Goal: Task Accomplishment & Management: Complete application form

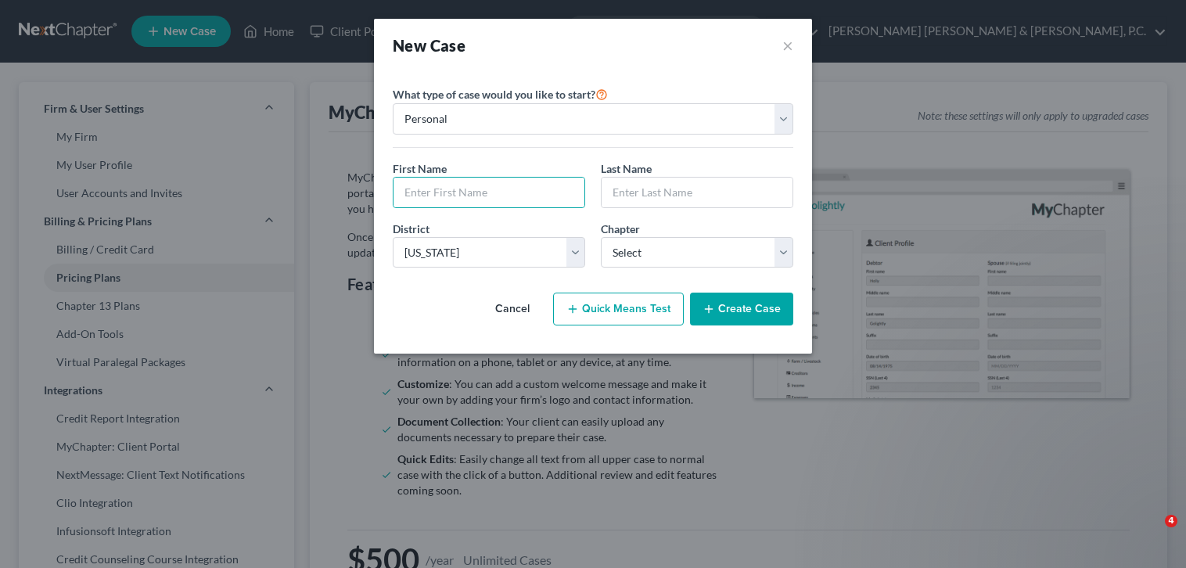
select select "51"
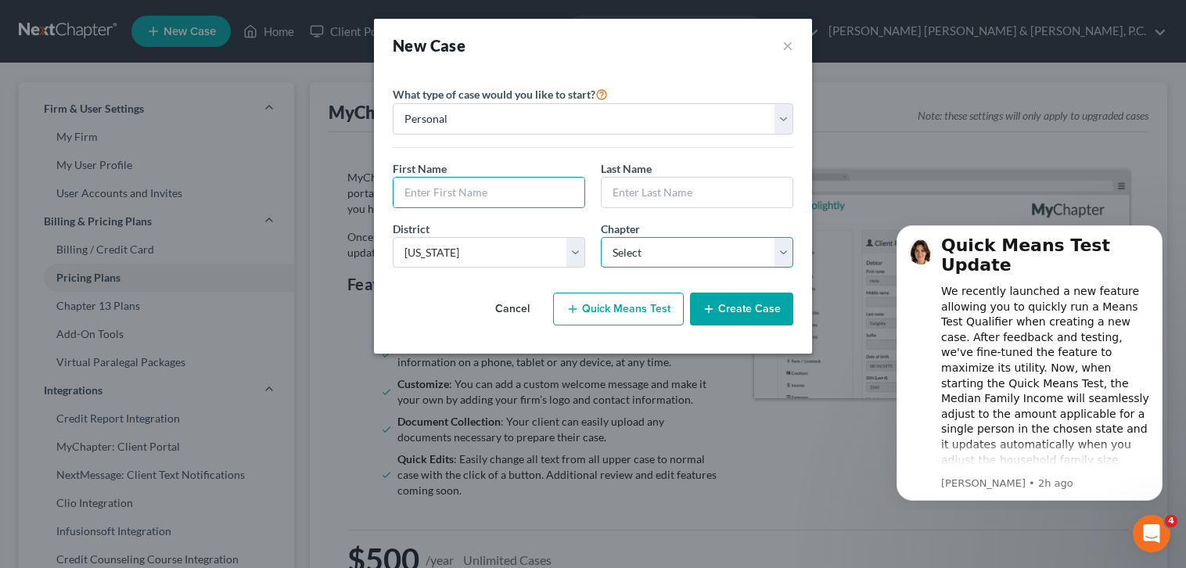
click at [782, 253] on select "Select 7 11 12 13" at bounding box center [697, 252] width 192 height 31
select select "0"
click at [601, 237] on select "Select 7 11 12 13" at bounding box center [697, 252] width 192 height 31
click at [499, 196] on input "text" at bounding box center [488, 193] width 191 height 30
type input "[PERSON_NAME]"
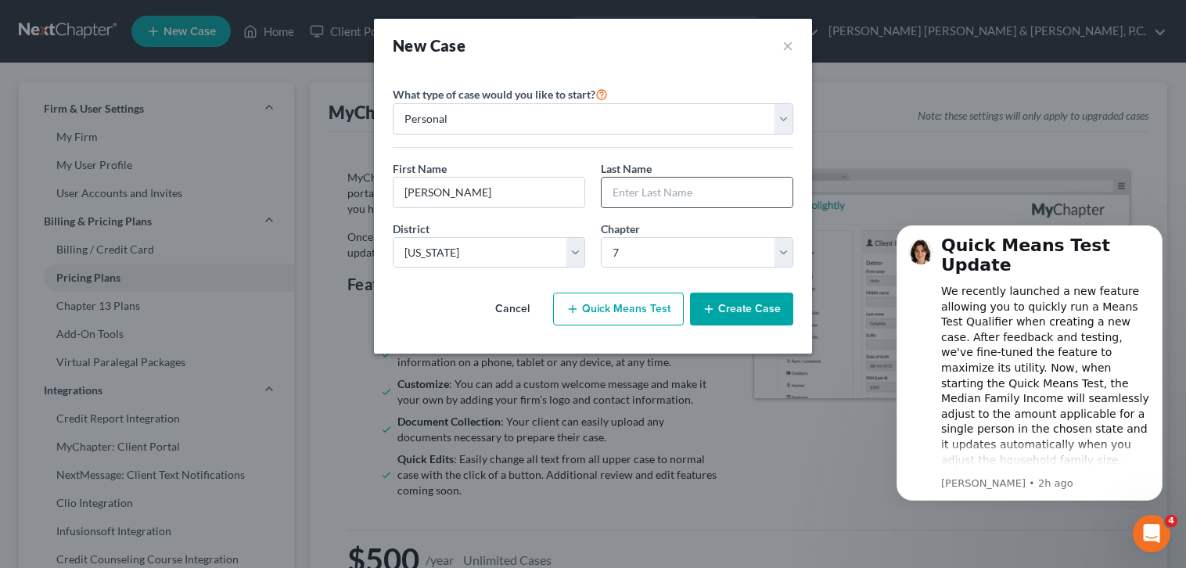
click at [695, 199] on input "text" at bounding box center [697, 193] width 191 height 30
type input "Colombrita"
click at [717, 324] on button "Create Case" at bounding box center [741, 309] width 103 height 33
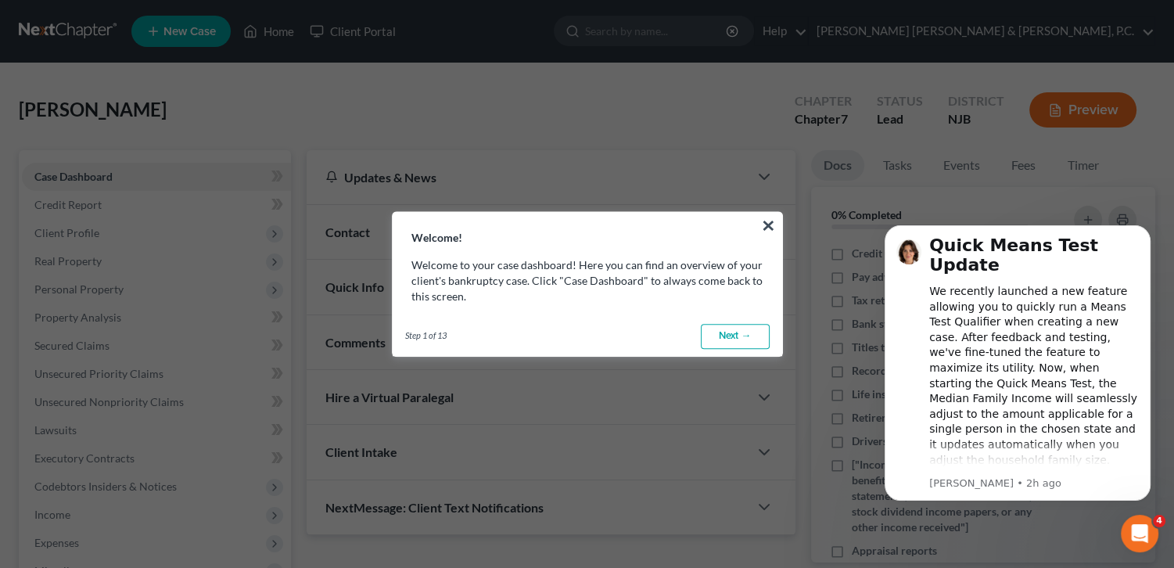
click at [721, 334] on link "Next →" at bounding box center [735, 336] width 69 height 25
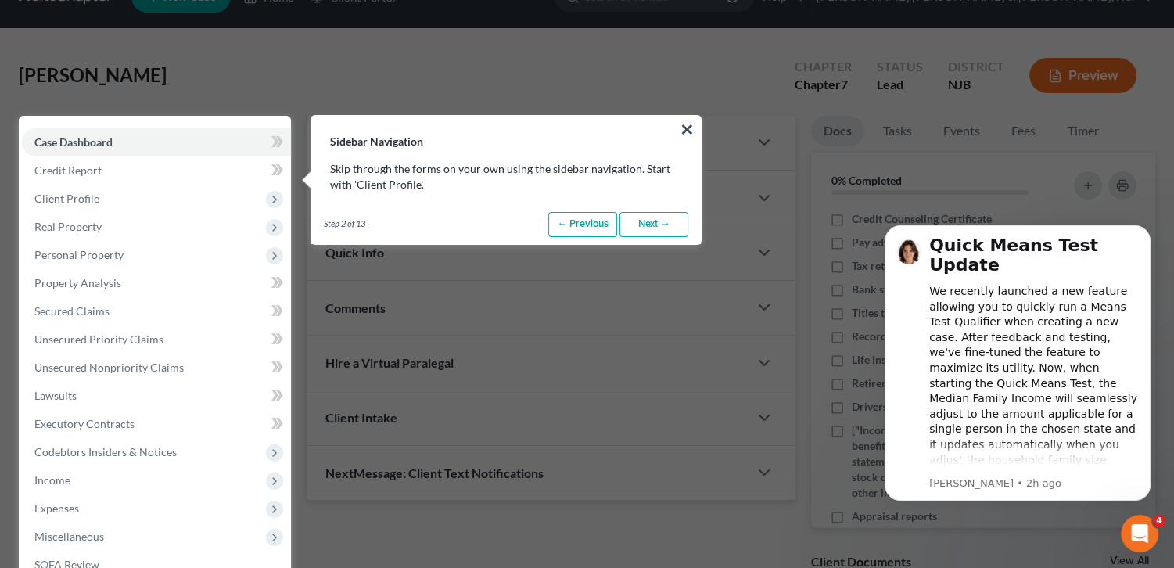
scroll to position [71, 0]
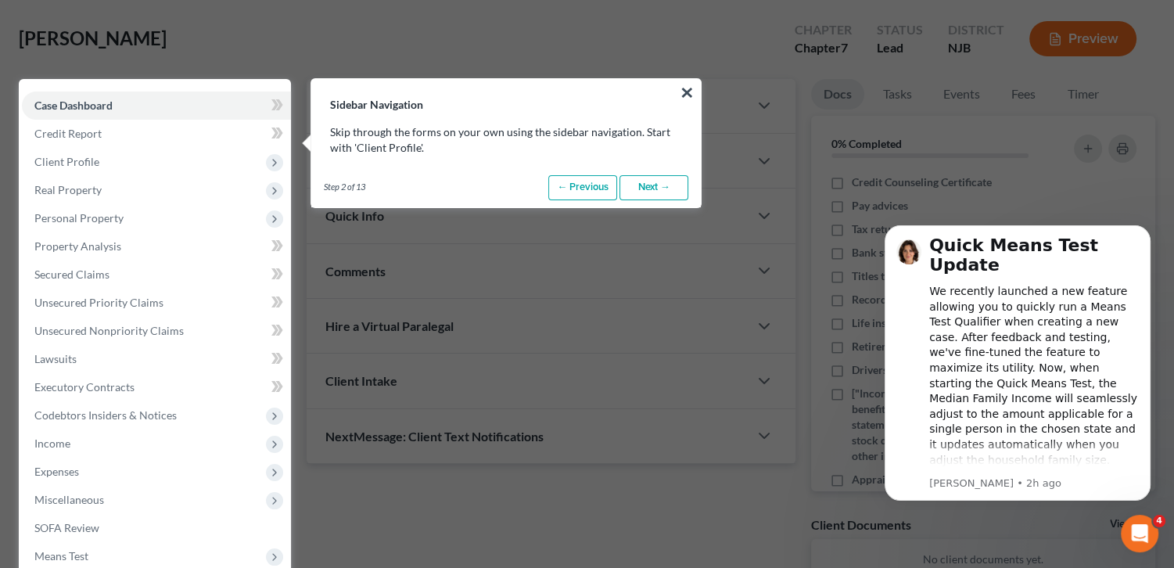
click at [652, 192] on link "Next →" at bounding box center [654, 187] width 69 height 25
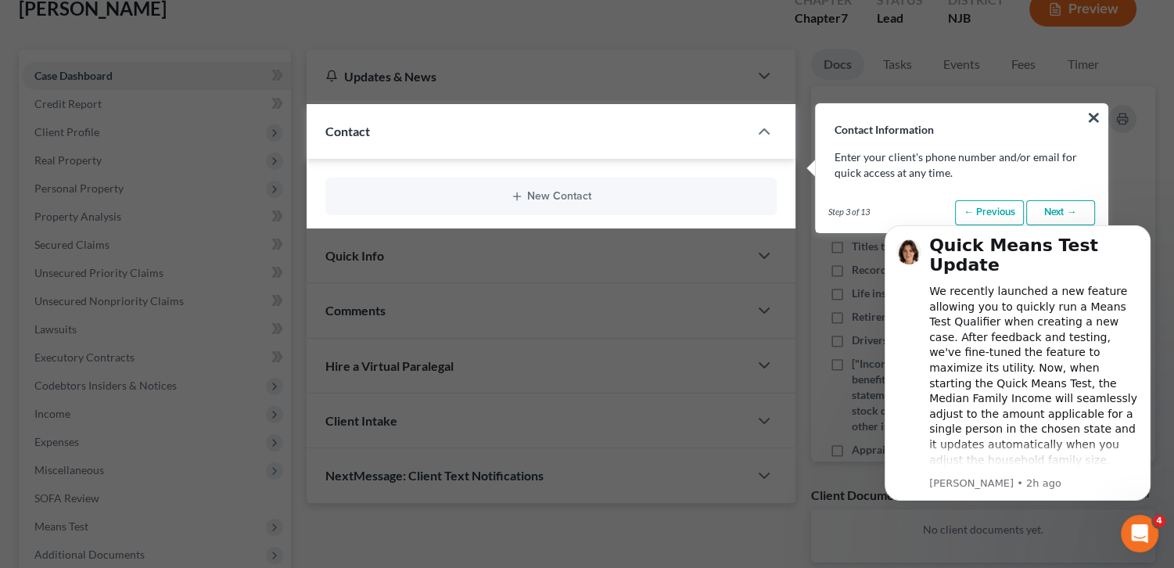
scroll to position [125, 0]
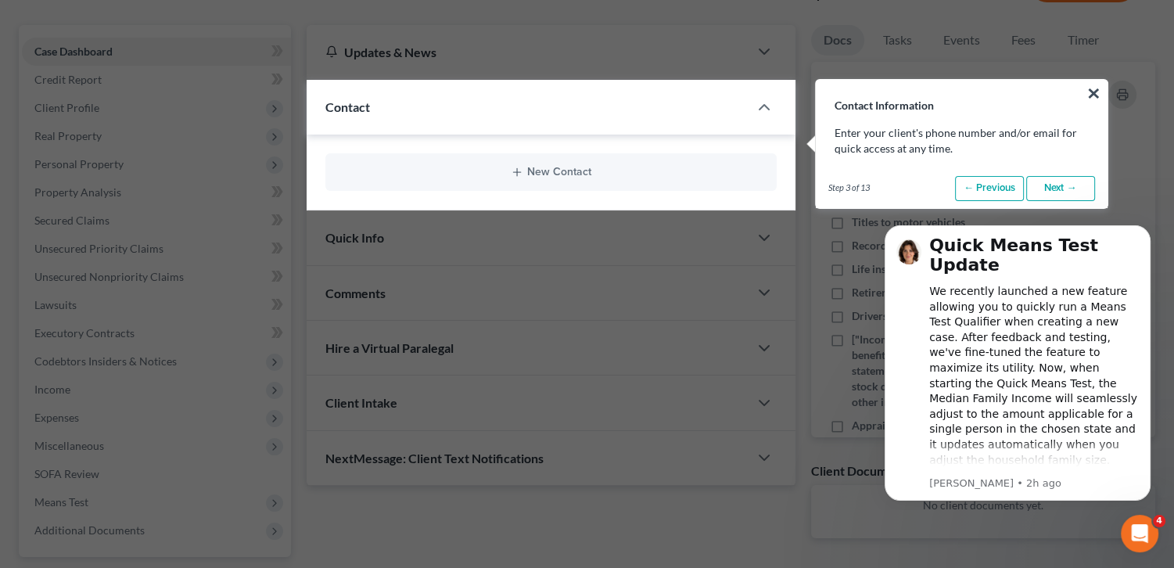
click at [1063, 187] on link "Next →" at bounding box center [1060, 188] width 69 height 25
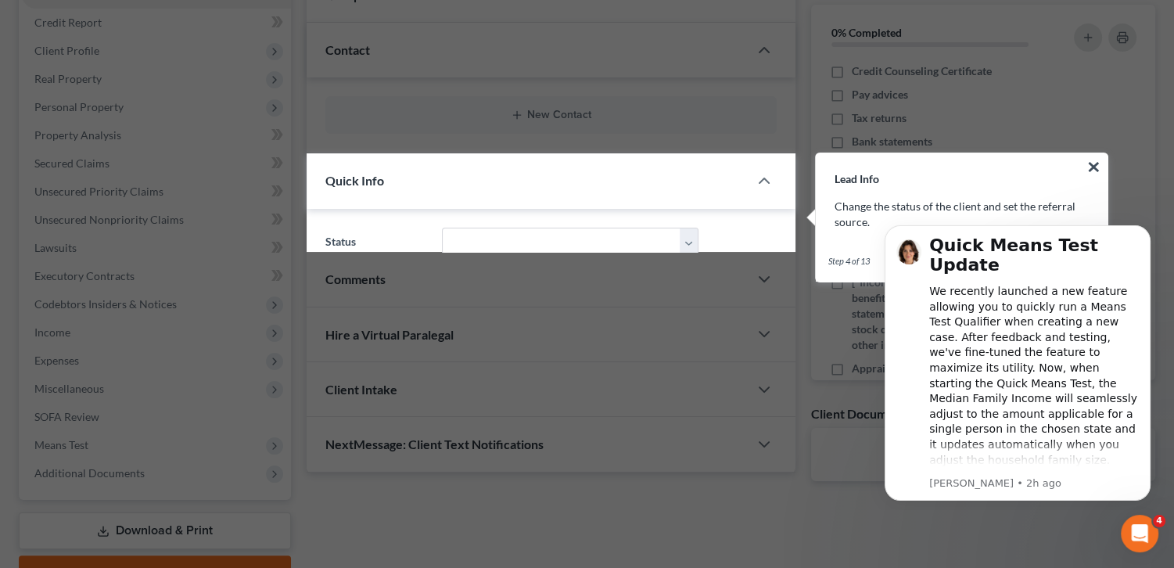
scroll to position [257, 0]
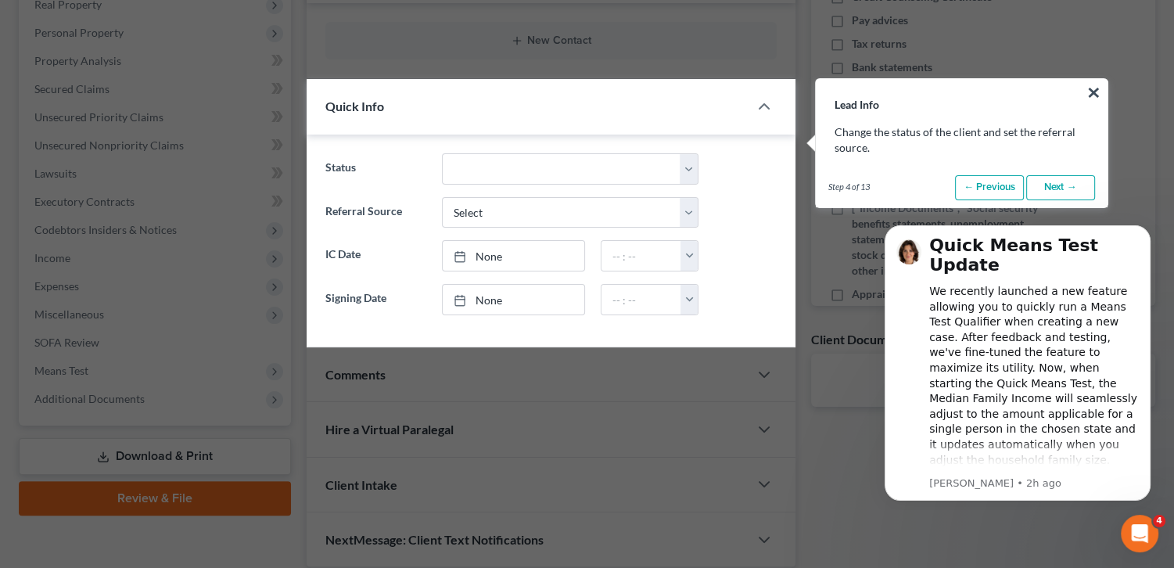
click at [1063, 187] on link "Next →" at bounding box center [1060, 187] width 69 height 25
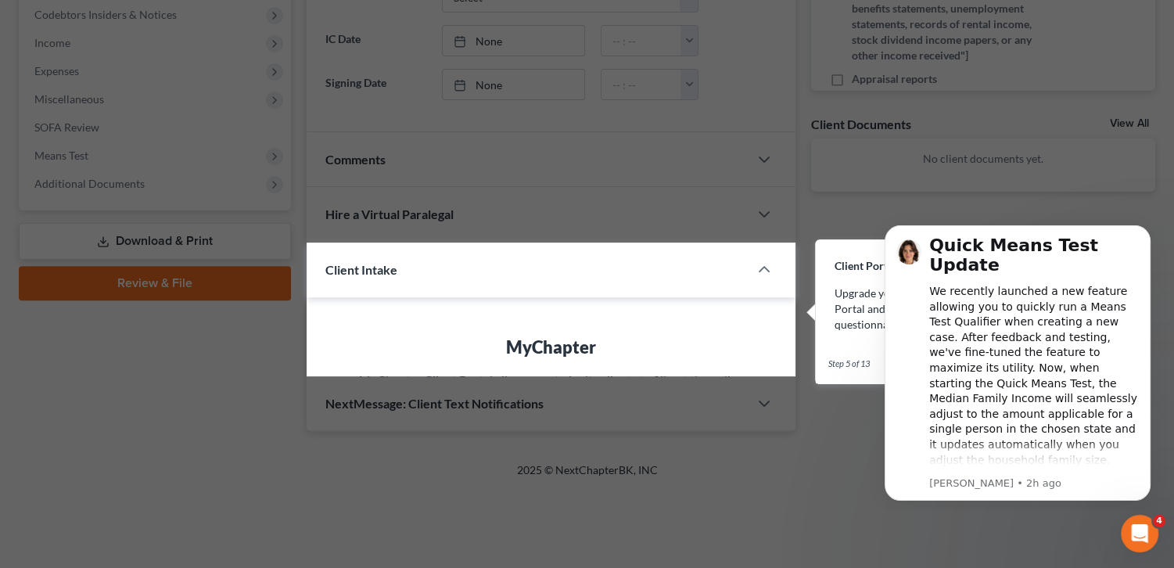
scroll to position [632, 0]
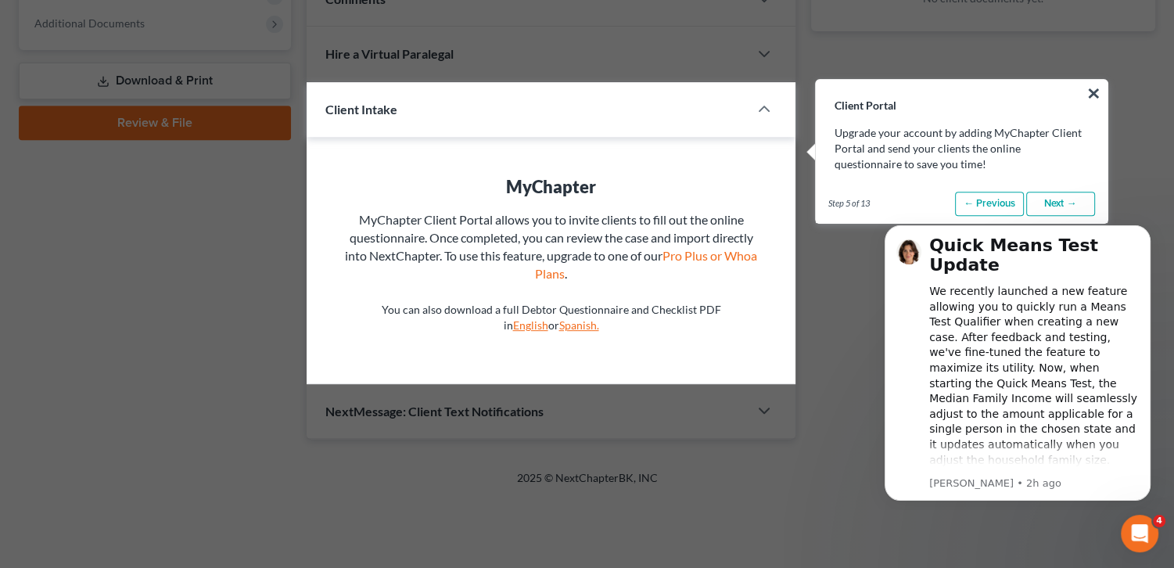
click at [1062, 199] on link "Next →" at bounding box center [1060, 204] width 69 height 25
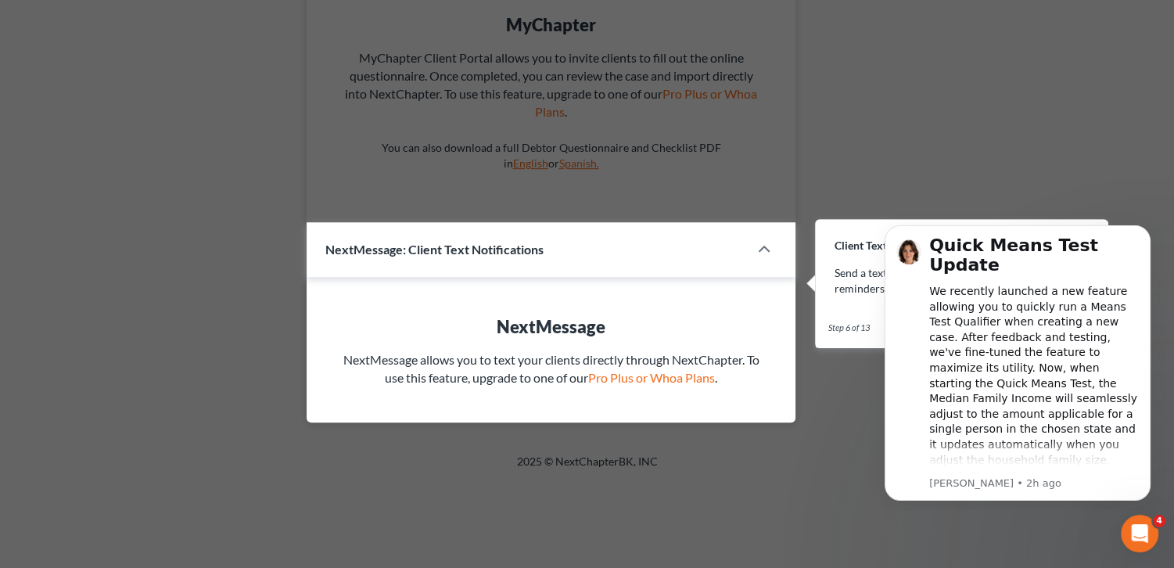
scroll to position [934, 0]
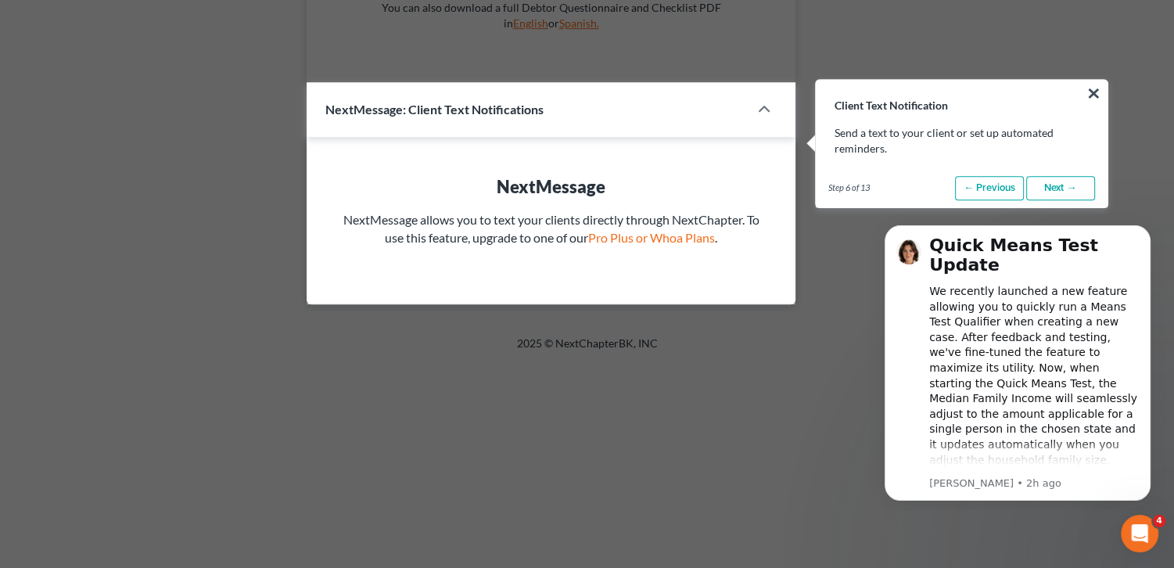
click at [1056, 186] on link "Next →" at bounding box center [1060, 188] width 69 height 25
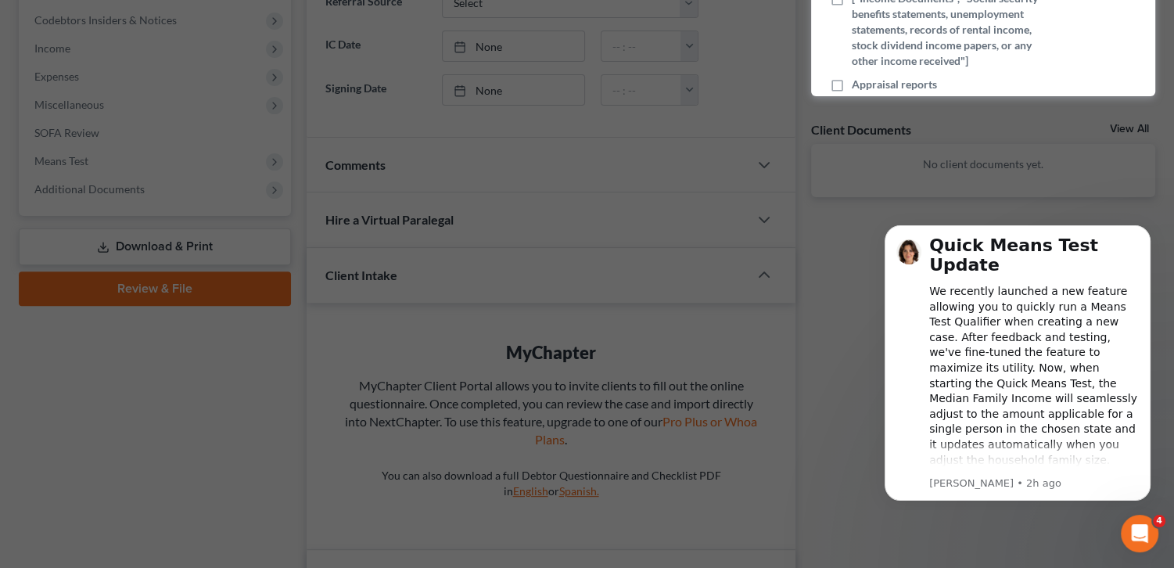
scroll to position [110, 0]
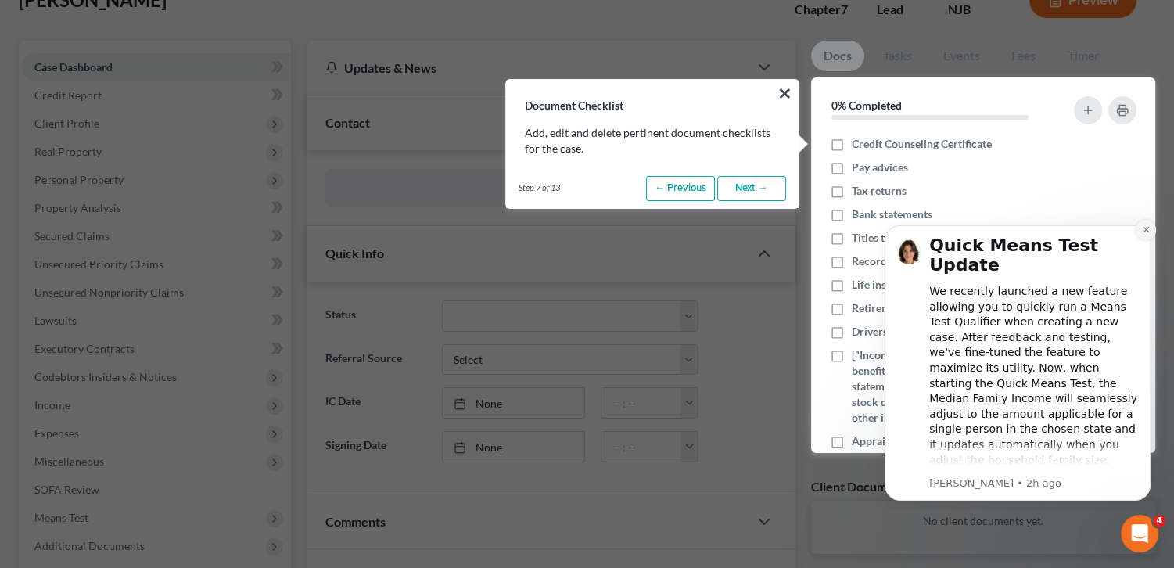
click at [1143, 232] on icon "Dismiss notification" at bounding box center [1146, 229] width 9 height 9
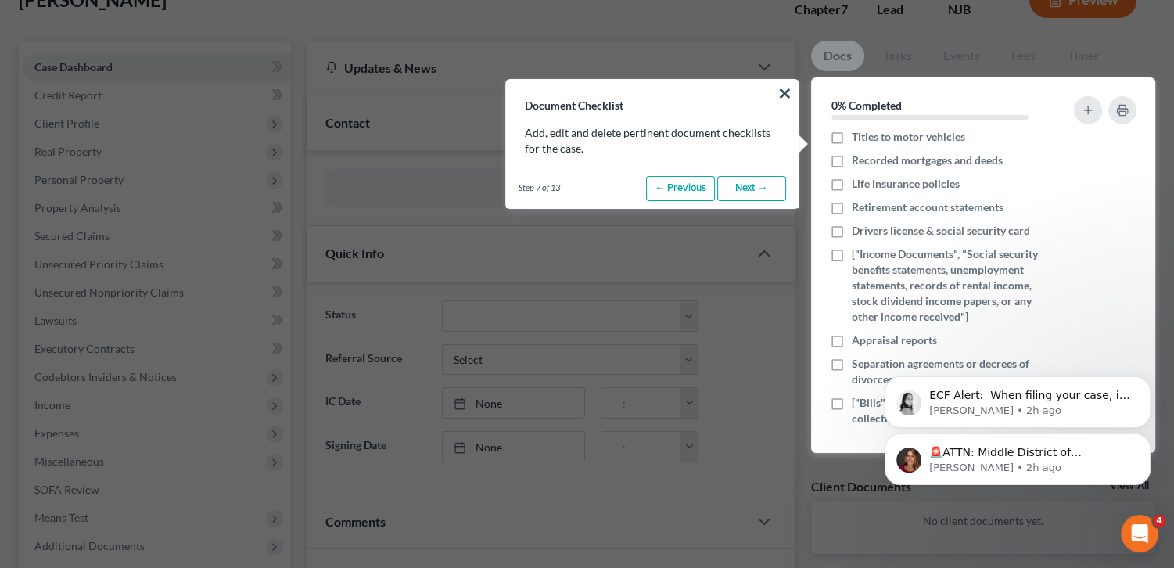
scroll to position [103, 0]
click at [1142, 379] on icon "Dismiss notification" at bounding box center [1146, 380] width 9 height 9
click at [1144, 436] on icon "Dismiss notification" at bounding box center [1146, 437] width 9 height 9
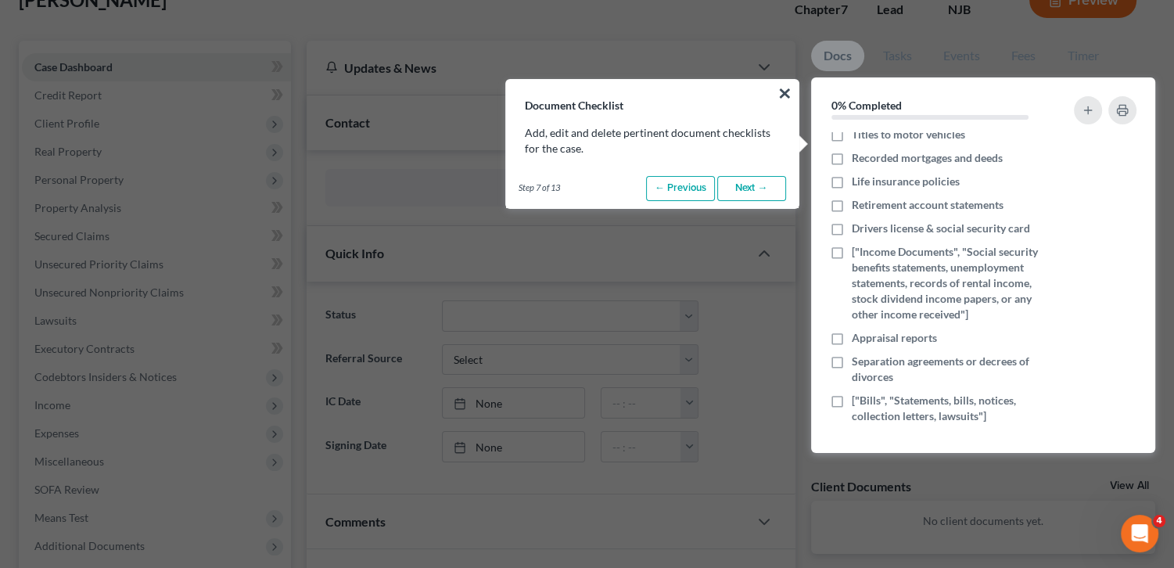
scroll to position [0, 0]
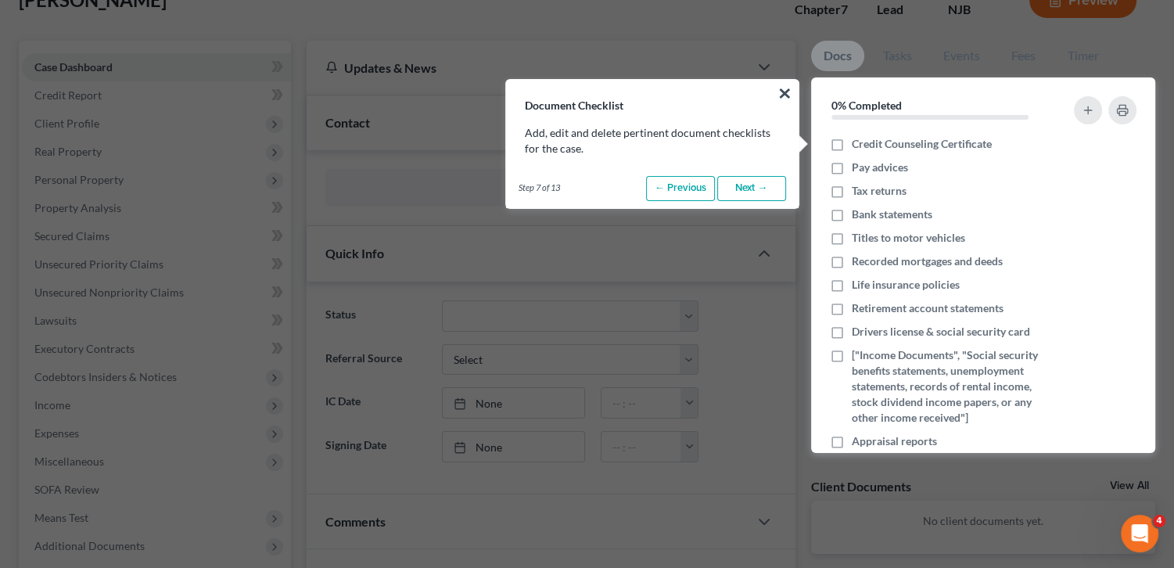
click at [746, 193] on link "Next →" at bounding box center [751, 188] width 69 height 25
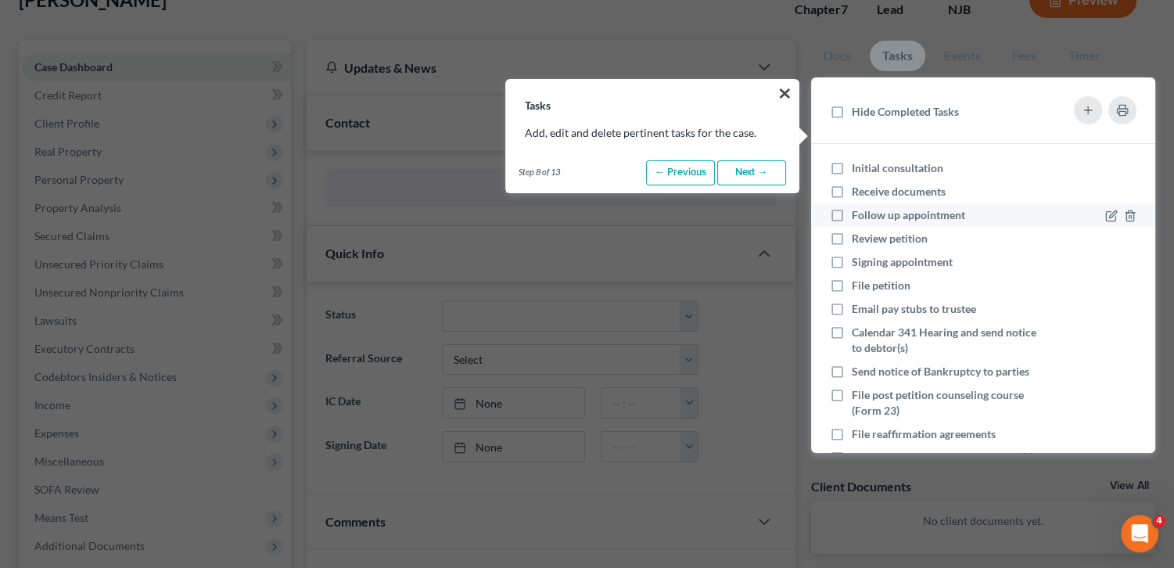
click at [852, 212] on label "Follow up appointment" at bounding box center [915, 215] width 126 height 16
click at [858, 212] on input "Follow up appointment" at bounding box center [863, 212] width 10 height 10
checkbox input "true"
click at [852, 185] on label "Receive documents" at bounding box center [905, 192] width 106 height 16
click at [858, 185] on input "Receive documents" at bounding box center [863, 189] width 10 height 10
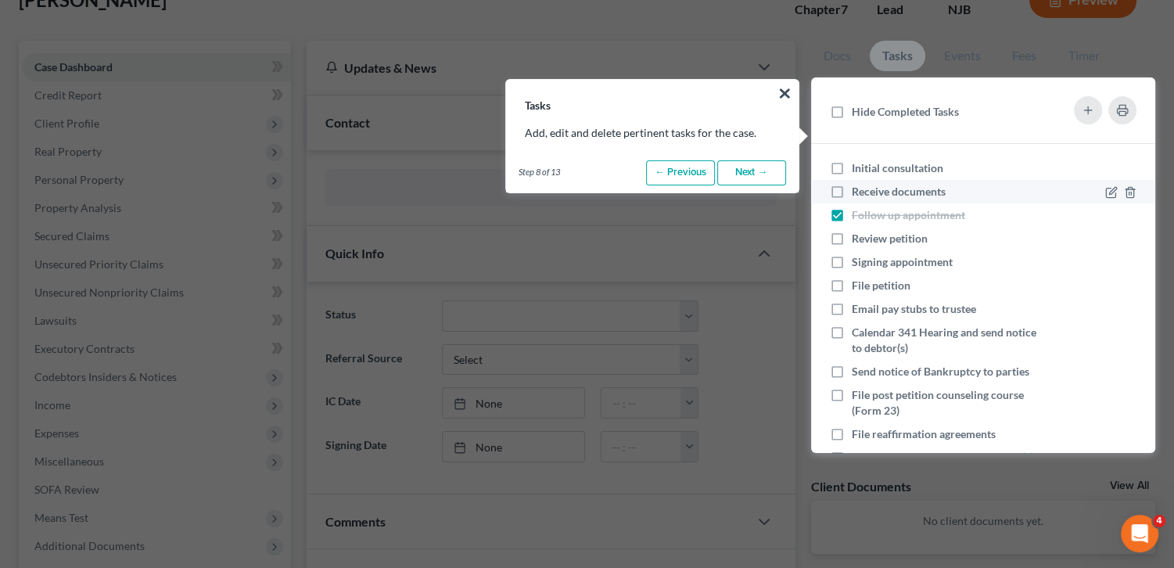
checkbox input "true"
click at [852, 166] on label "Initial consultation" at bounding box center [904, 168] width 104 height 16
click at [858, 166] on input "Initial consultation" at bounding box center [863, 165] width 10 height 10
checkbox input "true"
click at [688, 161] on link "← Previous" at bounding box center [680, 172] width 69 height 25
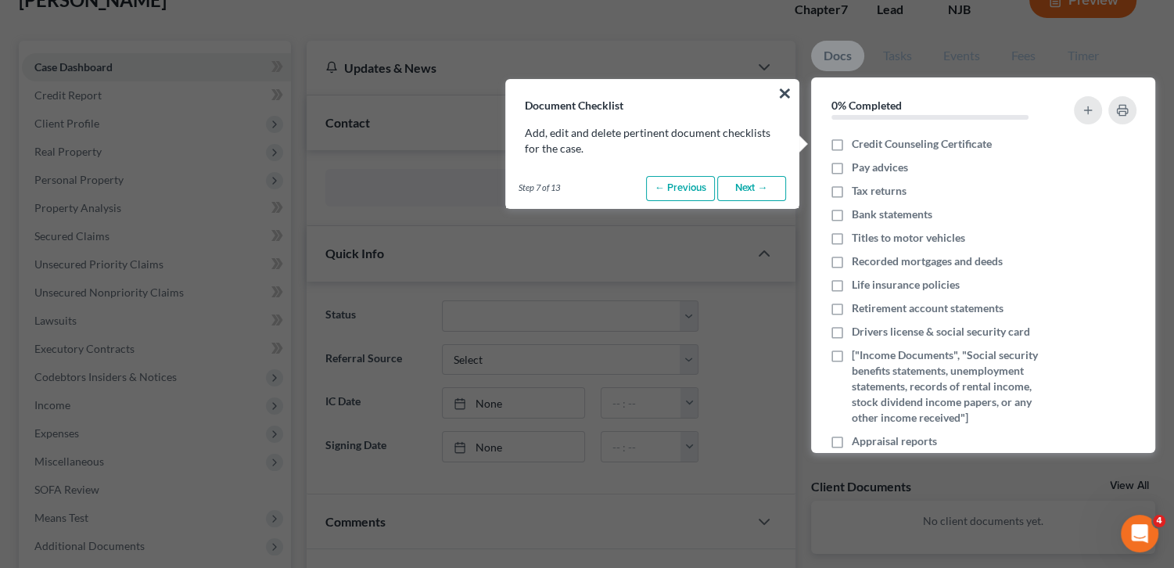
click at [739, 181] on link "Next →" at bounding box center [751, 188] width 69 height 25
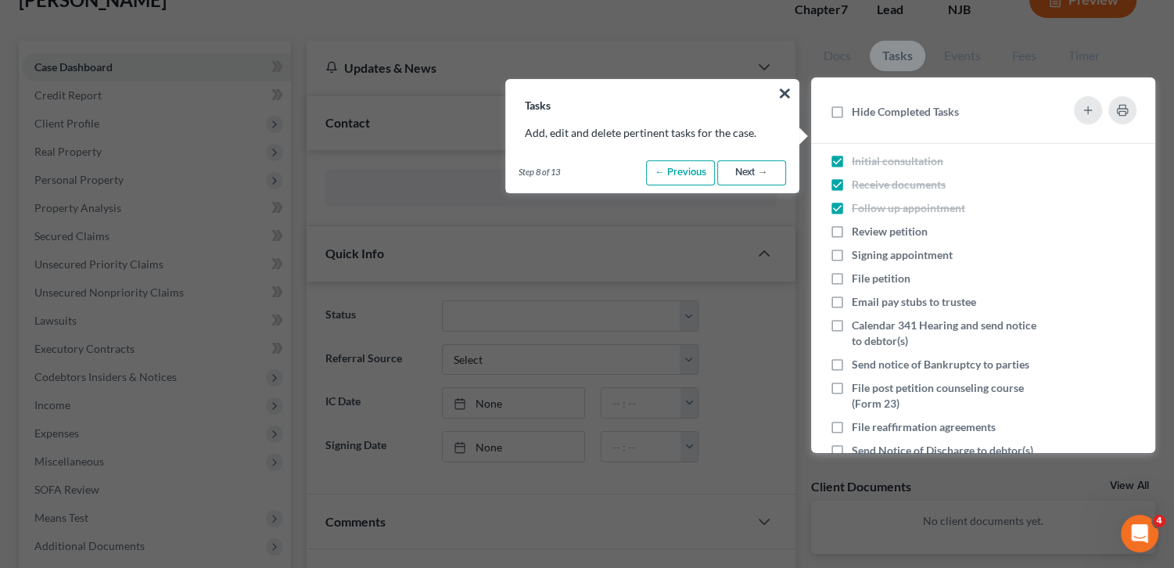
scroll to position [16, 0]
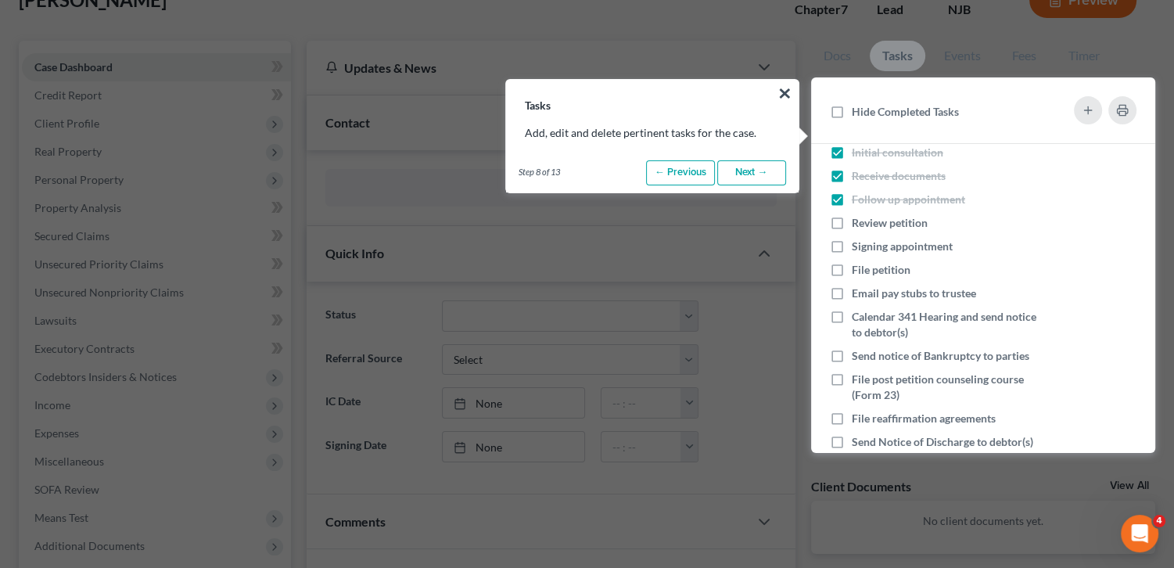
click at [751, 171] on link "Next →" at bounding box center [751, 172] width 69 height 25
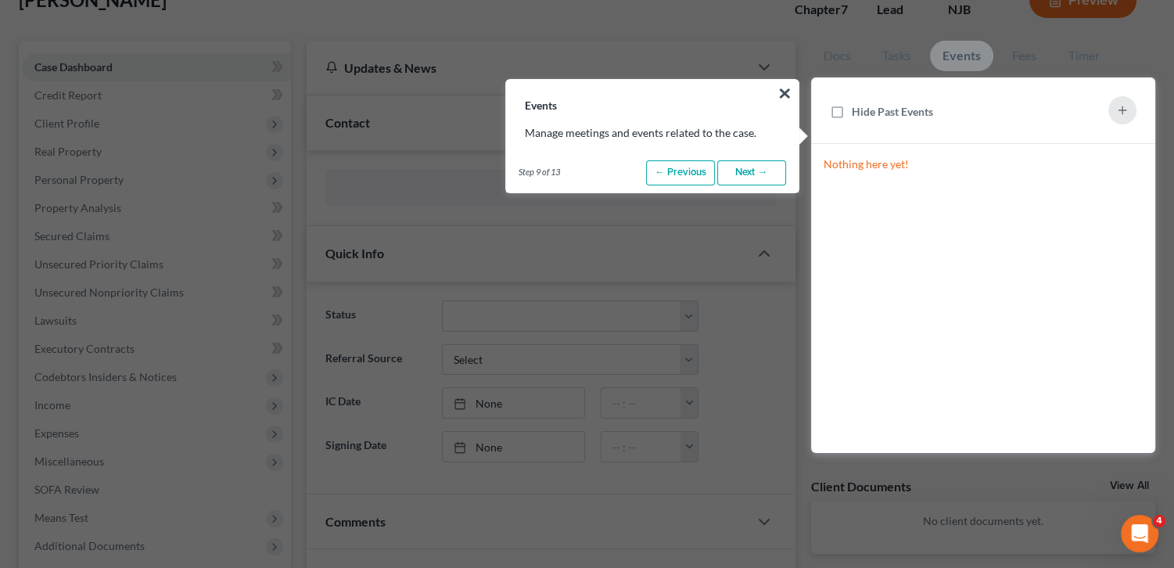
click at [751, 171] on link "Next →" at bounding box center [751, 172] width 69 height 25
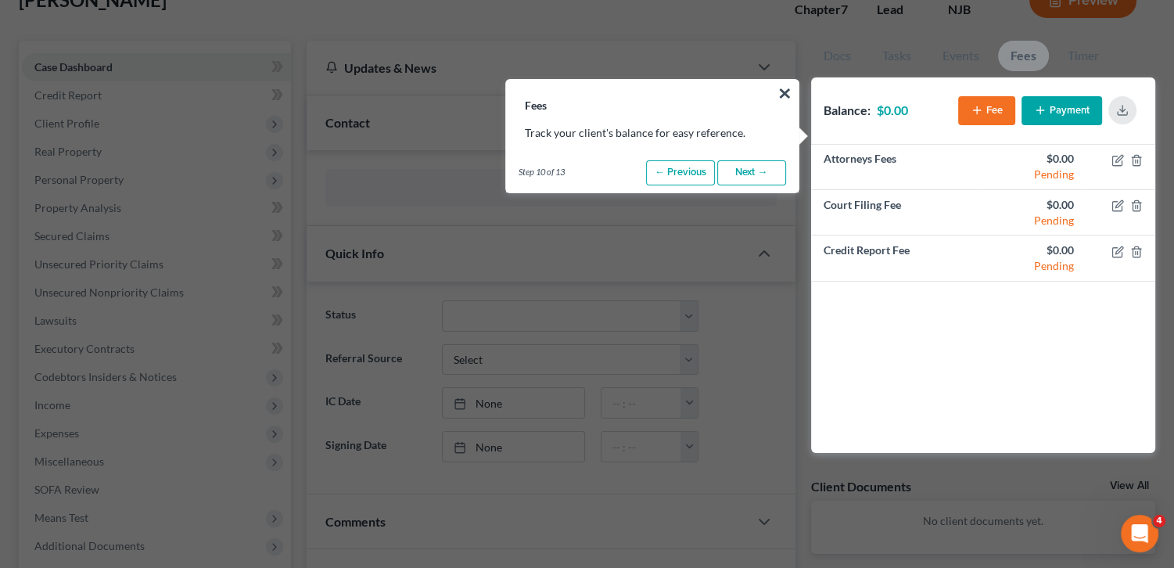
click at [751, 171] on link "Next →" at bounding box center [751, 172] width 69 height 25
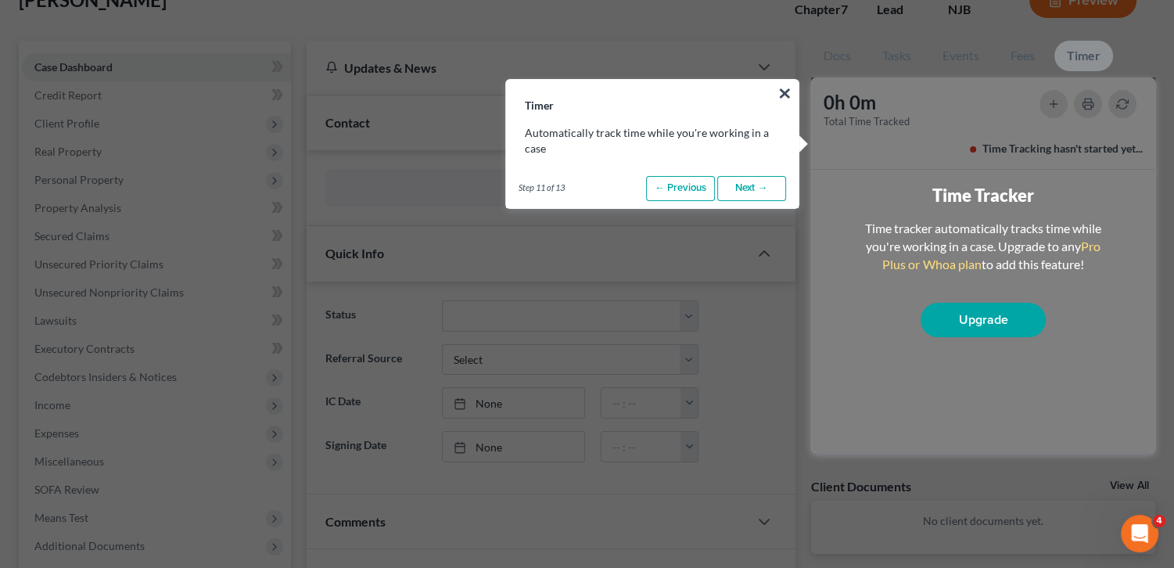
click at [751, 185] on link "Next →" at bounding box center [751, 188] width 69 height 25
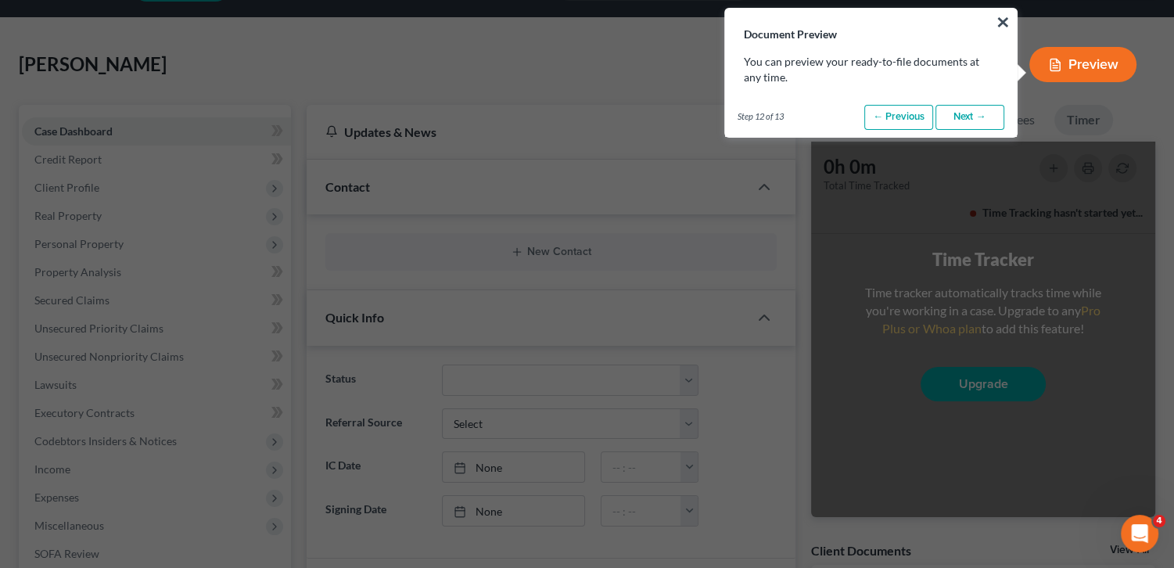
scroll to position [0, 0]
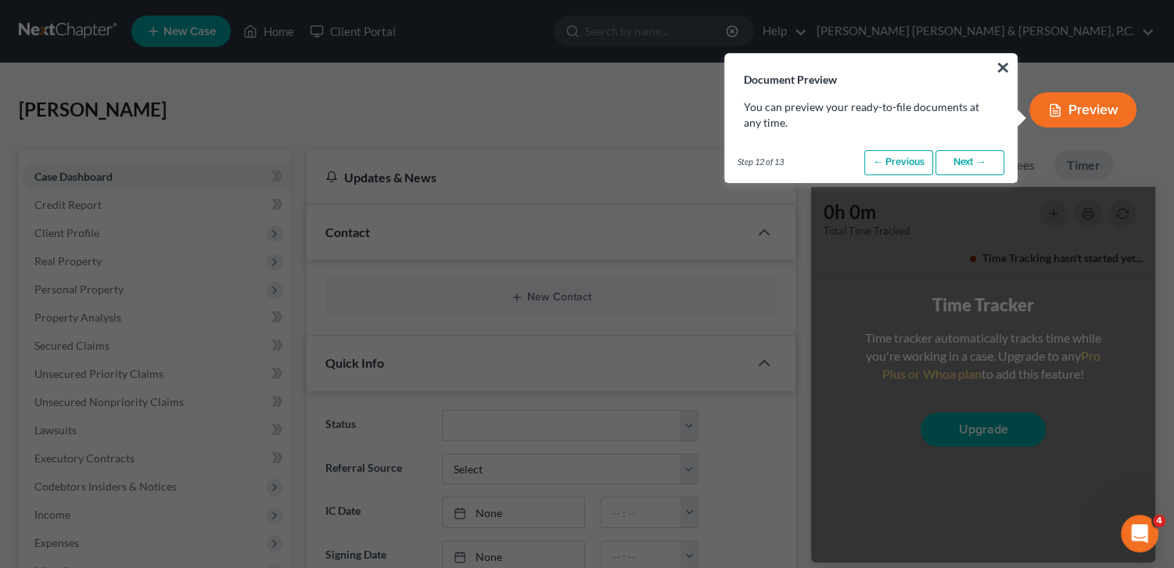
click at [950, 155] on link "Next →" at bounding box center [970, 162] width 69 height 25
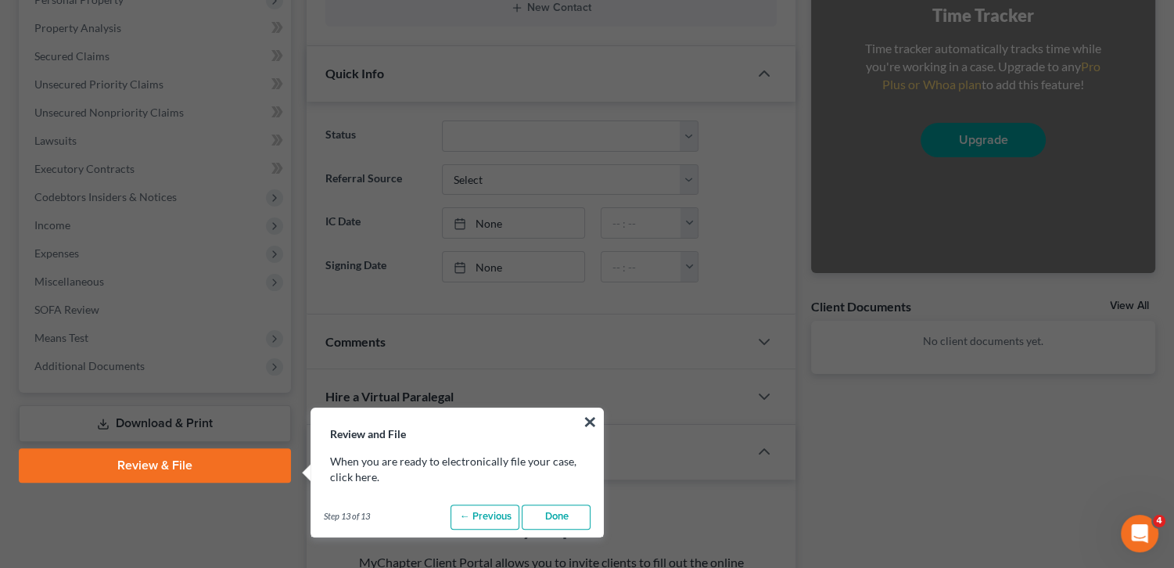
scroll to position [619, 0]
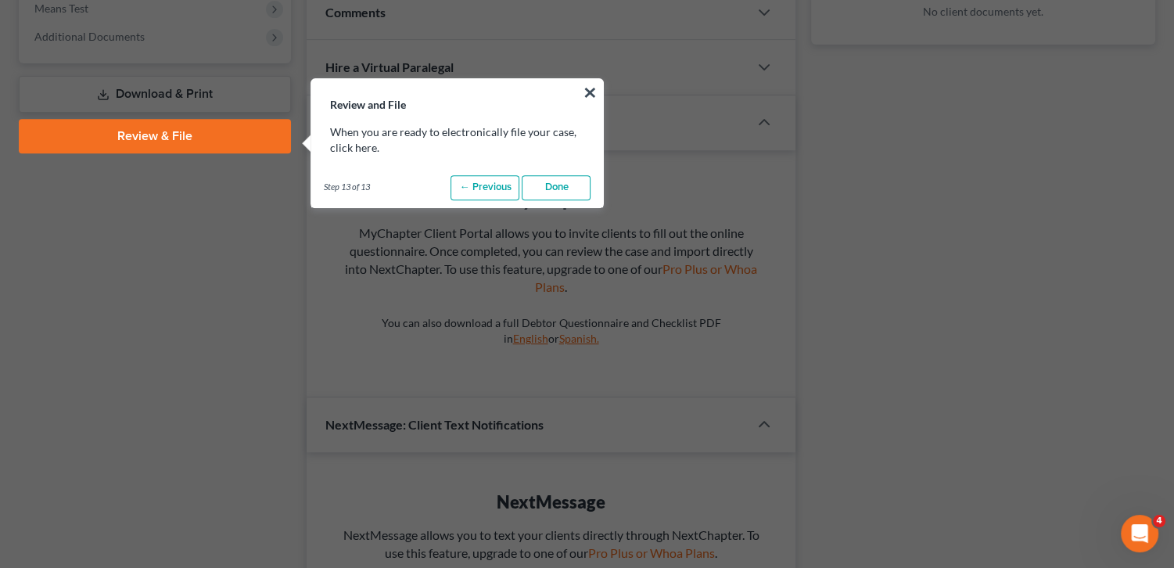
click at [569, 196] on link "Done" at bounding box center [556, 187] width 69 height 25
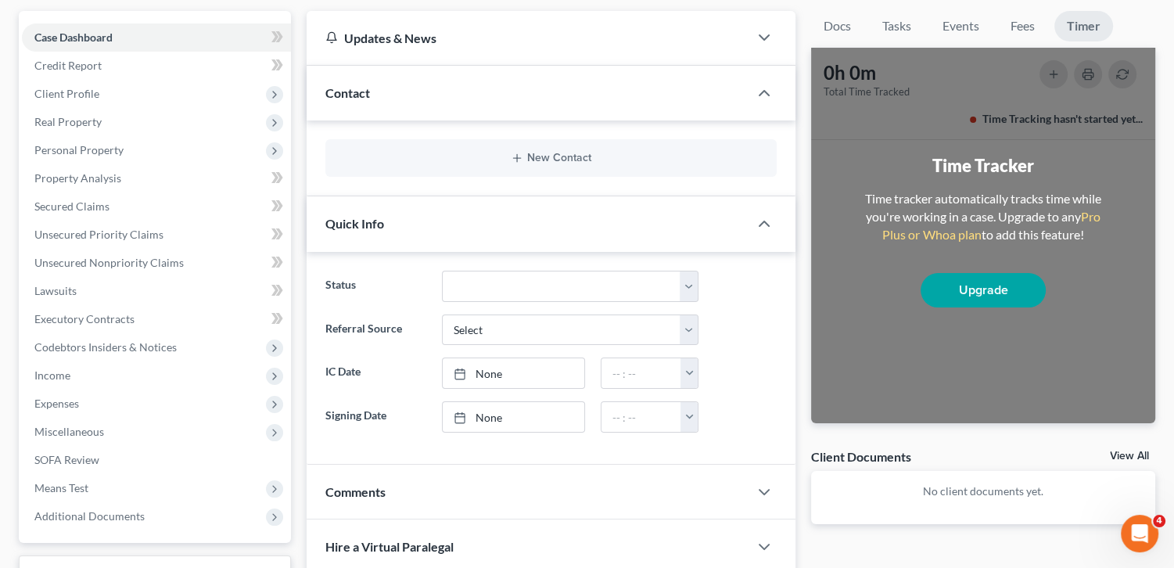
scroll to position [0, 0]
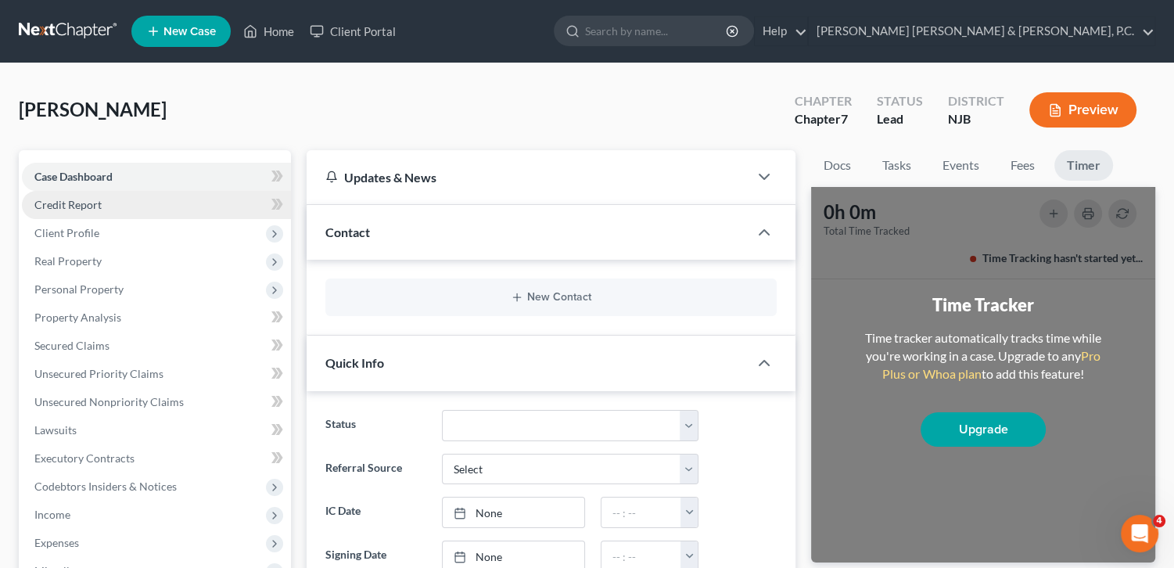
click at [120, 203] on link "Credit Report" at bounding box center [156, 205] width 269 height 28
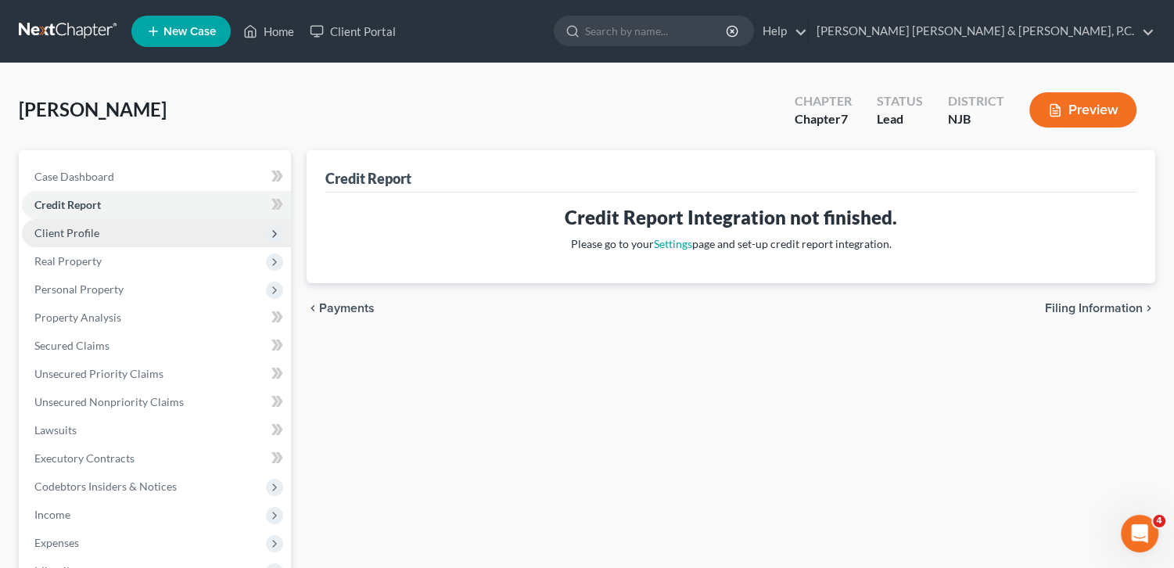
click at [113, 228] on span "Client Profile" at bounding box center [156, 233] width 269 height 28
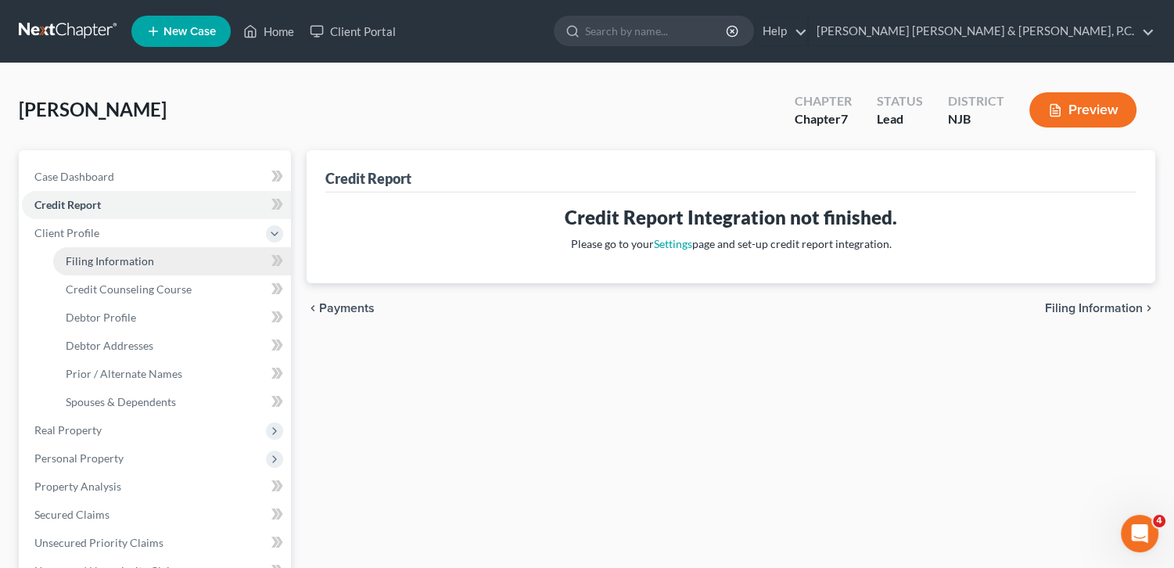
click at [113, 262] on span "Filing Information" at bounding box center [110, 260] width 88 height 13
select select "1"
select select "0"
select select "51"
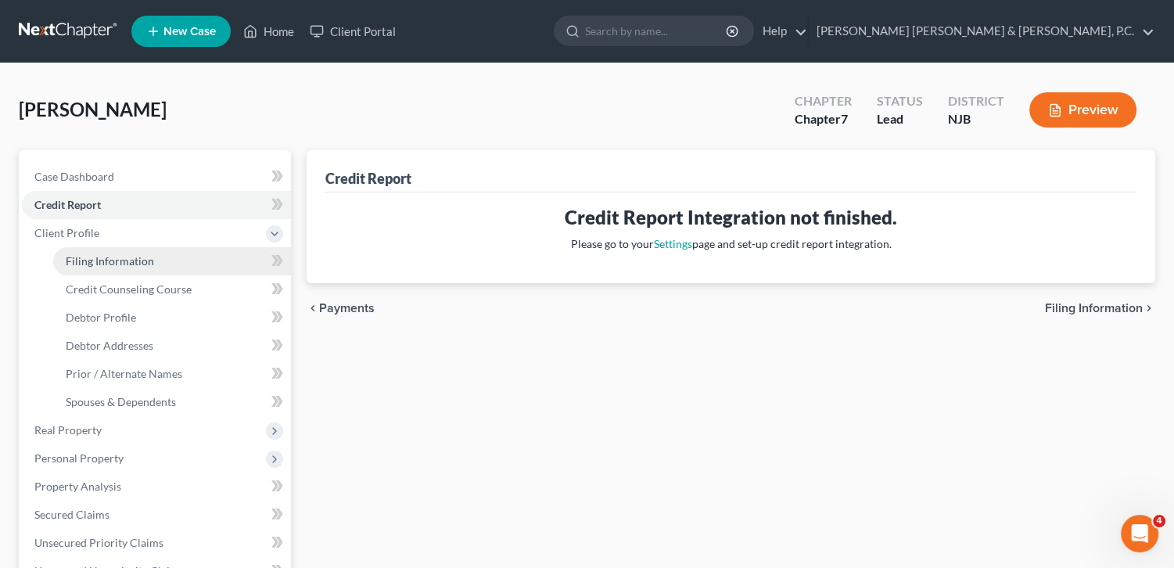
select select "33"
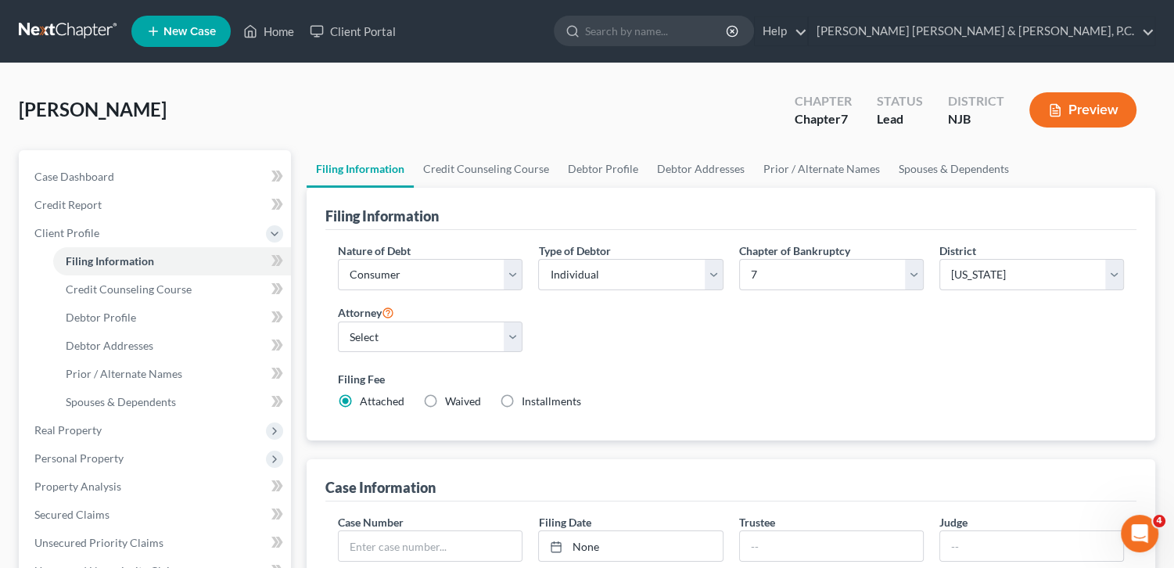
click at [473, 397] on span "Waived" at bounding box center [463, 400] width 36 height 13
click at [462, 397] on input "Waived Waived" at bounding box center [456, 398] width 10 height 10
radio input "true"
radio input "false"
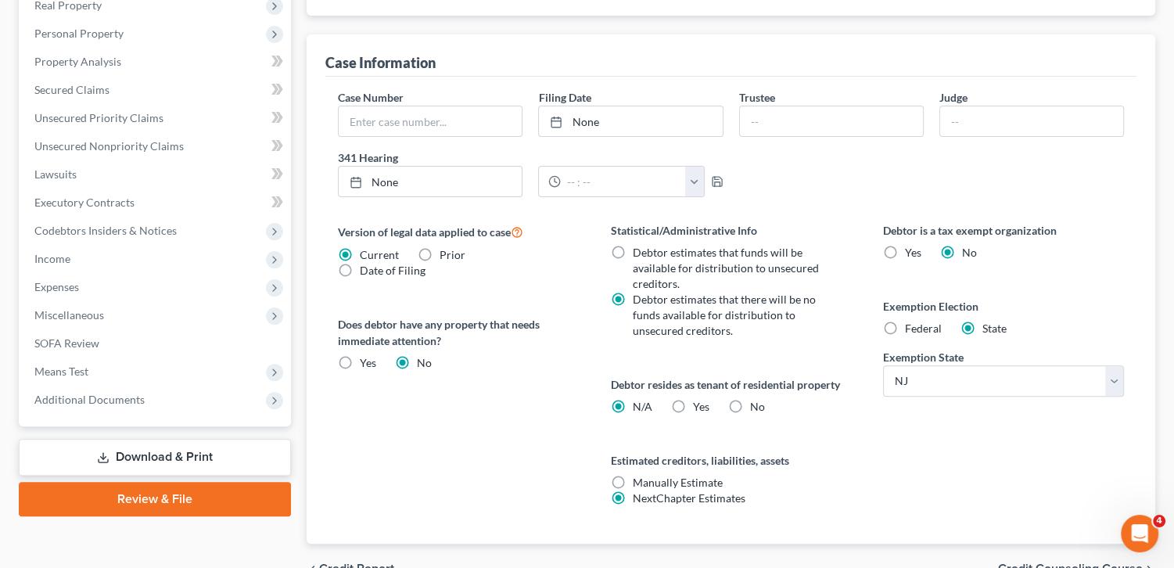
scroll to position [426, 0]
click at [693, 399] on label "Yes Yes" at bounding box center [701, 406] width 16 height 16
click at [699, 399] on input "Yes Yes" at bounding box center [704, 403] width 10 height 10
radio input "true"
radio input "false"
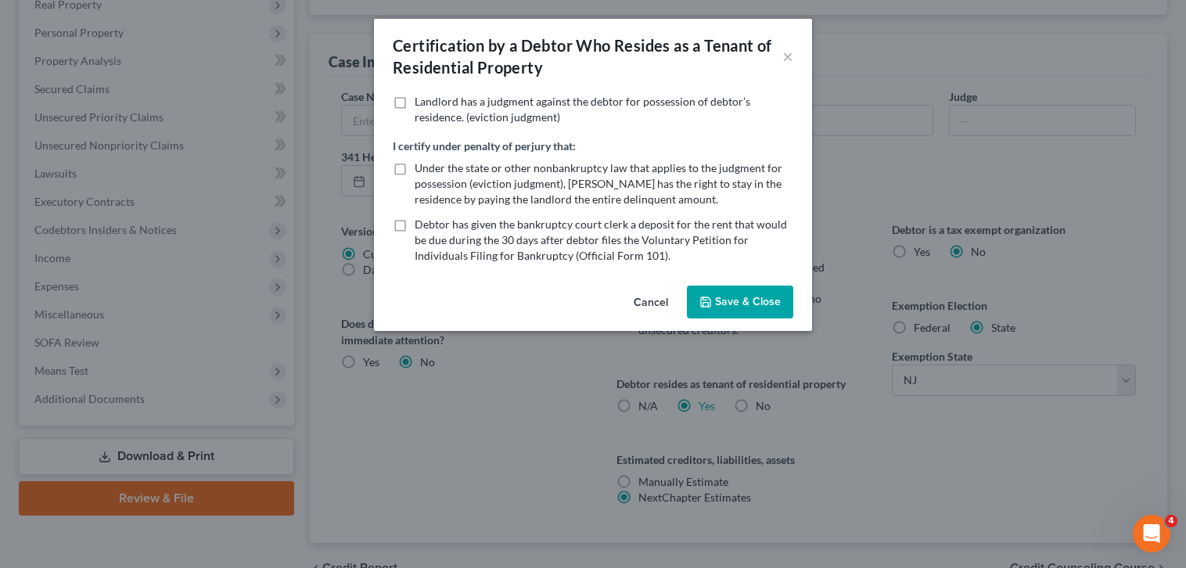
click at [542, 173] on span "Under the state or other nonbankruptcy law that applies to the judgment for pos…" at bounding box center [599, 183] width 368 height 45
click at [431, 171] on input "Under the state or other nonbankruptcy law that applies to the judgment for pos…" at bounding box center [426, 165] width 10 height 10
click at [415, 160] on label "Under the state or other nonbankruptcy law that applies to the judgment for pos…" at bounding box center [604, 183] width 379 height 47
click at [421, 160] on input "Under the state or other nonbankruptcy law that applies to the judgment for pos…" at bounding box center [426, 165] width 10 height 10
checkbox input "false"
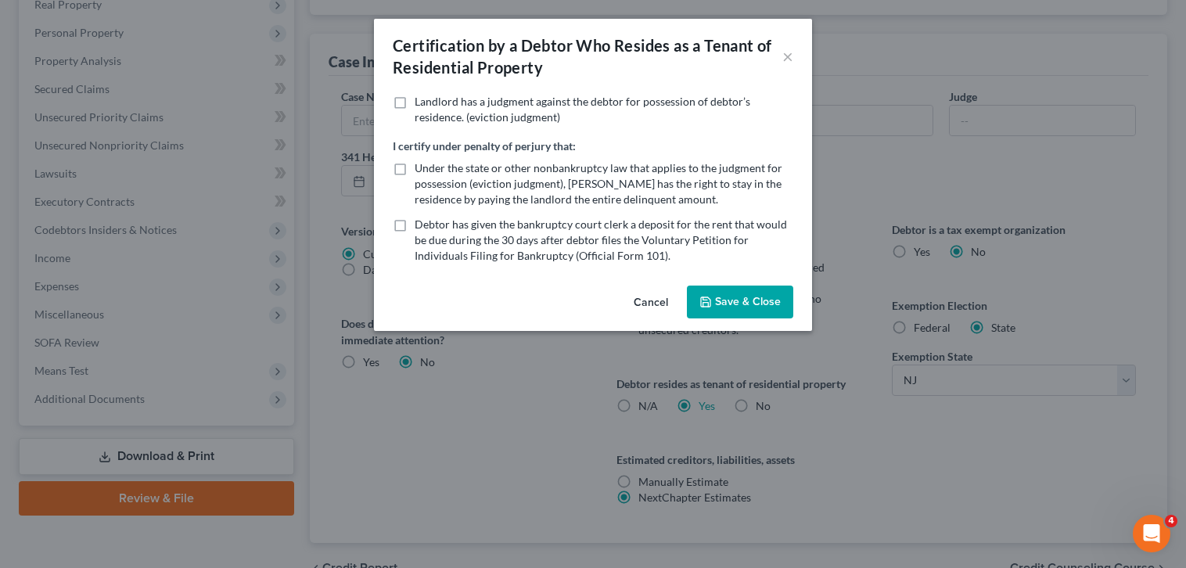
click at [754, 293] on button "Save & Close" at bounding box center [740, 302] width 106 height 33
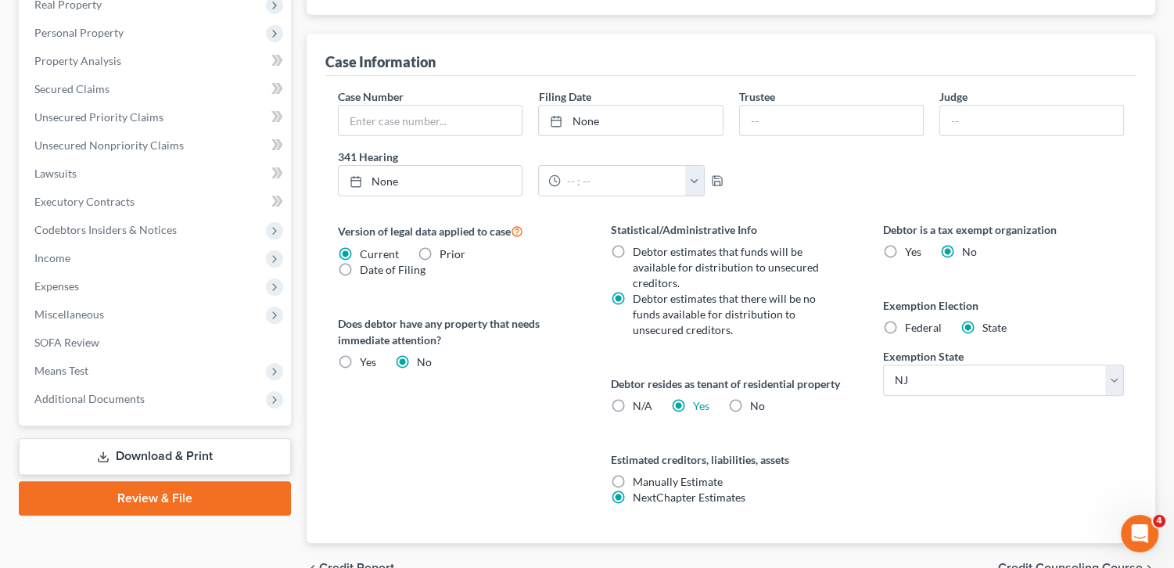
click at [660, 484] on span "Manually Estimate" at bounding box center [678, 481] width 90 height 13
click at [649, 484] on input "Manually Estimate Manually Estimate" at bounding box center [644, 479] width 10 height 10
radio input "true"
radio input "false"
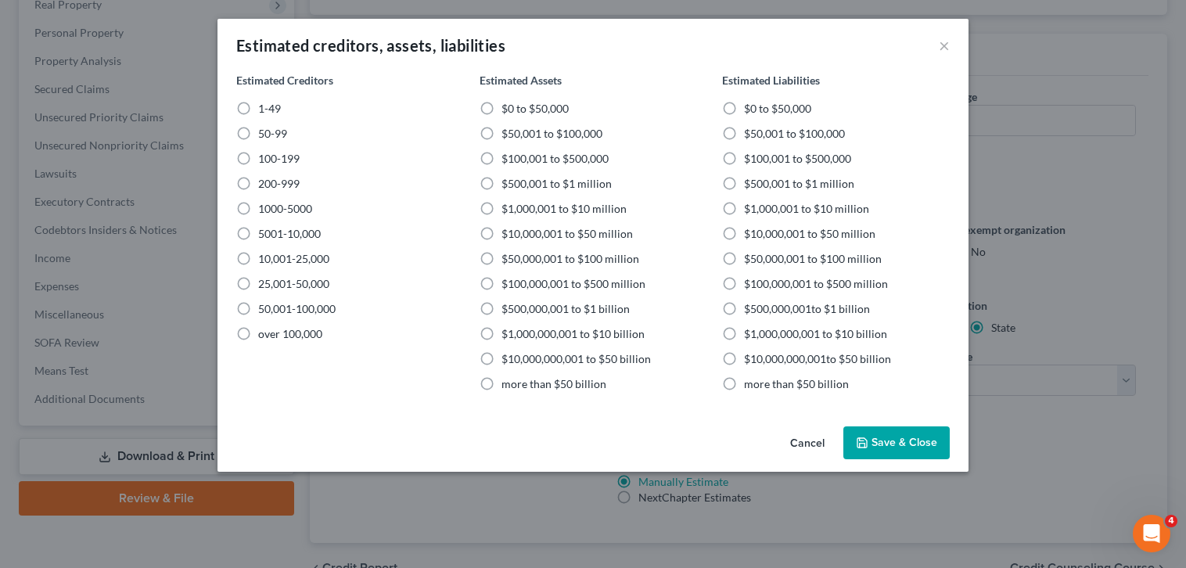
click at [261, 106] on span "1-49" at bounding box center [269, 108] width 23 height 13
click at [264, 106] on input "1-49" at bounding box center [269, 106] width 10 height 10
radio input "true"
click at [501, 160] on label "$100,001 to $500,000" at bounding box center [554, 159] width 107 height 16
click at [508, 160] on input "$100,001 to $500,000" at bounding box center [513, 156] width 10 height 10
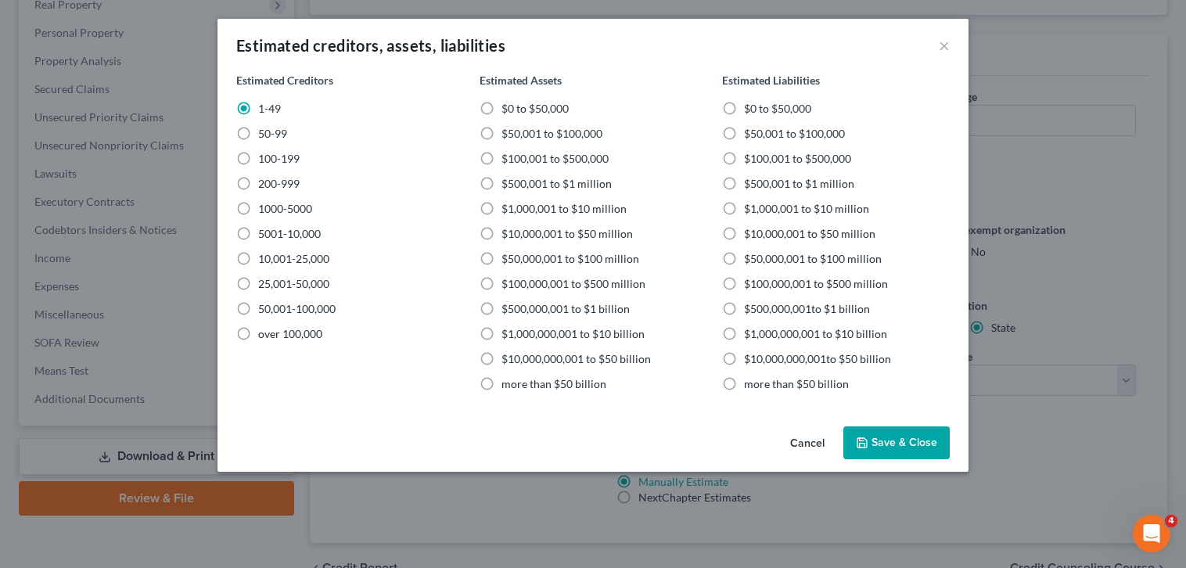
radio input "true"
click at [945, 45] on button "×" at bounding box center [944, 45] width 11 height 19
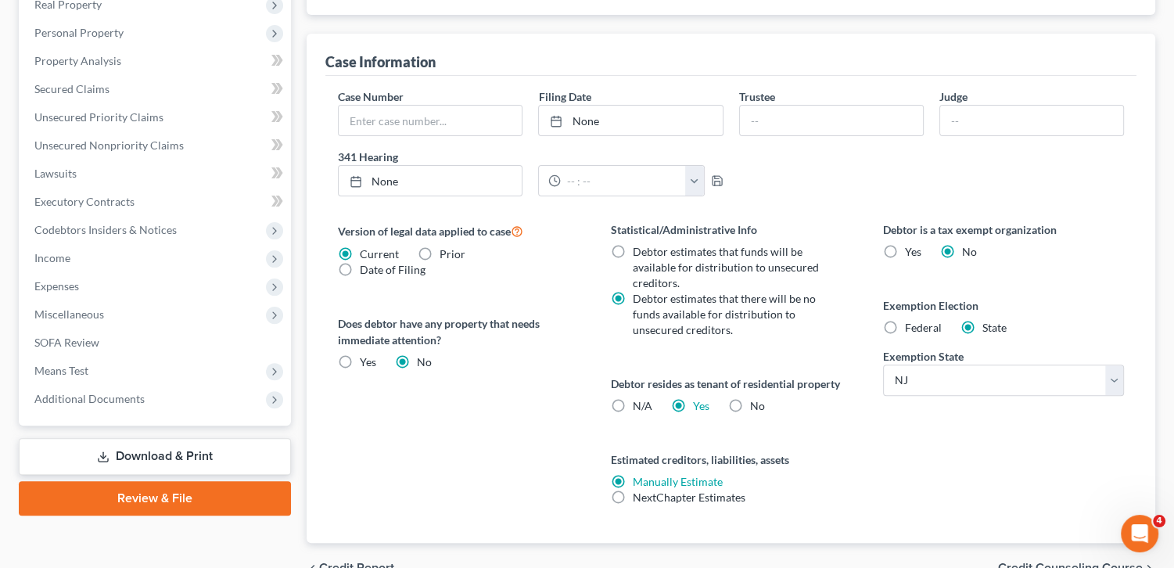
click at [633, 495] on label "NextChapter Estimates" at bounding box center [689, 498] width 113 height 16
click at [639, 495] on input "NextChapter Estimates" at bounding box center [644, 495] width 10 height 10
radio input "true"
radio input "false"
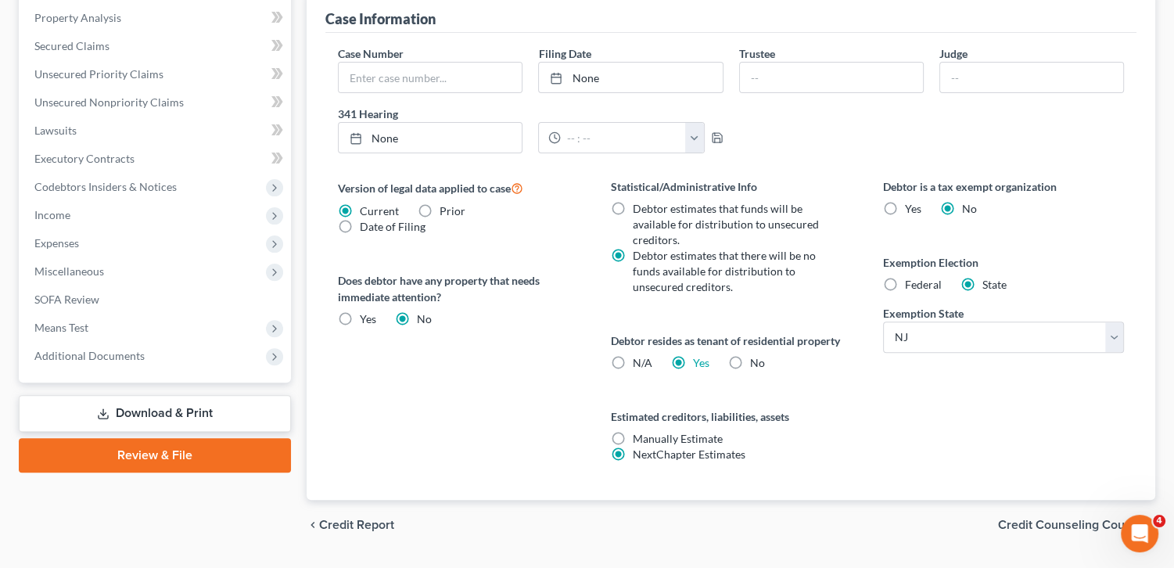
scroll to position [508, 0]
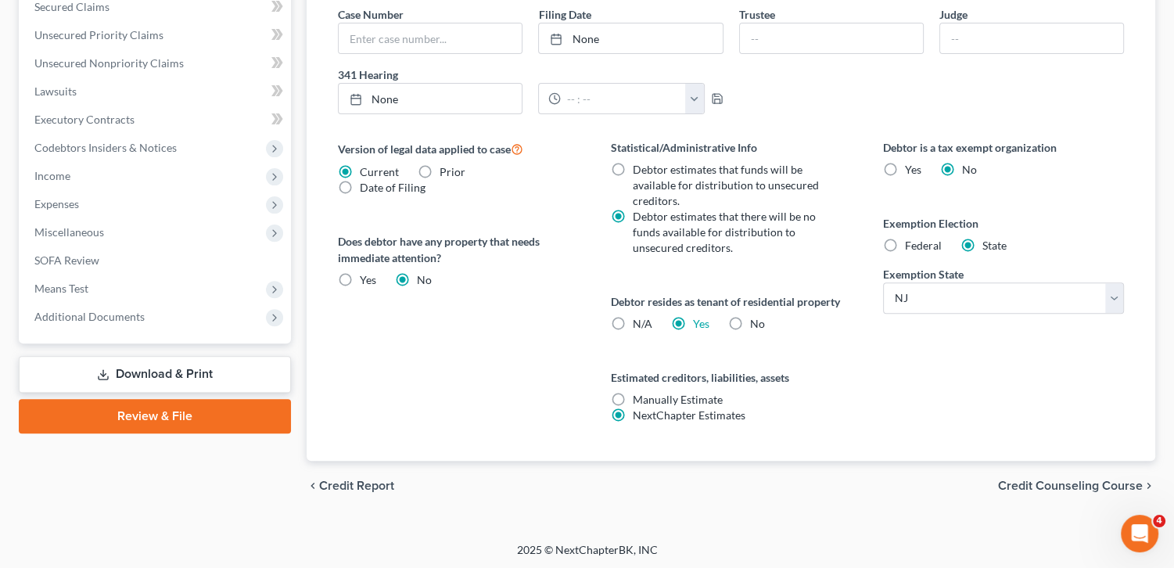
click at [1101, 480] on span "Credit Counseling Course" at bounding box center [1070, 486] width 145 height 13
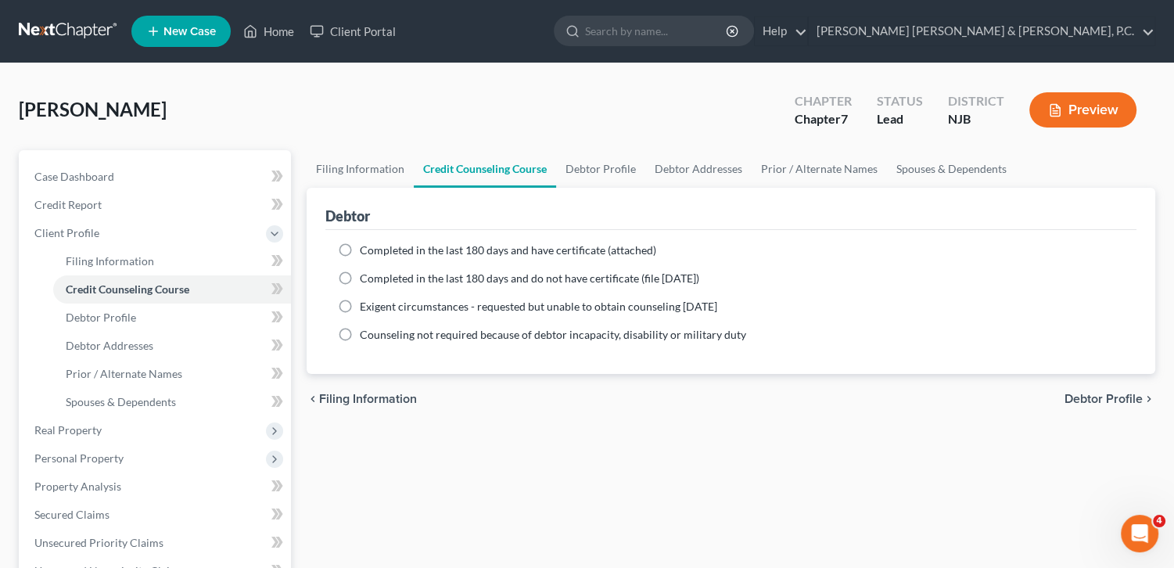
click at [584, 249] on span "Completed in the last 180 days and have certificate (attached)" at bounding box center [508, 249] width 296 height 13
click at [376, 249] on input "Completed in the last 180 days and have certificate (attached)" at bounding box center [371, 248] width 10 height 10
radio input "true"
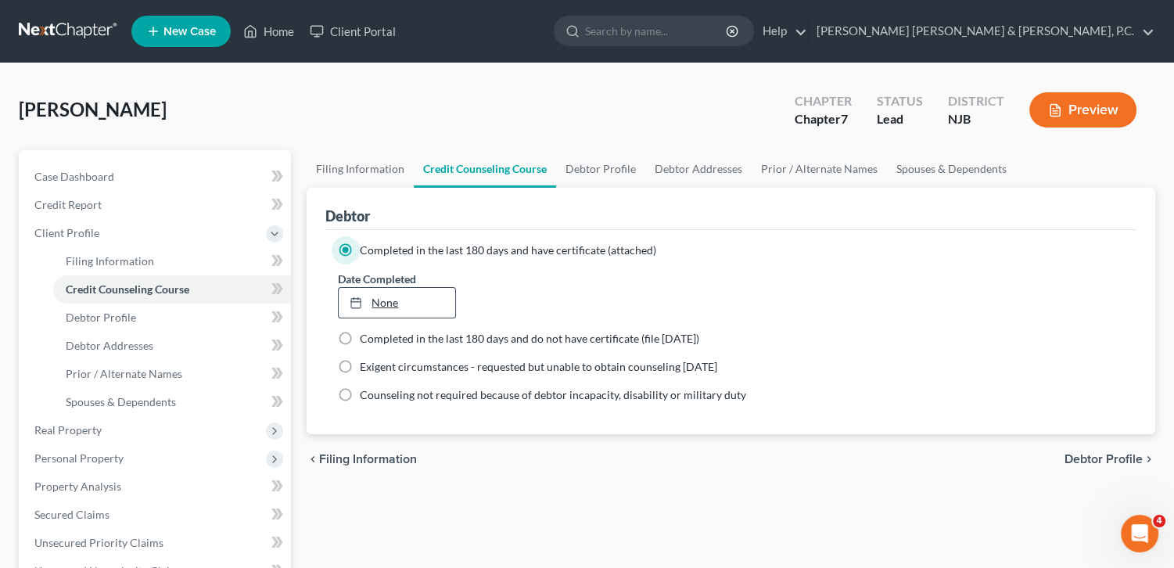
type input "[DATE]"
click at [372, 302] on link "[DATE]" at bounding box center [397, 303] width 117 height 30
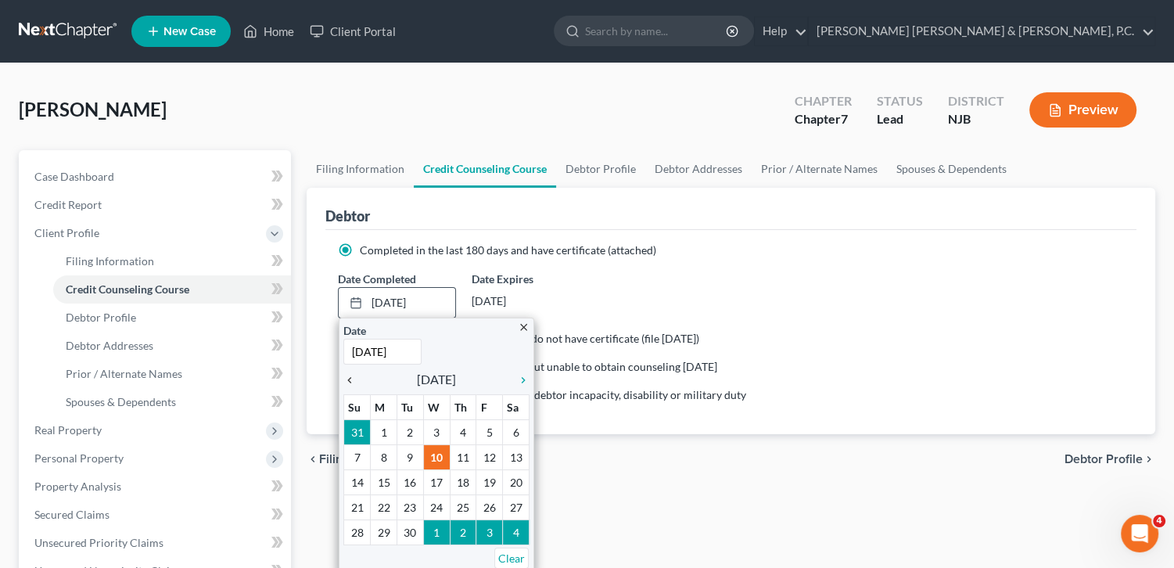
click at [352, 376] on icon "chevron_left" at bounding box center [353, 380] width 20 height 13
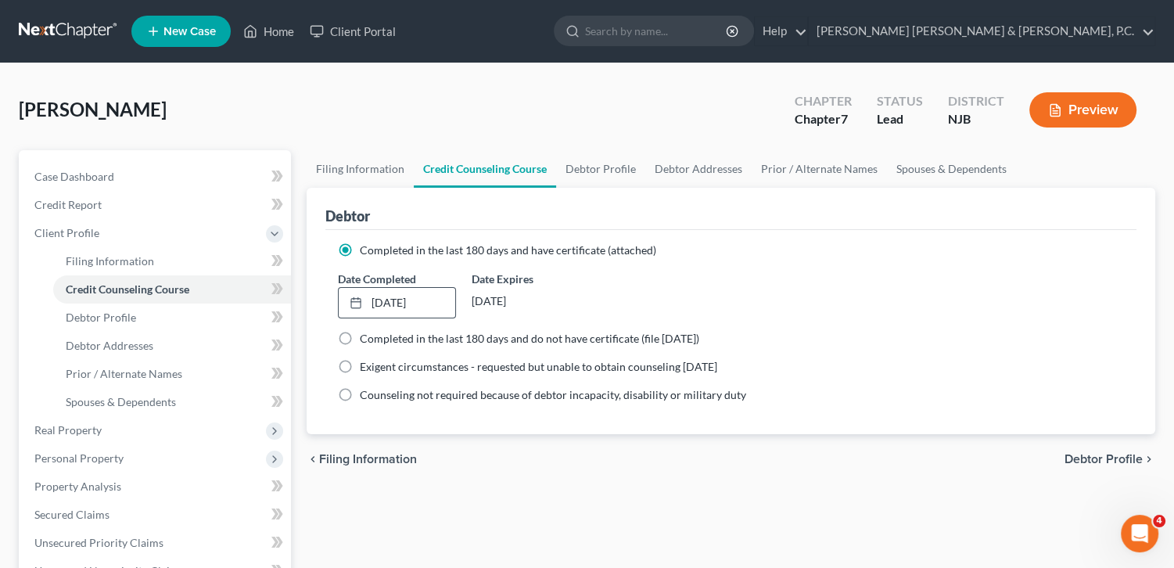
click at [1105, 457] on span "Debtor Profile" at bounding box center [1104, 459] width 78 height 13
select select "0"
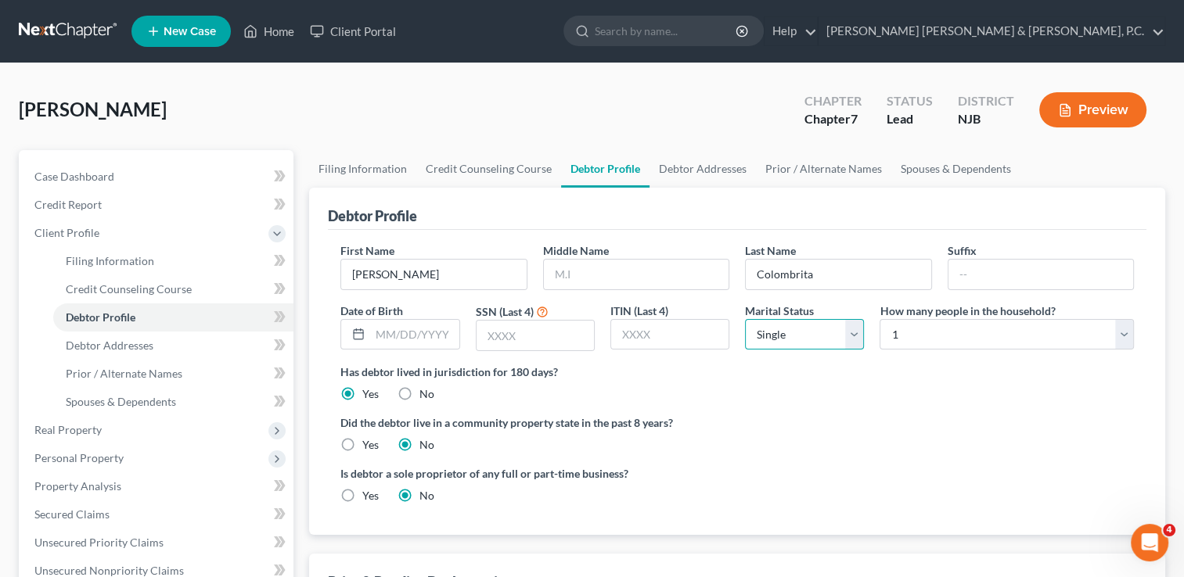
click at [848, 333] on select "Select Single Married Separated Divorced Widowed" at bounding box center [804, 334] width 119 height 31
select select "4"
click at [745, 319] on select "Select Single Married Separated Divorced Widowed" at bounding box center [804, 334] width 119 height 31
click at [934, 338] on select "Select 1 2 3 4 5 6 7 8 9 10 11 12 13 14 15 16 17 18 19 20" at bounding box center [1006, 334] width 254 height 31
select select "1"
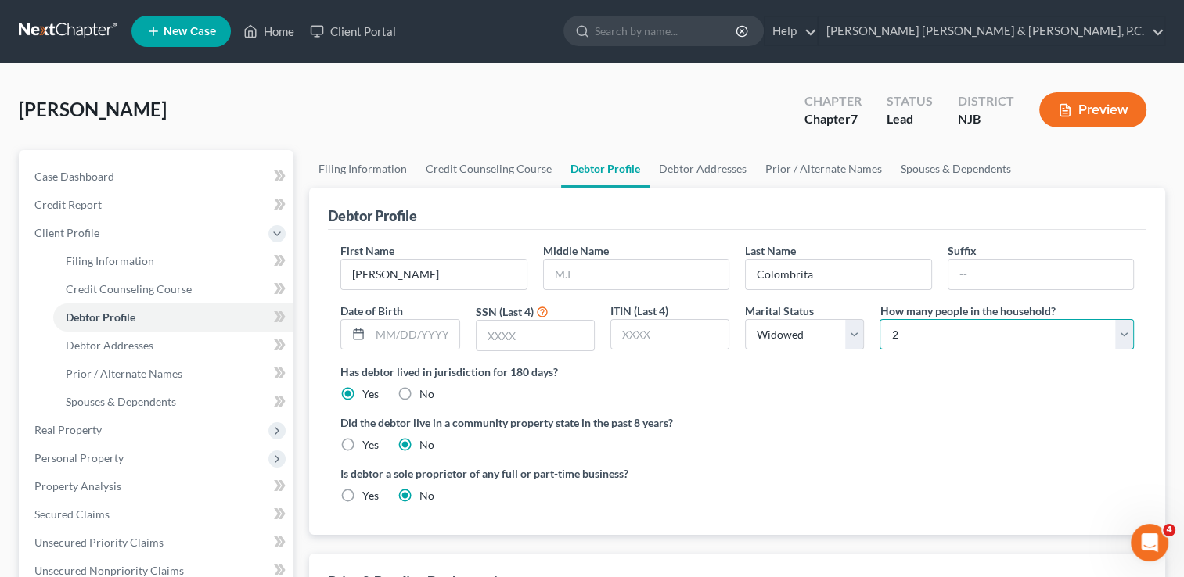
click at [879, 319] on select "Select 1 2 3 4 5 6 7 8 9 10 11 12 13 14 15 16 17 18 19 20" at bounding box center [1006, 334] width 254 height 31
click at [966, 271] on input "text" at bounding box center [1040, 275] width 185 height 30
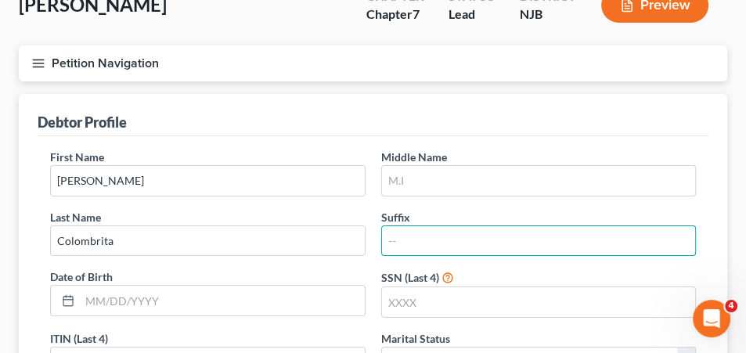
scroll to position [149, 0]
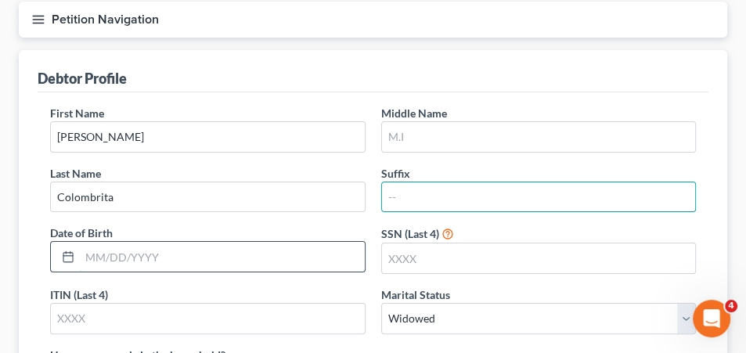
click at [88, 256] on input "text" at bounding box center [222, 257] width 285 height 30
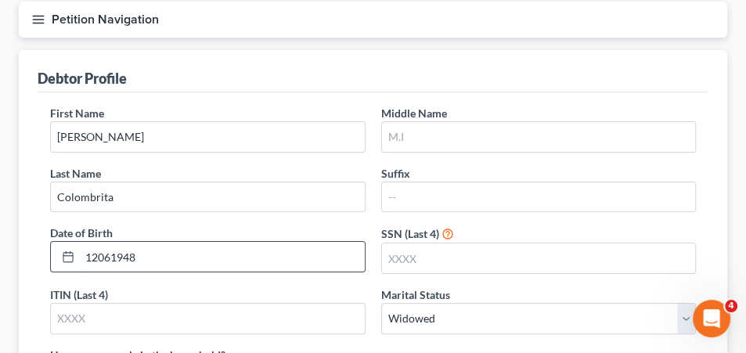
click at [97, 253] on input "12061948" at bounding box center [222, 257] width 285 height 30
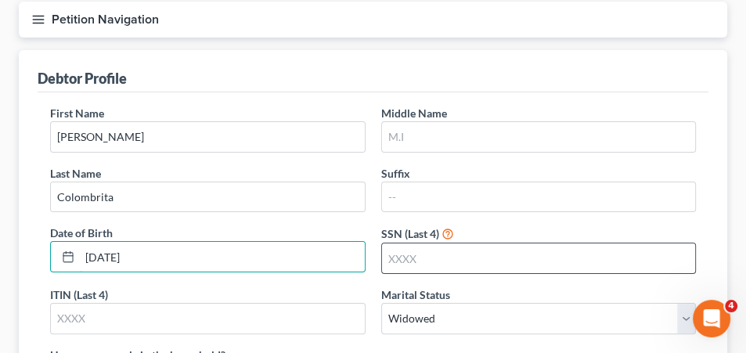
type input "[DATE]"
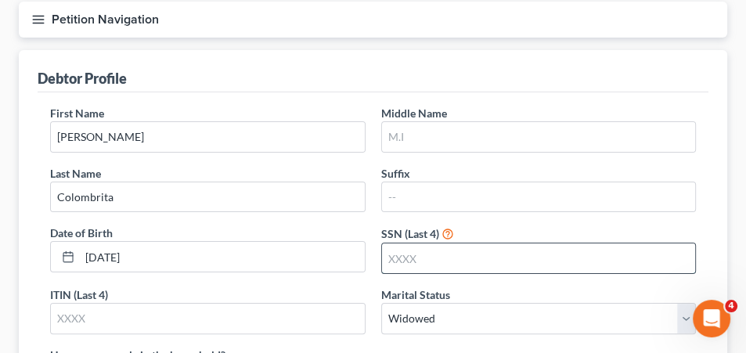
click at [418, 262] on input "text" at bounding box center [539, 258] width 314 height 30
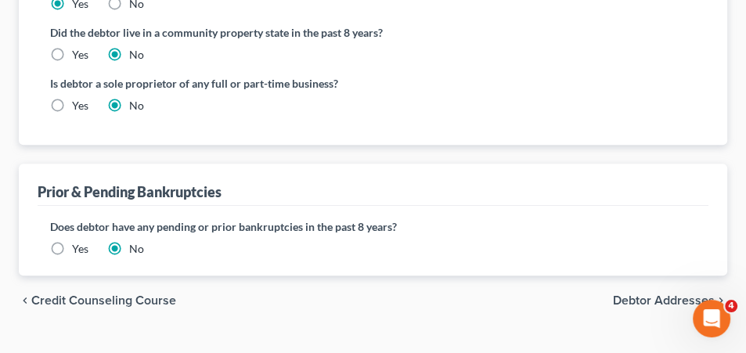
scroll to position [611, 0]
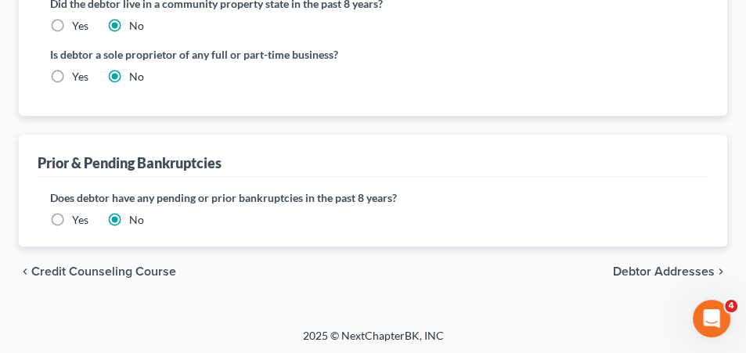
type input "4327"
click at [689, 268] on span "Debtor Addresses" at bounding box center [664, 271] width 102 height 13
select select "0"
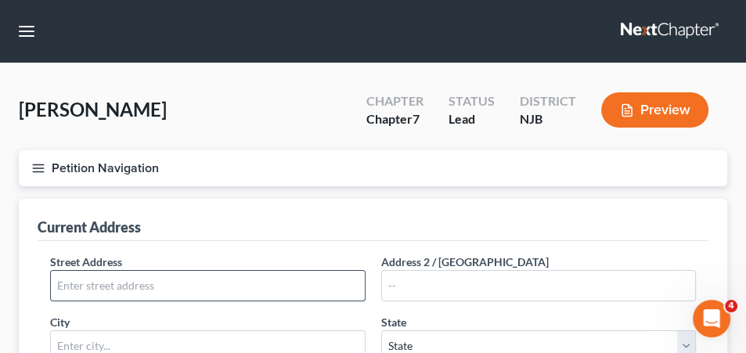
click at [191, 287] on input "text" at bounding box center [208, 286] width 314 height 30
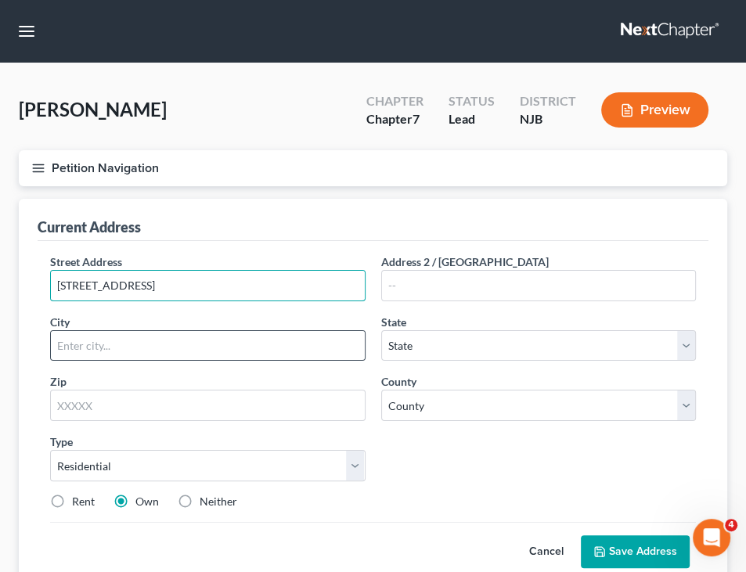
type input "[STREET_ADDRESS]"
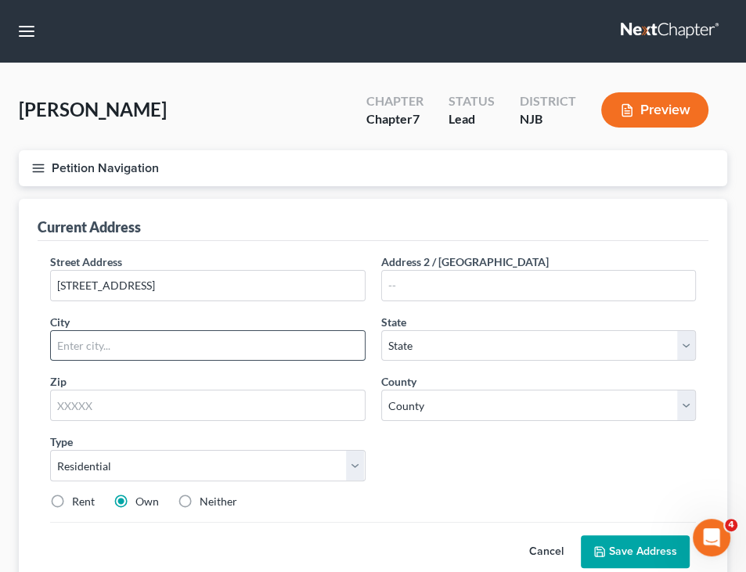
click at [269, 331] on input "text" at bounding box center [208, 346] width 314 height 30
type input "Long Branch"
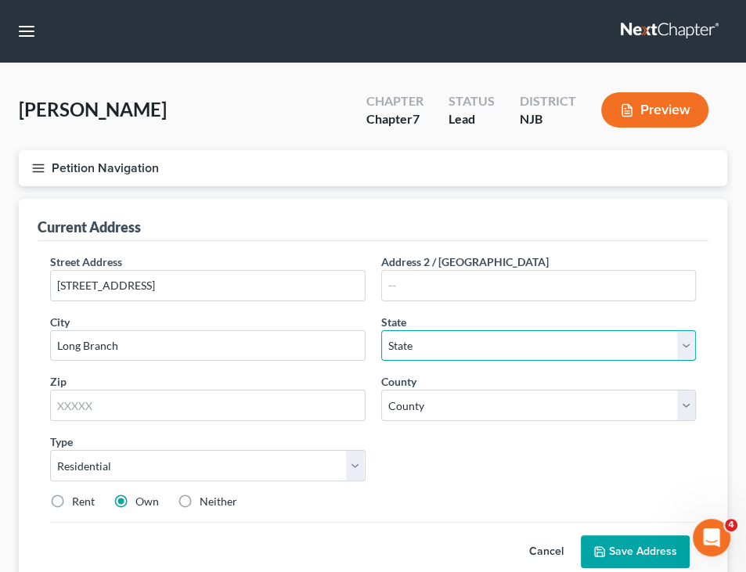
click at [409, 340] on select "State [US_STATE] AK AR AZ CA CO CT DE DC [GEOGRAPHIC_DATA] [GEOGRAPHIC_DATA] GU…" at bounding box center [538, 345] width 315 height 31
select select "33"
click at [381, 330] on select "State [US_STATE] AK AR AZ CA CO CT DE DC [GEOGRAPHIC_DATA] [GEOGRAPHIC_DATA] GU…" at bounding box center [538, 345] width 315 height 31
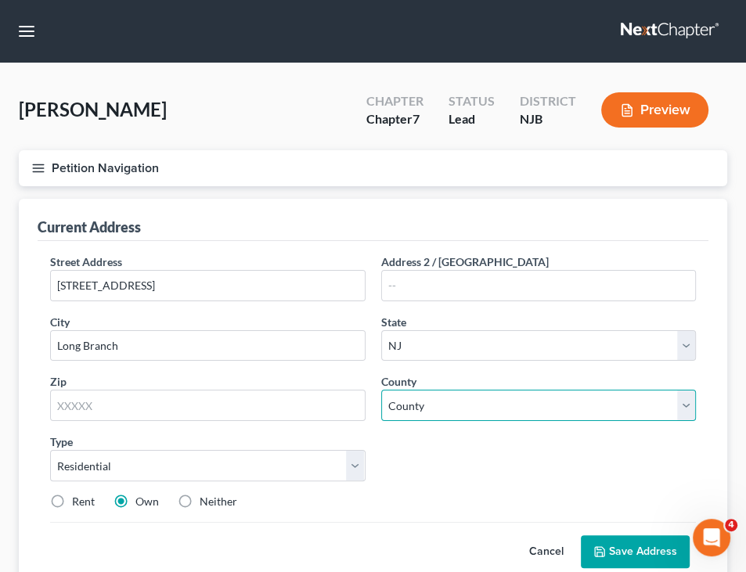
click at [402, 397] on select "County" at bounding box center [538, 405] width 315 height 31
select select "12"
click at [381, 390] on select "County [GEOGRAPHIC_DATA] [GEOGRAPHIC_DATA] [GEOGRAPHIC_DATA] [GEOGRAPHIC_DATA] …" at bounding box center [538, 405] width 315 height 31
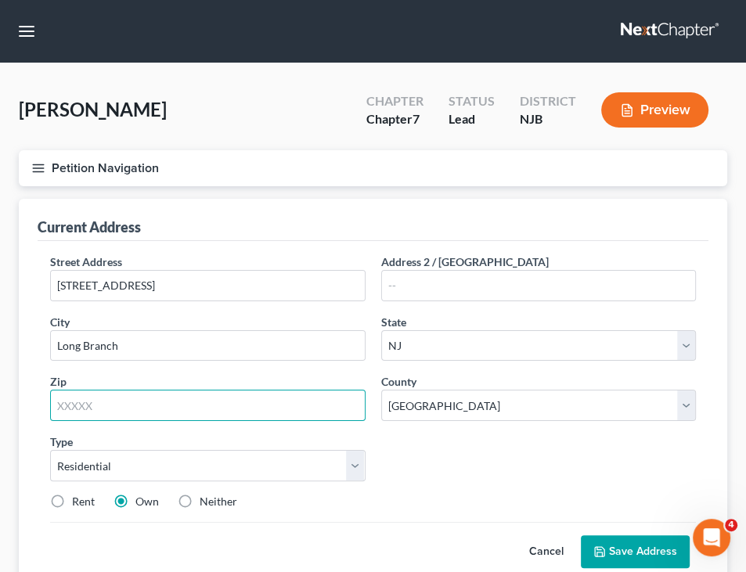
click at [232, 410] on input "text" at bounding box center [207, 405] width 315 height 31
type input "07740"
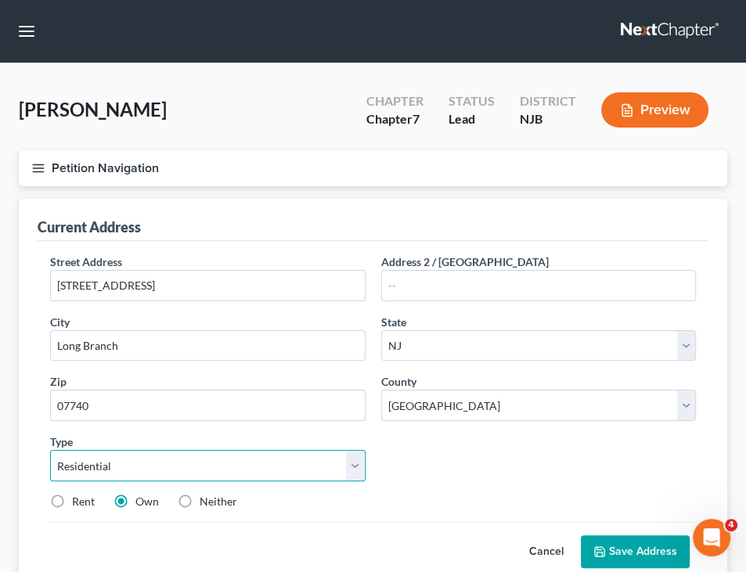
click at [222, 465] on select "Select Residential Mailing Rental Business" at bounding box center [207, 465] width 315 height 31
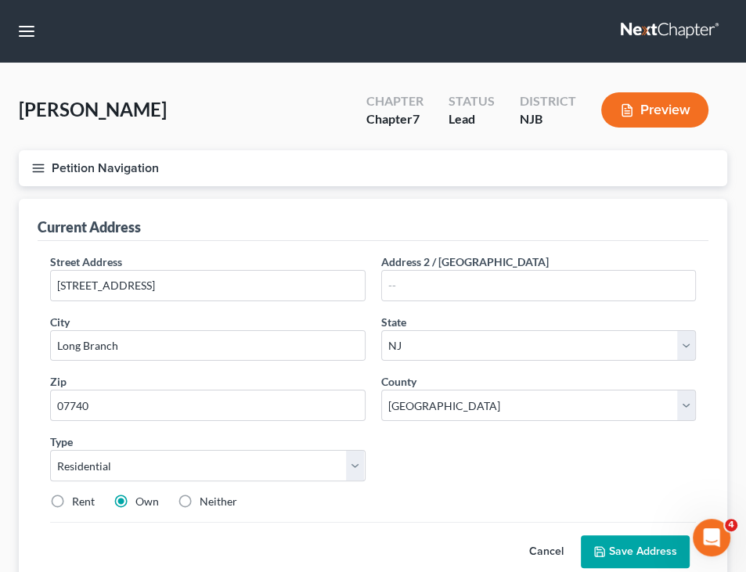
click at [81, 494] on label "Rent" at bounding box center [83, 502] width 23 height 16
click at [81, 494] on input "Rent" at bounding box center [83, 499] width 10 height 10
radio input "true"
click at [142, 494] on input "Own" at bounding box center [147, 499] width 10 height 10
radio input "true"
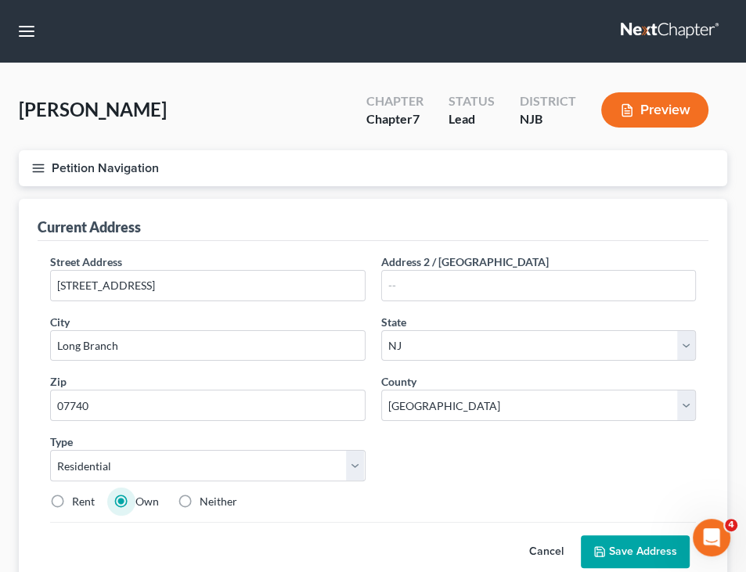
click at [206, 494] on input "Neither" at bounding box center [211, 499] width 10 height 10
radio input "true"
click at [618, 547] on button "Save Address" at bounding box center [634, 551] width 109 height 33
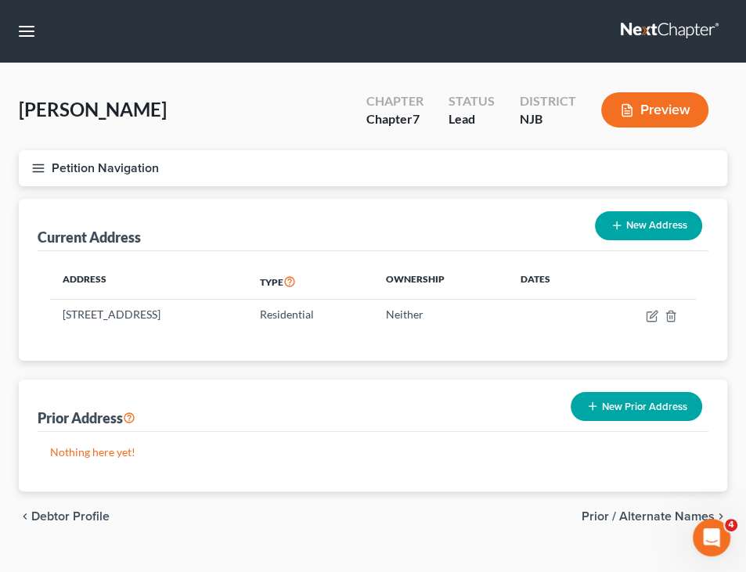
click at [612, 511] on span "Prior / Alternate Names" at bounding box center [647, 516] width 133 height 13
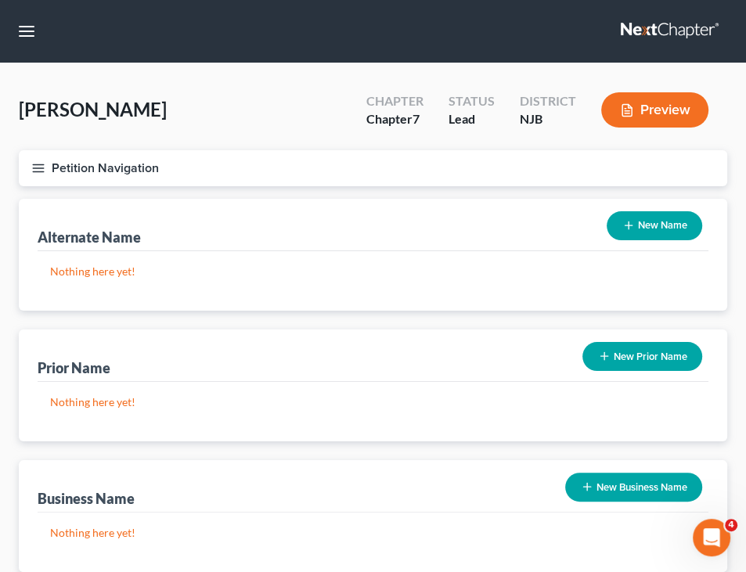
click at [88, 168] on button "Petition Navigation" at bounding box center [373, 168] width 708 height 36
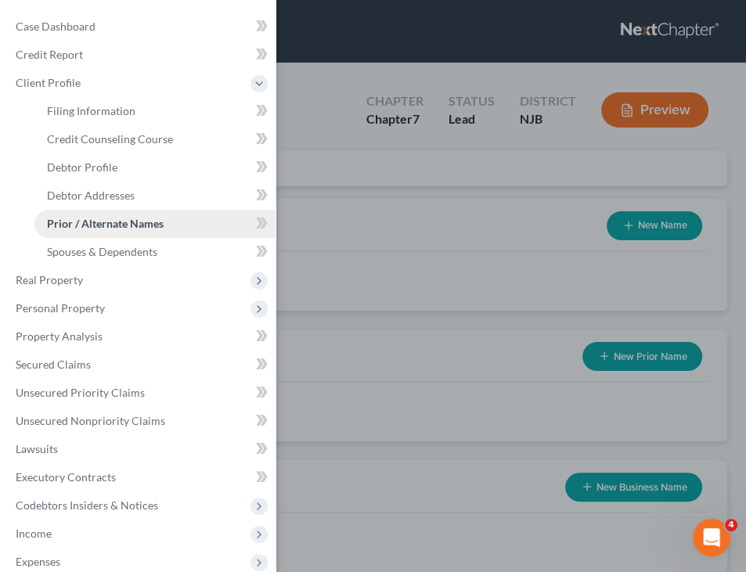
click at [142, 220] on span "Prior / Alternate Names" at bounding box center [105, 223] width 117 height 13
click at [492, 223] on div "Case Dashboard Payments Invoices Payments Payments Credit Report Client Profile" at bounding box center [373, 286] width 746 height 572
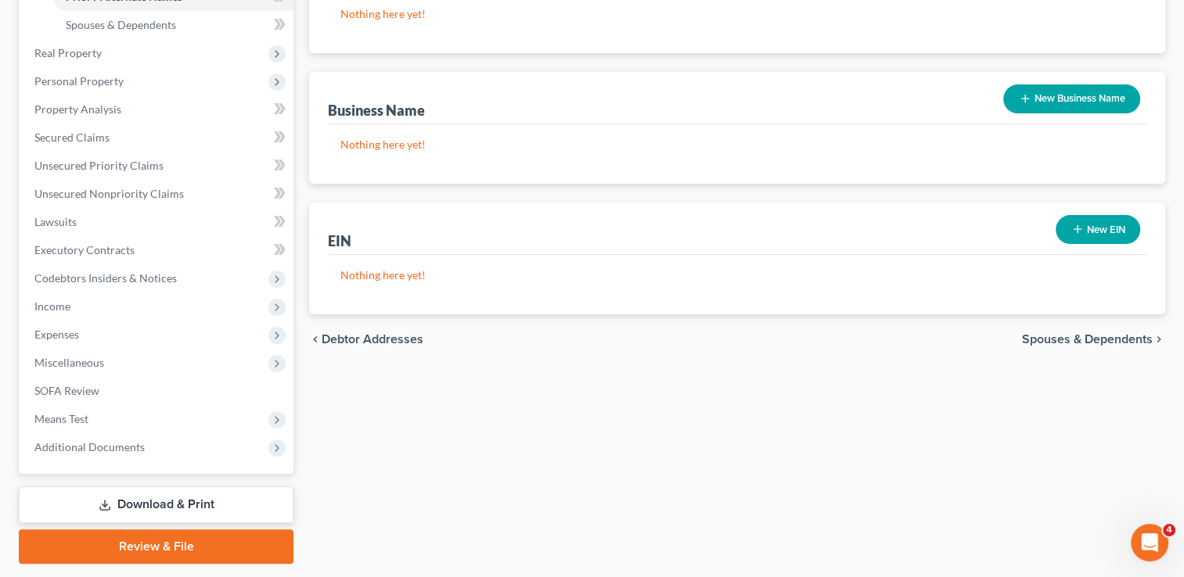
scroll to position [379, 0]
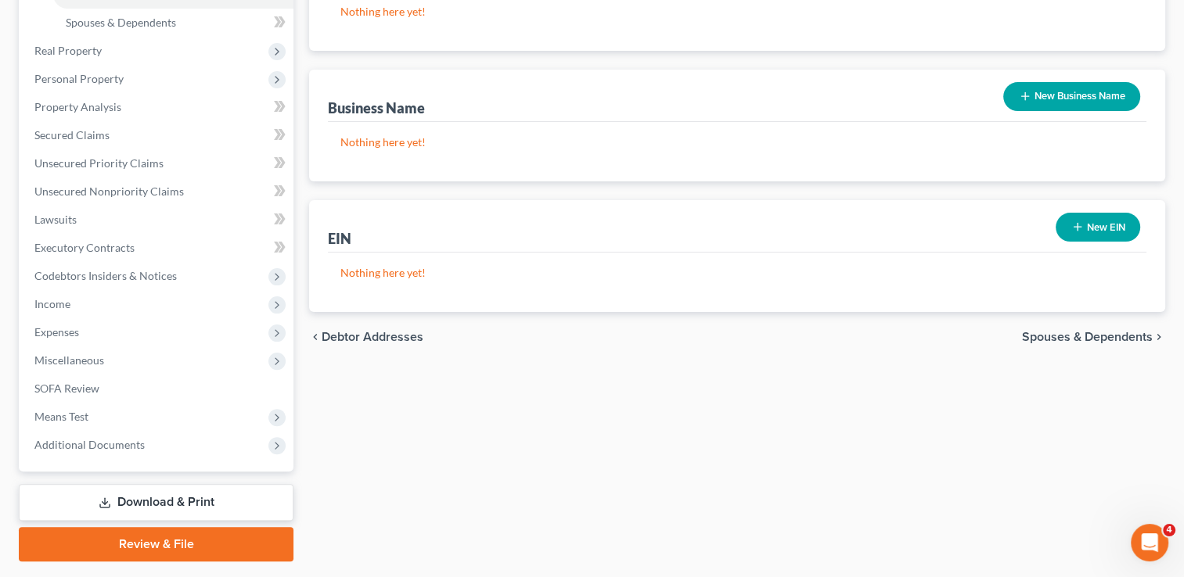
click at [1134, 333] on span "Spouses & Dependents" at bounding box center [1087, 337] width 131 height 13
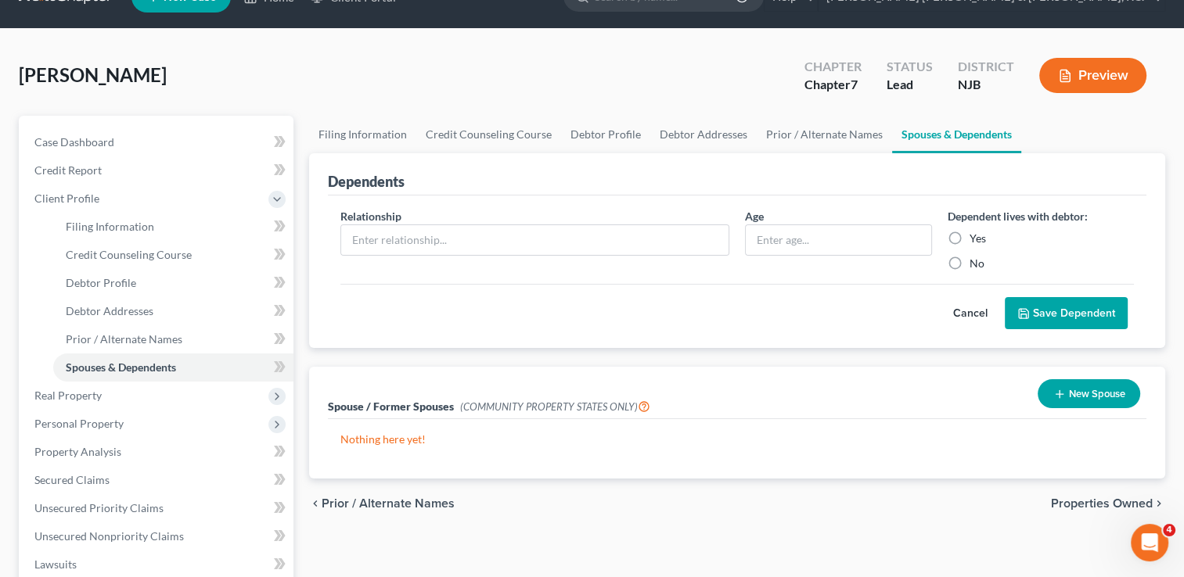
scroll to position [113, 0]
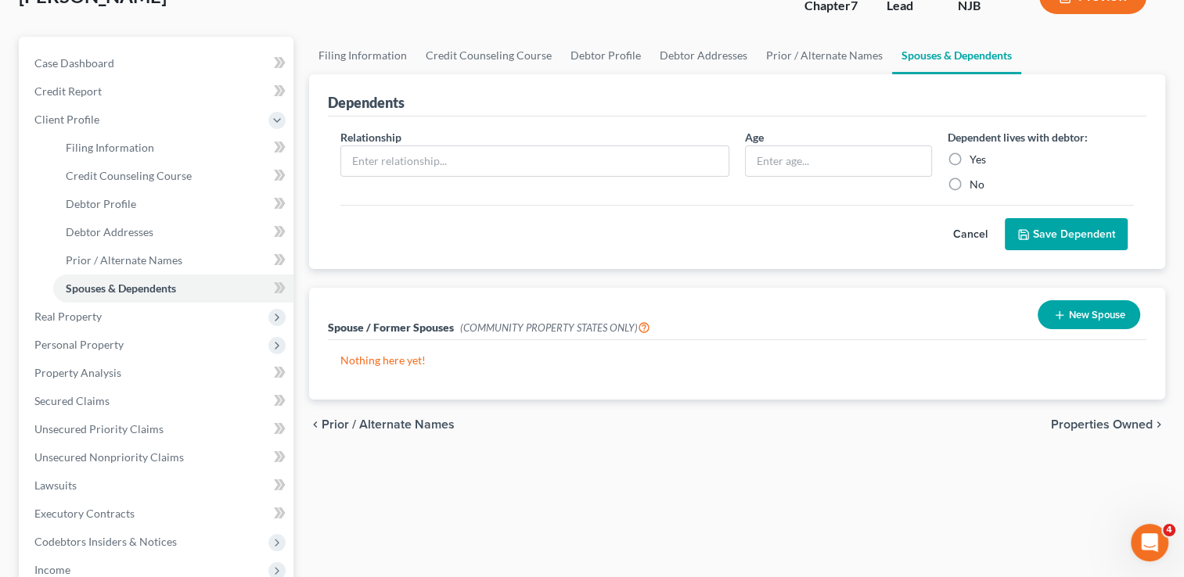
click at [1105, 421] on span "Properties Owned" at bounding box center [1102, 425] width 102 height 13
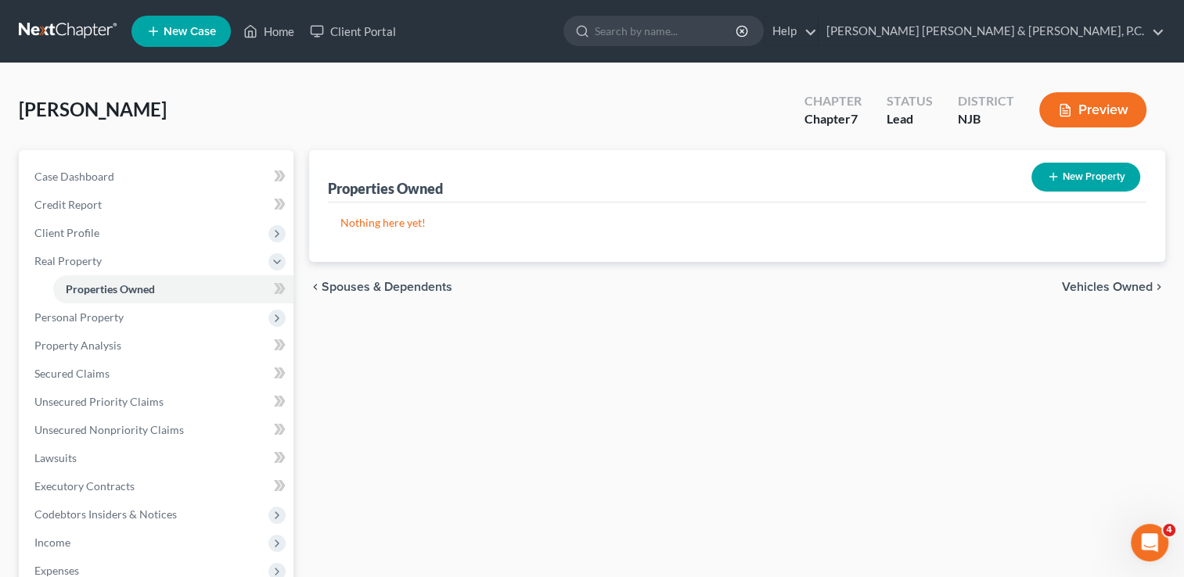
click at [1095, 282] on span "Vehicles Owned" at bounding box center [1107, 287] width 91 height 13
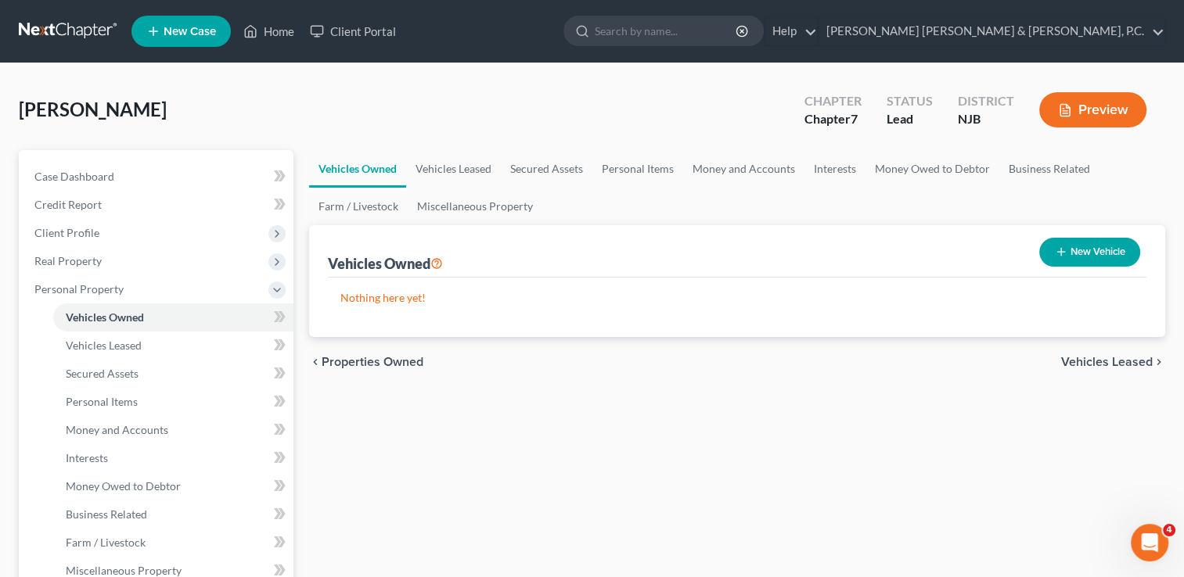
click at [1101, 358] on span "Vehicles Leased" at bounding box center [1107, 362] width 92 height 13
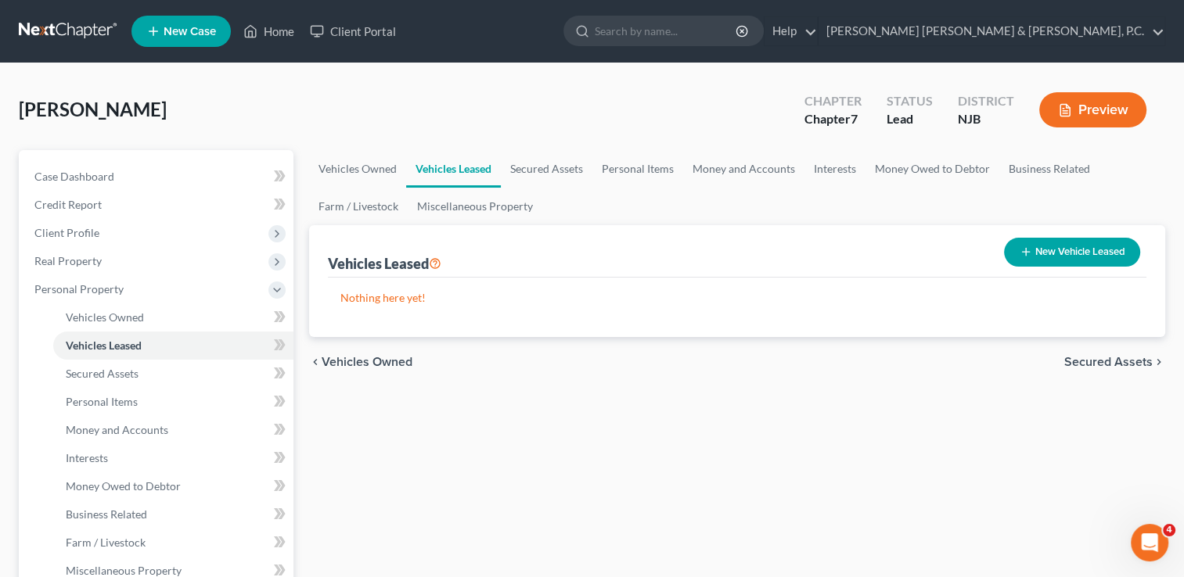
click at [1076, 248] on button "New Vehicle Leased" at bounding box center [1072, 252] width 136 height 29
select select "0"
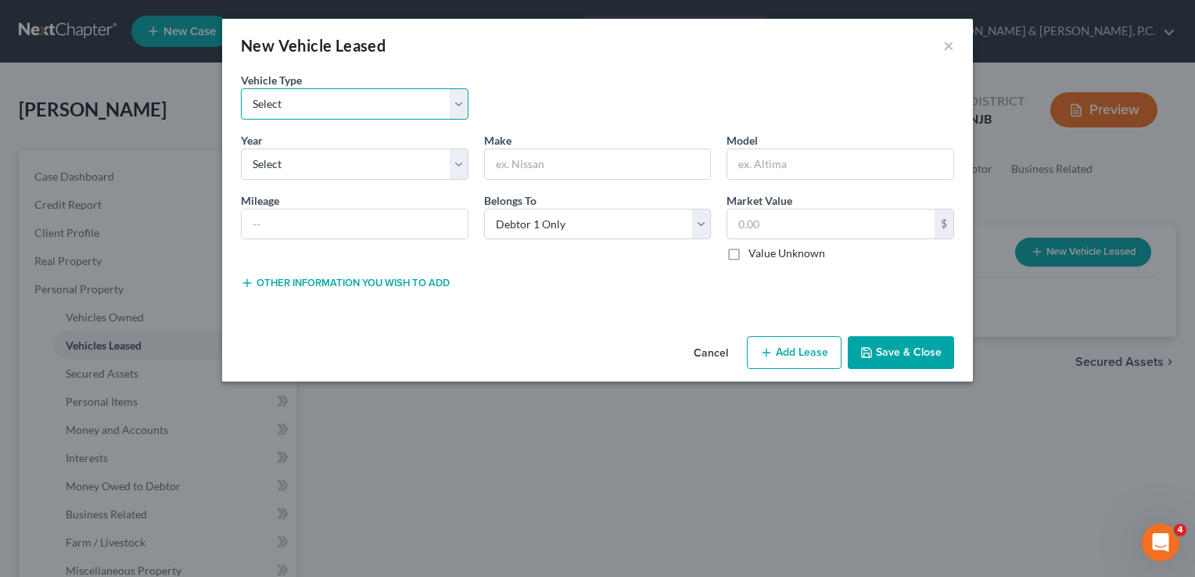
click at [441, 104] on select "Select Automobile Truck Trailer Watercraft Aircraft Motor Home Atv Other Vehicle" at bounding box center [355, 103] width 228 height 31
select select "0"
click at [241, 88] on select "Select Automobile Truck Trailer Watercraft Aircraft Motor Home Atv Other Vehicle" at bounding box center [355, 103] width 228 height 31
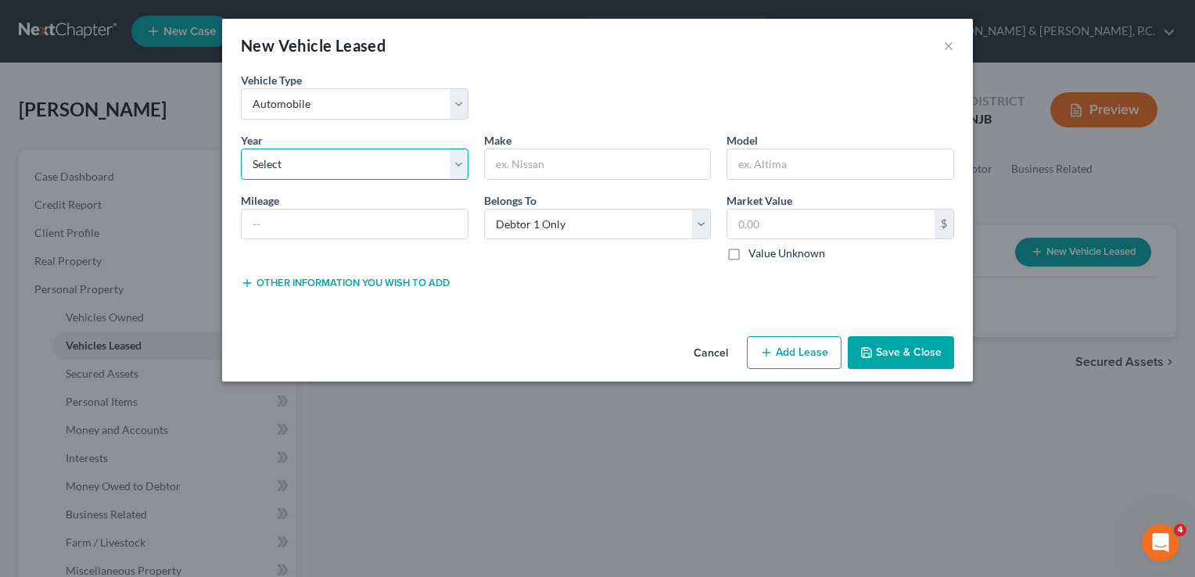
click at [369, 161] on select "Select 2026 2025 2024 2023 2022 2021 2020 2019 2018 2017 2016 2015 2014 2013 20…" at bounding box center [355, 164] width 228 height 31
click at [806, 100] on div "Vehicle Type * Select Automobile Truck Trailer Watercraft Aircraft Motor Home A…" at bounding box center [597, 102] width 729 height 60
click at [385, 174] on select "Select 2026 2025 2024 2023 2022 2021 2020 2019 2018 2017 2016 2015 2014 2013 20…" at bounding box center [355, 164] width 228 height 31
select select "5"
click at [241, 149] on select "Select 2026 2025 2024 2023 2022 2021 2020 2019 2018 2017 2016 2015 2014 2013 20…" at bounding box center [355, 164] width 228 height 31
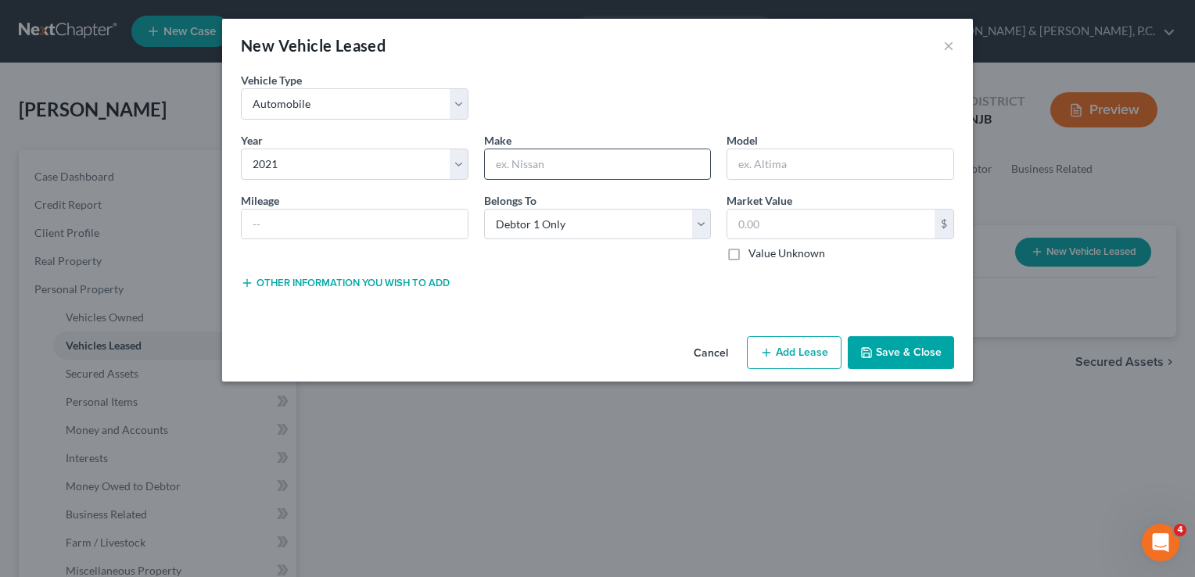
click at [503, 163] on input "text" at bounding box center [598, 164] width 226 height 30
type input "Mazda"
click at [743, 163] on input "text" at bounding box center [841, 164] width 226 height 30
type input "3"
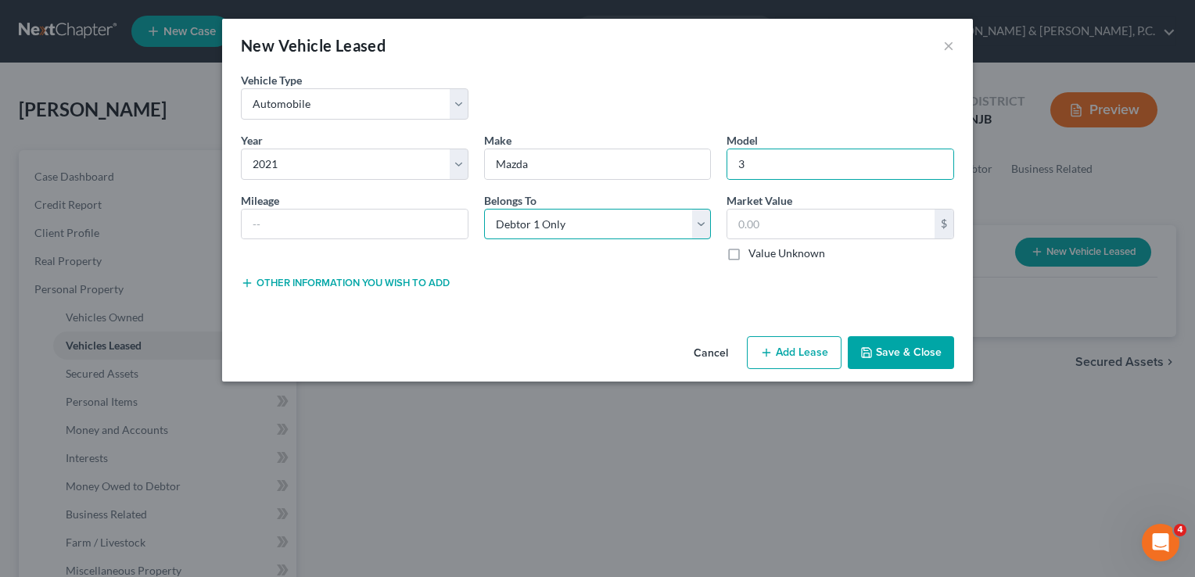
click at [661, 230] on select "Select Debtor 1 Only Debtor 2 Only Debtor 1 And Debtor 2 Only At Least One Of T…" at bounding box center [598, 224] width 228 height 31
select select "3"
click at [484, 209] on select "Select Debtor 1 Only Debtor 2 Only Debtor 1 And Debtor 2 Only At Least One Of T…" at bounding box center [598, 224] width 228 height 31
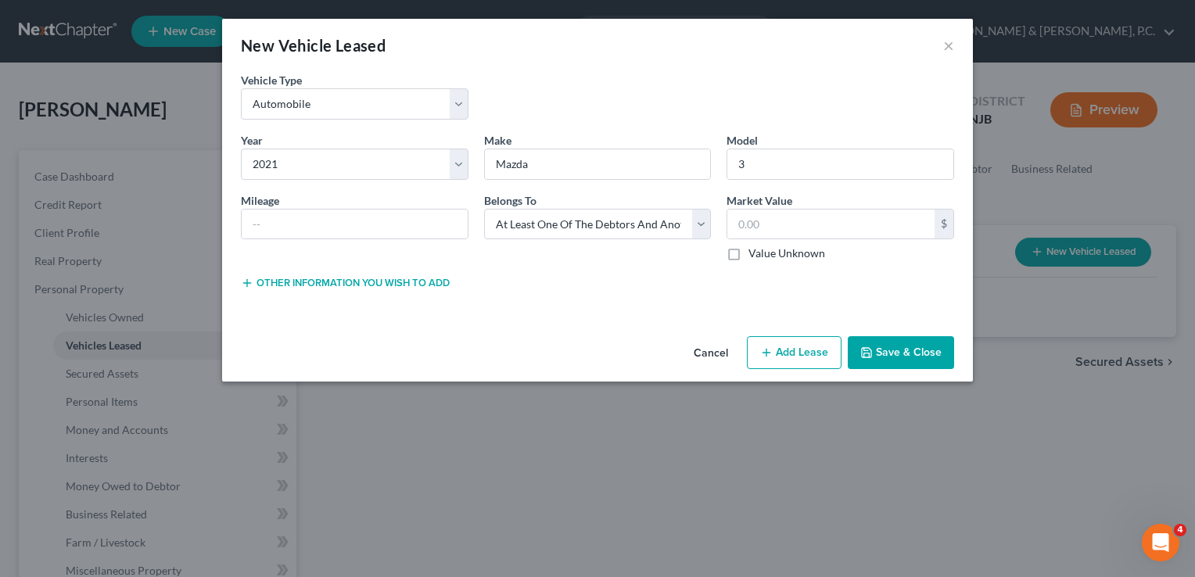
click at [749, 255] on label "Value Unknown" at bounding box center [787, 254] width 77 height 16
click at [755, 255] on input "Value Unknown" at bounding box center [760, 251] width 10 height 10
checkbox input "true"
type input "0.00"
click at [417, 283] on button "Other information you wish to add" at bounding box center [345, 283] width 209 height 13
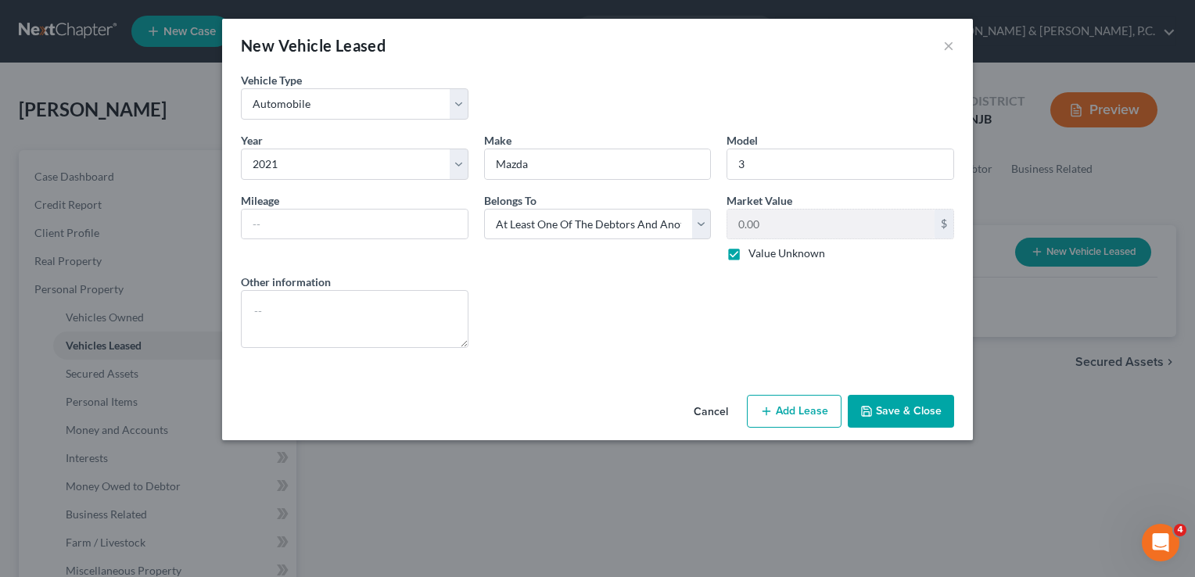
click at [905, 409] on button "Save & Close" at bounding box center [901, 411] width 106 height 33
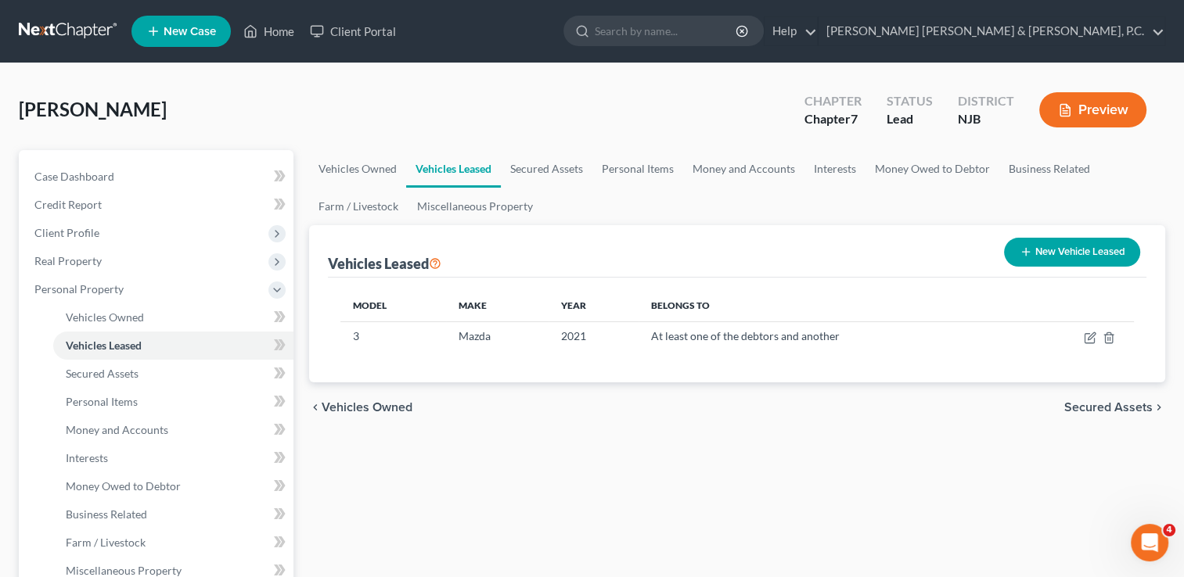
click at [1115, 404] on span "Secured Assets" at bounding box center [1108, 407] width 88 height 13
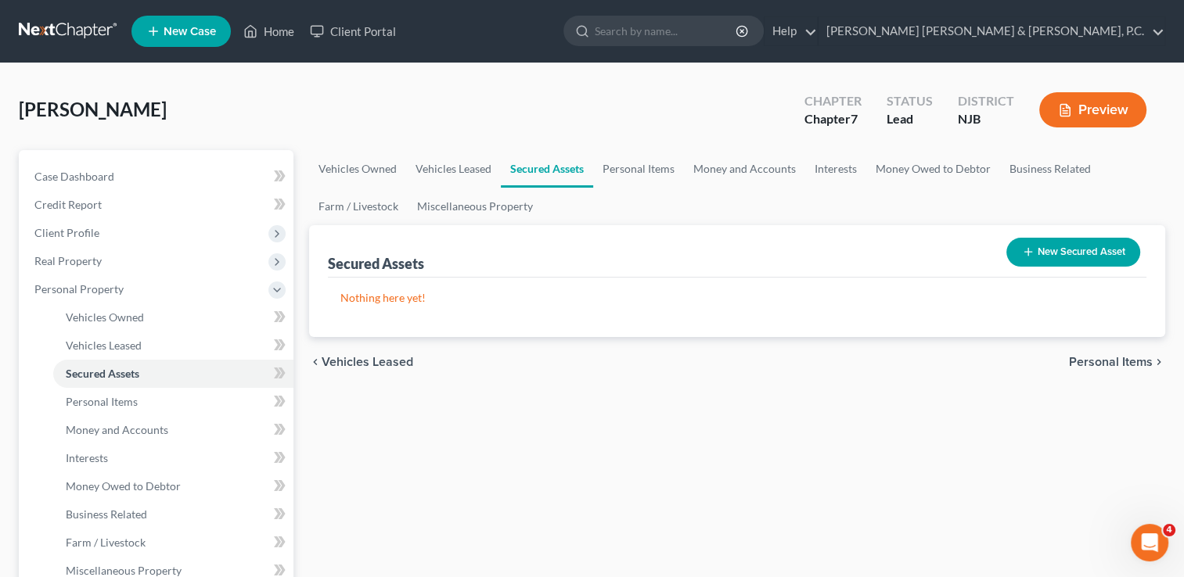
click at [1114, 364] on span "Personal Items" at bounding box center [1111, 362] width 84 height 13
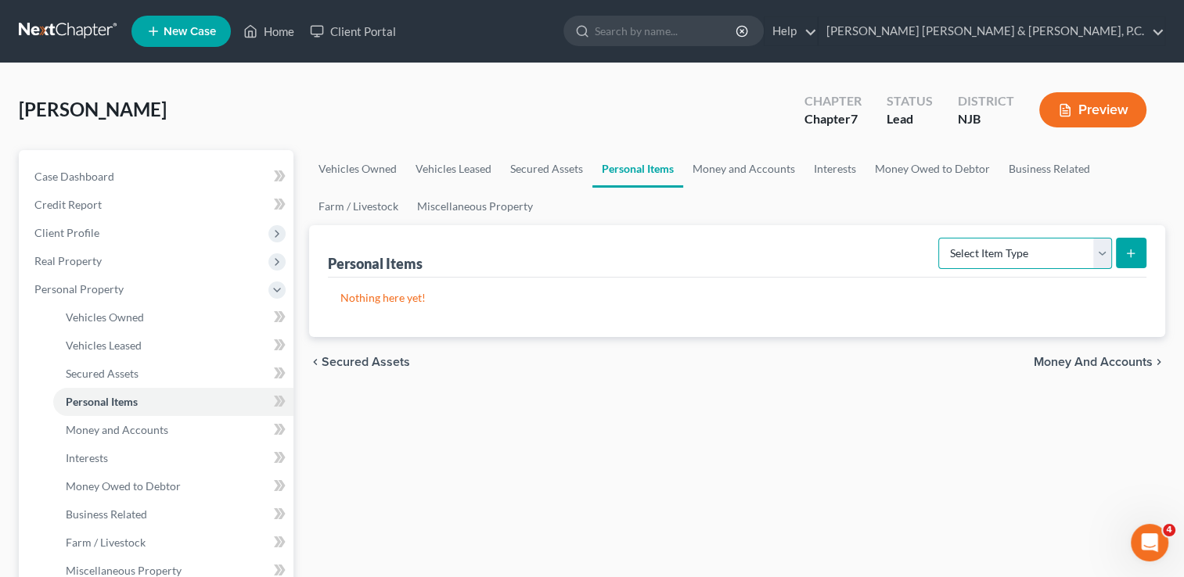
click at [1093, 253] on select "Select Item Type Clothing Collectibles Of Value Electronics Firearms Household …" at bounding box center [1025, 253] width 174 height 31
select select "clothing"
click at [940, 238] on select "Select Item Type Clothing Collectibles Of Value Electronics Firearms Household …" at bounding box center [1025, 253] width 174 height 31
click at [1130, 253] on line "submit" at bounding box center [1130, 253] width 0 height 7
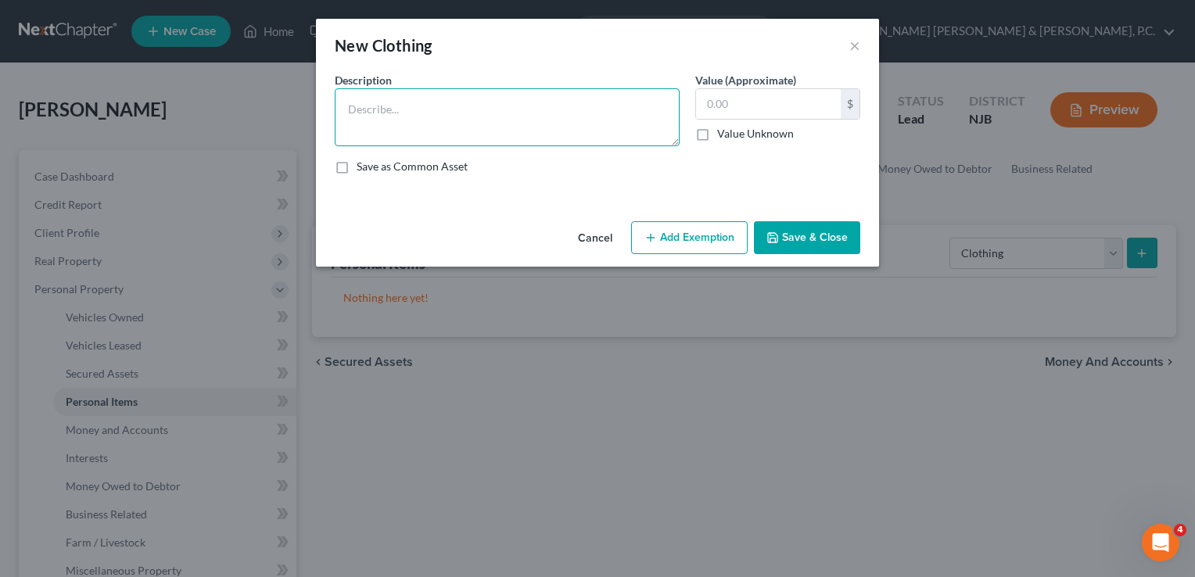
click at [477, 120] on textarea at bounding box center [507, 117] width 345 height 58
type textarea "Clothing"
click at [770, 99] on input "text" at bounding box center [768, 104] width 145 height 30
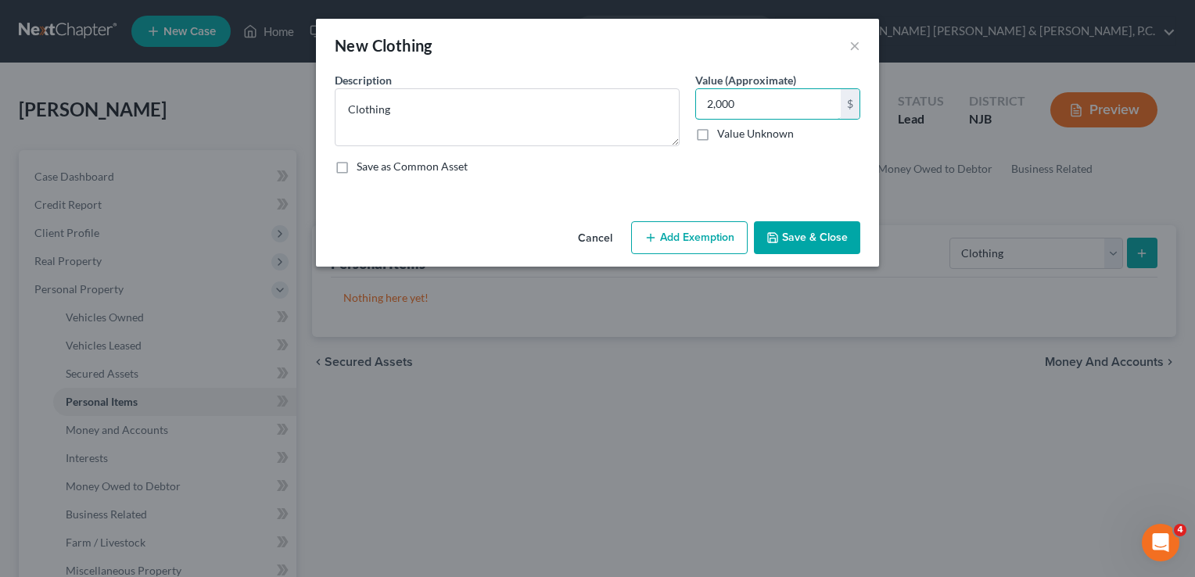
type input "2,000"
click at [778, 232] on icon "button" at bounding box center [773, 238] width 13 height 13
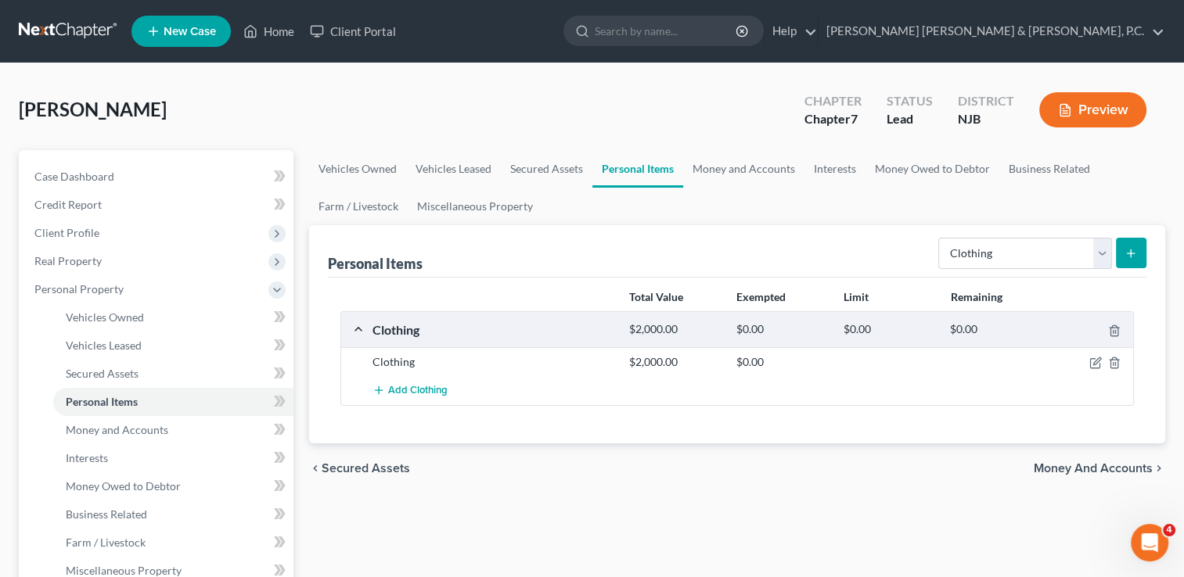
click at [1130, 247] on icon "submit" at bounding box center [1130, 253] width 13 height 13
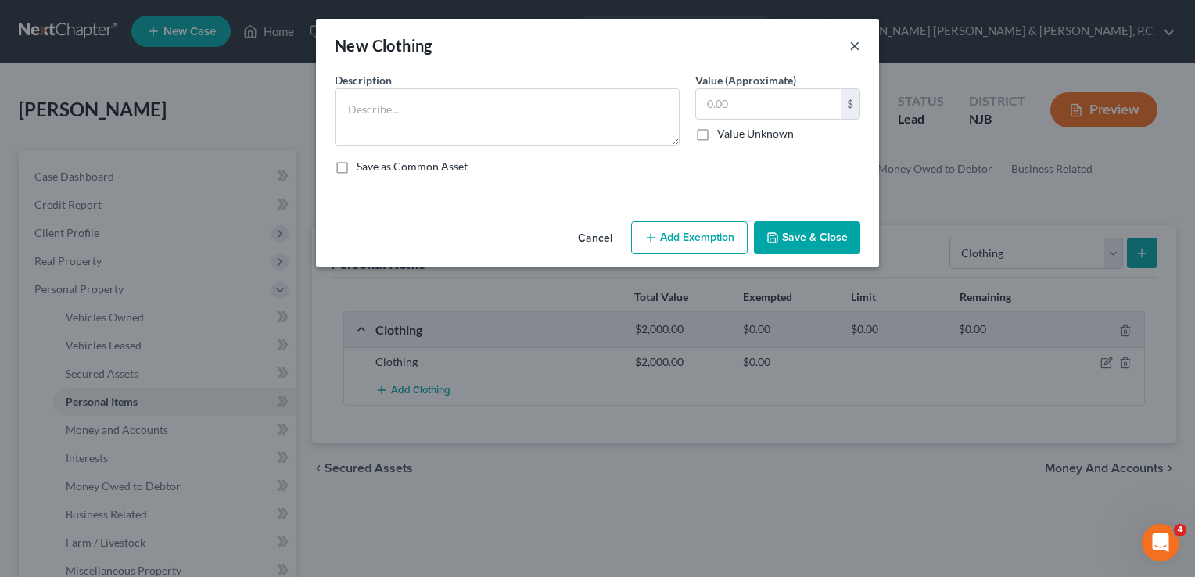
click at [855, 52] on button "×" at bounding box center [855, 45] width 11 height 19
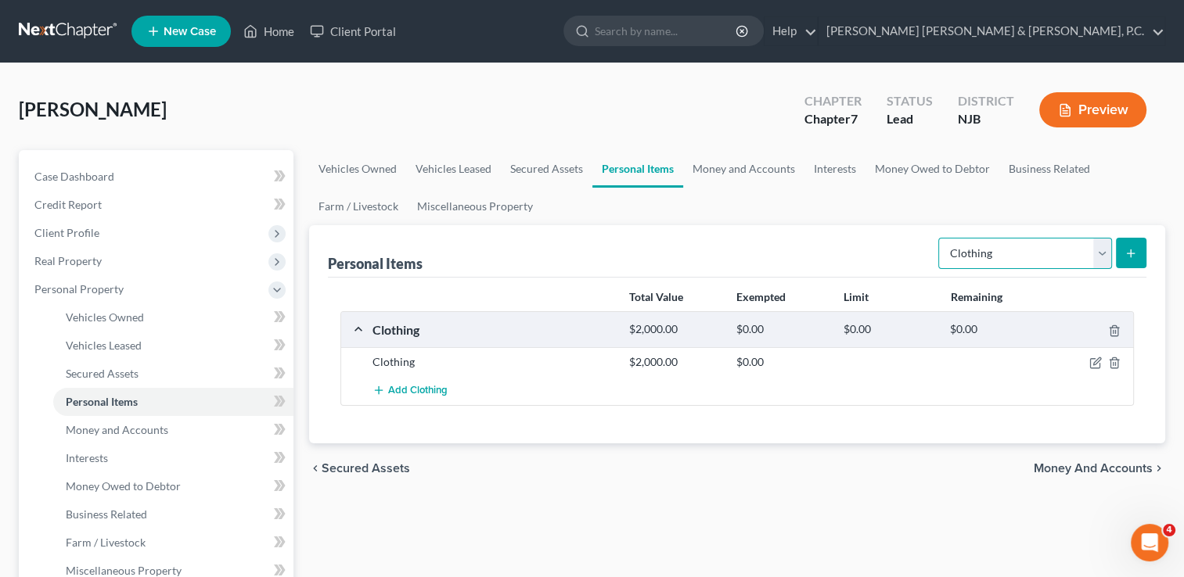
click at [1055, 252] on select "Select Item Type Clothing Collectibles Of Value Electronics Firearms Household …" at bounding box center [1025, 253] width 174 height 31
select select "electronics"
click at [940, 238] on select "Select Item Type Clothing Collectibles Of Value Electronics Firearms Household …" at bounding box center [1025, 253] width 174 height 31
click at [1127, 250] on icon "submit" at bounding box center [1130, 253] width 13 height 13
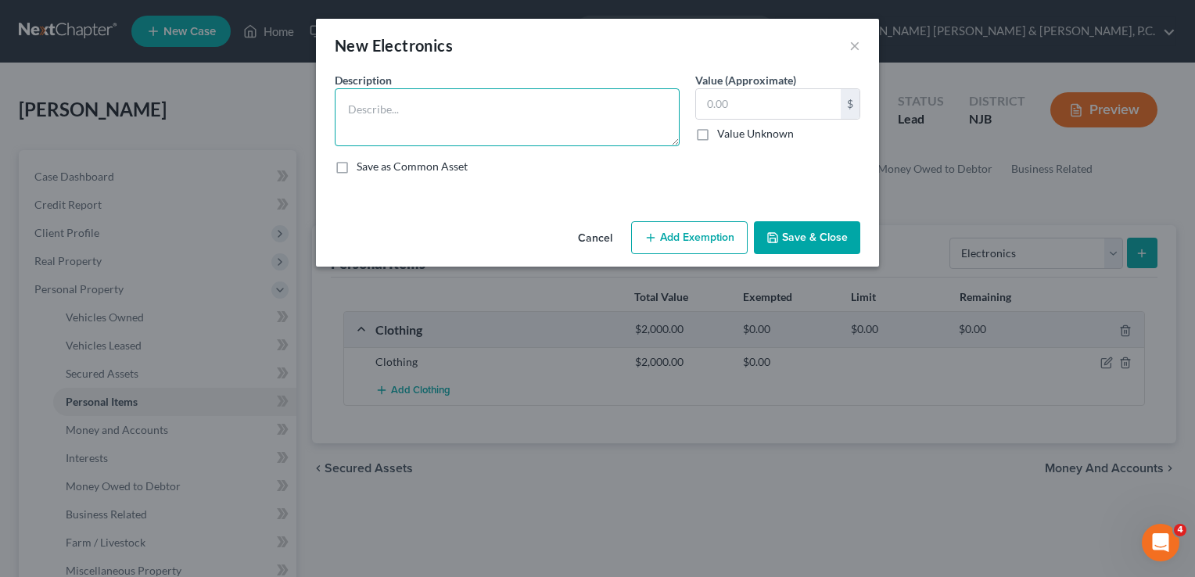
click at [591, 117] on textarea at bounding box center [507, 117] width 345 height 58
type textarea "IPad"
click at [701, 110] on input "text" at bounding box center [768, 104] width 145 height 30
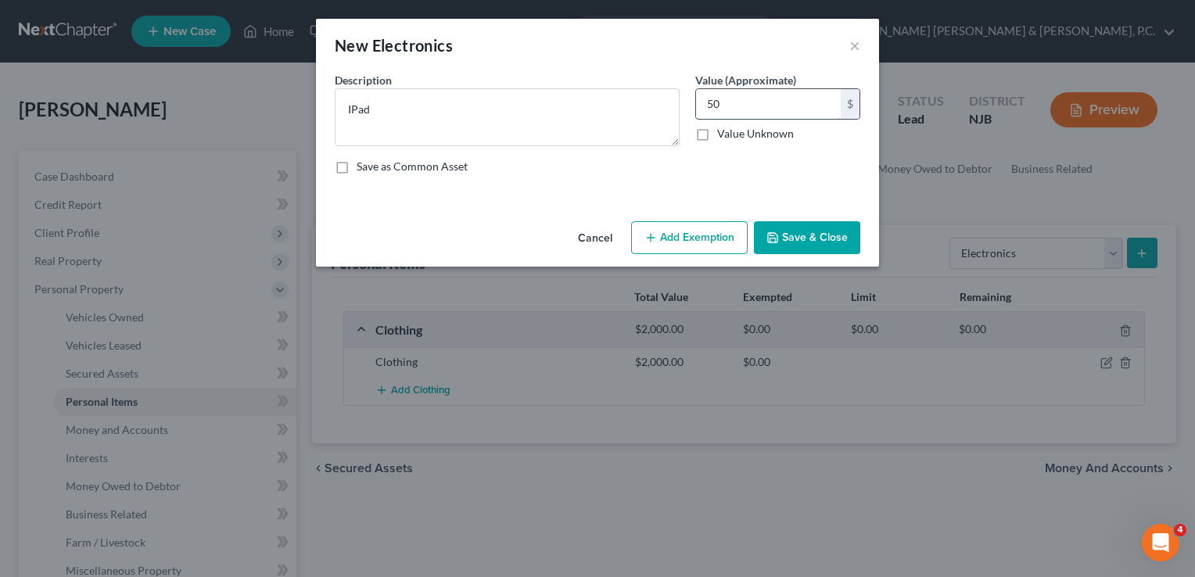
type input "5"
type input "250"
click at [817, 235] on button "Save & Close" at bounding box center [807, 237] width 106 height 33
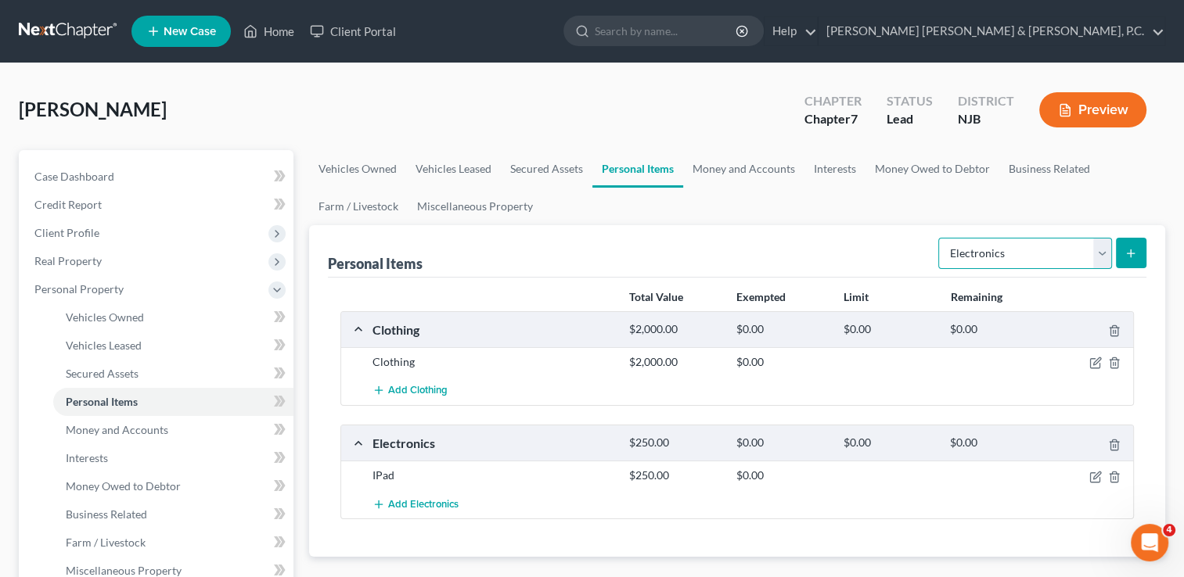
click at [1080, 252] on select "Select Item Type Clothing Collectibles Of Value Electronics Firearms Household …" at bounding box center [1025, 253] width 174 height 31
select select "household_goods"
click at [940, 238] on select "Select Item Type Clothing Collectibles Of Value Electronics Firearms Household …" at bounding box center [1025, 253] width 174 height 31
click at [1123, 252] on button "submit" at bounding box center [1131, 253] width 31 height 31
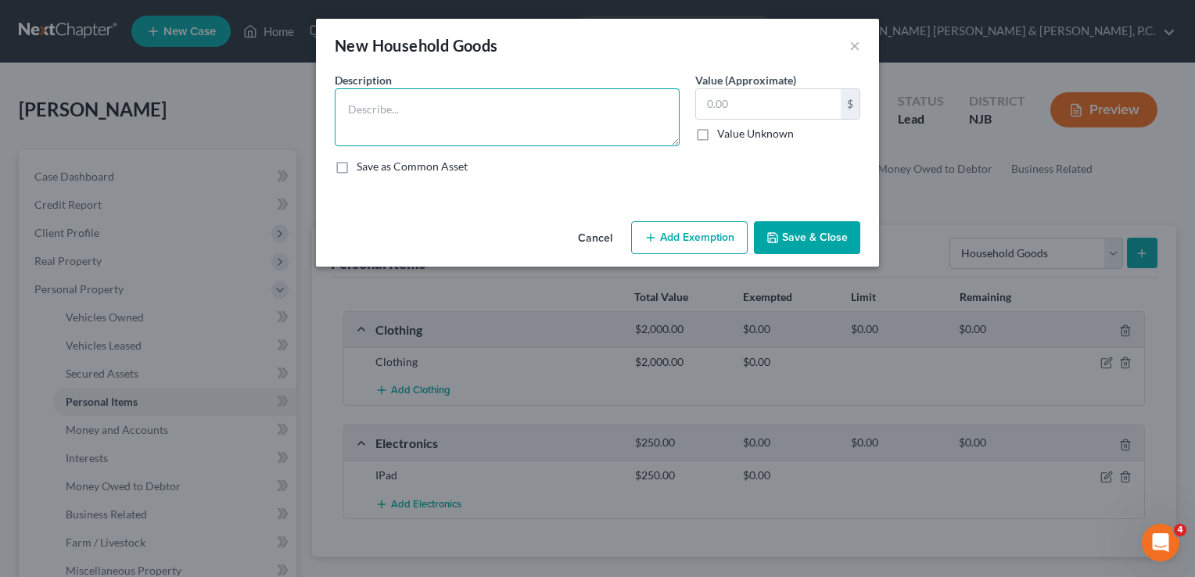
click at [599, 128] on textarea at bounding box center [507, 117] width 345 height 58
type textarea "Couch, bedroom furniture, mattress"
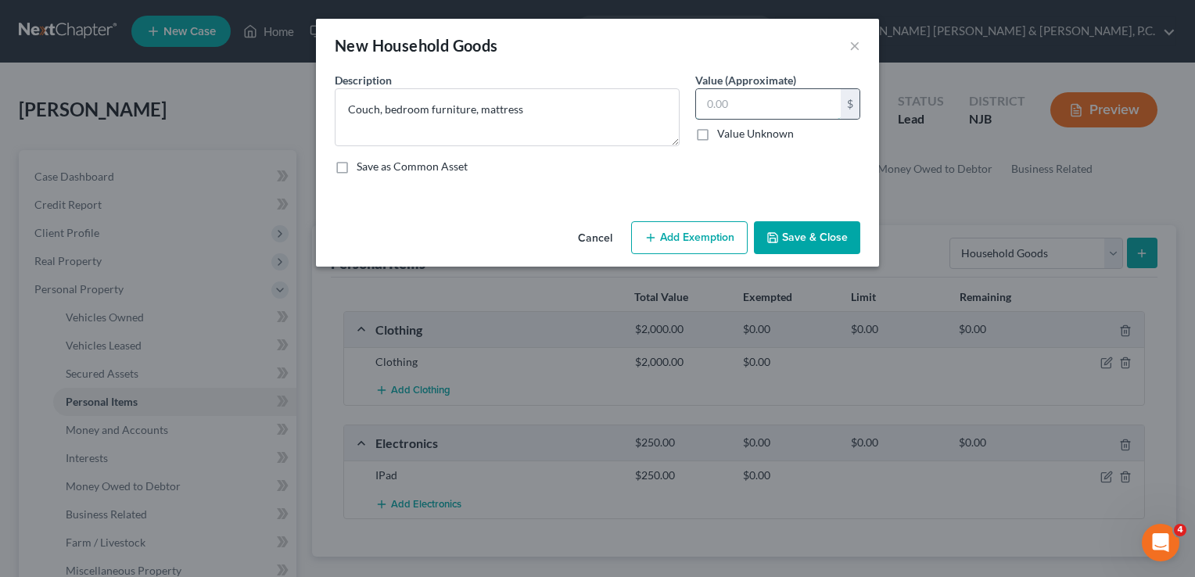
click at [737, 104] on input "text" at bounding box center [768, 104] width 145 height 30
type input "2,000"
click at [776, 226] on button "Save & Close" at bounding box center [807, 237] width 106 height 33
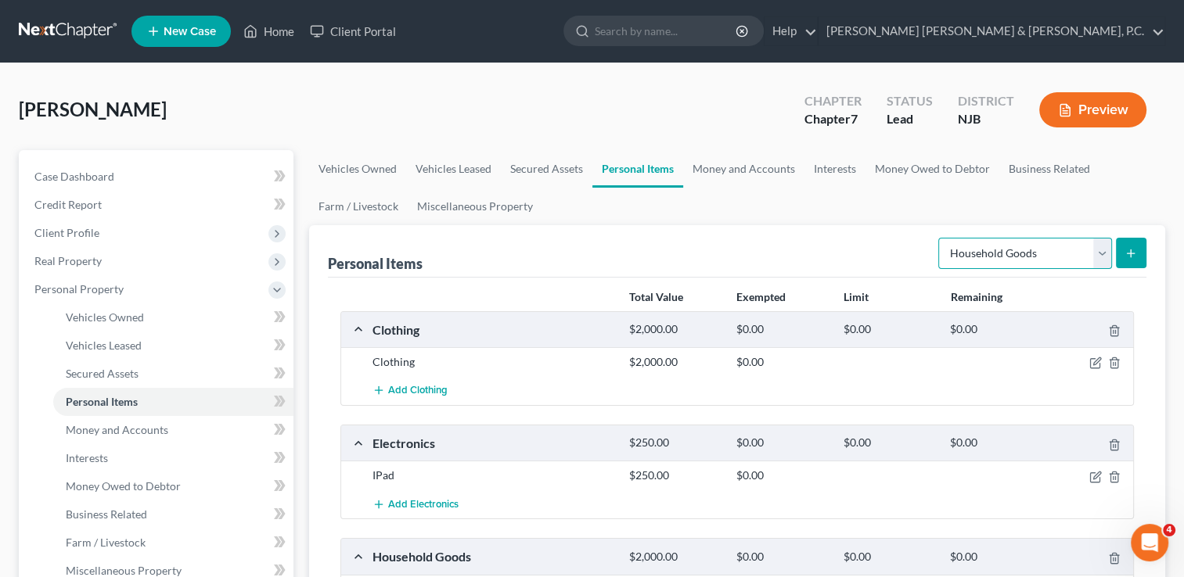
click at [992, 251] on select "Select Item Type Clothing Collectibles Of Value Electronics Firearms Household …" at bounding box center [1025, 253] width 174 height 31
select select "jewelry"
click at [940, 238] on select "Select Item Type Clothing Collectibles Of Value Electronics Firearms Household …" at bounding box center [1025, 253] width 174 height 31
click at [1131, 253] on line "submit" at bounding box center [1130, 253] width 7 height 0
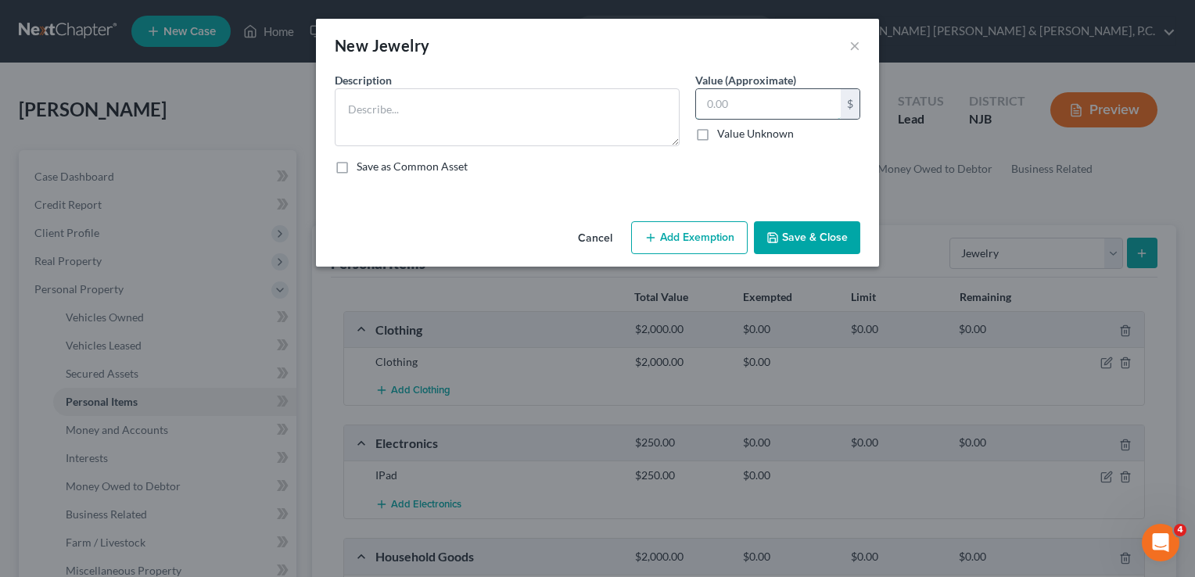
click at [785, 94] on input "text" at bounding box center [768, 104] width 145 height 30
type input "1,500"
click at [804, 221] on button "Save & Close" at bounding box center [807, 237] width 106 height 33
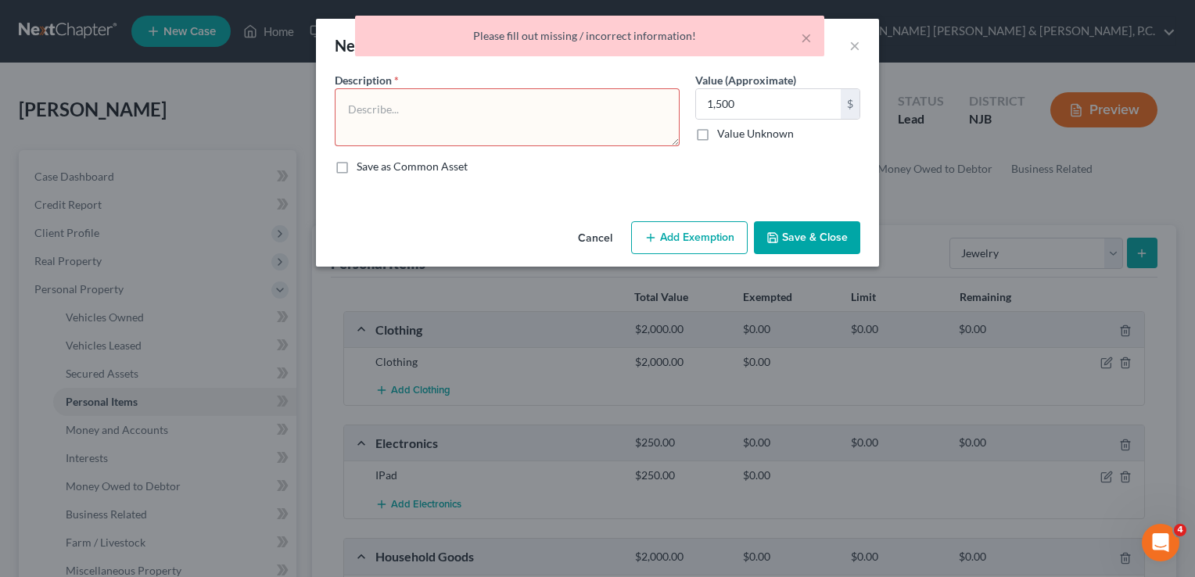
click at [609, 97] on textarea at bounding box center [507, 117] width 345 height 58
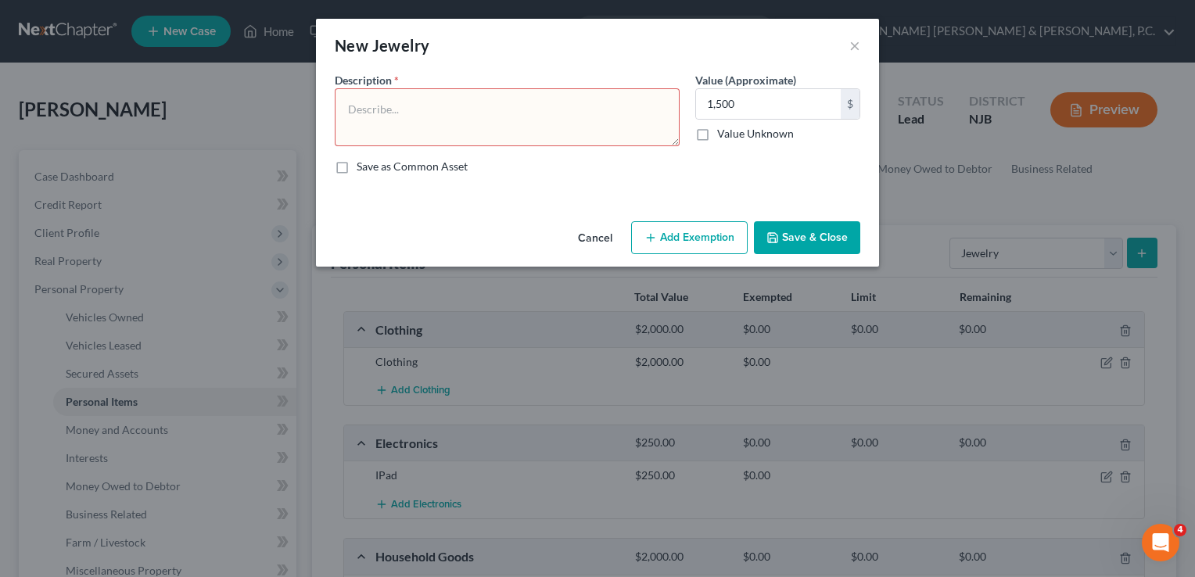
type textarea "o"
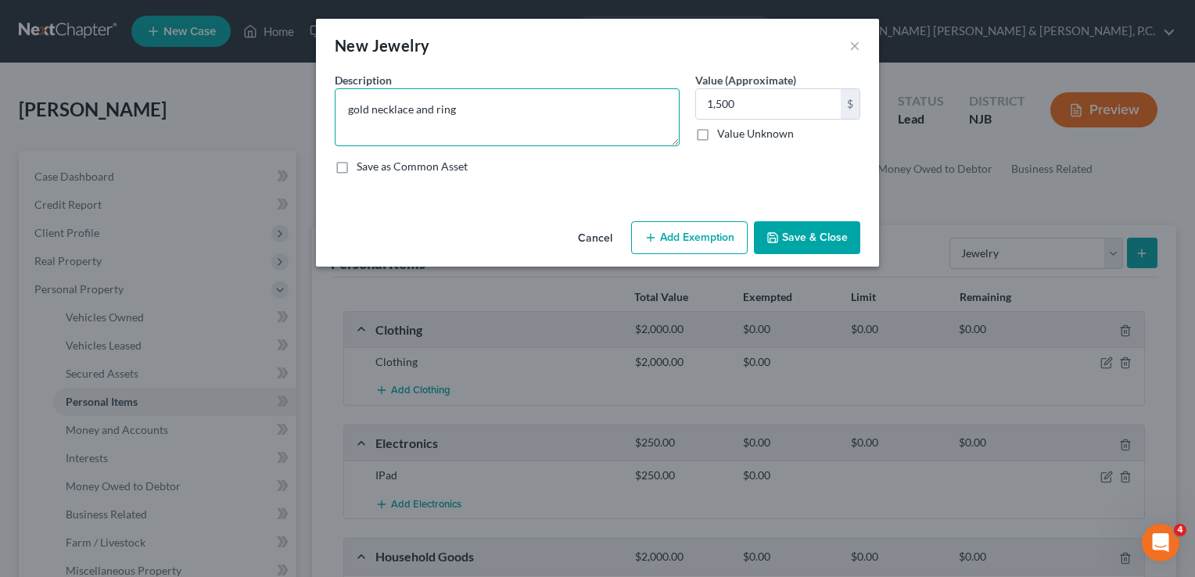
type textarea "gold necklace and ring"
click at [820, 239] on button "Save & Close" at bounding box center [807, 237] width 106 height 33
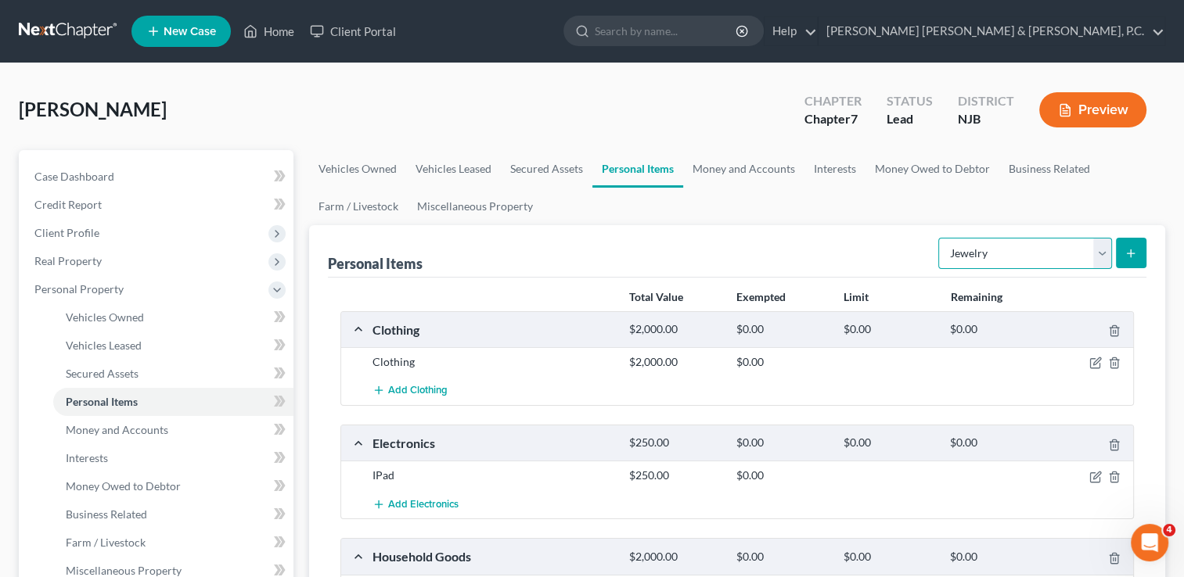
click at [1098, 257] on select "Select Item Type Clothing Collectibles Of Value Electronics Firearms Household …" at bounding box center [1025, 253] width 174 height 31
click at [1088, 198] on ul "Vehicles Owned Vehicles Leased Secured Assets Personal Items Money and Accounts…" at bounding box center [737, 187] width 856 height 75
click at [1095, 258] on select "Select Item Type Clothing Collectibles Of Value Electronics Firearms Household …" at bounding box center [1025, 253] width 174 height 31
select select "pets"
click at [940, 238] on select "Select Item Type Clothing Collectibles Of Value Electronics Firearms Household …" at bounding box center [1025, 253] width 174 height 31
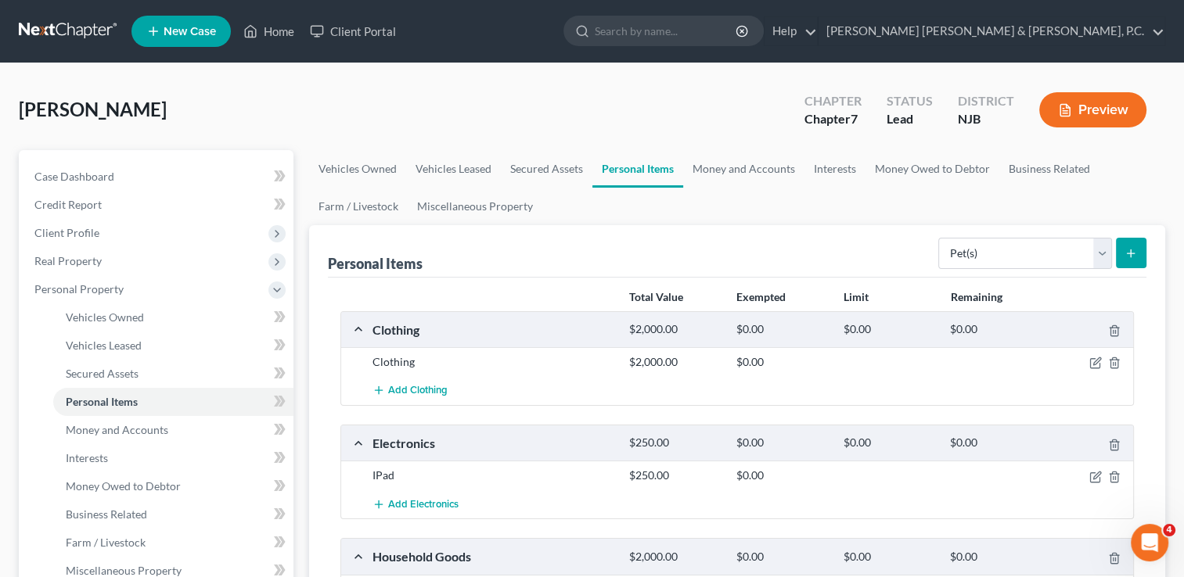
click at [1137, 244] on button "submit" at bounding box center [1131, 253] width 31 height 31
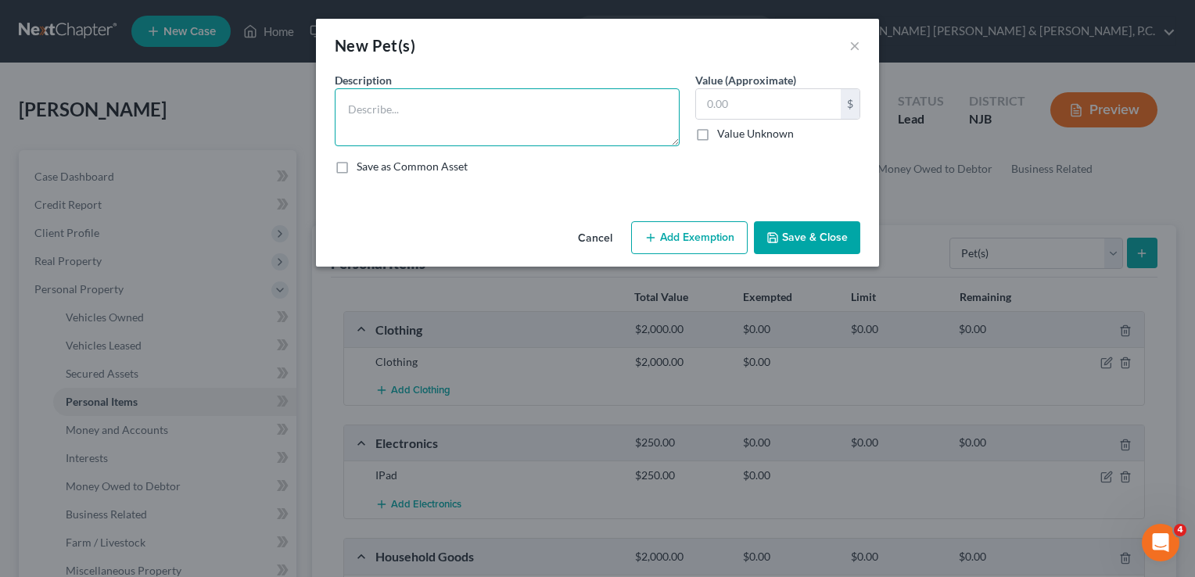
click at [558, 130] on textarea at bounding box center [507, 117] width 345 height 58
type textarea "[DEMOGRAPHIC_DATA] dog"
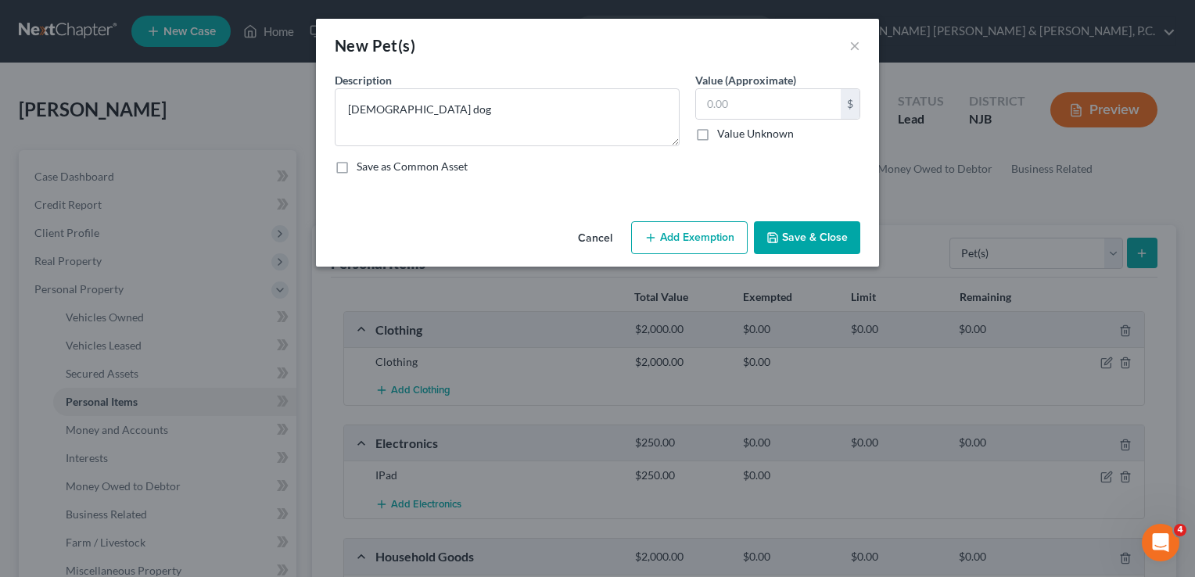
click at [770, 138] on label "Value Unknown" at bounding box center [755, 134] width 77 height 16
click at [734, 136] on input "Value Unknown" at bounding box center [729, 131] width 10 height 10
checkbox input "true"
type input "0.00"
click at [791, 233] on button "Save & Close" at bounding box center [807, 237] width 106 height 33
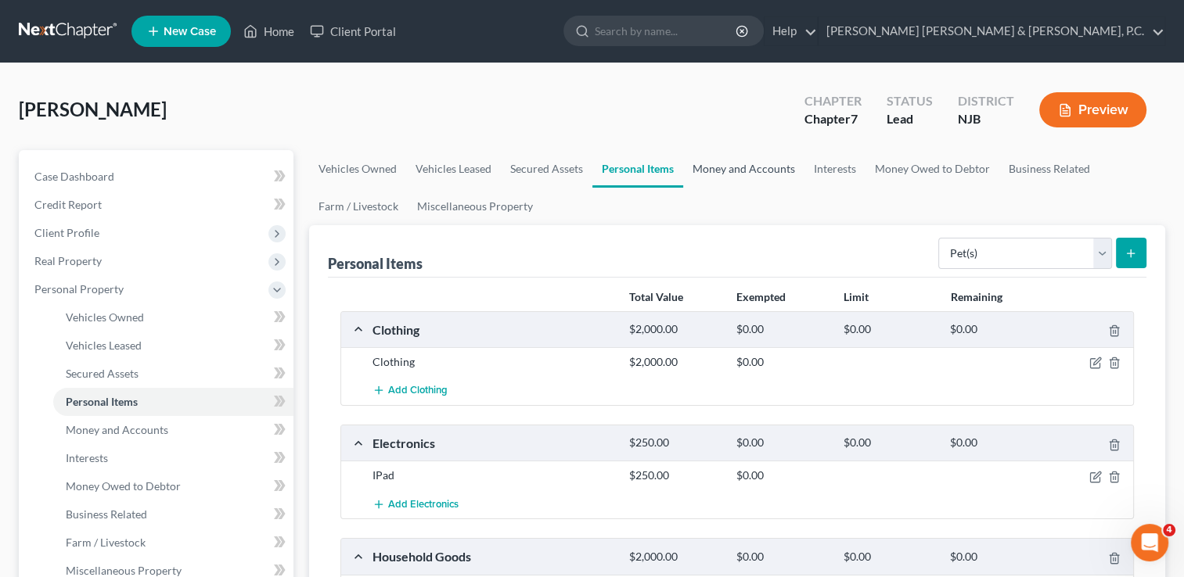
click at [713, 170] on link "Money and Accounts" at bounding box center [743, 169] width 121 height 38
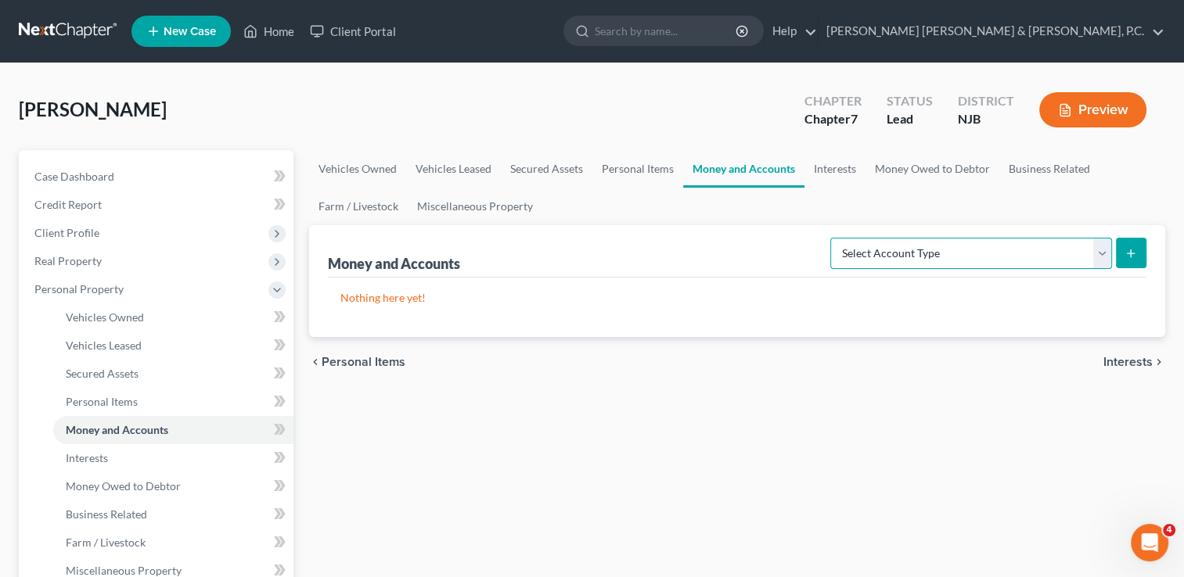
click at [1089, 255] on select "Select Account Type Brokerage Cash on Hand Certificates of Deposit Checking Acc…" at bounding box center [971, 253] width 282 height 31
click at [833, 238] on select "Select Account Type Brokerage Cash on Hand Certificates of Deposit Checking Acc…" at bounding box center [971, 253] width 282 height 31
click at [1143, 249] on button "submit" at bounding box center [1131, 253] width 31 height 31
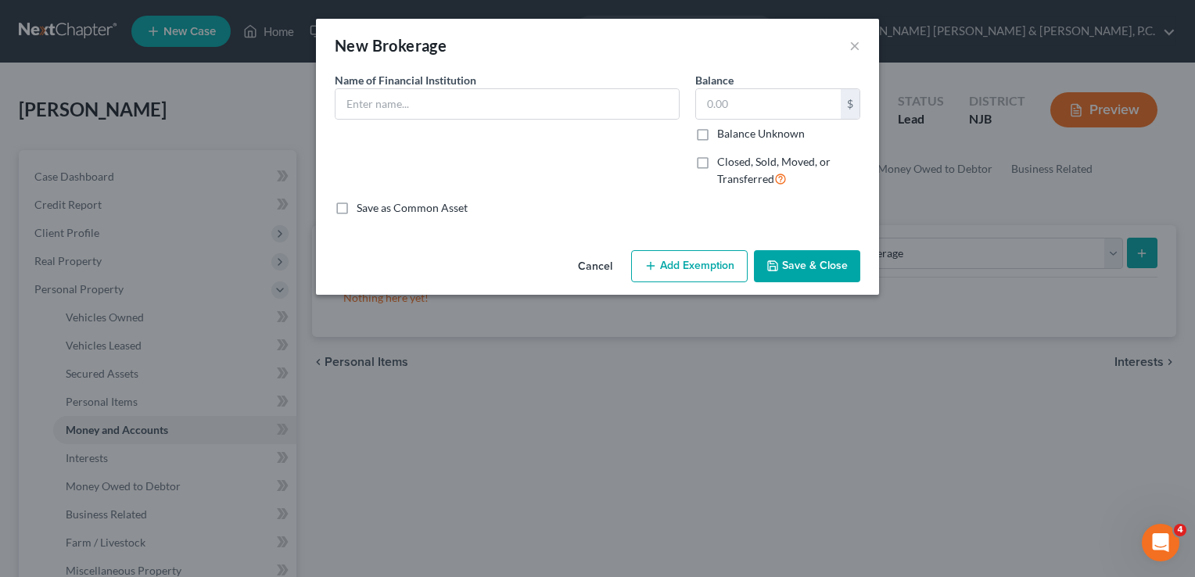
click at [847, 42] on div "New Brokerage ×" at bounding box center [597, 45] width 563 height 53
click at [857, 47] on button "×" at bounding box center [855, 45] width 11 height 19
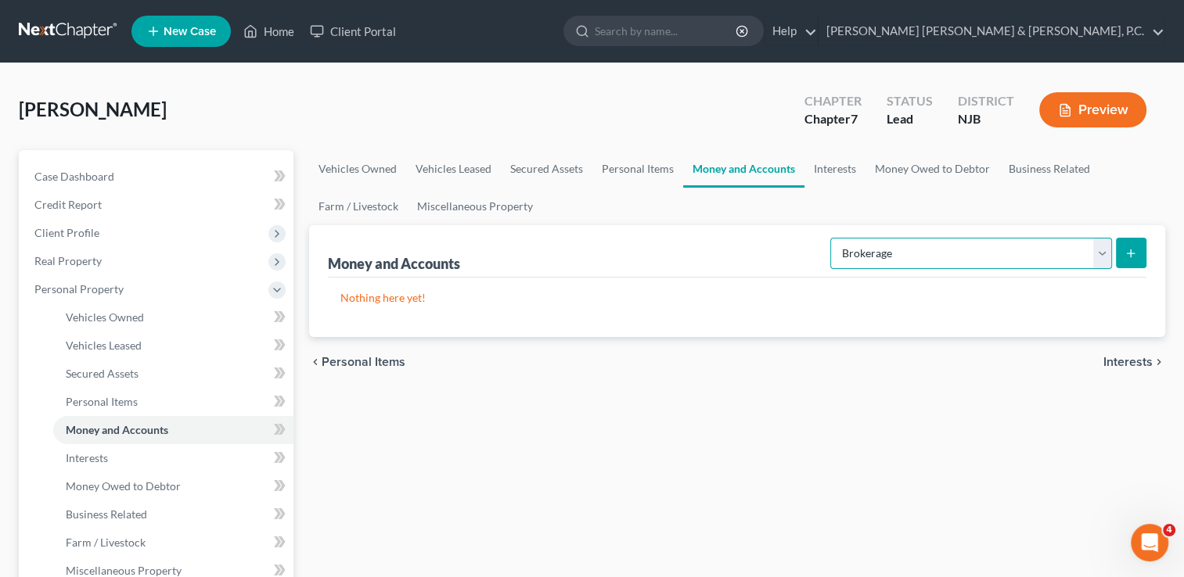
click at [986, 249] on select "Select Account Type Brokerage Cash on Hand Certificates of Deposit Checking Acc…" at bounding box center [971, 253] width 282 height 31
select select "checking"
click at [833, 238] on select "Select Account Type Brokerage Cash on Hand Certificates of Deposit Checking Acc…" at bounding box center [971, 253] width 282 height 31
click at [1137, 251] on button "submit" at bounding box center [1131, 253] width 31 height 31
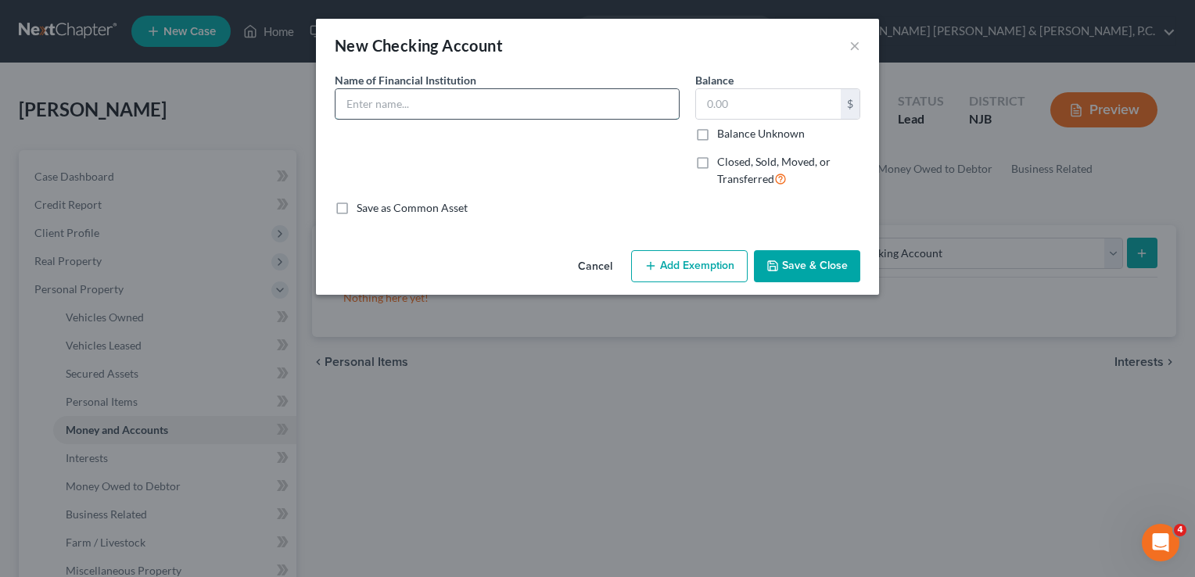
click at [633, 110] on input "text" at bounding box center [507, 104] width 343 height 30
type input "[PERSON_NAME] Fargo"
click at [805, 199] on div "Balance $ Balance Unknown Balance Undetermined $ Balance Unknown Closed, Sold, …" at bounding box center [778, 136] width 181 height 128
click at [854, 45] on button "×" at bounding box center [855, 45] width 11 height 19
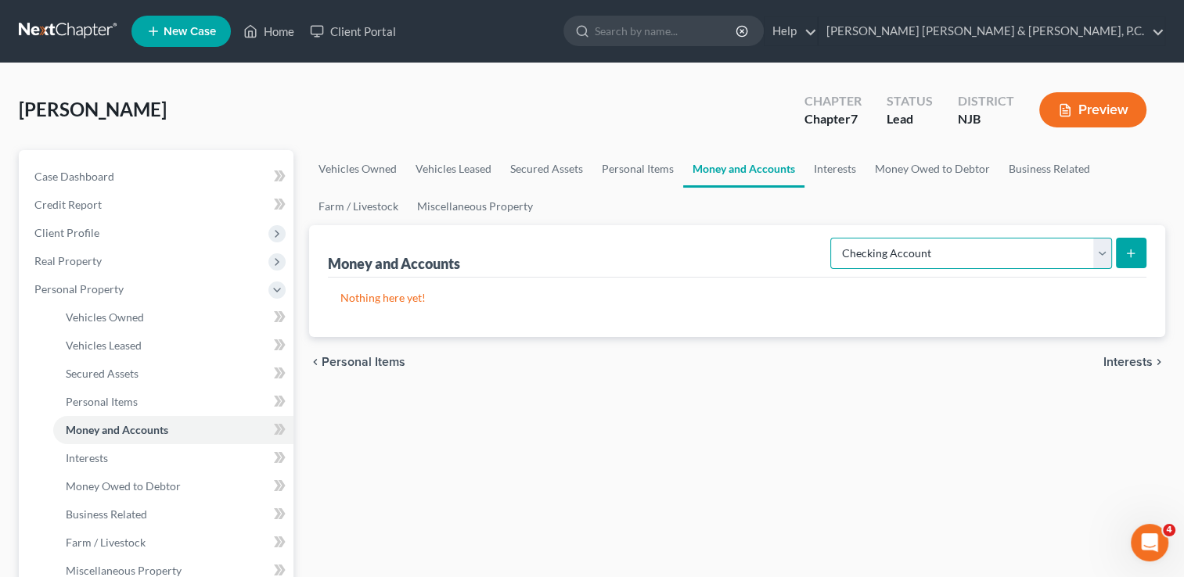
click at [950, 247] on select "Select Account Type Brokerage Cash on Hand Certificates of Deposit Checking Acc…" at bounding box center [971, 253] width 282 height 31
select select "savings"
click at [833, 238] on select "Select Account Type Brokerage Cash on Hand Certificates of Deposit Checking Acc…" at bounding box center [971, 253] width 282 height 31
drag, startPoint x: 1130, startPoint y: 246, endPoint x: 692, endPoint y: 327, distance: 444.7
drag, startPoint x: 692, startPoint y: 327, endPoint x: 1123, endPoint y: 260, distance: 436.3
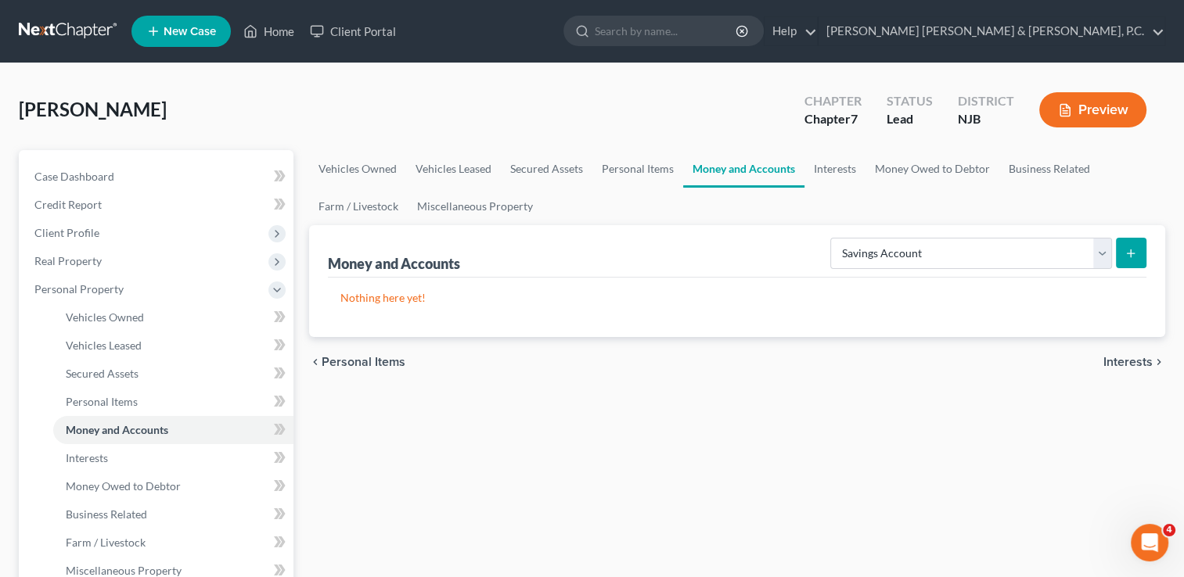
click at [1123, 260] on button "submit" at bounding box center [1131, 253] width 31 height 31
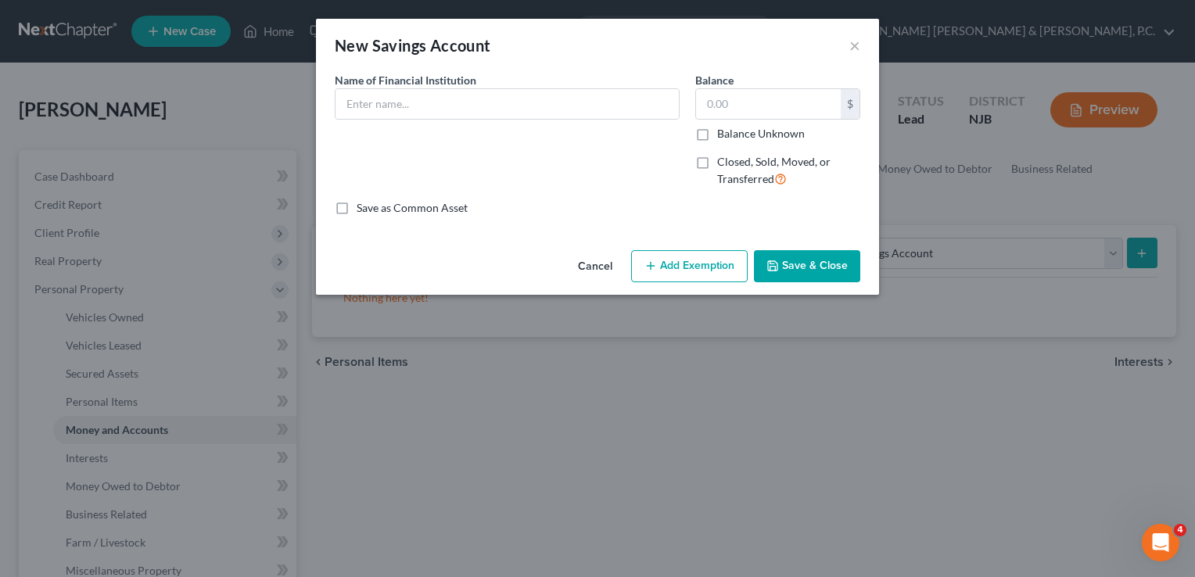
drag, startPoint x: 798, startPoint y: 164, endPoint x: 699, endPoint y: 158, distance: 99.5
click at [717, 158] on label "Closed, Sold, Moved, or Transferred" at bounding box center [788, 171] width 143 height 34
click at [724, 158] on input "Closed, Sold, Moved, or Transferred" at bounding box center [729, 159] width 10 height 10
checkbox input "true"
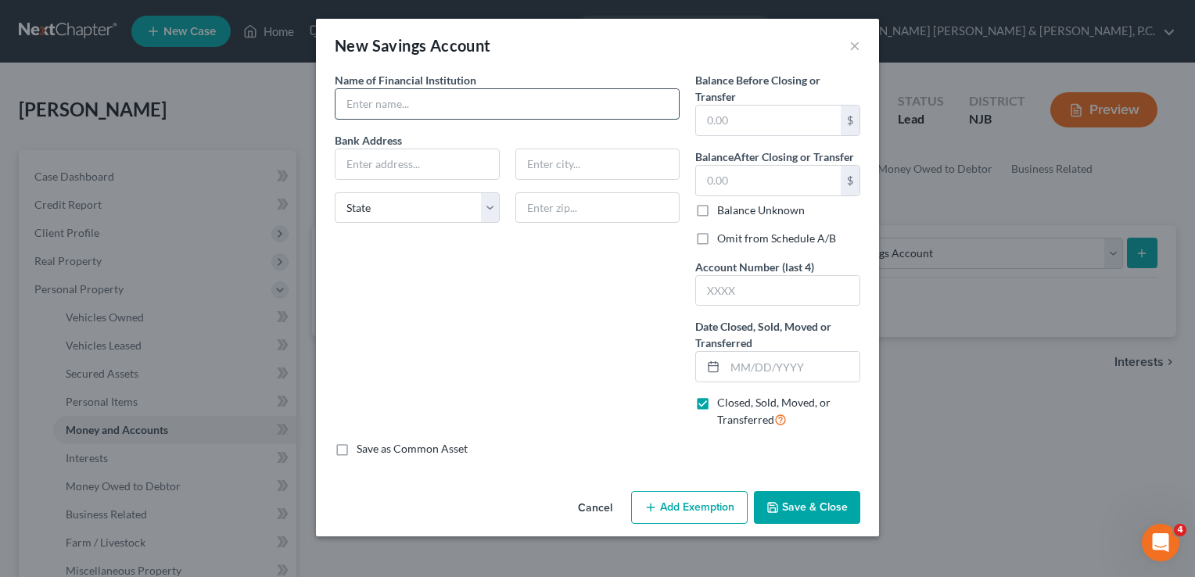
click at [548, 102] on input "text" at bounding box center [507, 104] width 343 height 30
type input "[PERSON_NAME] Fargo"
click at [720, 189] on input "text" at bounding box center [768, 181] width 145 height 30
type input "0"
click at [733, 117] on input "text" at bounding box center [768, 121] width 145 height 30
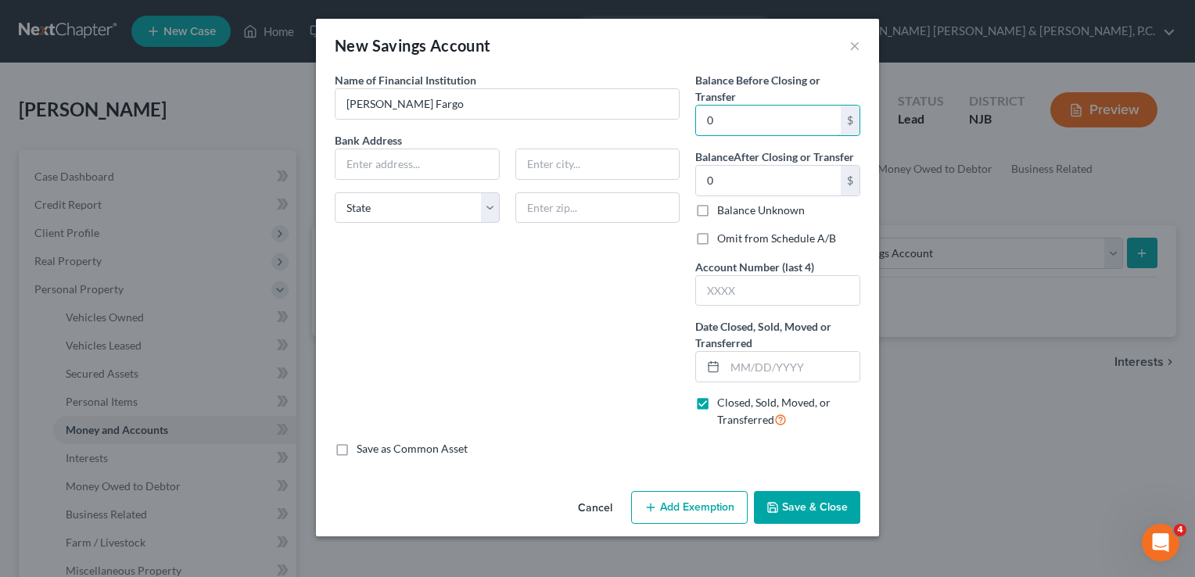
type input "0"
click at [447, 103] on input "[PERSON_NAME] Fargo" at bounding box center [507, 104] width 343 height 30
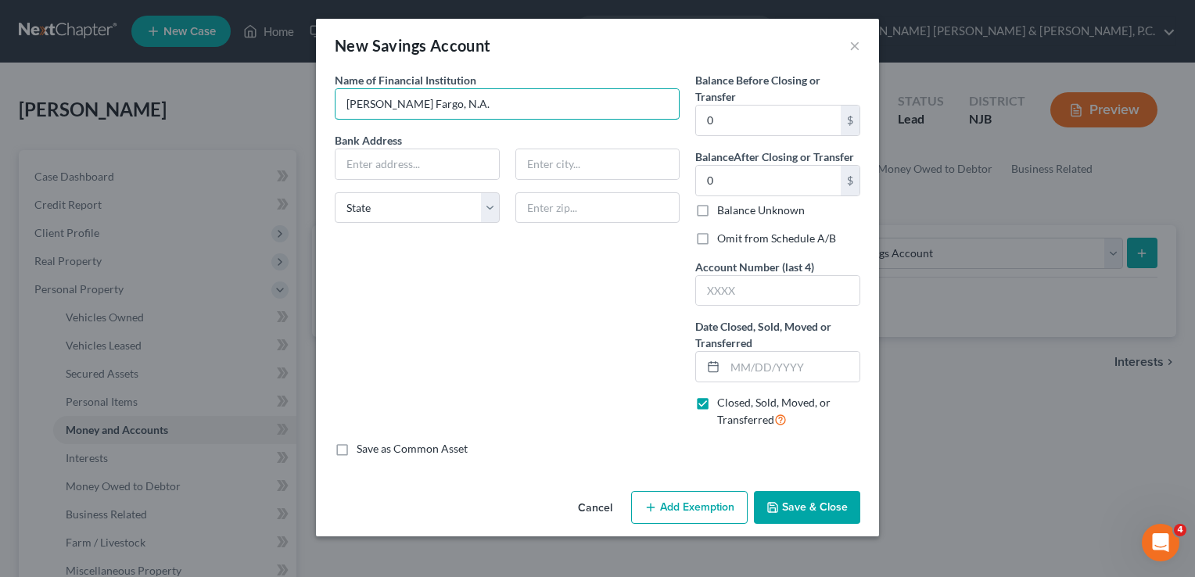
type input "[PERSON_NAME] Fargo, N.A."
click at [469, 160] on input "text" at bounding box center [417, 164] width 163 height 30
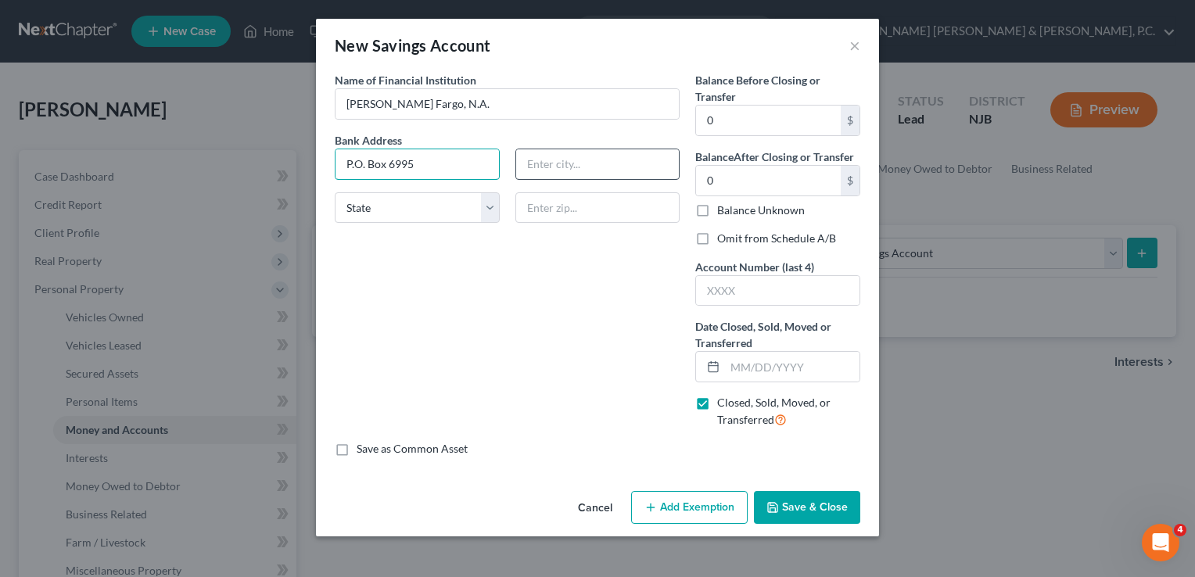
type input "P.O. Box 6995"
click at [544, 165] on input "text" at bounding box center [597, 164] width 163 height 30
type input "[GEOGRAPHIC_DATA]"
click at [487, 209] on select "State [US_STATE] AK AR AZ CA CO CT DE DC [GEOGRAPHIC_DATA] [GEOGRAPHIC_DATA] GU…" at bounding box center [417, 207] width 165 height 31
select select "38"
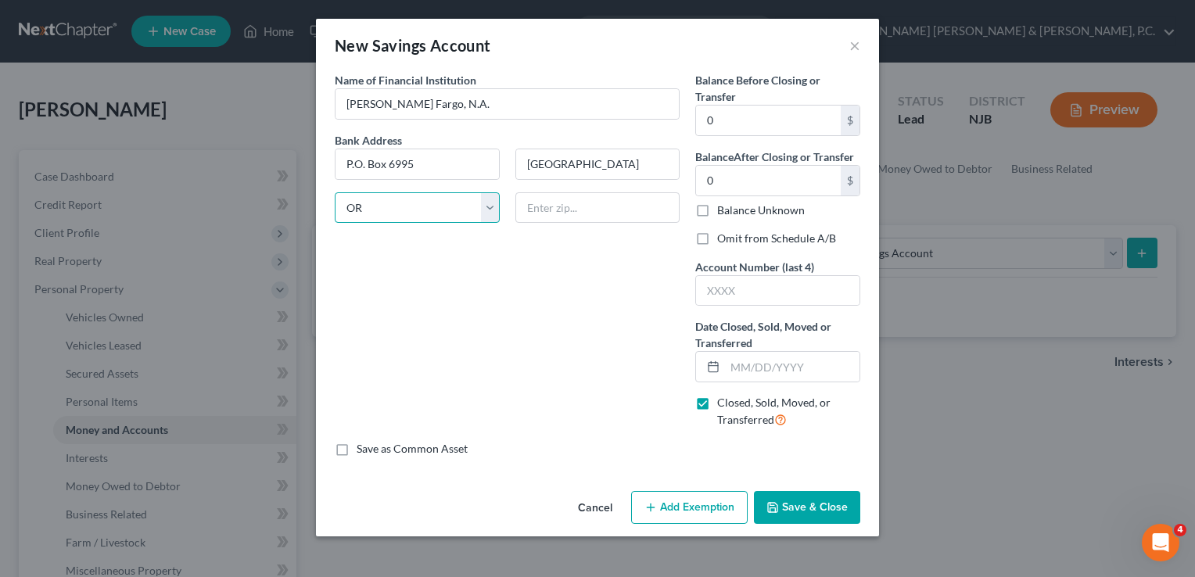
click at [335, 192] on select "State [US_STATE] AK AR AZ CA CO CT DE DC [GEOGRAPHIC_DATA] [GEOGRAPHIC_DATA] GU…" at bounding box center [417, 207] width 165 height 31
click at [566, 215] on input "text" at bounding box center [598, 207] width 165 height 31
type input "97228"
click at [516, 368] on div "Name of Financial Institution * [PERSON_NAME] Fargo, N.A. Bank Address P.O. [GE…" at bounding box center [507, 256] width 361 height 369
click at [765, 286] on input "text" at bounding box center [777, 291] width 163 height 30
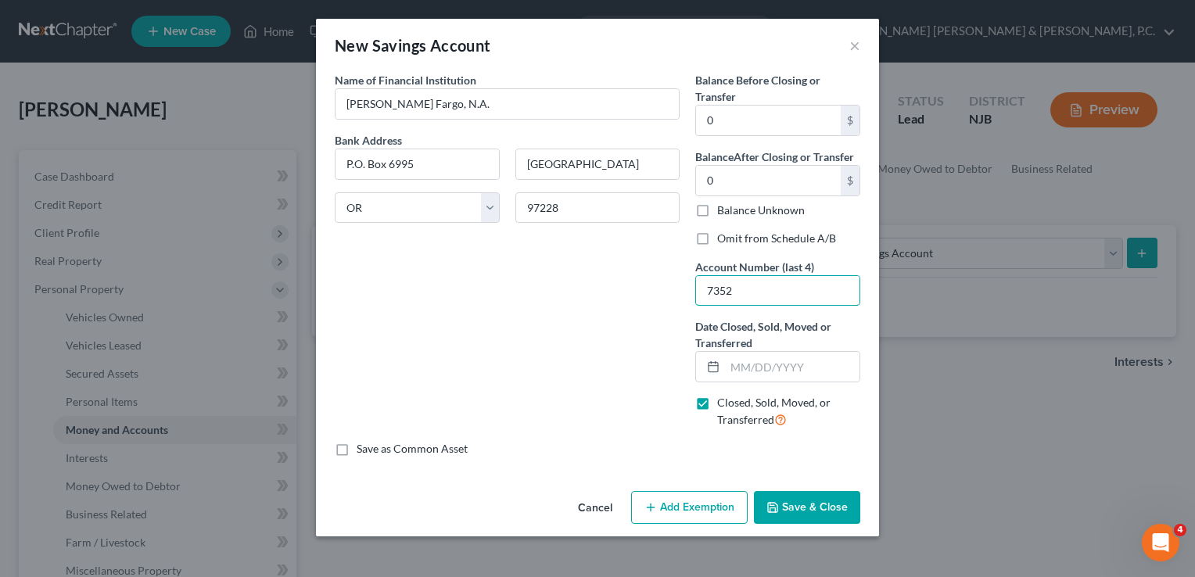
type input "7352"
click at [769, 495] on button "Save & Close" at bounding box center [807, 507] width 106 height 33
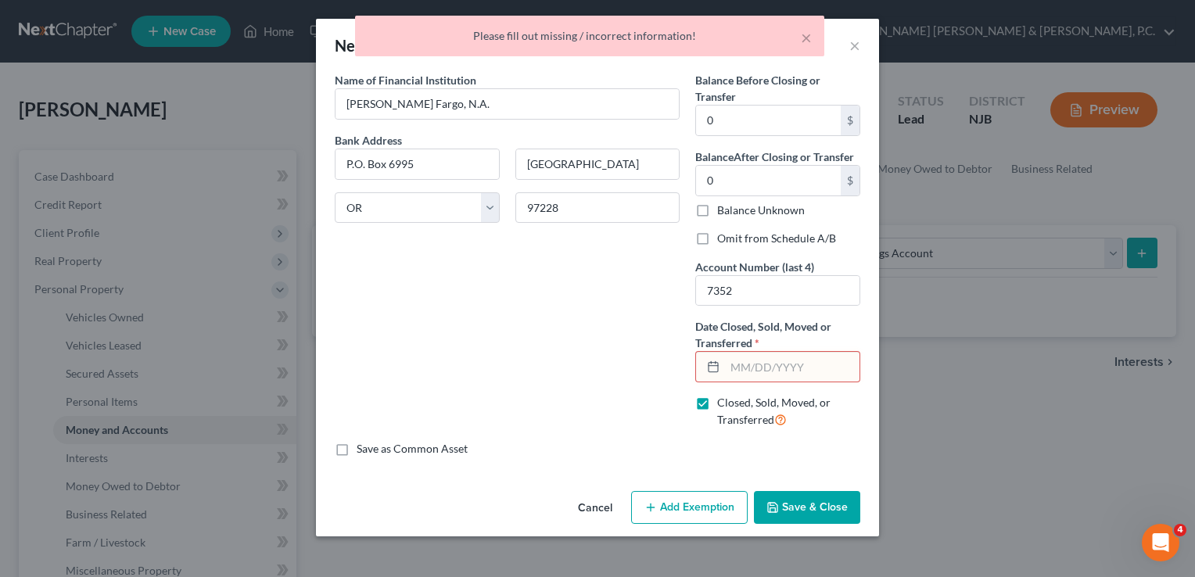
click at [742, 371] on input "text" at bounding box center [792, 367] width 135 height 30
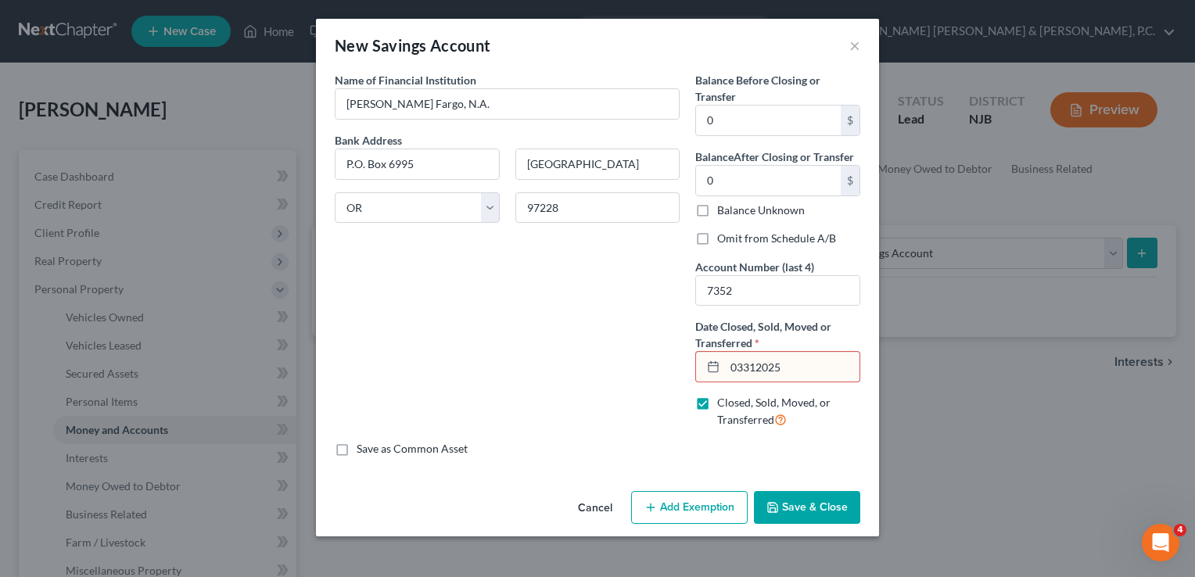
click at [776, 503] on icon "button" at bounding box center [773, 507] width 13 height 13
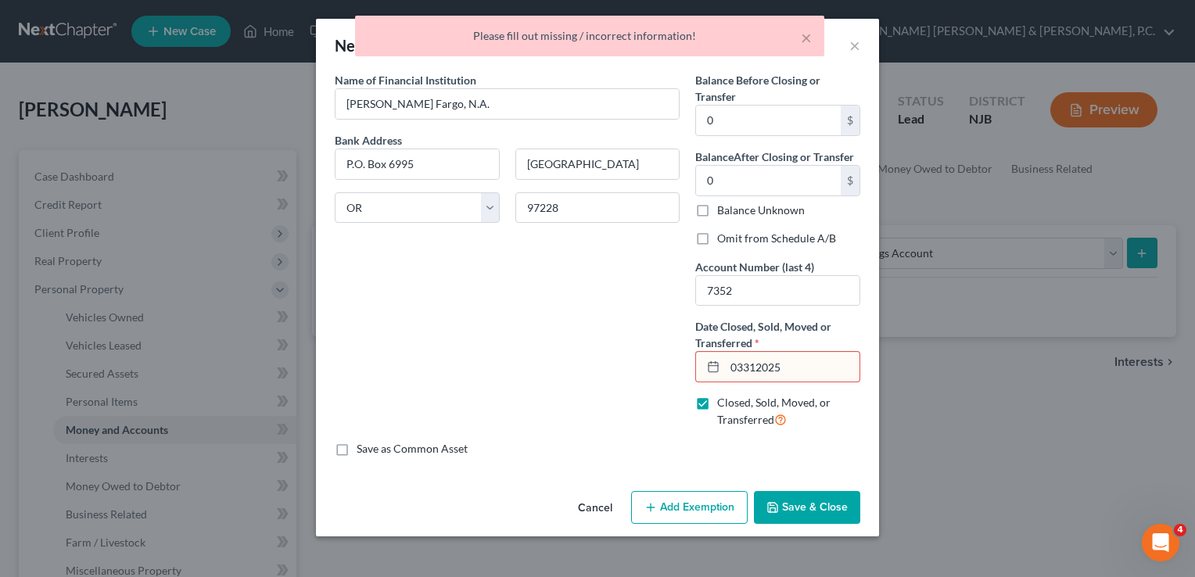
click at [744, 368] on input "03312025" at bounding box center [792, 367] width 135 height 30
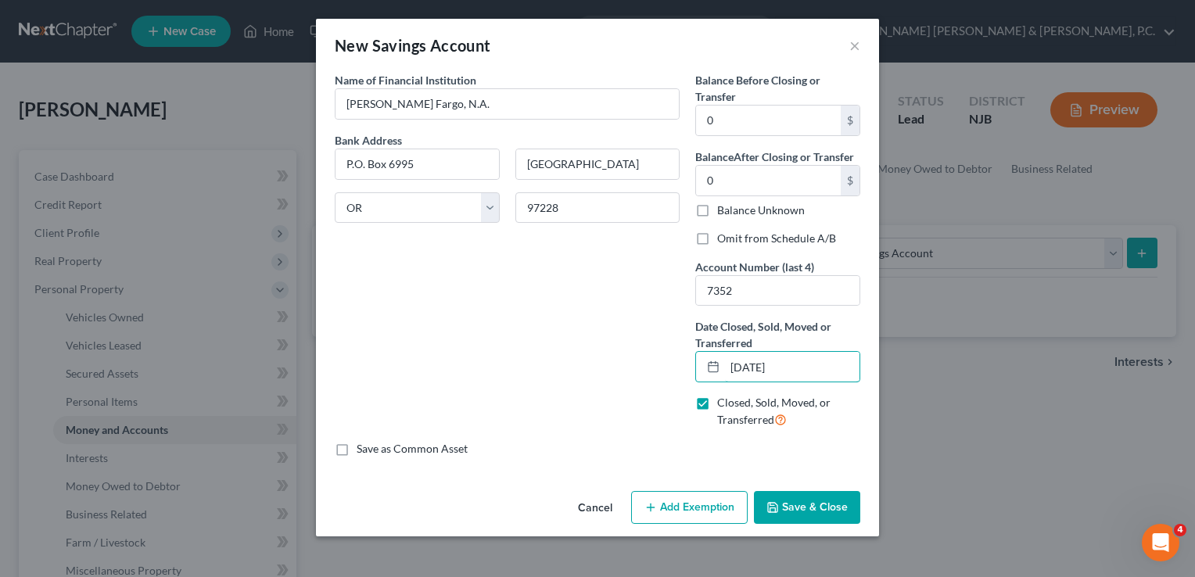
type input "[DATE]"
click at [510, 295] on div "Name of Financial Institution * [PERSON_NAME] Fargo, N.A. Bank Address P.O. [GE…" at bounding box center [507, 256] width 361 height 369
click at [793, 519] on button "Save & Close" at bounding box center [807, 507] width 106 height 33
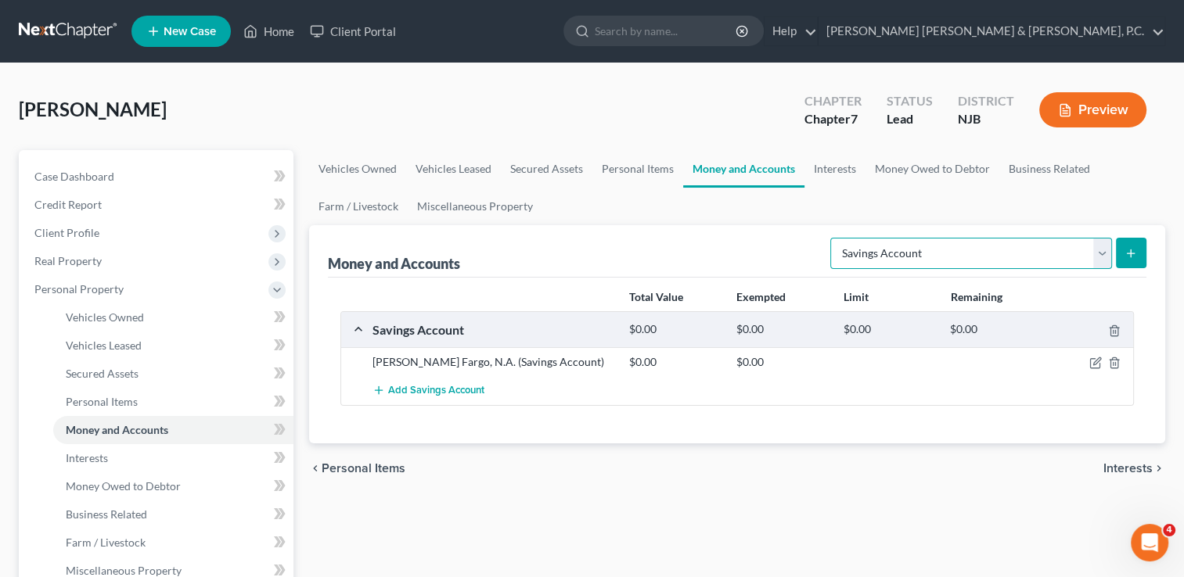
click at [1092, 255] on select "Select Account Type Brokerage Cash on Hand Certificates of Deposit Checking Acc…" at bounding box center [971, 253] width 282 height 31
select select "checking"
click at [833, 238] on select "Select Account Type Brokerage Cash on Hand Certificates of Deposit Checking Acc…" at bounding box center [971, 253] width 282 height 31
click at [1118, 252] on button "submit" at bounding box center [1131, 253] width 31 height 31
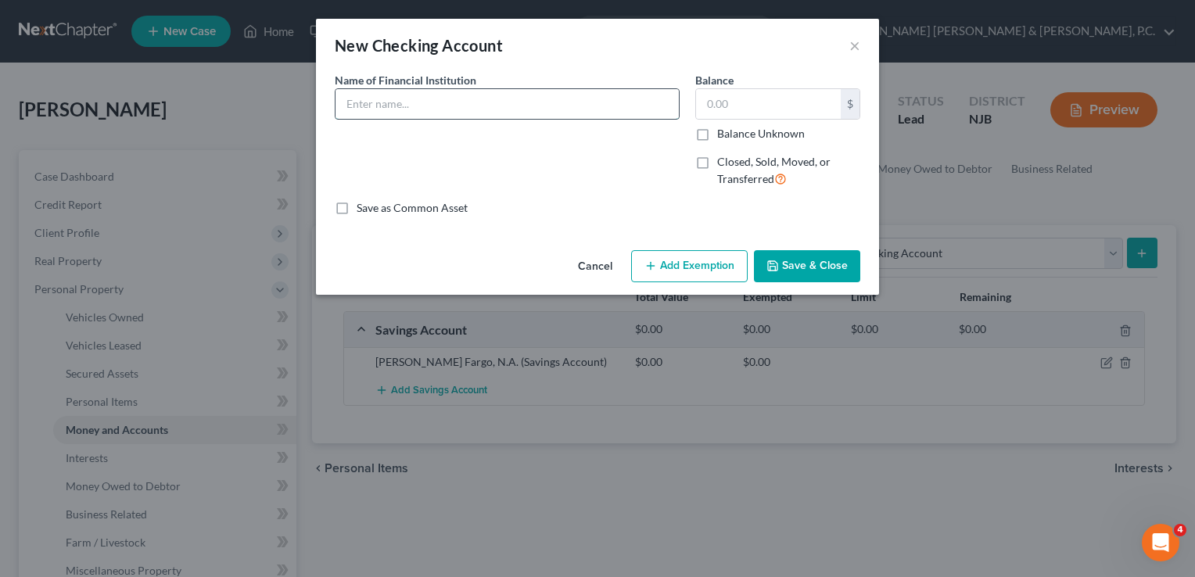
click at [557, 105] on input "text" at bounding box center [507, 104] width 343 height 30
type input "[PERSON_NAME] Fargo, N.A."
click at [744, 106] on input "text" at bounding box center [768, 104] width 145 height 30
type input "0"
type input "080"
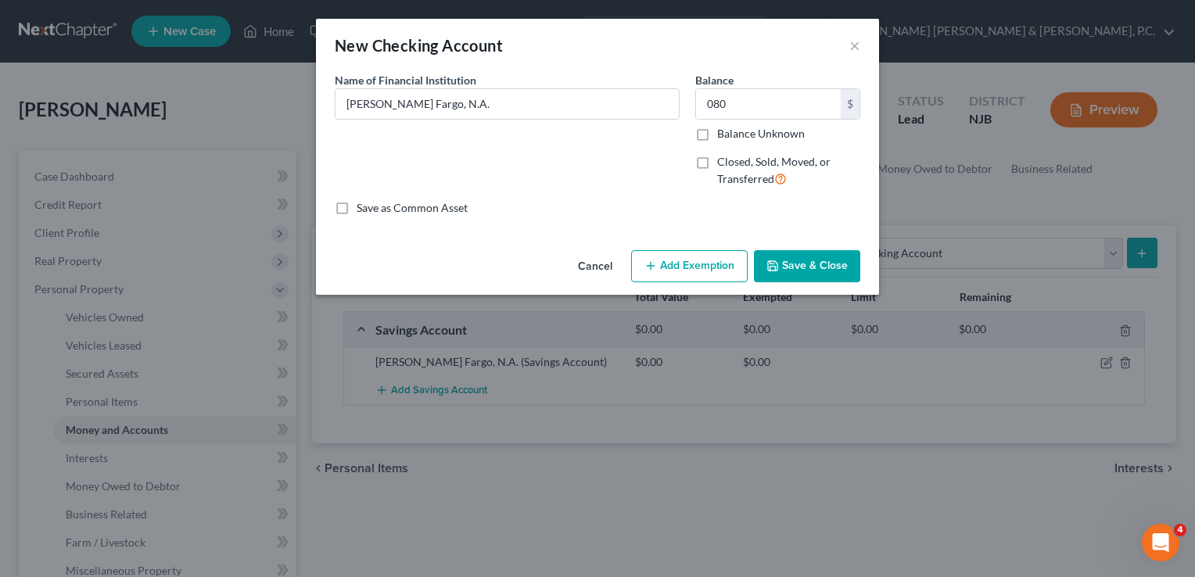
click at [785, 255] on button "Save & Close" at bounding box center [807, 266] width 106 height 33
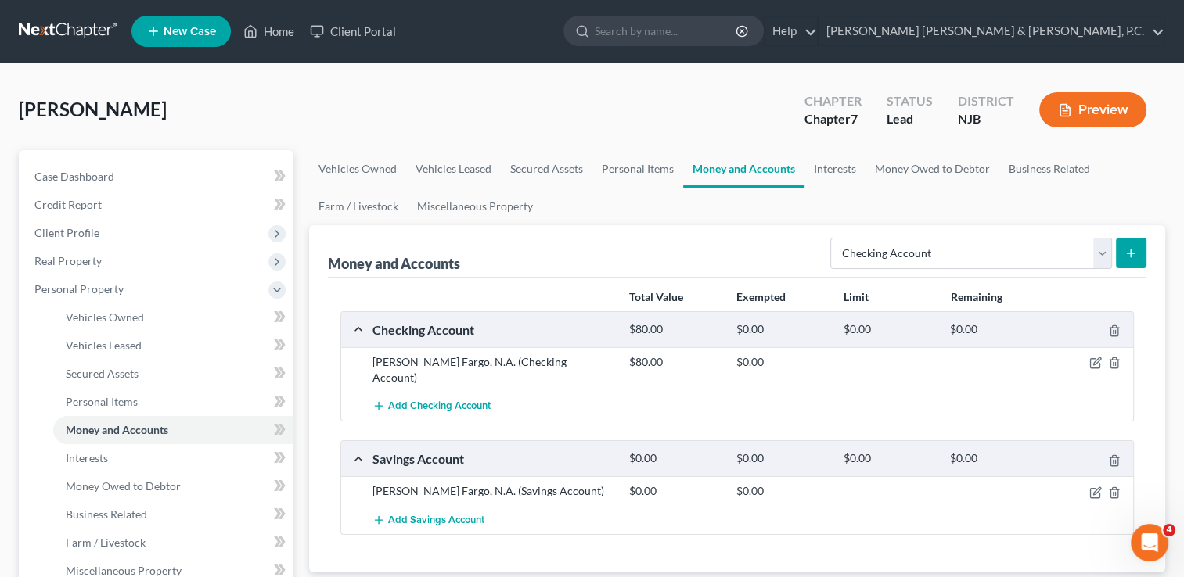
click at [667, 333] on div "$80.00" at bounding box center [674, 329] width 107 height 15
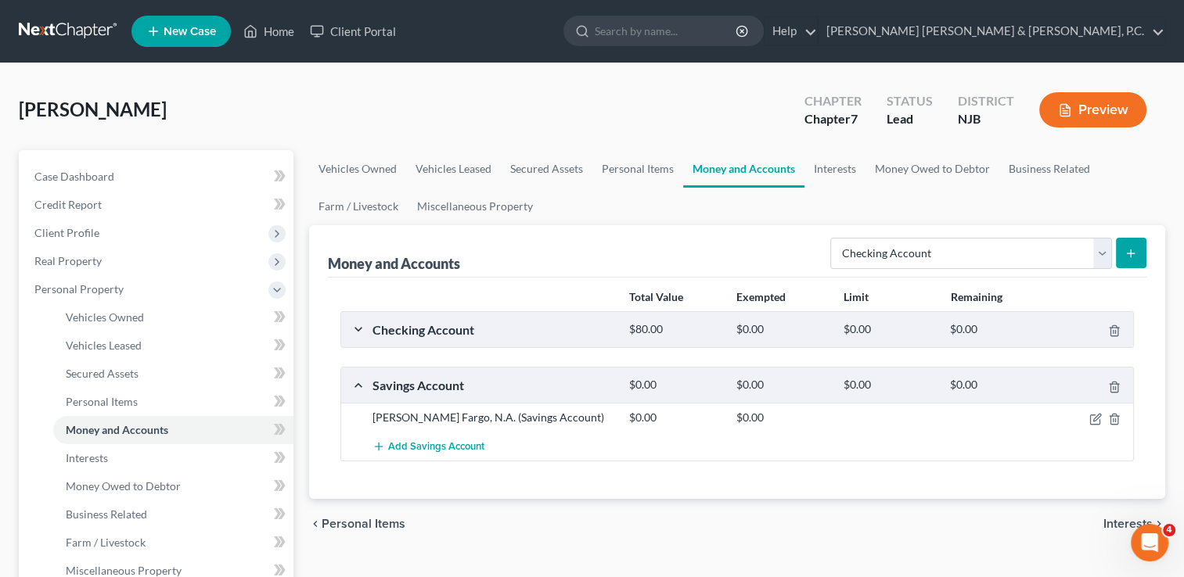
click at [992, 327] on div "$0.00" at bounding box center [995, 329] width 107 height 15
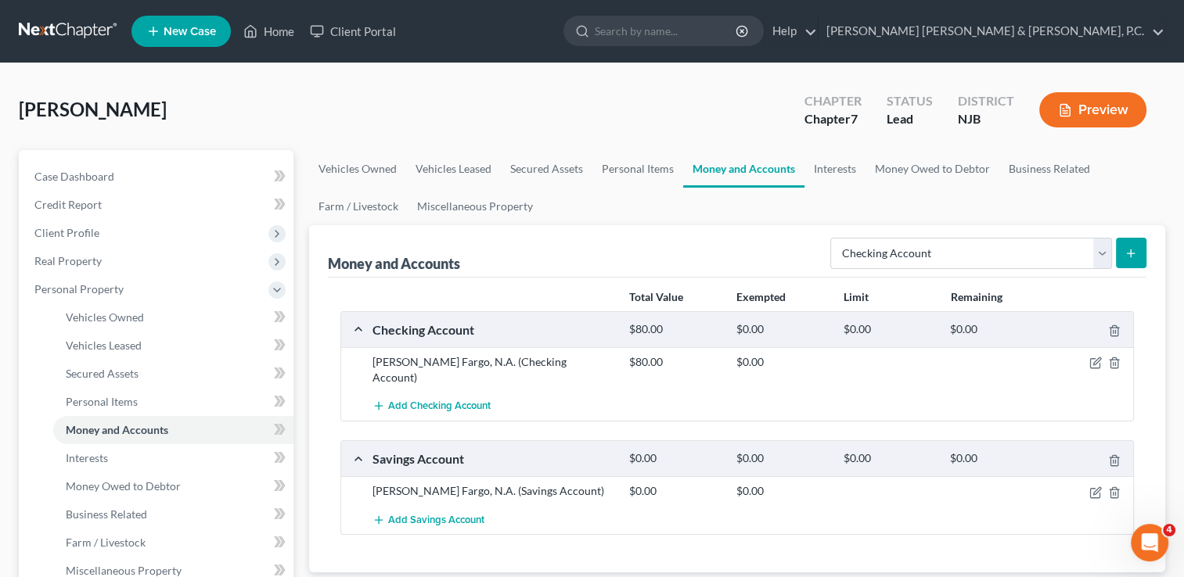
click at [490, 361] on div "[PERSON_NAME] Fargo, N.A. (Checking Account)" at bounding box center [493, 369] width 257 height 31
click at [1092, 372] on div "[PERSON_NAME] Fargo, N.A. (Checking Account) $80.00 $0.00" at bounding box center [737, 369] width 792 height 45
click at [1098, 361] on icon "button" at bounding box center [1096, 361] width 7 height 7
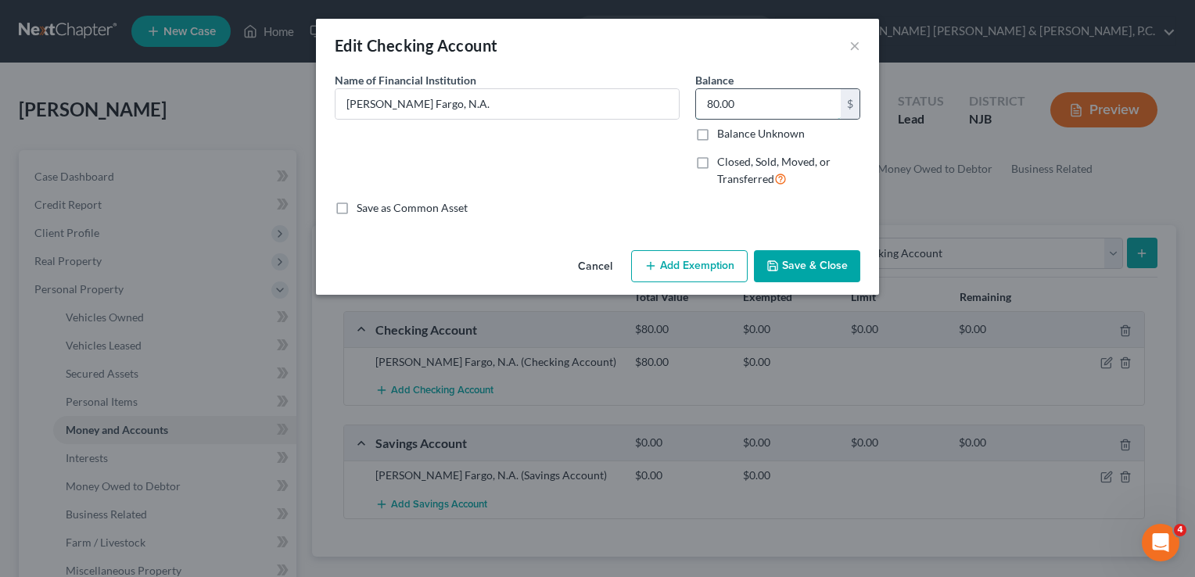
click at [808, 111] on input "80.00" at bounding box center [768, 104] width 145 height 30
type input "0"
click at [792, 250] on button "Save & Close" at bounding box center [807, 266] width 106 height 33
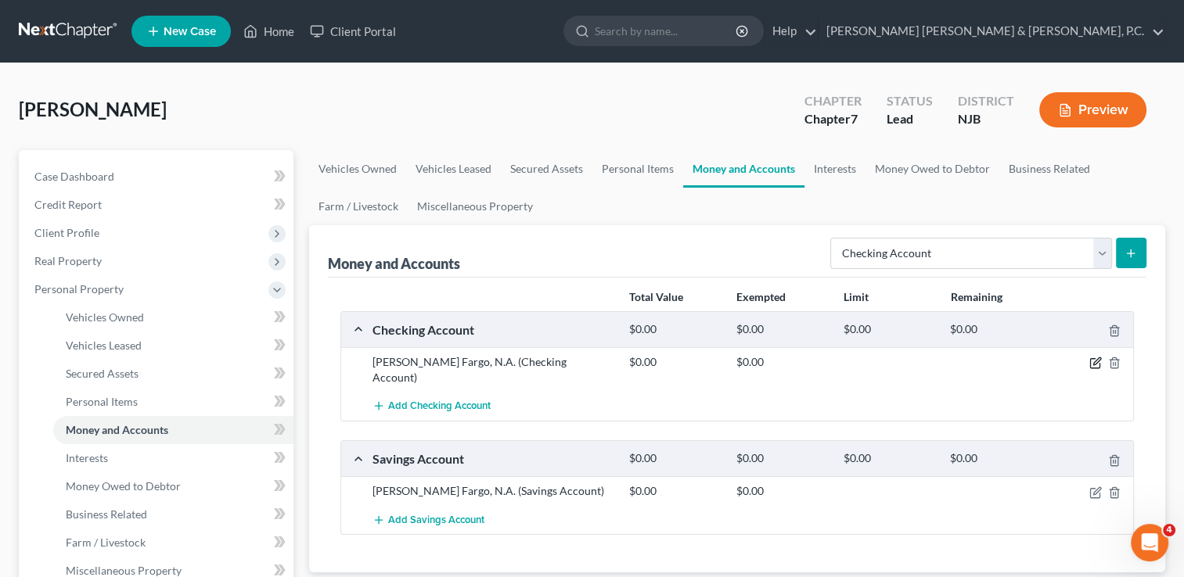
click at [1092, 358] on icon "button" at bounding box center [1095, 363] width 13 height 13
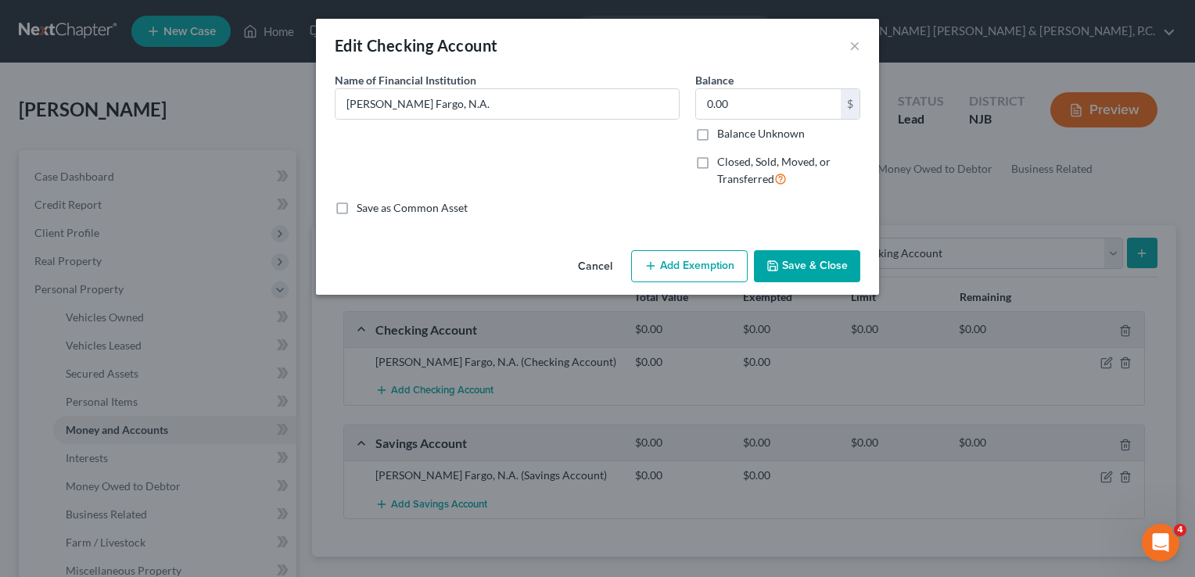
click at [765, 134] on label "Balance Unknown" at bounding box center [761, 134] width 88 height 16
click at [734, 134] on input "Balance Unknown" at bounding box center [729, 131] width 10 height 10
checkbox input "true"
click at [802, 271] on button "Save & Close" at bounding box center [807, 266] width 106 height 33
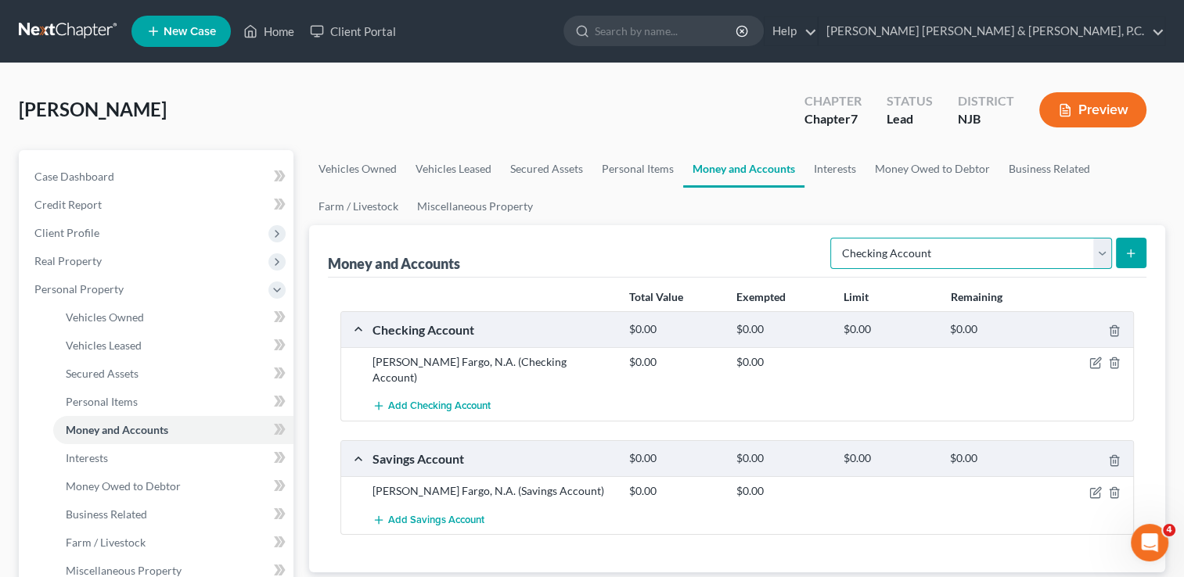
click at [1107, 249] on select "Select Account Type Brokerage Cash on Hand Certificates of Deposit Checking Acc…" at bounding box center [971, 253] width 282 height 31
click at [833, 238] on select "Select Account Type Brokerage Cash on Hand Certificates of Deposit Checking Acc…" at bounding box center [971, 253] width 282 height 31
click at [1130, 261] on button "submit" at bounding box center [1131, 253] width 31 height 31
click at [1132, 247] on icon "submit" at bounding box center [1130, 253] width 13 height 13
click at [1123, 246] on button "submit" at bounding box center [1131, 253] width 31 height 31
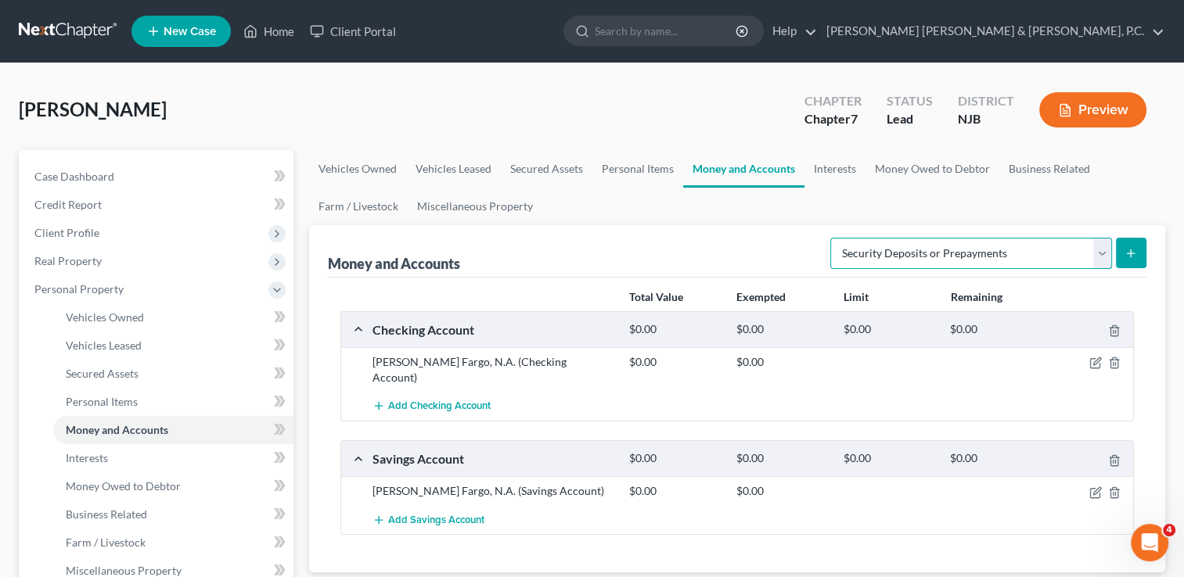
click at [913, 241] on select "Select Account Type Brokerage Cash on Hand Certificates of Deposit Checking Acc…" at bounding box center [971, 253] width 282 height 31
select select "other"
click at [833, 238] on select "Select Account Type Brokerage Cash on Hand Certificates of Deposit Checking Acc…" at bounding box center [971, 253] width 282 height 31
click at [1137, 244] on button "submit" at bounding box center [1131, 253] width 31 height 31
click at [778, 164] on link "Money and Accounts" at bounding box center [743, 169] width 121 height 38
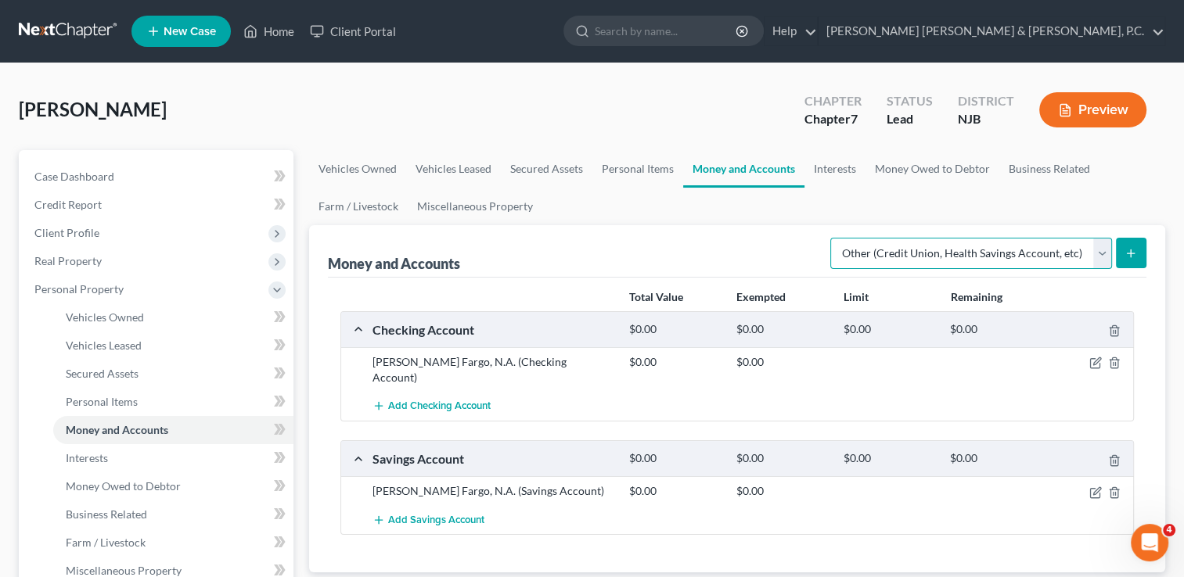
click at [877, 264] on select "Select Account Type Brokerage Cash on Hand Certificates of Deposit Checking Acc…" at bounding box center [971, 253] width 282 height 31
click at [833, 238] on select "Select Account Type Brokerage Cash on Hand Certificates of Deposit Checking Acc…" at bounding box center [971, 253] width 282 height 31
click at [1125, 240] on button "submit" at bounding box center [1131, 253] width 31 height 31
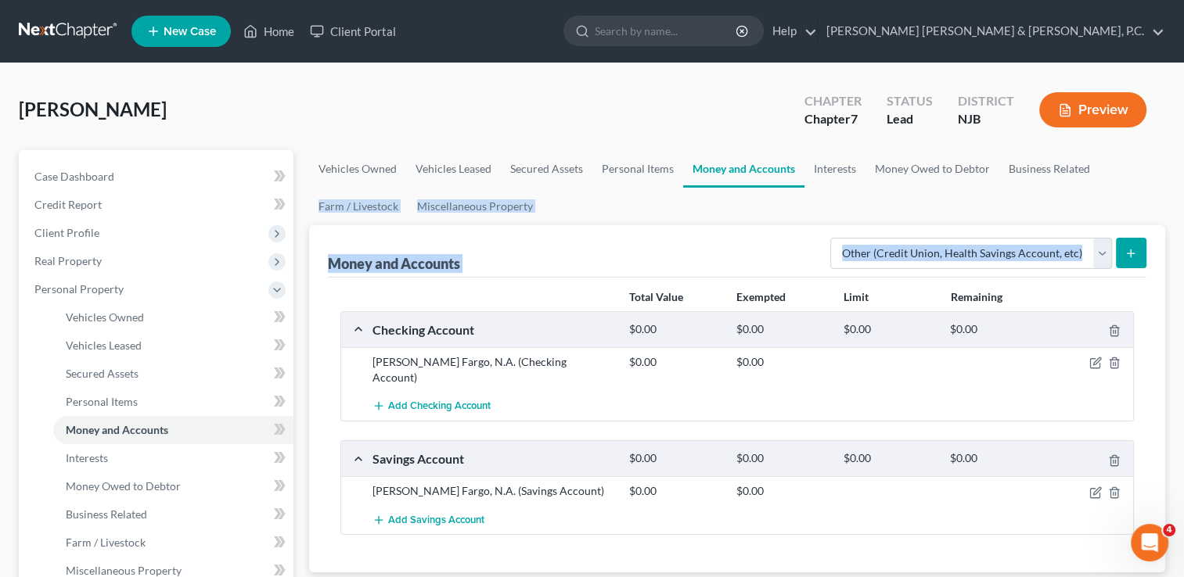
drag, startPoint x: 1182, startPoint y: 214, endPoint x: 1185, endPoint y: 272, distance: 58.8
click at [1184, 272] on html "Home New Case Client Portal [PERSON_NAME] [PERSON_NAME] & [PERSON_NAME], P.C. […" at bounding box center [592, 556] width 1184 height 1113
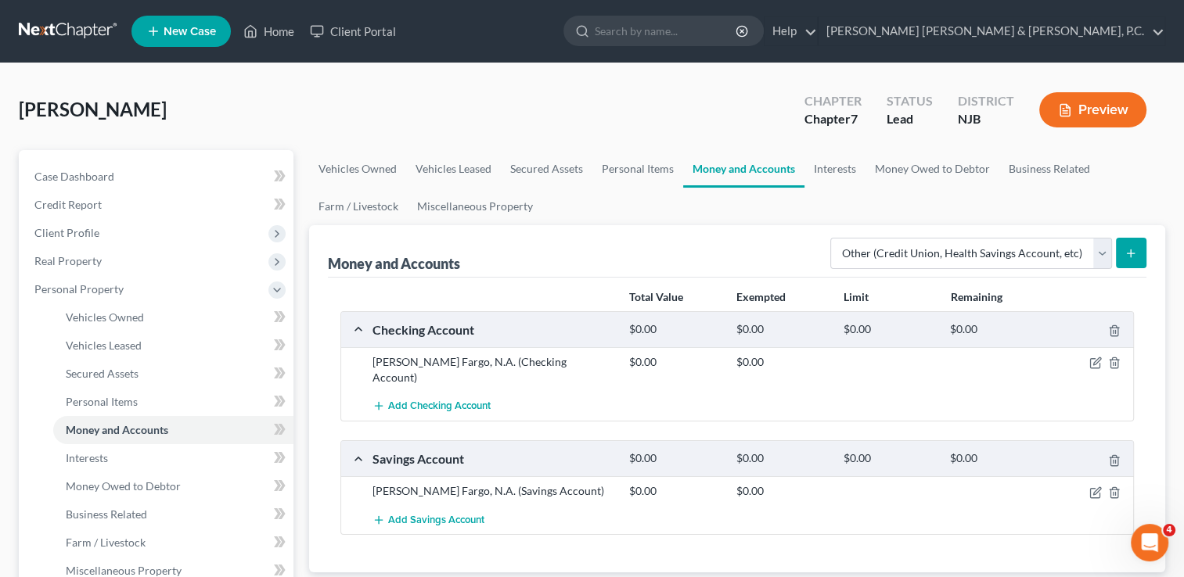
drag, startPoint x: 1185, startPoint y: 272, endPoint x: 1162, endPoint y: 292, distance: 30.0
click at [1162, 292] on div "Money and Accounts Select Account Type Brokerage Cash on Hand Certificates of D…" at bounding box center [737, 398] width 856 height 347
click at [1131, 247] on icon "submit" at bounding box center [1130, 253] width 13 height 13
click at [1107, 122] on button "Preview" at bounding box center [1092, 109] width 107 height 35
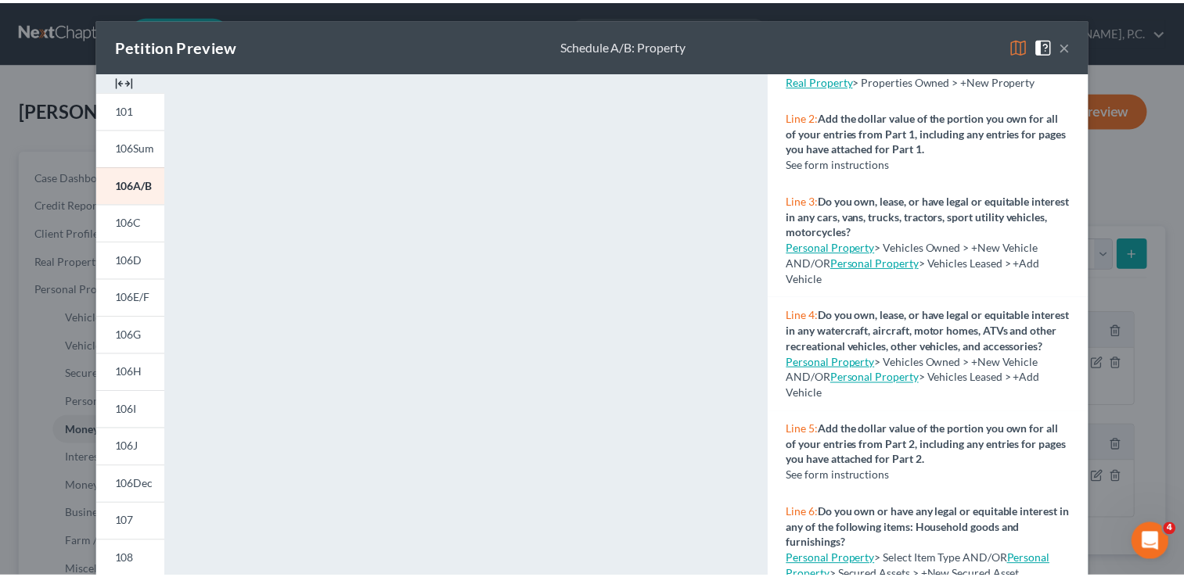
scroll to position [121, 0]
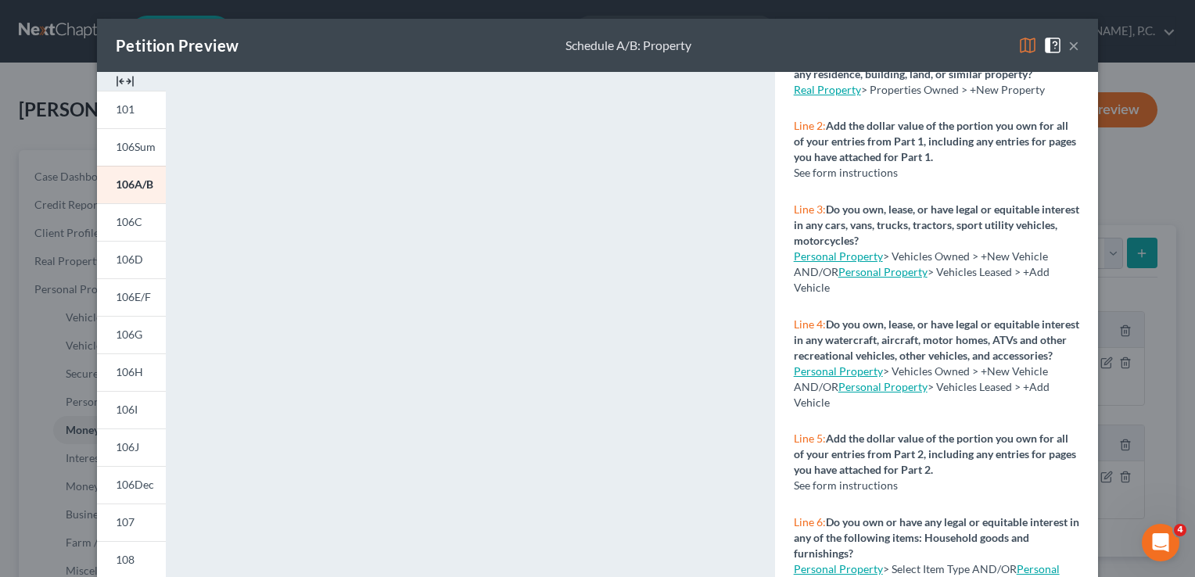
click at [1069, 47] on button "×" at bounding box center [1074, 45] width 11 height 19
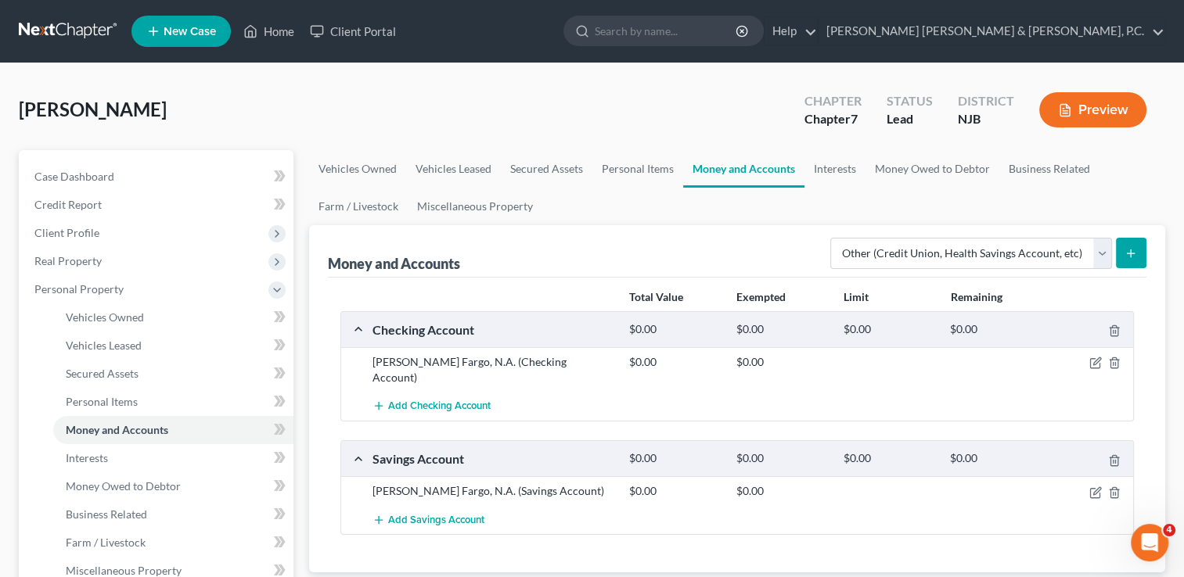
click at [1125, 244] on button "submit" at bounding box center [1131, 253] width 31 height 31
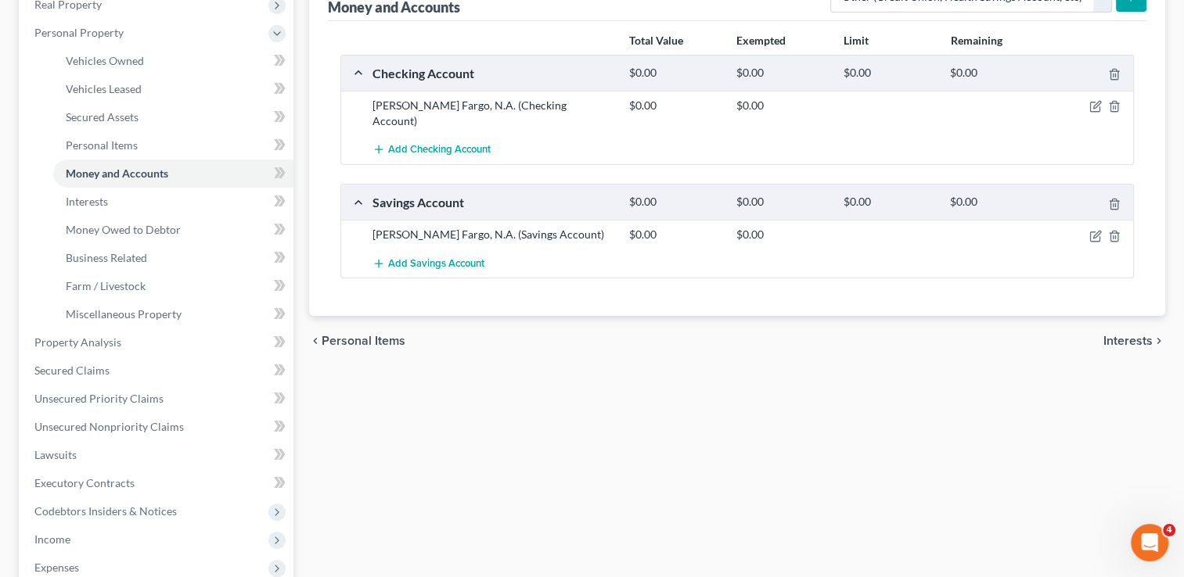
scroll to position [257, 0]
click at [1137, 334] on span "Interests" at bounding box center [1127, 340] width 49 height 13
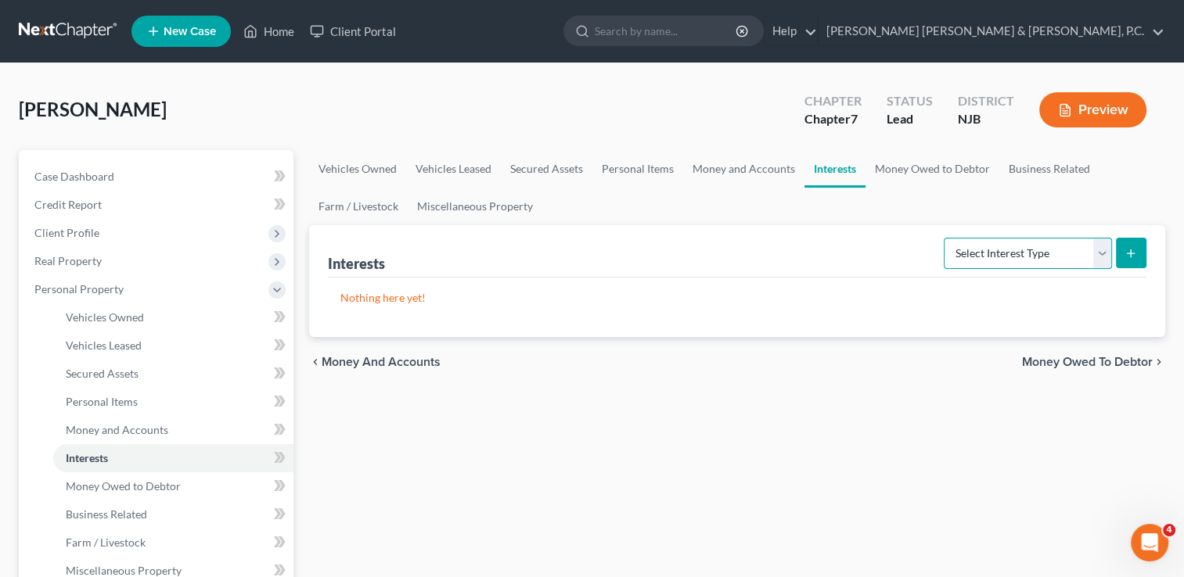
click at [1073, 243] on select "Select Interest Type 401K Annuity Bond Education IRA Government Bond Government…" at bounding box center [1027, 253] width 168 height 31
select select "401k"
click at [945, 238] on select "Select Interest Type 401K Annuity Bond Education IRA Government Bond Government…" at bounding box center [1027, 253] width 168 height 31
click at [1134, 249] on icon "submit" at bounding box center [1130, 253] width 13 height 13
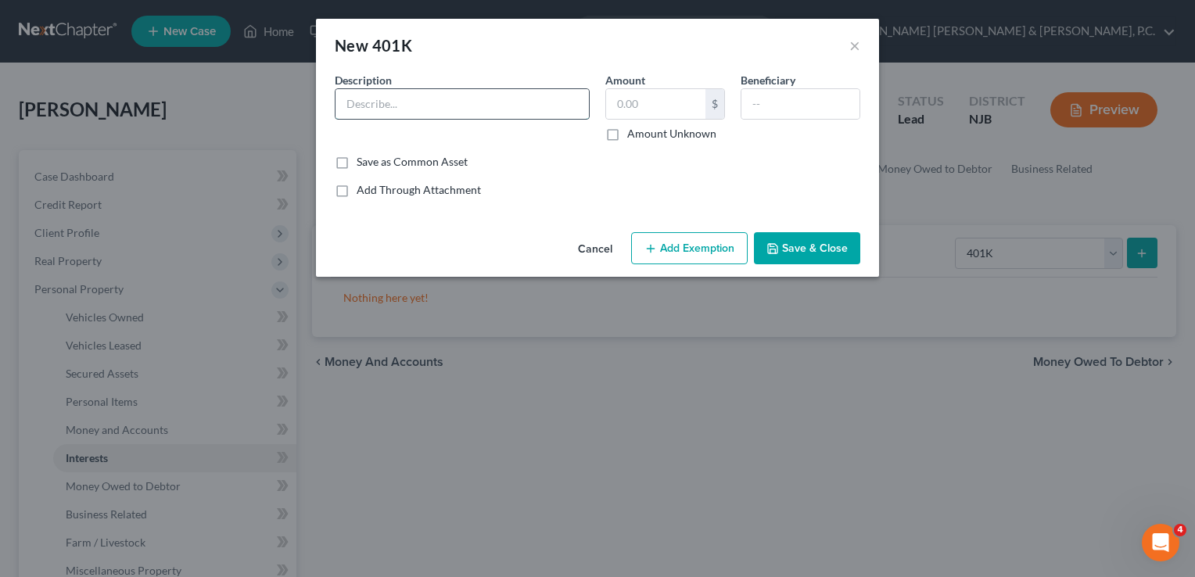
click at [501, 105] on input "text" at bounding box center [462, 104] width 253 height 30
type input "The Northern Trust Company"
drag, startPoint x: 563, startPoint y: 110, endPoint x: 280, endPoint y: 111, distance: 283.2
click at [280, 111] on div "New 401K × An exemption set must first be selected from the Filing Information …" at bounding box center [597, 288] width 1195 height 577
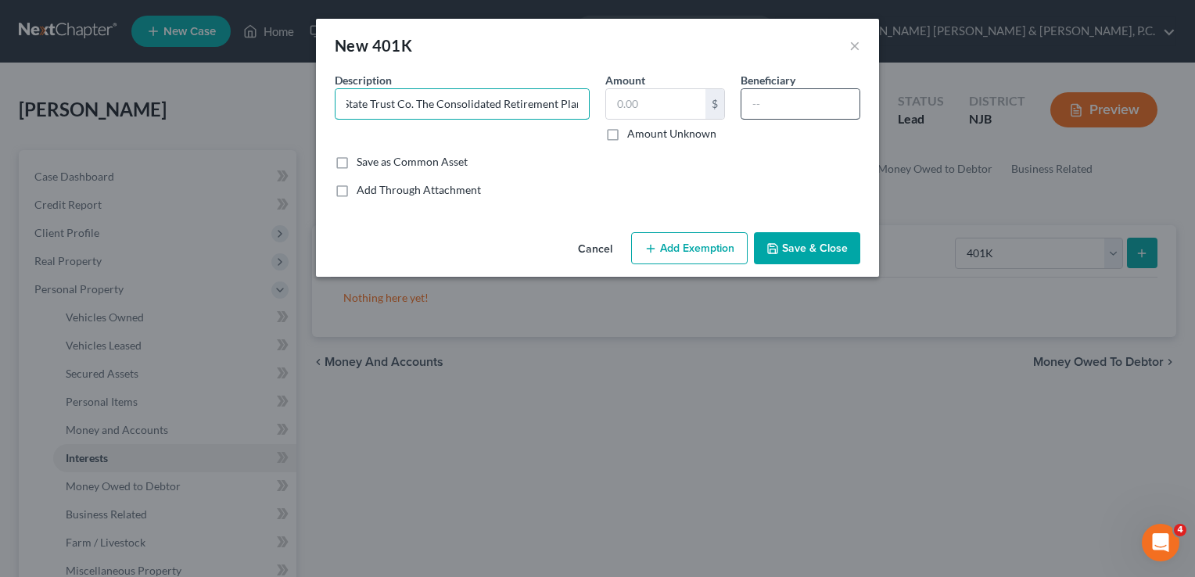
type input "First State Trust Co. The Consolidated Retirement Plan"
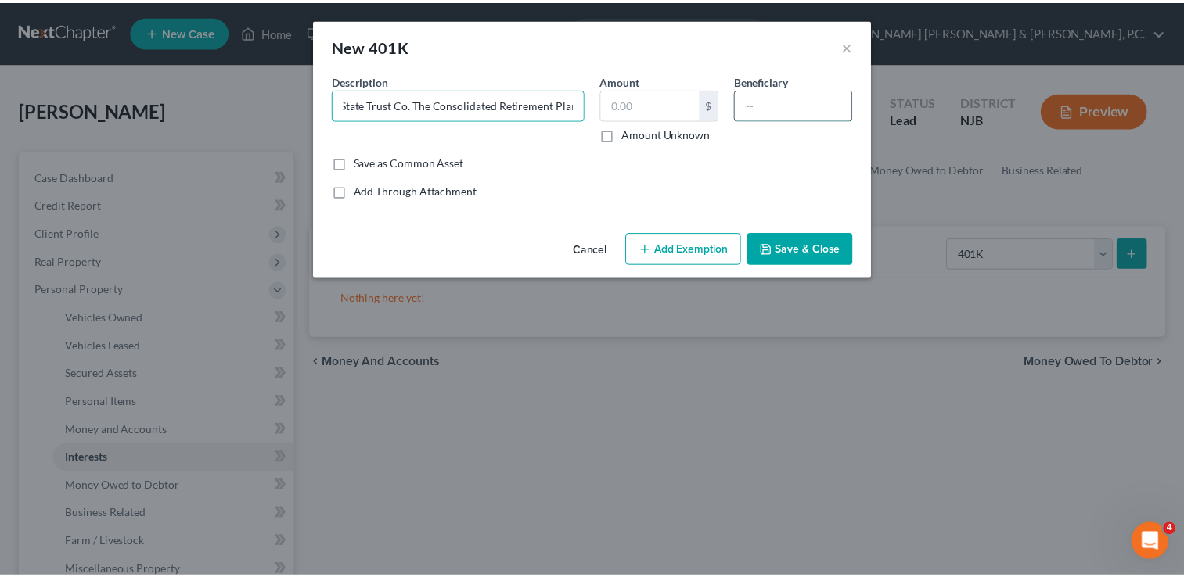
scroll to position [0, 0]
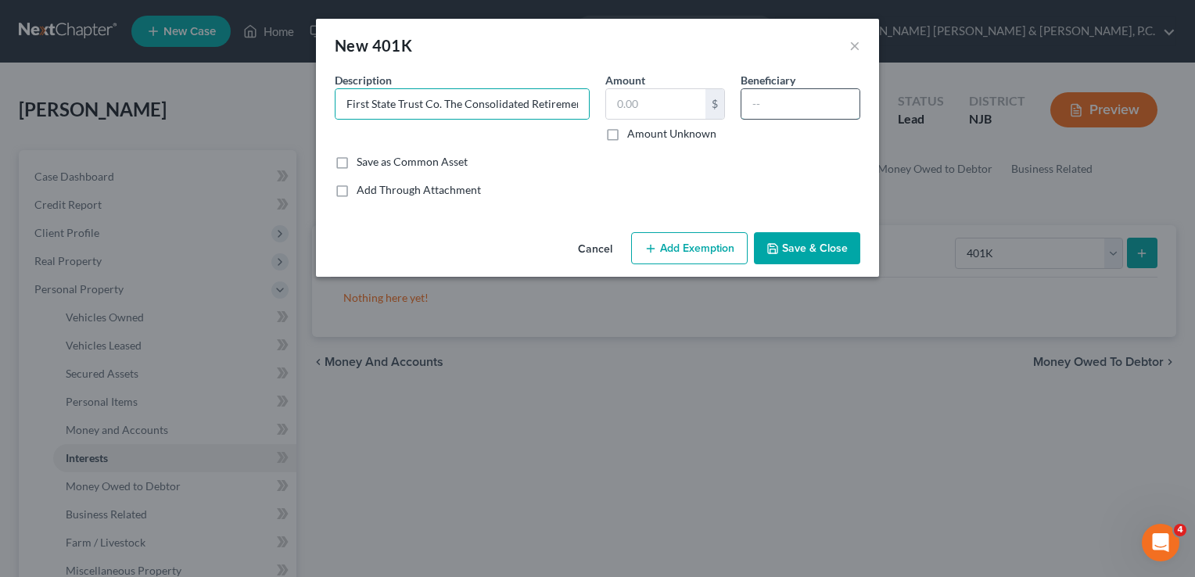
click at [791, 102] on input "text" at bounding box center [801, 104] width 118 height 30
click at [647, 108] on input "text" at bounding box center [655, 104] width 99 height 30
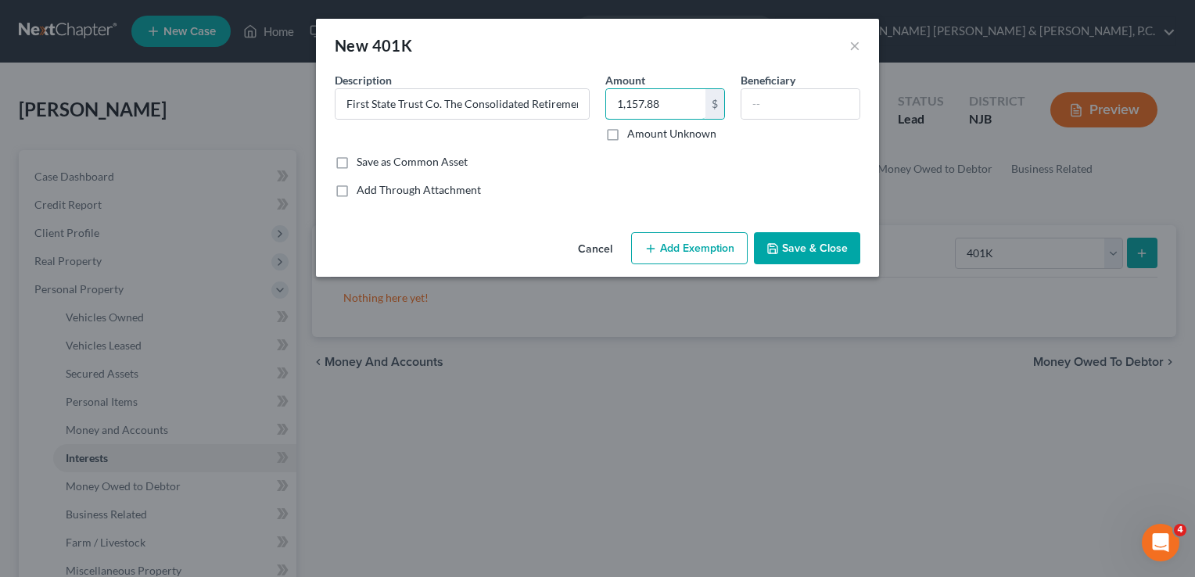
type input "1,157.88"
click at [776, 256] on button "Save & Close" at bounding box center [807, 248] width 106 height 33
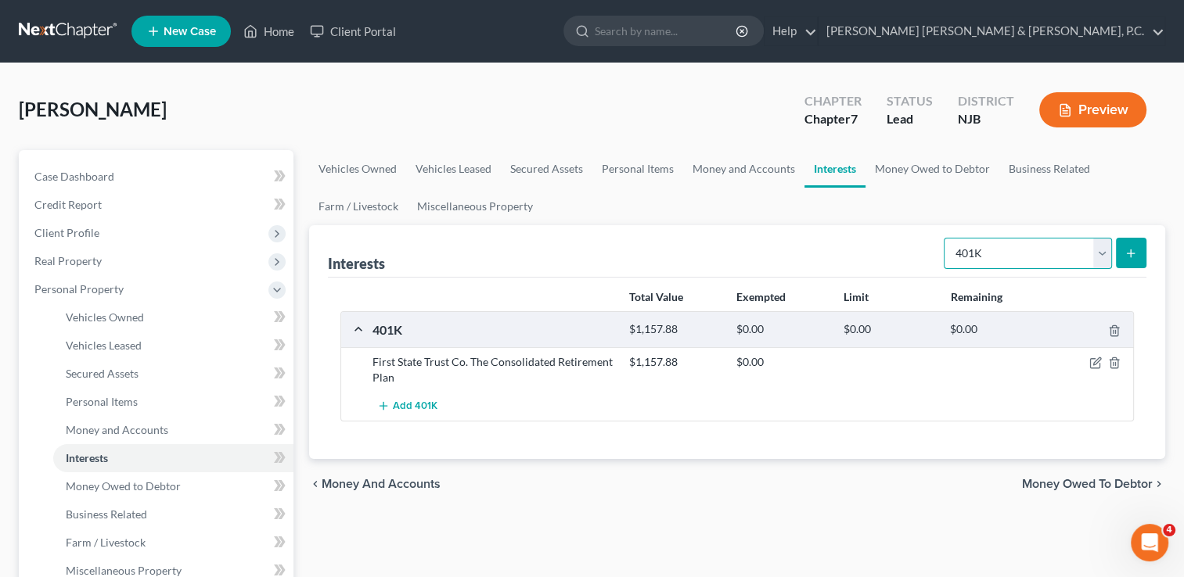
click at [1101, 251] on select "Select Interest Type 401K Annuity Bond Education IRA Government Bond Government…" at bounding box center [1027, 253] width 168 height 31
select select "pension_plan"
click at [945, 238] on select "Select Interest Type 401K Annuity Bond Education IRA Government Bond Government…" at bounding box center [1027, 253] width 168 height 31
click at [1118, 260] on button "submit" at bounding box center [1131, 253] width 31 height 31
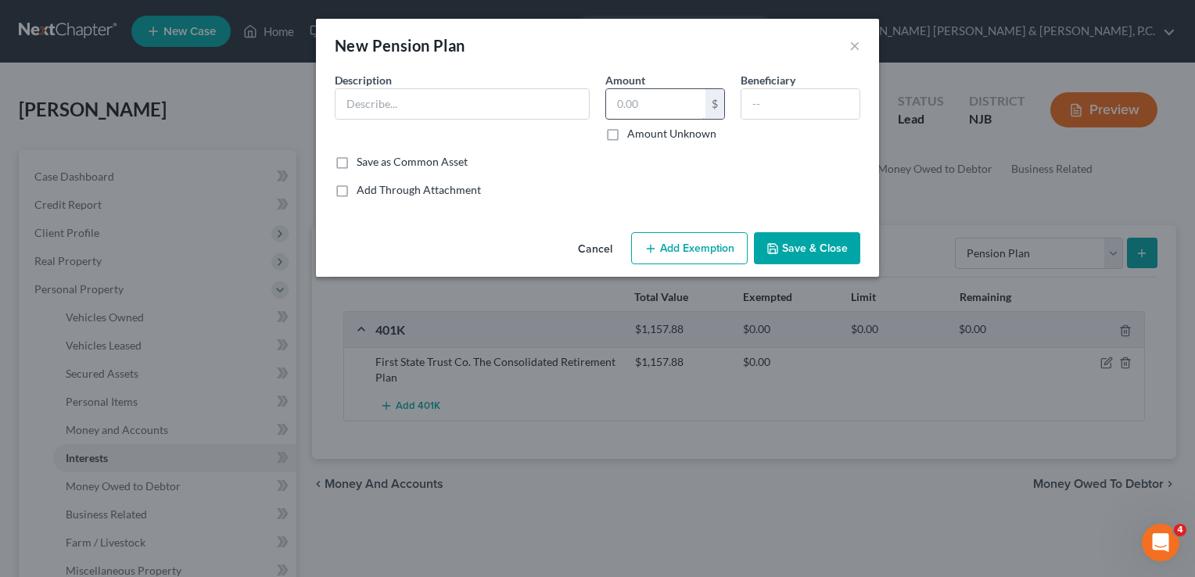
click at [629, 95] on input "text" at bounding box center [655, 104] width 99 height 30
type input "196"
click at [513, 95] on input "text" at bounding box center [462, 104] width 253 height 30
type input "Monthly"
click at [821, 258] on button "Save & Close" at bounding box center [807, 248] width 106 height 33
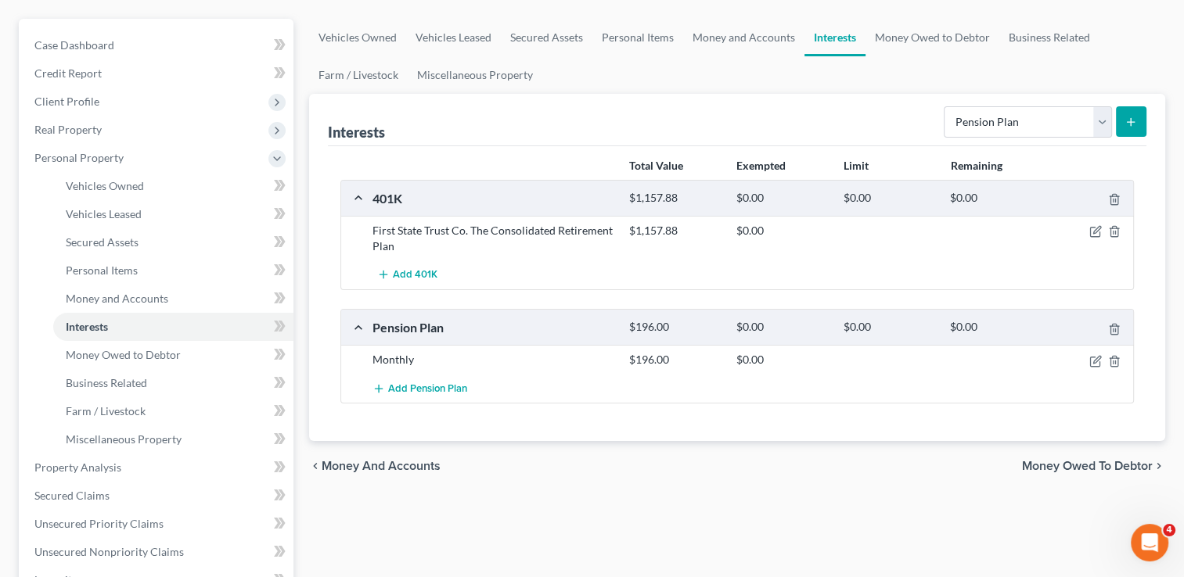
scroll to position [135, 0]
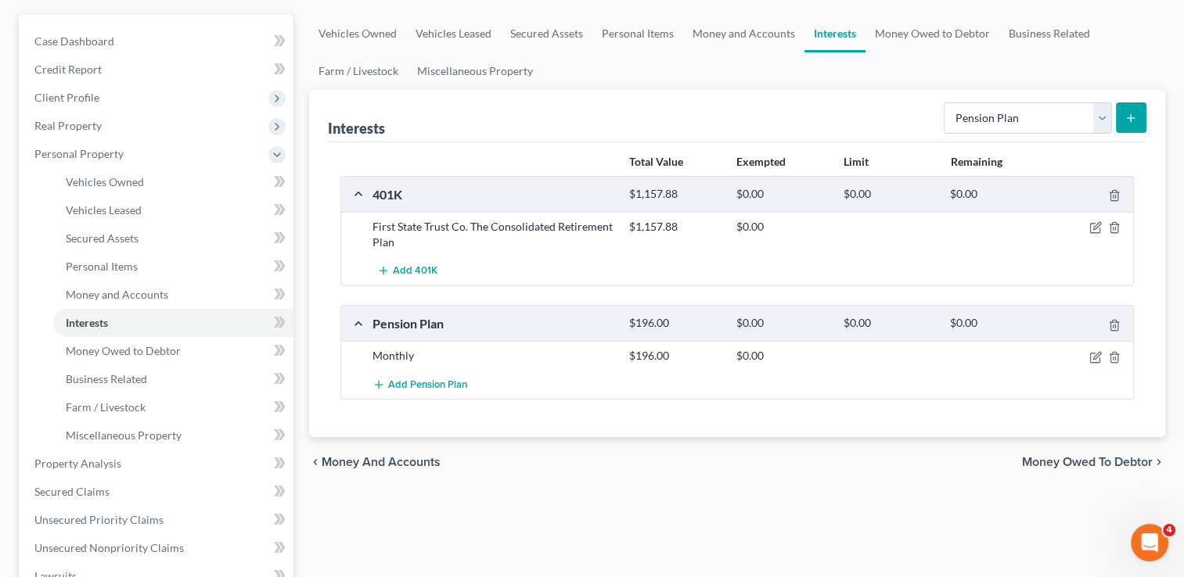
click at [1091, 456] on span "Money Owed to Debtor" at bounding box center [1087, 462] width 131 height 13
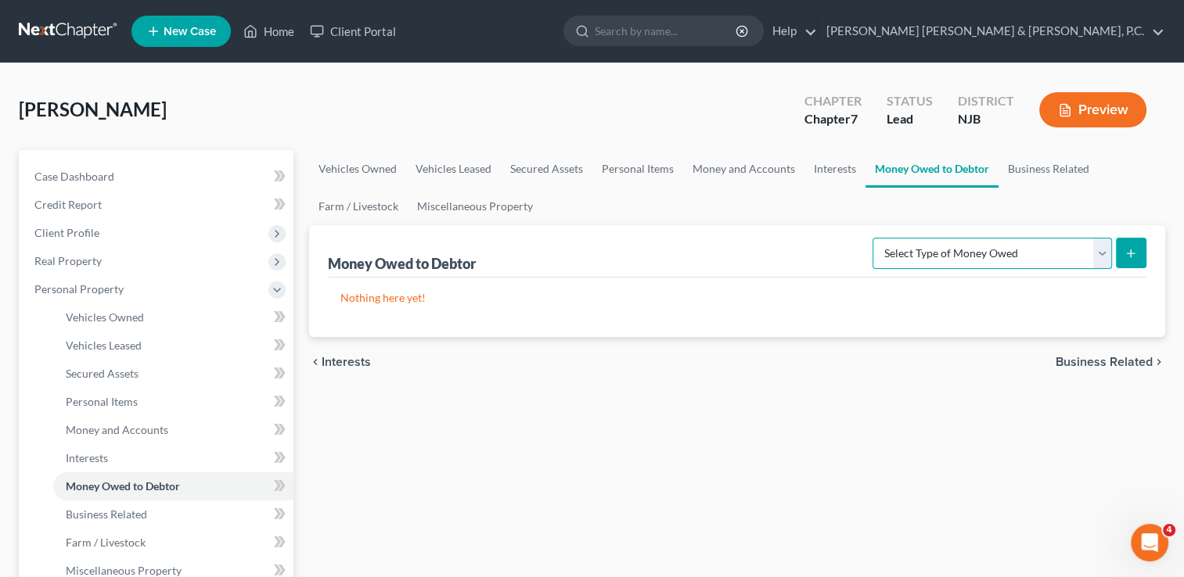
click at [1108, 244] on select "Select Type of Money Owed Accounts Receivable Alimony Child Support Claims Agai…" at bounding box center [991, 253] width 239 height 31
click at [1024, 249] on select "Select Type of Money Owed Accounts Receivable Alimony Child Support Claims Agai…" at bounding box center [991, 253] width 239 height 31
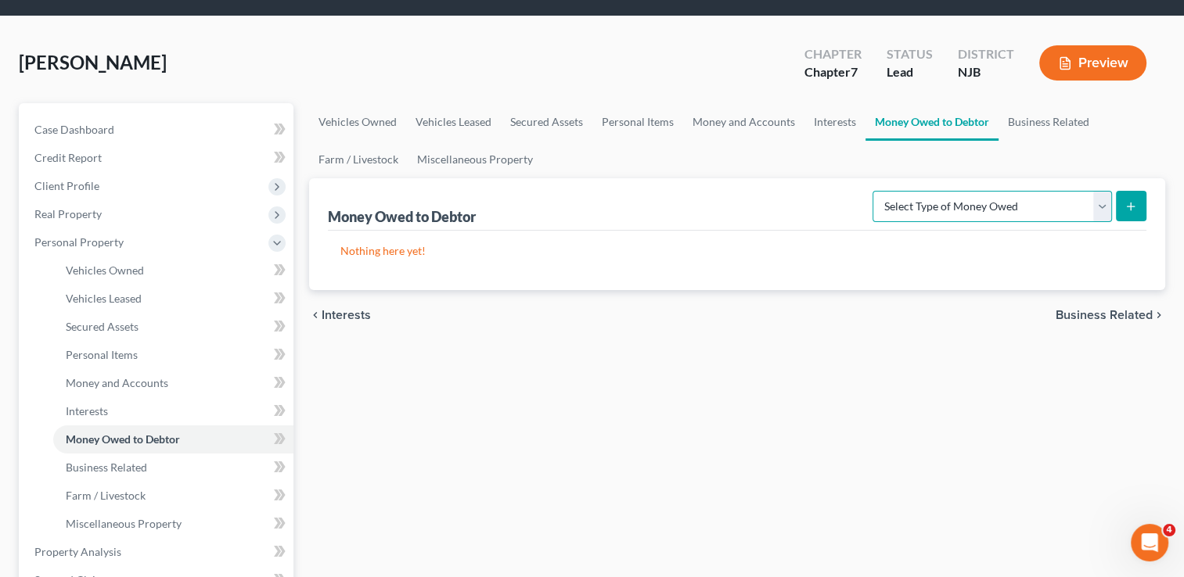
scroll to position [54, 0]
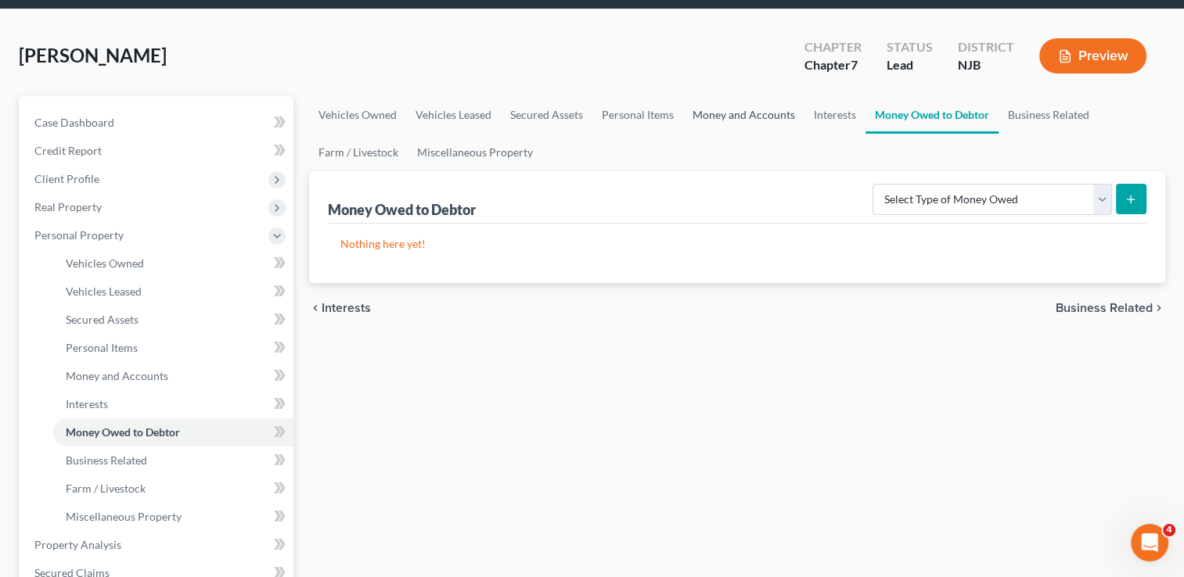
click at [758, 120] on link "Money and Accounts" at bounding box center [743, 115] width 121 height 38
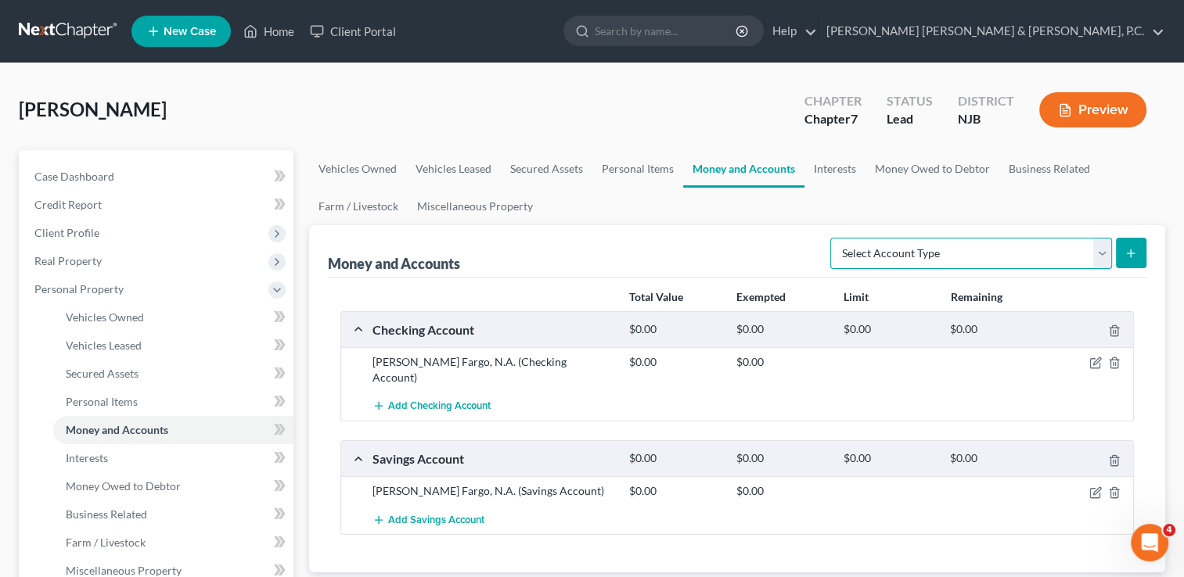
click at [886, 252] on select "Select Account Type Brokerage Cash on Hand Certificates of Deposit Checking Acc…" at bounding box center [971, 253] width 282 height 31
select select "security_deposits"
click at [833, 238] on select "Select Account Type Brokerage Cash on Hand Certificates of Deposit Checking Acc…" at bounding box center [971, 253] width 282 height 31
click at [1130, 251] on line "submit" at bounding box center [1130, 253] width 0 height 7
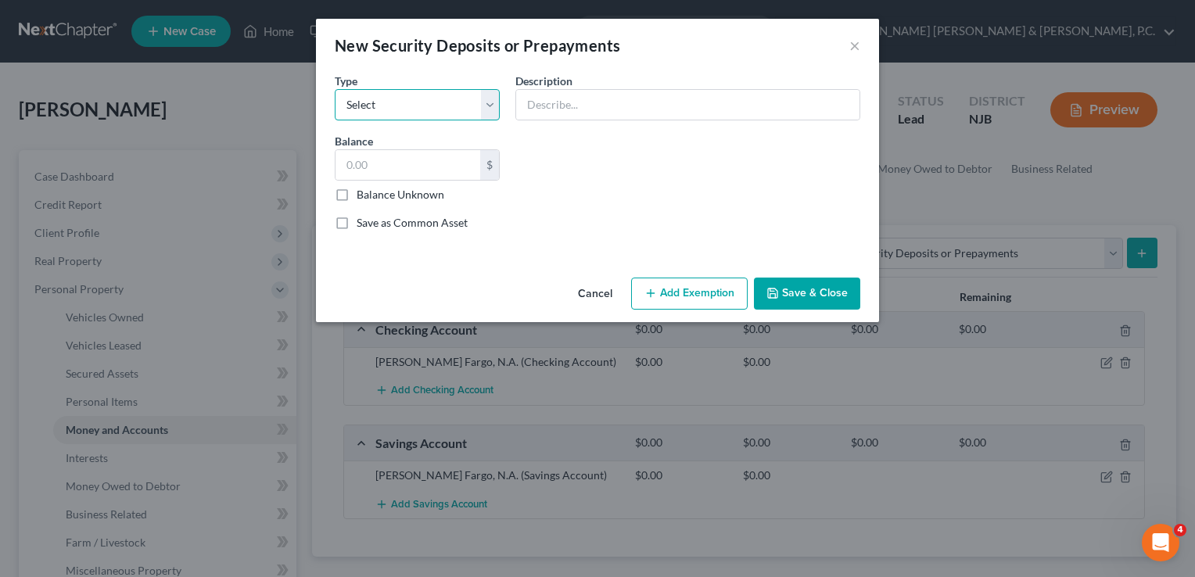
click at [401, 99] on select "Select Electric Gas Heating Oil Security Deposit On Rental Unit Prepaid Rent Te…" at bounding box center [417, 104] width 165 height 31
select select "3"
click at [335, 89] on select "Select Electric Gas Heating Oil Security Deposit On Rental Unit Prepaid Rent Te…" at bounding box center [417, 104] width 165 height 31
click at [571, 103] on input "text" at bounding box center [687, 105] width 343 height 30
click at [425, 170] on input "text" at bounding box center [408, 165] width 145 height 30
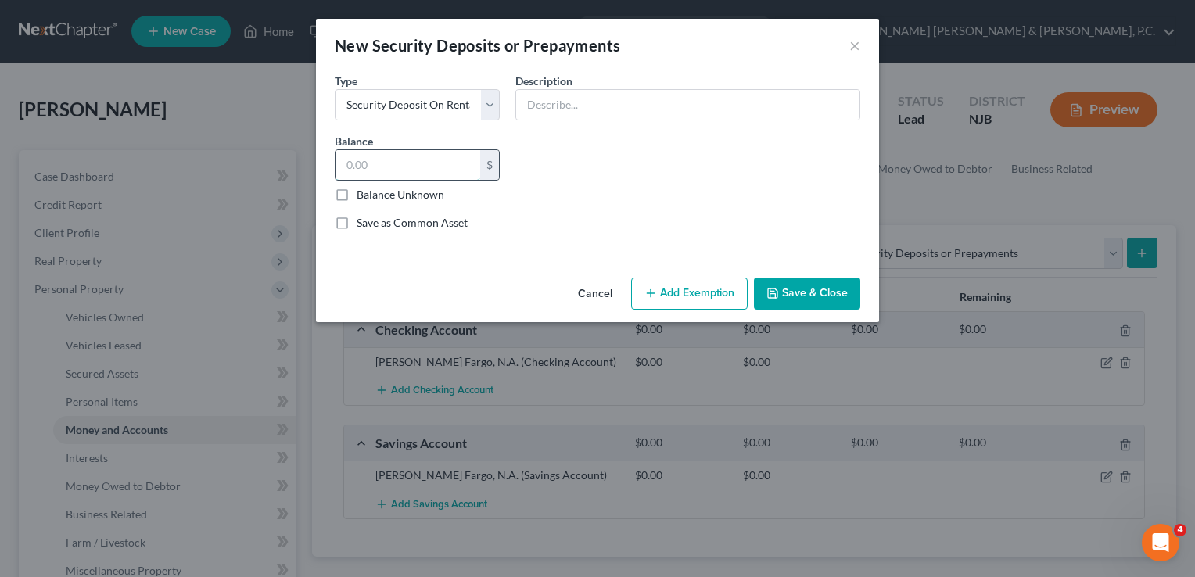
click at [447, 161] on input "text" at bounding box center [408, 165] width 145 height 30
type input "2,395"
click at [540, 110] on input "text" at bounding box center [687, 105] width 343 height 30
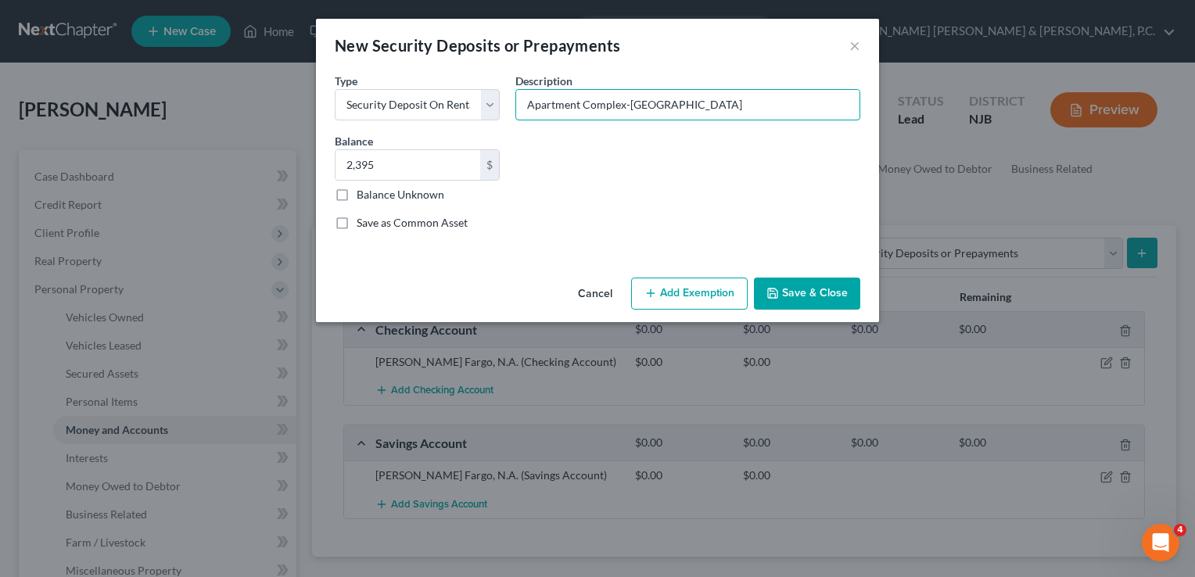
type input "Apartment Complex-[GEOGRAPHIC_DATA]"
click at [774, 282] on button "Save & Close" at bounding box center [807, 294] width 106 height 33
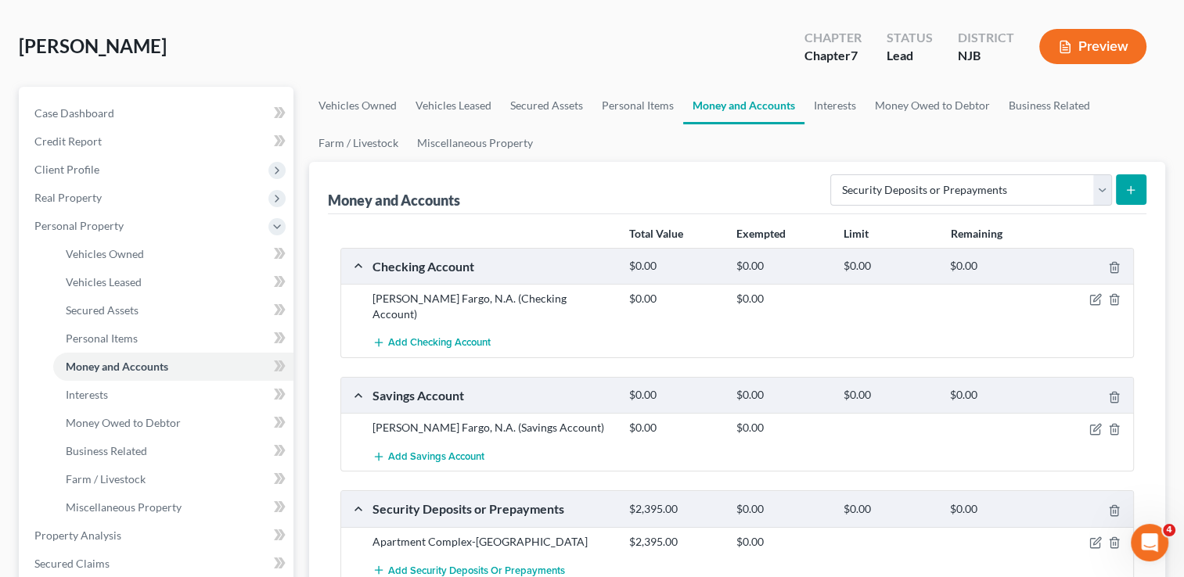
scroll to position [63, 0]
click at [1100, 186] on select "Select Account Type Brokerage Cash on Hand Certificates of Deposit Checking Acc…" at bounding box center [971, 190] width 282 height 31
click at [1115, 138] on ul "Vehicles Owned Vehicles Leased Secured Assets Personal Items Money and Accounts…" at bounding box center [737, 125] width 856 height 75
click at [850, 105] on link "Interests" at bounding box center [834, 107] width 61 height 38
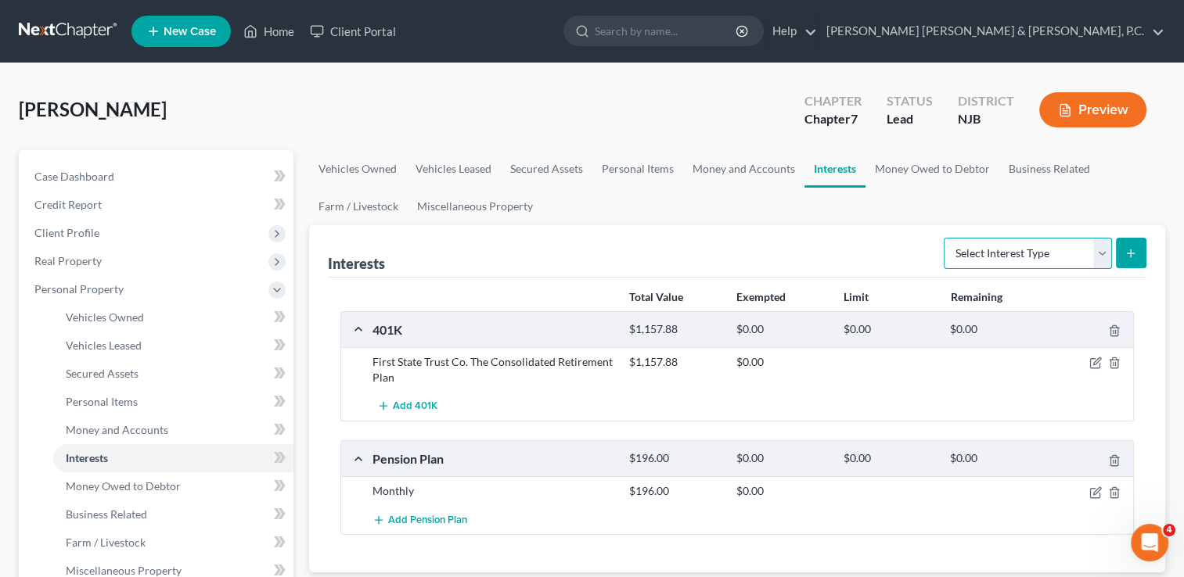
click at [1026, 243] on select "Select Interest Type 401K Annuity Bond Education IRA Government Bond Government…" at bounding box center [1027, 253] width 168 height 31
click at [964, 171] on link "Money Owed to Debtor" at bounding box center [932, 169] width 134 height 38
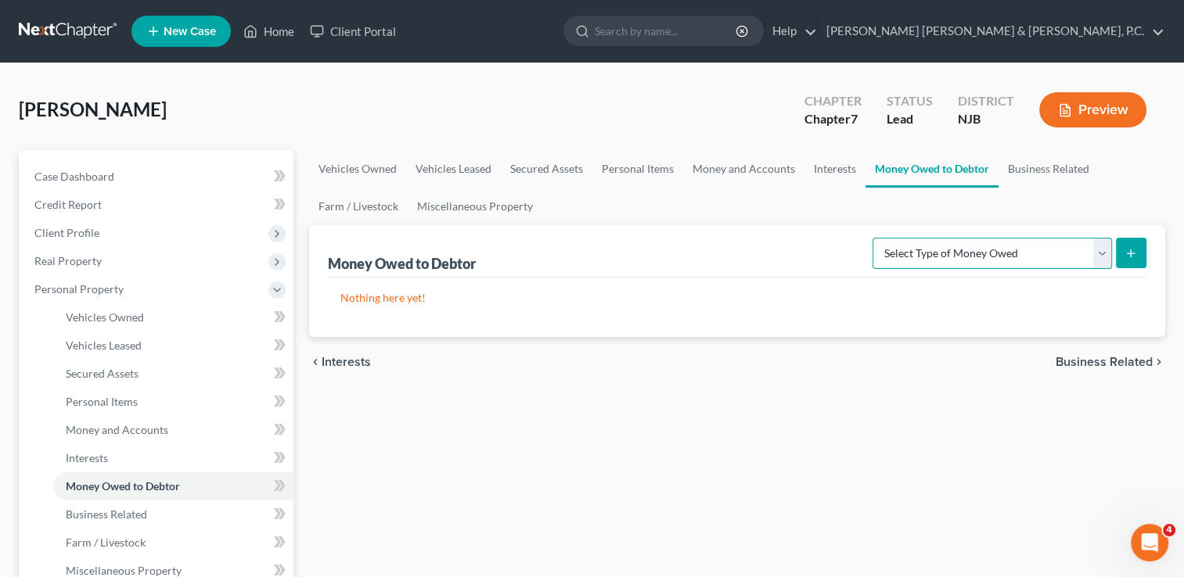
click at [976, 246] on select "Select Type of Money Owed Accounts Receivable Alimony Child Support Claims Agai…" at bounding box center [991, 253] width 239 height 31
click at [1045, 169] on link "Business Related" at bounding box center [1048, 169] width 100 height 38
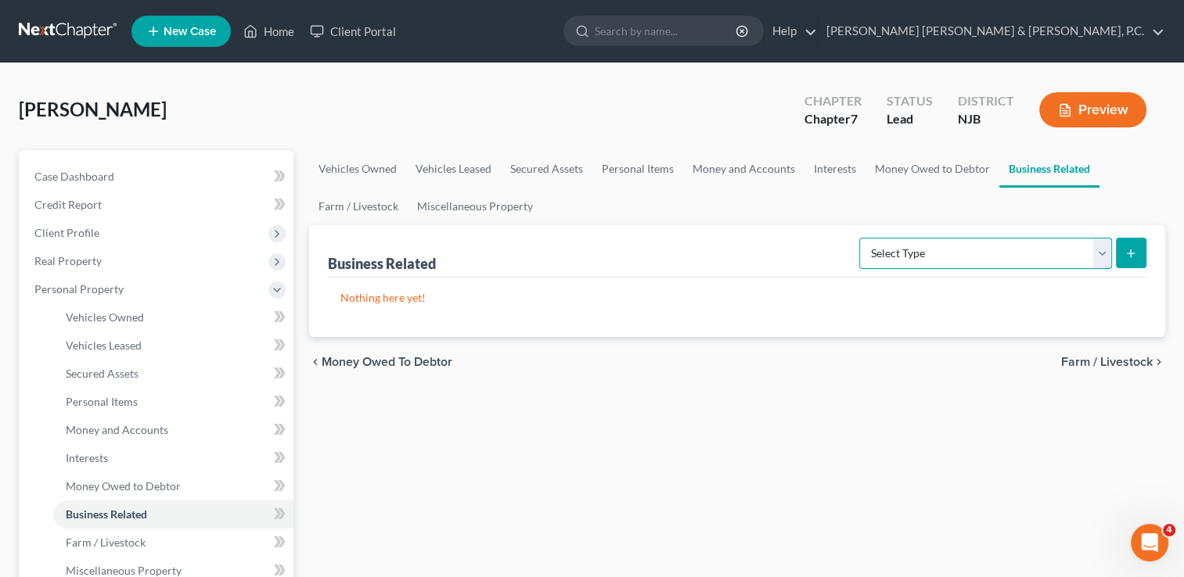
click at [1038, 257] on select "Select Type Customer Lists Franchises Inventory Licenses Machinery Office Equip…" at bounding box center [985, 253] width 253 height 31
click at [394, 207] on link "Farm / Livestock" at bounding box center [358, 207] width 99 height 38
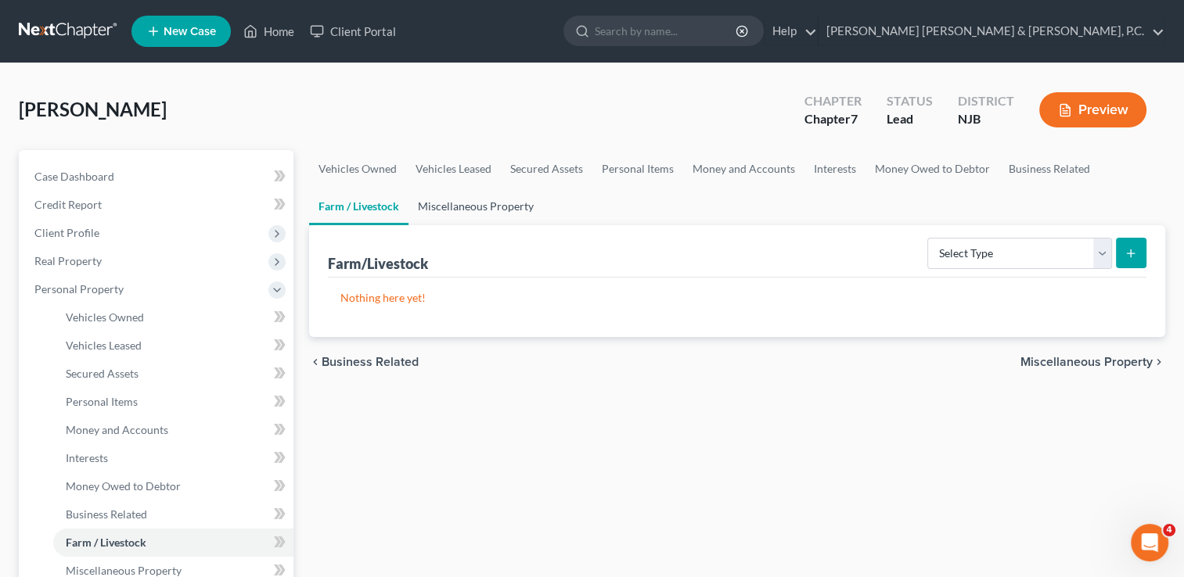
click at [435, 207] on link "Miscellaneous Property" at bounding box center [475, 207] width 135 height 38
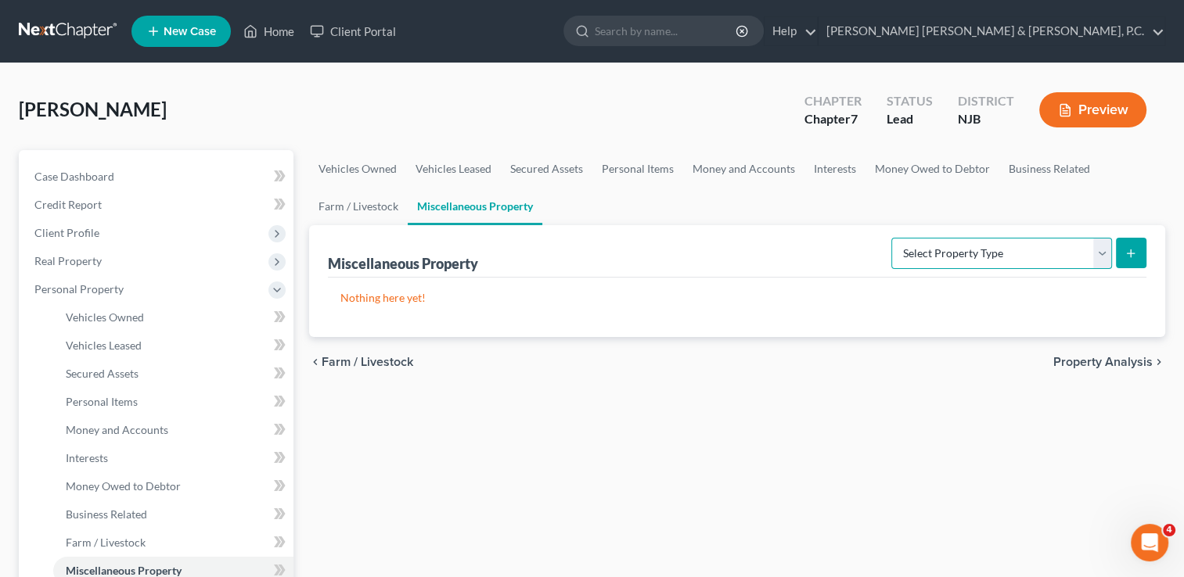
click at [934, 249] on select "Select Property Type Assigned for Creditor Benefit [DATE] Holding for Another N…" at bounding box center [1001, 253] width 221 height 31
click at [1095, 356] on span "Property Analysis" at bounding box center [1102, 362] width 99 height 13
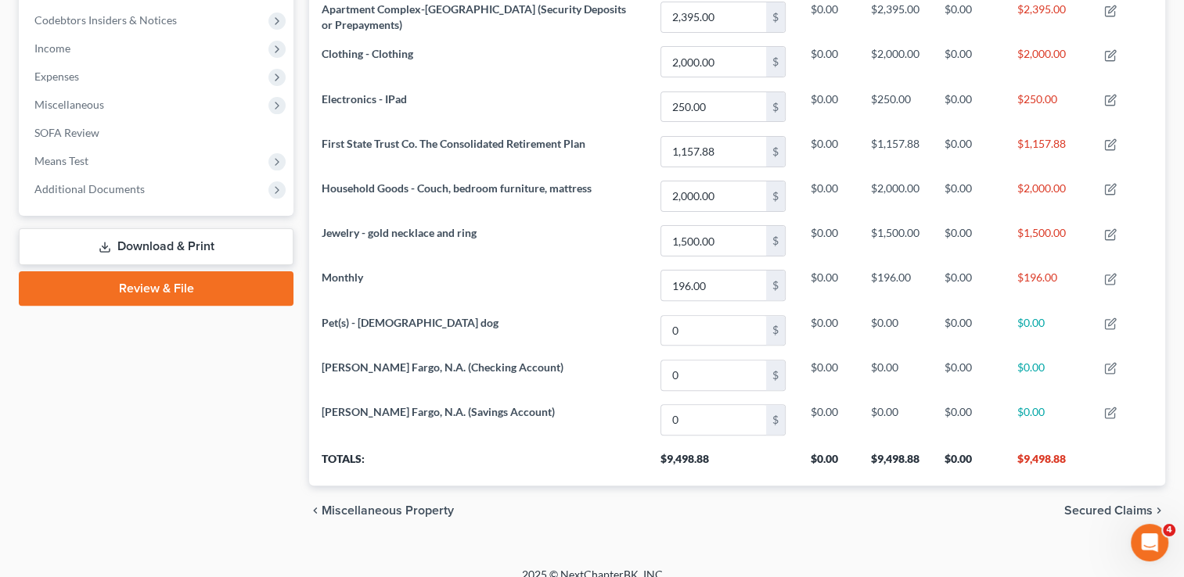
scroll to position [480, 0]
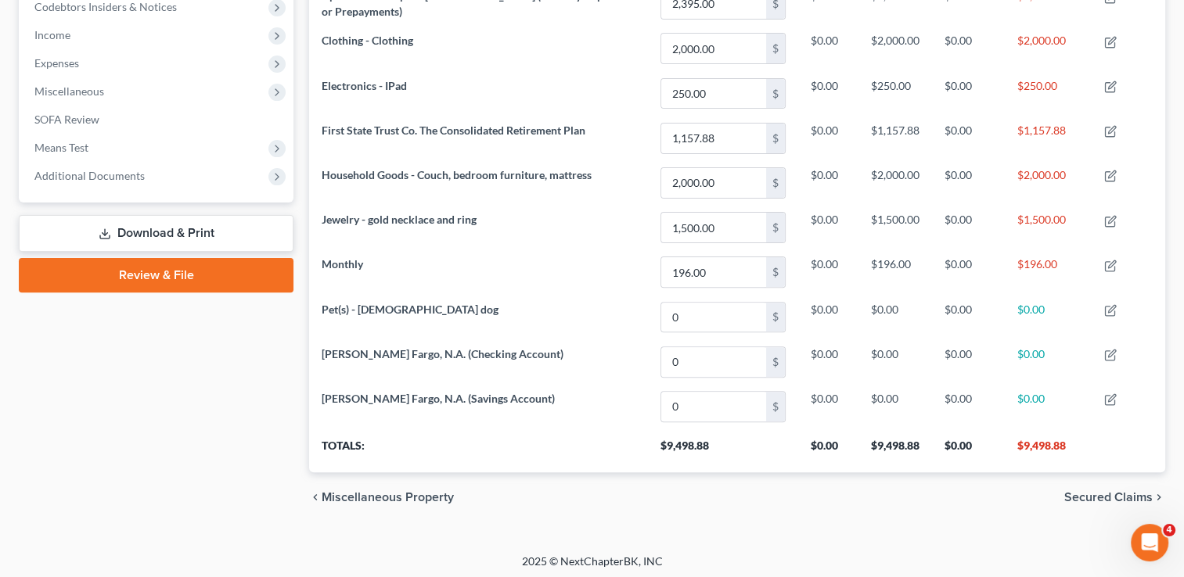
click at [1080, 496] on span "Secured Claims" at bounding box center [1108, 497] width 88 height 13
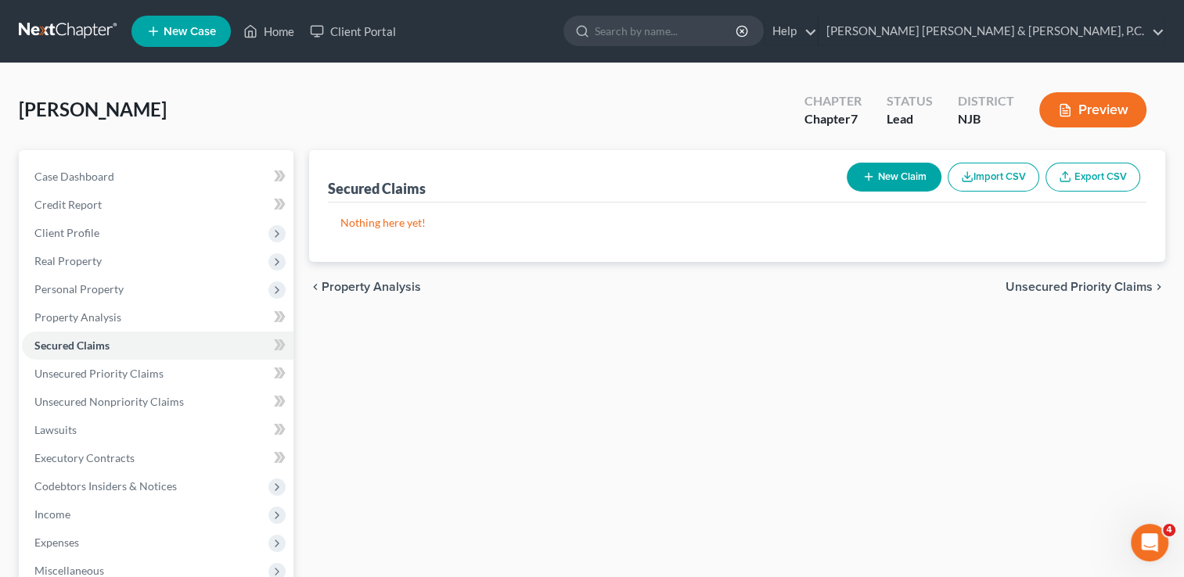
click at [922, 174] on button "New Claim" at bounding box center [893, 177] width 95 height 29
select select "0"
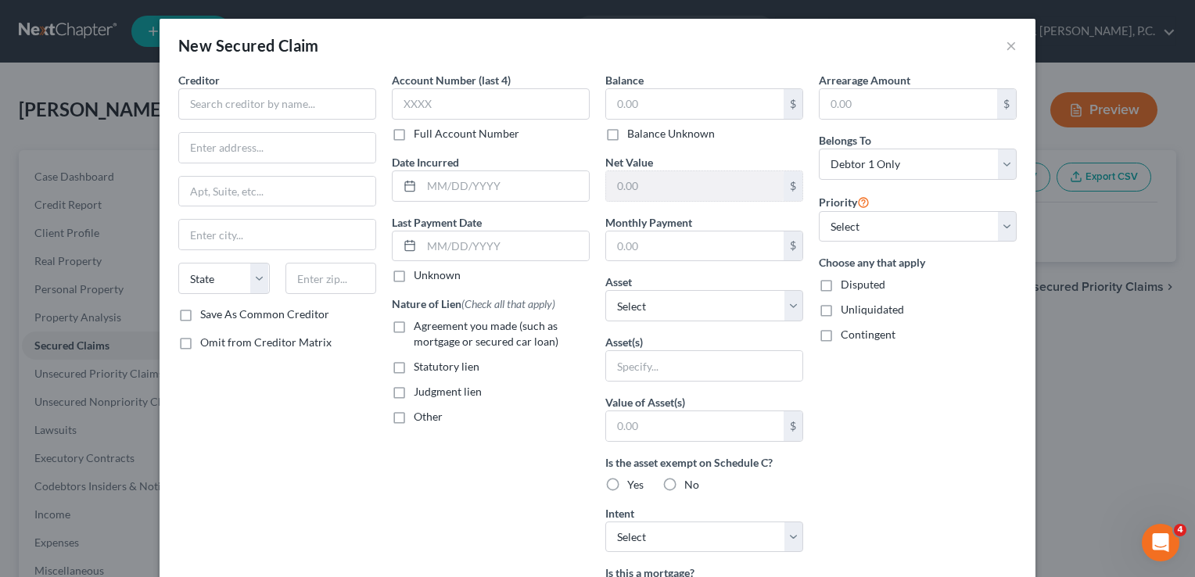
click at [429, 390] on span "Judgment lien" at bounding box center [448, 391] width 68 height 13
click at [429, 390] on input "Judgment lien" at bounding box center [425, 389] width 10 height 10
checkbox input "true"
click at [873, 225] on select "Select 1st 2nd 3rd 4th 5th 6th 7th 8th 9th 10th 11th 12th 13th 14th 15th 16th 1…" at bounding box center [918, 226] width 198 height 31
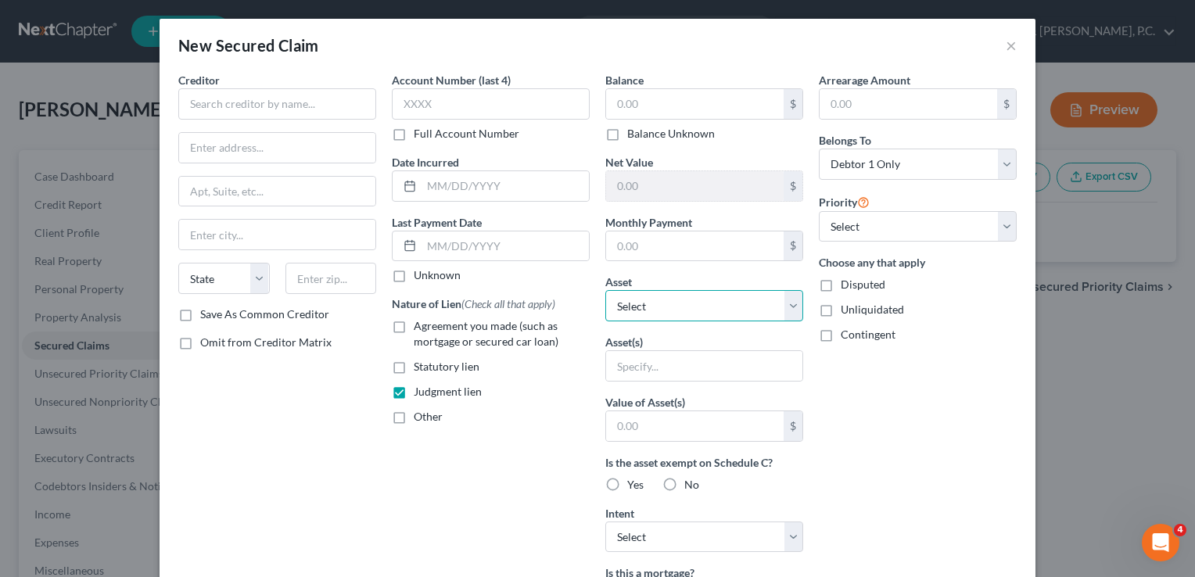
click at [785, 295] on select "Select Other Multiple Assets [PERSON_NAME] Fargo, N.A. (Savings Account) - $0.0…" at bounding box center [704, 305] width 198 height 31
click at [856, 369] on div "Arrearage Amount $ Belongs To * Select Debtor 1 Only Debtor 2 Only Debtor 1 And…" at bounding box center [918, 421] width 214 height 698
click at [1006, 46] on button "×" at bounding box center [1011, 45] width 11 height 19
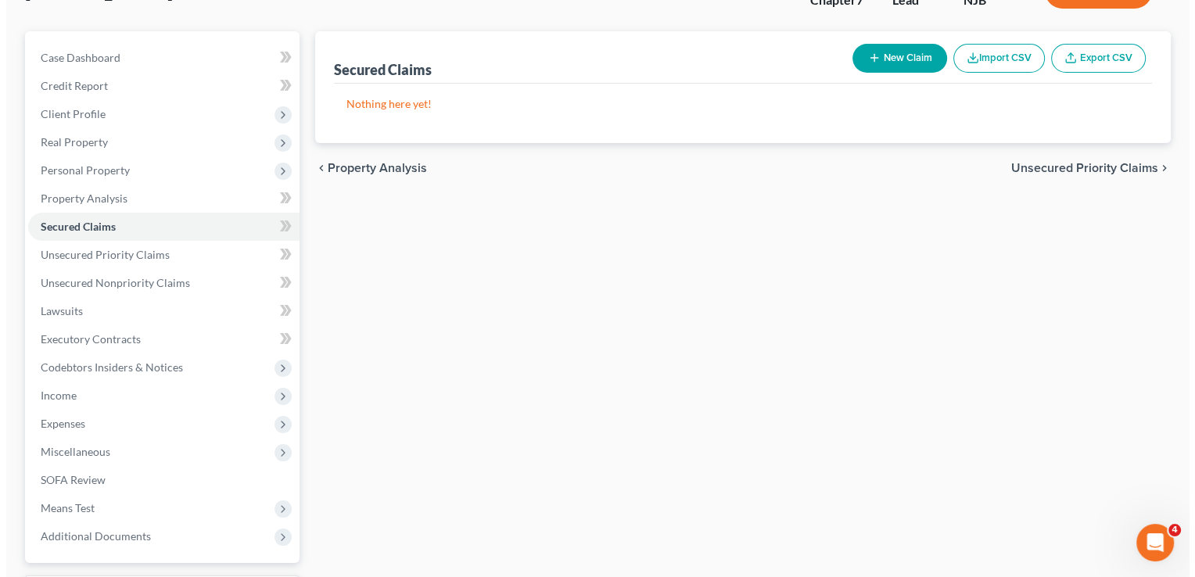
scroll to position [86, 0]
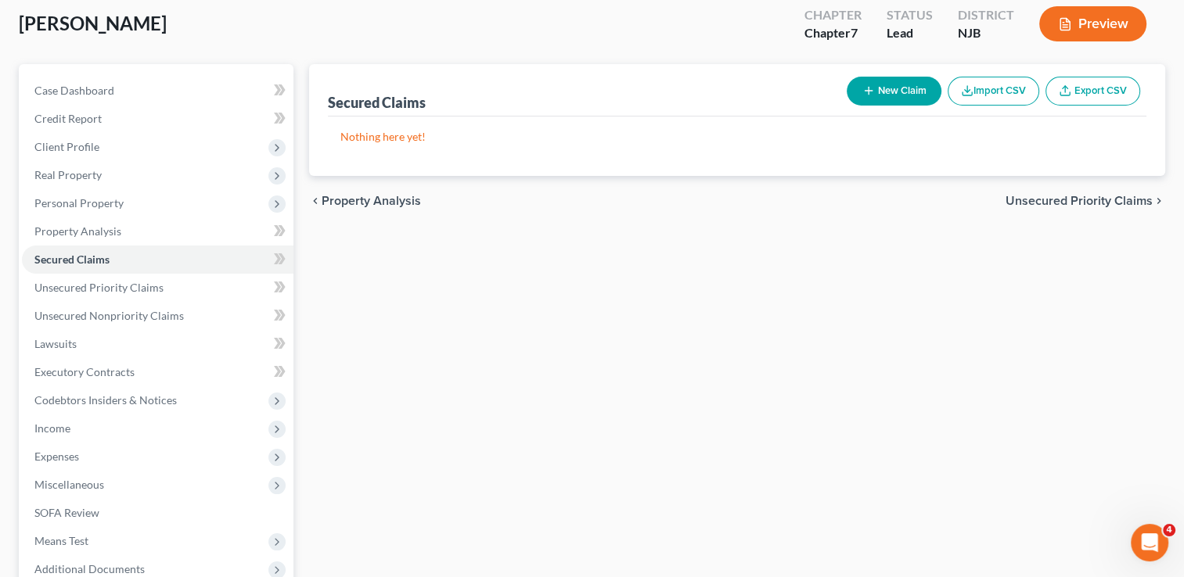
click at [897, 98] on button "New Claim" at bounding box center [893, 91] width 95 height 29
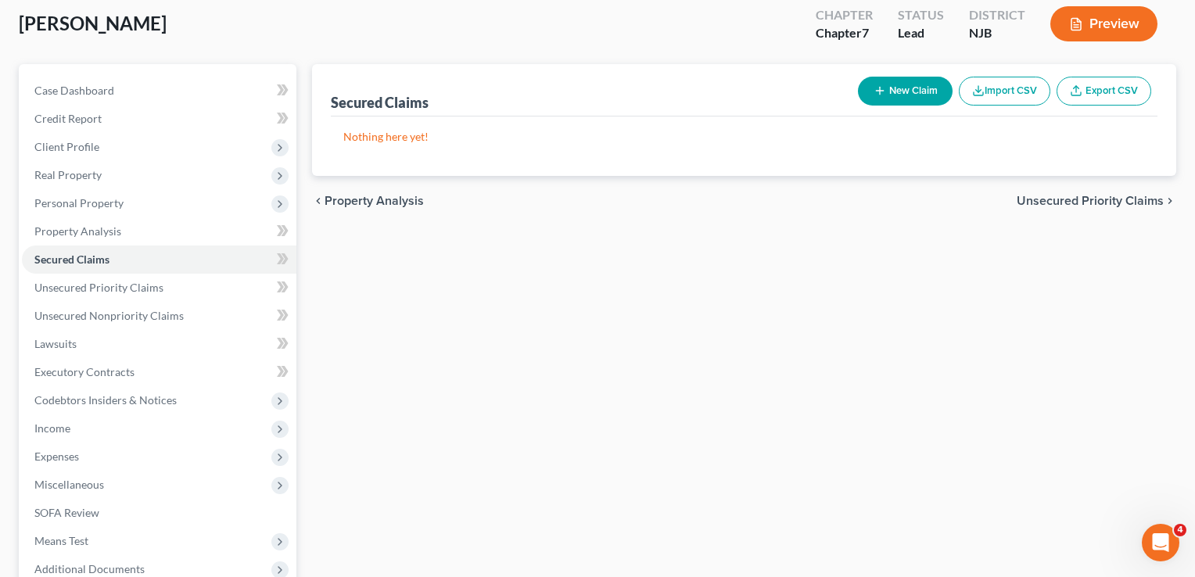
select select "0"
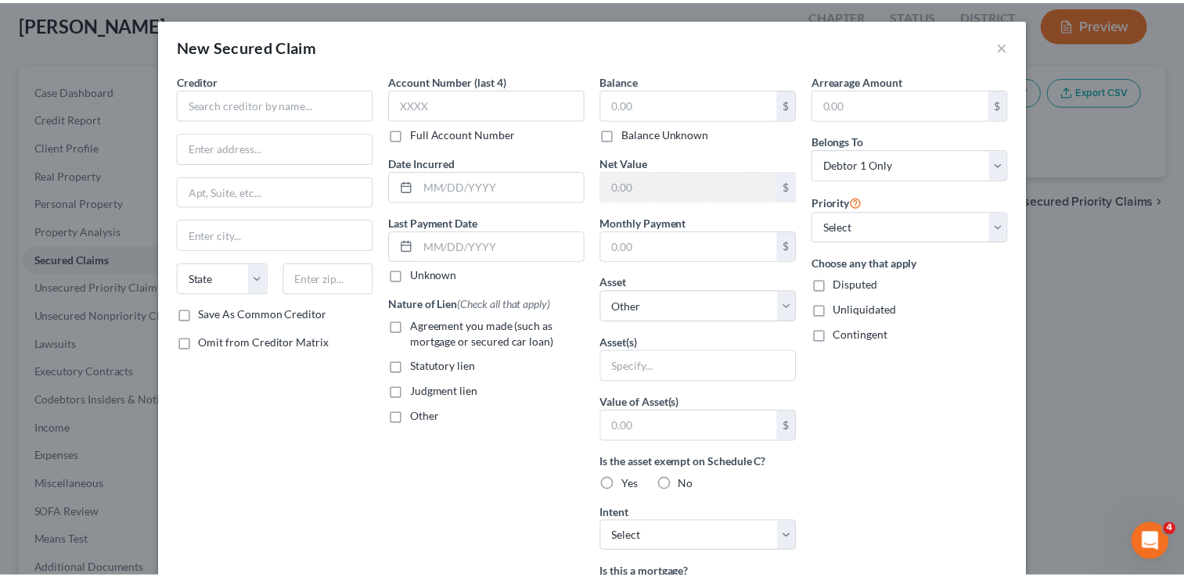
scroll to position [66, 0]
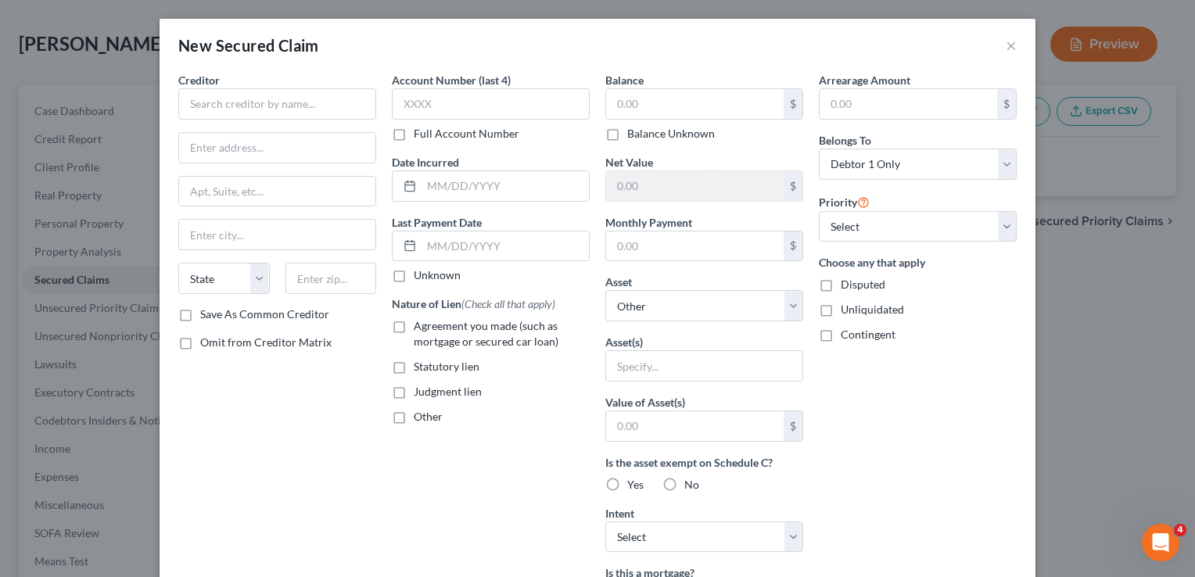
click at [1012, 40] on div "New Secured Claim ×" at bounding box center [598, 45] width 876 height 53
click at [1008, 49] on button "×" at bounding box center [1011, 45] width 11 height 19
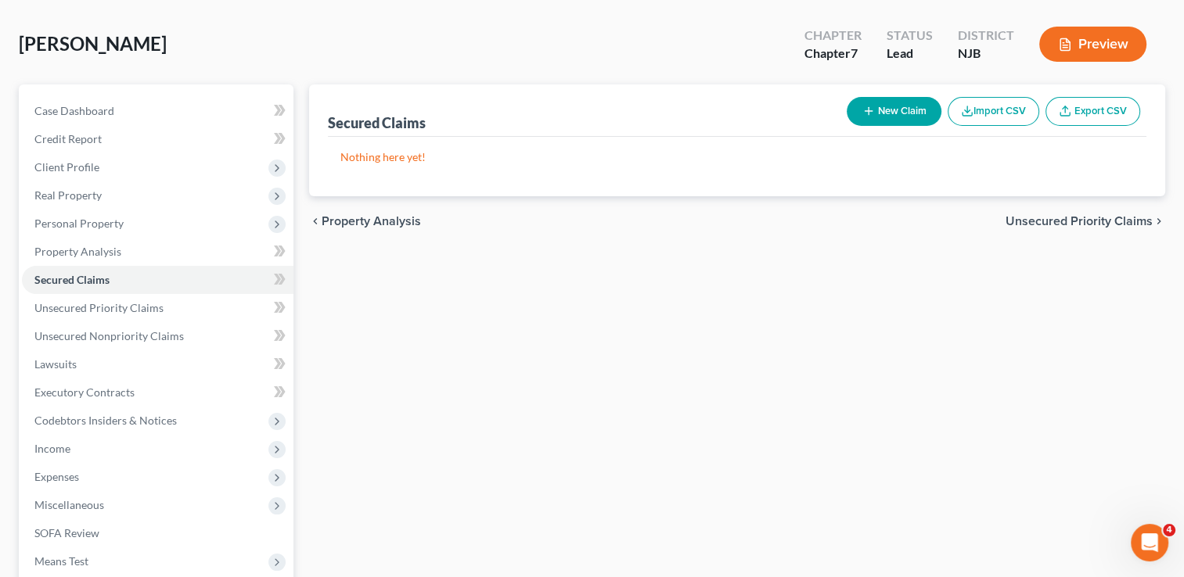
click at [1086, 223] on span "Unsecured Priority Claims" at bounding box center [1078, 221] width 147 height 13
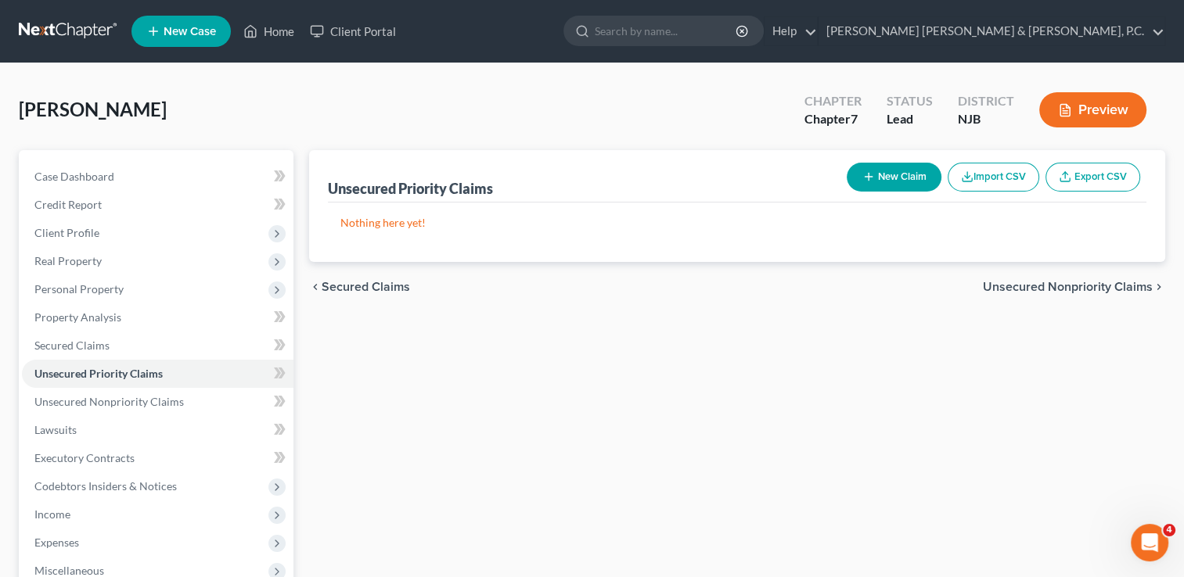
click at [911, 176] on button "New Claim" at bounding box center [893, 177] width 95 height 29
select select "0"
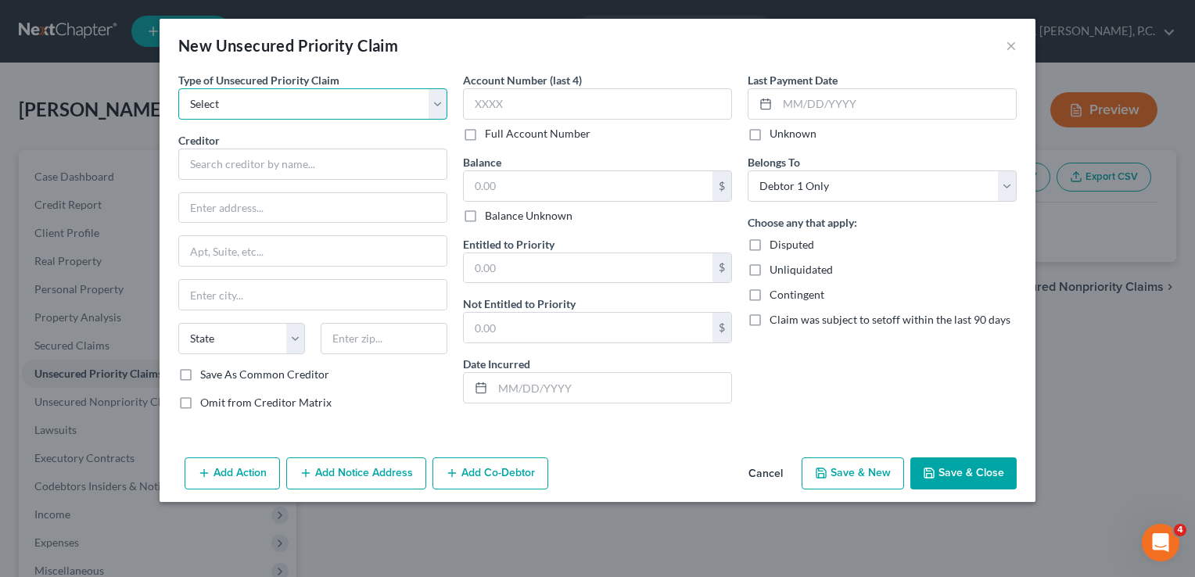
click at [415, 105] on select "Select Taxes & Other Government Units Domestic Support Obligations Extensions o…" at bounding box center [312, 103] width 269 height 31
click at [961, 462] on button "Save & Close" at bounding box center [964, 474] width 106 height 33
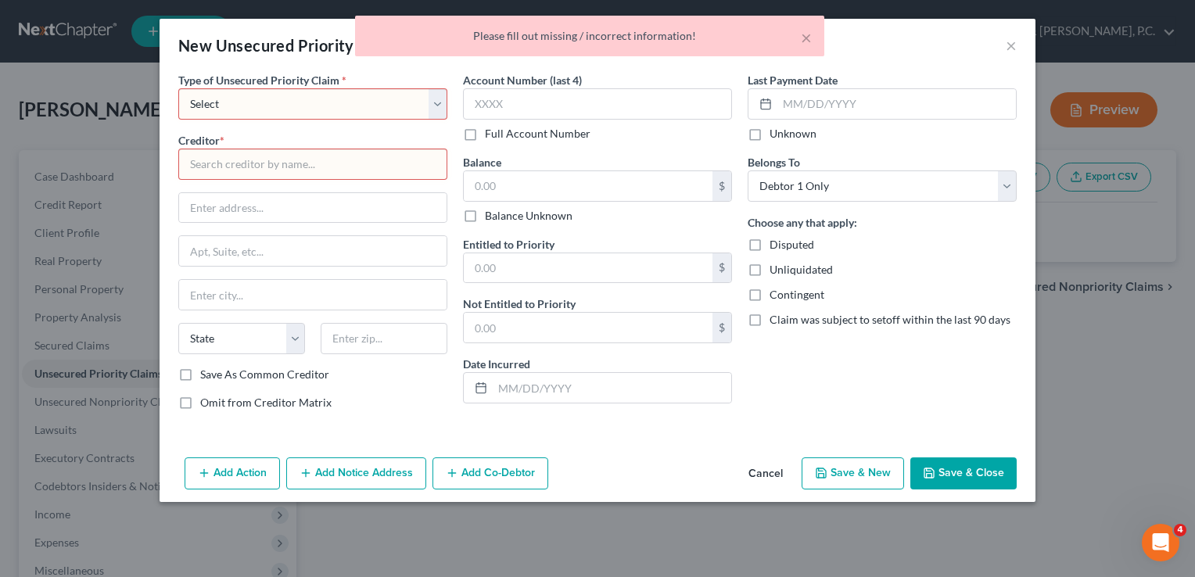
click at [1009, 42] on div "× Please fill out missing / incorrect information!" at bounding box center [589, 40] width 1195 height 49
click at [1007, 47] on div "× Please fill out missing / incorrect information!" at bounding box center [589, 40] width 1195 height 49
click at [773, 473] on button "Cancel" at bounding box center [765, 474] width 59 height 31
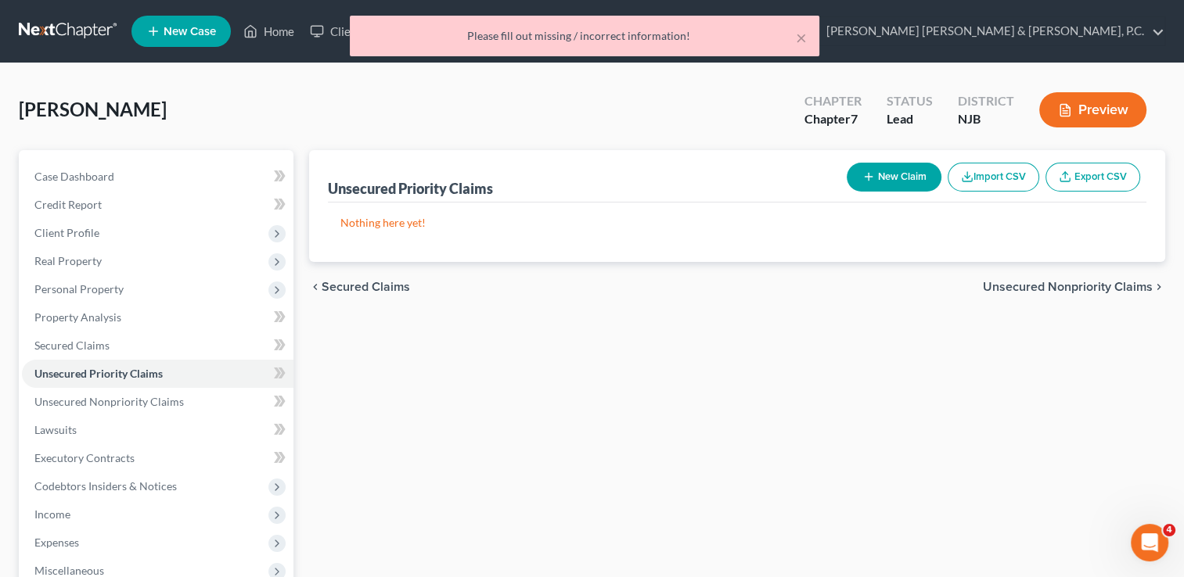
click at [1023, 329] on div "Unsecured Priority Claims New Claim Import CSV Export CSV Nothing here yet! Pre…" at bounding box center [736, 461] width 871 height 622
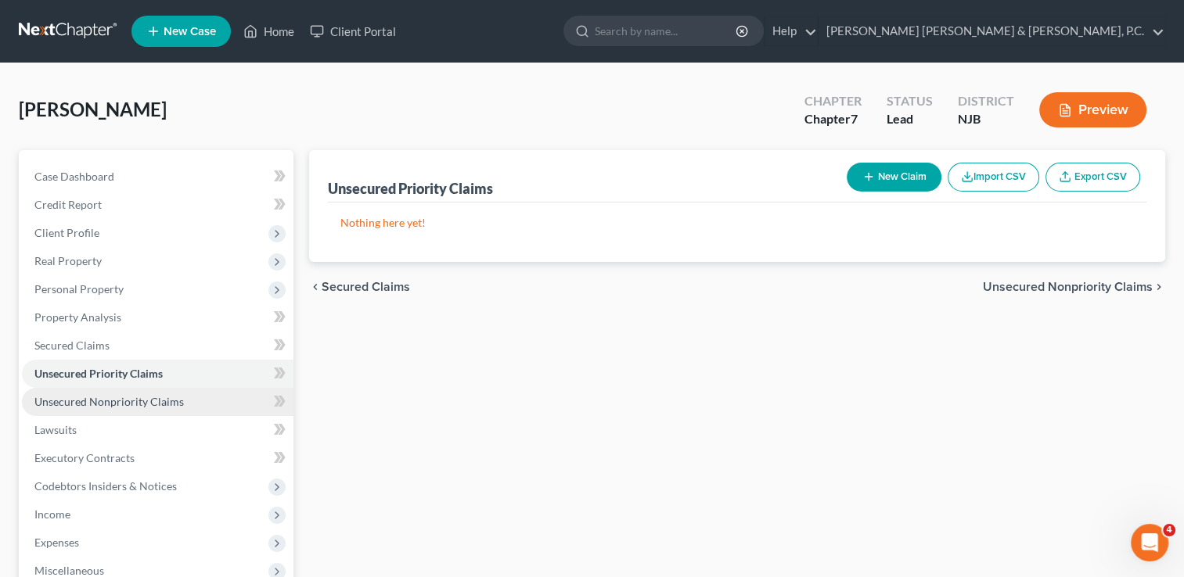
click at [167, 401] on span "Unsecured Nonpriority Claims" at bounding box center [108, 401] width 149 height 13
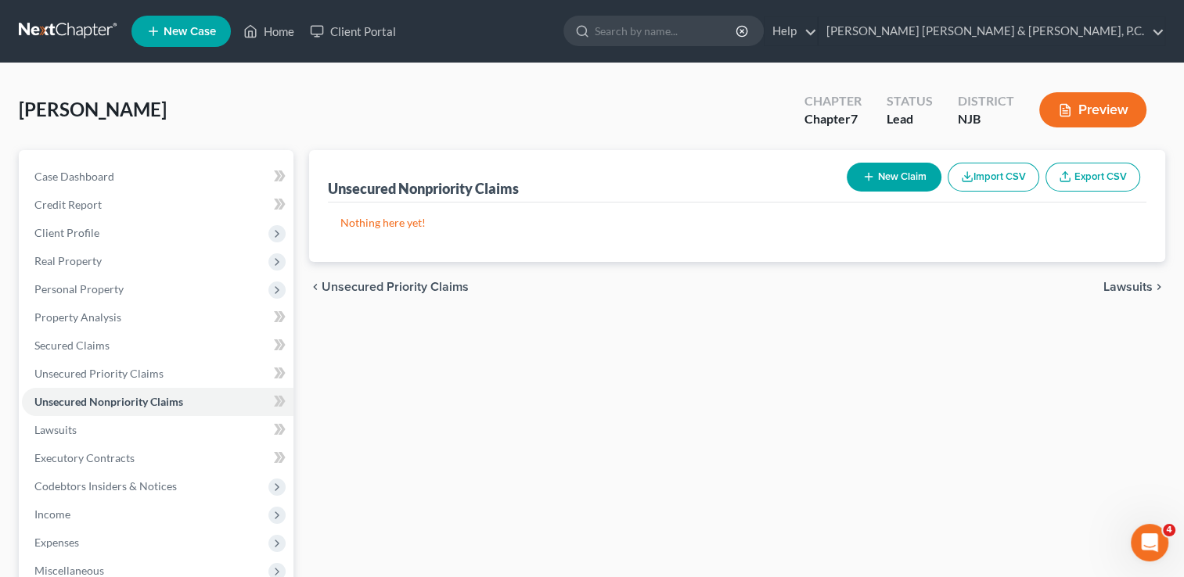
click at [901, 188] on button "New Claim" at bounding box center [893, 177] width 95 height 29
select select "0"
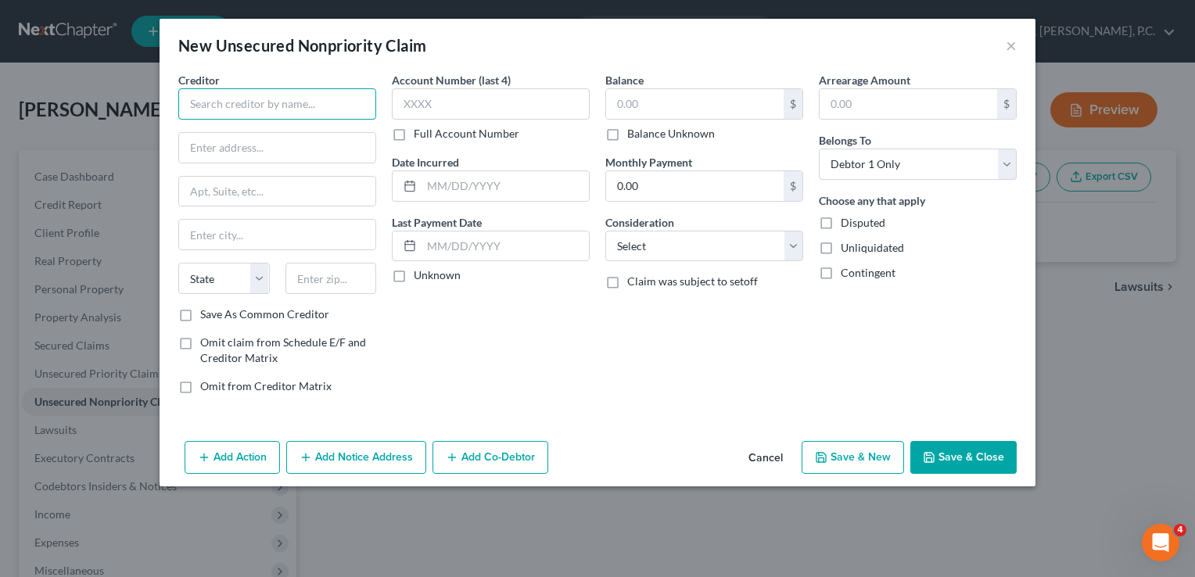
click at [291, 106] on input "text" at bounding box center [277, 103] width 198 height 31
click at [314, 103] on input "text" at bounding box center [277, 103] width 198 height 31
type input "Citi Bank, N.A."
click at [627, 133] on label "Balance Unknown" at bounding box center [671, 134] width 88 height 16
click at [634, 133] on input "Balance Unknown" at bounding box center [639, 131] width 10 height 10
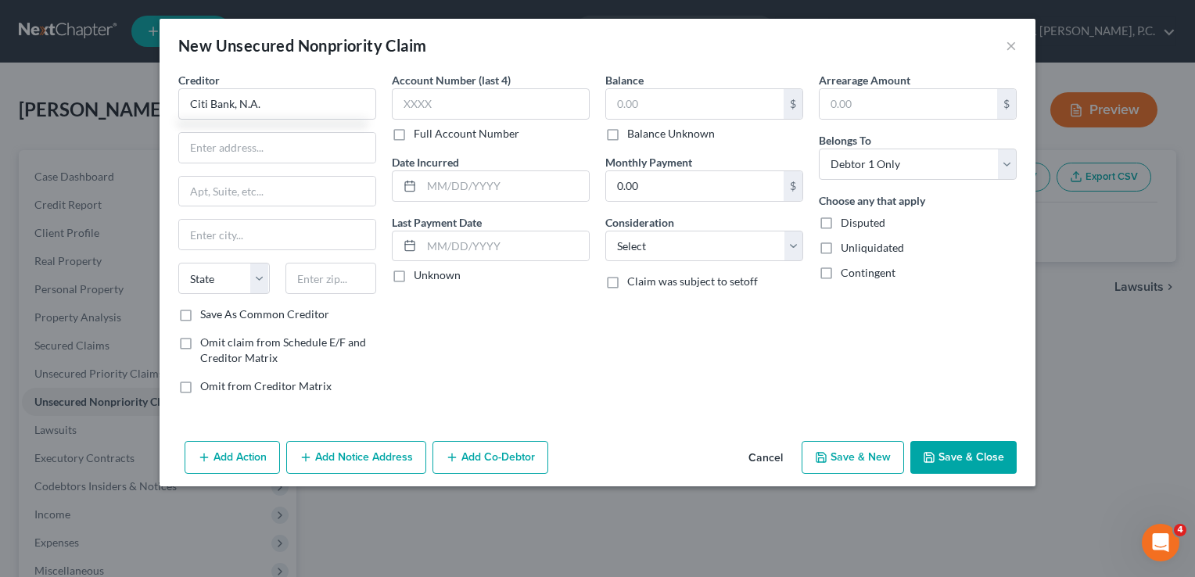
checkbox input "true"
type input "0.00"
click at [627, 132] on label "Balance Unknown" at bounding box center [671, 134] width 88 height 16
click at [634, 132] on input "Balance Unknown" at bounding box center [639, 131] width 10 height 10
checkbox input "false"
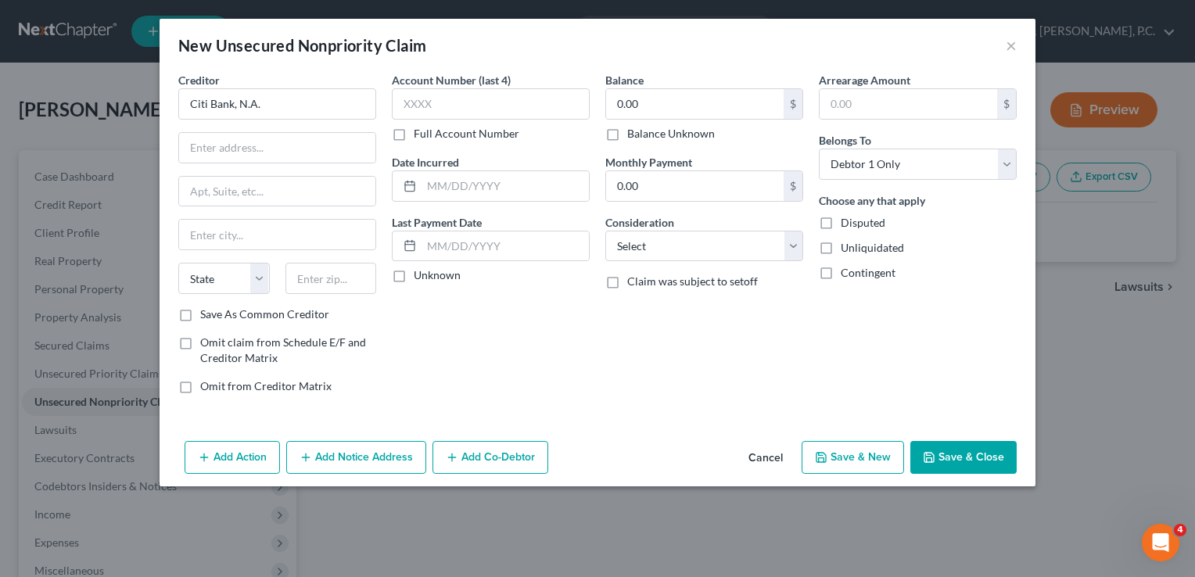
click at [573, 374] on div "Account Number (last 4) Full Account Number Date Incurred Last Payment Date Unk…" at bounding box center [491, 239] width 214 height 335
click at [746, 101] on input "0.00" at bounding box center [695, 104] width 178 height 30
type input "7,456.72"
click at [198, 454] on icon "button" at bounding box center [204, 457] width 13 height 13
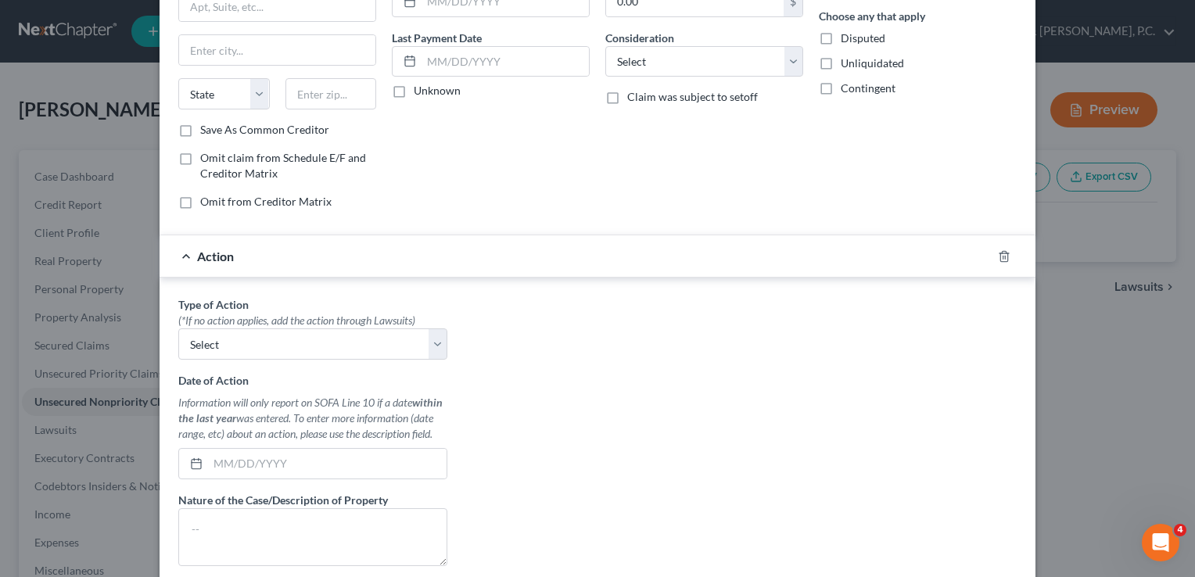
scroll to position [183, 0]
click at [426, 348] on select "Select Repossession Garnishment Foreclosure Personal Injury Attached, Seized, O…" at bounding box center [312, 345] width 269 height 31
click at [612, 430] on div "Type of Action * (*If no action applies, add the action through Lawsuits) Selec…" at bounding box center [598, 494] width 854 height 392
click at [1000, 255] on polyline "button" at bounding box center [1004, 255] width 9 height 0
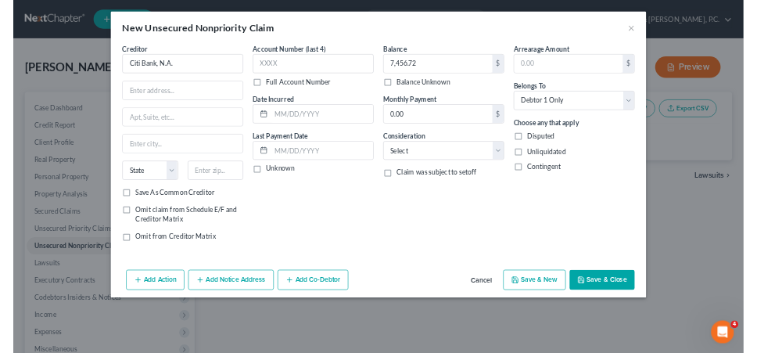
scroll to position [0, 0]
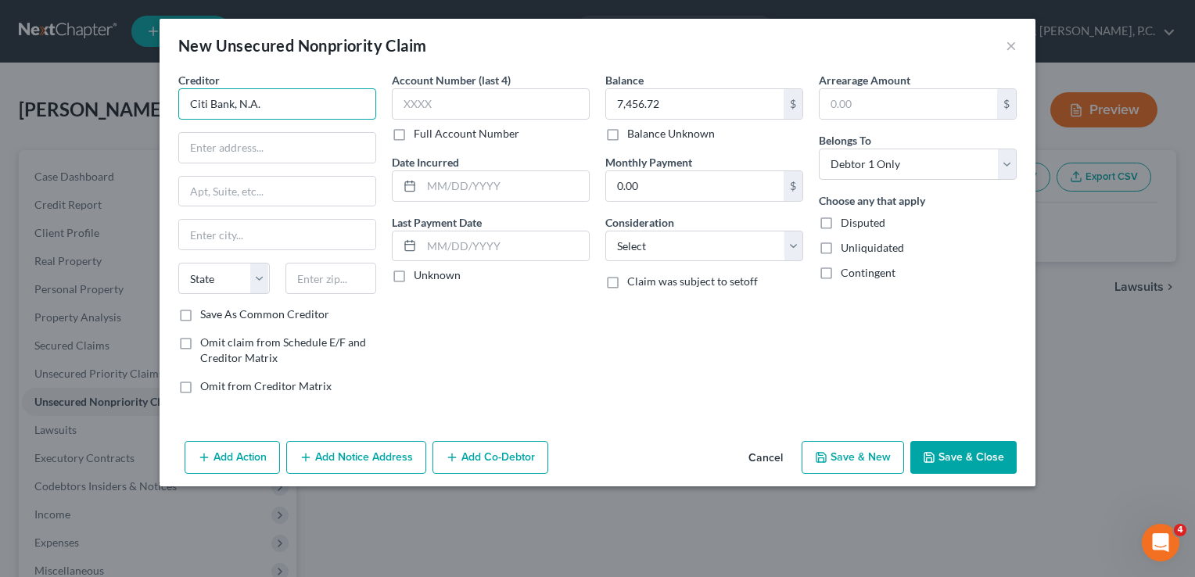
click at [331, 99] on input "Citi Bank, N.A." at bounding box center [277, 103] width 198 height 31
type input "C"
type input "[PERSON_NAME] [PERSON_NAME], N.A."
click at [298, 149] on input "text" at bounding box center [277, 148] width 196 height 30
click at [336, 139] on input "c/o" at bounding box center [277, 148] width 196 height 30
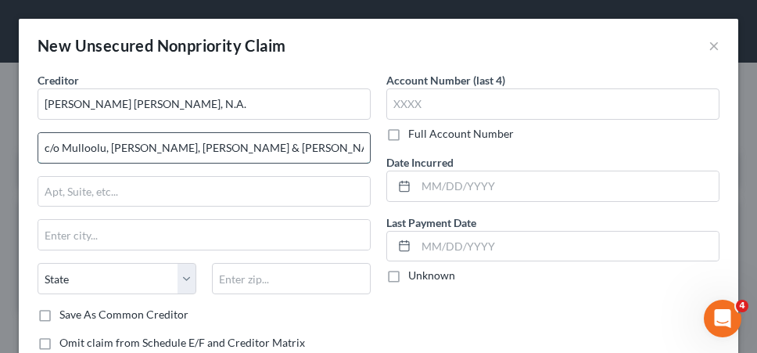
drag, startPoint x: 537, startPoint y: 7, endPoint x: 50, endPoint y: 140, distance: 505.2
drag, startPoint x: 50, startPoint y: 140, endPoint x: 103, endPoint y: 146, distance: 53.6
type input "c/o [PERSON_NAME], [PERSON_NAME] & [PERSON_NAME], LLP"
drag, startPoint x: 287, startPoint y: 157, endPoint x: 22, endPoint y: 143, distance: 265.6
drag, startPoint x: 22, startPoint y: 143, endPoint x: 258, endPoint y: 151, distance: 236.4
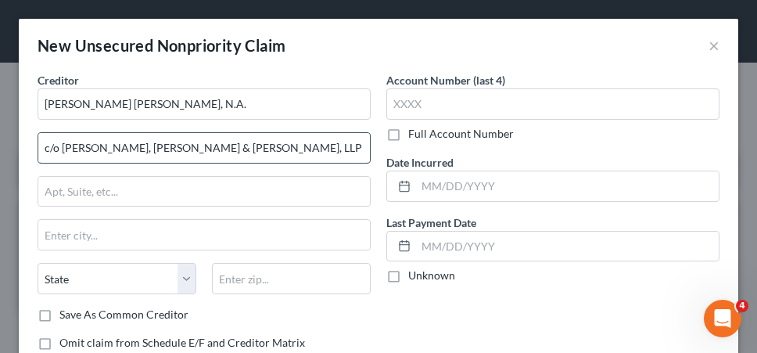
click at [258, 151] on input "c/o [PERSON_NAME], [PERSON_NAME] & [PERSON_NAME], LLP" at bounding box center [204, 148] width 332 height 30
click at [254, 149] on input "c/o [PERSON_NAME], [PERSON_NAME] & [PERSON_NAME], LLP" at bounding box center [204, 148] width 332 height 30
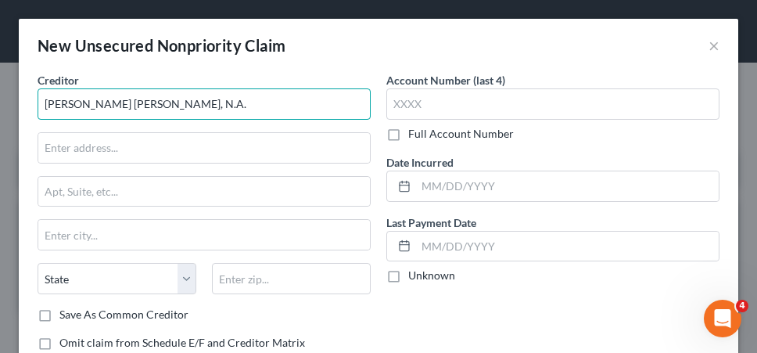
click at [205, 111] on input "[PERSON_NAME] [PERSON_NAME], N.A." at bounding box center [204, 103] width 333 height 31
paste input "c/o [PERSON_NAME], [PERSON_NAME] & [PERSON_NAME], LLP"
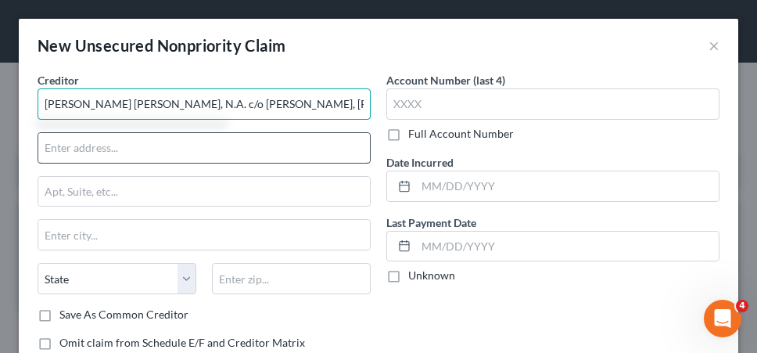
type input "[PERSON_NAME] [PERSON_NAME], N.A. c/o [PERSON_NAME], [PERSON_NAME] & [PERSON_NA…"
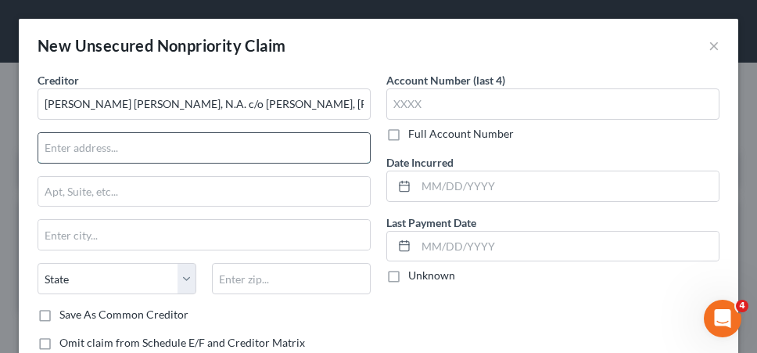
click at [210, 135] on input "text" at bounding box center [204, 148] width 332 height 30
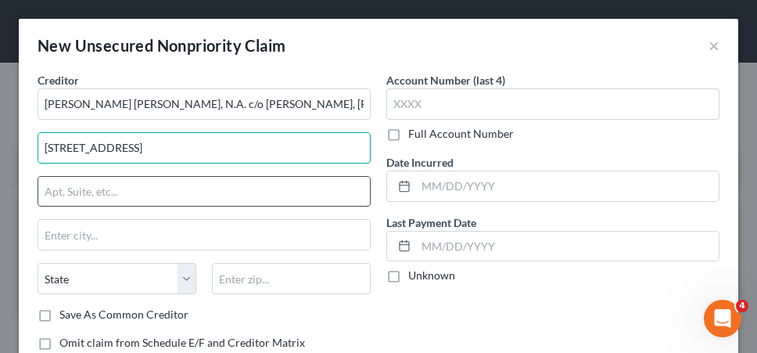
type input "[STREET_ADDRESS]"
click at [170, 193] on input "text" at bounding box center [204, 192] width 332 height 30
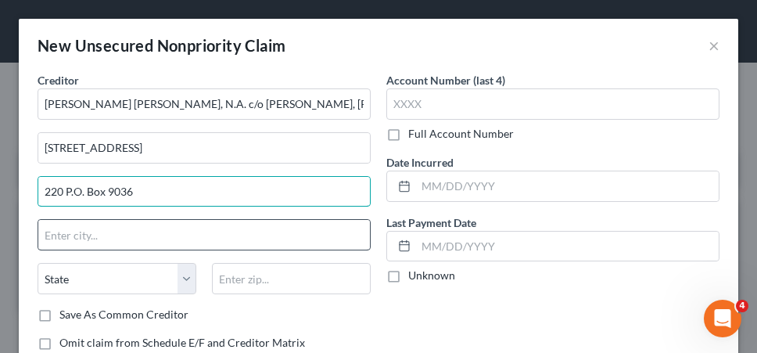
type input "220 P.O. Box 9036"
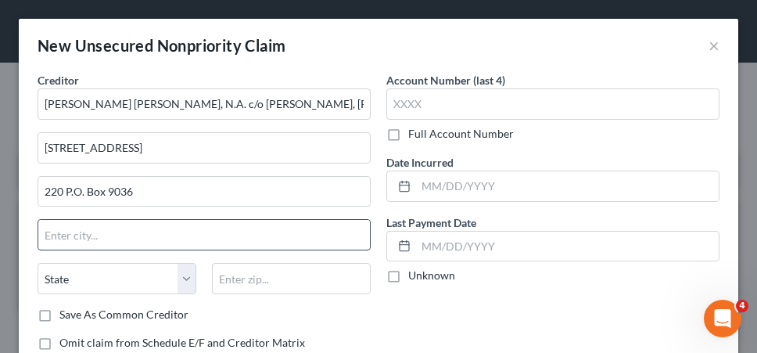
click at [113, 238] on input "text" at bounding box center [204, 235] width 332 height 30
type input "Syosset"
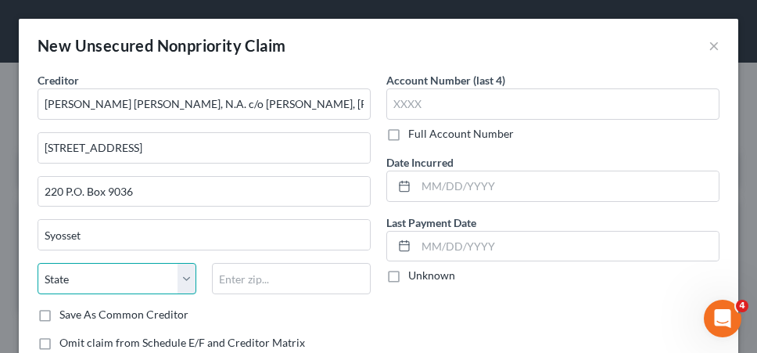
click at [116, 275] on select "State [US_STATE] AK AR AZ CA CO CT DE DC [GEOGRAPHIC_DATA] [GEOGRAPHIC_DATA] GU…" at bounding box center [117, 278] width 159 height 31
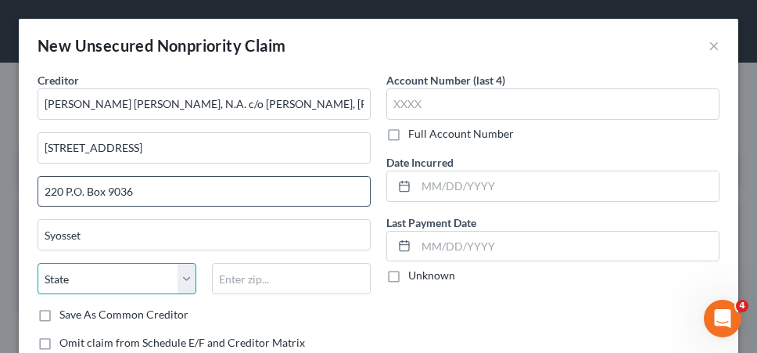
select select "35"
click at [38, 263] on select "State [US_STATE] AK AR AZ CA CO CT DE DC [GEOGRAPHIC_DATA] [GEOGRAPHIC_DATA] GU…" at bounding box center [117, 278] width 159 height 31
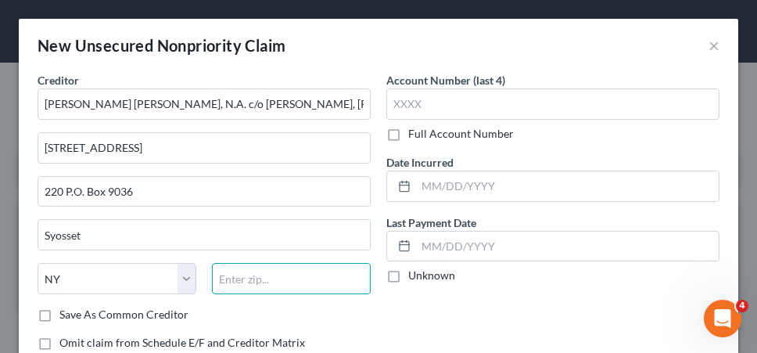
click at [241, 270] on input "text" at bounding box center [291, 278] width 159 height 31
click at [233, 275] on input "111791" at bounding box center [291, 278] width 159 height 31
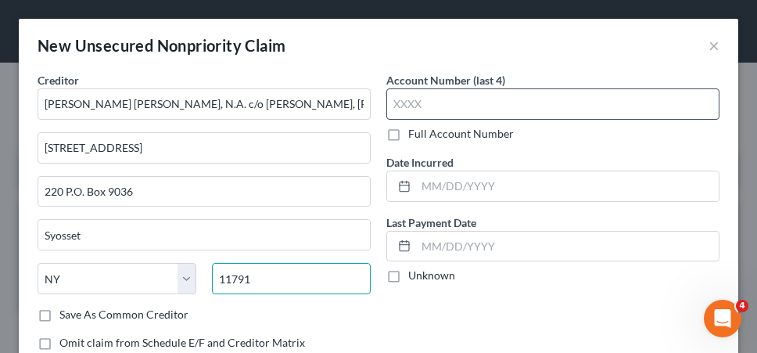
type input "11791"
click at [523, 89] on input "text" at bounding box center [552, 103] width 333 height 31
type input "9060"
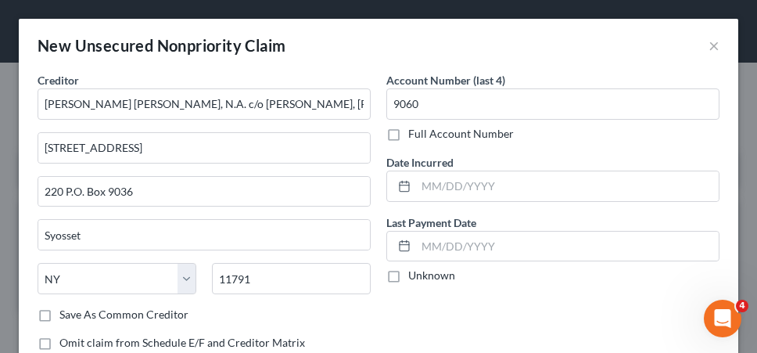
click at [421, 275] on label "Unknown" at bounding box center [431, 276] width 47 height 16
click at [421, 275] on input "Unknown" at bounding box center [420, 273] width 10 height 10
checkbox input "true"
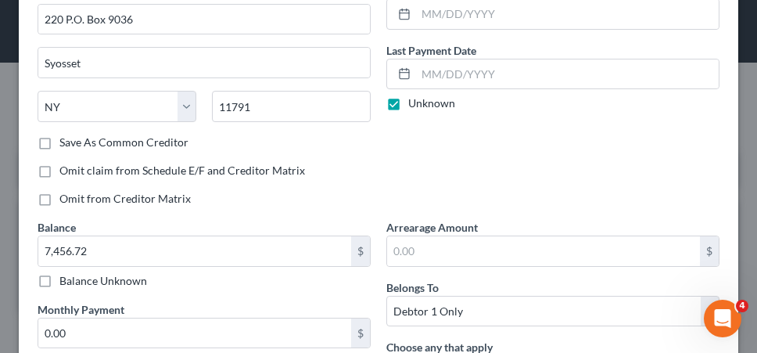
scroll to position [189, 0]
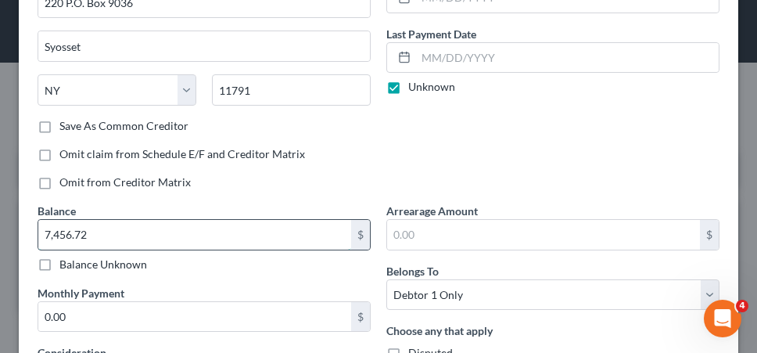
click at [232, 243] on input "7,456.72" at bounding box center [194, 235] width 313 height 30
click at [225, 239] on input "11,376." at bounding box center [194, 235] width 313 height 30
type input "11,376.46"
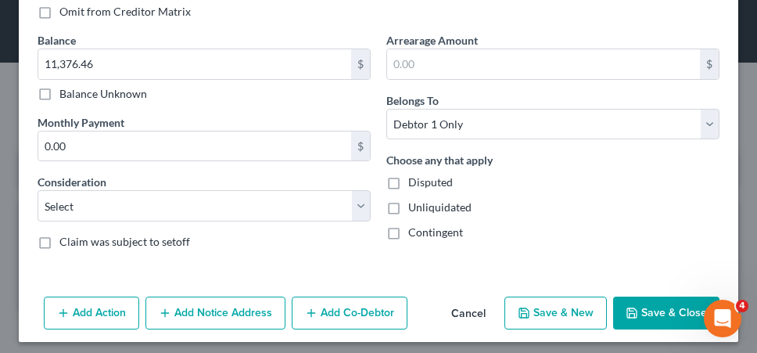
scroll to position [364, 0]
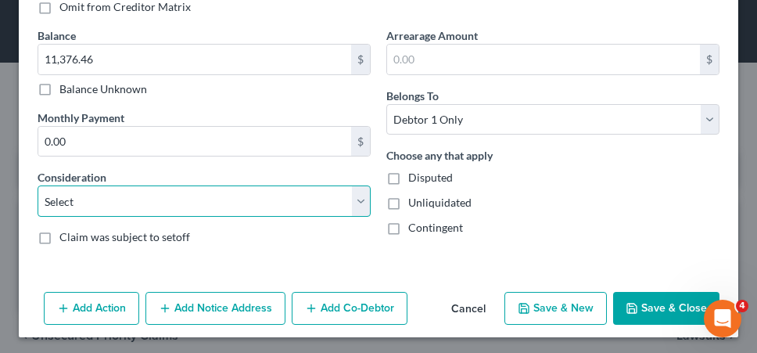
click at [353, 207] on select "Select Cable / Satellite Services Collection Agency Credit Card Debt Debt Couns…" at bounding box center [204, 200] width 333 height 31
select select "2"
click at [38, 185] on select "Select Cable / Satellite Services Collection Agency Credit Card Debt Debt Couns…" at bounding box center [204, 200] width 333 height 31
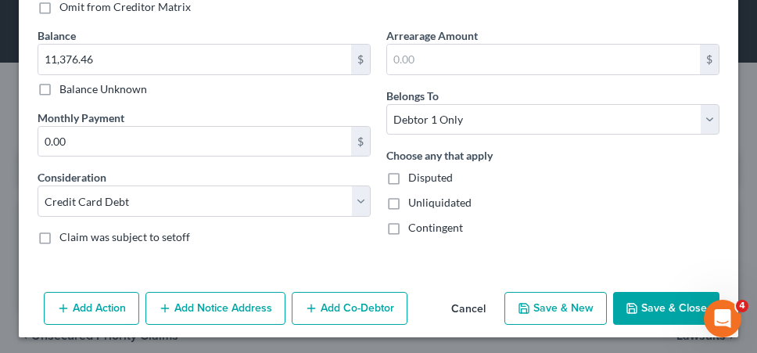
click at [648, 300] on button "Save & Close" at bounding box center [666, 308] width 106 height 33
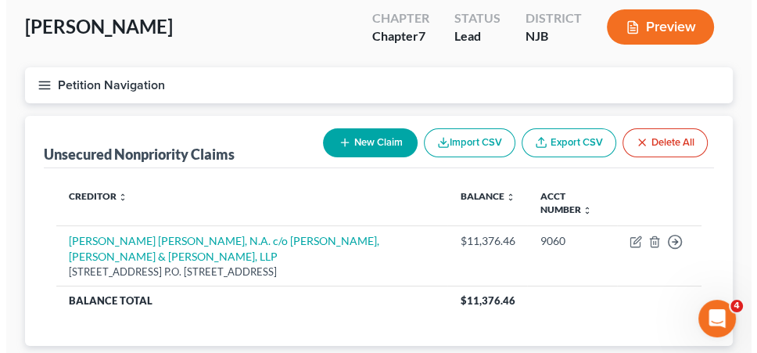
scroll to position [84, 0]
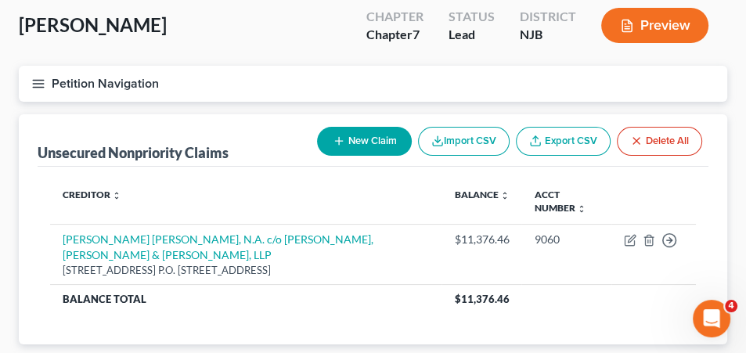
click at [363, 124] on div "New Claim Import CSV Export CSV Delete All" at bounding box center [509, 140] width 397 height 41
click at [363, 130] on button "New Claim" at bounding box center [364, 141] width 95 height 29
select select "0"
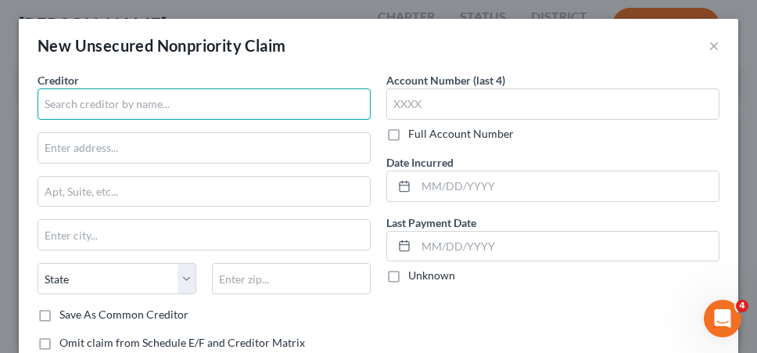
click at [282, 104] on input "text" at bounding box center [204, 103] width 333 height 31
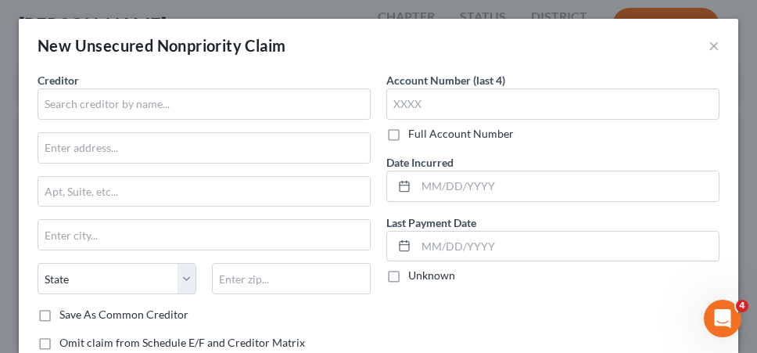
click at [408, 269] on label "Unknown" at bounding box center [431, 276] width 47 height 16
click at [415, 269] on input "Unknown" at bounding box center [420, 273] width 10 height 10
checkbox input "true"
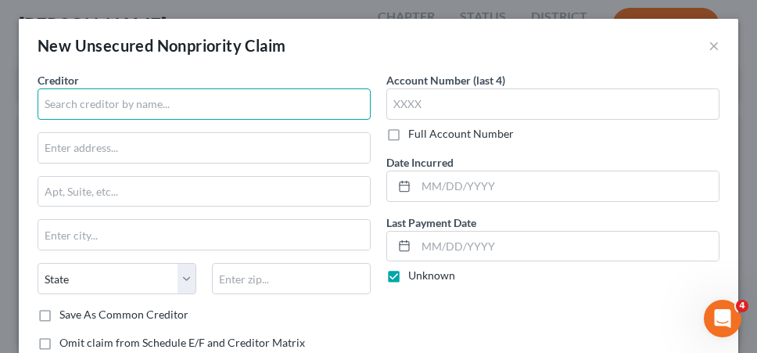
click at [256, 103] on input "text" at bounding box center [204, 103] width 333 height 31
type input "Citibank, N.A."
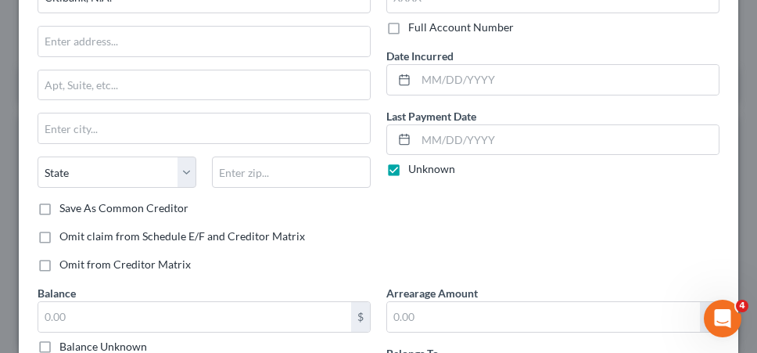
scroll to position [154, 0]
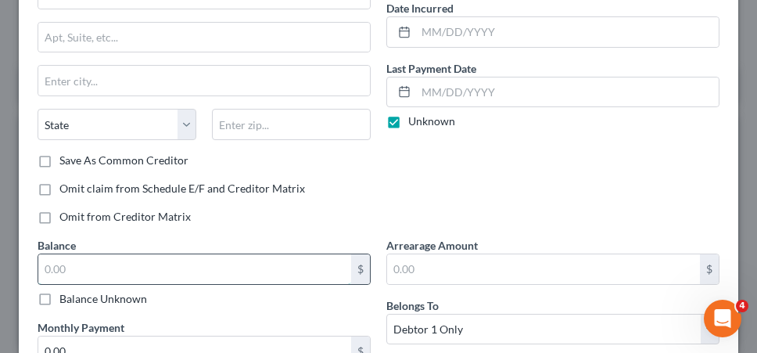
click at [124, 265] on input "text" at bounding box center [194, 269] width 313 height 30
type input "7,456.22"
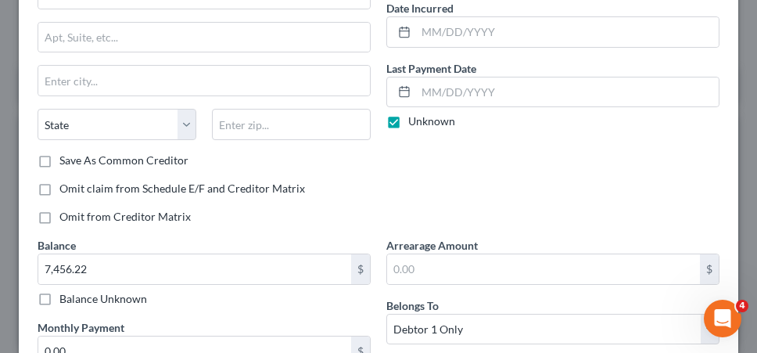
click at [484, 160] on div "Account Number (last 4) Full Account Number Date Incurred Last Payment Date Unk…" at bounding box center [553, 77] width 349 height 319
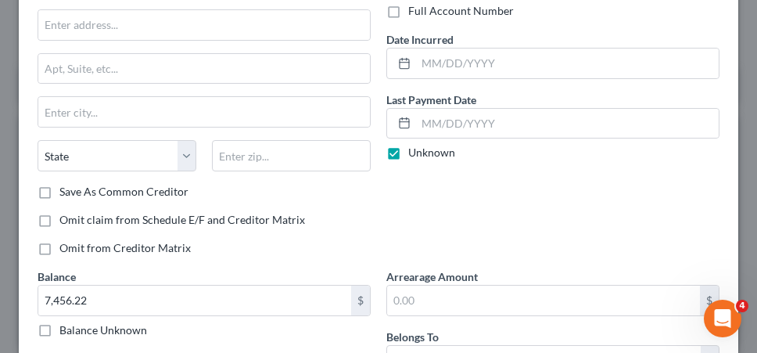
scroll to position [0, 0]
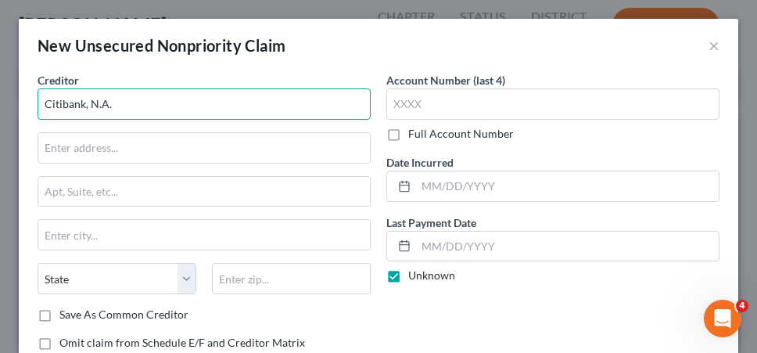
click at [144, 115] on input "Citibank, N.A." at bounding box center [204, 103] width 333 height 31
click at [300, 95] on input "Citibank, N.A. c/o" at bounding box center [204, 103] width 333 height 31
click at [286, 102] on input "Citibank, N.A. c/[PERSON_NAME] & [PERSON_NAME]" at bounding box center [204, 103] width 333 height 31
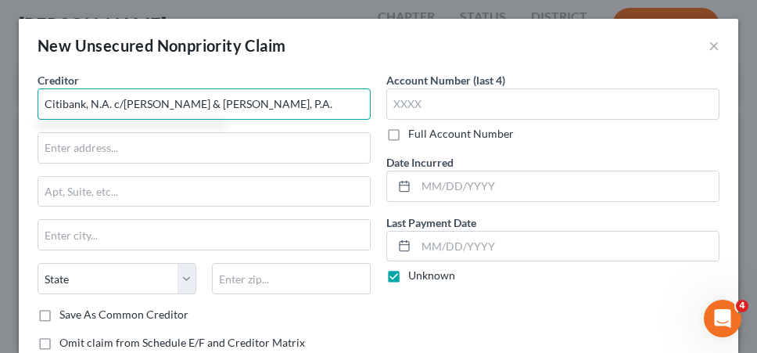
type input "Citibank, N.A. c/[PERSON_NAME] & [PERSON_NAME], P.A."
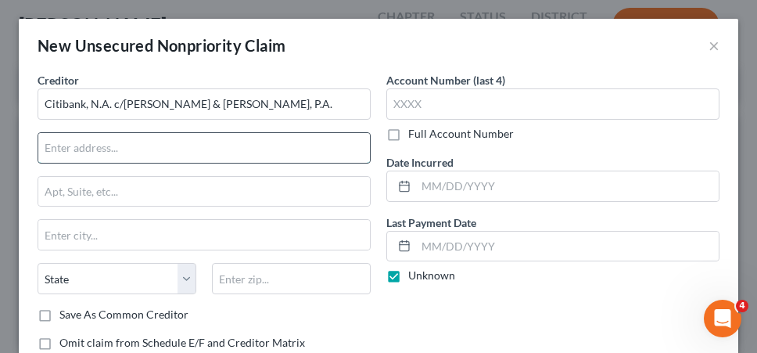
click at [268, 143] on input "text" at bounding box center [204, 148] width 332 height 30
type input "[STREET_ADDRESS]"
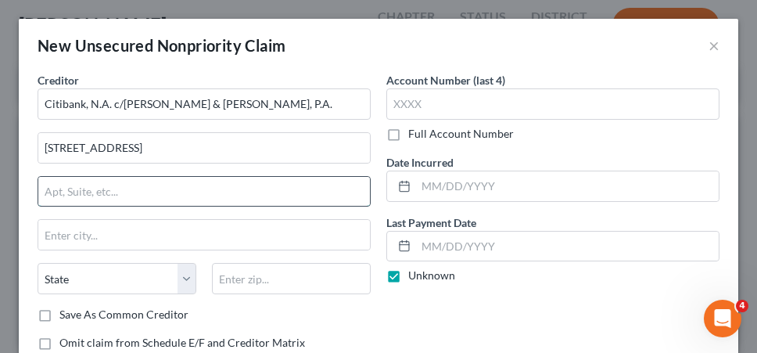
click at [207, 186] on input "text" at bounding box center [204, 192] width 332 height 30
type input "405"
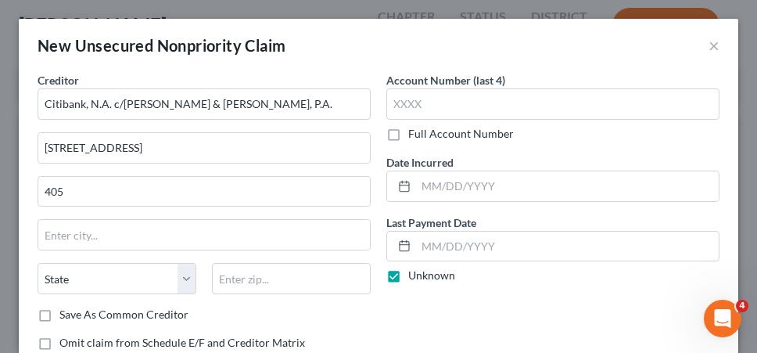
click at [166, 250] on div "Creditor * Citibank, N.A. c/[PERSON_NAME] & [PERSON_NAME], P.A. [GEOGRAPHIC_DAT…" at bounding box center [204, 189] width 333 height 235
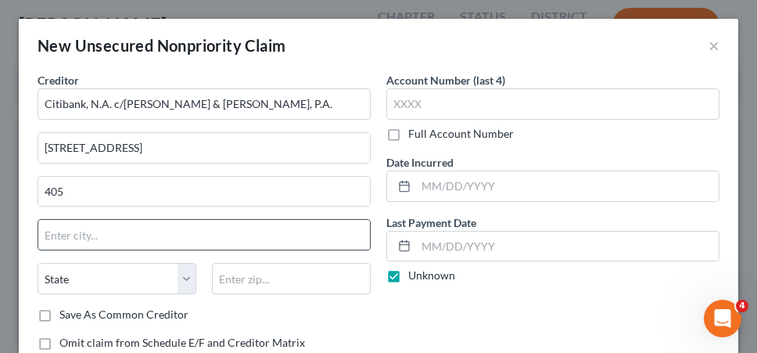
click at [160, 242] on input "text" at bounding box center [204, 235] width 332 height 30
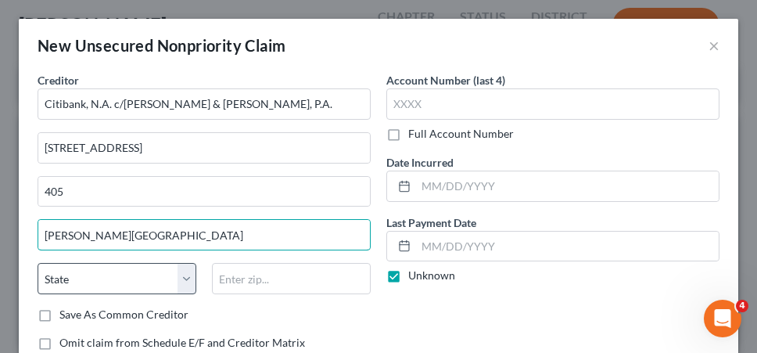
type input "[PERSON_NAME][GEOGRAPHIC_DATA]"
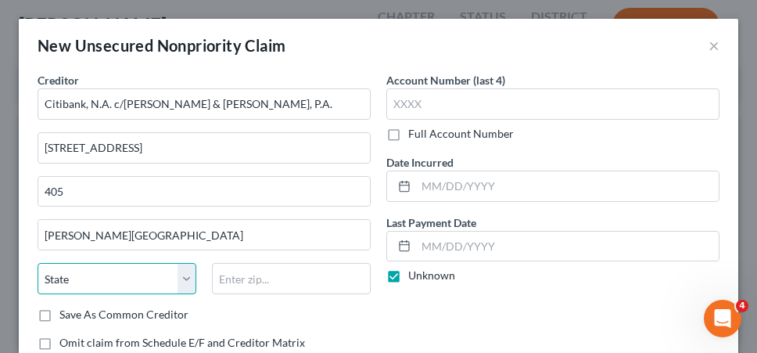
click at [165, 277] on select "State [US_STATE] AK AR AZ CA CO CT DE DC [GEOGRAPHIC_DATA] [GEOGRAPHIC_DATA] GU…" at bounding box center [117, 278] width 159 height 31
select select "33"
click at [38, 263] on select "State [US_STATE] AK AR AZ CA CO CT DE DC [GEOGRAPHIC_DATA] [GEOGRAPHIC_DATA] GU…" at bounding box center [117, 278] width 159 height 31
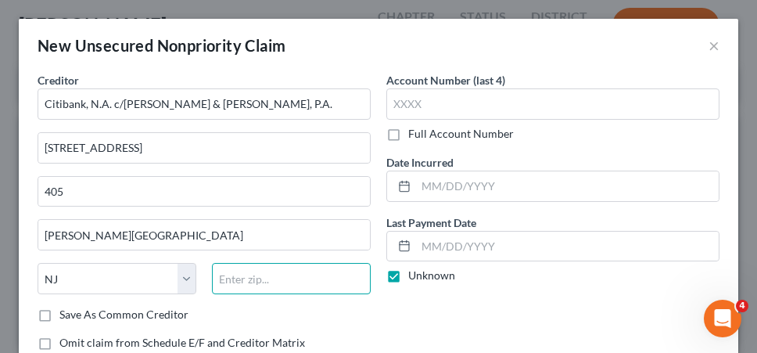
click at [246, 278] on input "text" at bounding box center [291, 278] width 159 height 31
type input "077662"
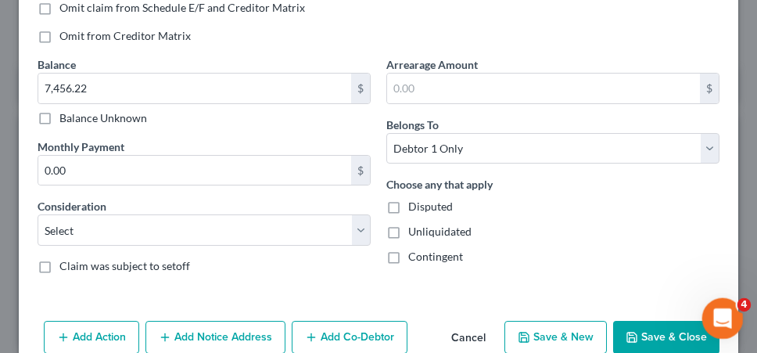
scroll to position [342, 0]
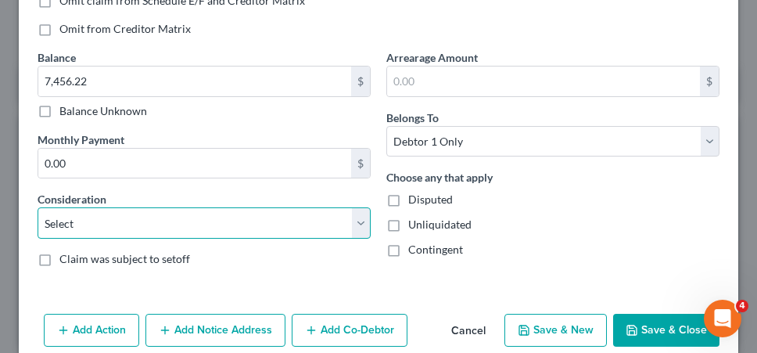
click at [244, 218] on select "Select Cable / Satellite Services Collection Agency Credit Card Debt Debt Couns…" at bounding box center [204, 222] width 333 height 31
select select "2"
click at [38, 207] on select "Select Cable / Satellite Services Collection Agency Credit Card Debt Debt Couns…" at bounding box center [204, 222] width 333 height 31
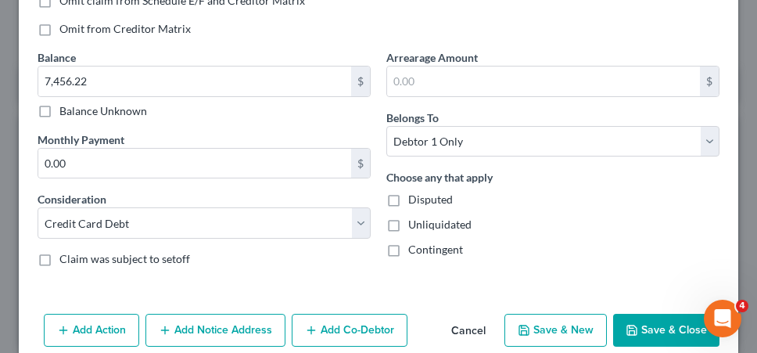
click at [641, 328] on button "Save & Close" at bounding box center [666, 330] width 106 height 33
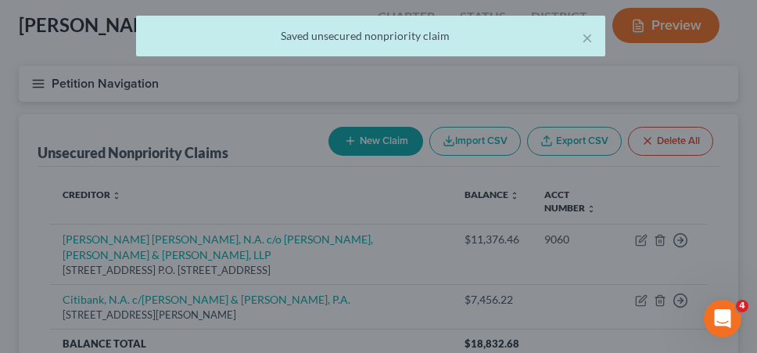
scroll to position [344, 0]
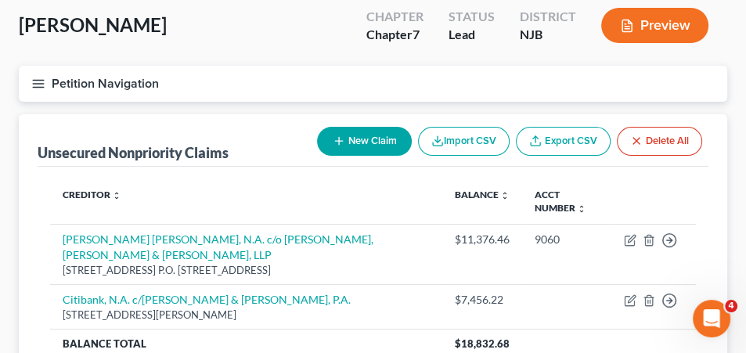
click at [376, 142] on button "New Claim" at bounding box center [364, 141] width 95 height 29
select select "0"
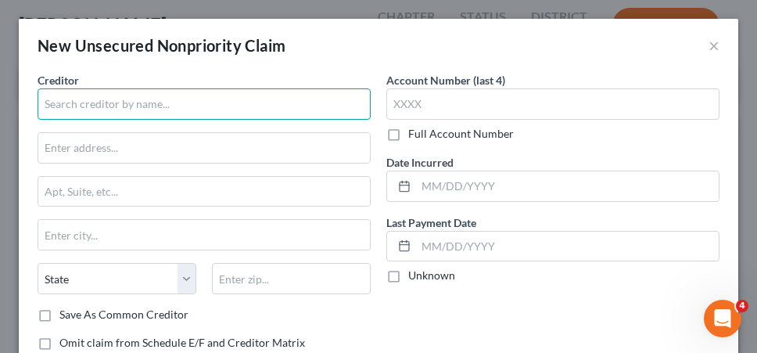
click at [281, 109] on input "text" at bounding box center [204, 103] width 333 height 31
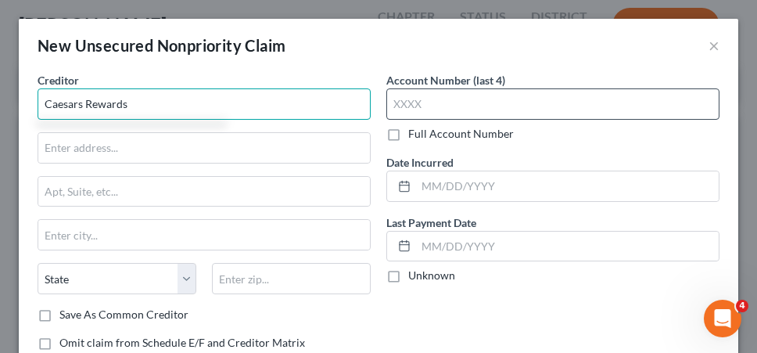
type input "Caesars Rewards"
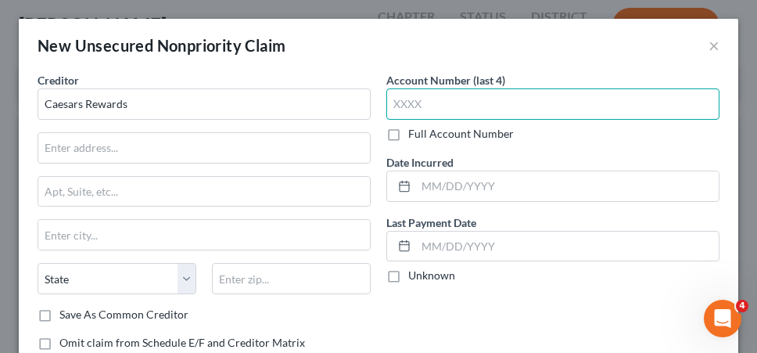
click at [465, 104] on input "text" at bounding box center [552, 103] width 333 height 31
type input "0435"
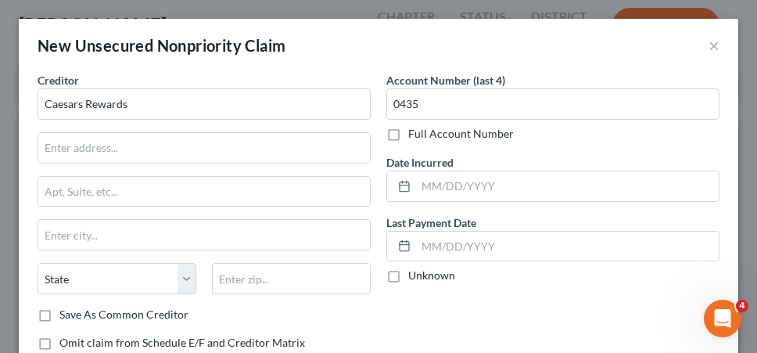
click at [408, 271] on label "Unknown" at bounding box center [431, 276] width 47 height 16
click at [415, 271] on input "Unknown" at bounding box center [420, 273] width 10 height 10
checkbox input "true"
click at [574, 307] on div "Account Number (last 4) 0435 Full Account Number Date Incurred Last Payment Dat…" at bounding box center [553, 231] width 349 height 319
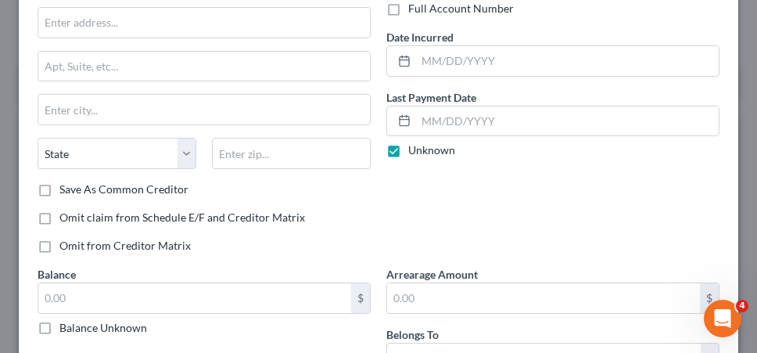
scroll to position [156, 0]
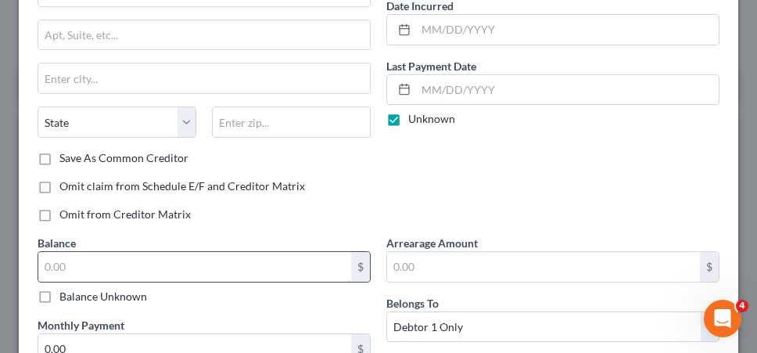
click at [273, 269] on input "text" at bounding box center [194, 267] width 313 height 30
type input "13,036.74"
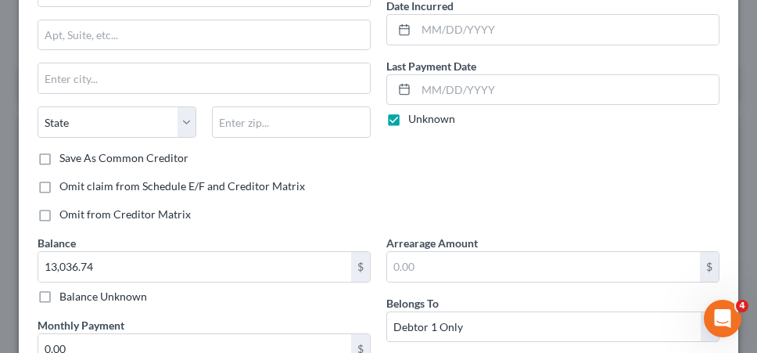
click at [556, 185] on div "Account Number (last 4) 0435 Full Account Number Date Incurred Last Payment Dat…" at bounding box center [553, 75] width 349 height 319
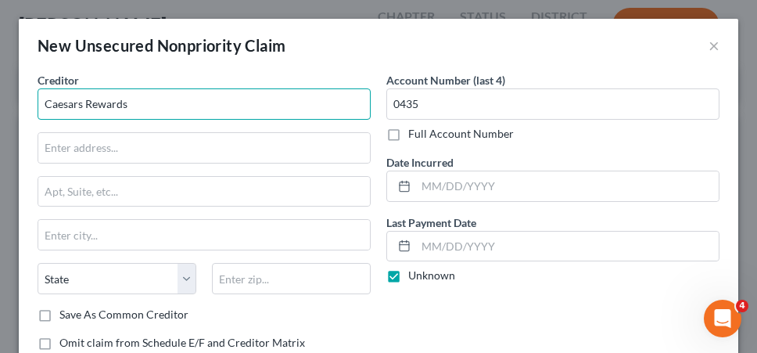
click at [257, 110] on input "Caesars Rewards" at bounding box center [204, 103] width 333 height 31
type input "Caesars Rewards/Comenity Bank"
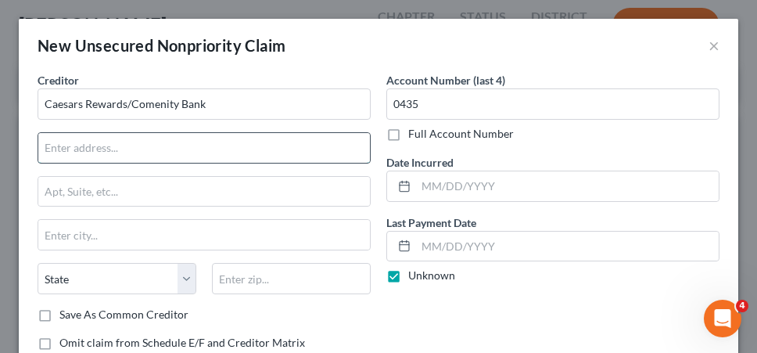
click at [228, 153] on input "text" at bounding box center [204, 148] width 332 height 30
paste input "[STREET_ADDRESS][PERSON_NAME]."
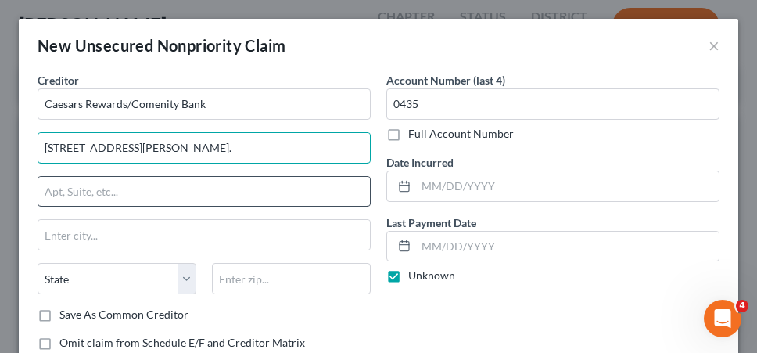
type input "[STREET_ADDRESS][PERSON_NAME]."
click at [232, 190] on input "text" at bounding box center [204, 192] width 332 height 30
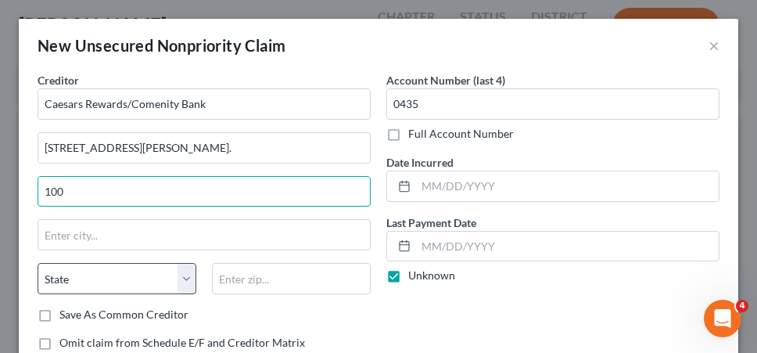
type input "100"
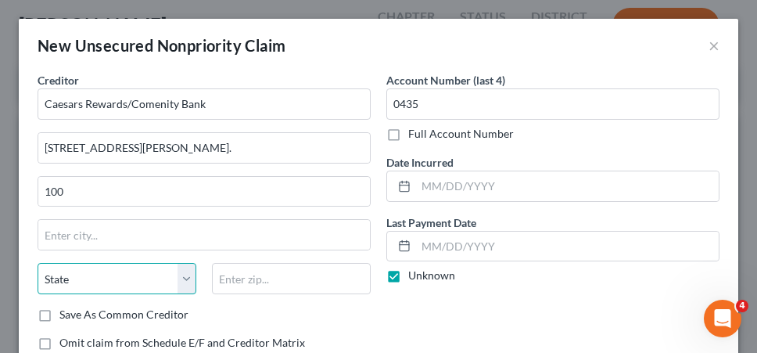
click at [125, 281] on select "State [US_STATE] AK AR AZ CA CO CT DE DC [GEOGRAPHIC_DATA] [GEOGRAPHIC_DATA] GU…" at bounding box center [117, 278] width 159 height 31
click at [38, 263] on select "State [US_STATE] AK AR AZ CA CO CT DE DC [GEOGRAPHIC_DATA] [GEOGRAPHIC_DATA] GU…" at bounding box center [117, 278] width 159 height 31
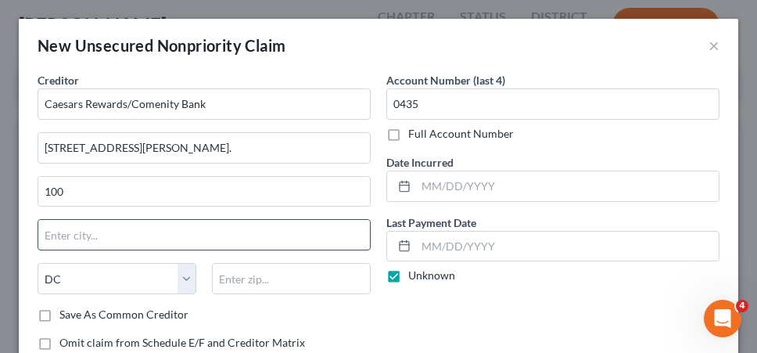
click at [125, 234] on input "text" at bounding box center [204, 235] width 332 height 30
click at [106, 282] on select "State [US_STATE] AK AR AZ CA CO CT DE DC [GEOGRAPHIC_DATA] [GEOGRAPHIC_DATA] GU…" at bounding box center [117, 278] width 159 height 31
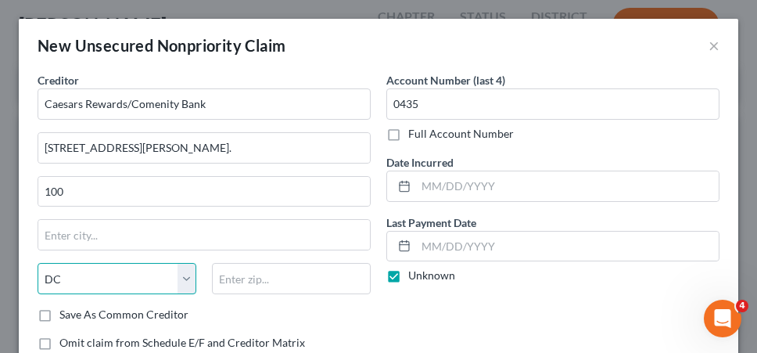
select select "7"
click at [38, 263] on select "State [US_STATE] AK AR AZ CA CO CT DE DC [GEOGRAPHIC_DATA] [GEOGRAPHIC_DATA] GU…" at bounding box center [117, 278] width 159 height 31
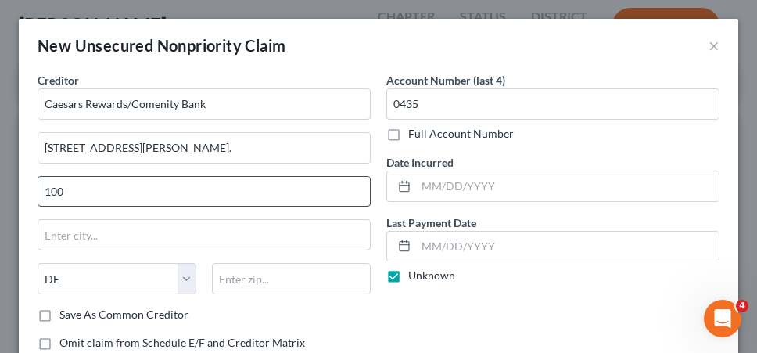
click at [110, 234] on input "text" at bounding box center [204, 235] width 332 height 30
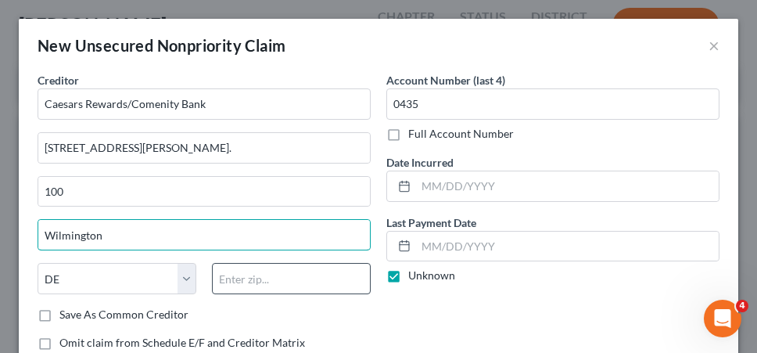
type input "Wilmington"
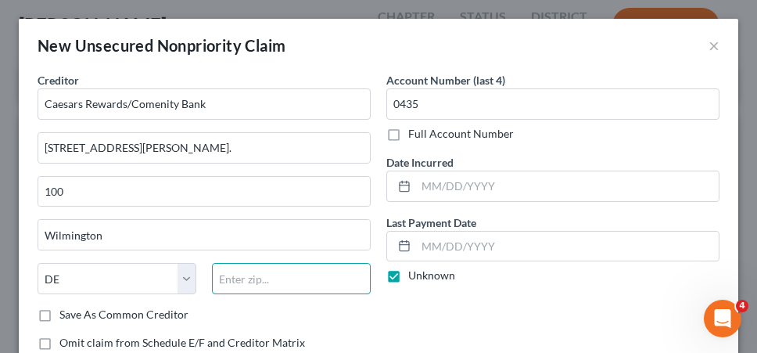
click at [250, 278] on input "text" at bounding box center [291, 278] width 159 height 31
type input "0"
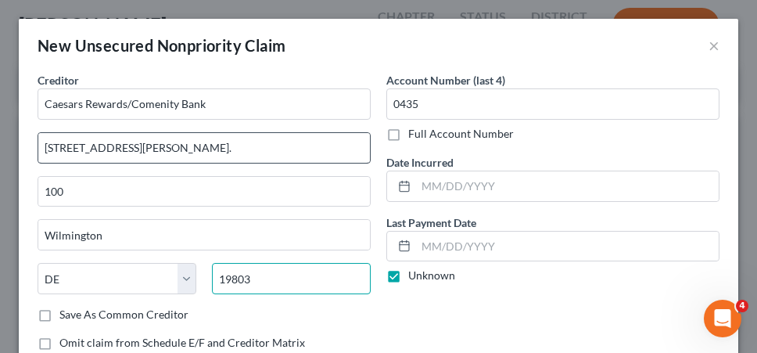
type input "19803"
click at [304, 148] on input "[STREET_ADDRESS][PERSON_NAME]." at bounding box center [204, 148] width 332 height 30
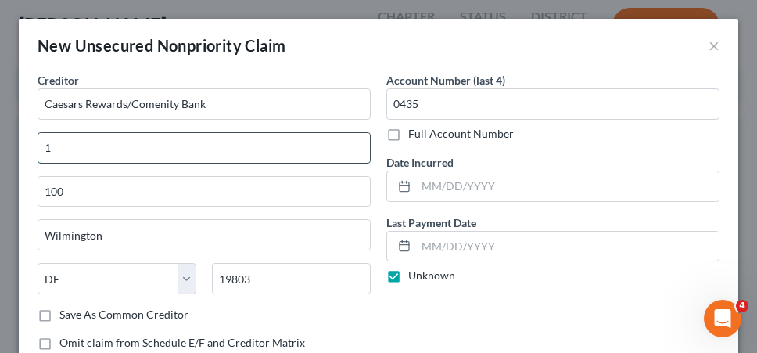
type input "1"
paste input "Comenity [GEOGRAPHIC_DATA]-2273"
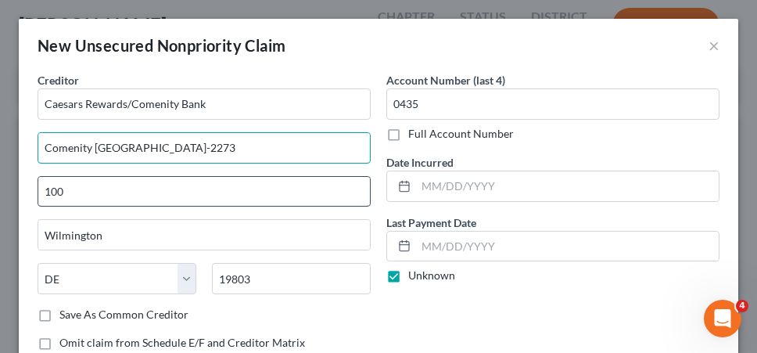
type input "Comenity [GEOGRAPHIC_DATA]-2273"
click at [217, 194] on input "100" at bounding box center [204, 192] width 332 height 30
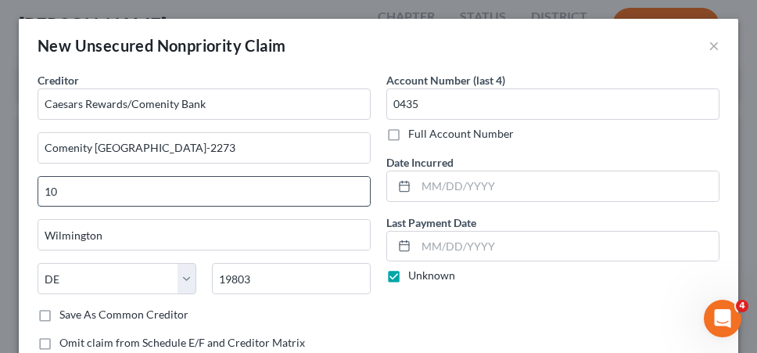
type input "1"
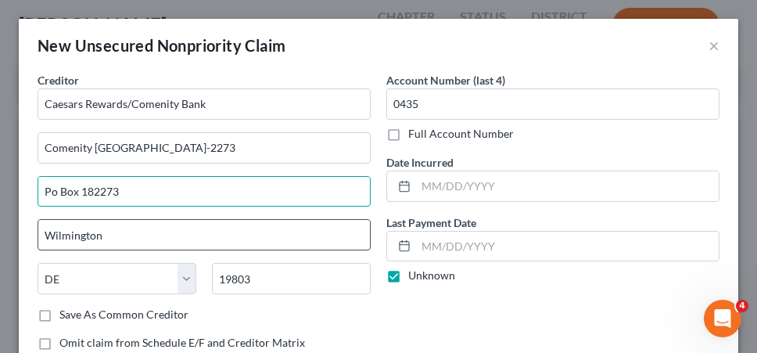
type input "Po Box 182273"
click at [140, 237] on input "Wilmington" at bounding box center [204, 235] width 332 height 30
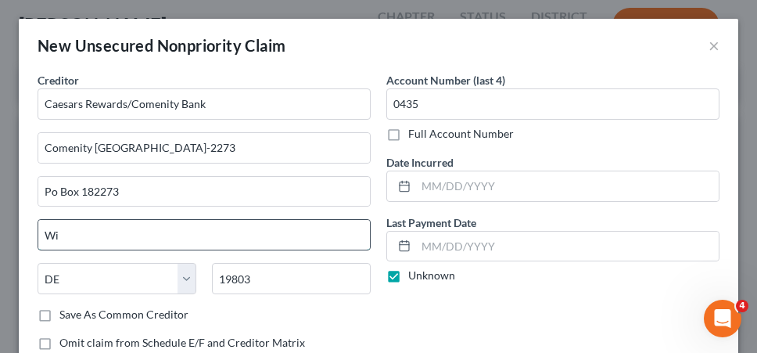
type input "W"
type input "Columbus"
click at [181, 272] on select "State [US_STATE] AK AR AZ CA CO CT DE DC [GEOGRAPHIC_DATA] [GEOGRAPHIC_DATA] GU…" at bounding box center [117, 278] width 159 height 31
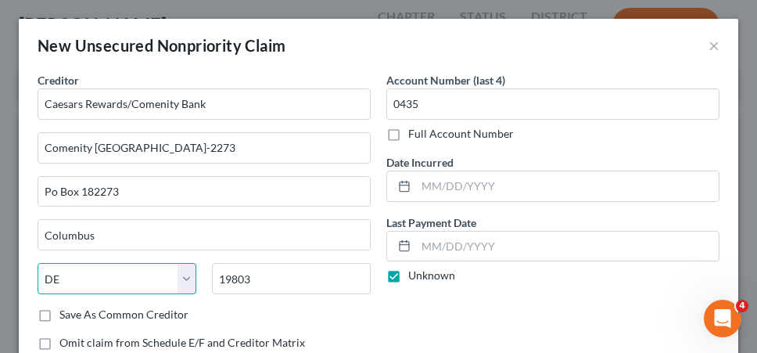
select select "36"
click at [38, 263] on select "State [US_STATE] AK AR AZ CA CO CT DE DC [GEOGRAPHIC_DATA] [GEOGRAPHIC_DATA] GU…" at bounding box center [117, 278] width 159 height 31
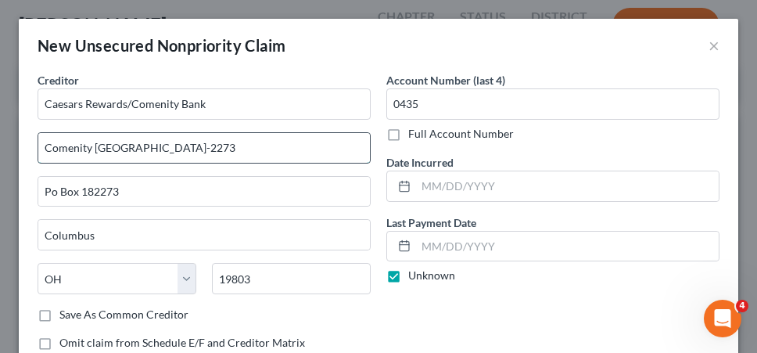
drag, startPoint x: 335, startPoint y: 146, endPoint x: 272, endPoint y: 146, distance: 62.6
click at [272, 146] on input "Comenity [GEOGRAPHIC_DATA]-2273" at bounding box center [204, 148] width 332 height 30
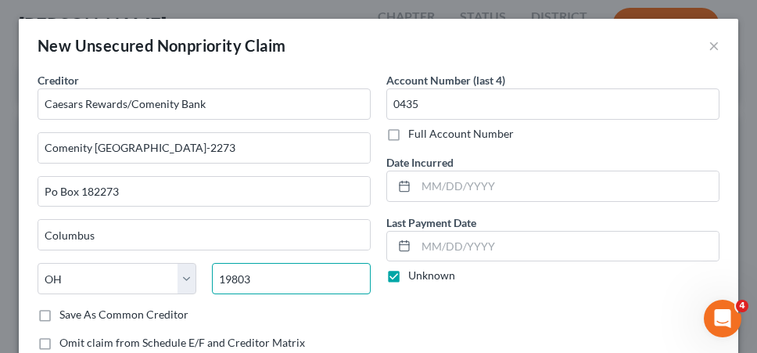
click at [282, 274] on input "19803" at bounding box center [291, 278] width 159 height 31
type input "1"
paste input "43218-2273"
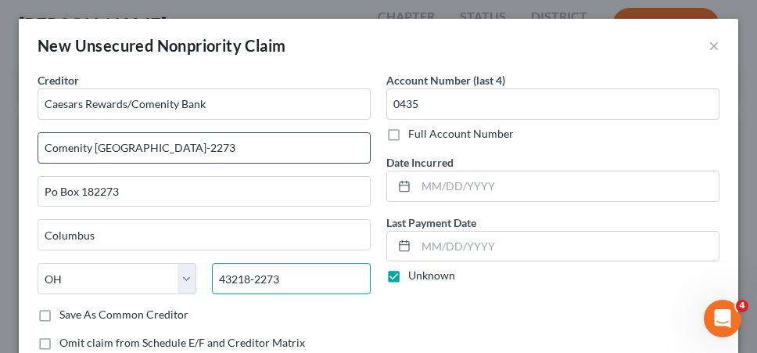
type input "43218-2273"
drag, startPoint x: 343, startPoint y: 151, endPoint x: 120, endPoint y: 149, distance: 223.0
click at [120, 149] on input "Comenity [GEOGRAPHIC_DATA]-2273" at bounding box center [204, 148] width 332 height 30
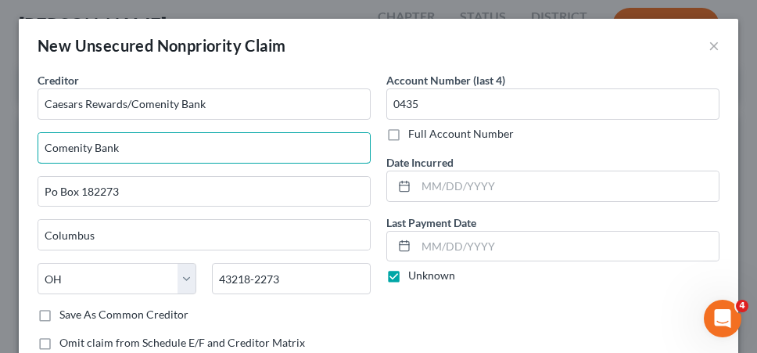
type input "Comenity Bank"
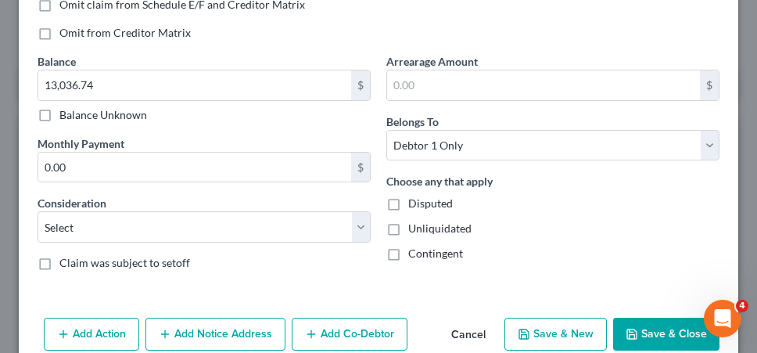
scroll to position [364, 0]
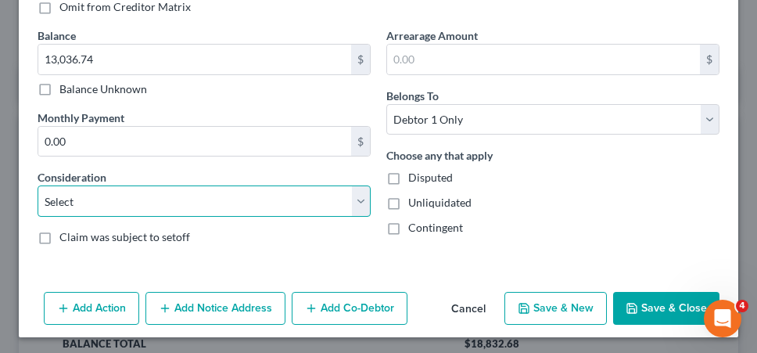
click at [200, 201] on select "Select Cable / Satellite Services Collection Agency Credit Card Debt Debt Couns…" at bounding box center [204, 200] width 333 height 31
select select "2"
click at [38, 185] on select "Select Cable / Satellite Services Collection Agency Credit Card Debt Debt Couns…" at bounding box center [204, 200] width 333 height 31
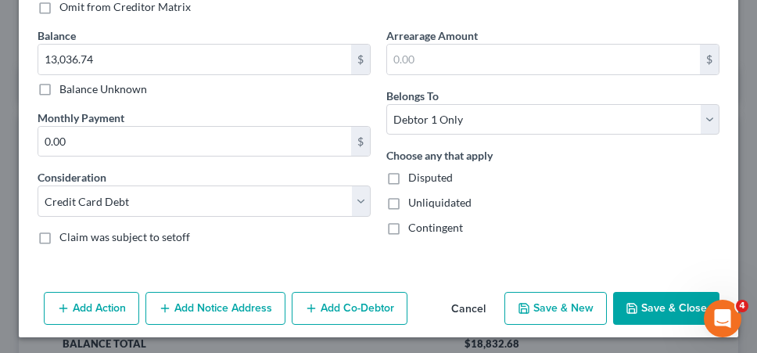
click at [648, 302] on button "Save & Close" at bounding box center [666, 308] width 106 height 33
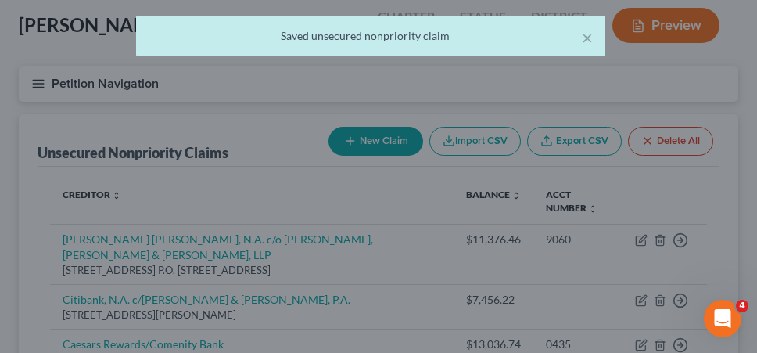
scroll to position [0, 0]
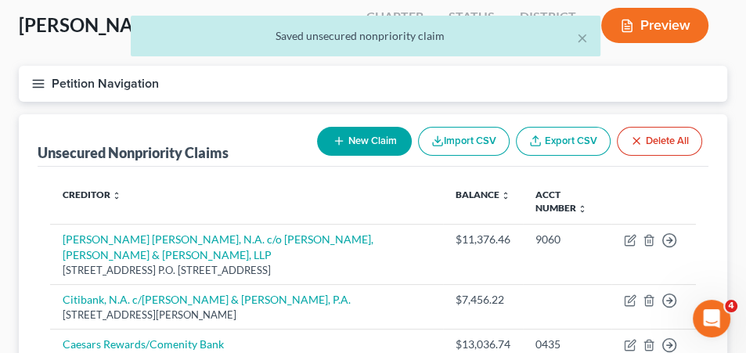
click at [338, 135] on icon "button" at bounding box center [338, 141] width 13 height 13
select select "0"
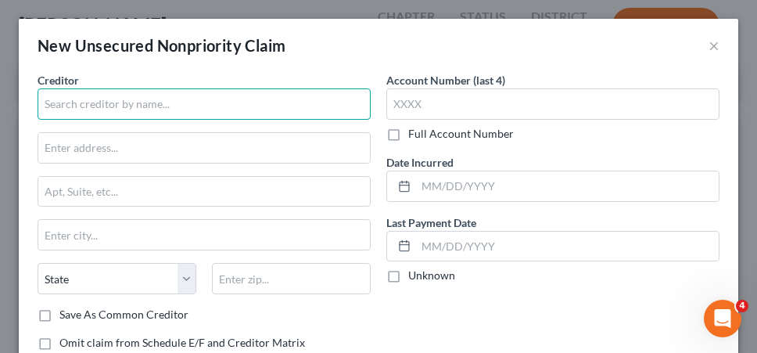
click at [139, 106] on input "text" at bounding box center [204, 103] width 333 height 31
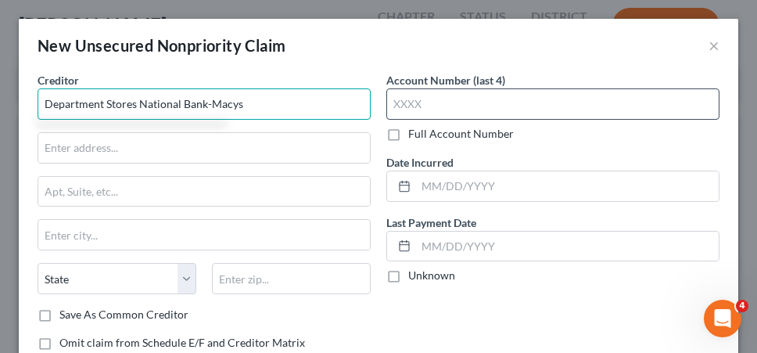
type input "Department Stores National Bank-Macys"
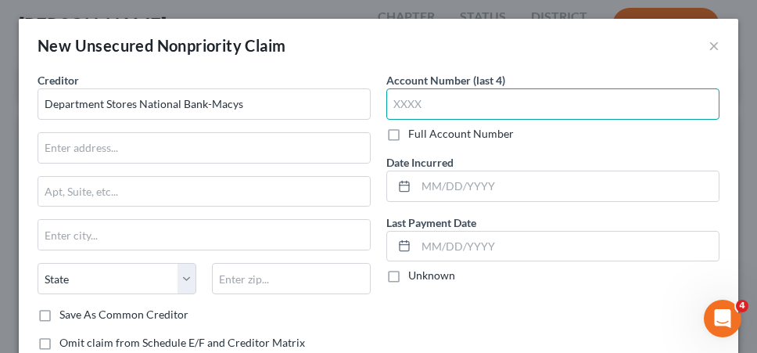
click at [415, 99] on input "text" at bounding box center [552, 103] width 333 height 31
type input "4836"
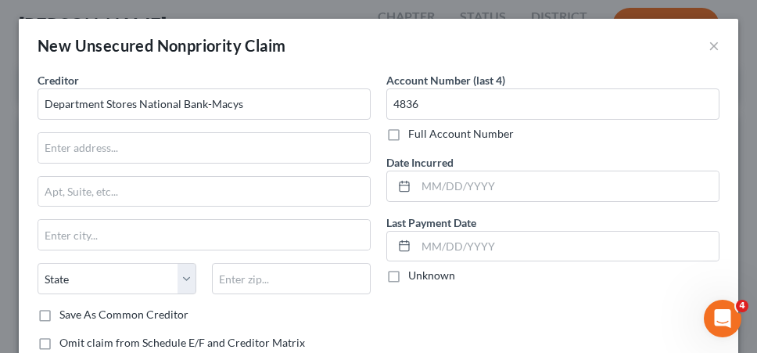
click at [408, 268] on label "Unknown" at bounding box center [431, 276] width 47 height 16
click at [415, 268] on input "Unknown" at bounding box center [420, 273] width 10 height 10
checkbox input "true"
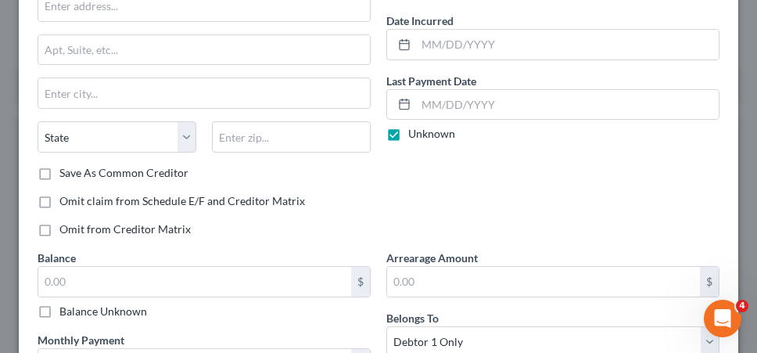
scroll to position [160, 0]
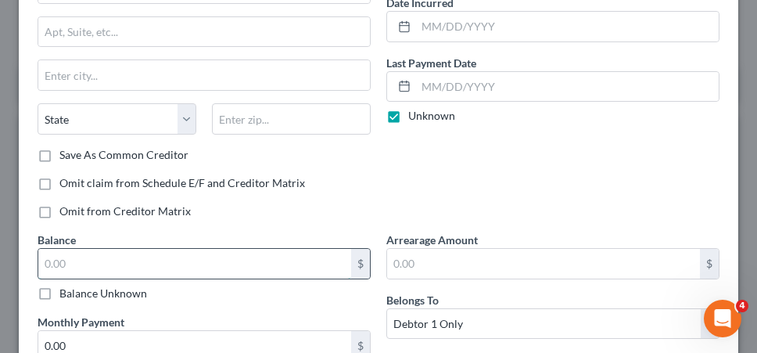
click at [316, 259] on input "text" at bounding box center [194, 264] width 313 height 30
type input "3,135.38"
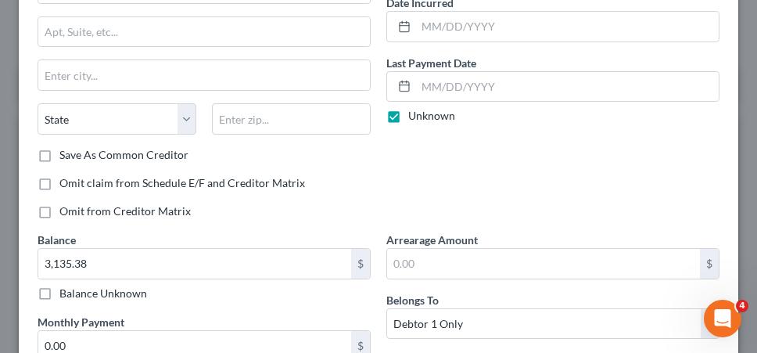
drag, startPoint x: 598, startPoint y: 164, endPoint x: 529, endPoint y: 168, distance: 69.0
click at [529, 168] on div "Account Number (last 4) 4836 Full Account Number Date Incurred Last Payment Dat…" at bounding box center [553, 71] width 349 height 319
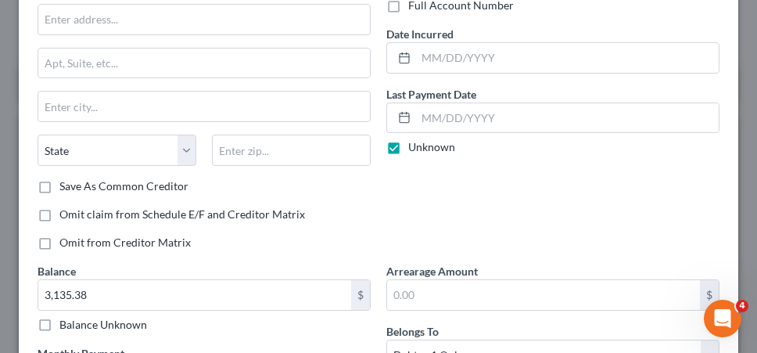
scroll to position [0, 0]
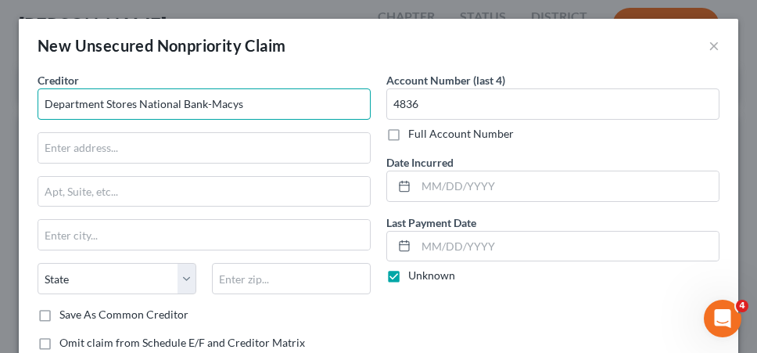
drag, startPoint x: 257, startPoint y: 106, endPoint x: 38, endPoint y: 103, distance: 218.3
drag, startPoint x: 38, startPoint y: 103, endPoint x: 271, endPoint y: 95, distance: 233.3
drag, startPoint x: 271, startPoint y: 95, endPoint x: 253, endPoint y: 100, distance: 18.8
click at [253, 100] on input "Department Stores National Bank-Macys" at bounding box center [204, 103] width 333 height 31
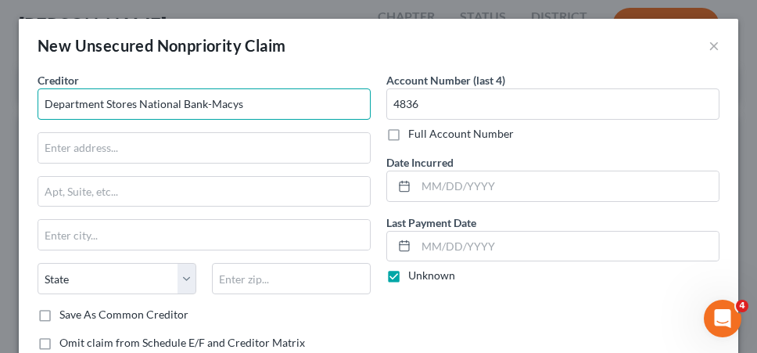
click at [253, 100] on input "Department Stores National Bank-Macys" at bounding box center [204, 103] width 333 height 31
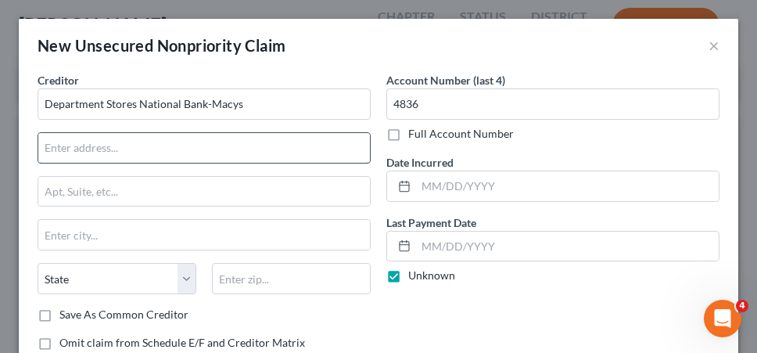
click at [229, 149] on input "text" at bounding box center [204, 148] width 332 height 30
paste input "Department Stores National Bank P.O. [STREET_ADDRESS]"
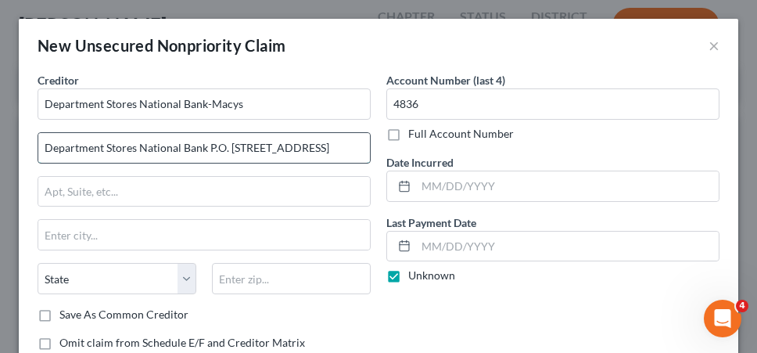
scroll to position [0, 7]
drag, startPoint x: 201, startPoint y: 146, endPoint x: 265, endPoint y: 147, distance: 64.2
click at [265, 147] on input "Department Stores National Bank P.O. [STREET_ADDRESS]" at bounding box center [204, 148] width 332 height 30
type input "Department Stores National Bank P.O. [STREET_ADDRESS]"
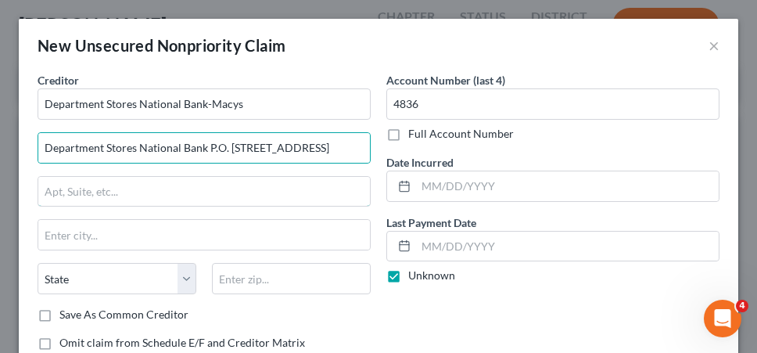
click at [239, 199] on input "text" at bounding box center [204, 192] width 332 height 30
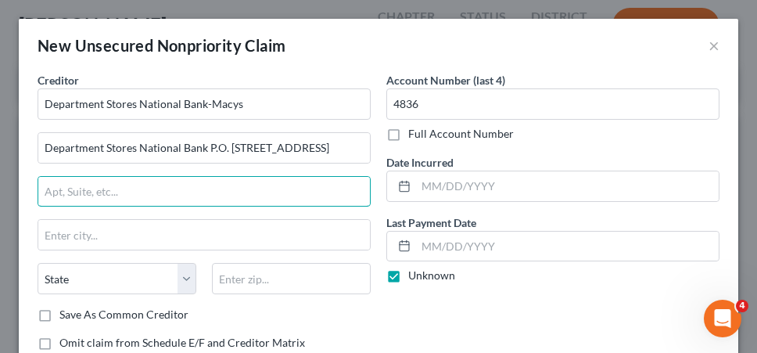
paste input "P.O. Box 8097"
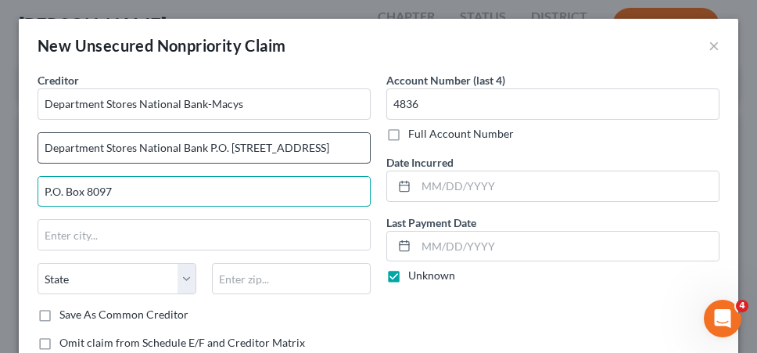
type input "P.O. Box 8097"
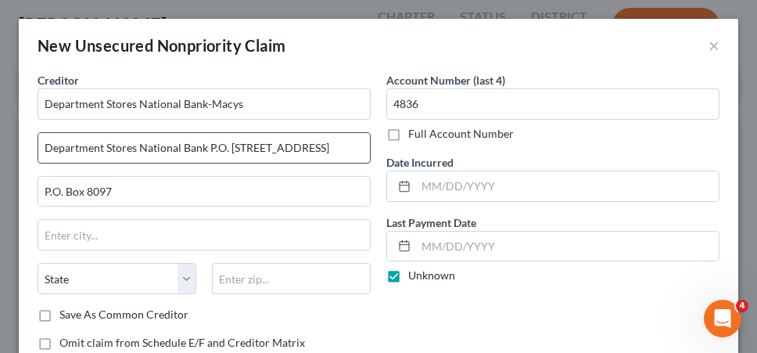
click at [275, 146] on input "Department Stores National Bank P.O. [STREET_ADDRESS]" at bounding box center [204, 148] width 332 height 30
type input "Department Stores [GEOGRAPHIC_DATA]"
click at [161, 238] on input "text" at bounding box center [204, 235] width 332 height 30
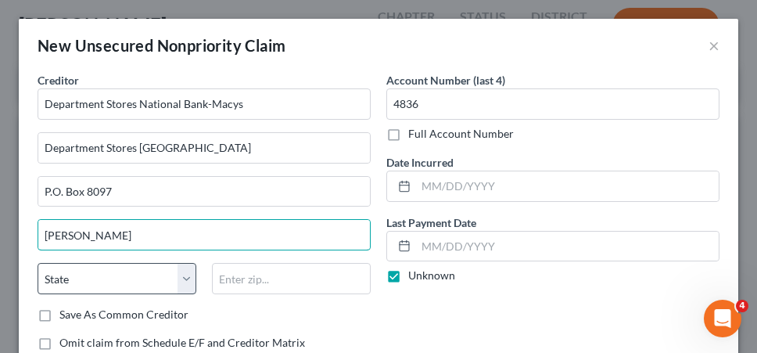
type input "[PERSON_NAME]"
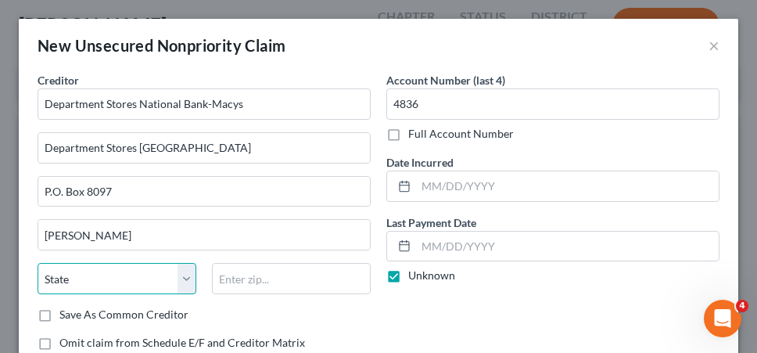
click at [176, 276] on select "State [US_STATE] AK AR AZ CA CO CT DE DC [GEOGRAPHIC_DATA] [GEOGRAPHIC_DATA] GU…" at bounding box center [117, 278] width 159 height 31
select select "36"
click at [38, 263] on select "State [US_STATE] AK AR AZ CA CO CT DE DC [GEOGRAPHIC_DATA] [GEOGRAPHIC_DATA] GU…" at bounding box center [117, 278] width 159 height 31
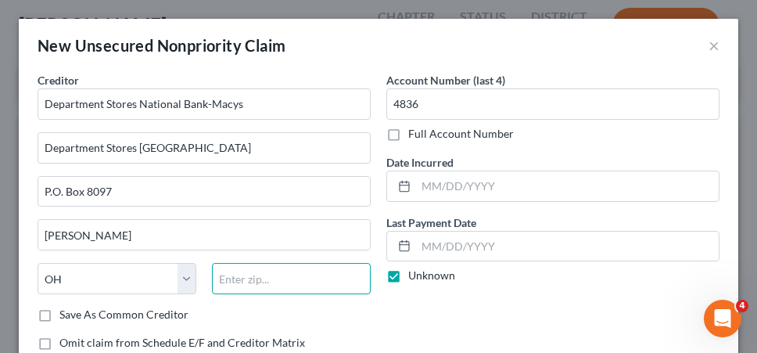
click at [238, 278] on input "text" at bounding box center [291, 278] width 159 height 31
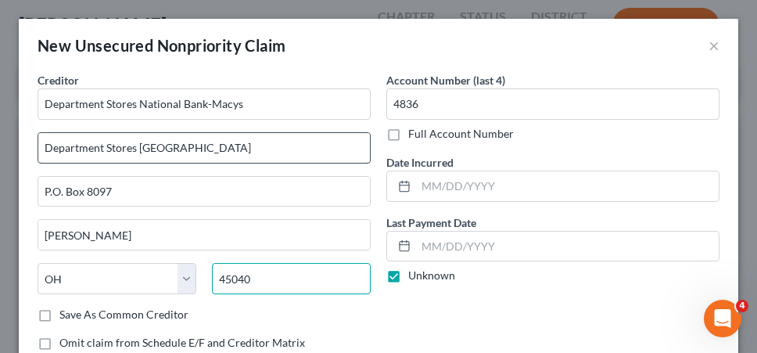
type input "45040"
click at [296, 142] on input "Department Stores [GEOGRAPHIC_DATA]" at bounding box center [204, 148] width 332 height 30
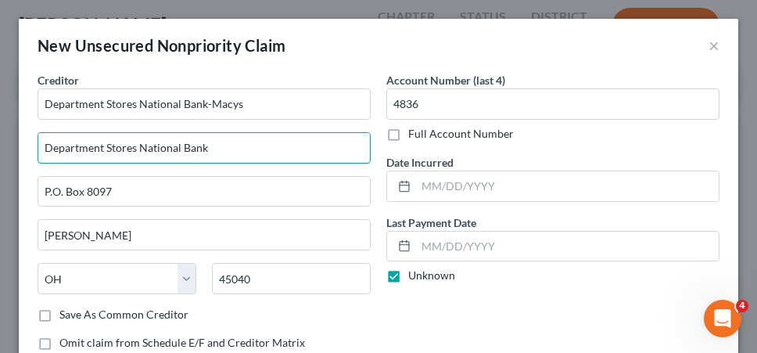
type input "Department Stores National Bank"
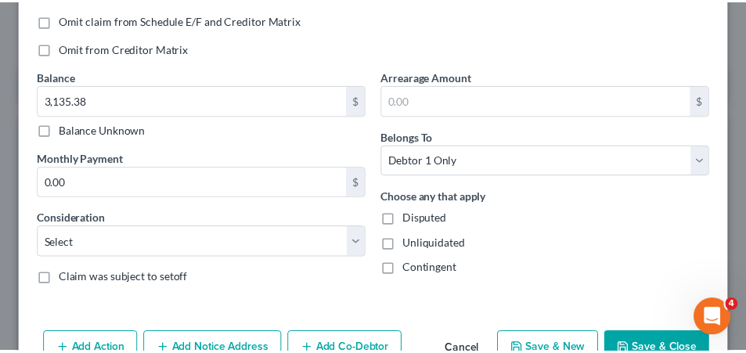
scroll to position [364, 0]
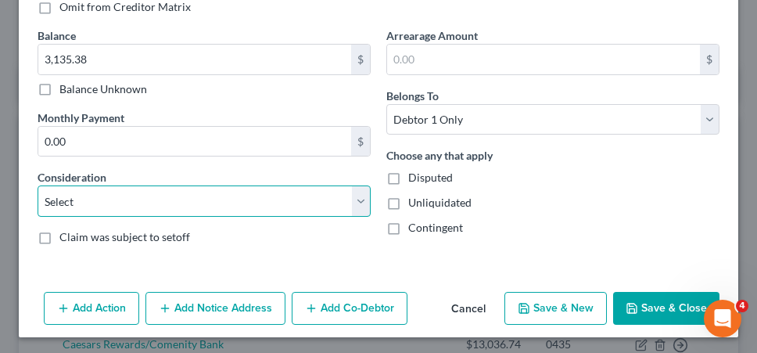
click at [307, 196] on select "Select Cable / Satellite Services Collection Agency Credit Card Debt Debt Couns…" at bounding box center [204, 200] width 333 height 31
select select "2"
click at [38, 185] on select "Select Cable / Satellite Services Collection Agency Credit Card Debt Debt Couns…" at bounding box center [204, 200] width 333 height 31
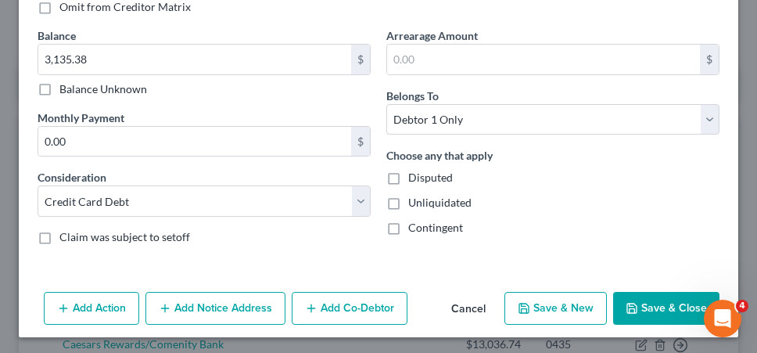
click at [632, 299] on button "Save & Close" at bounding box center [666, 308] width 106 height 33
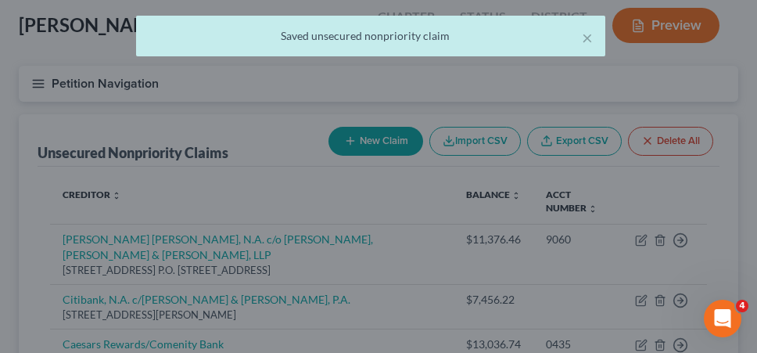
scroll to position [0, 0]
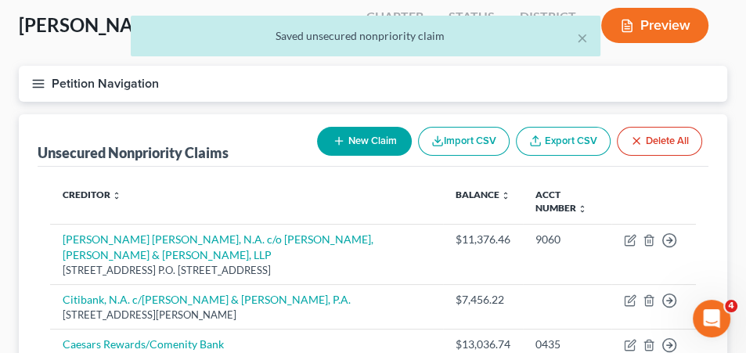
click at [332, 135] on icon "button" at bounding box center [338, 141] width 13 height 13
select select "0"
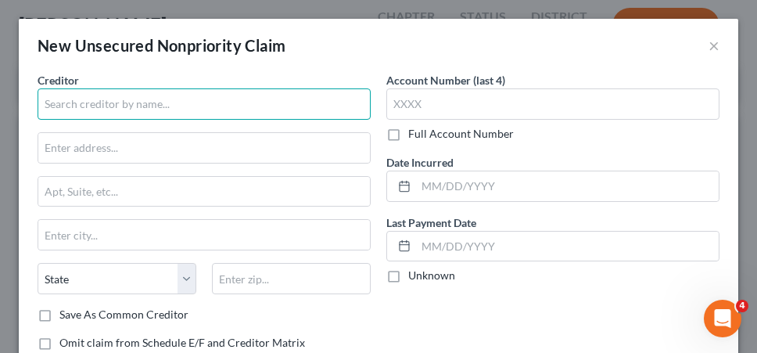
click at [261, 90] on input "text" at bounding box center [204, 103] width 333 height 31
type input "Raymour & [PERSON_NAME]"
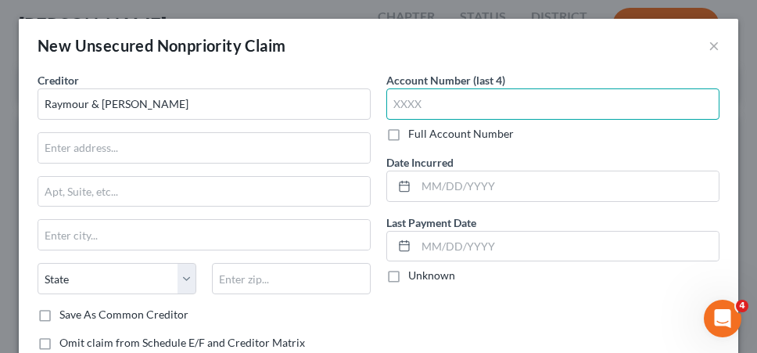
click at [552, 100] on input "text" at bounding box center [552, 103] width 333 height 31
type input "6975"
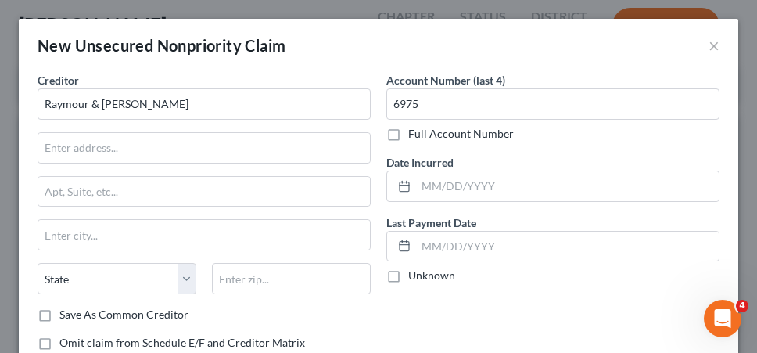
click at [433, 275] on label "Unknown" at bounding box center [431, 276] width 47 height 16
click at [425, 275] on input "Unknown" at bounding box center [420, 273] width 10 height 10
checkbox input "true"
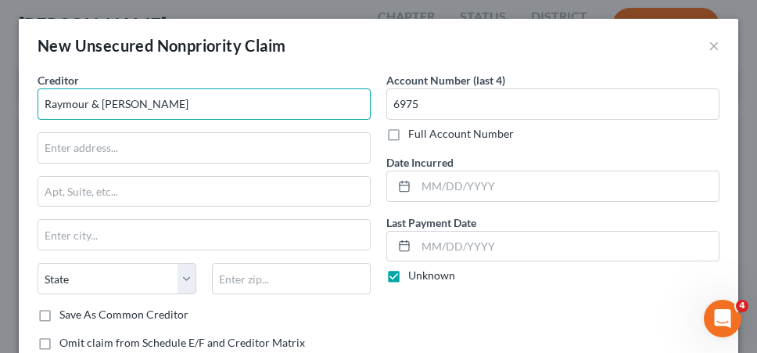
click at [45, 103] on input "Raymour & [PERSON_NAME]" at bounding box center [204, 103] width 333 height 31
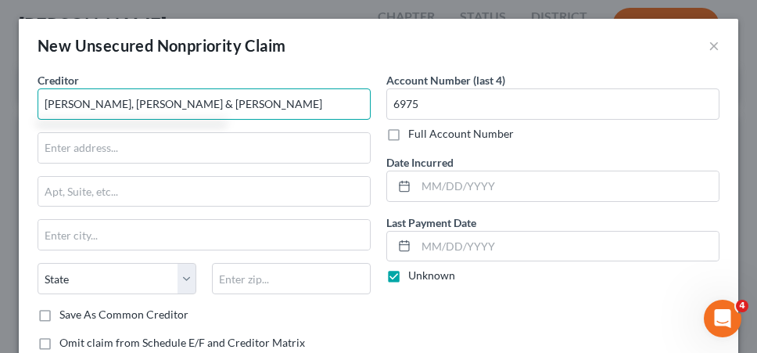
type input "[PERSON_NAME], [PERSON_NAME] & [PERSON_NAME]"
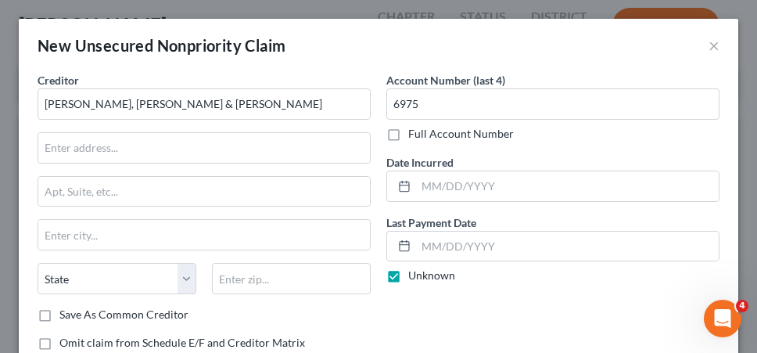
click at [527, 319] on div "Account Number (last 4) 6975 Full Account Number Date Incurred Last Payment Dat…" at bounding box center [553, 231] width 349 height 319
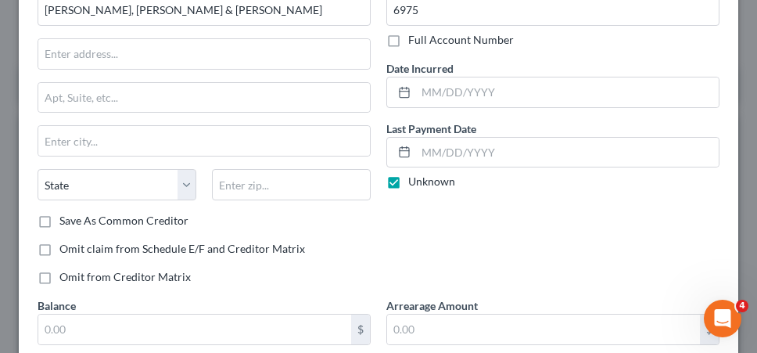
scroll to position [125, 0]
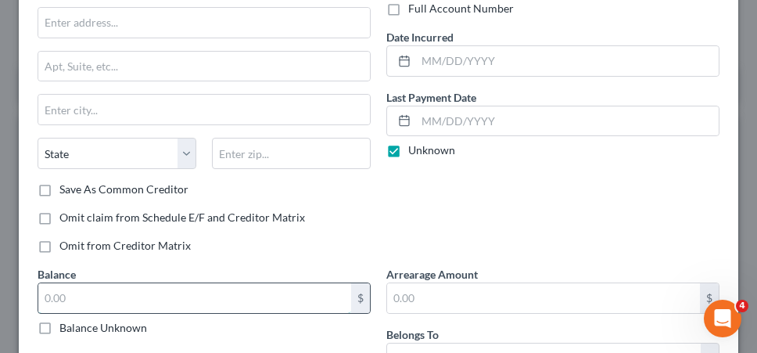
click at [243, 298] on input "text" at bounding box center [194, 298] width 313 height 30
type input "708.20"
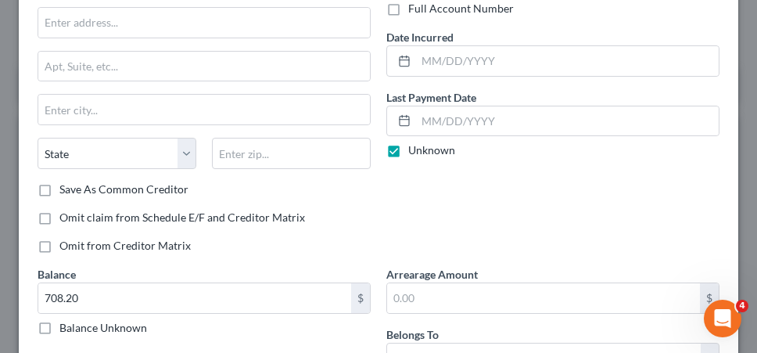
click at [621, 237] on div "Account Number (last 4) 6975 Full Account Number Date Incurred Last Payment Dat…" at bounding box center [553, 106] width 349 height 319
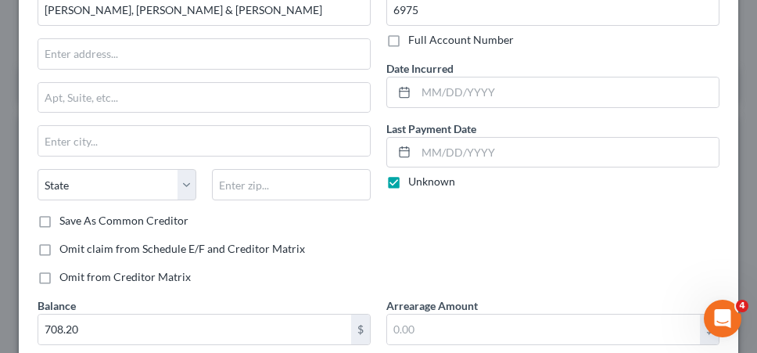
scroll to position [0, 0]
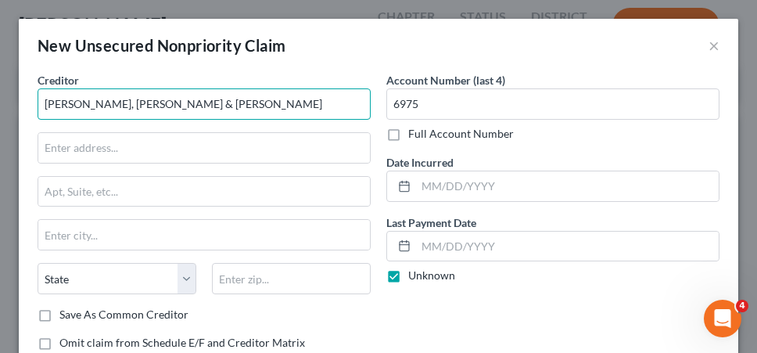
click at [119, 98] on input "[PERSON_NAME], [PERSON_NAME] & [PERSON_NAME]" at bounding box center [204, 103] width 333 height 31
type input "[PERSON_NAME], N.A./T.D. Retail Card Services Raymour & [PERSON_NAME]"
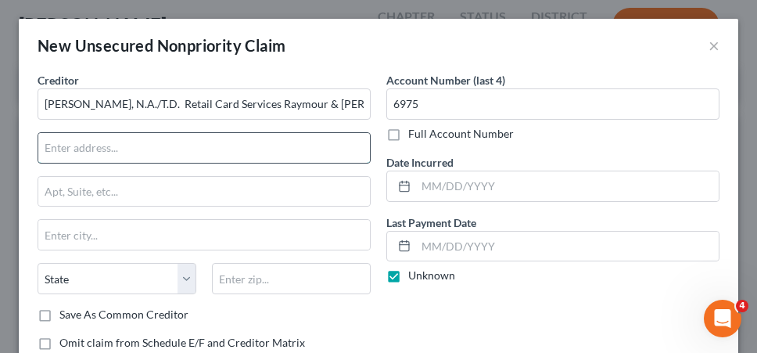
click at [238, 143] on input "text" at bounding box center [204, 148] width 332 height 30
paste input "[GEOGRAPHIC_DATA]-3114"
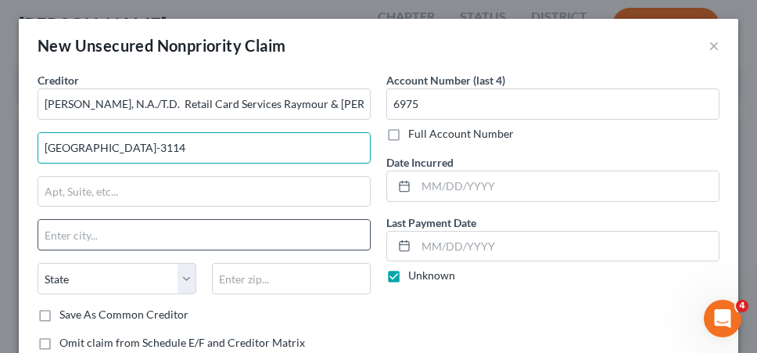
type input "[GEOGRAPHIC_DATA]-3114"
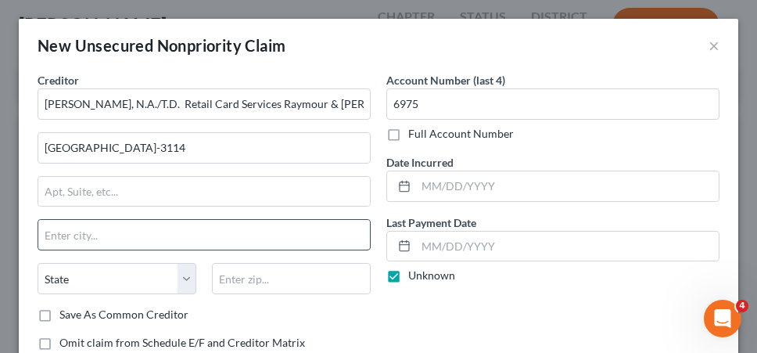
click at [147, 237] on input "text" at bounding box center [204, 235] width 332 height 30
type input "Columbia"
click at [181, 271] on select "State [US_STATE] AK AR AZ CA CO CT DE DC [GEOGRAPHIC_DATA] [GEOGRAPHIC_DATA] GU…" at bounding box center [117, 278] width 159 height 31
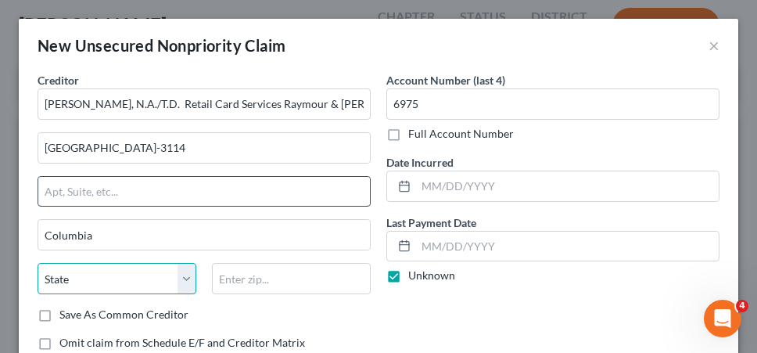
select select "42"
click at [38, 263] on select "State [US_STATE] AK AR AZ CA CO CT DE DC [GEOGRAPHIC_DATA] [GEOGRAPHIC_DATA] GU…" at bounding box center [117, 278] width 159 height 31
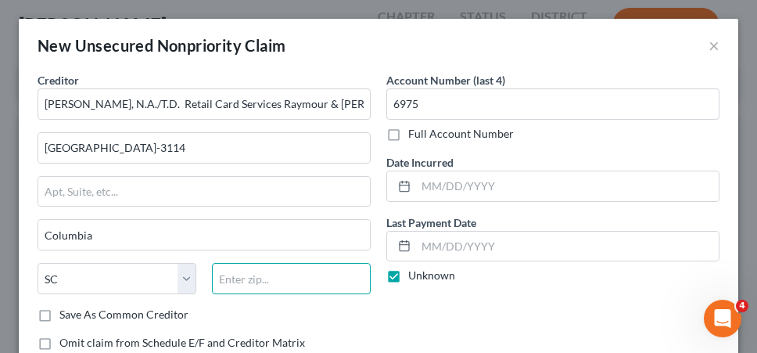
click at [262, 275] on input "text" at bounding box center [291, 278] width 159 height 31
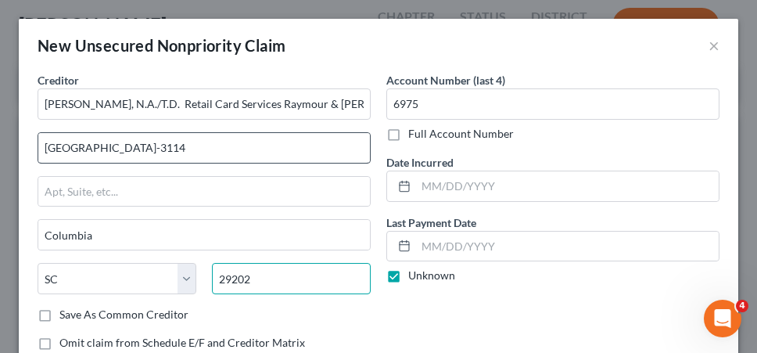
type input "29202"
click at [275, 159] on input "[GEOGRAPHIC_DATA]-3114" at bounding box center [204, 148] width 332 height 30
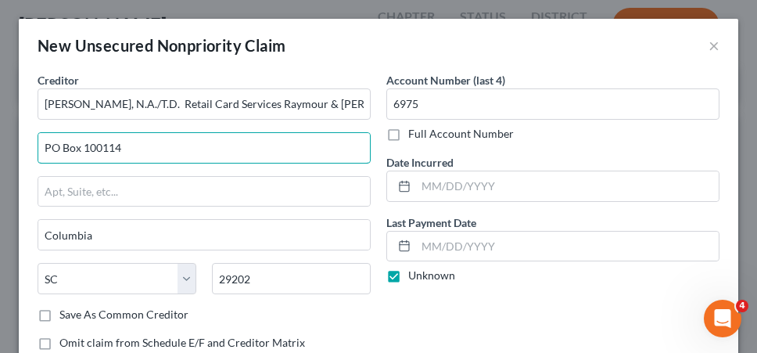
type input "PO Box 100114"
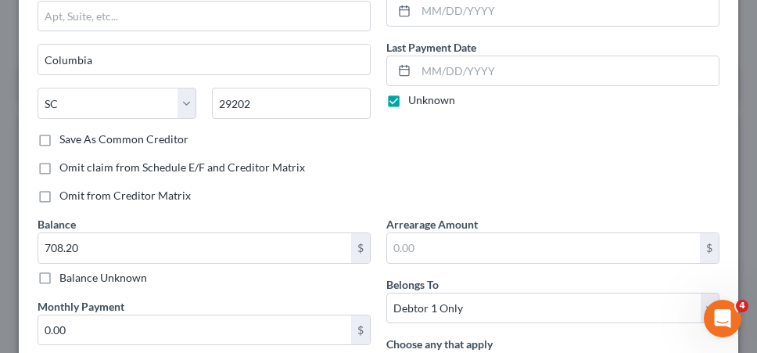
scroll to position [213, 0]
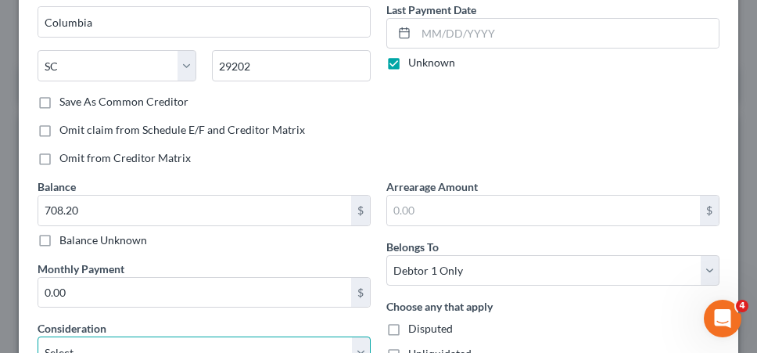
click at [294, 343] on select "Select Cable / Satellite Services Collection Agency Credit Card Debt Debt Couns…" at bounding box center [204, 351] width 333 height 31
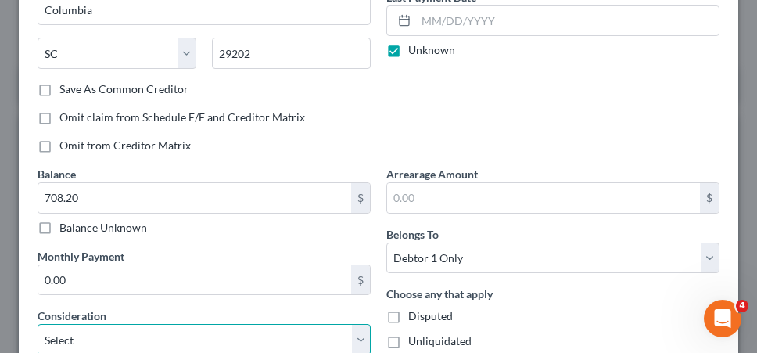
select select "2"
click at [38, 324] on select "Select Cable / Satellite Services Collection Agency Credit Card Debt Debt Couns…" at bounding box center [204, 339] width 333 height 31
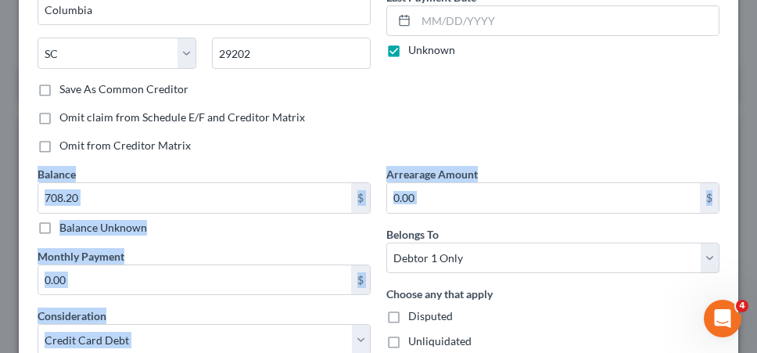
drag, startPoint x: 745, startPoint y: 156, endPoint x: 754, endPoint y: 193, distance: 38.7
click at [754, 193] on div "New Unsecured Nonpriority Claim × Creditor * T.D. Bank, N.A./T.D. Retail Card S…" at bounding box center [378, 176] width 757 height 353
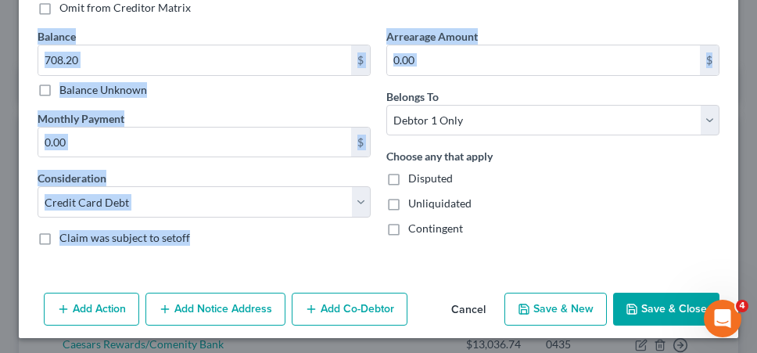
scroll to position [364, 0]
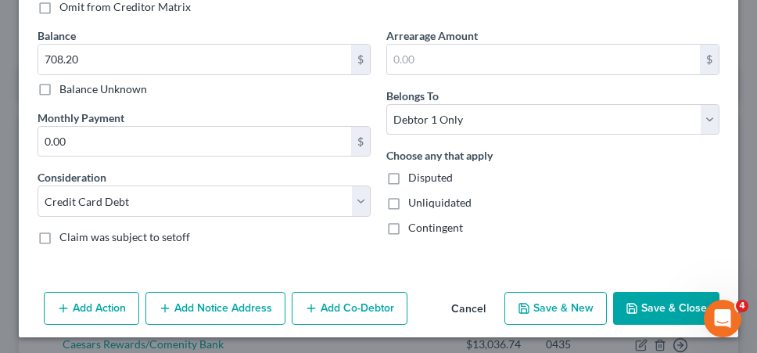
click at [654, 286] on div "Add Action Add Notice Address Add Co-Debtor Cancel Save & New Save & Close" at bounding box center [379, 312] width 720 height 52
click at [653, 300] on button "Save & Close" at bounding box center [666, 308] width 106 height 33
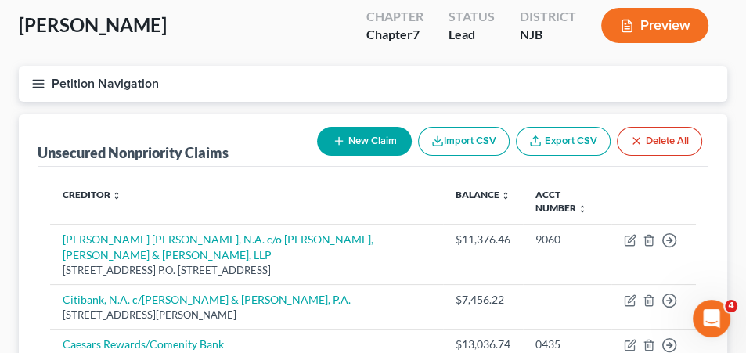
click at [367, 129] on button "New Claim" at bounding box center [364, 141] width 95 height 29
select select "0"
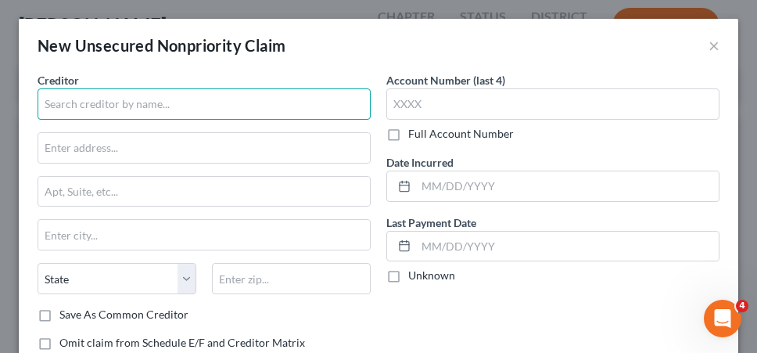
click at [212, 106] on input "text" at bounding box center [204, 103] width 333 height 31
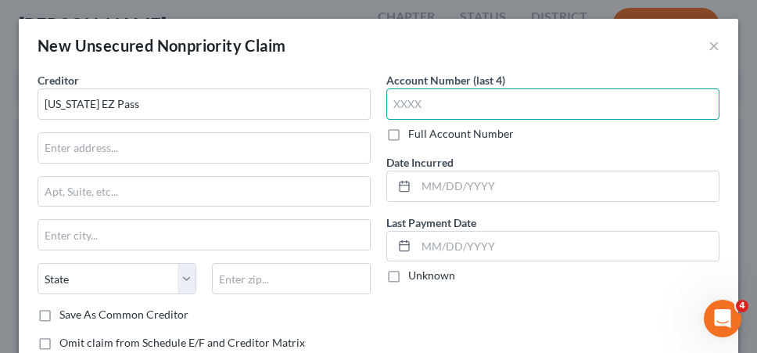
click at [524, 106] on input "text" at bounding box center [552, 103] width 333 height 31
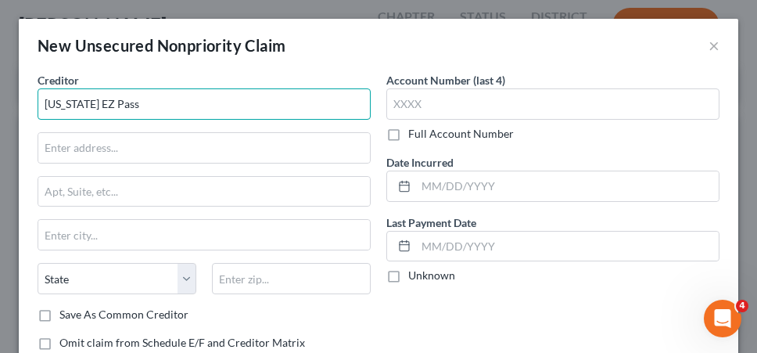
click at [314, 105] on input "[US_STATE] EZ Pass" at bounding box center [204, 103] width 333 height 31
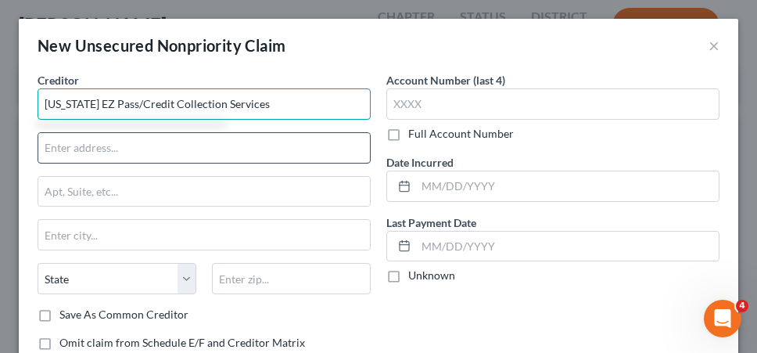
type input "[US_STATE] EZ Pass/Credit Collection Services"
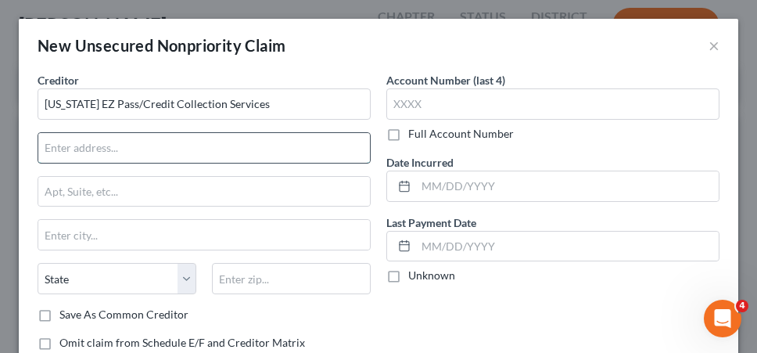
click at [211, 149] on input "text" at bounding box center [204, 148] width 332 height 30
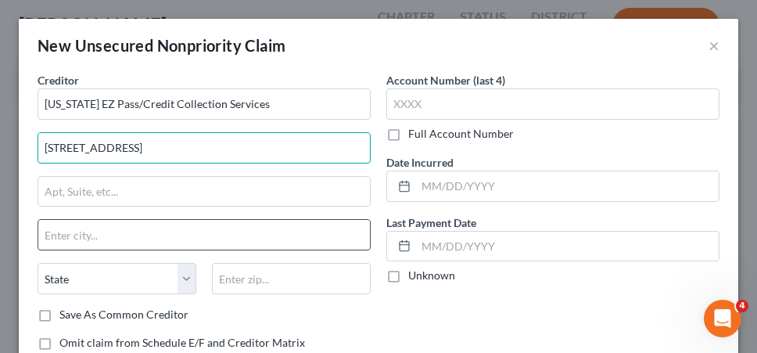
type input "[STREET_ADDRESS]"
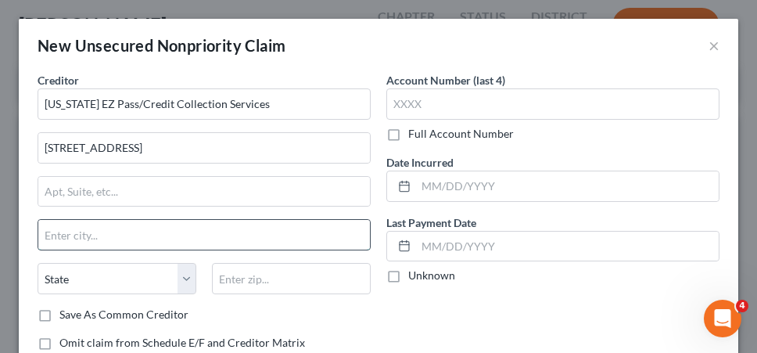
click at [178, 231] on input "text" at bounding box center [204, 235] width 332 height 30
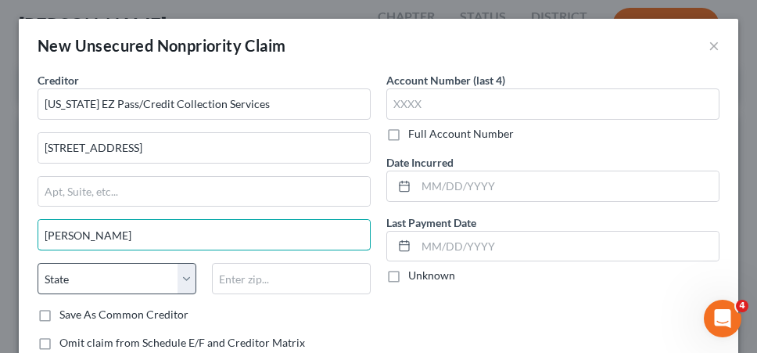
type input "[PERSON_NAME]"
click at [182, 269] on select "State [US_STATE] AK AR AZ CA CO CT DE DC [GEOGRAPHIC_DATA] [GEOGRAPHIC_DATA] GU…" at bounding box center [117, 278] width 159 height 31
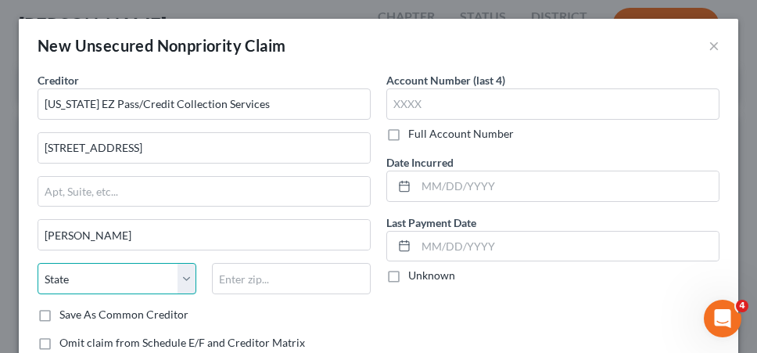
select select "22"
click at [38, 263] on select "State [US_STATE] AK AR AZ CA CO CT DE DC [GEOGRAPHIC_DATA] [GEOGRAPHIC_DATA] GU…" at bounding box center [117, 278] width 159 height 31
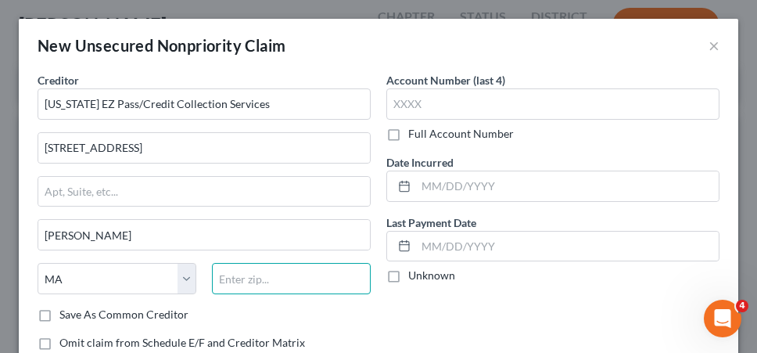
click at [308, 288] on input "text" at bounding box center [291, 278] width 159 height 31
type input "02062"
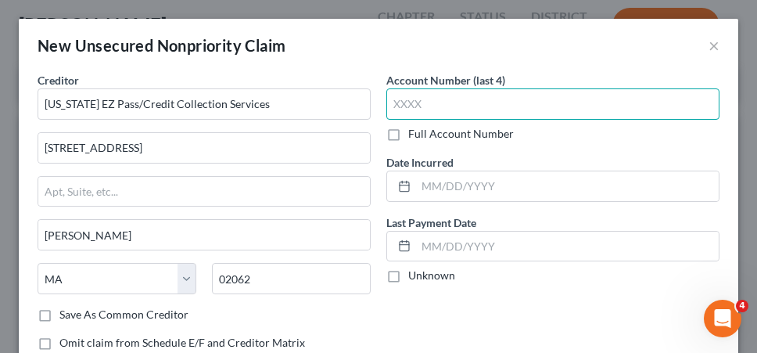
click at [548, 99] on input "text" at bounding box center [552, 103] width 333 height 31
type input "4"
type input "0373"
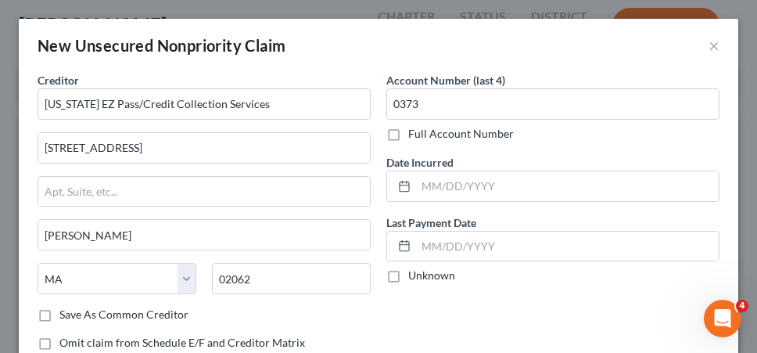
click at [491, 301] on div "Account Number (last 4) 0373 Full Account Number Date Incurred Last Payment Dat…" at bounding box center [553, 231] width 349 height 319
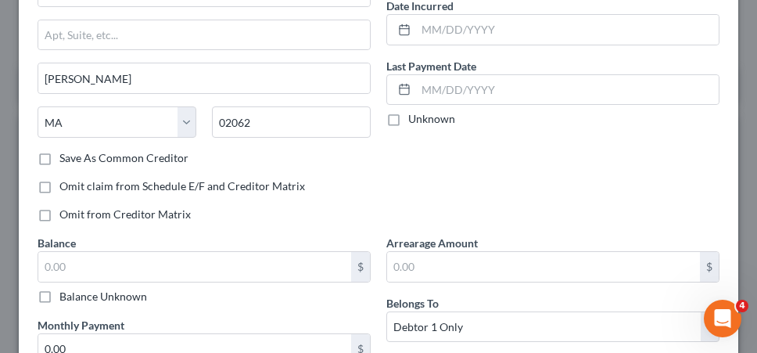
scroll to position [188, 0]
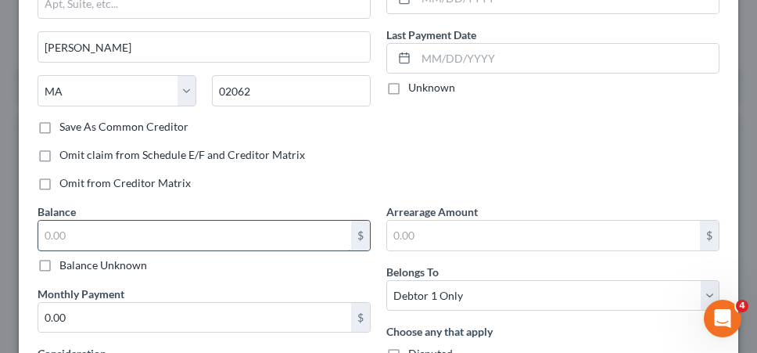
click at [187, 242] on input "text" at bounding box center [194, 236] width 313 height 30
type input "376.35"
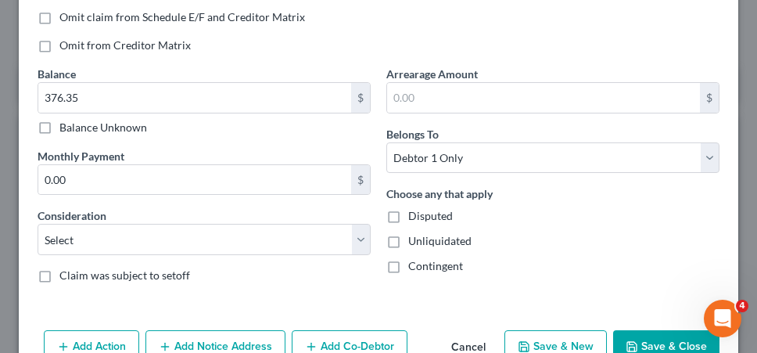
scroll to position [332, 0]
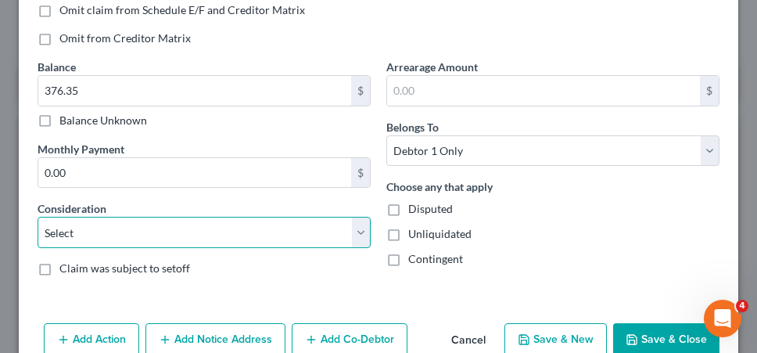
click at [354, 221] on select "Select Cable / Satellite Services Collection Agency Credit Card Debt Debt Couns…" at bounding box center [204, 232] width 333 height 31
select select "14"
click at [38, 217] on select "Select Cable / Satellite Services Collection Agency Credit Card Debt Debt Couns…" at bounding box center [204, 232] width 333 height 31
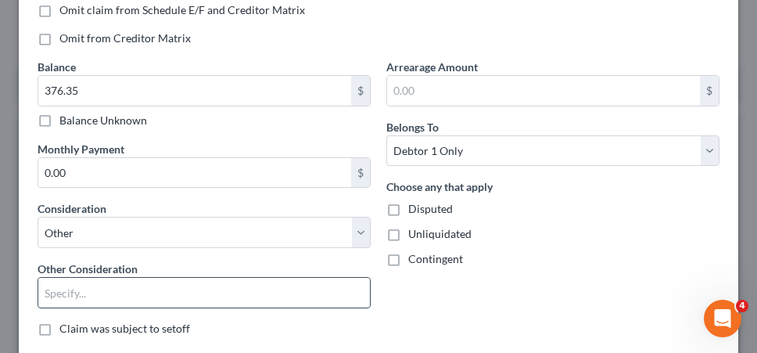
click at [146, 291] on input "text" at bounding box center [204, 293] width 332 height 30
type input "Tolls and Violations"
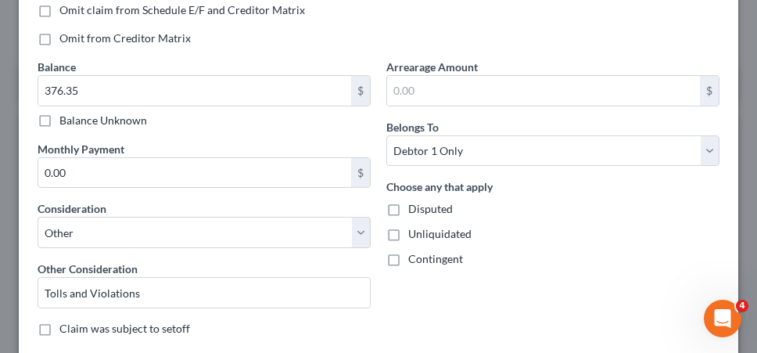
scroll to position [424, 0]
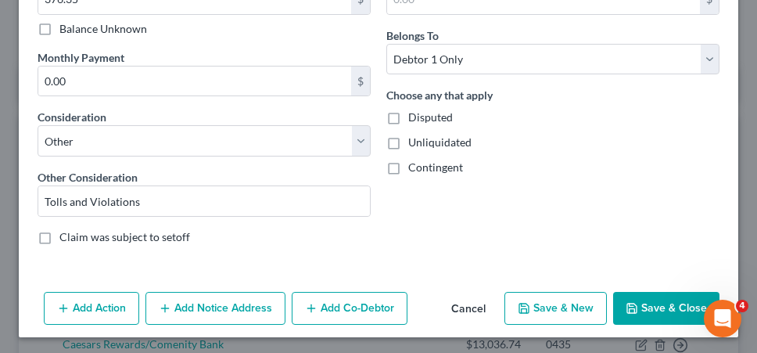
click at [670, 296] on button "Save & Close" at bounding box center [666, 308] width 106 height 33
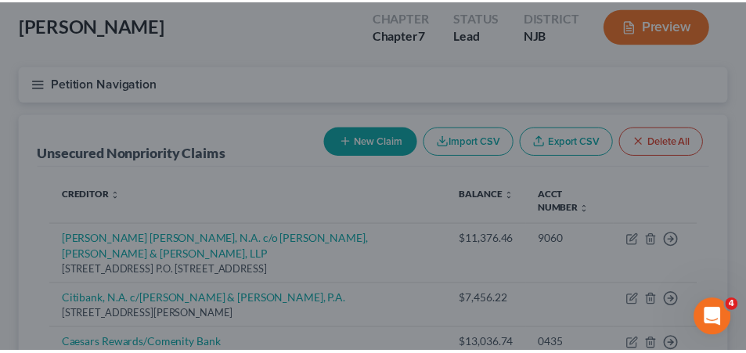
scroll to position [0, 0]
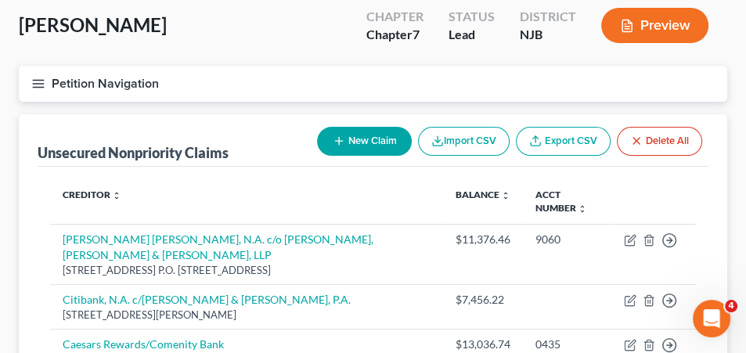
click at [26, 251] on div "Unsecured Nonpriority Claims New Claim Import CSV Export CSV Delete All Credito…" at bounding box center [373, 348] width 708 height 469
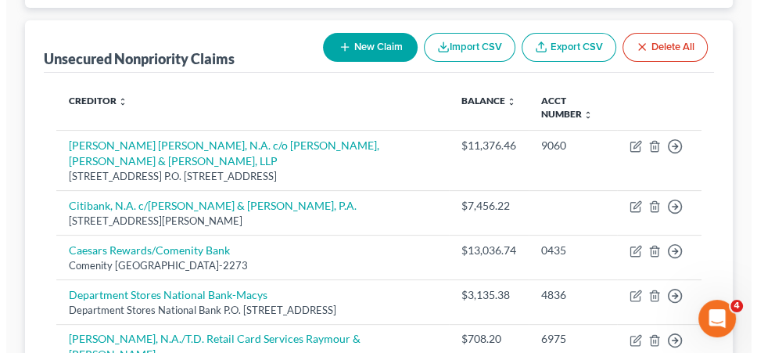
scroll to position [210, 0]
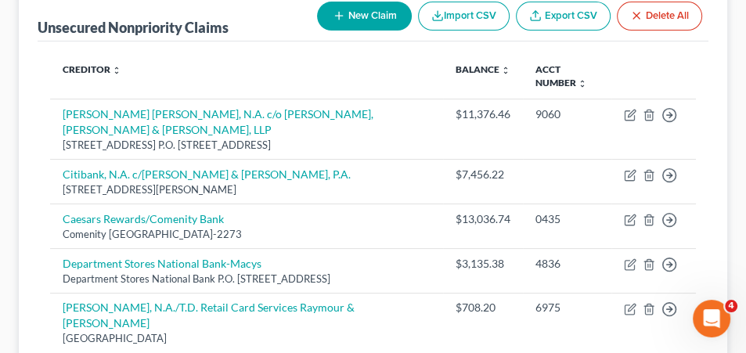
click at [351, 15] on button "New Claim" at bounding box center [364, 16] width 95 height 29
select select "0"
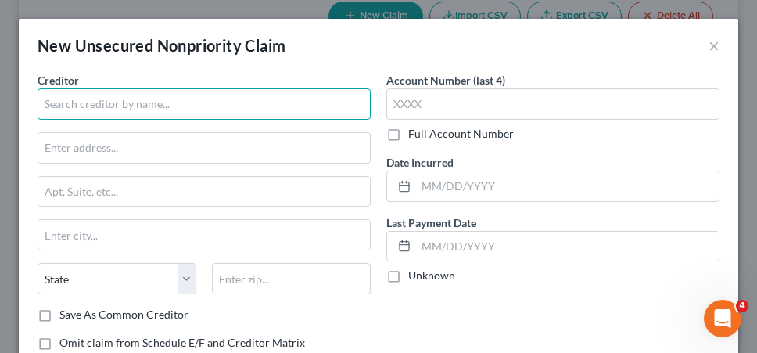
click at [198, 113] on input "text" at bounding box center [204, 103] width 333 height 31
type input "[PERSON_NAME] Fargo Bank, N.A."
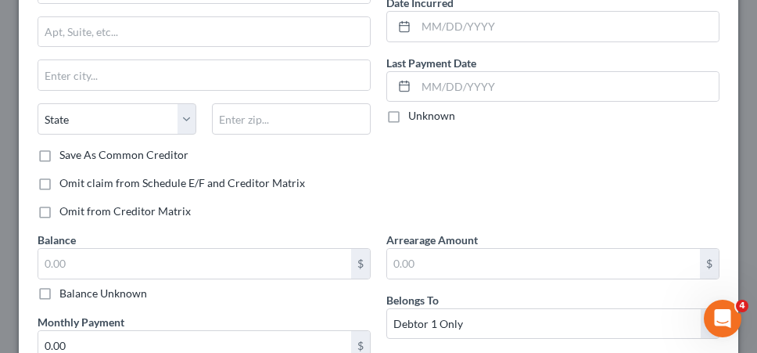
scroll to position [163, 0]
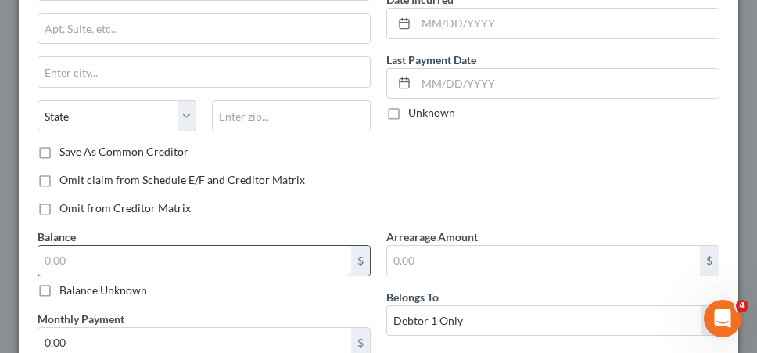
click at [266, 264] on input "text" at bounding box center [194, 261] width 313 height 30
type input "7,760.37"
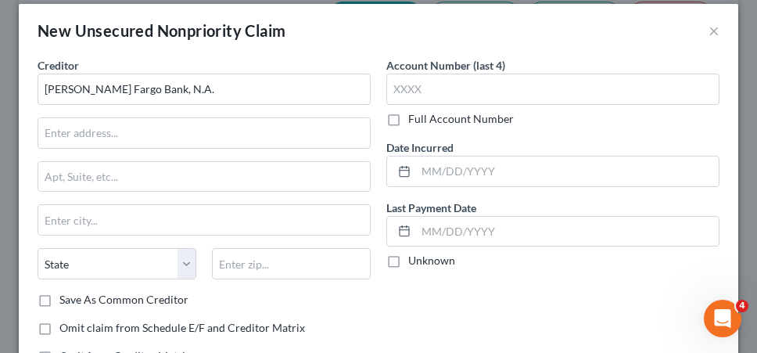
scroll to position [0, 0]
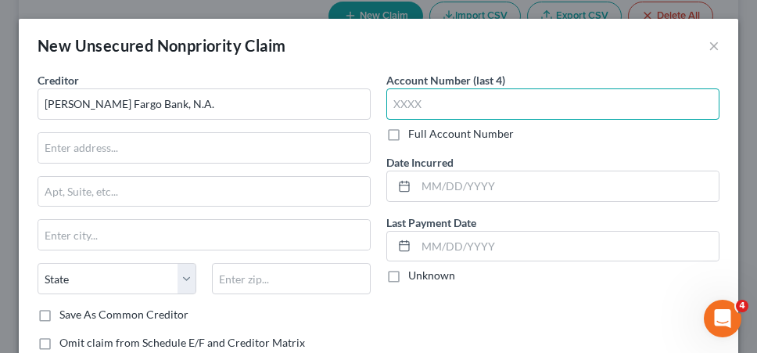
click at [570, 105] on input "text" at bounding box center [552, 103] width 333 height 31
type input "0437"
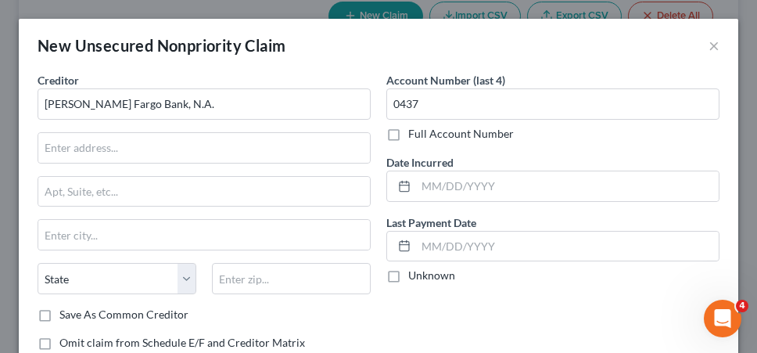
click at [417, 278] on label "Unknown" at bounding box center [431, 276] width 47 height 16
click at [417, 278] on input "Unknown" at bounding box center [420, 273] width 10 height 10
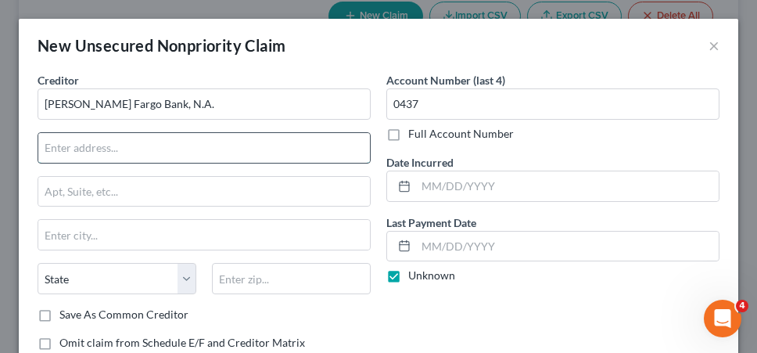
click at [210, 154] on input "text" at bounding box center [204, 148] width 332 height 30
paste input "P.O. [GEOGRAPHIC_DATA]-5493"
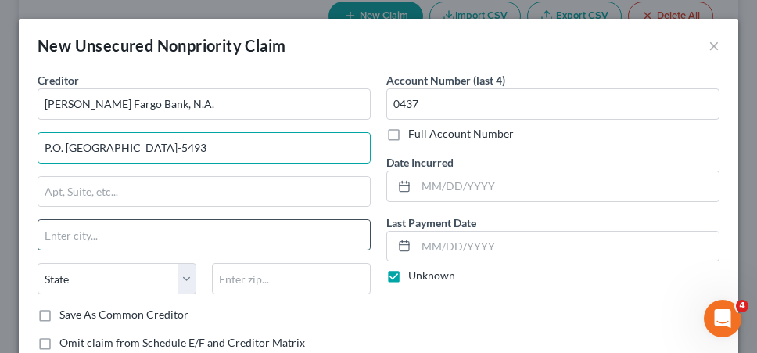
click at [124, 233] on input "text" at bounding box center [204, 235] width 332 height 30
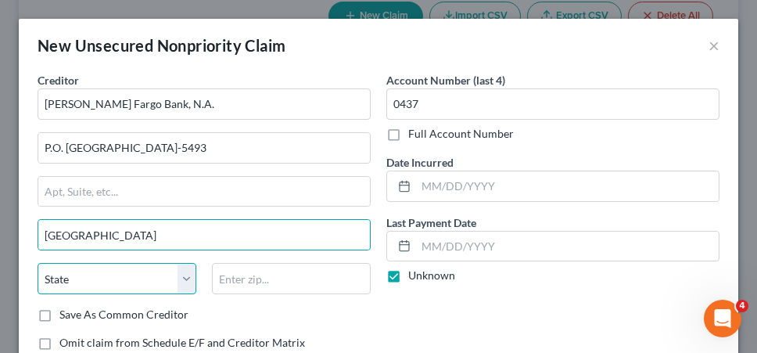
click at [124, 276] on select "State [US_STATE] AK AR AZ CA CO CT DE DC [GEOGRAPHIC_DATA] [GEOGRAPHIC_DATA] GU…" at bounding box center [117, 278] width 159 height 31
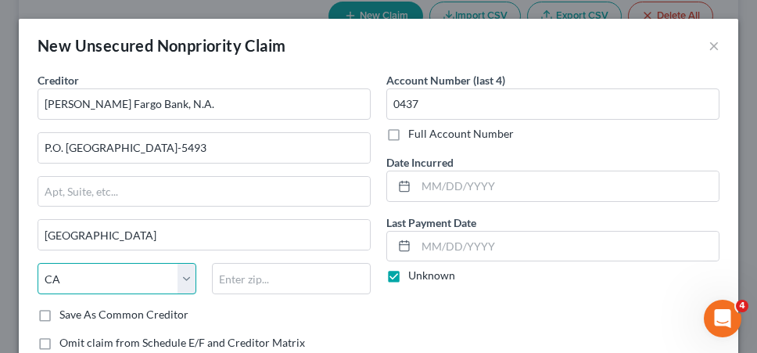
click at [38, 263] on select "State [US_STATE] AK AR AZ CA CO CT DE DC [GEOGRAPHIC_DATA] [GEOGRAPHIC_DATA] GU…" at bounding box center [117, 278] width 159 height 31
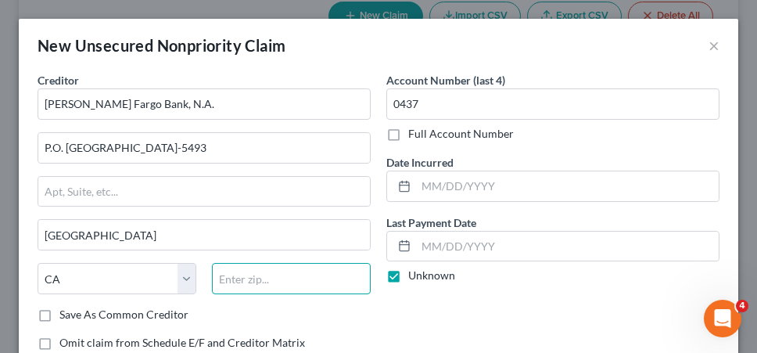
click at [247, 270] on input "text" at bounding box center [291, 278] width 159 height 31
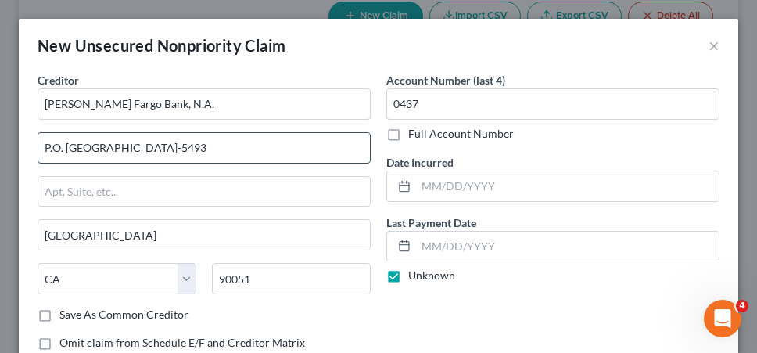
click at [278, 149] on input "P.O. [GEOGRAPHIC_DATA]-5493" at bounding box center [204, 148] width 332 height 30
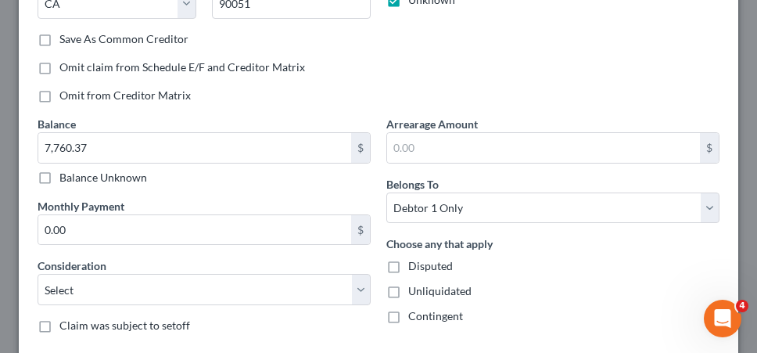
scroll to position [364, 0]
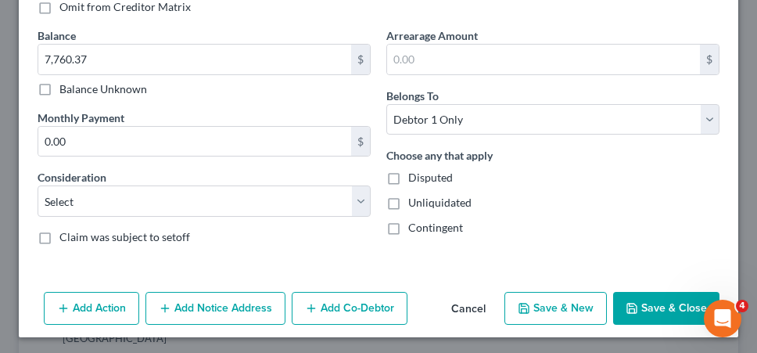
click at [645, 312] on button "Save & Close" at bounding box center [666, 308] width 106 height 33
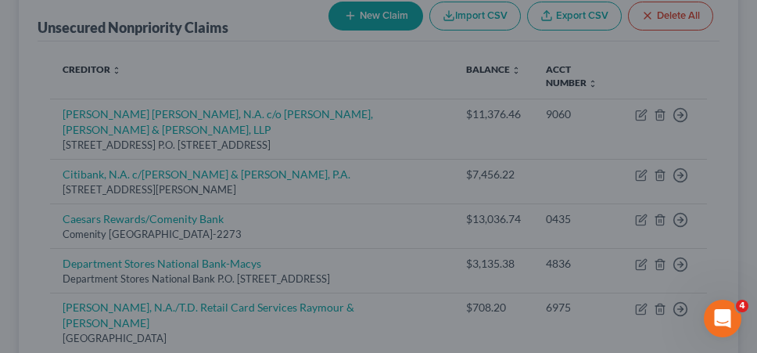
scroll to position [0, 0]
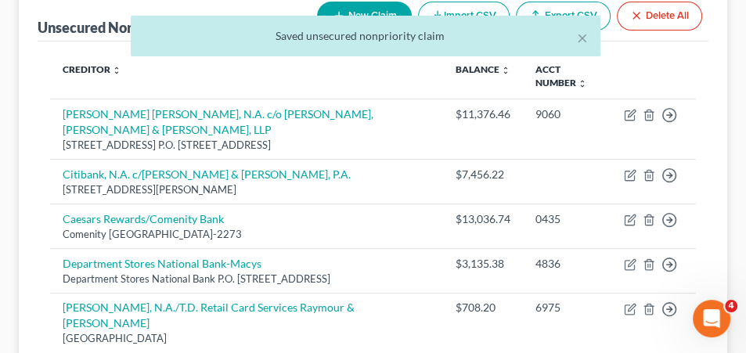
click at [390, 12] on button "New Claim" at bounding box center [364, 16] width 95 height 29
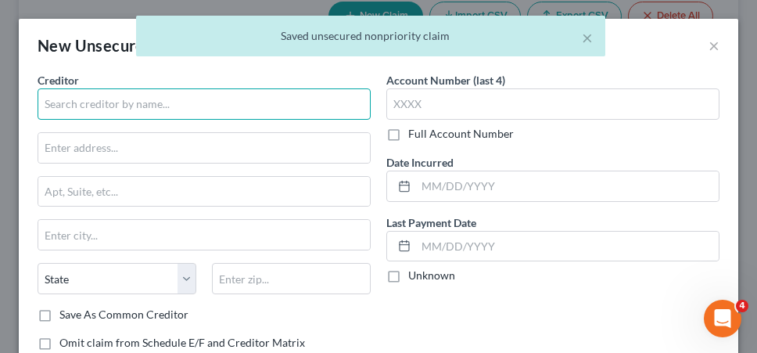
click at [218, 102] on input "text" at bounding box center [204, 103] width 333 height 31
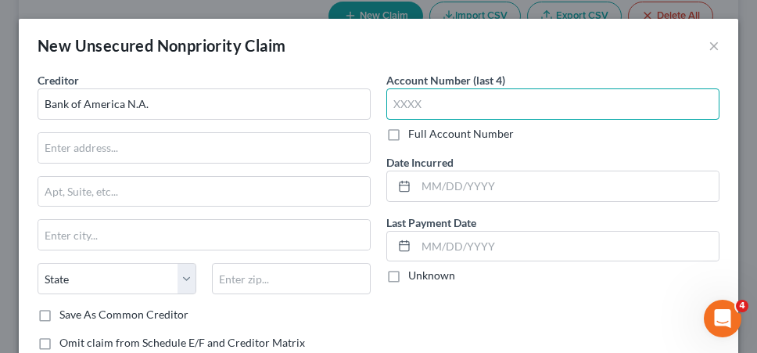
click at [462, 95] on input "text" at bounding box center [552, 103] width 333 height 31
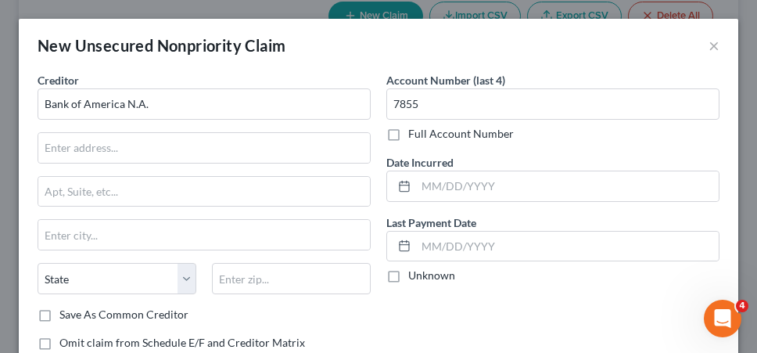
click at [429, 279] on label "Unknown" at bounding box center [431, 276] width 47 height 16
click at [425, 278] on input "Unknown" at bounding box center [420, 273] width 10 height 10
click at [455, 291] on div "Account Number (last 4) 7855 Full Account Number Date Incurred Last Payment Dat…" at bounding box center [553, 231] width 349 height 319
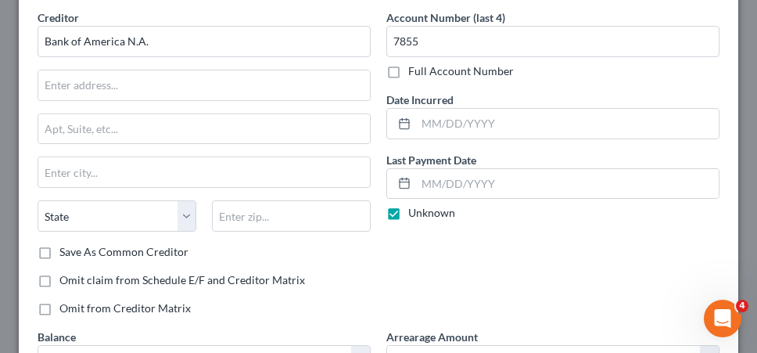
scroll to position [94, 0]
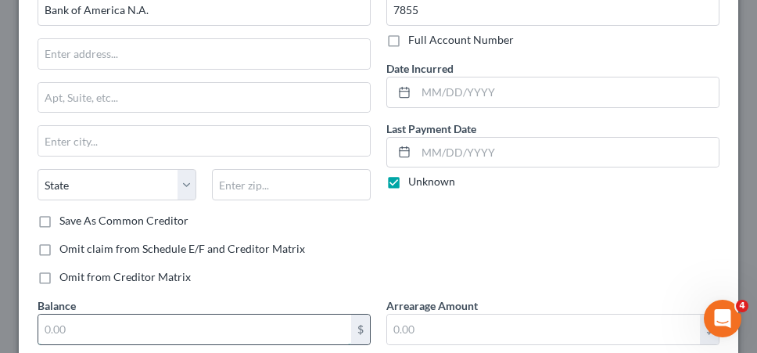
click at [259, 324] on input "text" at bounding box center [194, 329] width 313 height 30
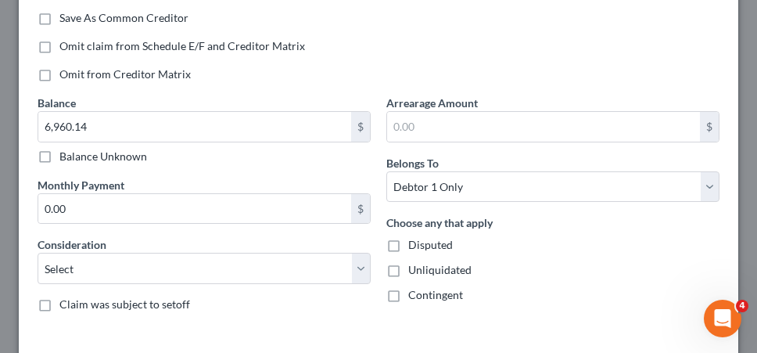
scroll to position [307, 0]
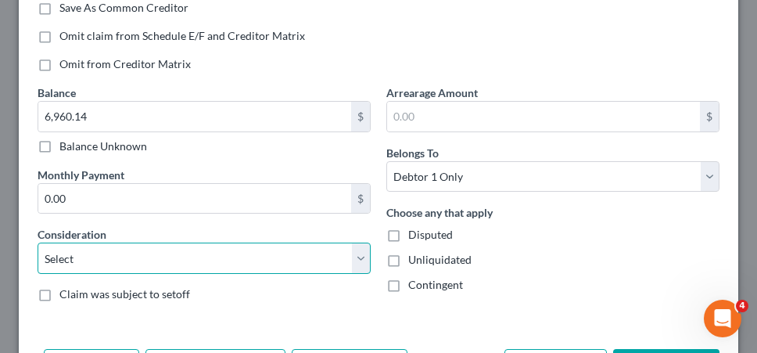
click at [221, 256] on select "Select Cable / Satellite Services Collection Agency Credit Card Debt Debt Couns…" at bounding box center [204, 258] width 333 height 31
click at [38, 243] on select "Select Cable / Satellite Services Collection Agency Credit Card Debt Debt Couns…" at bounding box center [204, 258] width 333 height 31
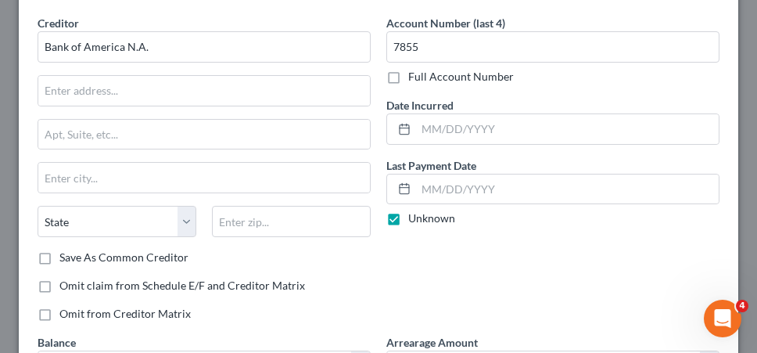
scroll to position [41, 0]
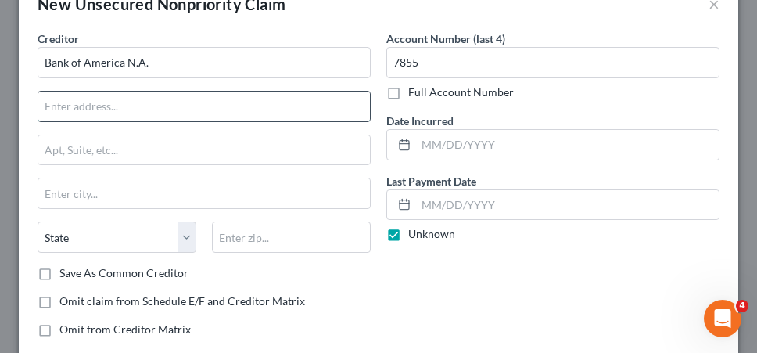
click at [190, 102] on input "text" at bounding box center [204, 107] width 332 height 30
paste input "P.O. [GEOGRAPHIC_DATA], DE"
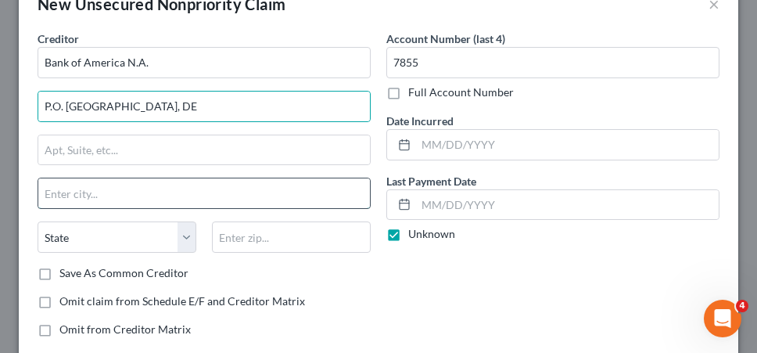
click at [123, 203] on input "text" at bounding box center [204, 193] width 332 height 30
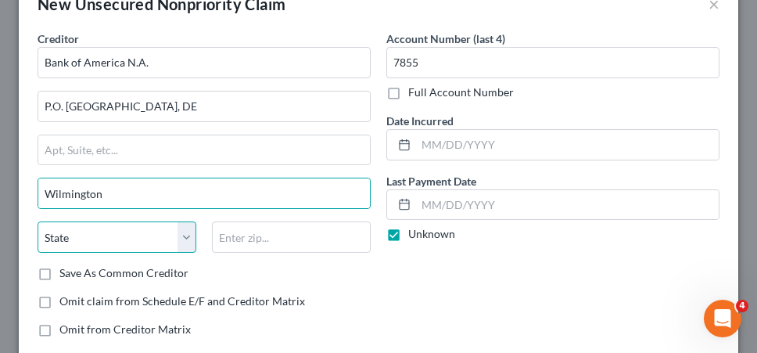
click at [121, 232] on select "State [US_STATE] AK AR AZ CA CO CT DE DC [GEOGRAPHIC_DATA] [GEOGRAPHIC_DATA] GU…" at bounding box center [117, 236] width 159 height 31
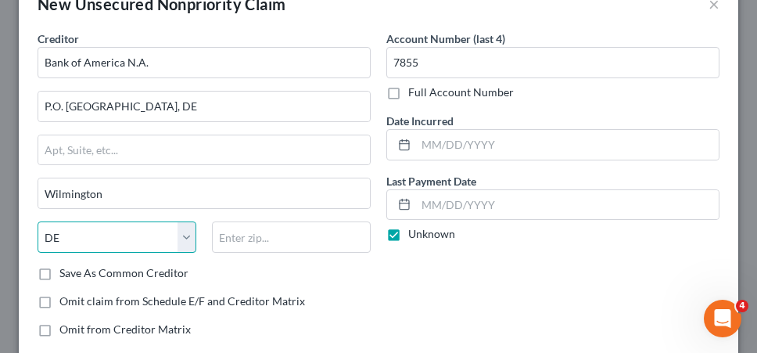
click at [38, 221] on select "State [US_STATE] AK AR AZ CA CO CT DE DC [GEOGRAPHIC_DATA] [GEOGRAPHIC_DATA] GU…" at bounding box center [117, 236] width 159 height 31
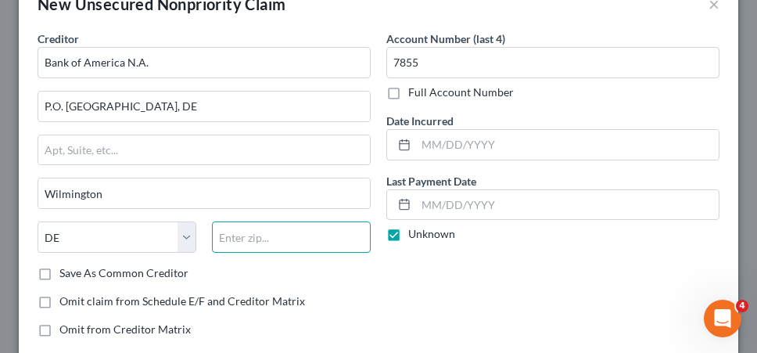
click at [271, 241] on input "text" at bounding box center [291, 236] width 159 height 31
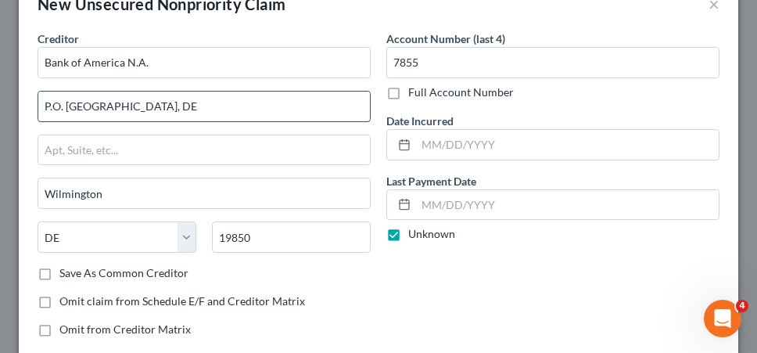
click at [277, 99] on input "P.O. [GEOGRAPHIC_DATA], DE" at bounding box center [204, 107] width 332 height 30
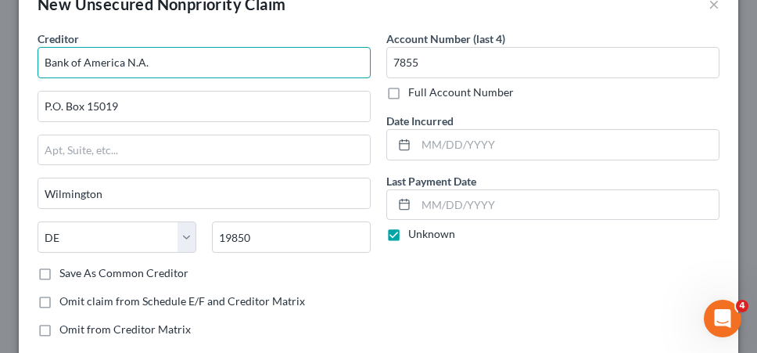
click at [125, 59] on input "Bank of America N.A." at bounding box center [204, 62] width 333 height 31
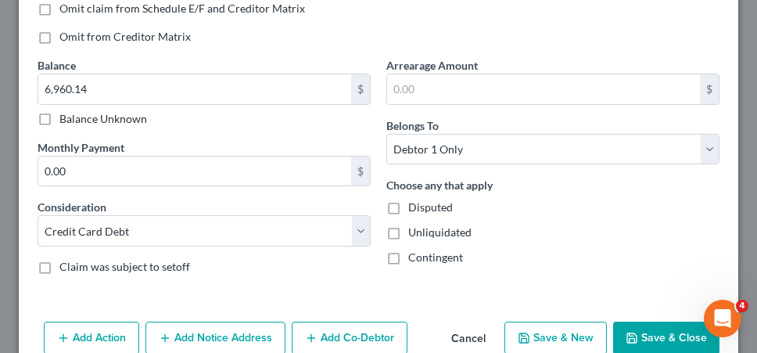
scroll to position [340, 0]
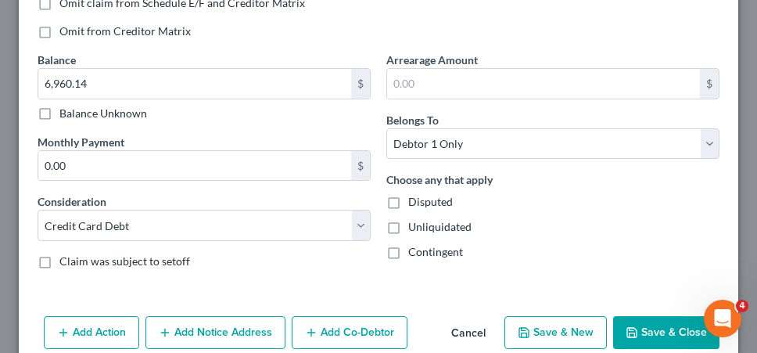
click at [643, 318] on button "Save & Close" at bounding box center [666, 332] width 106 height 33
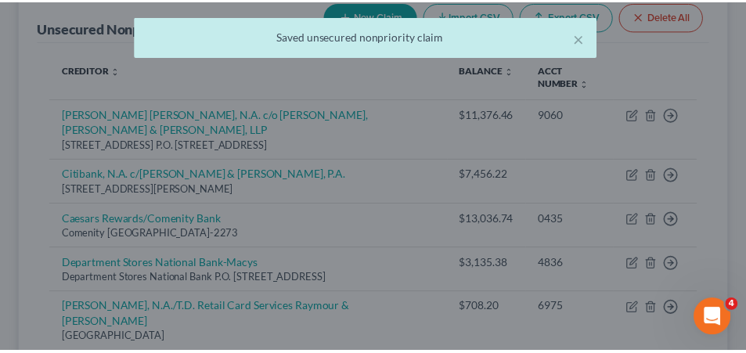
scroll to position [0, 0]
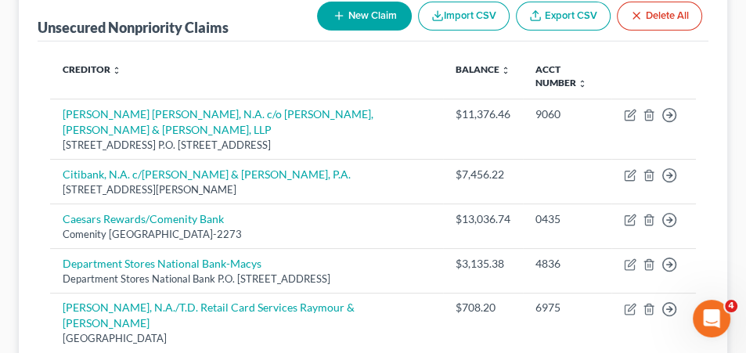
click at [623, 56] on th at bounding box center [653, 76] width 84 height 45
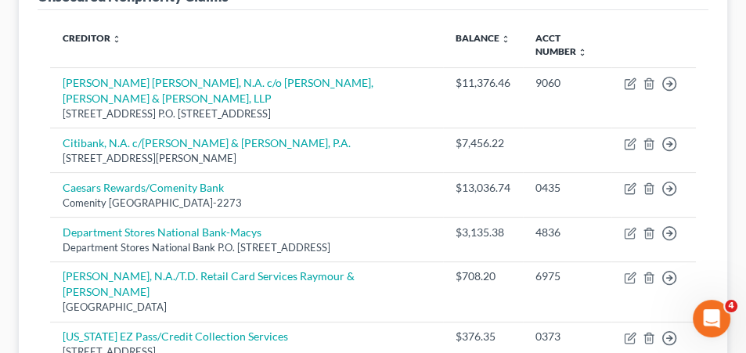
scroll to position [335, 0]
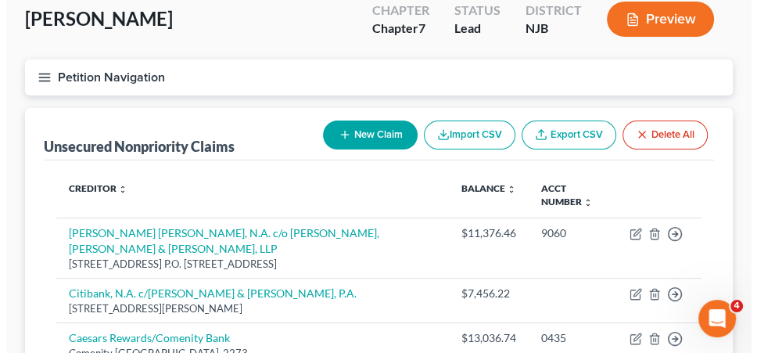
scroll to position [60, 0]
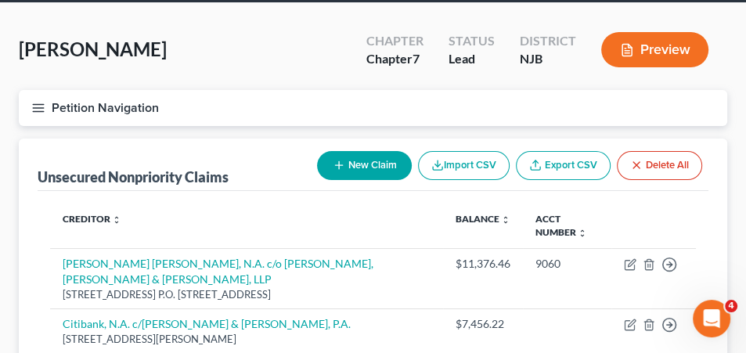
click at [358, 146] on div "New Claim Import CSV Export CSV Delete All" at bounding box center [509, 165] width 397 height 41
click at [357, 152] on button "New Claim" at bounding box center [364, 165] width 95 height 29
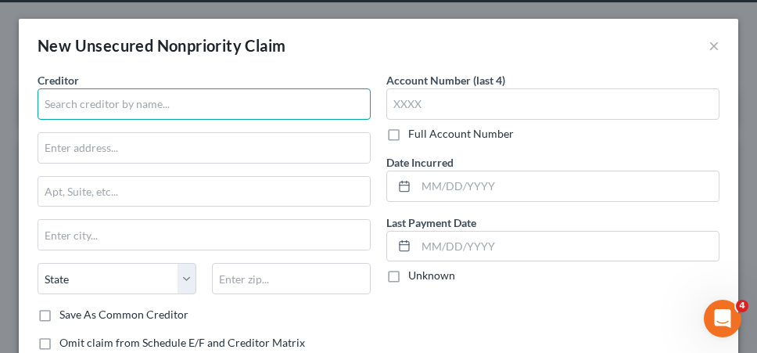
click at [293, 102] on input "text" at bounding box center [204, 103] width 333 height 31
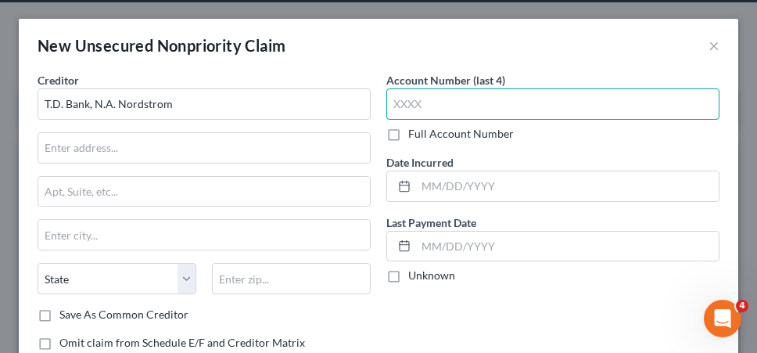
click at [478, 109] on input "text" at bounding box center [552, 103] width 333 height 31
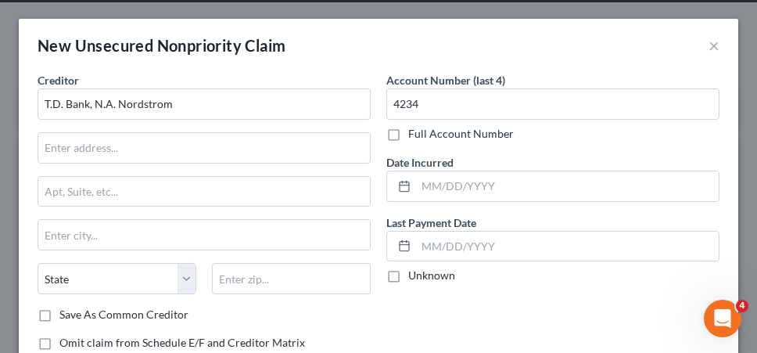
click at [416, 274] on label "Unknown" at bounding box center [431, 276] width 47 height 16
click at [416, 274] on input "Unknown" at bounding box center [420, 273] width 10 height 10
click at [508, 297] on div "Account Number (last 4) 4234 Full Account Number Date Incurred Last Payment Dat…" at bounding box center [553, 231] width 349 height 319
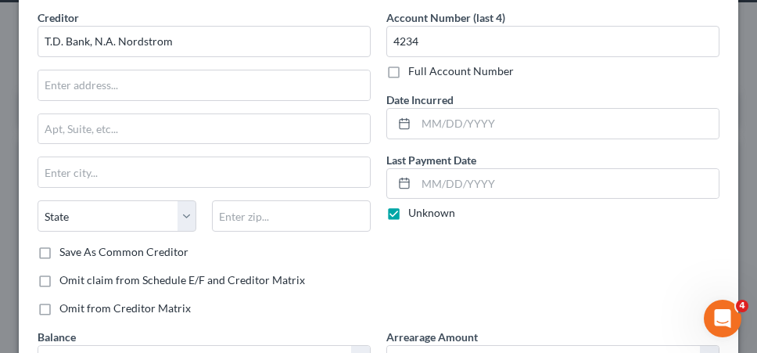
scroll to position [156, 0]
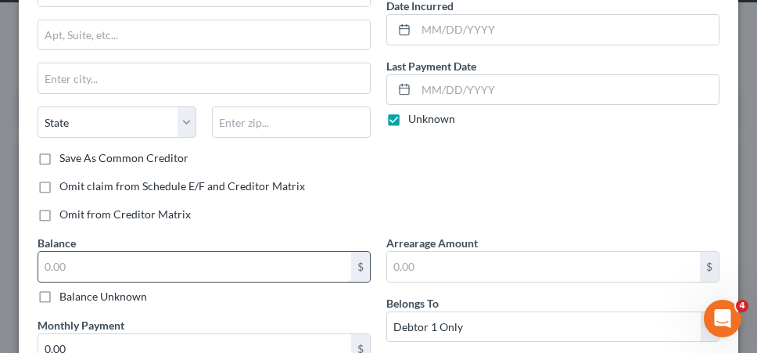
click at [311, 265] on input "text" at bounding box center [194, 267] width 313 height 30
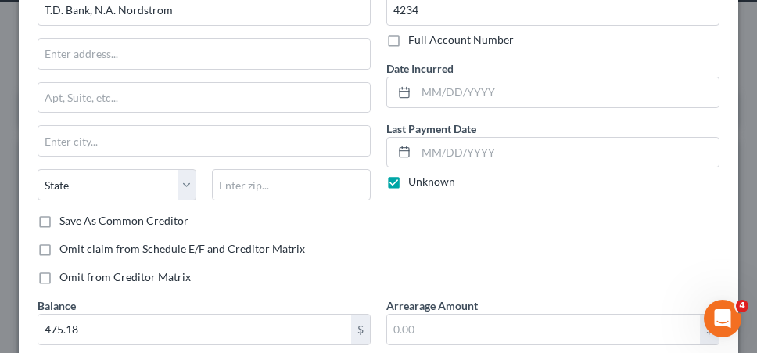
scroll to position [50, 0]
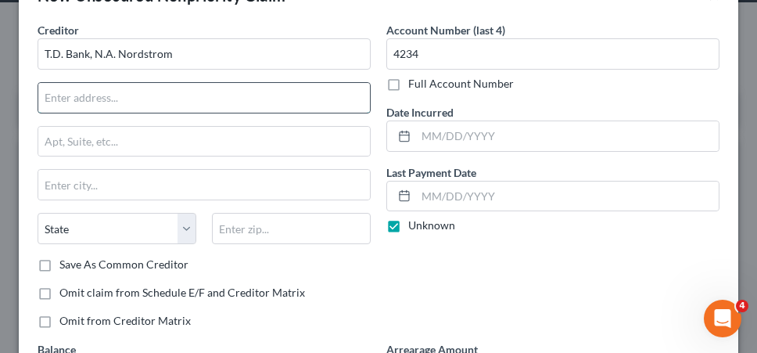
click at [199, 92] on input "text" at bounding box center [204, 98] width 332 height 30
paste input "P.O. [GEOGRAPHIC_DATA]-9139"
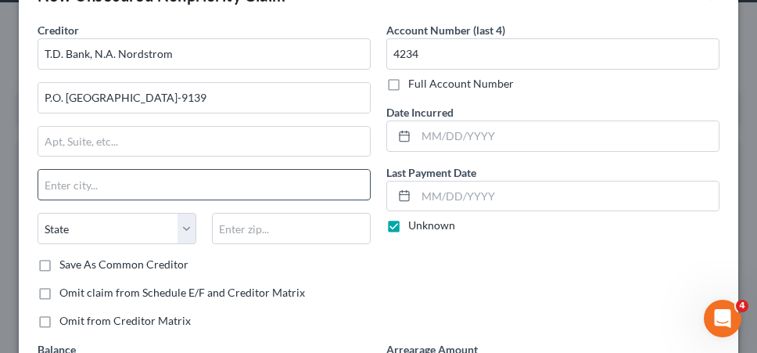
click at [106, 182] on input "text" at bounding box center [204, 185] width 332 height 30
click at [106, 217] on select "State [US_STATE] AK AR AZ CA CO CT DE DC [GEOGRAPHIC_DATA] [GEOGRAPHIC_DATA] GU…" at bounding box center [117, 228] width 159 height 31
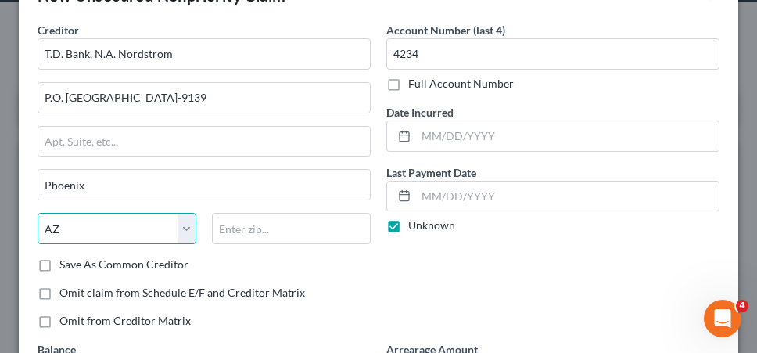
click at [38, 213] on select "State [US_STATE] AK AR AZ CA CO CT DE DC [GEOGRAPHIC_DATA] [GEOGRAPHIC_DATA] GU…" at bounding box center [117, 228] width 159 height 31
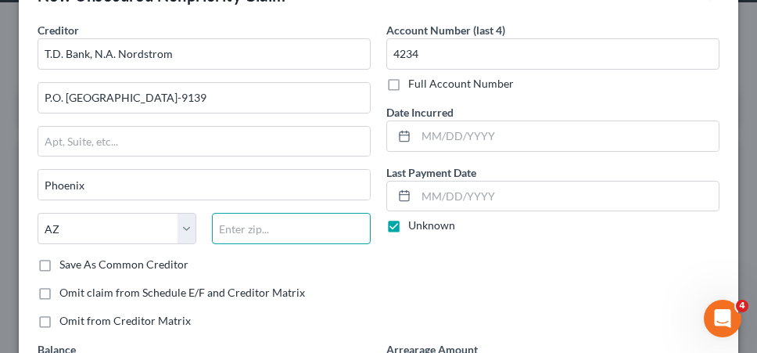
click at [238, 225] on input "text" at bounding box center [291, 228] width 159 height 31
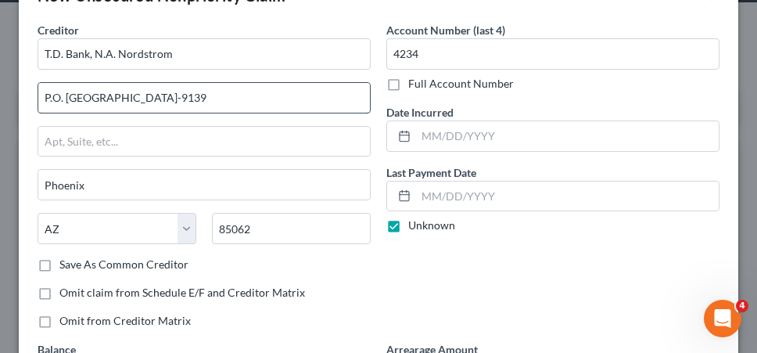
click at [275, 99] on input "P.O. [GEOGRAPHIC_DATA]-9139" at bounding box center [204, 98] width 332 height 30
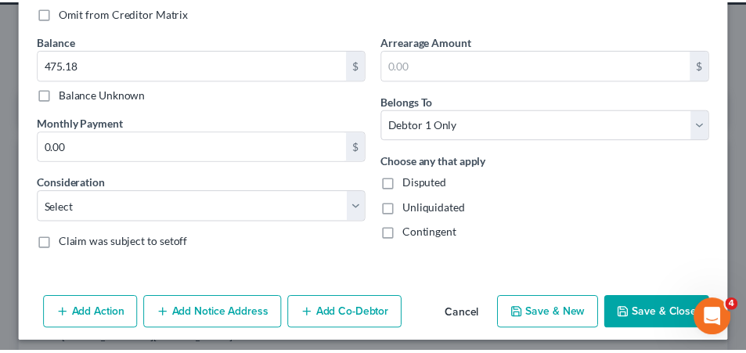
scroll to position [364, 0]
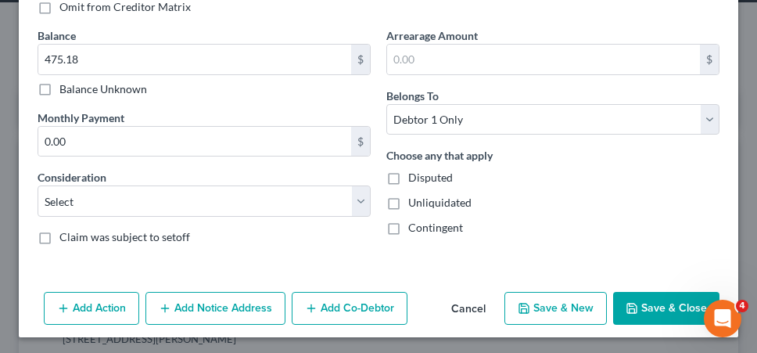
click at [303, 181] on div "Consideration Select Cable / Satellite Services Collection Agency Credit Card D…" at bounding box center [204, 193] width 333 height 48
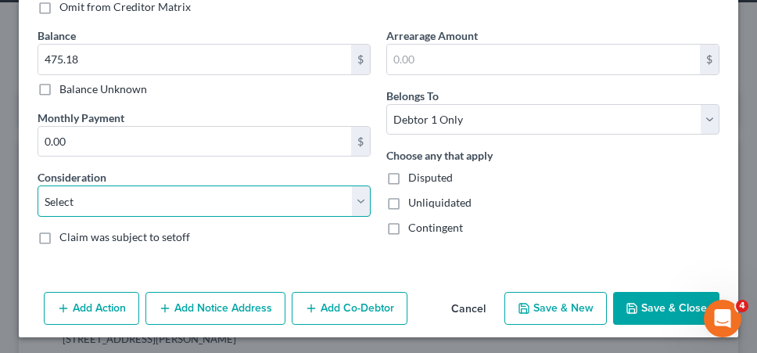
click at [278, 199] on select "Select Cable / Satellite Services Collection Agency Credit Card Debt Debt Couns…" at bounding box center [204, 200] width 333 height 31
click at [38, 185] on select "Select Cable / Satellite Services Collection Agency Credit Card Debt Debt Couns…" at bounding box center [204, 200] width 333 height 31
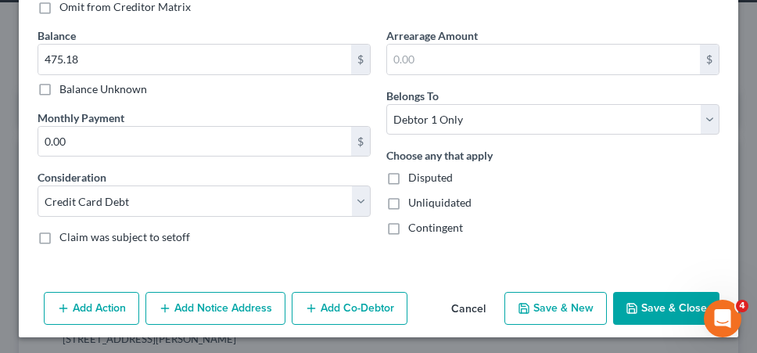
click at [681, 300] on button "Save & Close" at bounding box center [666, 308] width 106 height 33
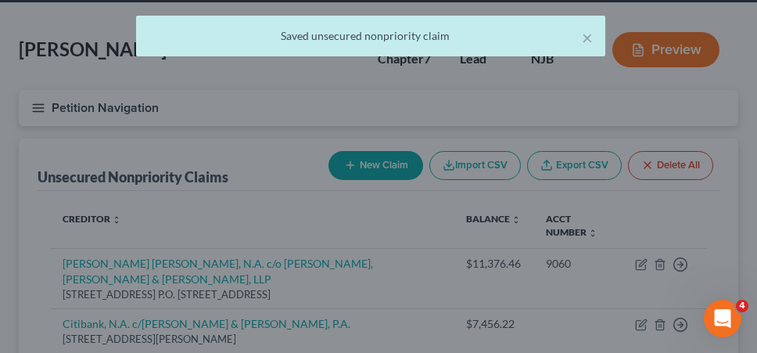
scroll to position [0, 0]
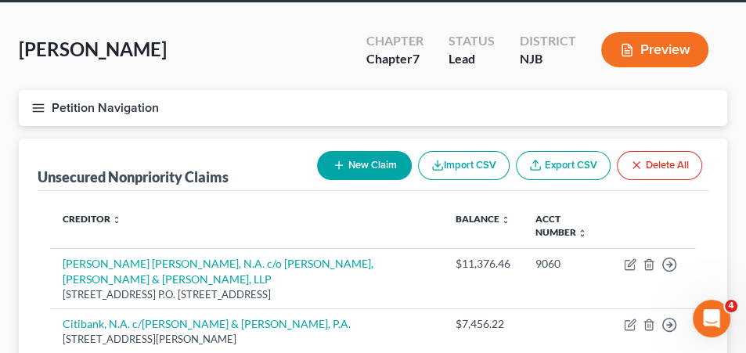
click at [344, 164] on button "New Claim" at bounding box center [364, 165] width 95 height 29
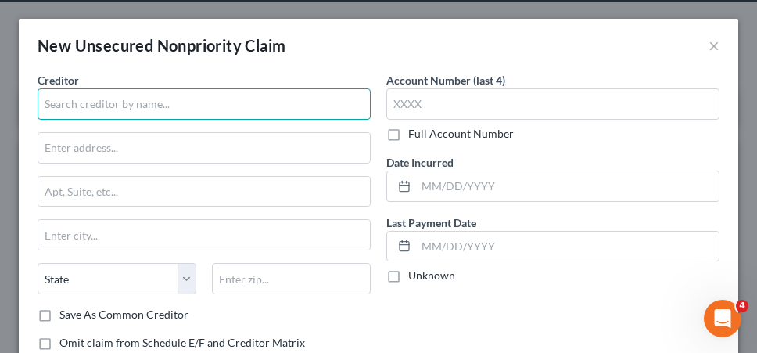
click at [228, 95] on input "text" at bounding box center [204, 103] width 333 height 31
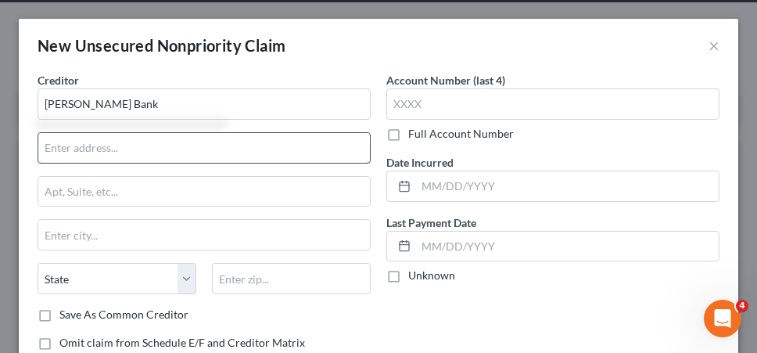
click at [219, 146] on input "text" at bounding box center [204, 148] width 332 height 30
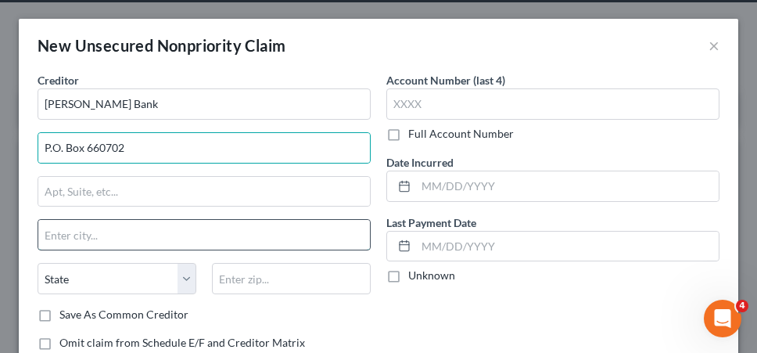
click at [332, 229] on input "text" at bounding box center [204, 235] width 332 height 30
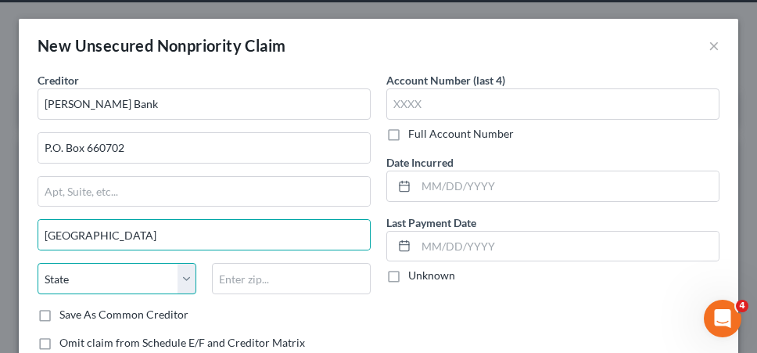
click at [160, 278] on select "State [US_STATE] AK AR AZ CA CO CT DE DC [GEOGRAPHIC_DATA] [GEOGRAPHIC_DATA] GU…" at bounding box center [117, 278] width 159 height 31
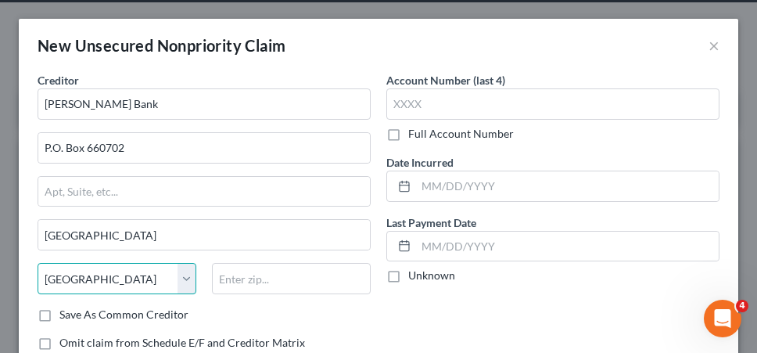
click at [38, 263] on select "State [US_STATE] AK AR AZ CA CO CT DE DC [GEOGRAPHIC_DATA] [GEOGRAPHIC_DATA] GU…" at bounding box center [117, 278] width 159 height 31
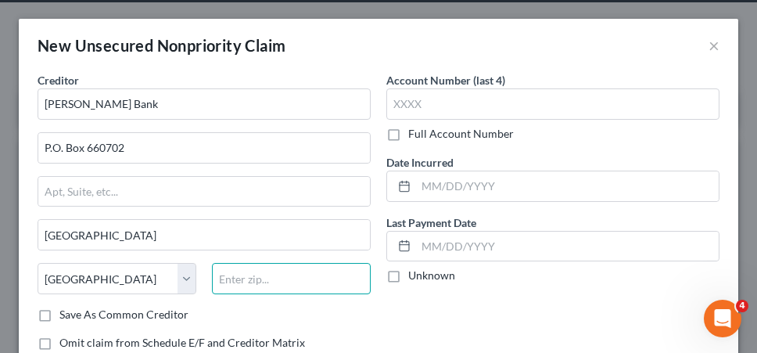
click at [260, 274] on input "text" at bounding box center [291, 278] width 159 height 31
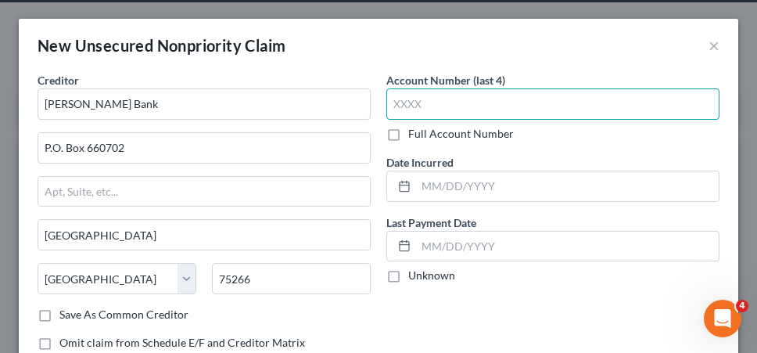
click at [508, 102] on input "text" at bounding box center [552, 103] width 333 height 31
click at [568, 101] on input "text" at bounding box center [552, 103] width 333 height 31
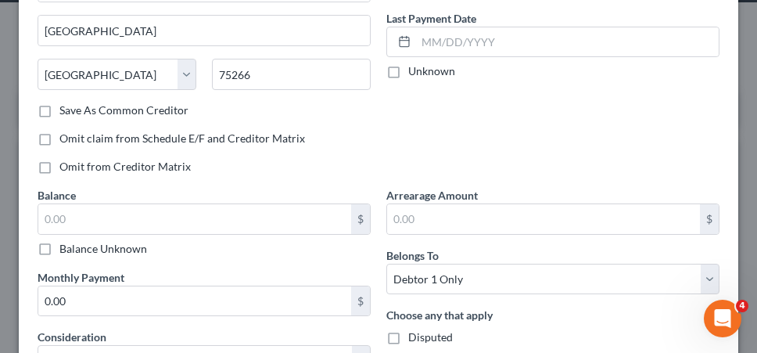
scroll to position [228, 0]
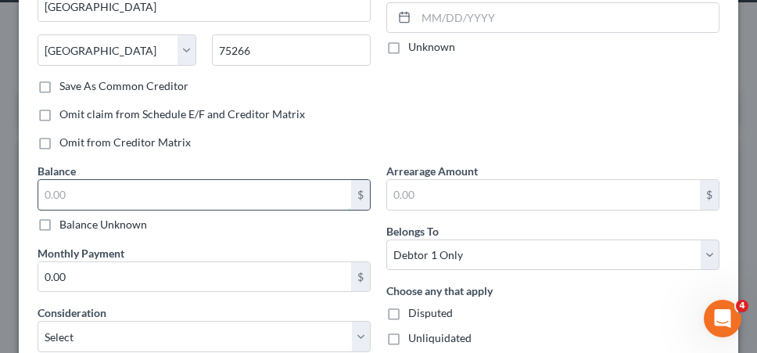
click at [274, 195] on input "text" at bounding box center [194, 195] width 313 height 30
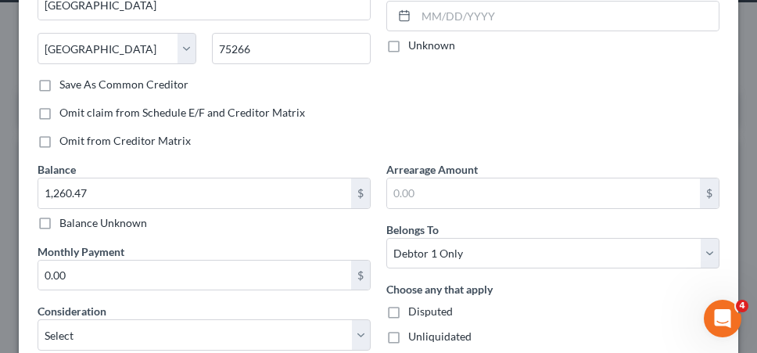
scroll to position [364, 0]
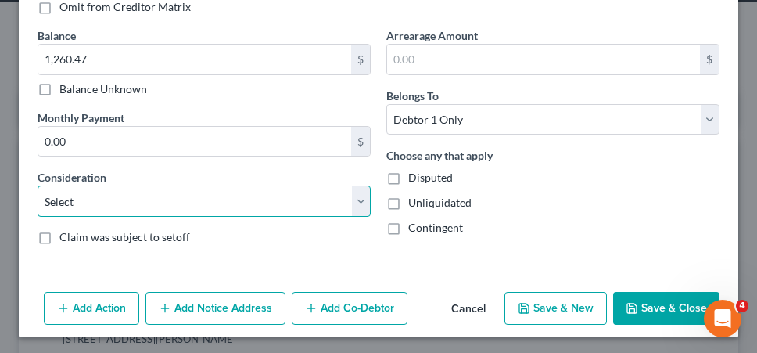
click at [243, 185] on select "Select Cable / Satellite Services Collection Agency Credit Card Debt Debt Couns…" at bounding box center [204, 200] width 333 height 31
click at [38, 185] on select "Select Cable / Satellite Services Collection Agency Credit Card Debt Debt Couns…" at bounding box center [204, 200] width 333 height 31
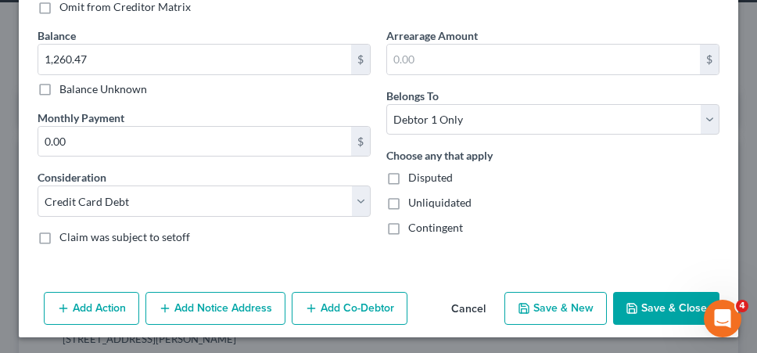
click at [627, 302] on icon "button" at bounding box center [632, 308] width 13 height 13
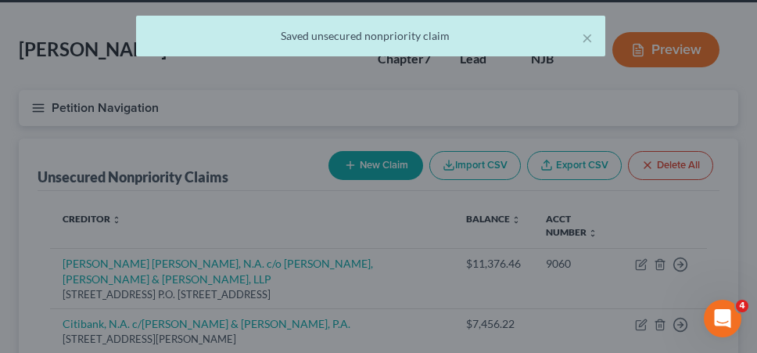
scroll to position [0, 0]
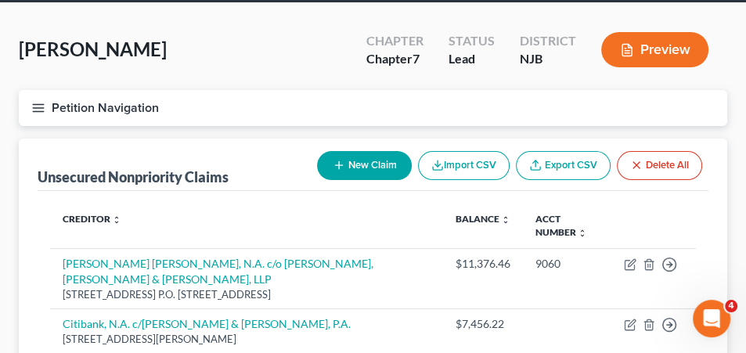
click at [393, 161] on button "New Claim" at bounding box center [364, 165] width 95 height 29
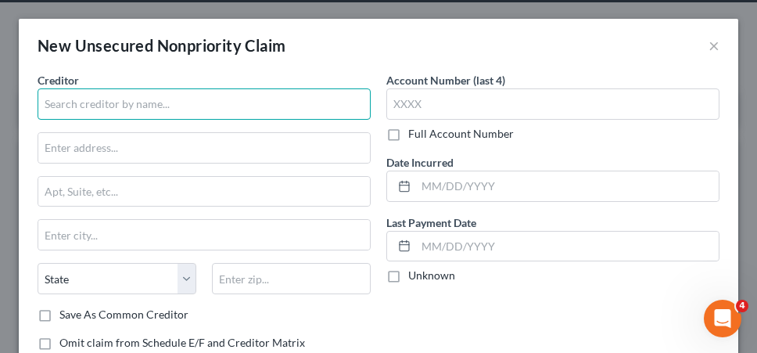
click at [274, 106] on input "text" at bounding box center [204, 103] width 333 height 31
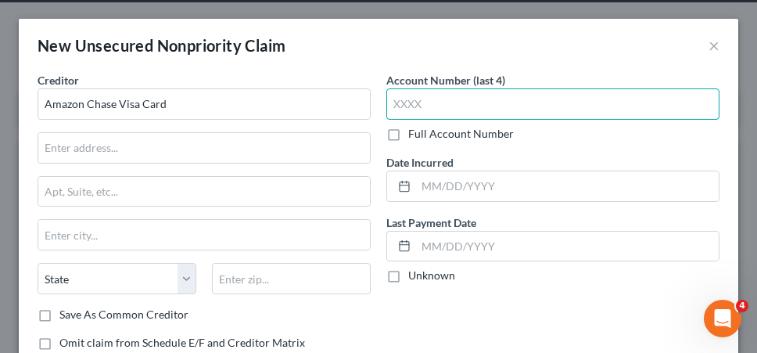
click at [577, 94] on input "text" at bounding box center [552, 103] width 333 height 31
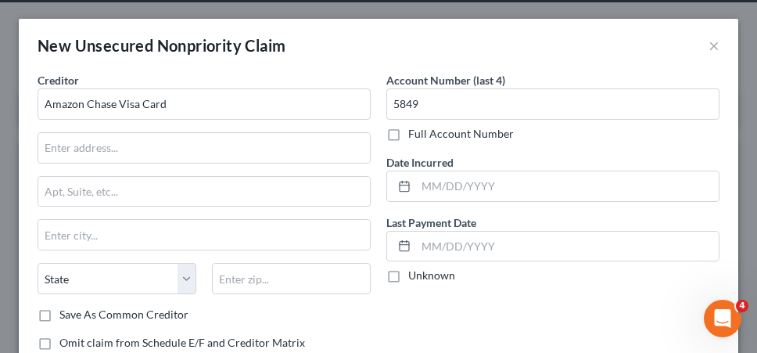
click at [408, 272] on label "Unknown" at bounding box center [431, 276] width 47 height 16
click at [415, 272] on input "Unknown" at bounding box center [420, 273] width 10 height 10
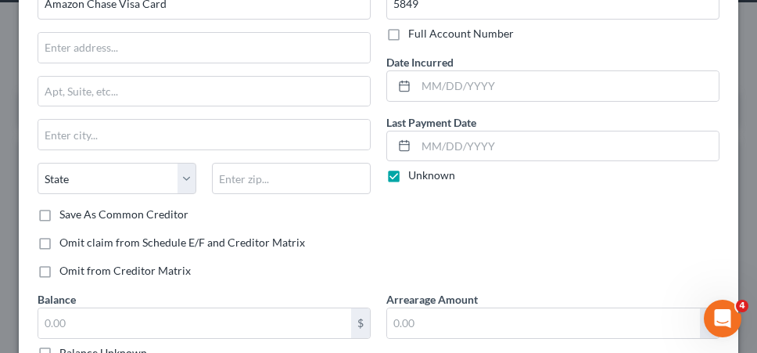
scroll to position [141, 0]
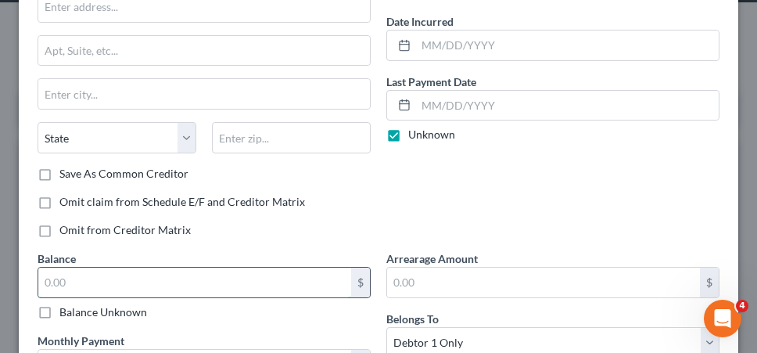
click at [313, 278] on input "text" at bounding box center [194, 283] width 313 height 30
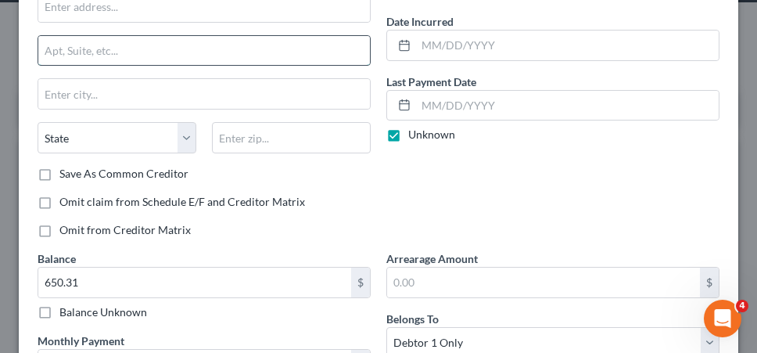
click at [183, 58] on input "text" at bounding box center [204, 51] width 332 height 30
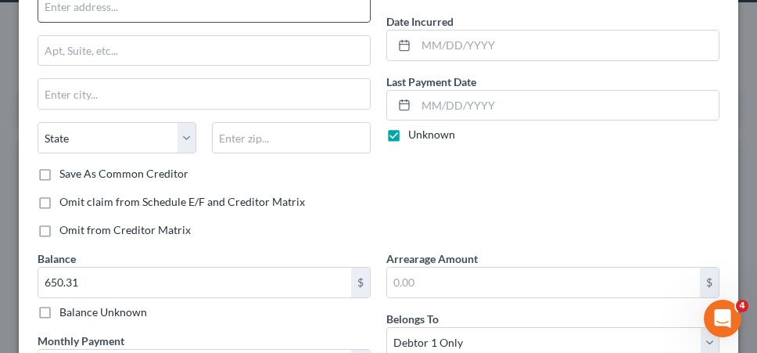
click at [167, 5] on input "text" at bounding box center [204, 7] width 332 height 30
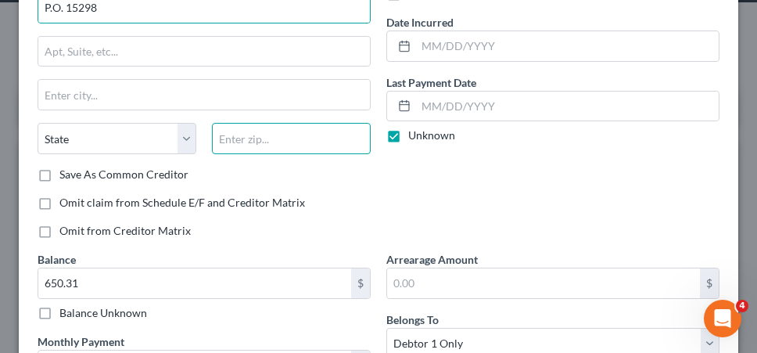
click at [266, 142] on input "text" at bounding box center [291, 138] width 159 height 31
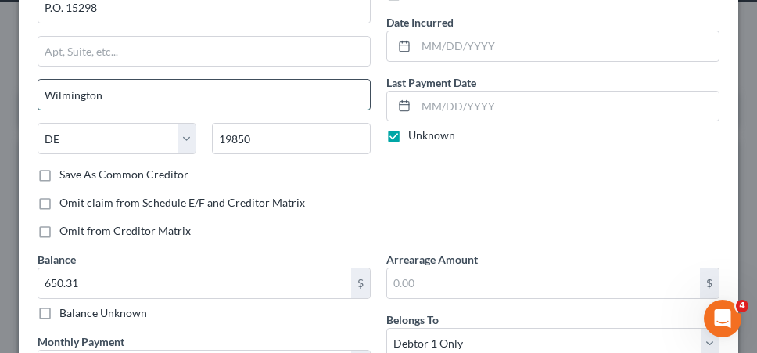
click at [200, 94] on input "Wilmington" at bounding box center [204, 95] width 332 height 30
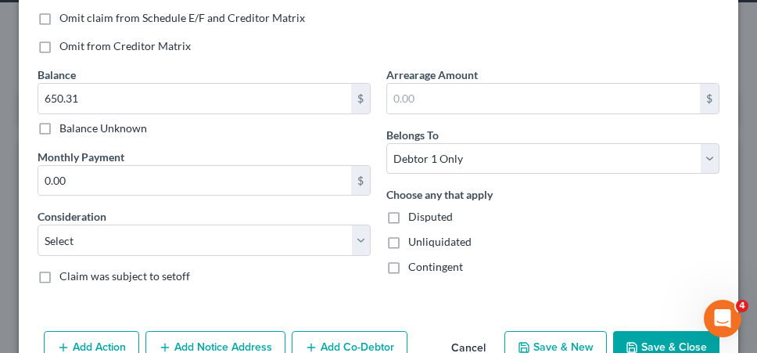
scroll to position [340, 0]
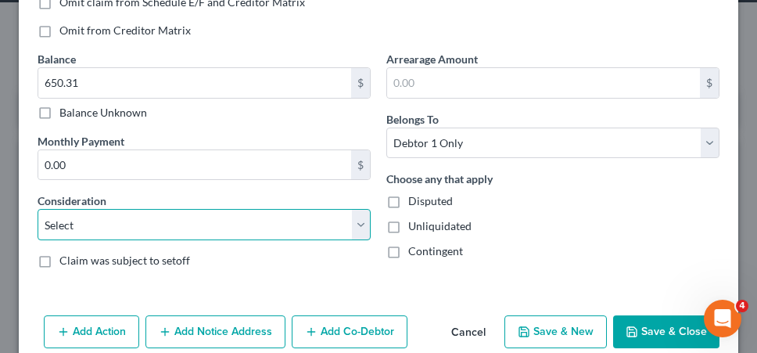
click at [271, 218] on select "Select Cable / Satellite Services Collection Agency Credit Card Debt Debt Couns…" at bounding box center [204, 224] width 333 height 31
click at [38, 209] on select "Select Cable / Satellite Services Collection Agency Credit Card Debt Debt Couns…" at bounding box center [204, 224] width 333 height 31
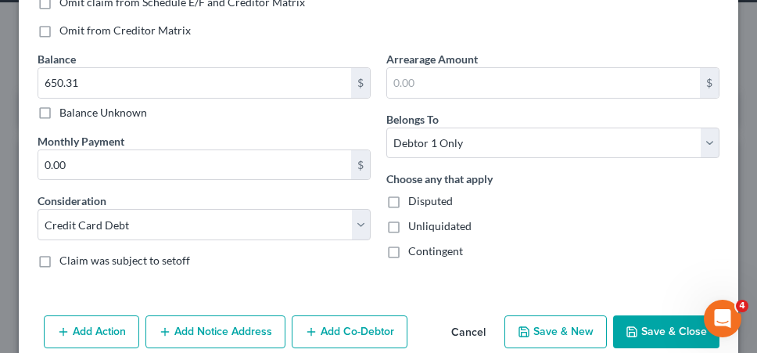
click at [627, 325] on icon "button" at bounding box center [632, 331] width 13 height 13
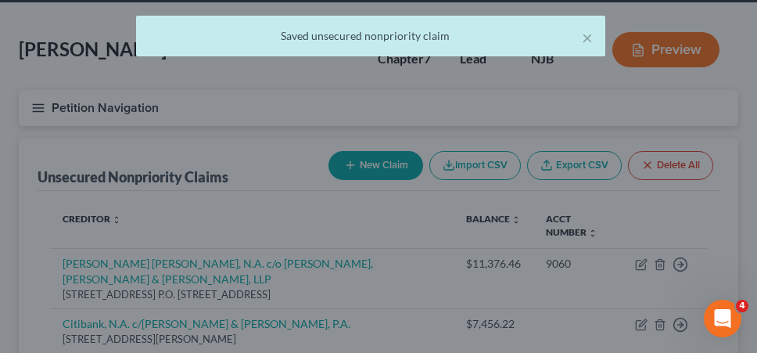
scroll to position [0, 0]
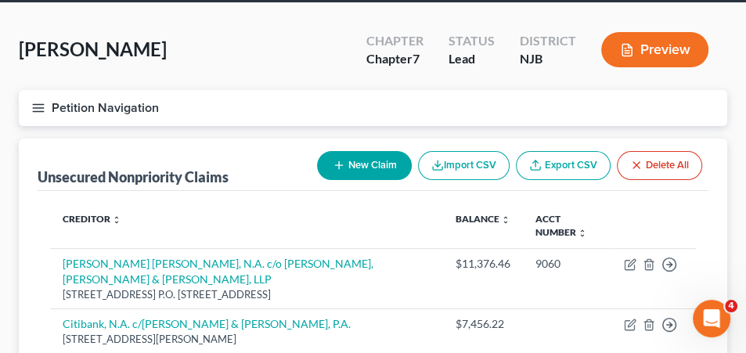
click at [364, 166] on button "New Claim" at bounding box center [364, 165] width 95 height 29
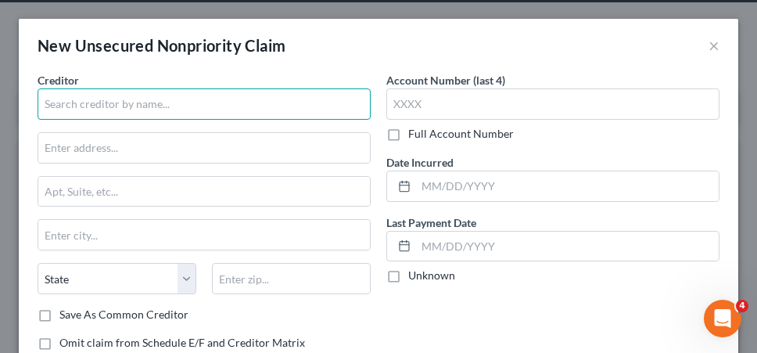
click at [266, 106] on input "text" at bounding box center [204, 103] width 333 height 31
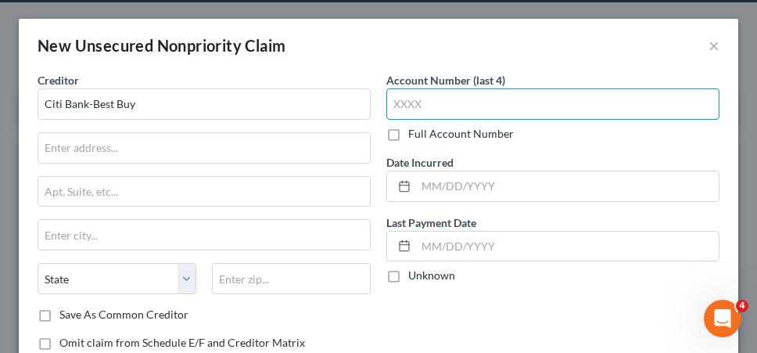
click at [548, 107] on input "text" at bounding box center [552, 103] width 333 height 31
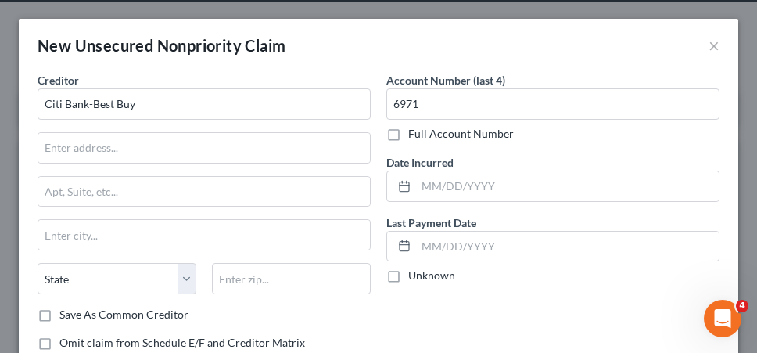
click at [501, 321] on div "Account Number (last 4) 6971 Full Account Number Date Incurred Last Payment Dat…" at bounding box center [553, 231] width 349 height 319
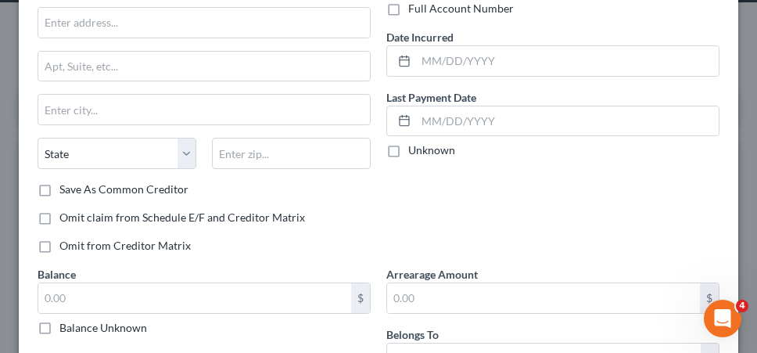
scroll to position [156, 0]
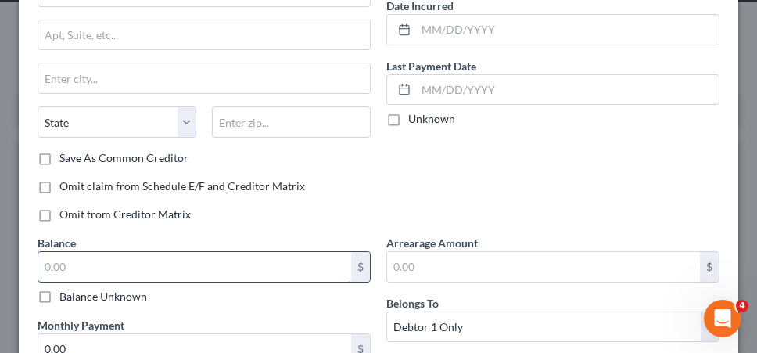
click at [324, 258] on input "text" at bounding box center [194, 267] width 313 height 30
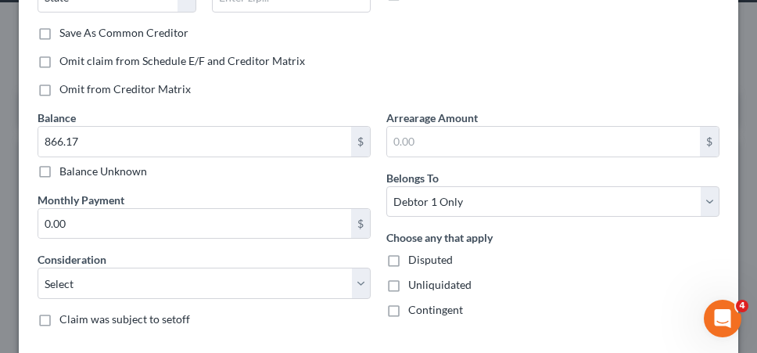
scroll to position [287, 0]
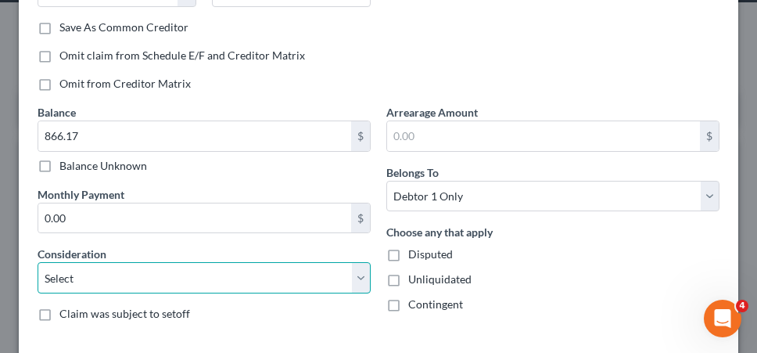
click at [254, 268] on select "Select Cable / Satellite Services Collection Agency Credit Card Debt Debt Couns…" at bounding box center [204, 277] width 333 height 31
click at [38, 262] on select "Select Cable / Satellite Services Collection Agency Credit Card Debt Debt Couns…" at bounding box center [204, 277] width 333 height 31
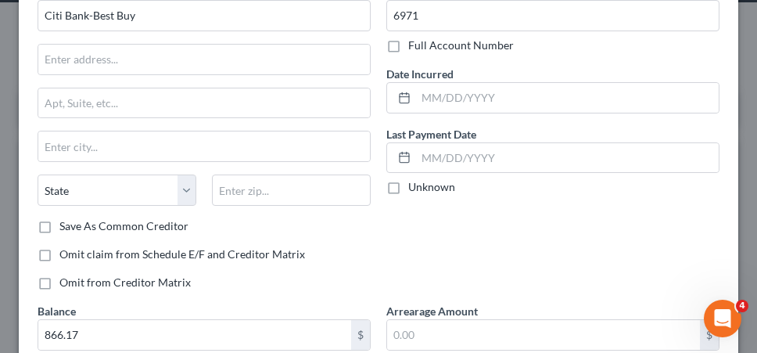
scroll to position [88, 0]
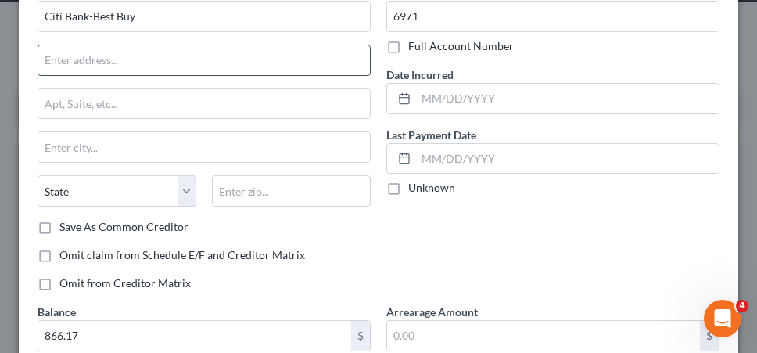
click at [211, 64] on input "text" at bounding box center [204, 60] width 332 height 30
paste input "P.O. [GEOGRAPHIC_DATA]"
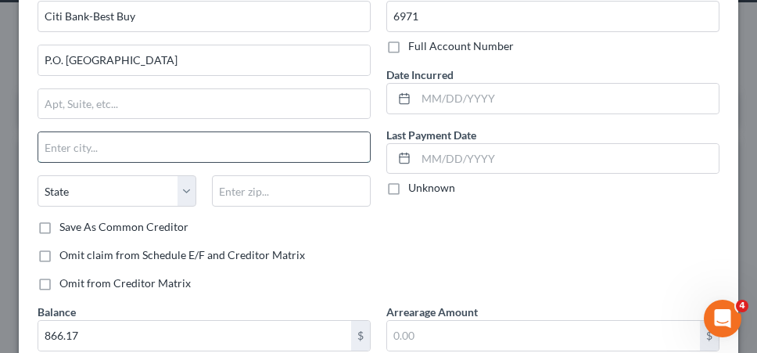
click at [146, 146] on input "text" at bounding box center [204, 147] width 332 height 30
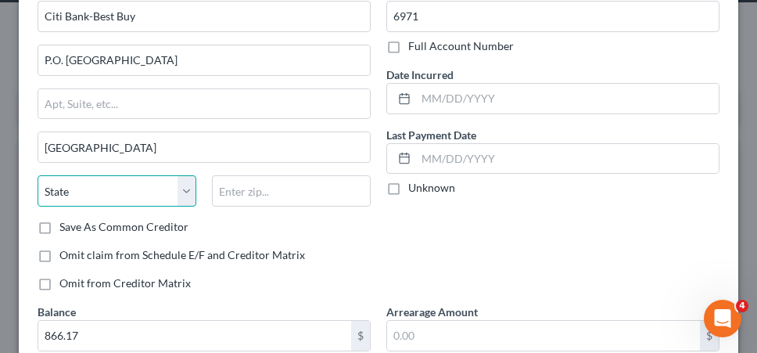
click at [175, 196] on select "State [US_STATE] AK AR AZ CA CO CT DE DC [GEOGRAPHIC_DATA] [GEOGRAPHIC_DATA] GU…" at bounding box center [117, 190] width 159 height 31
click at [38, 175] on select "State [US_STATE] AK AR AZ CA CO CT DE DC [GEOGRAPHIC_DATA] [GEOGRAPHIC_DATA] GU…" at bounding box center [117, 190] width 159 height 31
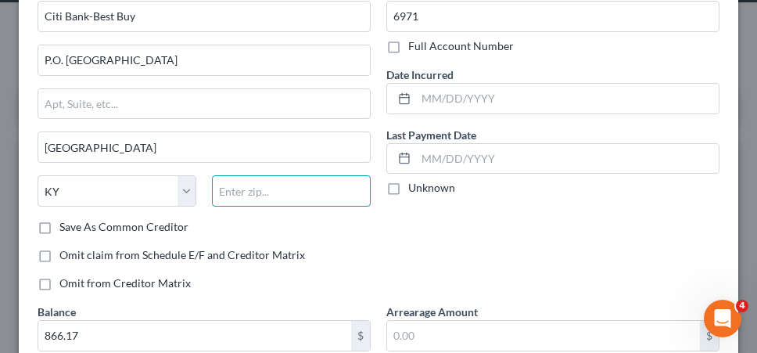
click at [250, 199] on input "text" at bounding box center [291, 190] width 159 height 31
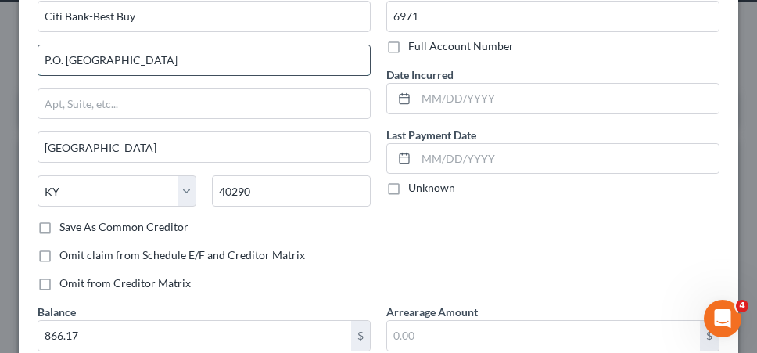
click at [282, 59] on input "P.O. [GEOGRAPHIC_DATA]" at bounding box center [204, 60] width 332 height 30
click at [408, 184] on label "Unknown" at bounding box center [431, 188] width 47 height 16
click at [415, 184] on input "Unknown" at bounding box center [420, 185] width 10 height 10
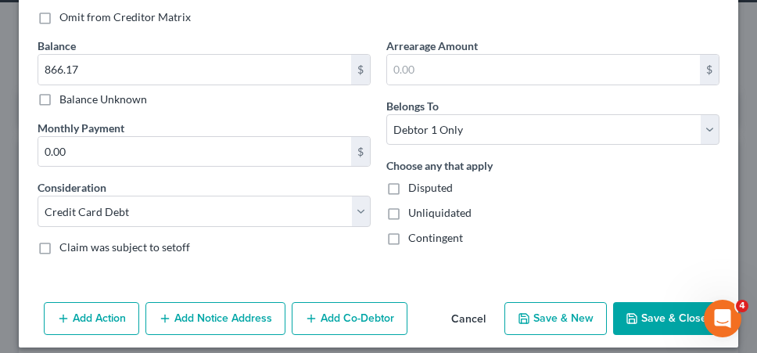
scroll to position [364, 0]
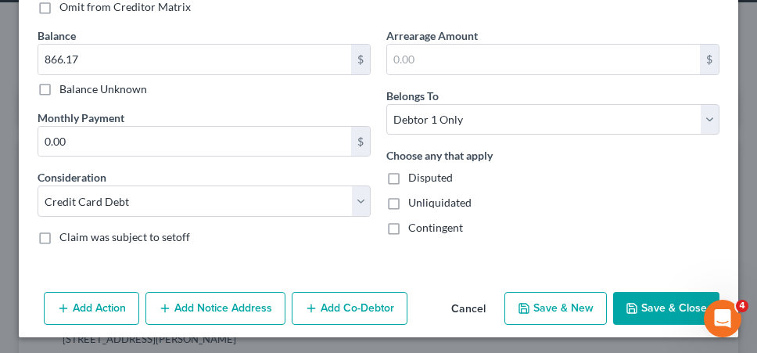
click at [658, 301] on button "Save & Close" at bounding box center [666, 308] width 106 height 33
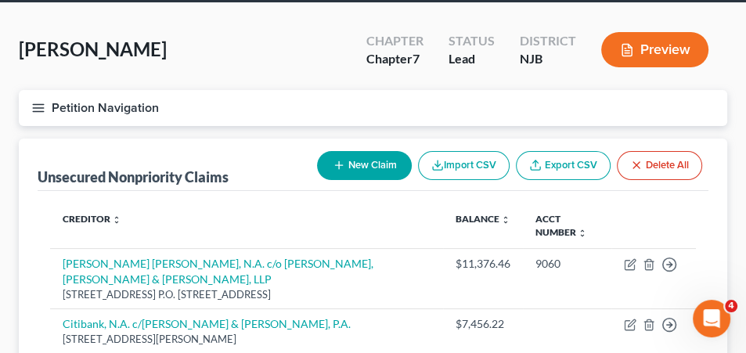
click at [383, 169] on button "New Claim" at bounding box center [364, 165] width 95 height 29
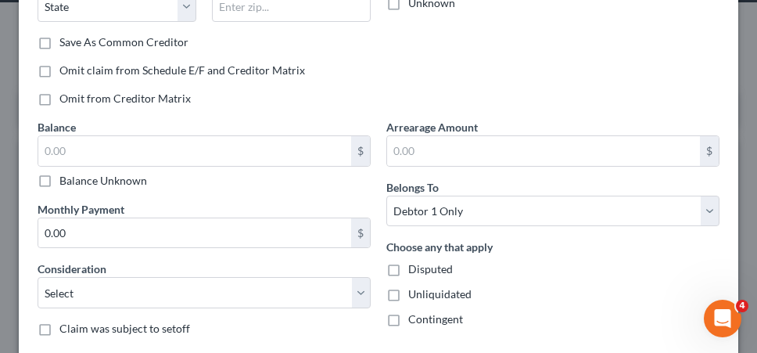
scroll to position [322, 0]
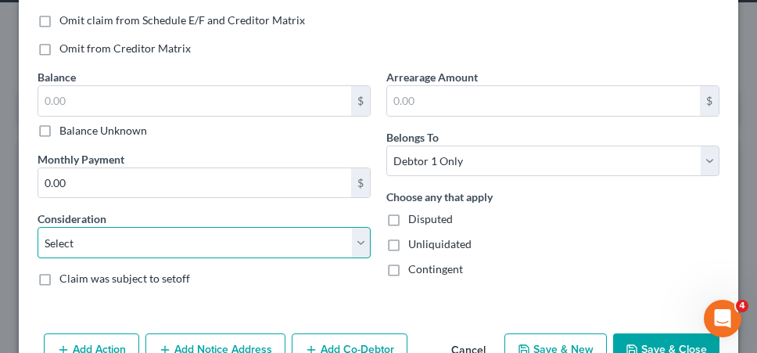
click at [263, 245] on select "Select Cable / Satellite Services Collection Agency Credit Card Debt Debt Couns…" at bounding box center [204, 242] width 333 height 31
click at [38, 227] on select "Select Cable / Satellite Services Collection Agency Credit Card Debt Debt Couns…" at bounding box center [204, 242] width 333 height 31
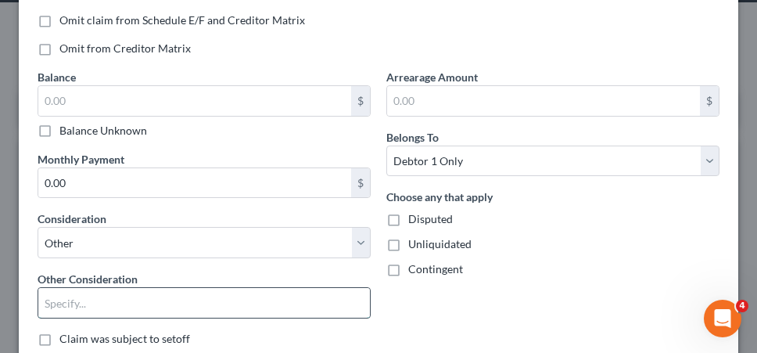
click at [163, 294] on input "text" at bounding box center [204, 303] width 332 height 30
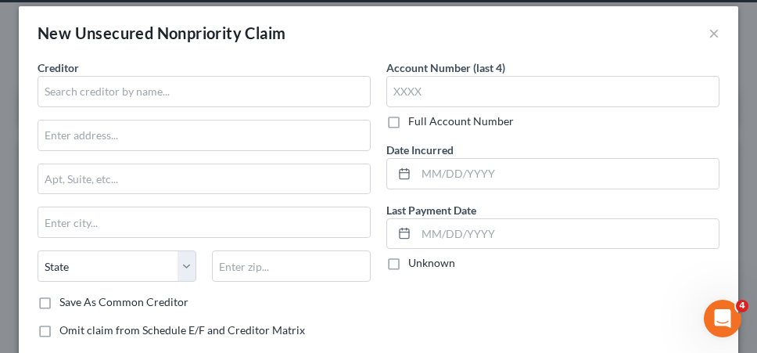
scroll to position [12, 0]
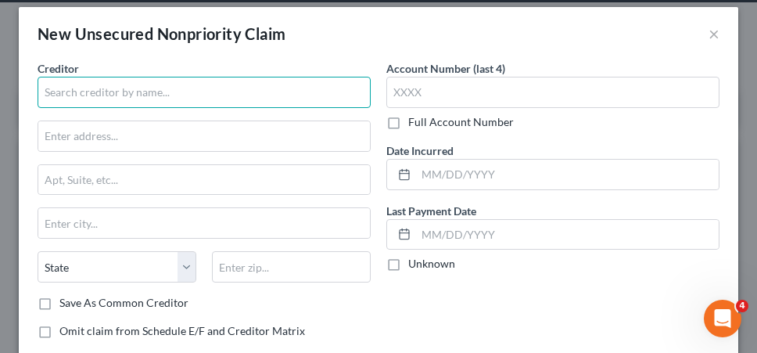
click at [210, 86] on input "text" at bounding box center [204, 92] width 333 height 31
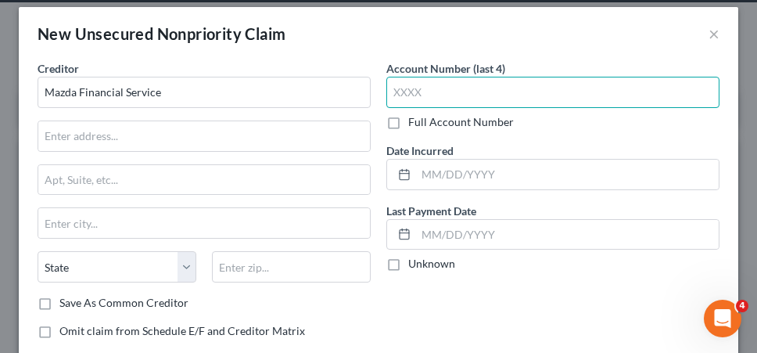
click at [402, 95] on input "text" at bounding box center [552, 92] width 333 height 31
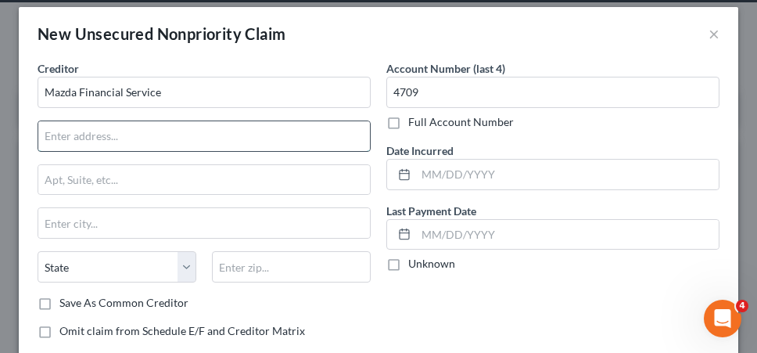
click at [191, 128] on input "text" at bounding box center [204, 136] width 332 height 30
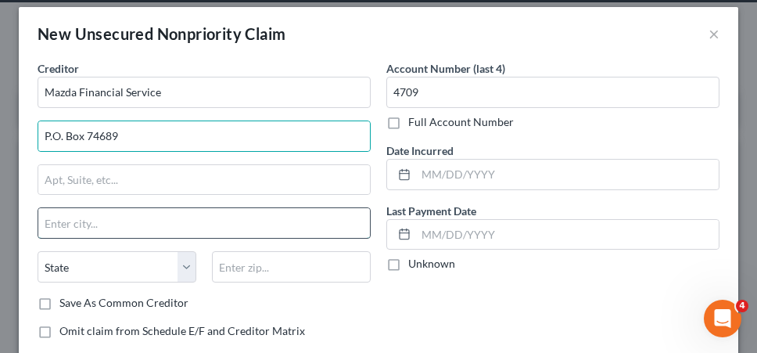
click at [82, 223] on input "text" at bounding box center [204, 223] width 332 height 30
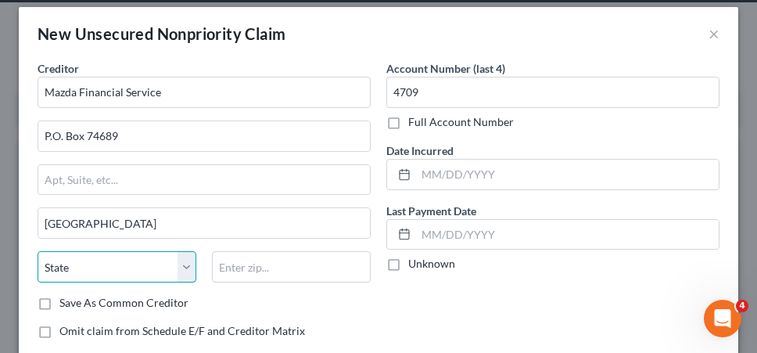
click at [79, 257] on select "State [US_STATE] AK AR AZ CA CO CT DE DC [GEOGRAPHIC_DATA] [GEOGRAPHIC_DATA] GU…" at bounding box center [117, 266] width 159 height 31
click at [38, 251] on select "State [US_STATE] AK AR AZ CA CO CT DE DC [GEOGRAPHIC_DATA] [GEOGRAPHIC_DATA] GU…" at bounding box center [117, 266] width 159 height 31
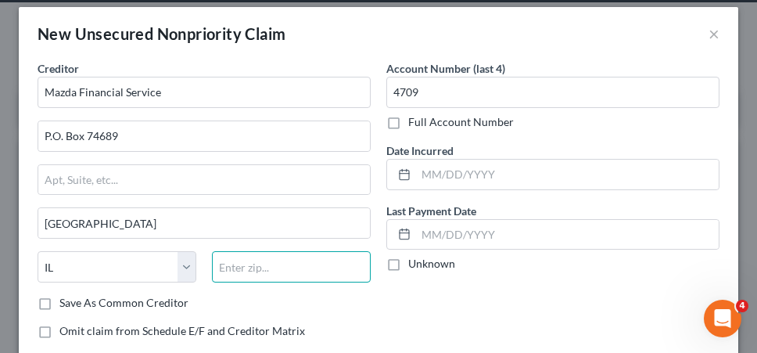
click at [230, 268] on input "text" at bounding box center [291, 266] width 159 height 31
click at [510, 324] on div "Account Number (last 4) 4709 Full Account Number Date Incurred Last Payment Dat…" at bounding box center [553, 219] width 349 height 319
click at [582, 315] on div "Account Number (last 4) 4709 Full Account Number Date Incurred Last Payment Dat…" at bounding box center [553, 219] width 349 height 319
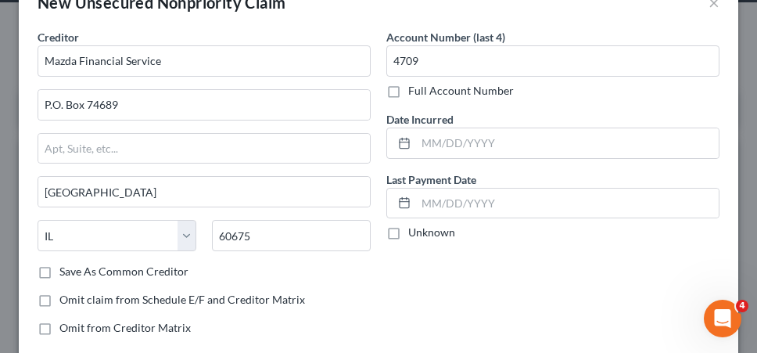
scroll to position [74, 0]
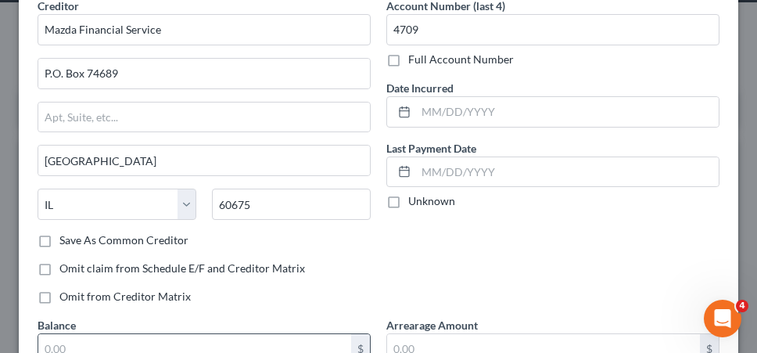
click at [275, 347] on input "text" at bounding box center [194, 349] width 313 height 30
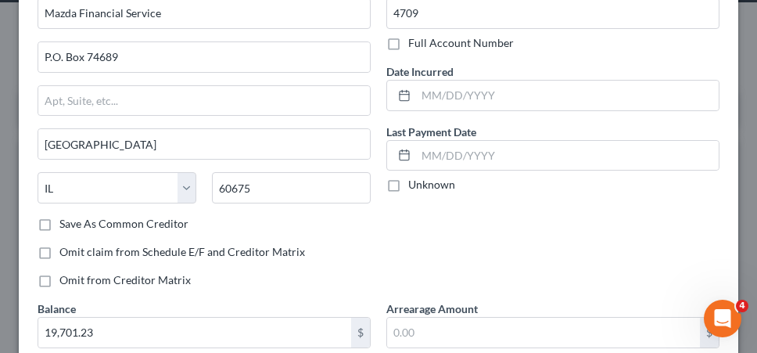
scroll to position [22, 0]
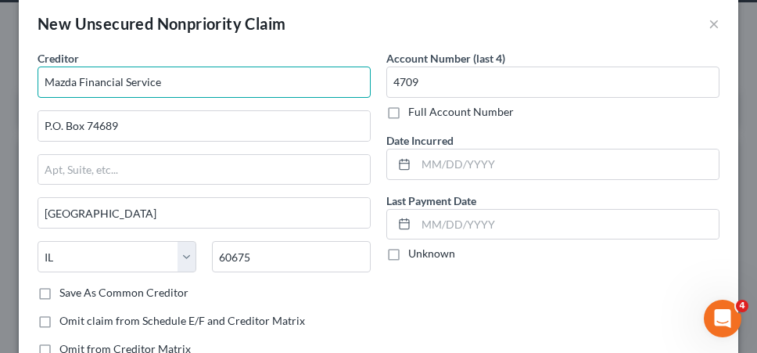
click at [252, 82] on input "Mazda Financial Service" at bounding box center [204, 81] width 333 height 31
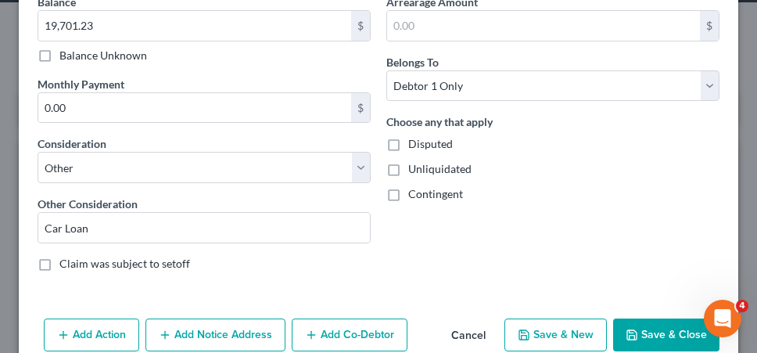
scroll to position [424, 0]
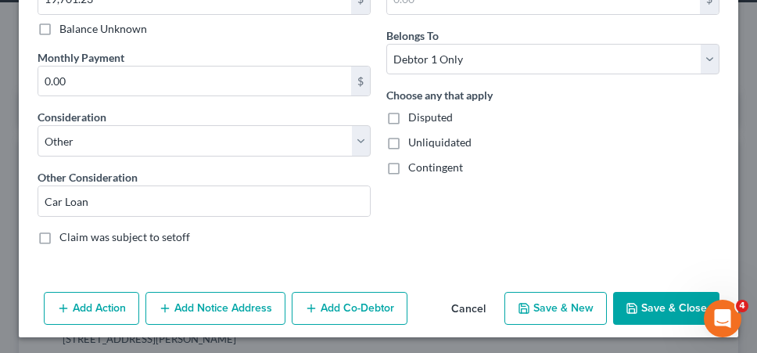
click at [643, 294] on button "Save & Close" at bounding box center [666, 308] width 106 height 33
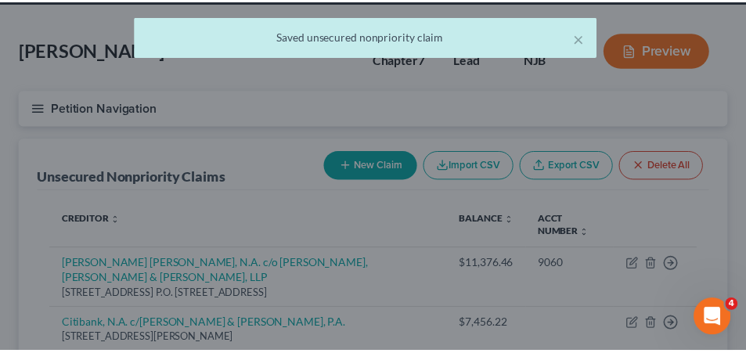
scroll to position [0, 0]
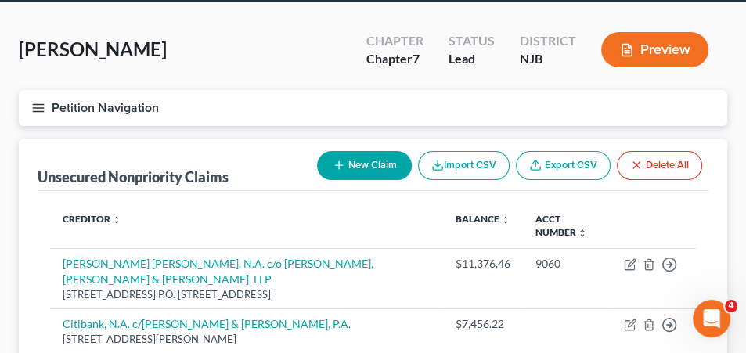
click at [558, 204] on th "Acct Number expand_more expand_less unfold_more" at bounding box center [567, 225] width 88 height 45
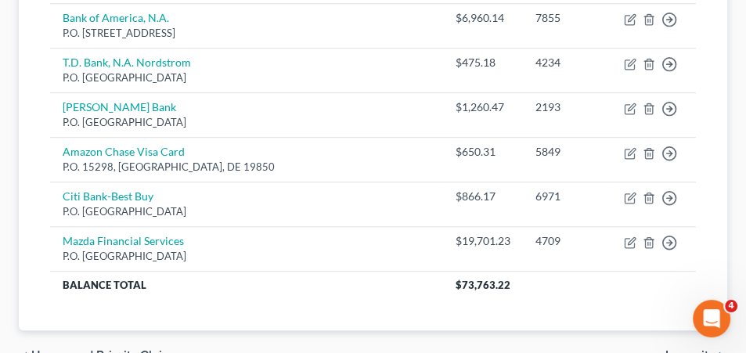
scroll to position [688, 0]
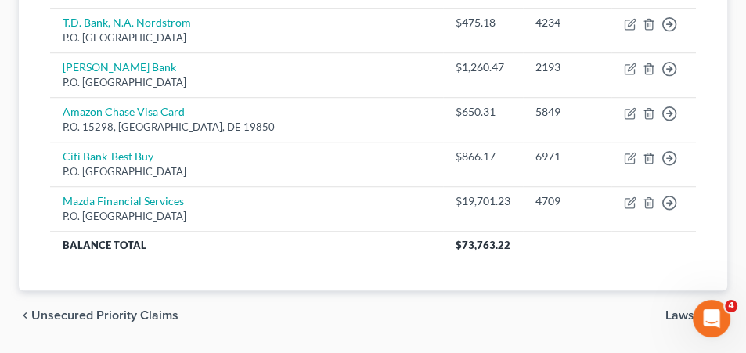
click at [529, 290] on div "chevron_left Unsecured Priority Claims Lawsuits chevron_right" at bounding box center [373, 315] width 708 height 50
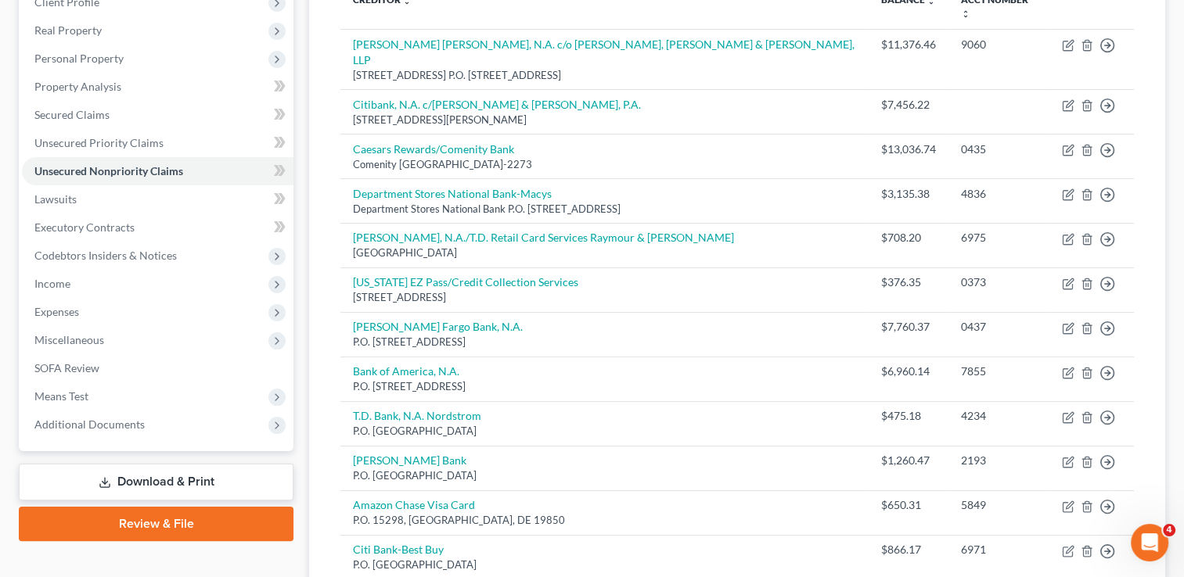
scroll to position [415, 0]
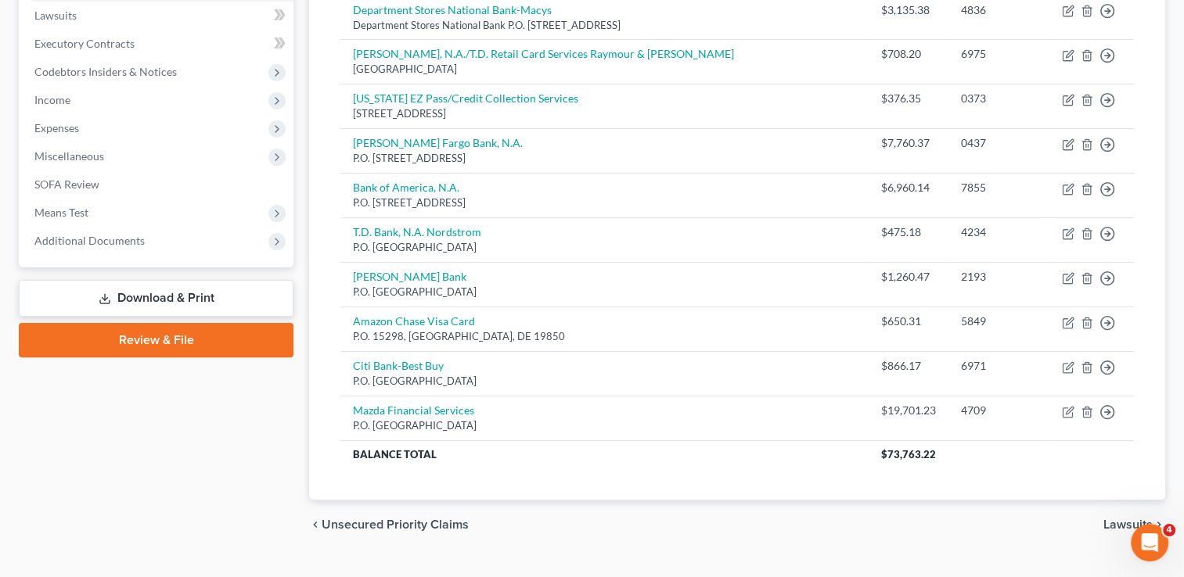
click at [1123, 519] on span "Lawsuits" at bounding box center [1127, 525] width 49 height 13
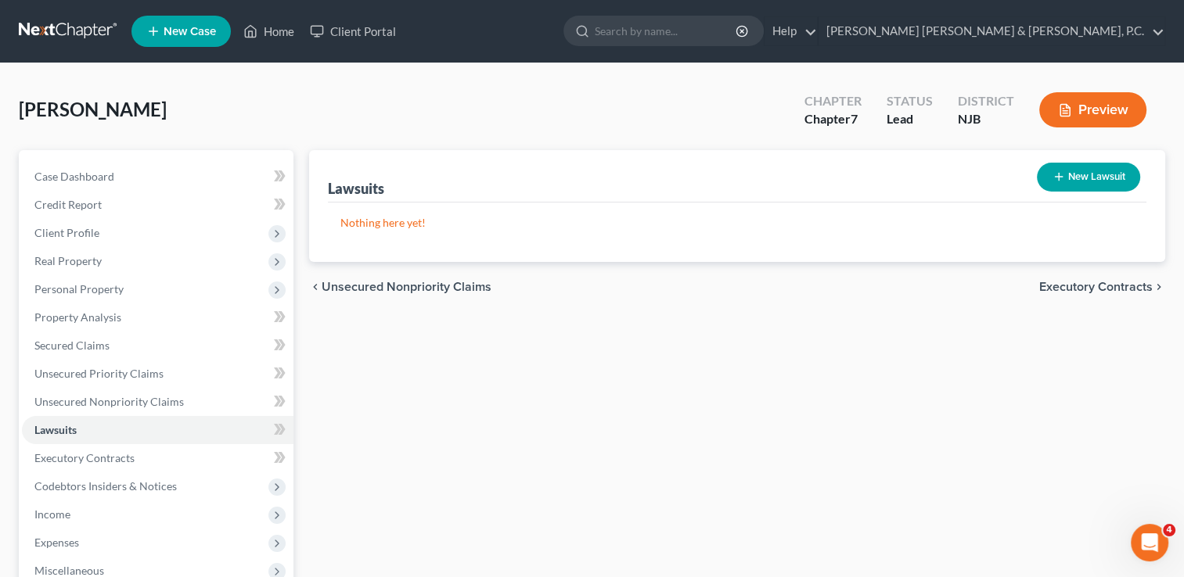
click at [1082, 171] on button "New Lawsuit" at bounding box center [1088, 177] width 103 height 29
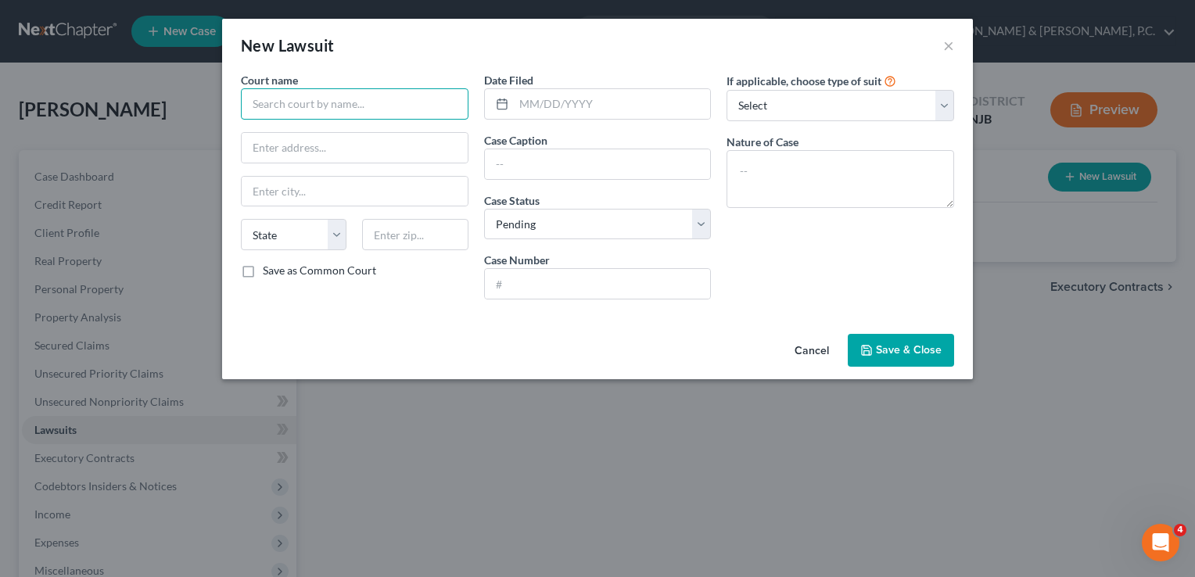
click at [438, 95] on input "text" at bounding box center [355, 103] width 228 height 31
click at [404, 159] on input "text" at bounding box center [355, 148] width 226 height 30
click at [385, 180] on input "text" at bounding box center [355, 192] width 226 height 30
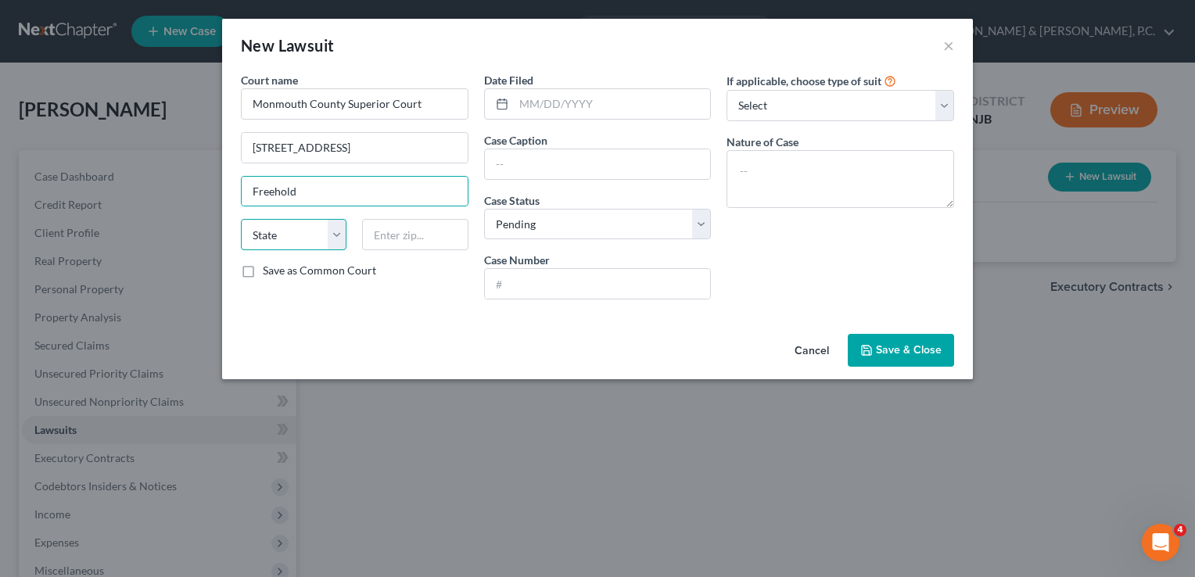
click at [336, 228] on select "State [US_STATE] AK AR AZ CA CO CT DE DC [GEOGRAPHIC_DATA] [GEOGRAPHIC_DATA] GU…" at bounding box center [294, 234] width 106 height 31
click at [241, 219] on select "State [US_STATE] AK AR AZ CA CO CT DE DC [GEOGRAPHIC_DATA] [GEOGRAPHIC_DATA] GU…" at bounding box center [294, 234] width 106 height 31
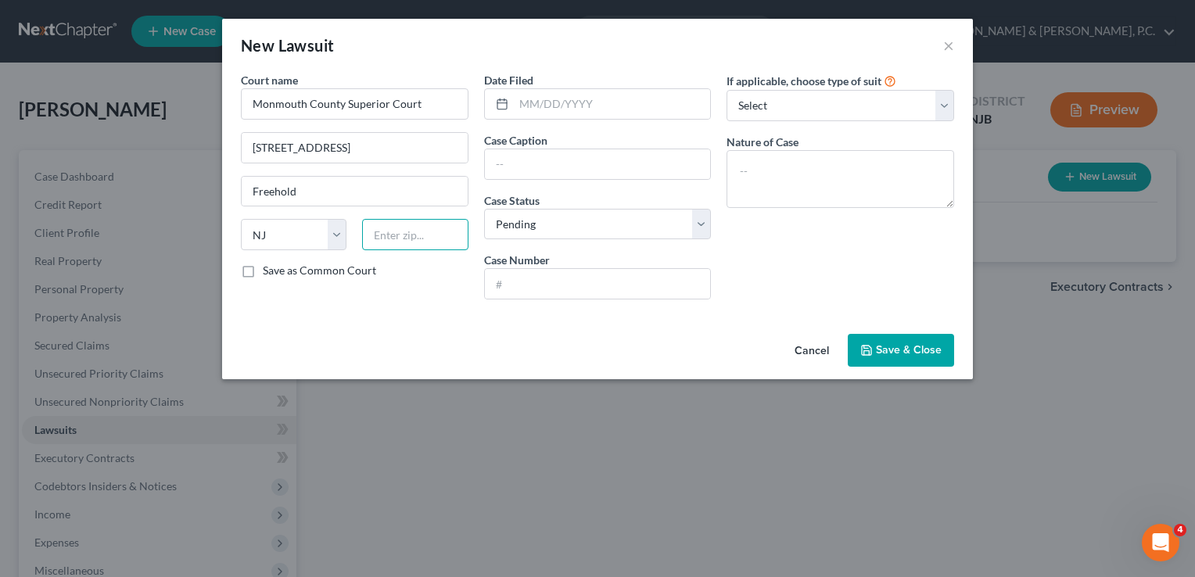
click at [387, 237] on input "text" at bounding box center [415, 234] width 106 height 31
click at [835, 103] on select "Select Repossession Garnishment Foreclosure Attached, Seized, Or Levied Other" at bounding box center [841, 105] width 228 height 31
click at [727, 90] on select "Select Repossession Garnishment Foreclosure Attached, Seized, Or Levied Other" at bounding box center [841, 105] width 228 height 31
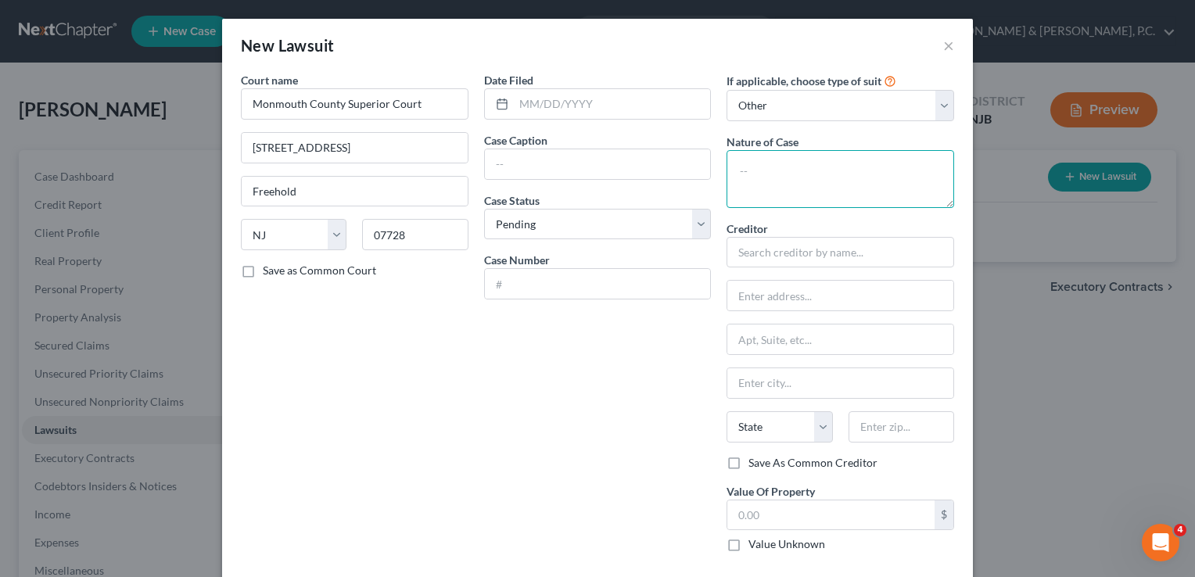
click at [785, 177] on textarea at bounding box center [841, 179] width 228 height 58
click at [298, 268] on label "Save as Common Court" at bounding box center [319, 271] width 113 height 16
click at [279, 268] on input "Save as Common Court" at bounding box center [274, 268] width 10 height 10
click at [619, 163] on input "text" at bounding box center [598, 164] width 226 height 30
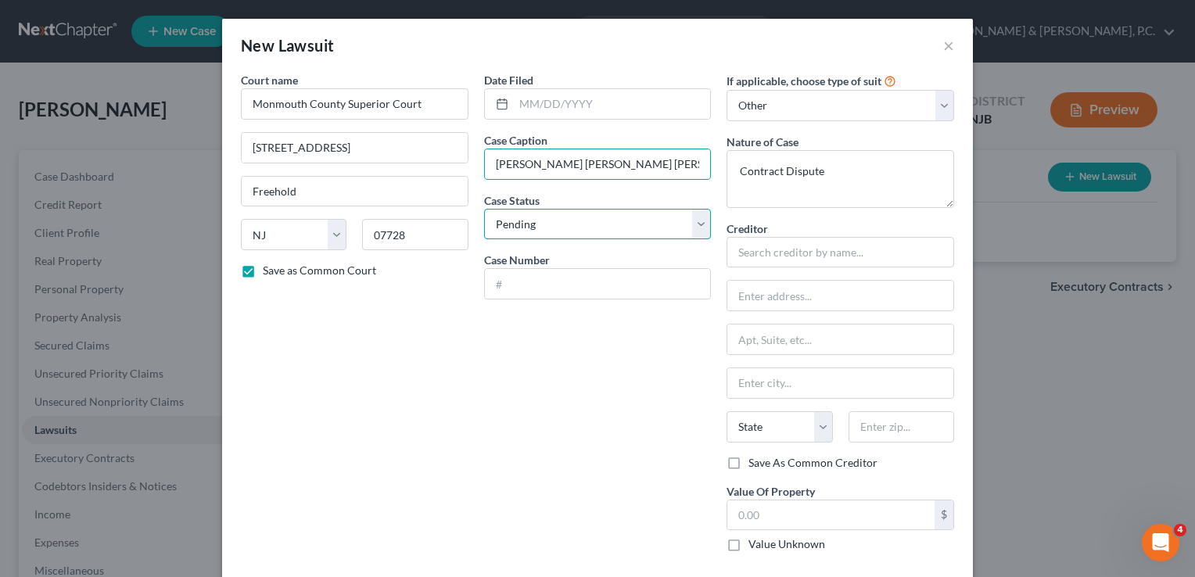
click at [634, 218] on select "Select Pending On Appeal Concluded" at bounding box center [598, 224] width 228 height 31
click at [484, 209] on select "Select Pending On Appeal Concluded" at bounding box center [598, 224] width 228 height 31
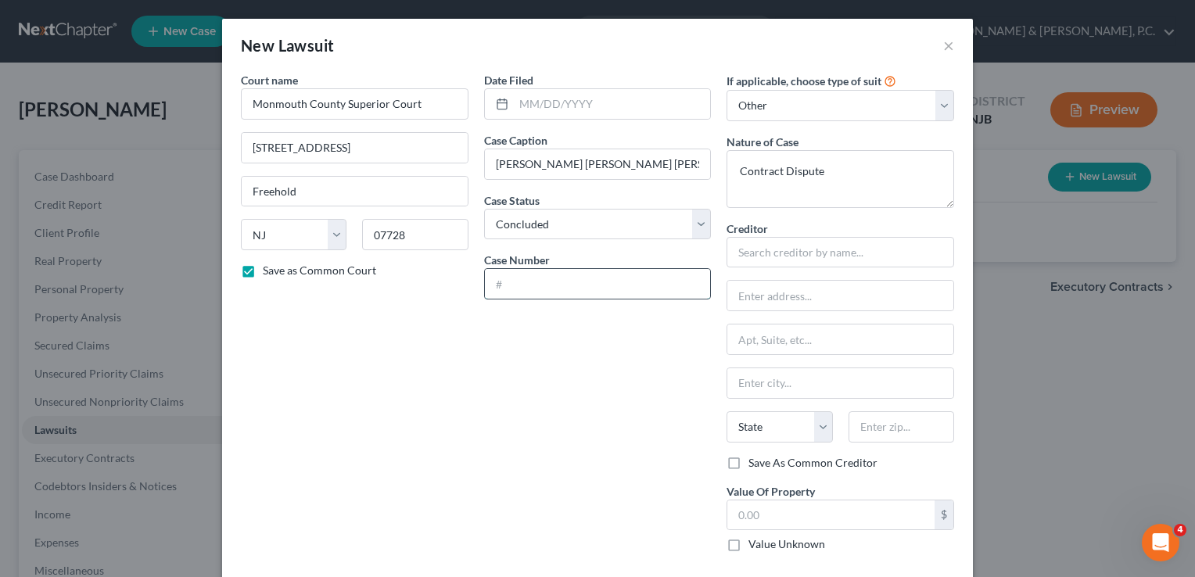
click at [602, 271] on input "text" at bounding box center [598, 284] width 226 height 30
click at [602, 277] on input "MON-DC-" at bounding box center [598, 284] width 226 height 30
click at [759, 255] on input "text" at bounding box center [841, 252] width 228 height 31
click at [957, 233] on div "Court name * [GEOGRAPHIC_DATA] [GEOGRAPHIC_DATA] Freehold State [US_STATE] AK A…" at bounding box center [597, 326] width 751 height 508
click at [687, 444] on div "Date Filed Case Caption [PERSON_NAME] [PERSON_NAME] [PERSON_NAME] Case Status *…" at bounding box center [597, 318] width 243 height 493
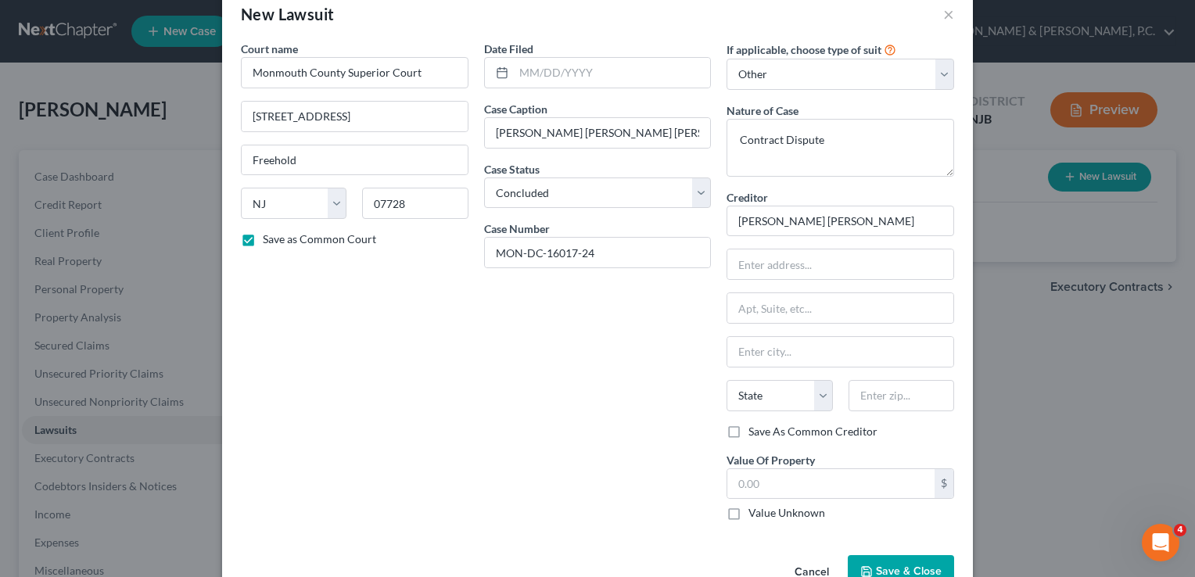
scroll to position [63, 0]
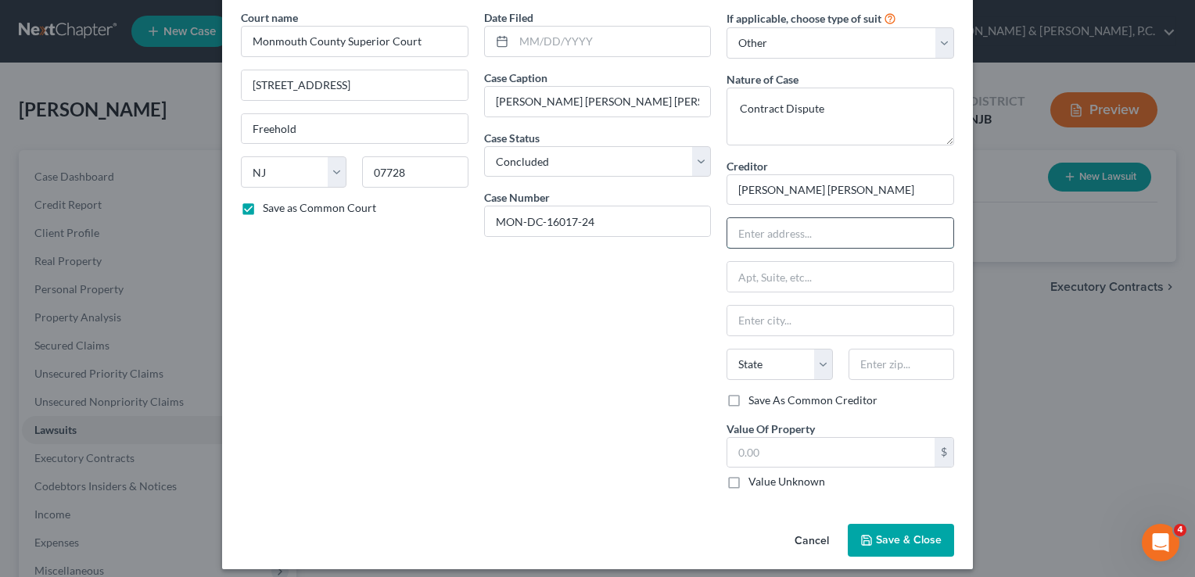
click at [777, 241] on input "text" at bounding box center [841, 233] width 226 height 30
click at [857, 181] on input "[PERSON_NAME] [PERSON_NAME]" at bounding box center [841, 189] width 228 height 31
click at [685, 419] on div "Date Filed Case Caption [PERSON_NAME] [PERSON_NAME] [PERSON_NAME] Case Status *…" at bounding box center [597, 255] width 243 height 493
click at [863, 183] on input "[PERSON_NAME] [PERSON_NAME] c/o" at bounding box center [841, 189] width 228 height 31
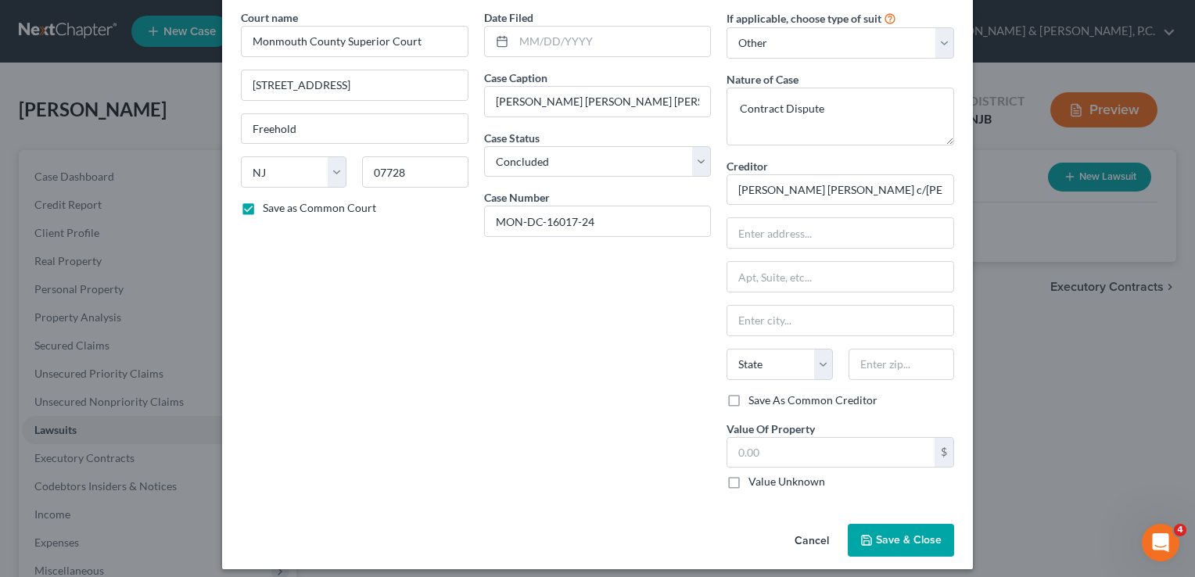
click at [680, 460] on div "Date Filed Case Caption [PERSON_NAME] [PERSON_NAME] [PERSON_NAME] Case Status *…" at bounding box center [597, 255] width 243 height 493
click at [905, 185] on input "[PERSON_NAME] [PERSON_NAME] c/[PERSON_NAME]" at bounding box center [841, 189] width 228 height 31
click at [848, 396] on label "Save As Common Creditor" at bounding box center [813, 401] width 129 height 16
click at [765, 396] on input "Save As Common Creditor" at bounding box center [760, 398] width 10 height 10
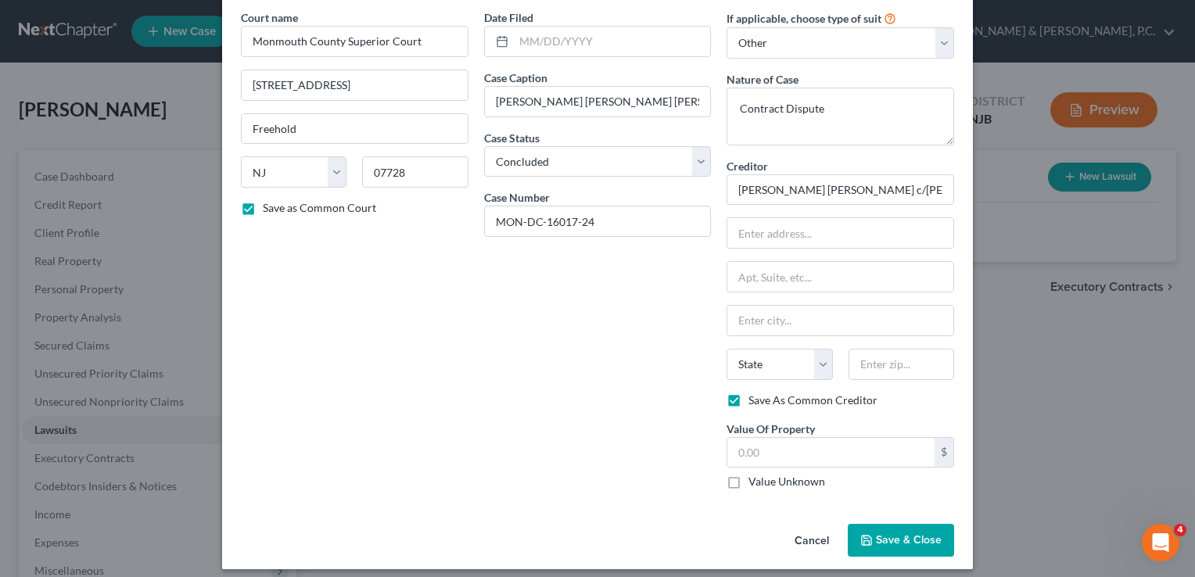
click at [620, 351] on div "Date Filed Case Caption [PERSON_NAME] [PERSON_NAME] [PERSON_NAME] Case Status *…" at bounding box center [597, 255] width 243 height 493
click at [790, 235] on input "text" at bounding box center [841, 233] width 226 height 30
click at [794, 274] on input "text" at bounding box center [841, 277] width 226 height 30
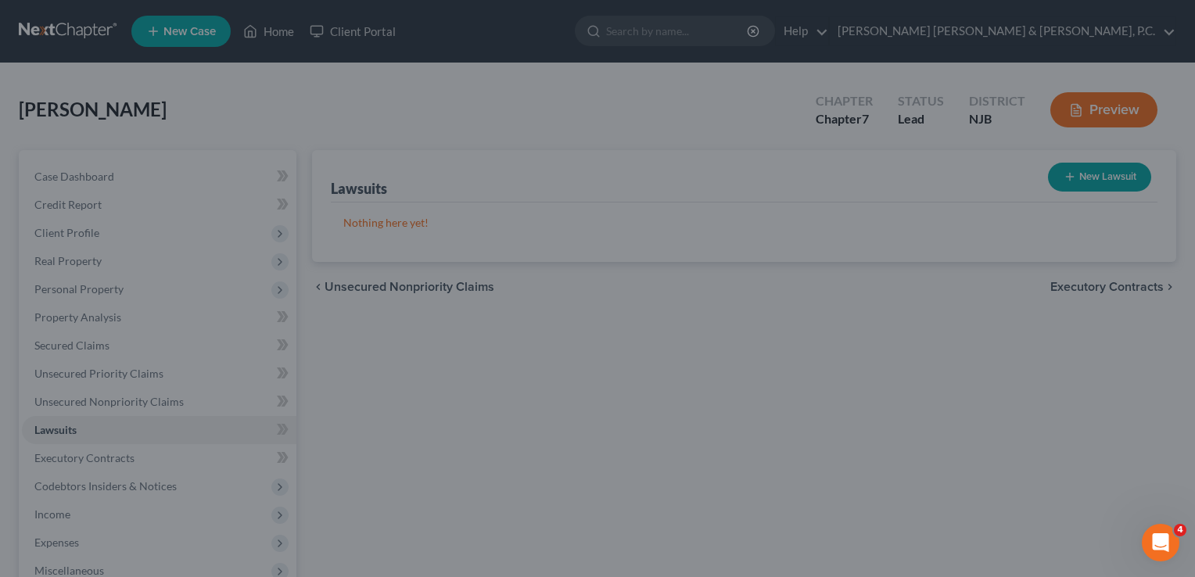
click at [1050, 361] on div "New Lawsuit × Court name * [GEOGRAPHIC_DATA] [GEOGRAPHIC_DATA] Freehold State […" at bounding box center [597, 288] width 1195 height 577
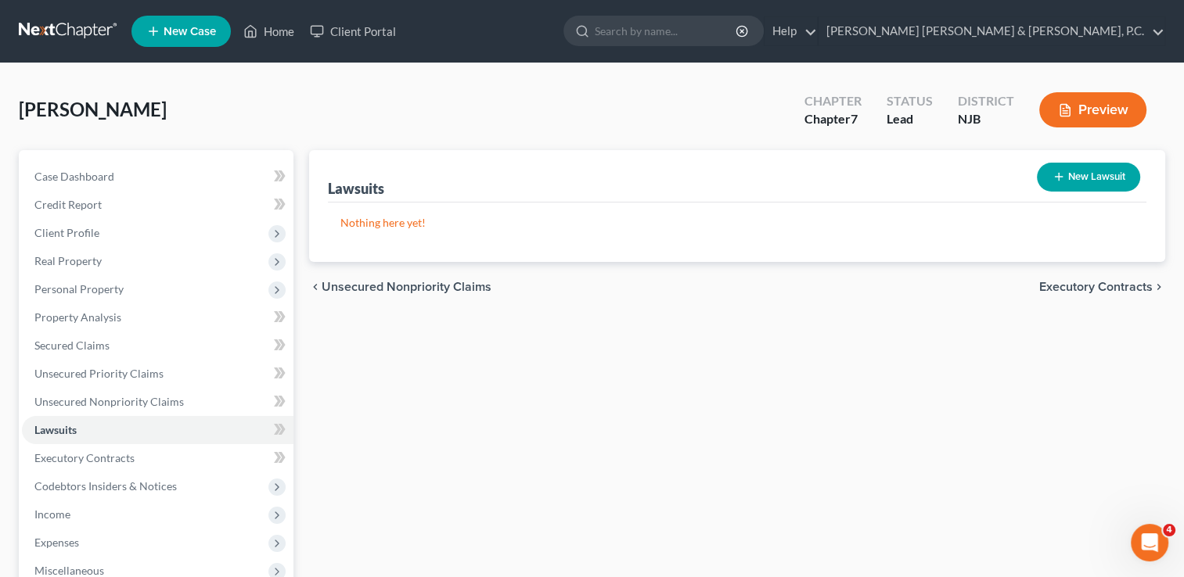
click at [679, 462] on div "Lawsuits New Lawsuit Nothing here yet! Court Name Date Filed Status Creditor Na…" at bounding box center [736, 461] width 871 height 622
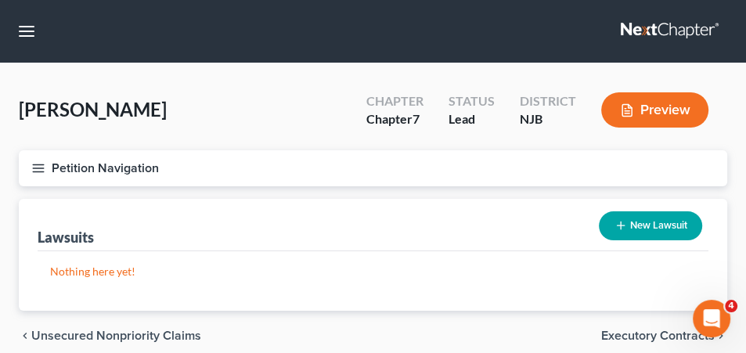
click at [636, 219] on button "New Lawsuit" at bounding box center [649, 225] width 103 height 29
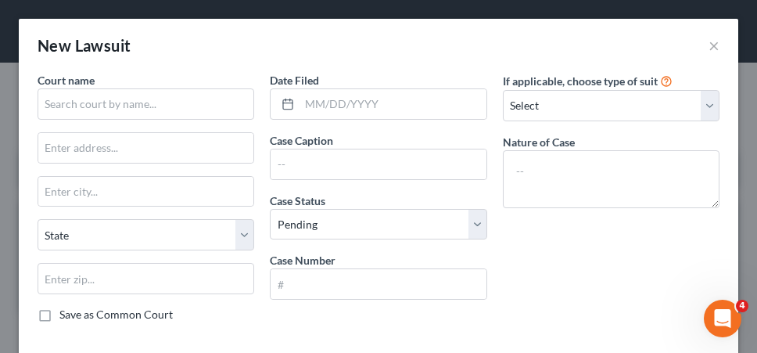
click at [711, 40] on div "New Lawsuit ×" at bounding box center [379, 45] width 720 height 53
click at [708, 41] on div "New Lawsuit ×" at bounding box center [379, 45] width 720 height 53
click at [709, 49] on button "×" at bounding box center [714, 45] width 11 height 19
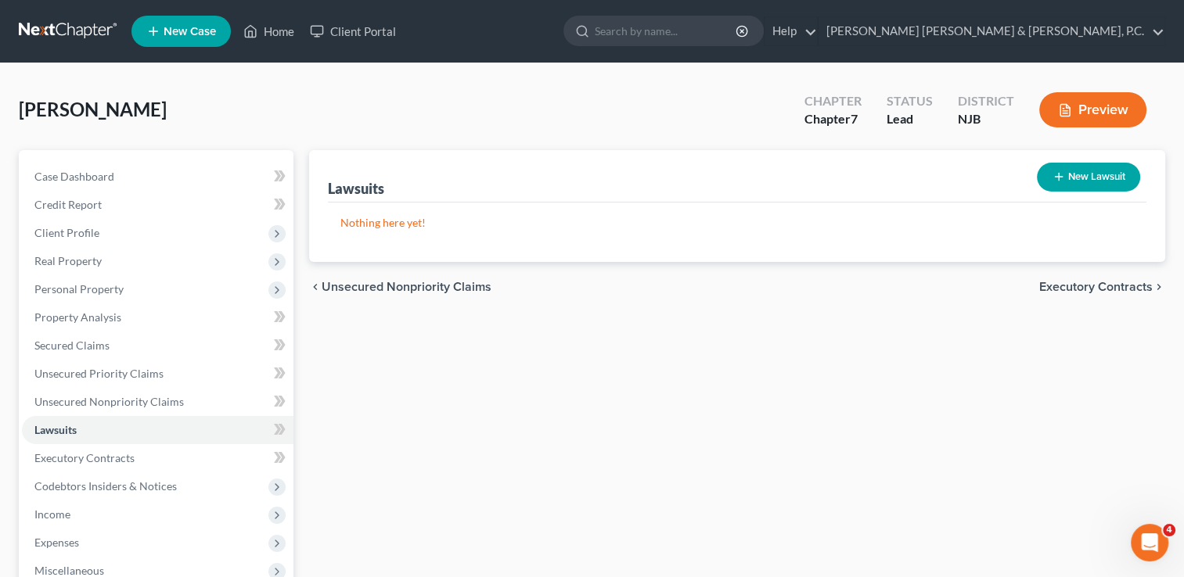
click at [1058, 179] on icon "button" at bounding box center [1058, 177] width 13 height 13
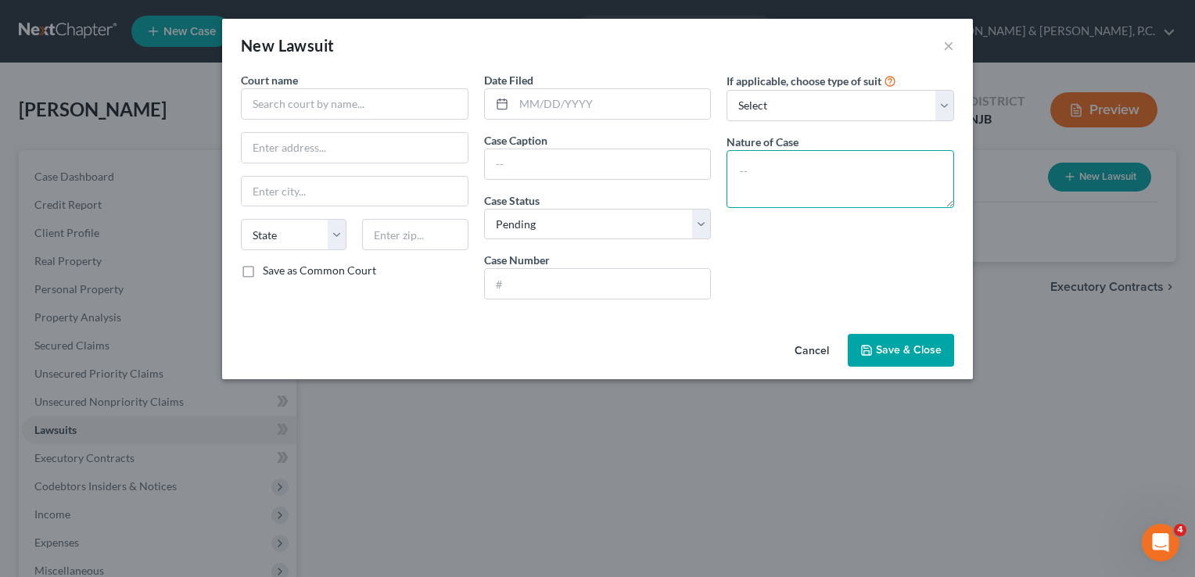
click at [798, 165] on textarea at bounding box center [841, 179] width 228 height 58
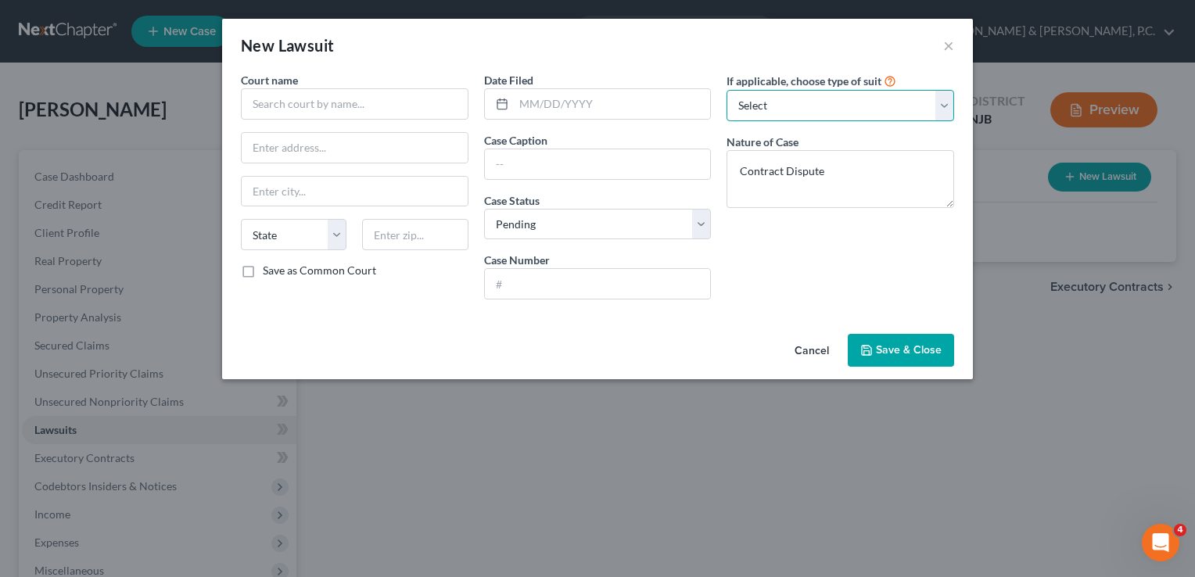
click at [824, 92] on select "Select Repossession Garnishment Foreclosure Attached, Seized, Or Levied Other" at bounding box center [841, 105] width 228 height 31
click at [727, 90] on select "Select Repossession Garnishment Foreclosure Attached, Seized, Or Levied Other" at bounding box center [841, 105] width 228 height 31
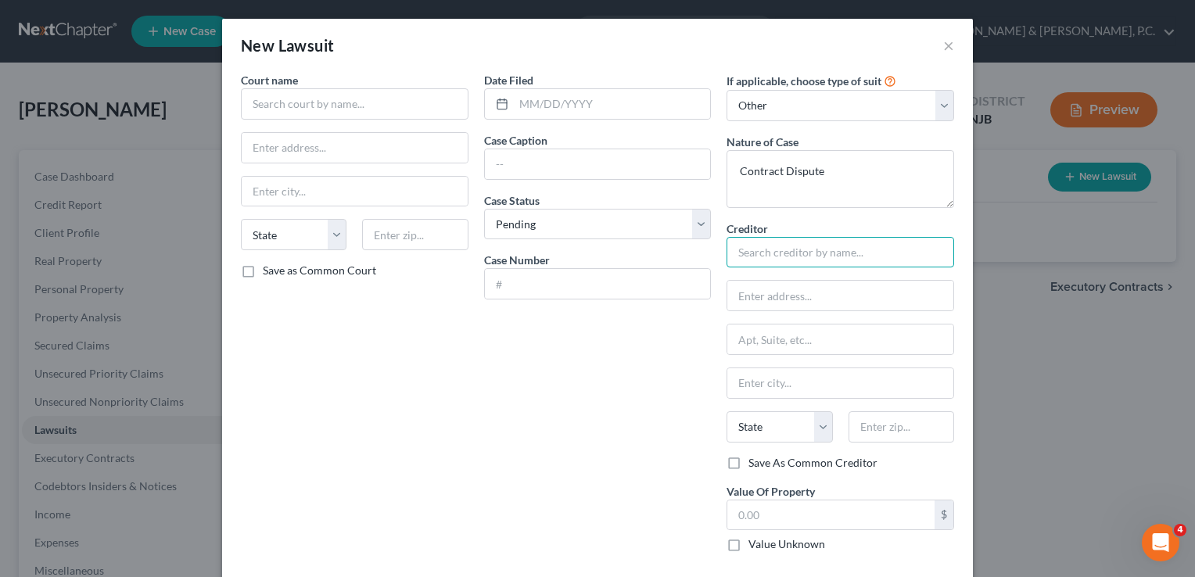
click at [775, 250] on input "text" at bounding box center [841, 252] width 228 height 31
click at [365, 268] on label "Save as Common Court" at bounding box center [319, 271] width 113 height 16
click at [279, 268] on input "Save as Common Court" at bounding box center [274, 268] width 10 height 10
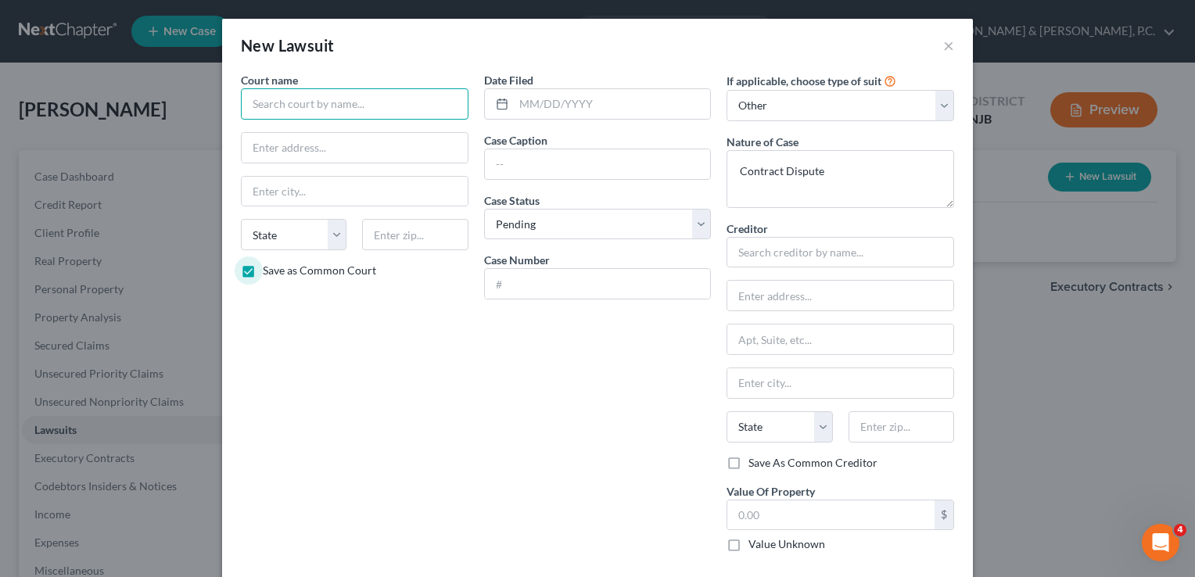
click at [325, 112] on input "text" at bounding box center [355, 103] width 228 height 31
click at [311, 102] on input "Superior" at bounding box center [355, 103] width 228 height 31
click at [367, 149] on input "text" at bounding box center [355, 148] width 226 height 30
click at [368, 187] on input "text" at bounding box center [355, 192] width 226 height 30
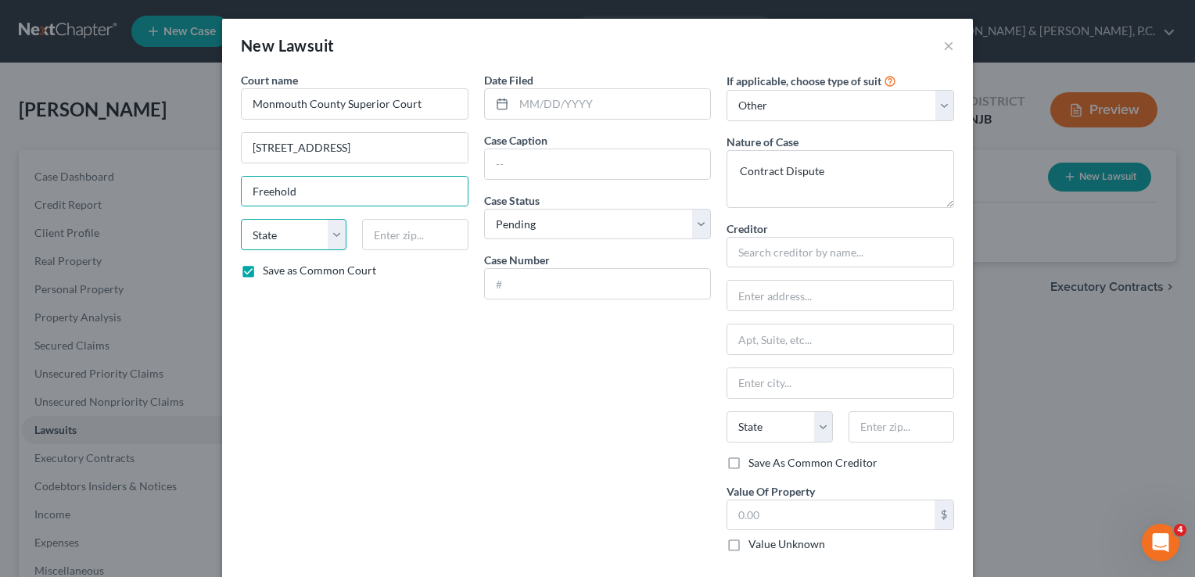
click at [336, 229] on select "State [US_STATE] AK AR AZ CA CO CT DE DC [GEOGRAPHIC_DATA] [GEOGRAPHIC_DATA] GU…" at bounding box center [294, 234] width 106 height 31
click at [241, 219] on select "State [US_STATE] AK AR AZ CA CO CT DE DC [GEOGRAPHIC_DATA] [GEOGRAPHIC_DATA] GU…" at bounding box center [294, 234] width 106 height 31
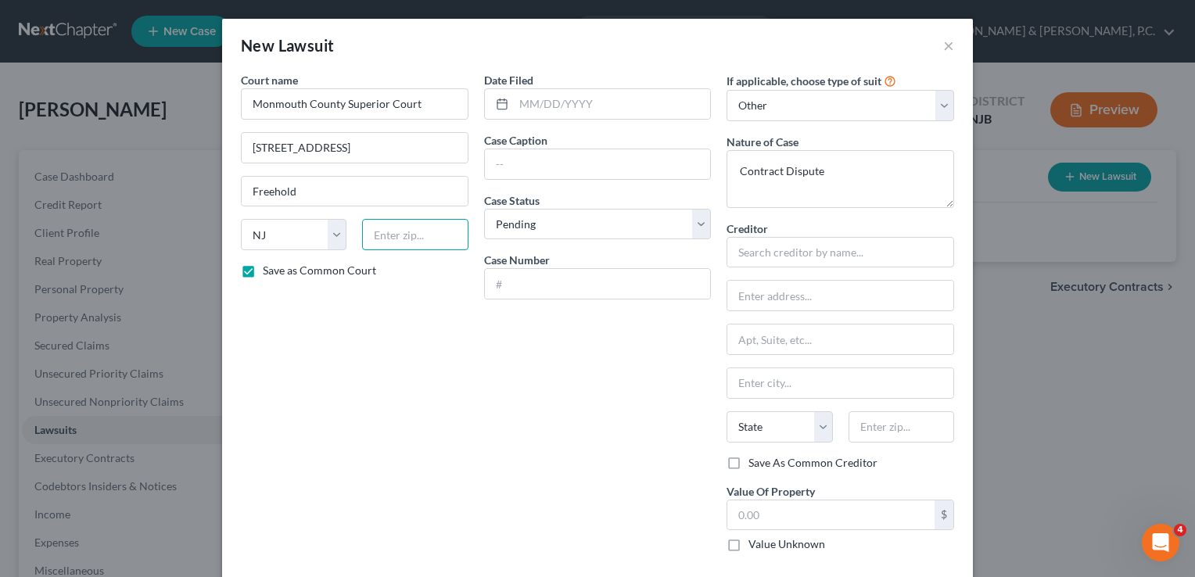
click at [377, 230] on input "text" at bounding box center [415, 234] width 106 height 31
click at [549, 209] on select "Select Pending On Appeal Concluded" at bounding box center [598, 224] width 228 height 31
click at [484, 209] on select "Select Pending On Appeal Concluded" at bounding box center [598, 224] width 228 height 31
click at [516, 102] on input "text" at bounding box center [612, 104] width 197 height 30
click at [555, 179] on div "Date Filed [DATE] Case Caption Case Status * Select Pending On Appeal Concluded…" at bounding box center [597, 318] width 243 height 493
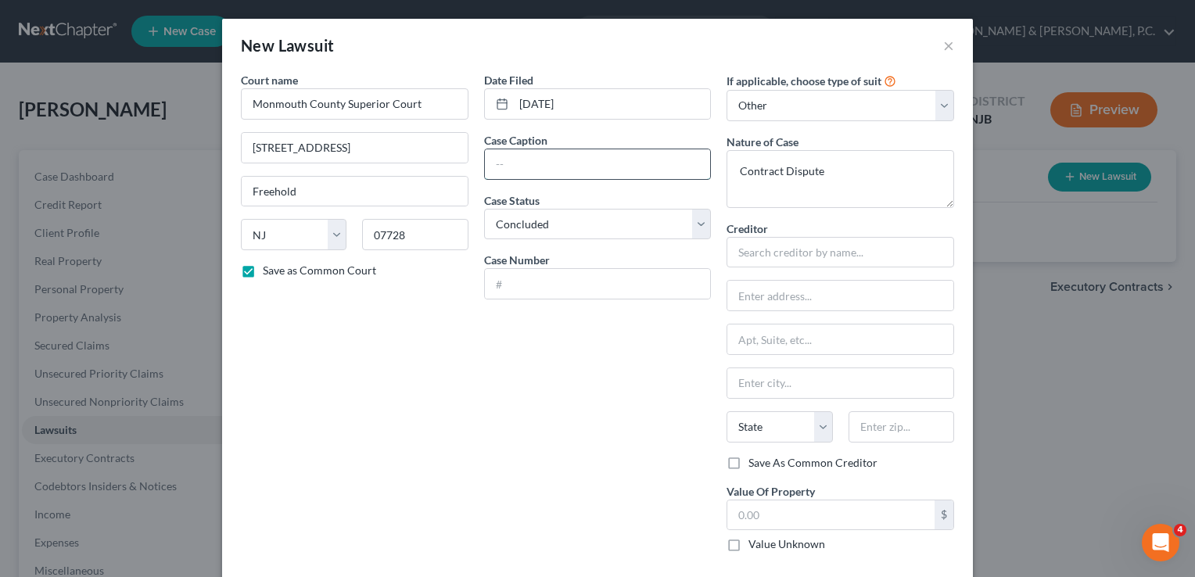
click at [543, 171] on input "text" at bounding box center [598, 164] width 226 height 30
click at [555, 276] on input "text" at bounding box center [598, 284] width 226 height 30
click at [613, 287] on input "MON-DC-" at bounding box center [598, 284] width 226 height 30
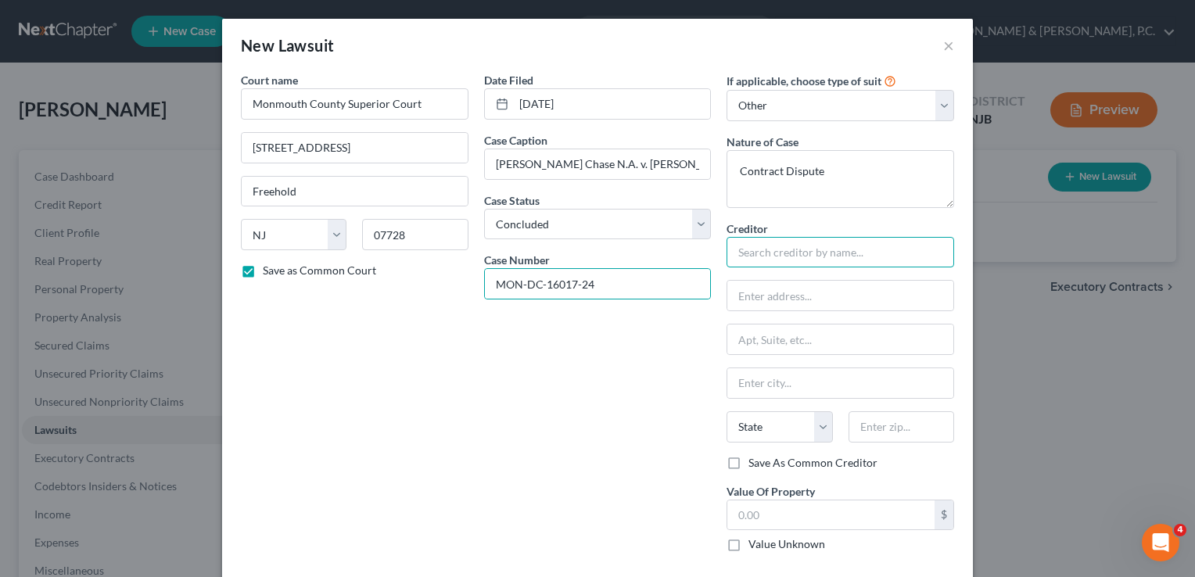
click at [786, 259] on input "text" at bounding box center [841, 252] width 228 height 31
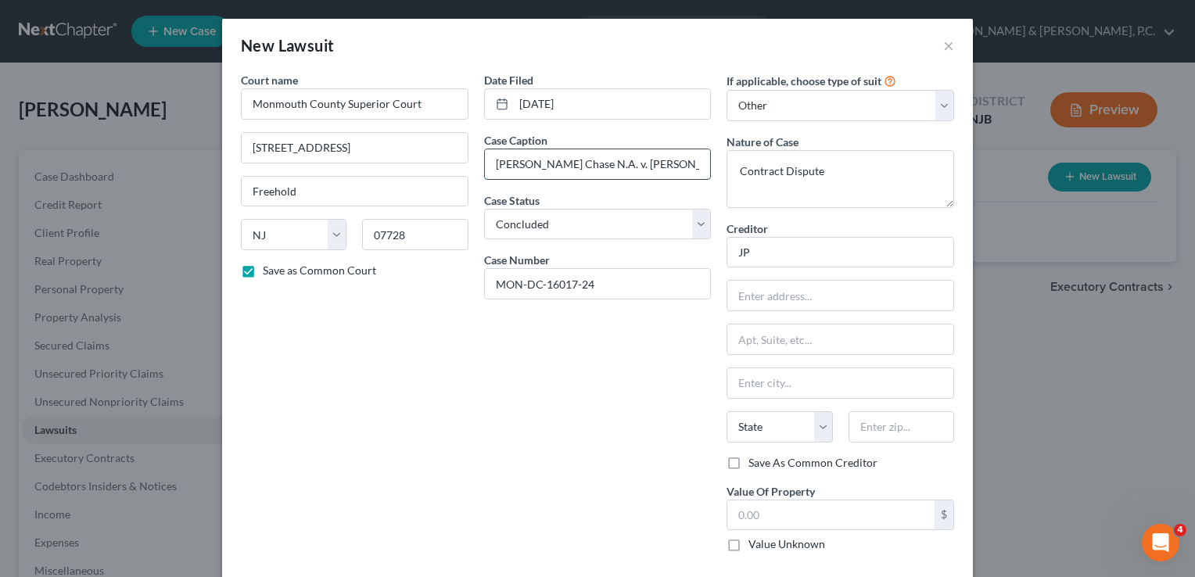
drag, startPoint x: 595, startPoint y: 160, endPoint x: 487, endPoint y: 160, distance: 108.7
click at [487, 160] on input "[PERSON_NAME] Chase N.A. v. [PERSON_NAME]" at bounding box center [598, 164] width 226 height 30
click at [807, 243] on input "JP" at bounding box center [841, 252] width 228 height 31
paste input "[PERSON_NAME] Chase N.A."
click at [661, 332] on div "Date Filed [DATE] Case Caption [PERSON_NAME] Chase N.A. v. [PERSON_NAME] Case S…" at bounding box center [597, 318] width 243 height 493
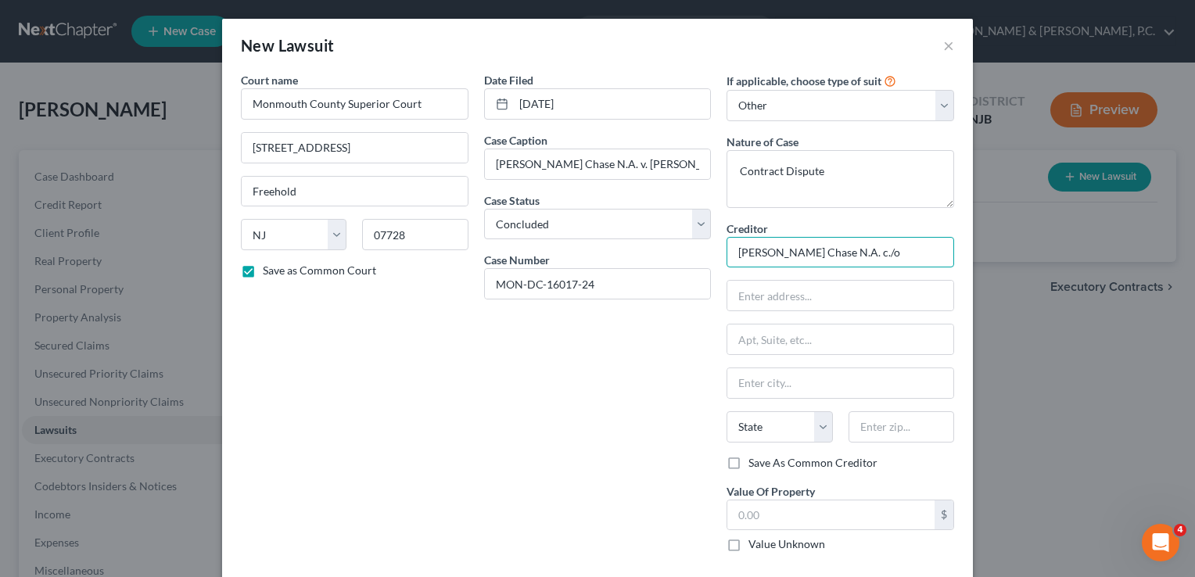
click at [871, 257] on input "[PERSON_NAME] Chase N.A. c./o" at bounding box center [841, 252] width 228 height 31
click at [575, 368] on div "Date Filed [DATE] Case Caption [PERSON_NAME] Chase N.A. v. [PERSON_NAME] Case S…" at bounding box center [597, 318] width 243 height 493
click at [914, 255] on input "[PERSON_NAME] Chase N.A. c./[PERSON_NAME]" at bounding box center [841, 252] width 228 height 31
click at [751, 296] on input "text" at bounding box center [841, 296] width 226 height 30
click at [823, 347] on input "text" at bounding box center [841, 340] width 226 height 30
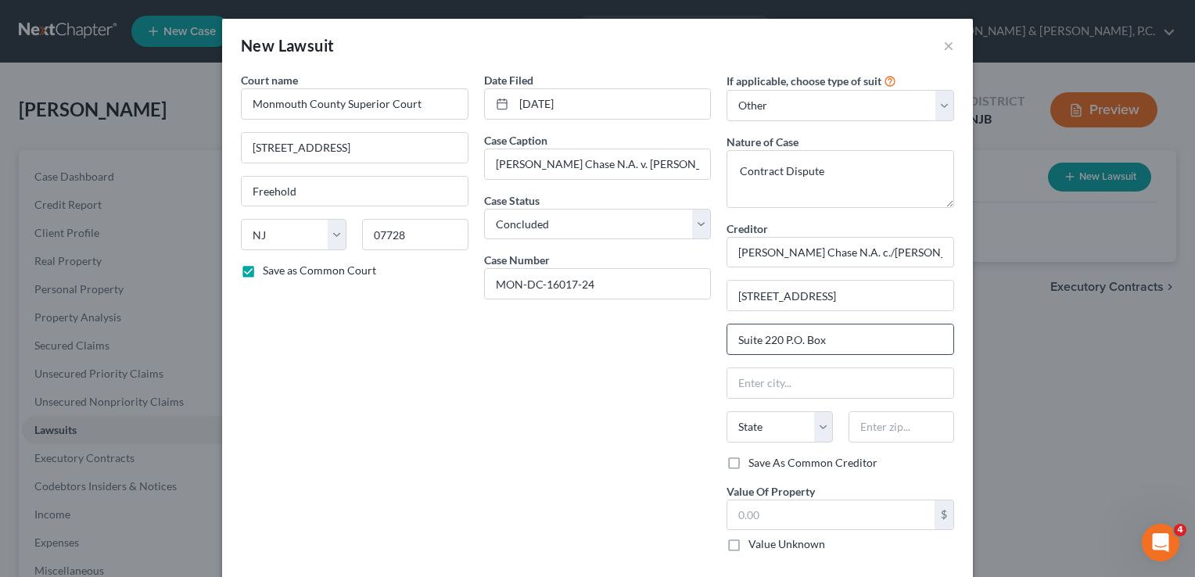
click at [842, 336] on input "Suite 220 P.O. Box" at bounding box center [841, 340] width 226 height 30
click at [825, 379] on input "text" at bounding box center [841, 383] width 226 height 30
drag, startPoint x: 817, startPoint y: 437, endPoint x: 731, endPoint y: 445, distance: 86.5
drag, startPoint x: 731, startPoint y: 445, endPoint x: 712, endPoint y: 425, distance: 28.2
click at [712, 425] on div "Date Filed [DATE] Case Caption [PERSON_NAME] Chase N.A. v. [PERSON_NAME] Case S…" at bounding box center [597, 318] width 243 height 493
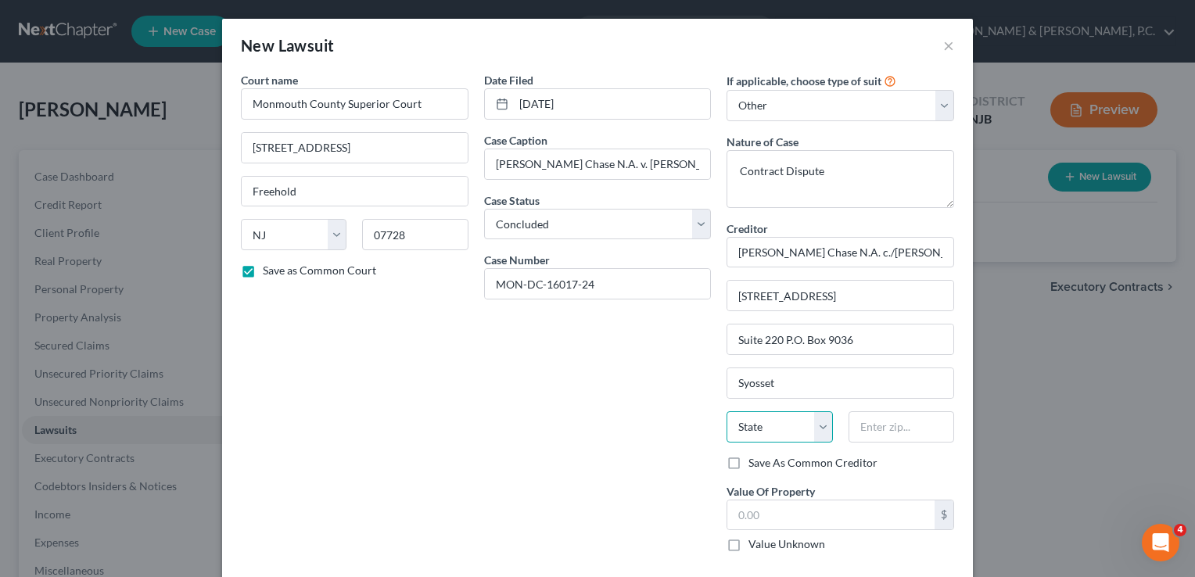
click at [757, 423] on select "State [US_STATE] AK AR AZ CA CO CT DE DC [GEOGRAPHIC_DATA] [GEOGRAPHIC_DATA] GU…" at bounding box center [780, 426] width 106 height 31
click at [727, 411] on select "State [US_STATE] AK AR AZ CA CO CT DE DC [GEOGRAPHIC_DATA] [GEOGRAPHIC_DATA] GU…" at bounding box center [780, 426] width 106 height 31
click at [865, 433] on input "text" at bounding box center [902, 426] width 106 height 31
drag, startPoint x: 760, startPoint y: 507, endPoint x: 747, endPoint y: 519, distance: 18.3
click at [747, 519] on input "text" at bounding box center [831, 516] width 207 height 30
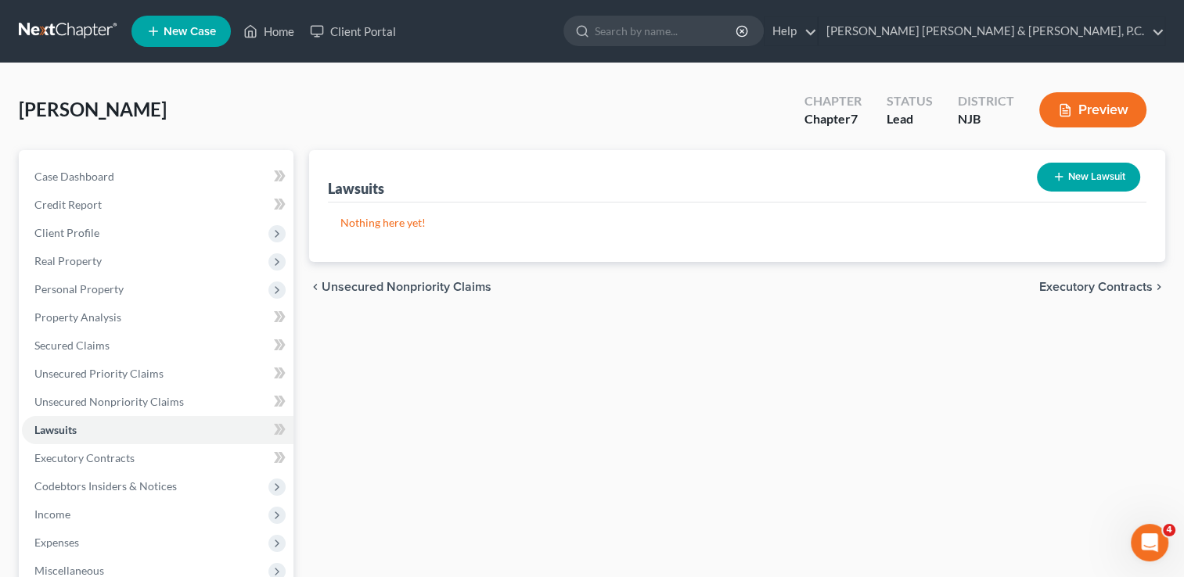
click at [1117, 178] on button "New Lawsuit" at bounding box center [1088, 177] width 103 height 29
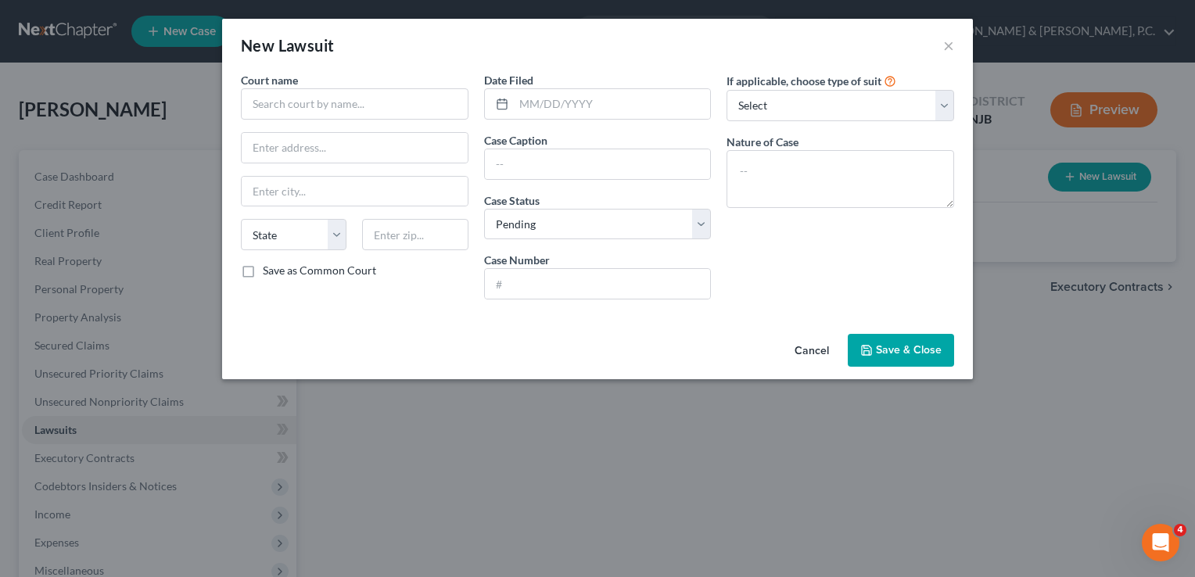
click at [923, 341] on button "Save & Close" at bounding box center [901, 350] width 106 height 33
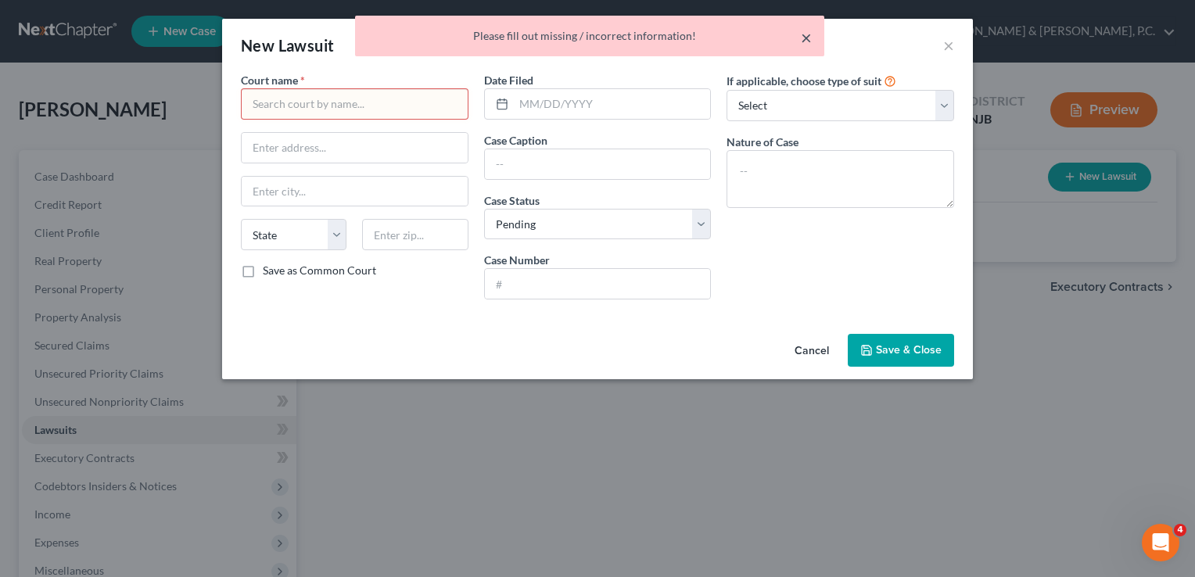
click at [804, 38] on button "×" at bounding box center [806, 37] width 11 height 19
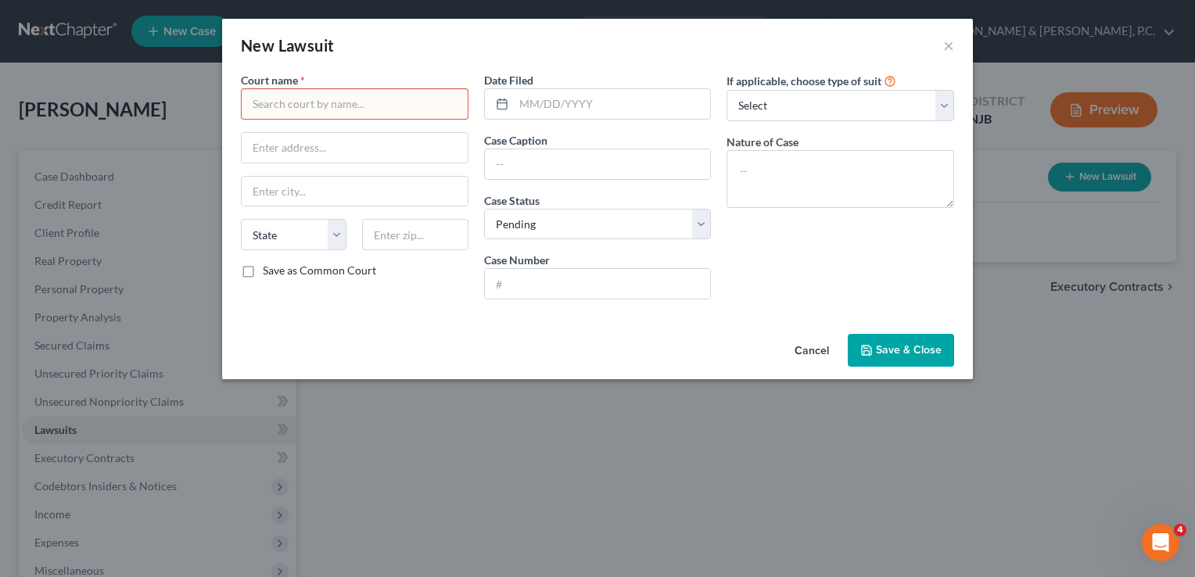
click at [941, 41] on div "New Lawsuit ×" at bounding box center [597, 45] width 751 height 53
click at [943, 49] on button "×" at bounding box center [948, 45] width 11 height 19
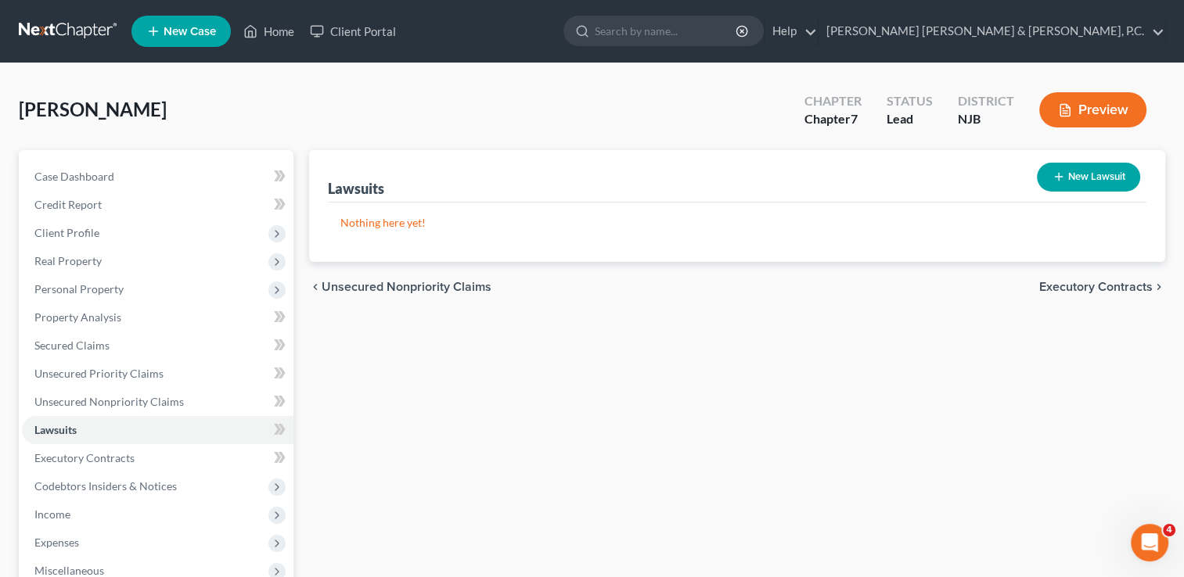
click at [156, 118] on span "[PERSON_NAME]" at bounding box center [93, 109] width 148 height 23
click at [1055, 28] on link "[PERSON_NAME] [PERSON_NAME] & [PERSON_NAME], P.C." at bounding box center [991, 31] width 346 height 28
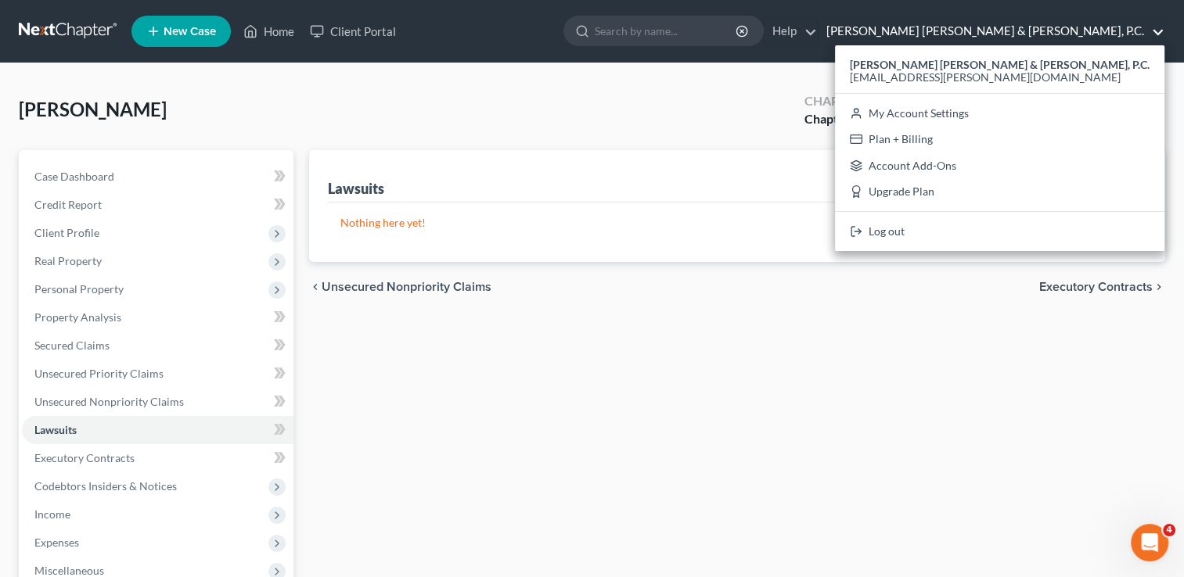
click at [803, 365] on div "Lawsuits New Lawsuit Nothing here yet! Court Name Date Filed Status Creditor Na…" at bounding box center [736, 461] width 871 height 622
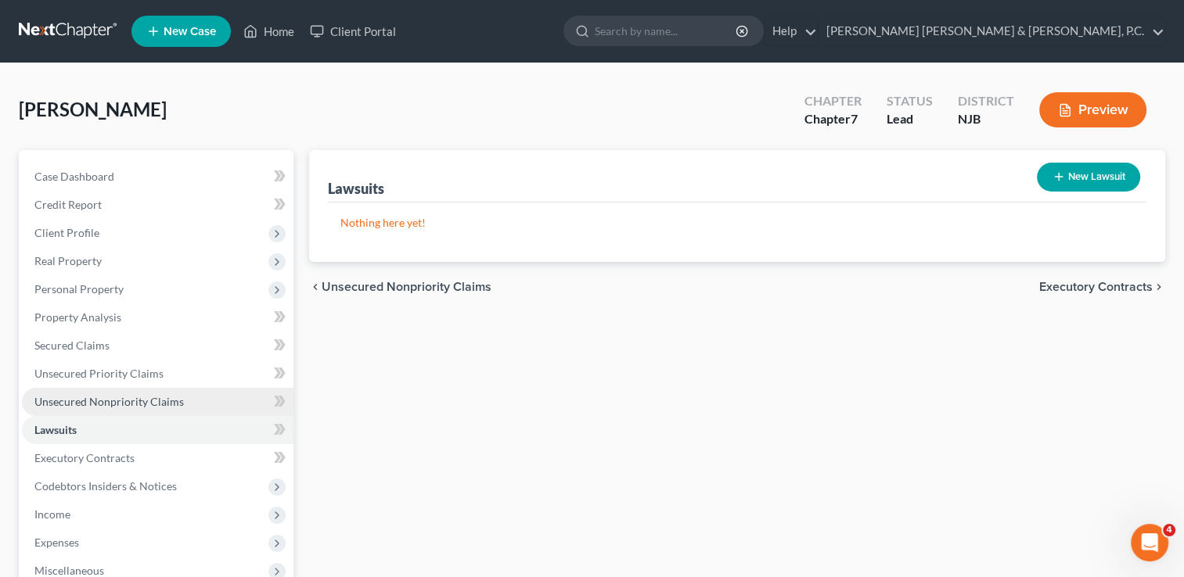
click at [123, 398] on span "Unsecured Nonpriority Claims" at bounding box center [108, 401] width 149 height 13
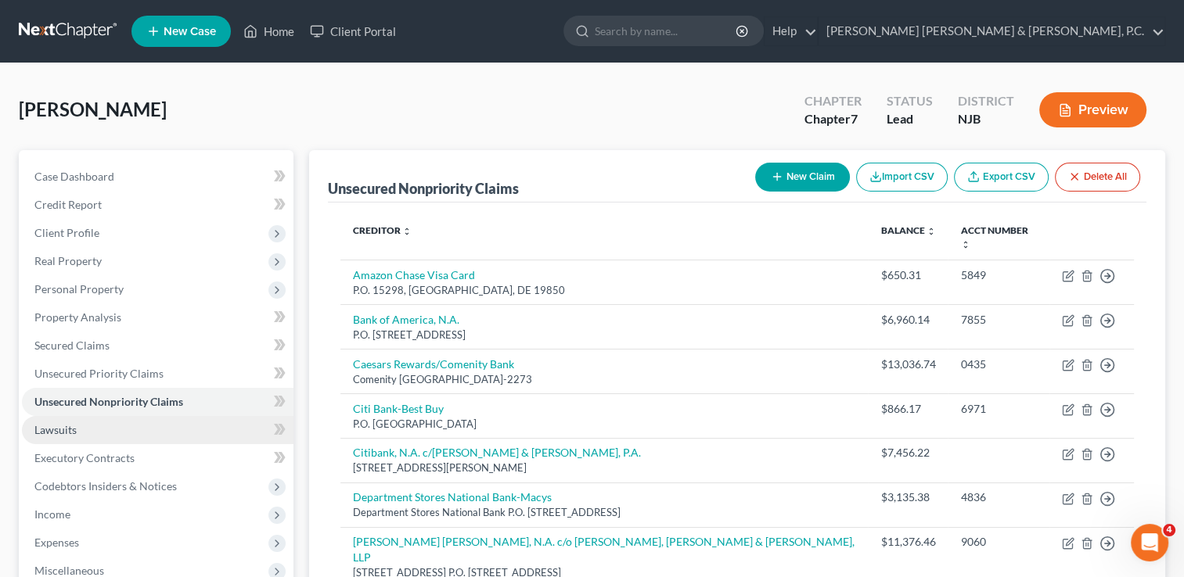
click at [88, 440] on link "Lawsuits" at bounding box center [157, 430] width 271 height 28
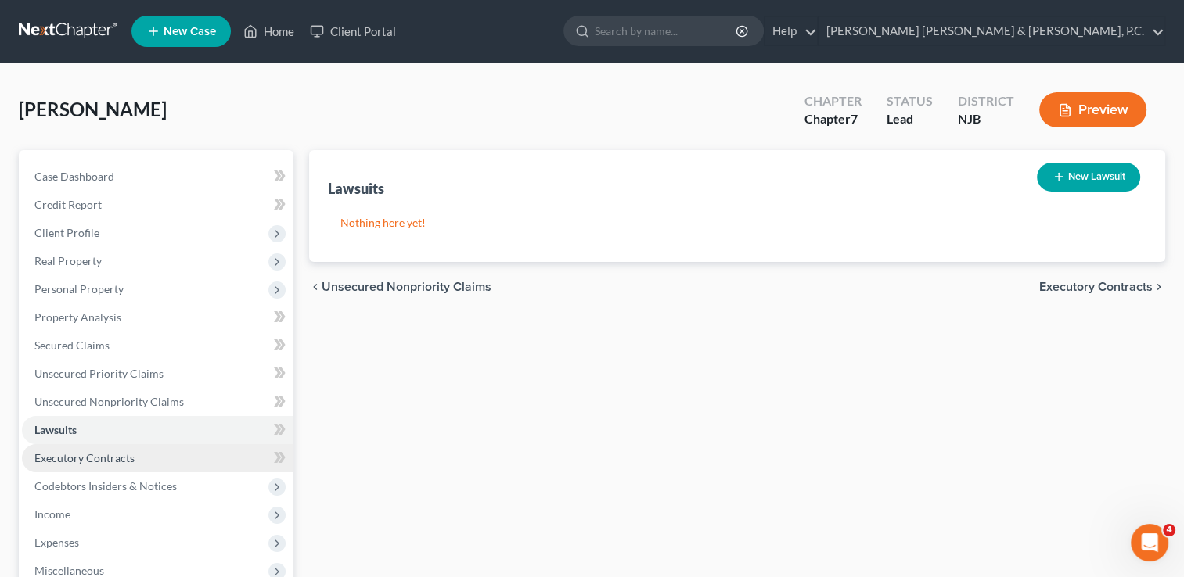
click at [84, 452] on span "Executory Contracts" at bounding box center [84, 457] width 100 height 13
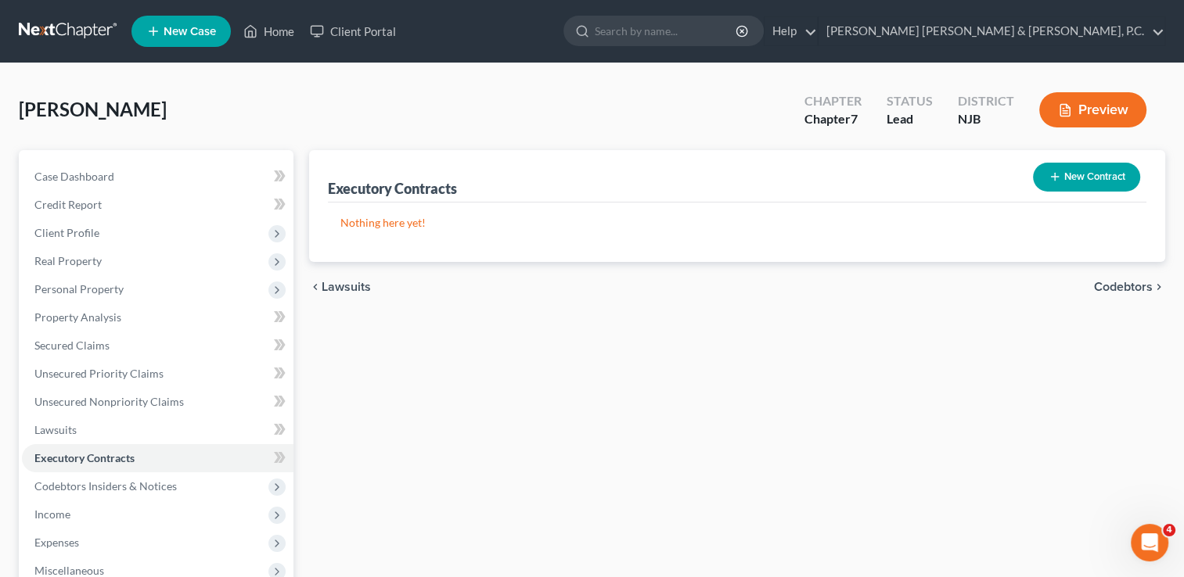
click at [1069, 177] on button "New Contract" at bounding box center [1086, 177] width 107 height 29
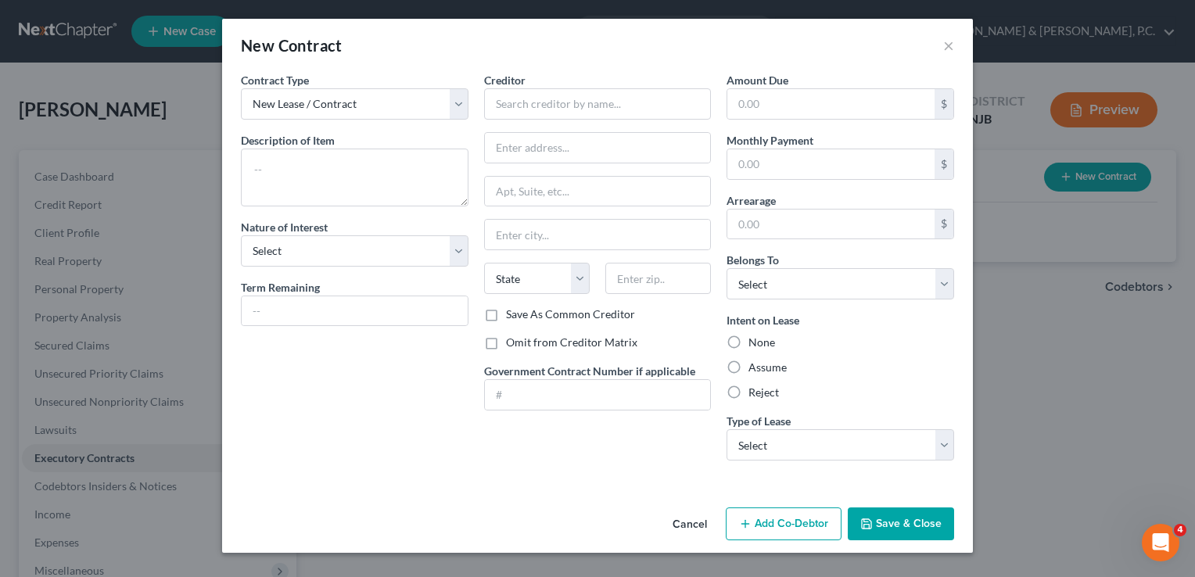
click at [763, 362] on label "Assume" at bounding box center [768, 368] width 38 height 16
click at [763, 362] on input "Assume" at bounding box center [760, 365] width 10 height 10
click at [278, 98] on select "New Lease / Contract New Timeshare" at bounding box center [355, 103] width 228 height 31
click at [241, 88] on select "New Lease / Contract New Timeshare" at bounding box center [355, 103] width 228 height 31
click at [951, 44] on button "×" at bounding box center [948, 45] width 11 height 19
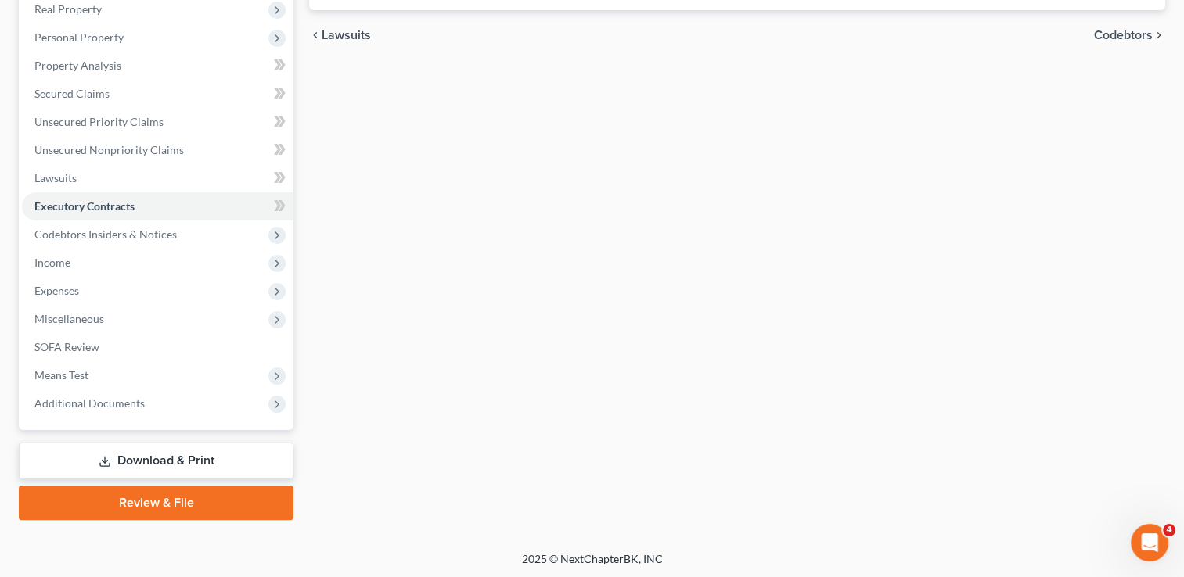
scroll to position [253, 0]
click at [253, 462] on link "Download & Print" at bounding box center [156, 460] width 275 height 37
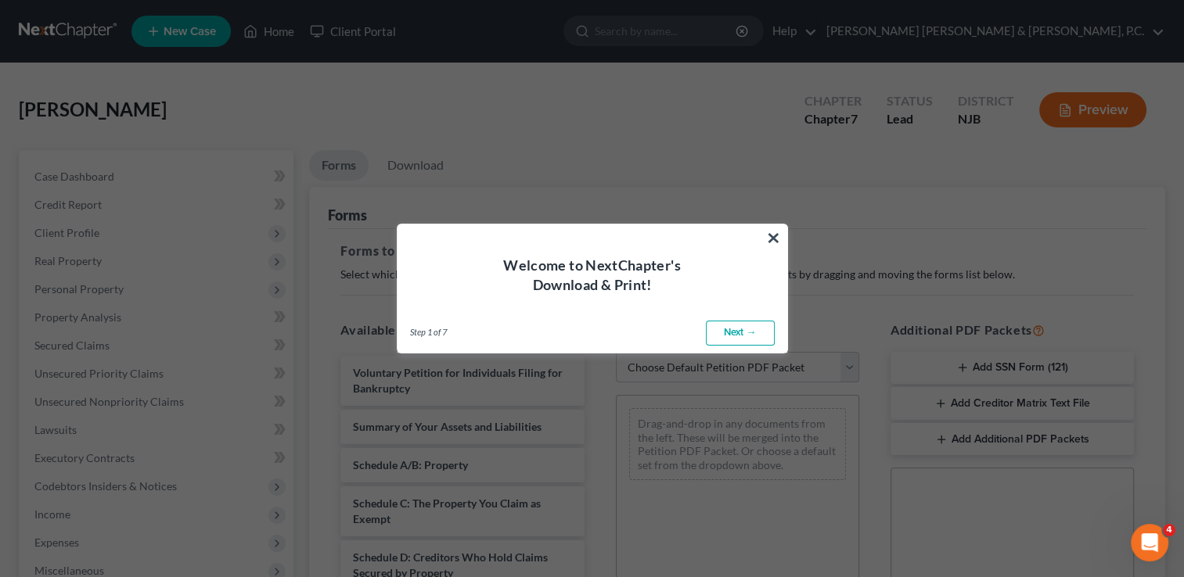
click at [745, 332] on link "Next →" at bounding box center [740, 333] width 69 height 25
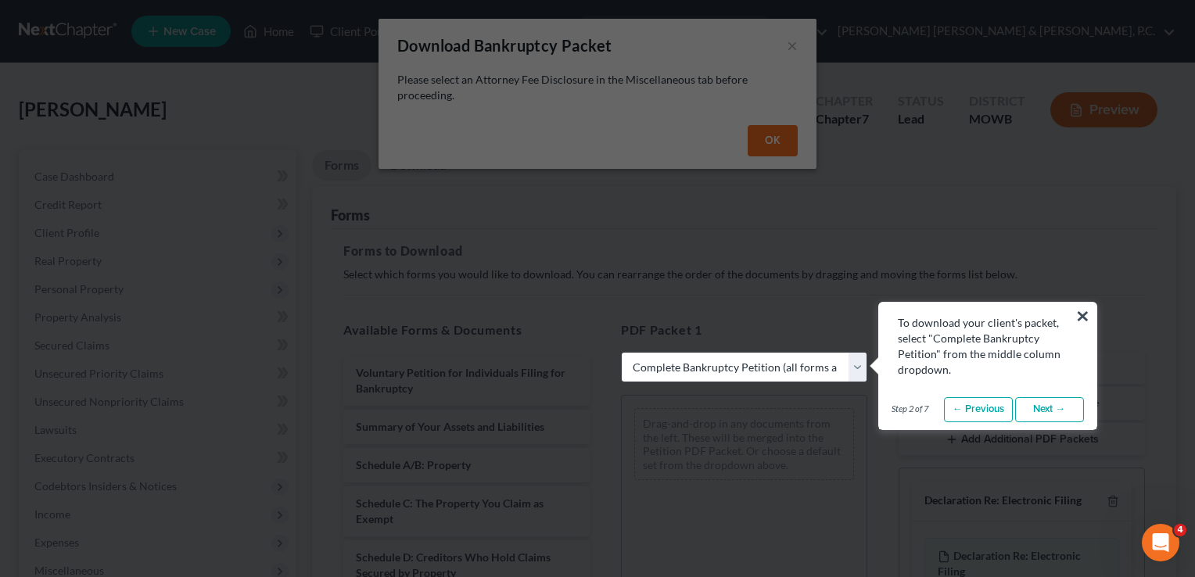
click at [1058, 401] on link "Next →" at bounding box center [1049, 409] width 69 height 25
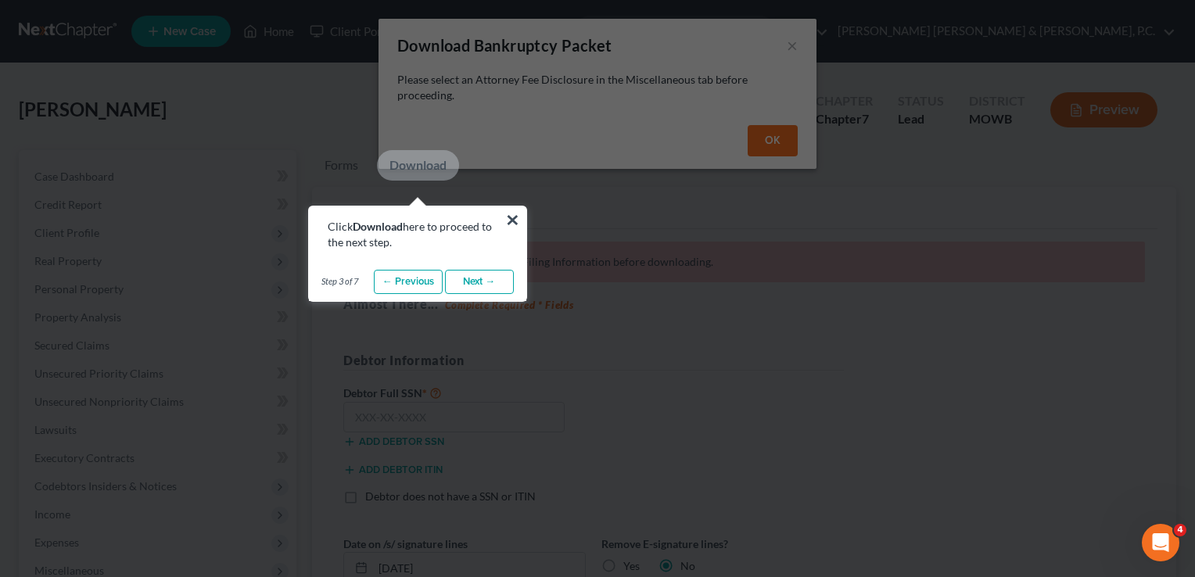
click at [459, 286] on link "Next →" at bounding box center [479, 282] width 69 height 25
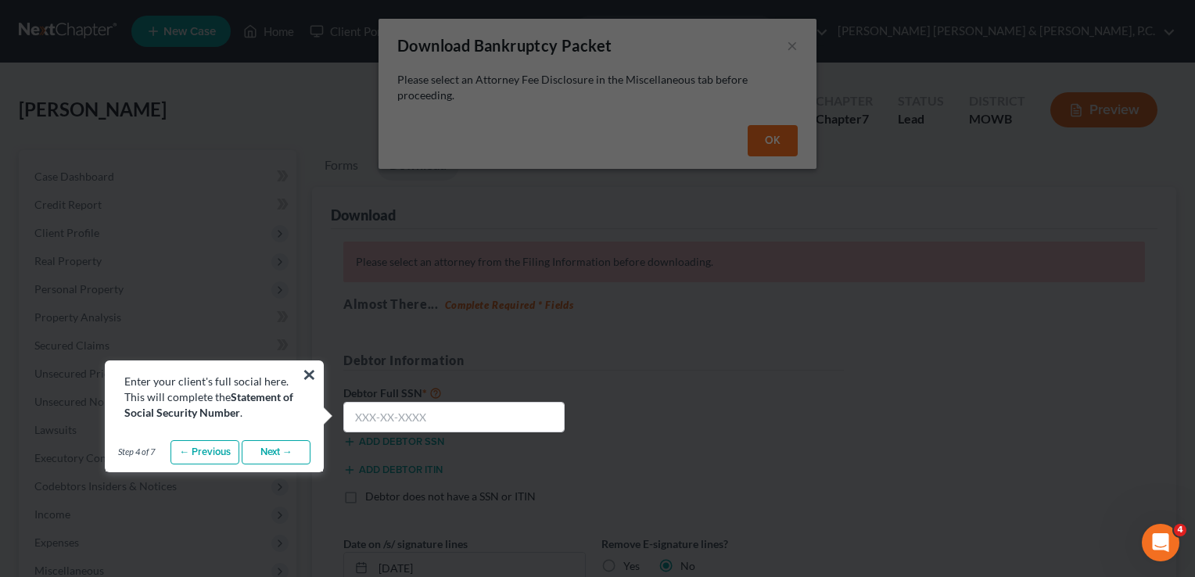
click at [276, 451] on link "Next →" at bounding box center [276, 452] width 69 height 25
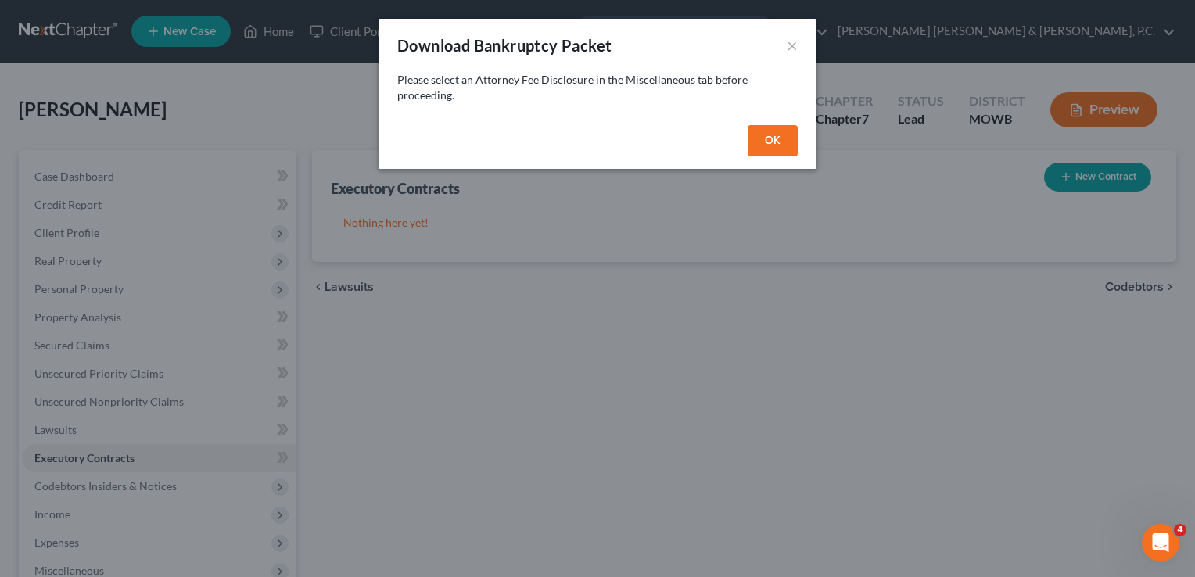
click at [757, 138] on button "OK" at bounding box center [773, 140] width 50 height 31
click at [796, 41] on button "×" at bounding box center [792, 45] width 11 height 19
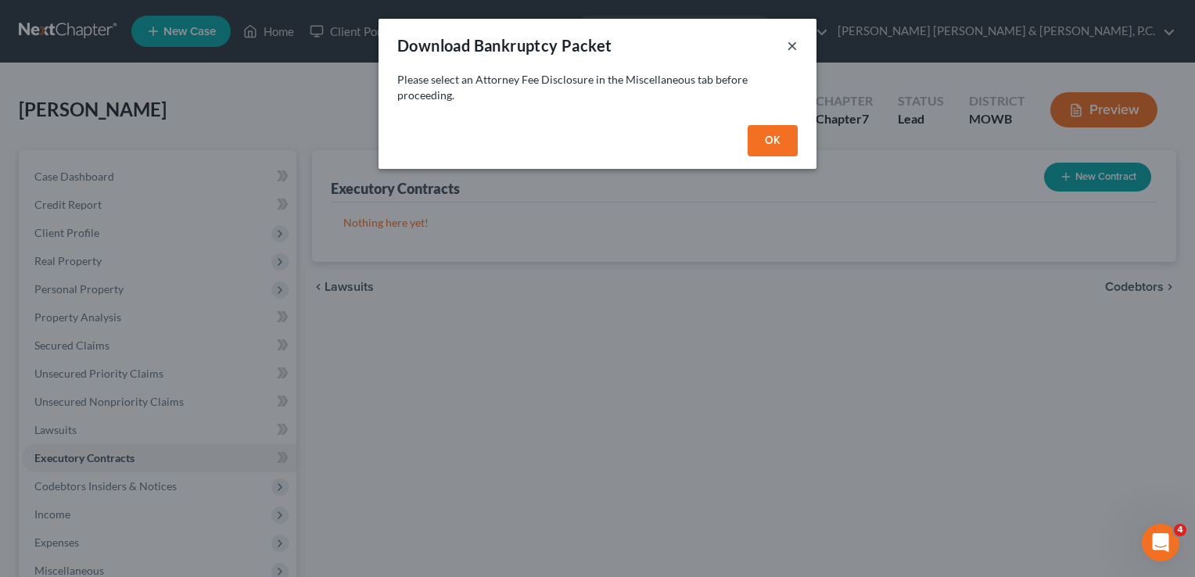
click at [795, 45] on button "×" at bounding box center [792, 45] width 11 height 19
click at [779, 138] on button "OK" at bounding box center [773, 140] width 50 height 31
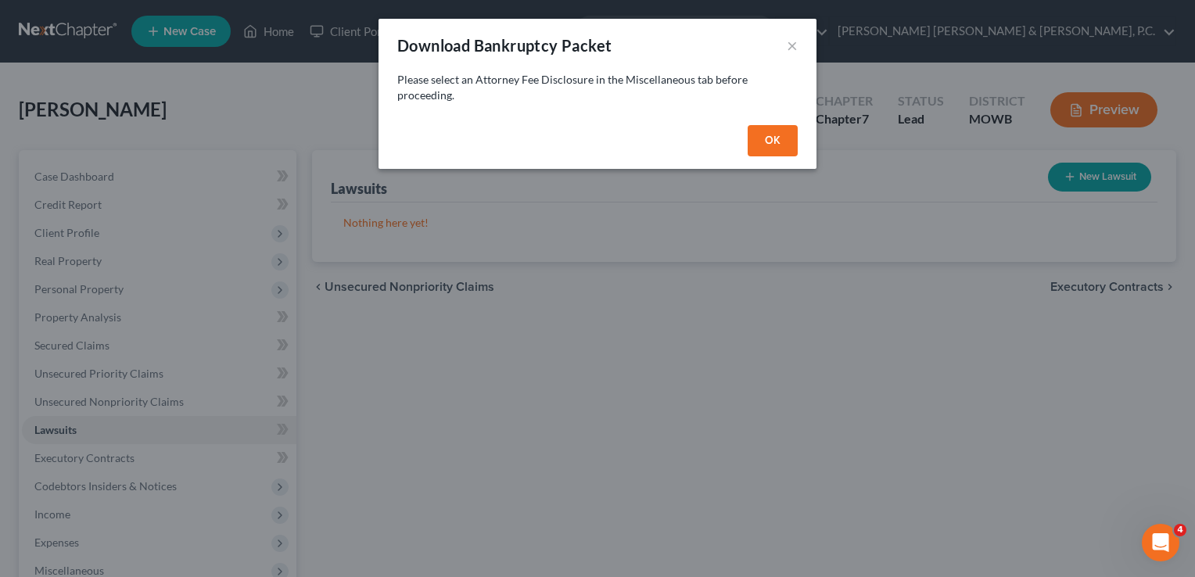
click at [776, 211] on div "Download Bankruptcy Packet × Please select an Attorney Fee Disclosure in the Mi…" at bounding box center [597, 288] width 1195 height 577
click at [765, 170] on div "Download Bankruptcy Packet × Please select an Attorney Fee Disclosure in the Mi…" at bounding box center [597, 288] width 1195 height 577
click at [1100, 527] on div "Download Bankruptcy Packet × Please select an Attorney Fee Disclosure in the Mi…" at bounding box center [597, 288] width 1195 height 577
click at [1159, 552] on icon "Open Intercom Messenger" at bounding box center [1159, 541] width 26 height 26
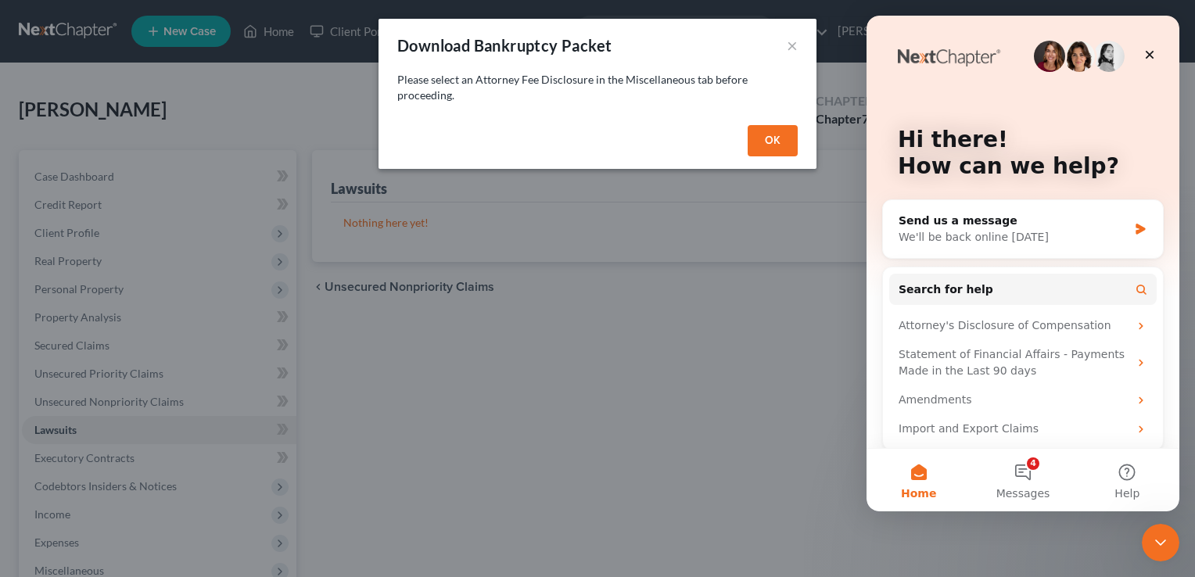
scroll to position [9, 0]
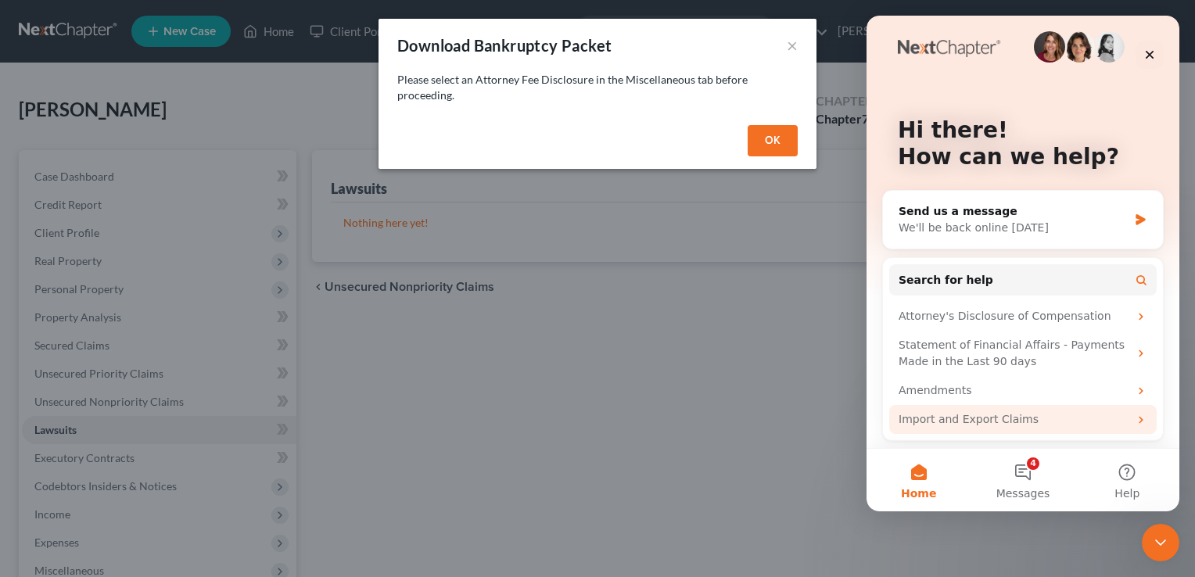
click at [1065, 429] on div "Import and Export Claims" at bounding box center [1023, 419] width 268 height 29
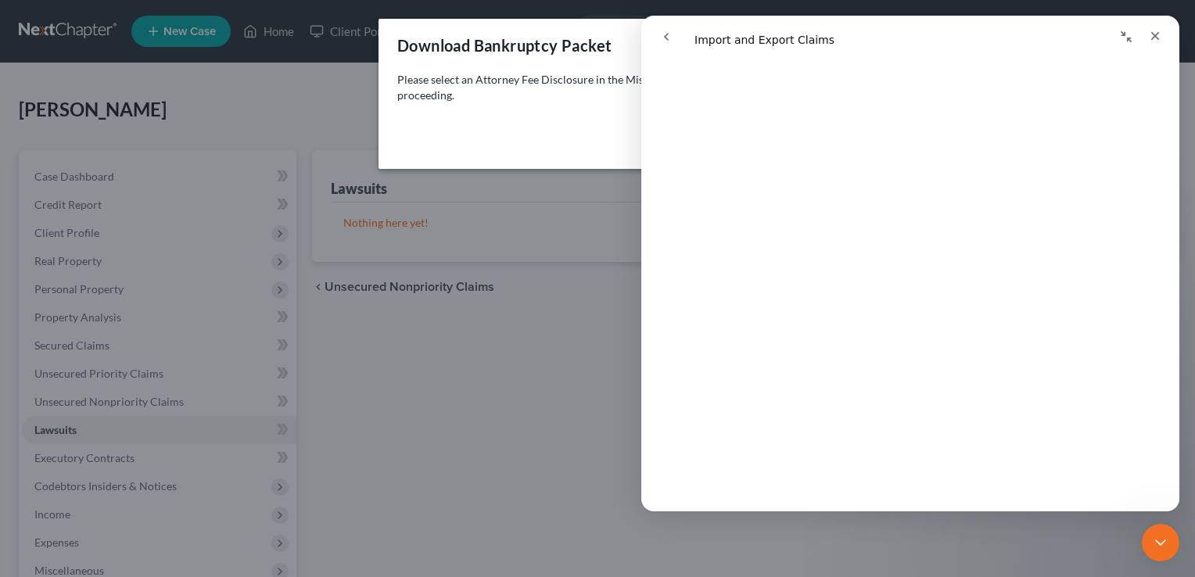
scroll to position [390, 0]
click at [1166, 545] on icon "Close Intercom Messenger" at bounding box center [1158, 540] width 19 height 19
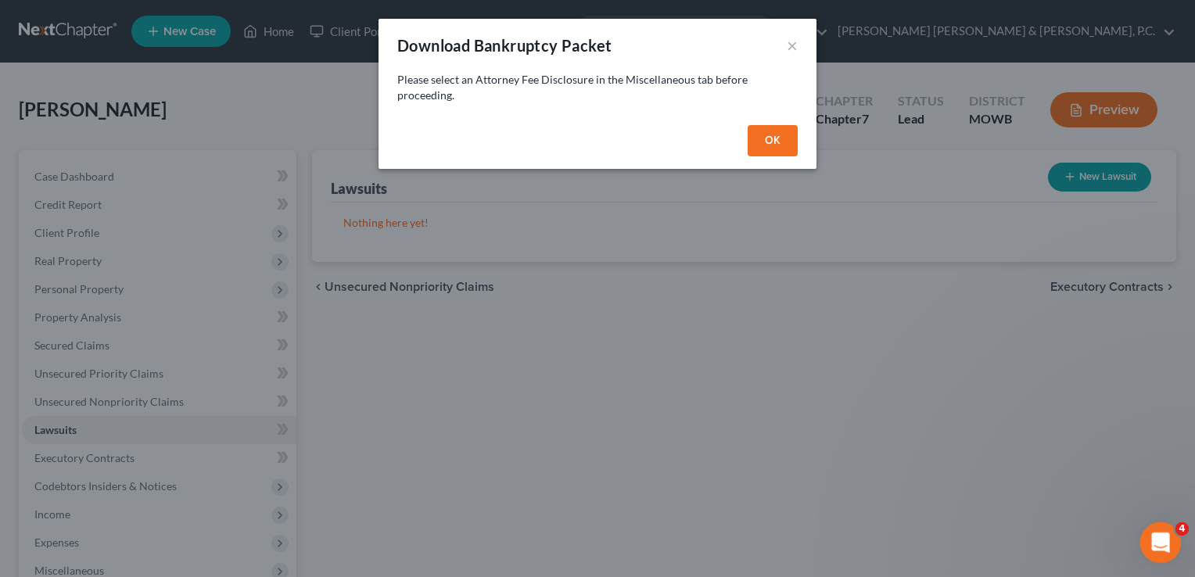
scroll to position [0, 0]
click at [1070, 157] on div "Download Bankruptcy Packet × Please select an Attorney Fee Disclosure in the Mi…" at bounding box center [597, 288] width 1195 height 577
click at [1017, 308] on div "Download Bankruptcy Packet × Please select an Attorney Fee Disclosure in the Mi…" at bounding box center [597, 288] width 1195 height 577
click at [795, 43] on button "×" at bounding box center [792, 45] width 11 height 19
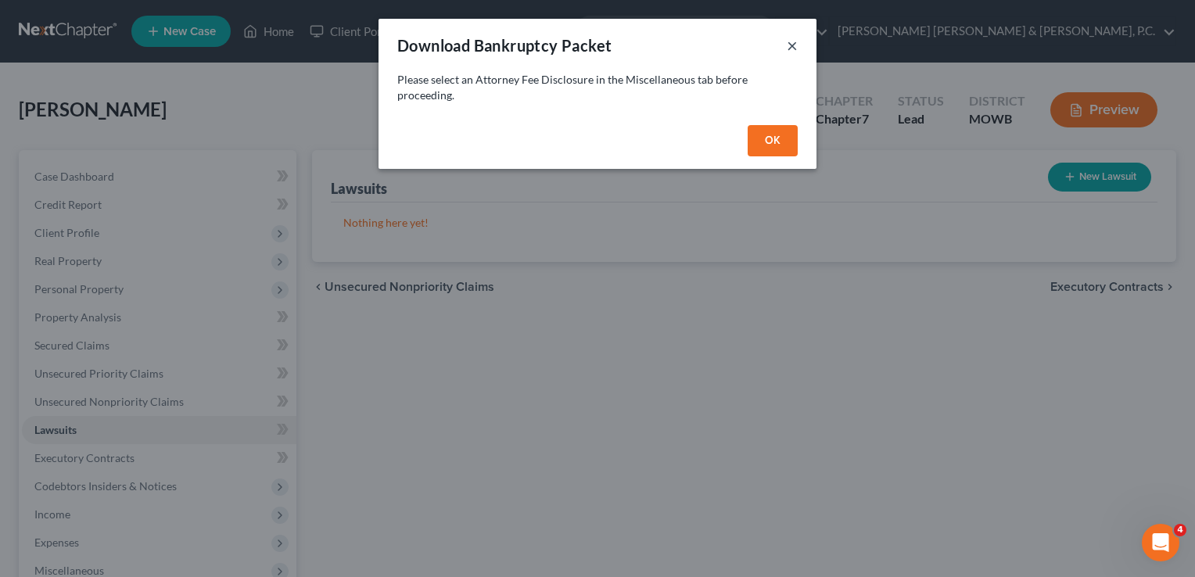
click at [795, 43] on button "×" at bounding box center [792, 45] width 11 height 19
click at [288, 402] on div "Download Bankruptcy Packet × Please select an Attorney Fee Disclosure in the Mi…" at bounding box center [597, 288] width 1195 height 577
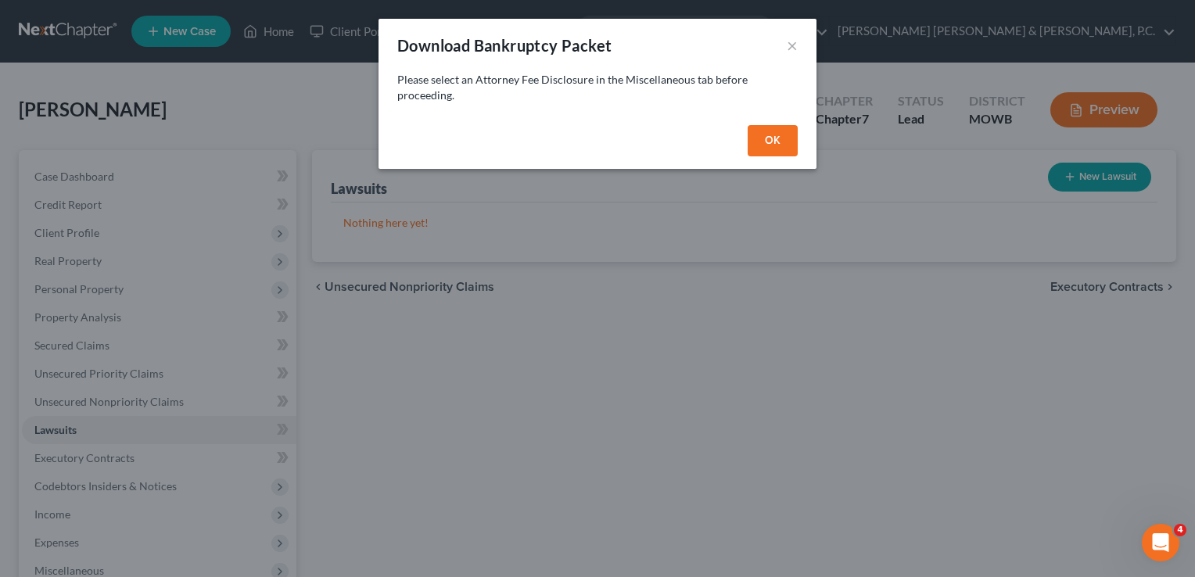
click at [214, 469] on div "Download Bankruptcy Packet × Please select an Attorney Fee Disclosure in the Mi…" at bounding box center [597, 288] width 1195 height 577
click at [199, 286] on div "Download Bankruptcy Packet × Please select an Attorney Fee Disclosure in the Mi…" at bounding box center [597, 288] width 1195 height 577
click at [779, 43] on div "Download Bankruptcy Packet ×" at bounding box center [598, 45] width 438 height 53
click at [787, 45] on button "×" at bounding box center [792, 45] width 11 height 19
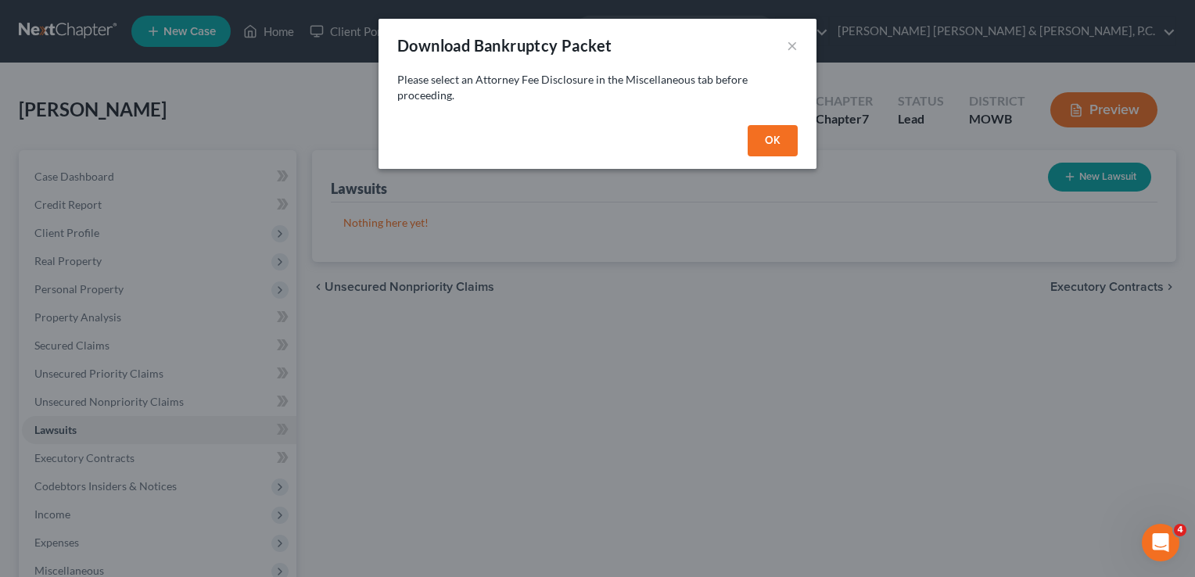
click at [1156, 30] on div "Download Bankruptcy Packet × Please select an Attorney Fee Disclosure in the Mi…" at bounding box center [597, 288] width 1195 height 577
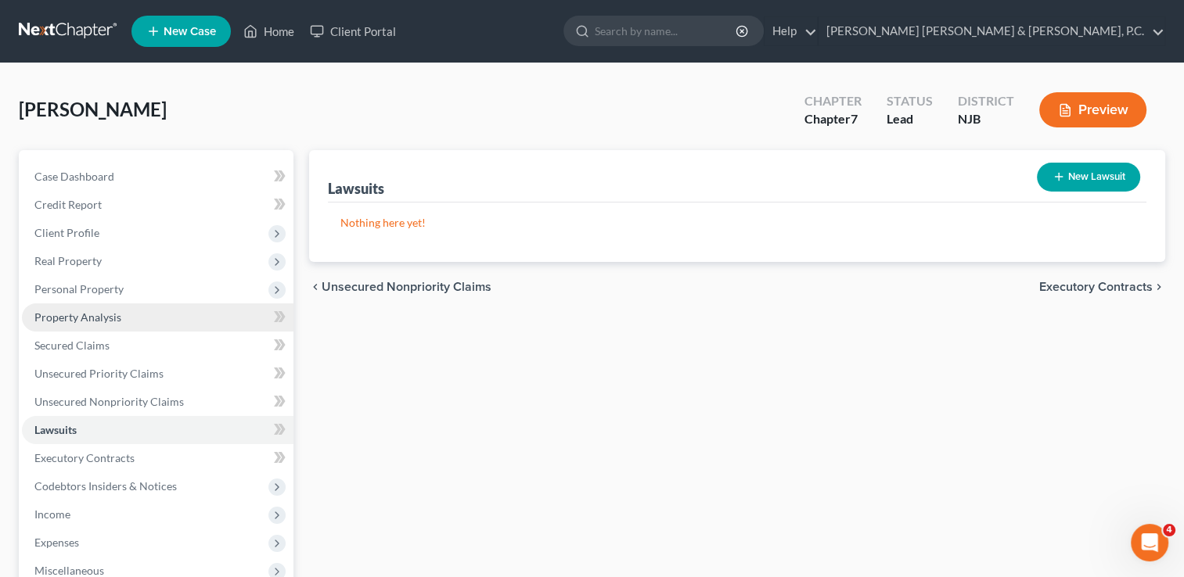
click at [204, 309] on link "Property Analysis" at bounding box center [157, 318] width 271 height 28
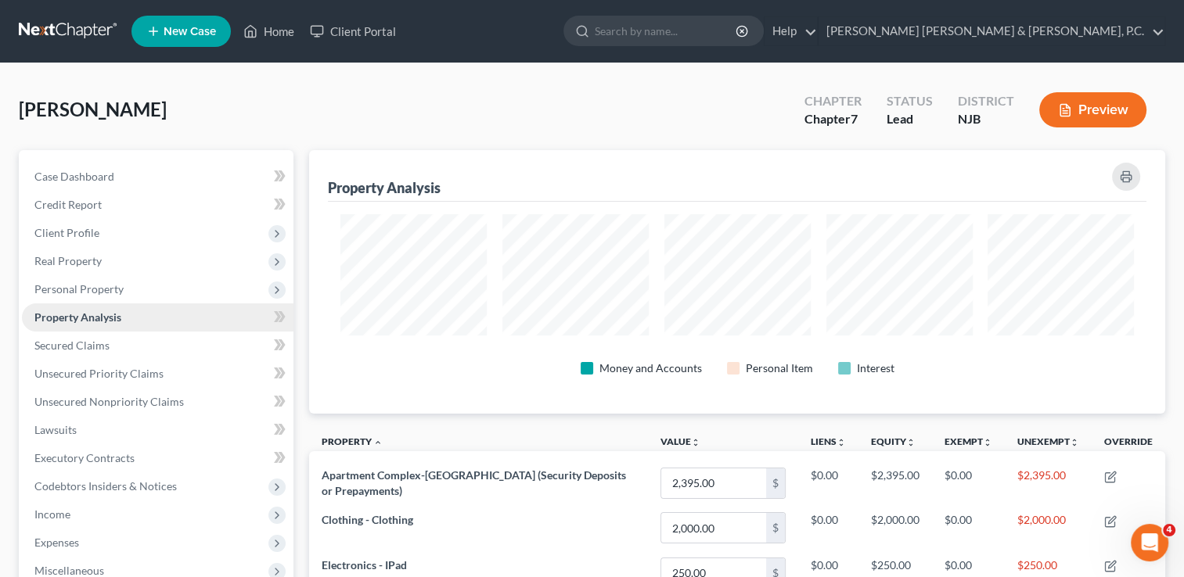
scroll to position [263, 855]
click at [170, 336] on link "Secured Claims" at bounding box center [157, 346] width 271 height 28
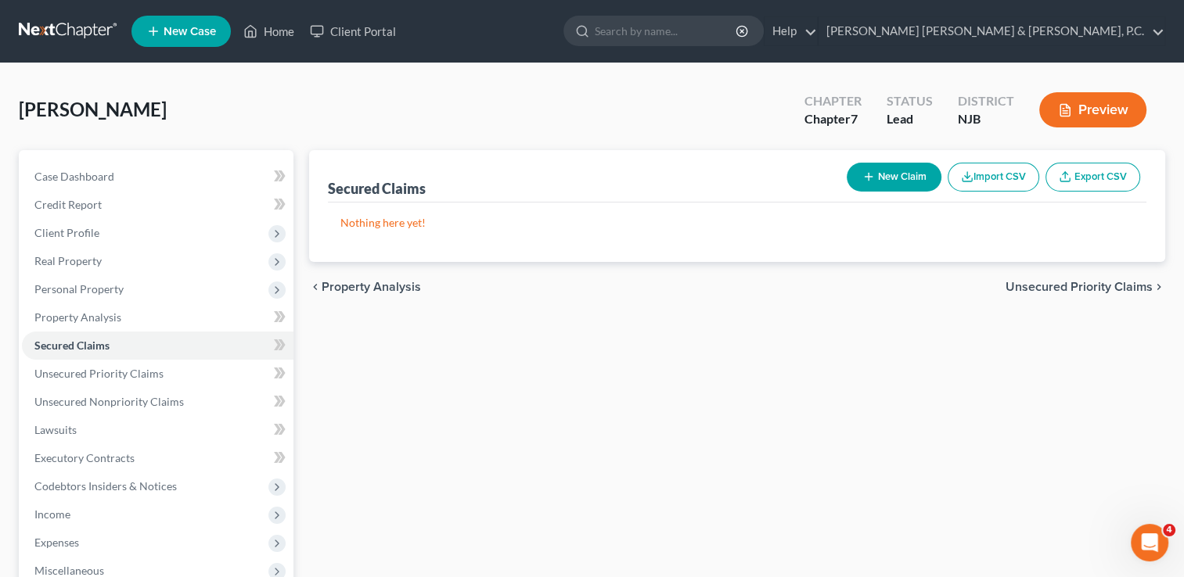
click at [929, 171] on button "New Claim" at bounding box center [893, 177] width 95 height 29
select select "0"
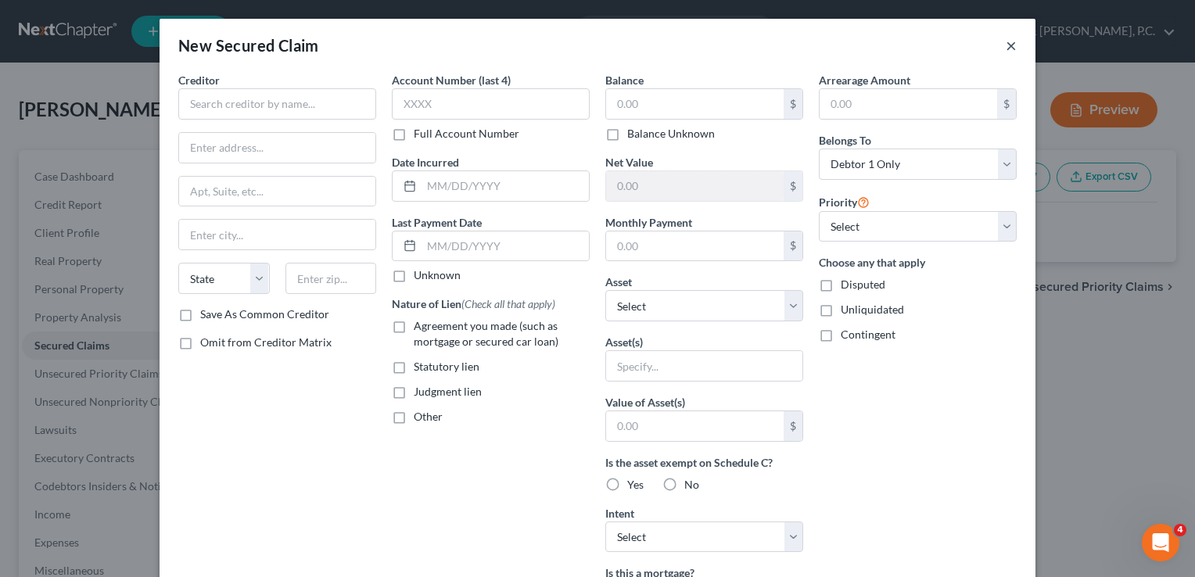
click at [1006, 45] on button "×" at bounding box center [1011, 45] width 11 height 19
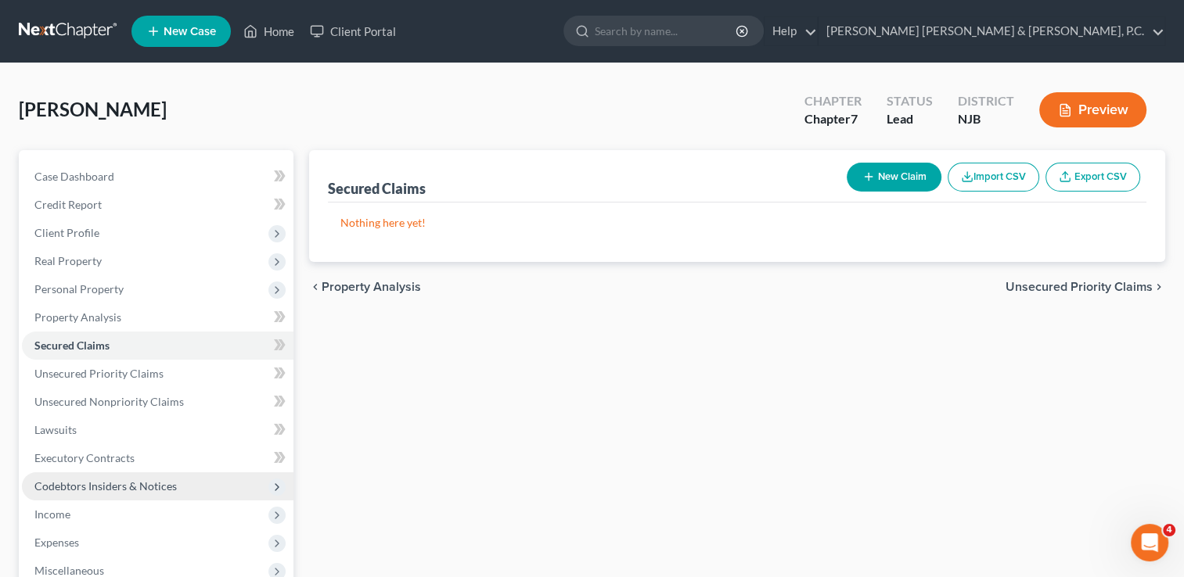
click at [142, 483] on span "Codebtors Insiders & Notices" at bounding box center [105, 486] width 142 height 13
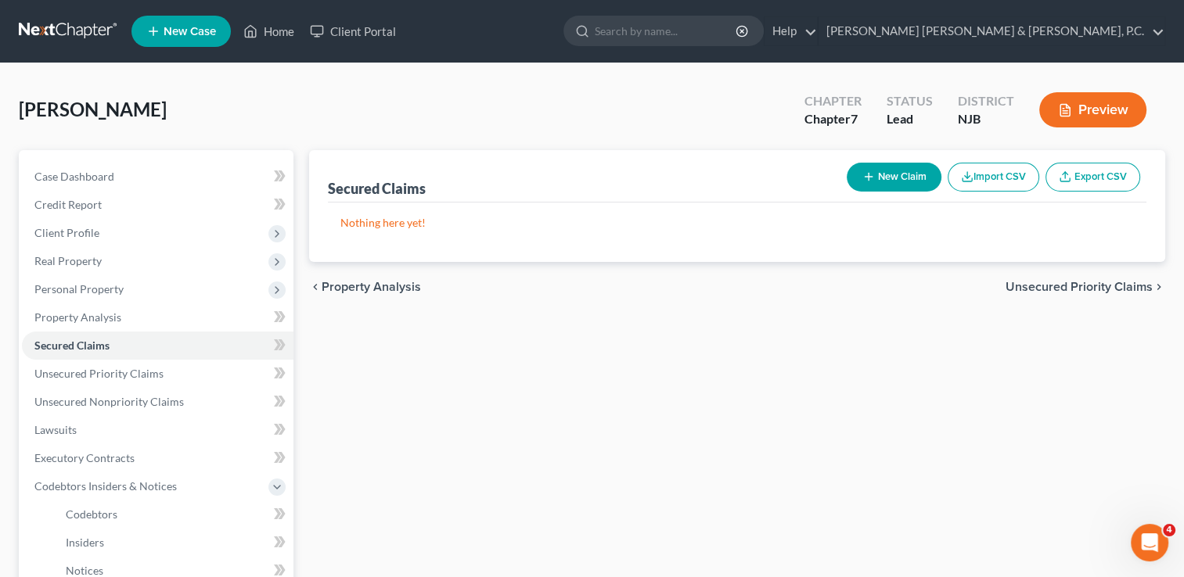
click at [357, 289] on span "Property Analysis" at bounding box center [371, 287] width 99 height 13
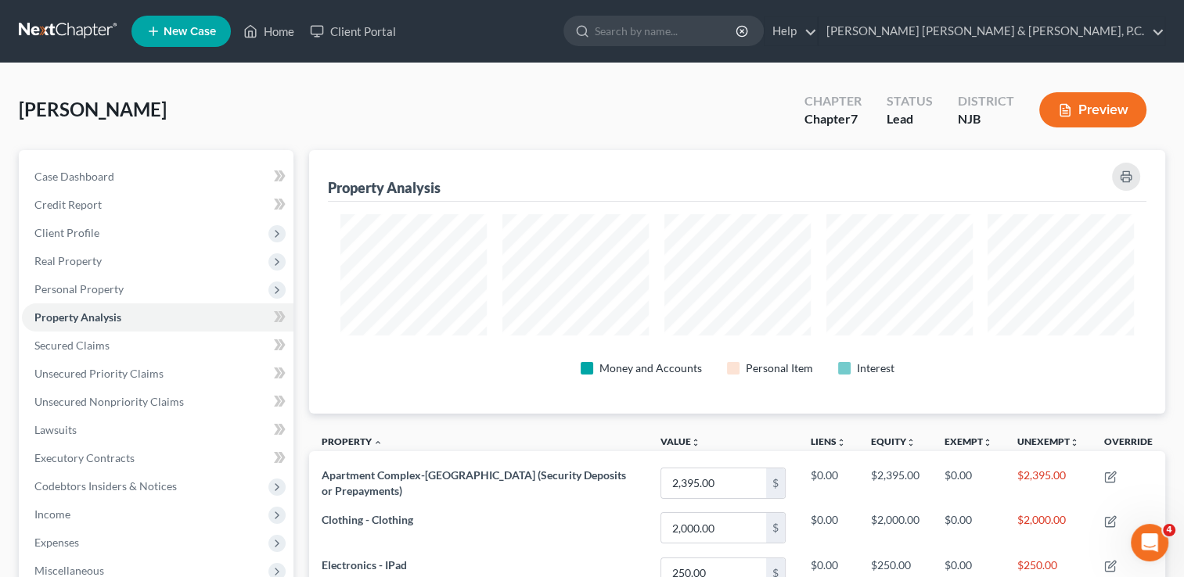
scroll to position [263, 855]
click at [61, 383] on link "Unsecured Priority Claims" at bounding box center [157, 374] width 271 height 28
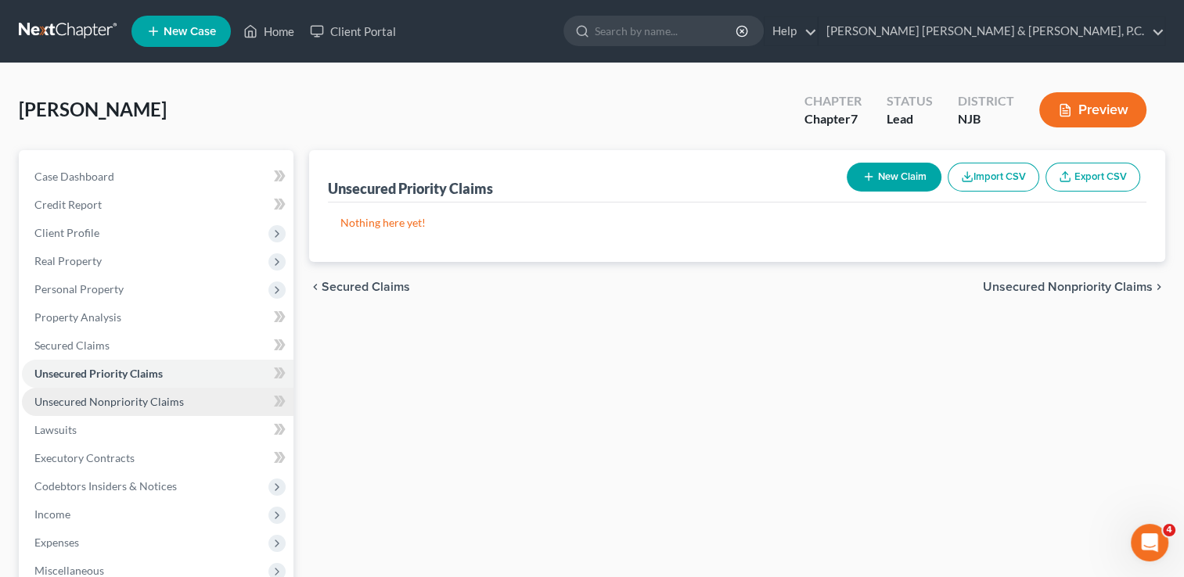
click at [61, 396] on span "Unsecured Nonpriority Claims" at bounding box center [108, 401] width 149 height 13
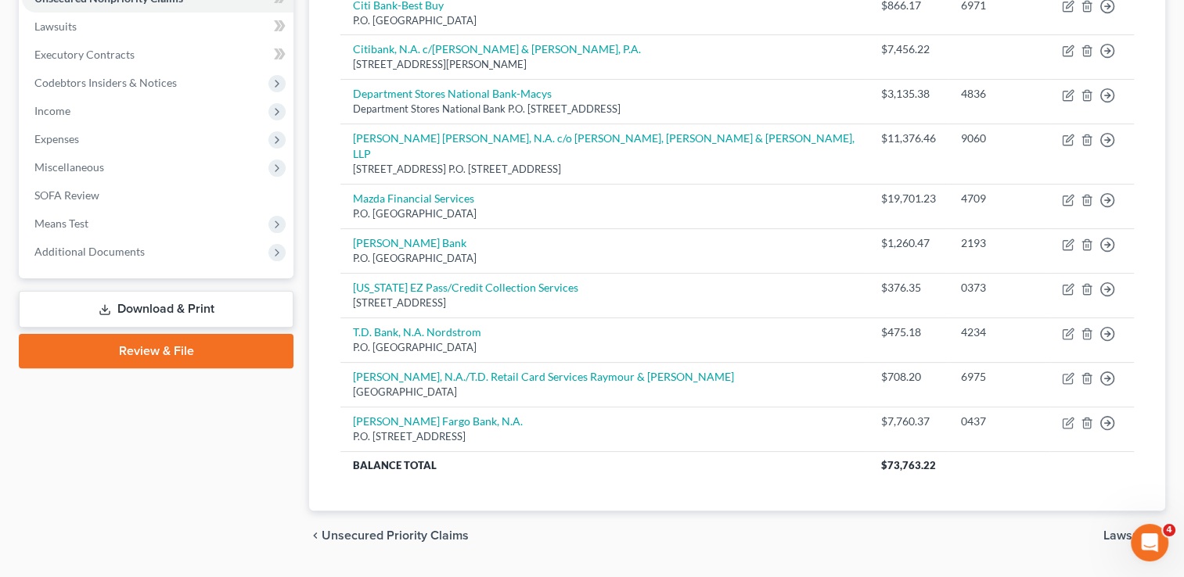
scroll to position [415, 0]
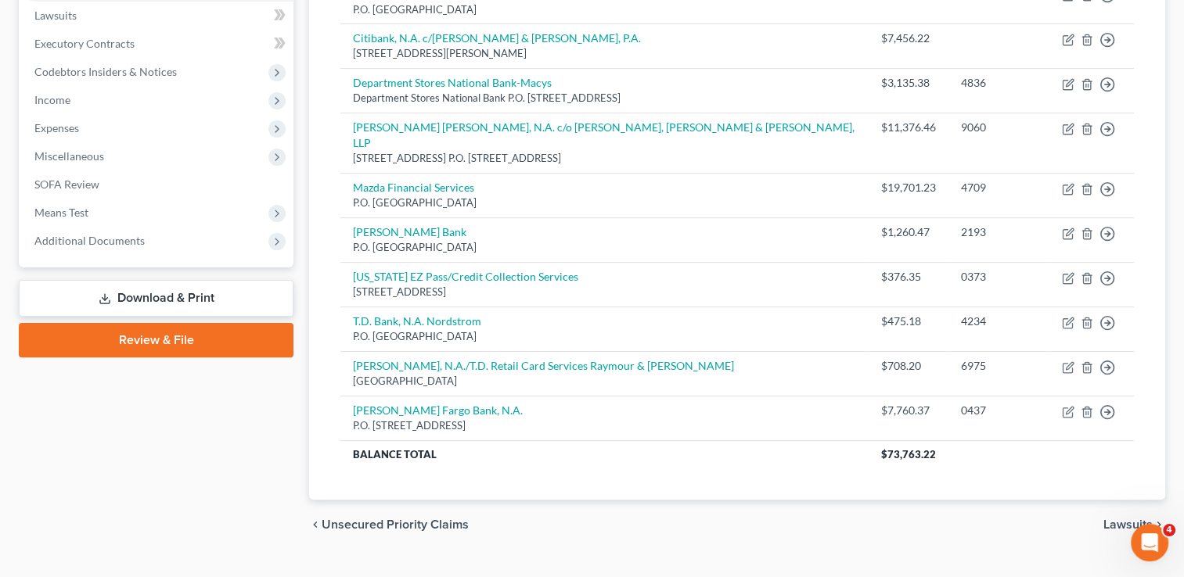
click at [1127, 519] on span "Lawsuits" at bounding box center [1127, 525] width 49 height 13
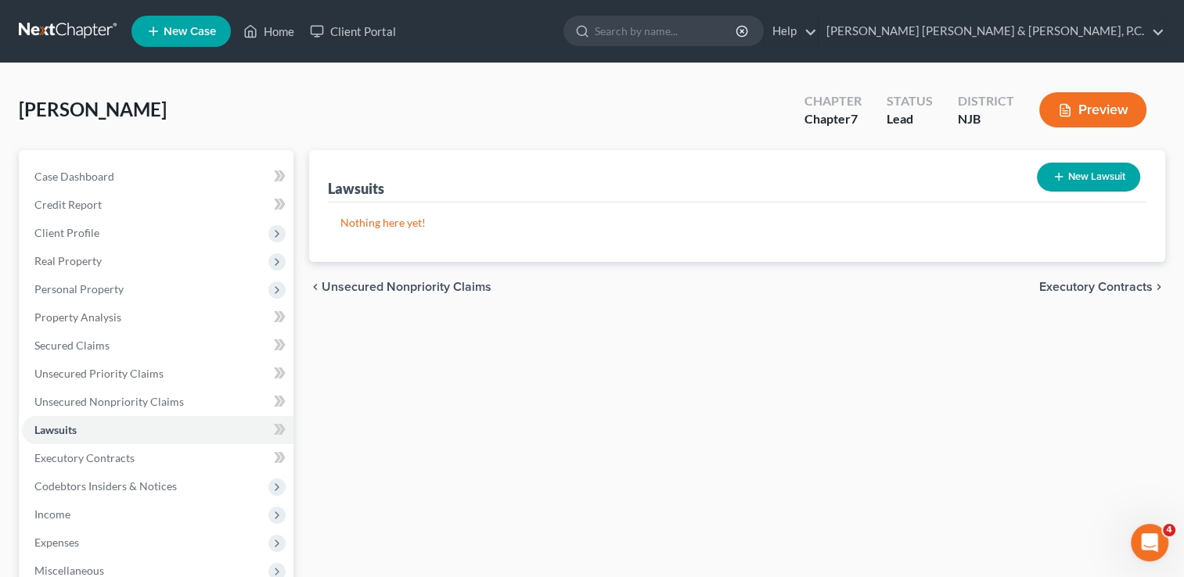
click at [1058, 180] on icon "button" at bounding box center [1058, 177] width 13 height 13
select select "0"
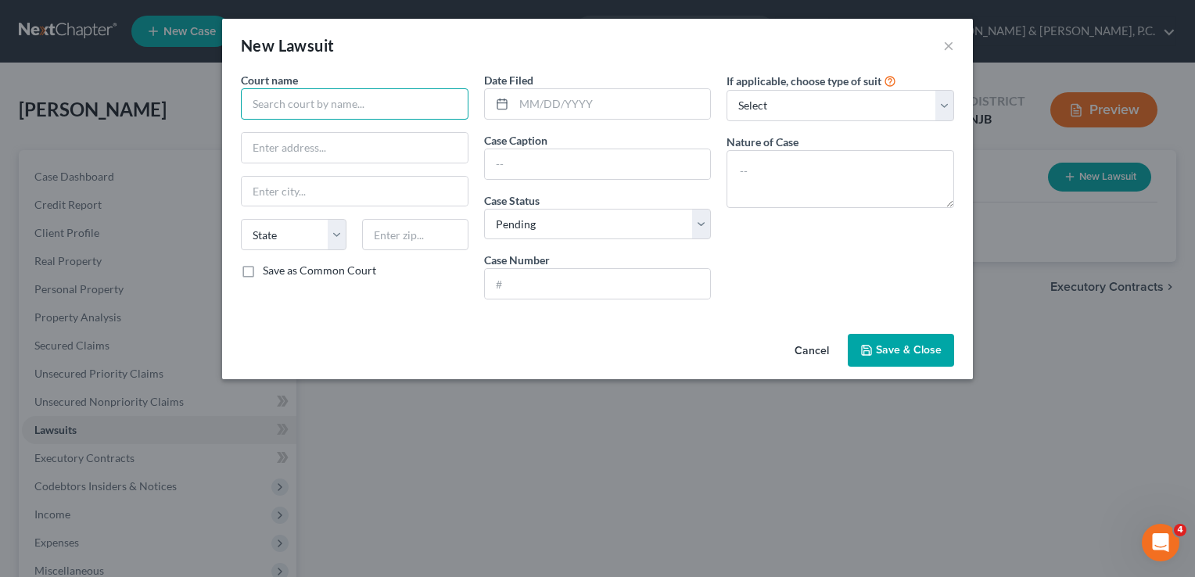
click at [413, 105] on input "text" at bounding box center [355, 103] width 228 height 31
type input "M"
type input "Superior Court of New Jersey Monmouth County"
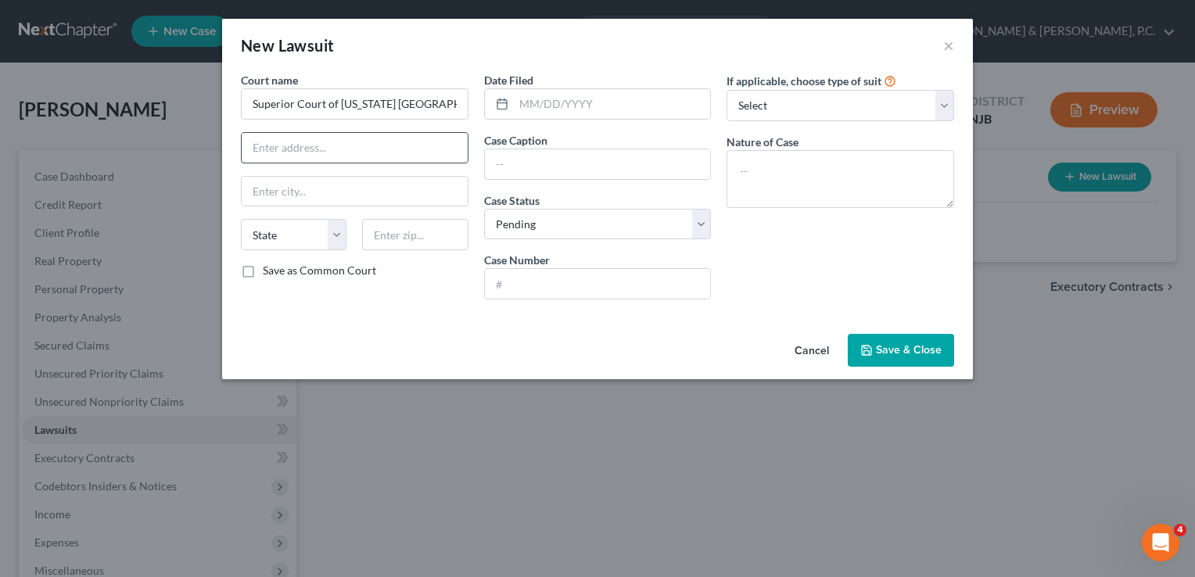
click at [407, 148] on input "text" at bounding box center [355, 148] width 226 height 30
type input "[STREET_ADDRESS]"
click at [385, 189] on input "text" at bounding box center [355, 192] width 226 height 30
type input "Freehold"
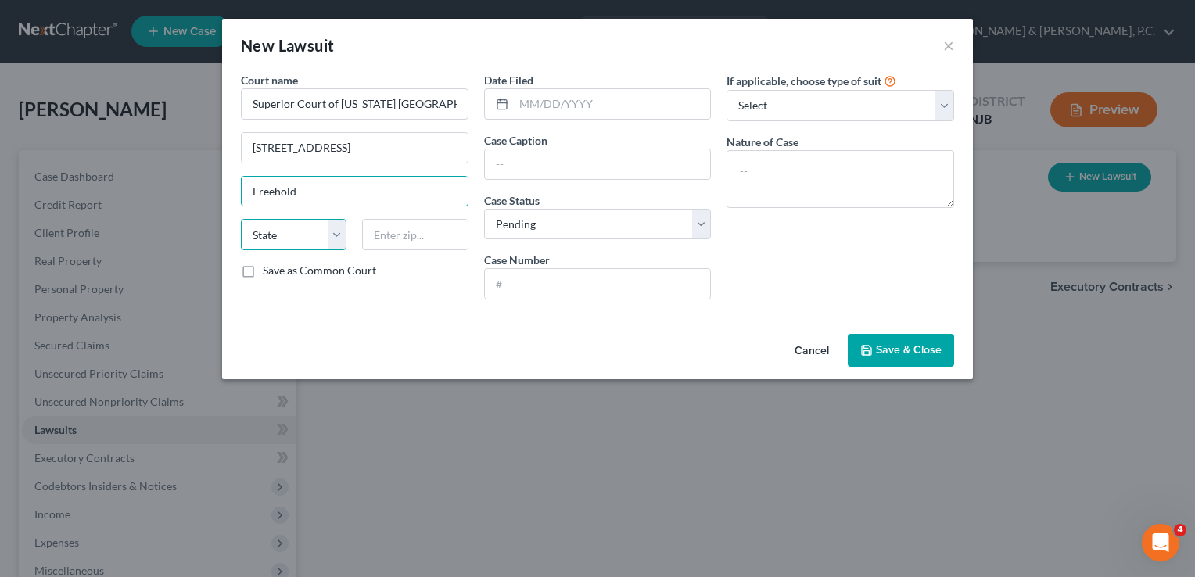
click at [332, 248] on select "State [US_STATE] AK AR AZ CA CO CT DE DC [GEOGRAPHIC_DATA] [GEOGRAPHIC_DATA] GU…" at bounding box center [294, 234] width 106 height 31
select select "33"
click at [241, 219] on select "State [US_STATE] AK AR AZ CA CO CT DE DC [GEOGRAPHIC_DATA] [GEOGRAPHIC_DATA] GU…" at bounding box center [294, 234] width 106 height 31
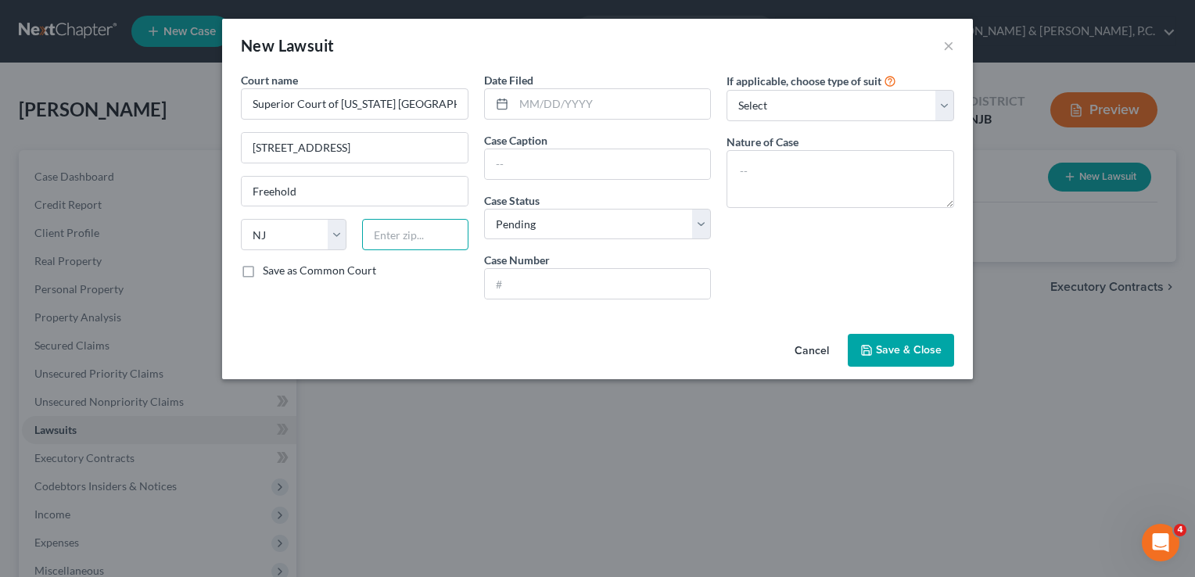
click at [430, 247] on input "text" at bounding box center [415, 234] width 106 height 31
type input "07728"
click at [263, 268] on label "Save as Common Court" at bounding box center [319, 271] width 113 height 16
click at [269, 268] on input "Save as Common Court" at bounding box center [274, 268] width 10 height 10
checkbox input "true"
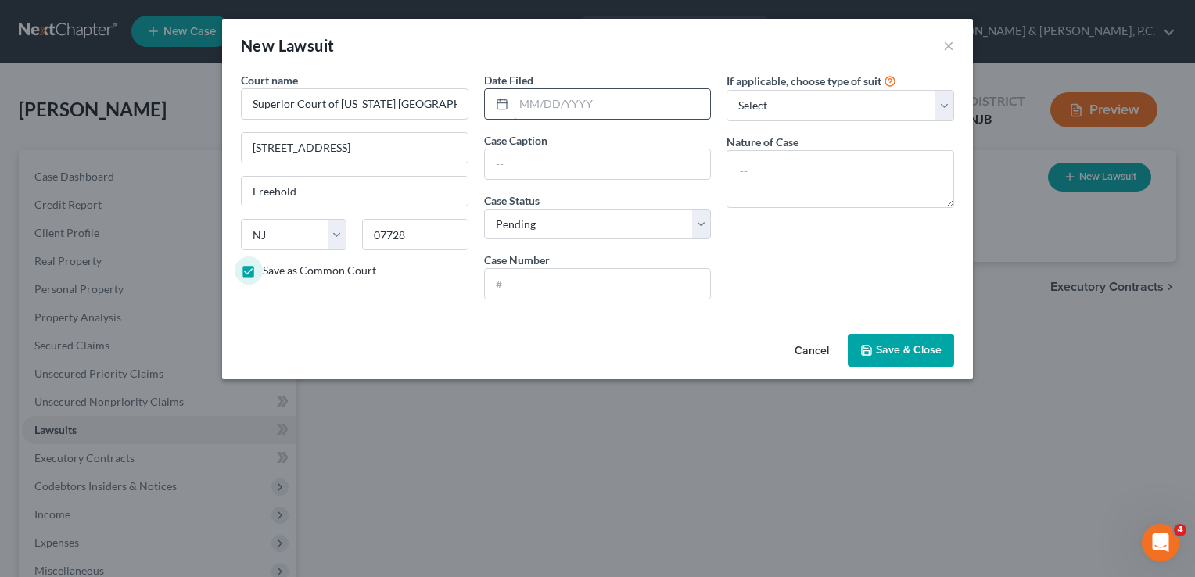
click at [595, 100] on input "text" at bounding box center [612, 104] width 197 height 30
type input "02/05/2024"
click at [570, 166] on input "text" at bounding box center [598, 164] width 226 height 30
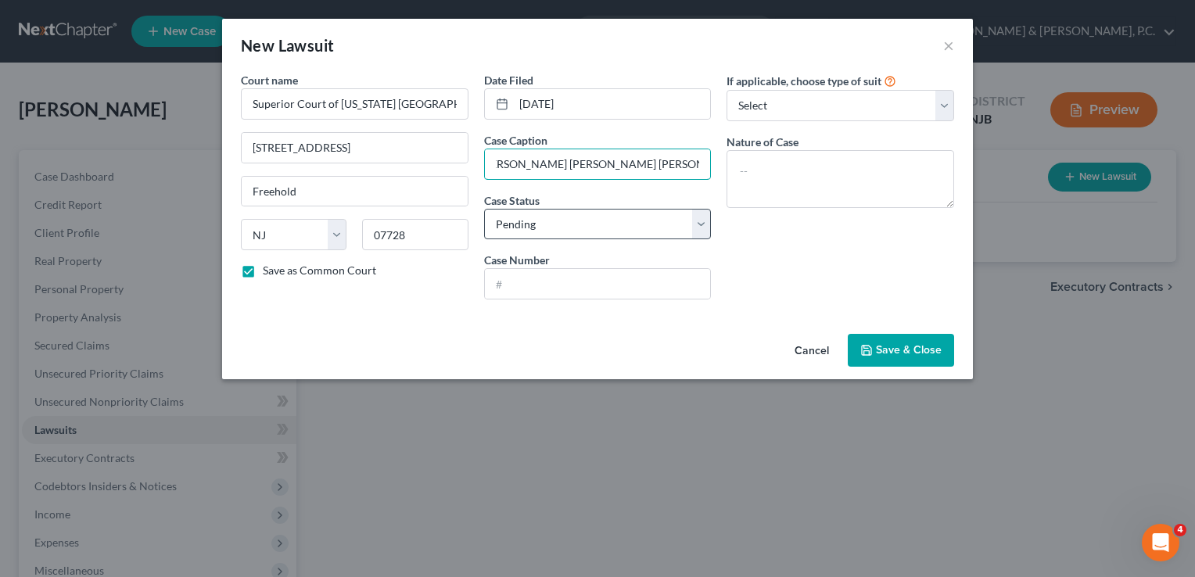
type input "JP Morgan Chase, N.A. v. Kathleen Colombrita"
click at [604, 225] on select "Select Pending On Appeal Concluded" at bounding box center [598, 224] width 228 height 31
select select "2"
click at [484, 209] on select "Select Pending On Appeal Concluded" at bounding box center [598, 224] width 228 height 31
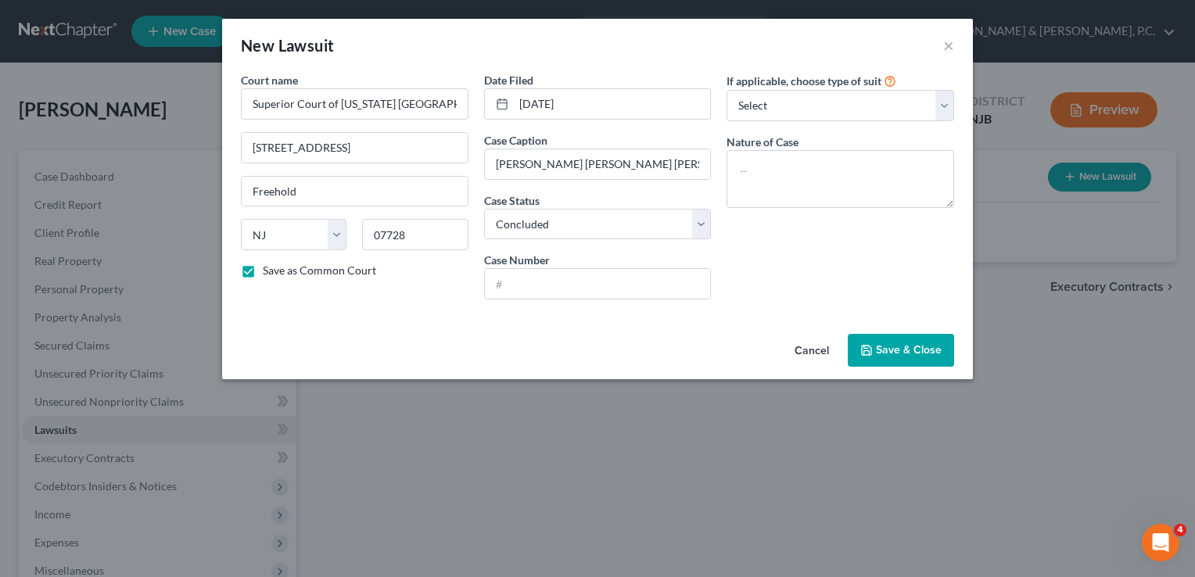
click at [814, 256] on div "If applicable, choose type of suit Select Repossession Garnishment Foreclosure …" at bounding box center [840, 192] width 243 height 240
click at [579, 167] on input "JP Morgan Chase, N.A. v. Kathleen Colombrita" at bounding box center [598, 164] width 226 height 30
type input "JP Morgan Chase Bank, N.A. v. Kathleen Colombrita"
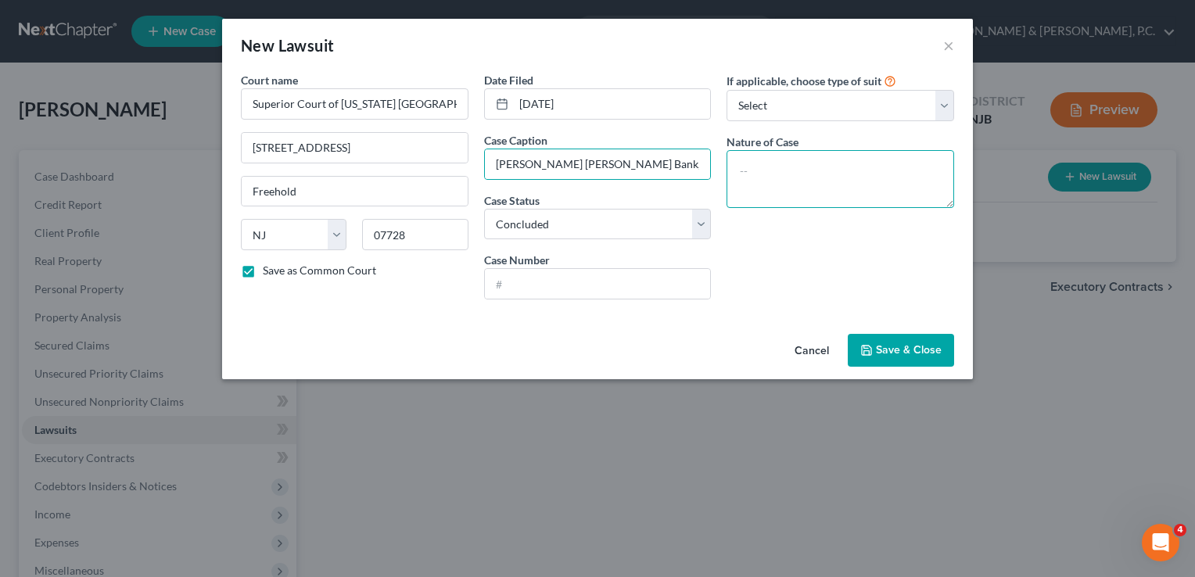
click at [767, 170] on textarea at bounding box center [841, 179] width 228 height 58
type textarea "Contract"
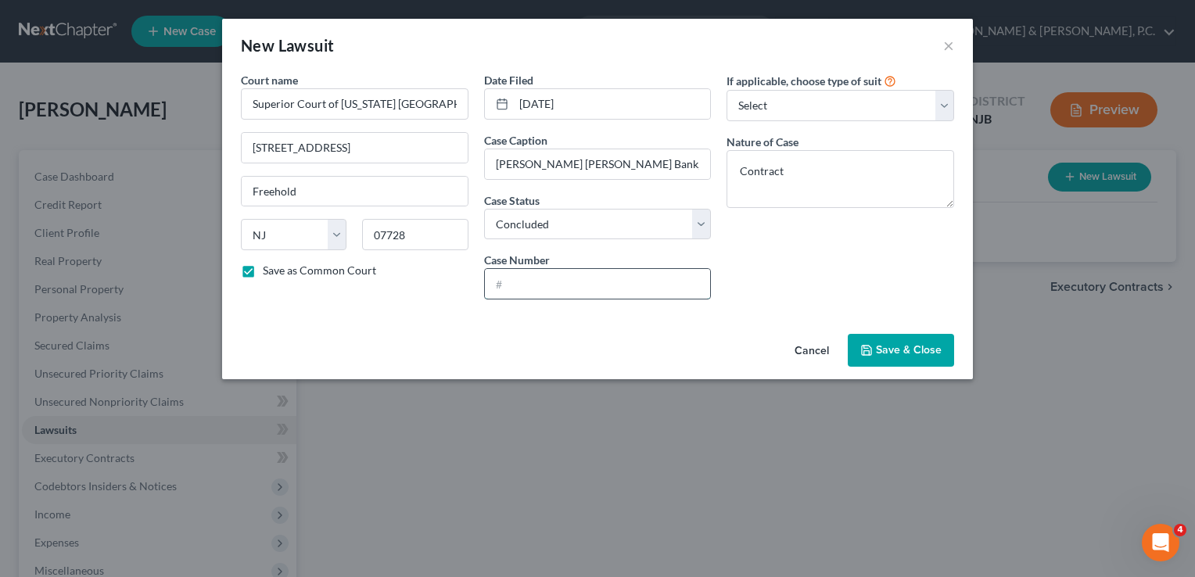
click at [540, 279] on input "text" at bounding box center [598, 284] width 226 height 30
type input "MON-DC-"
click at [778, 491] on div "New Lawsuit × Court name * Superior Court of New Jersey Monmouth County 71 Monu…" at bounding box center [597, 288] width 1195 height 577
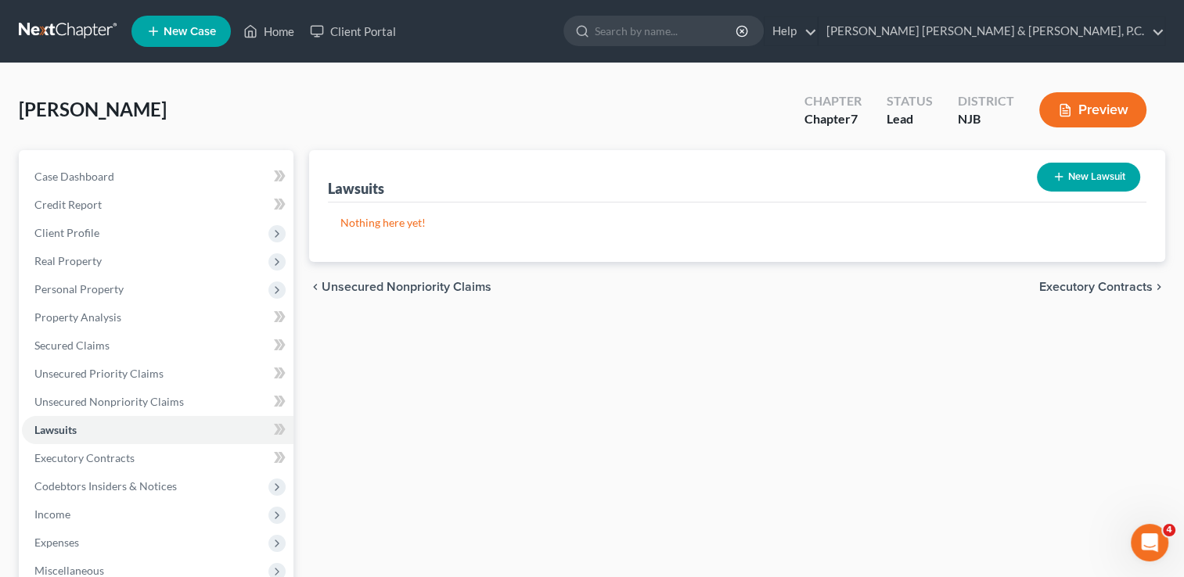
click at [1058, 179] on icon "button" at bounding box center [1058, 177] width 13 height 13
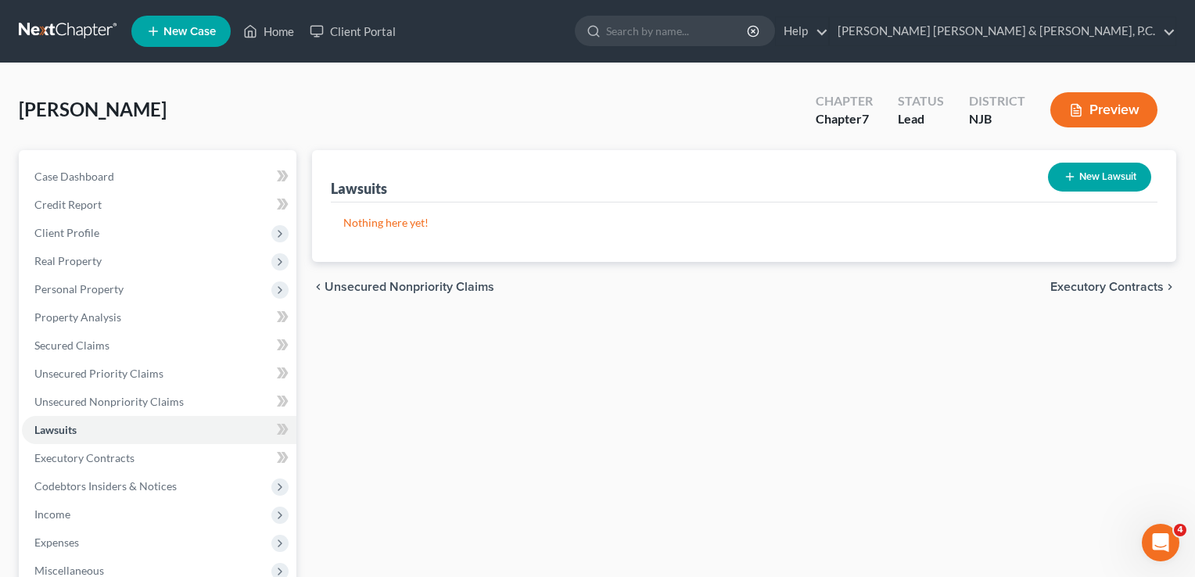
select select "0"
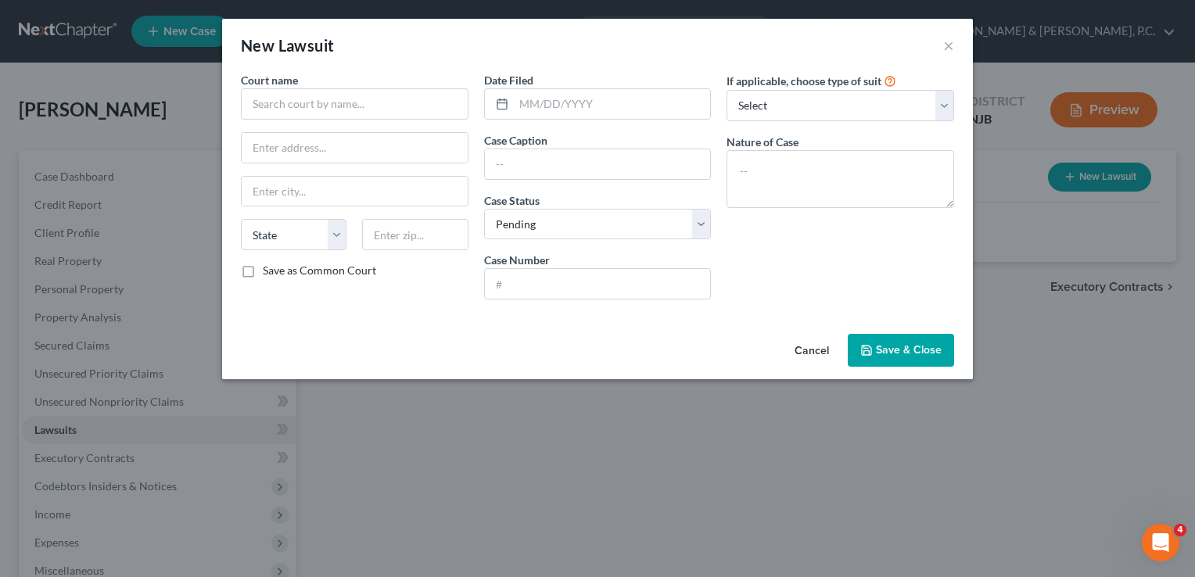
click at [787, 330] on div "Cancel Save & Close" at bounding box center [597, 354] width 751 height 52
click at [529, 105] on input "text" at bounding box center [612, 104] width 197 height 30
type input "[DATE]"
click at [764, 99] on select "Select Repossession Garnishment Foreclosure Attached, Seized, Or Levied Other" at bounding box center [841, 105] width 228 height 31
select select "4"
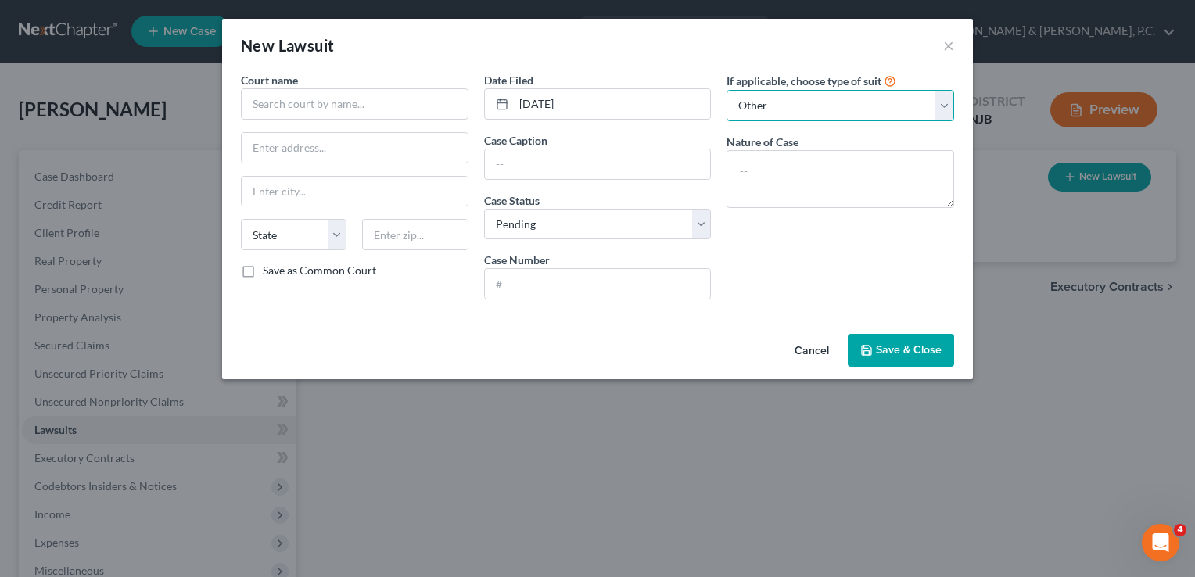
click at [727, 90] on select "Select Repossession Garnishment Foreclosure Attached, Seized, Or Levied Other" at bounding box center [841, 105] width 228 height 31
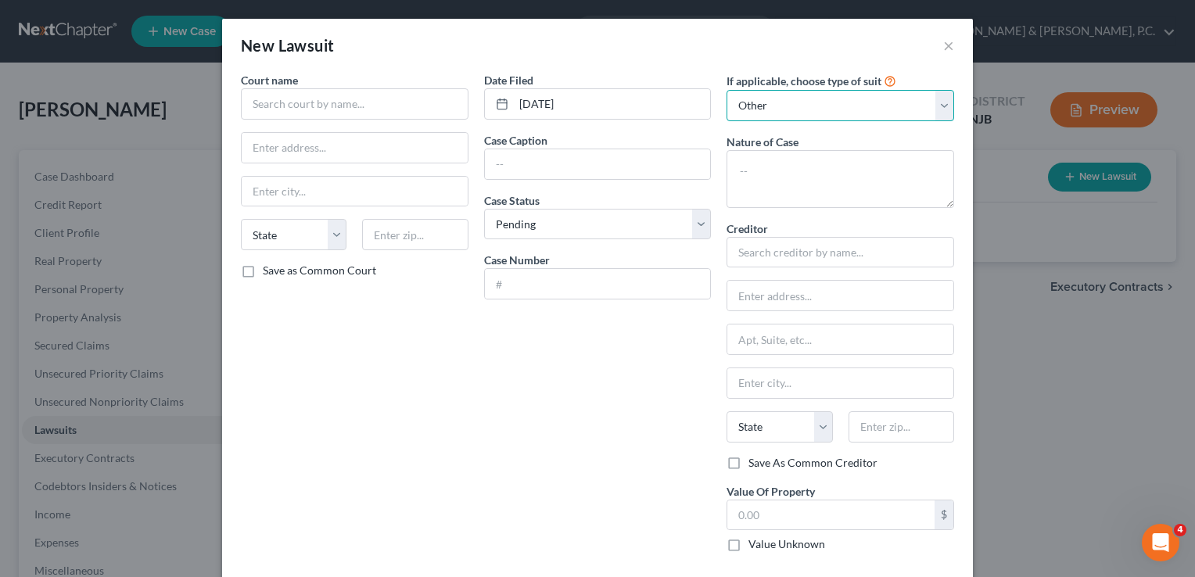
click at [779, 108] on select "Select Repossession Garnishment Foreclosure Attached, Seized, Or Levied Other" at bounding box center [841, 105] width 228 height 31
select select
click at [727, 90] on select "Select Repossession Garnishment Foreclosure Attached, Seized, Or Levied Other" at bounding box center [841, 105] width 228 height 31
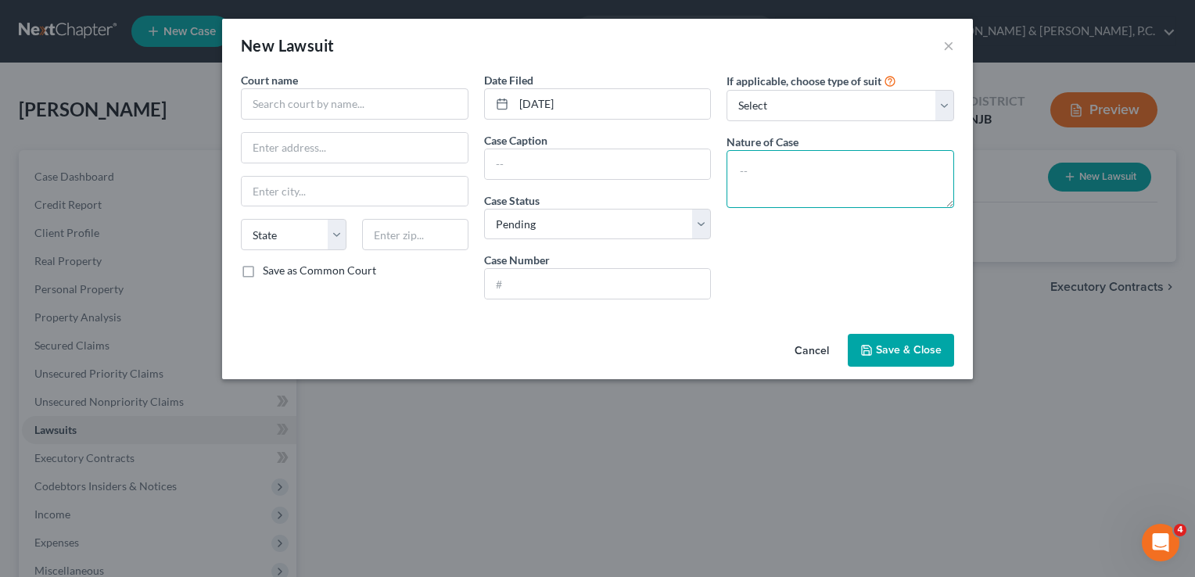
click at [758, 178] on textarea at bounding box center [841, 179] width 228 height 58
type textarea "Contract Dispute"
click at [674, 167] on input "text" at bounding box center [598, 164] width 226 height 30
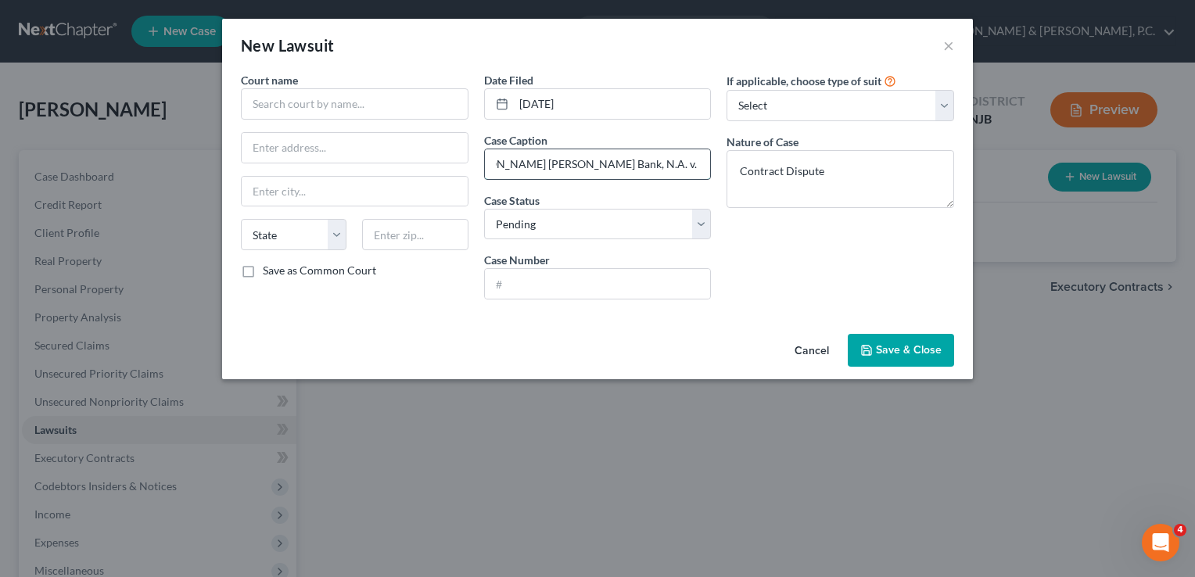
scroll to position [0, 41]
type input "JP Morgan Chase Bank, N.A. v. Kathleen Colombrita"
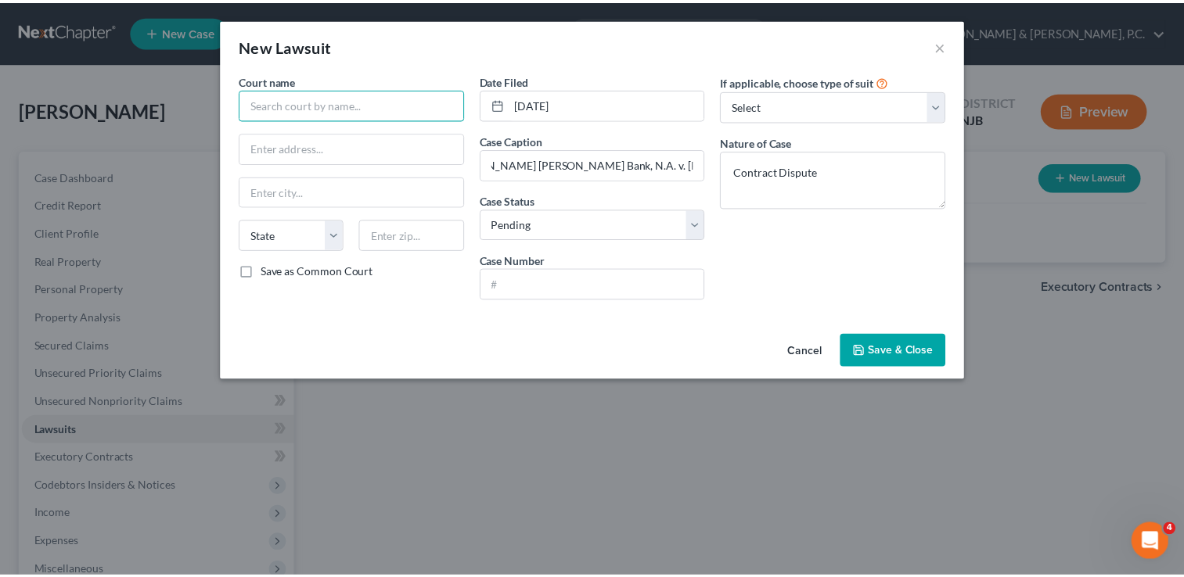
scroll to position [0, 0]
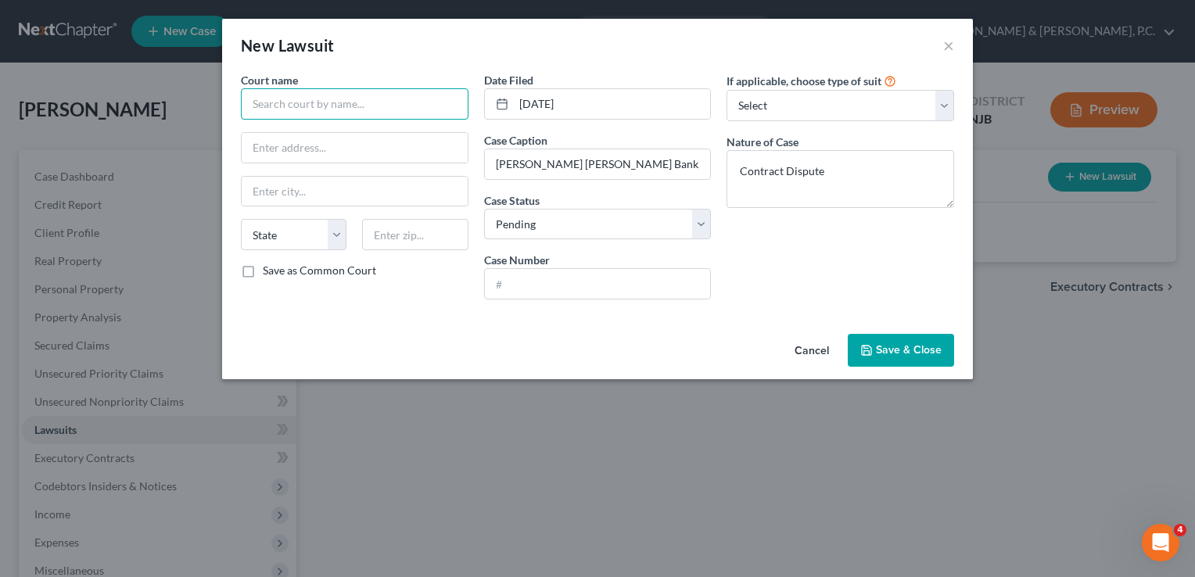
click at [437, 113] on input "text" at bounding box center [355, 103] width 228 height 31
type input "S"
type input "Monmouth County Superior Court"
click at [382, 155] on input "text" at bounding box center [355, 148] width 226 height 30
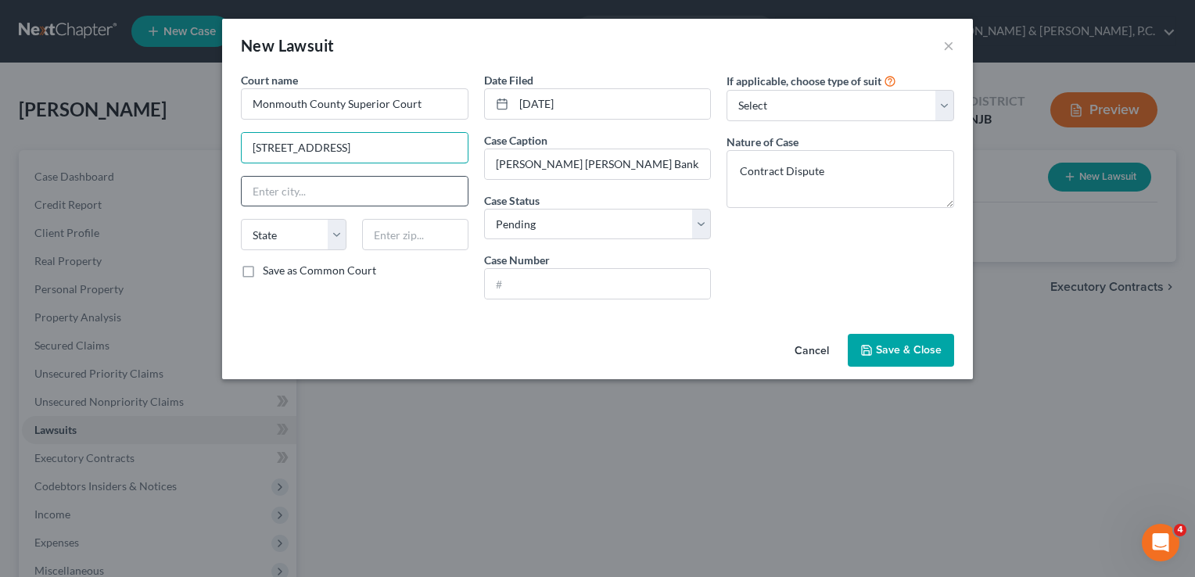
type input "[STREET_ADDRESS]"
click at [376, 190] on input "text" at bounding box center [355, 192] width 226 height 30
type input "Freehold"
click at [340, 228] on select "State [US_STATE] AK AR AZ CA CO CT DE DC [GEOGRAPHIC_DATA] [GEOGRAPHIC_DATA] GU…" at bounding box center [294, 234] width 106 height 31
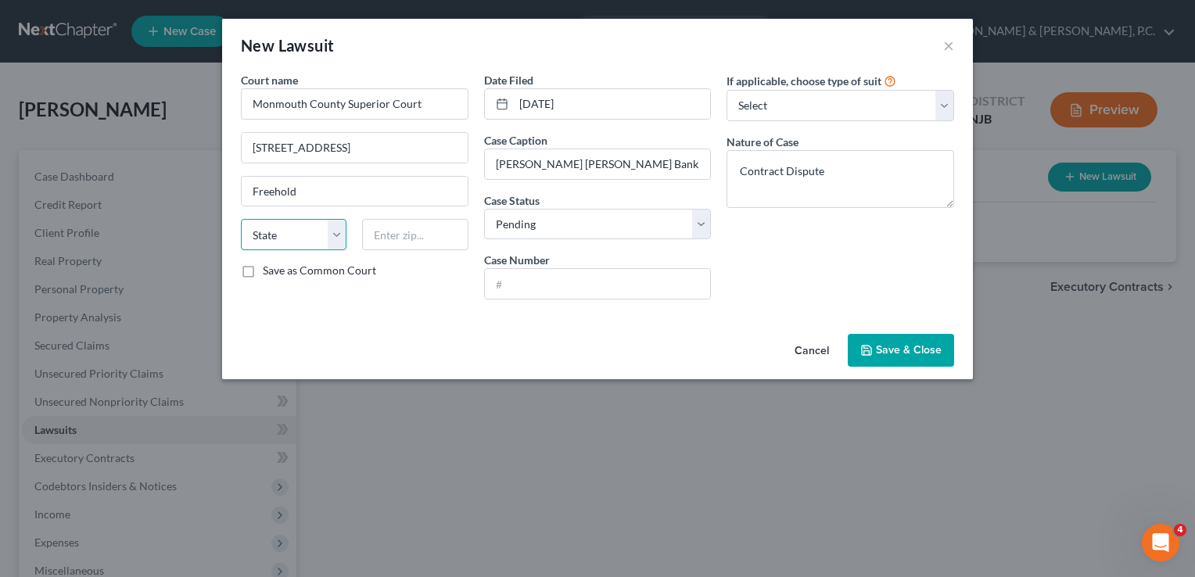
select select "33"
click at [241, 219] on select "State [US_STATE] AK AR AZ CA CO CT DE DC [GEOGRAPHIC_DATA] [GEOGRAPHIC_DATA] GU…" at bounding box center [294, 234] width 106 height 31
click at [385, 235] on input "text" at bounding box center [415, 234] width 106 height 31
type input "07728"
click at [554, 221] on select "Select Pending On Appeal Concluded" at bounding box center [598, 224] width 228 height 31
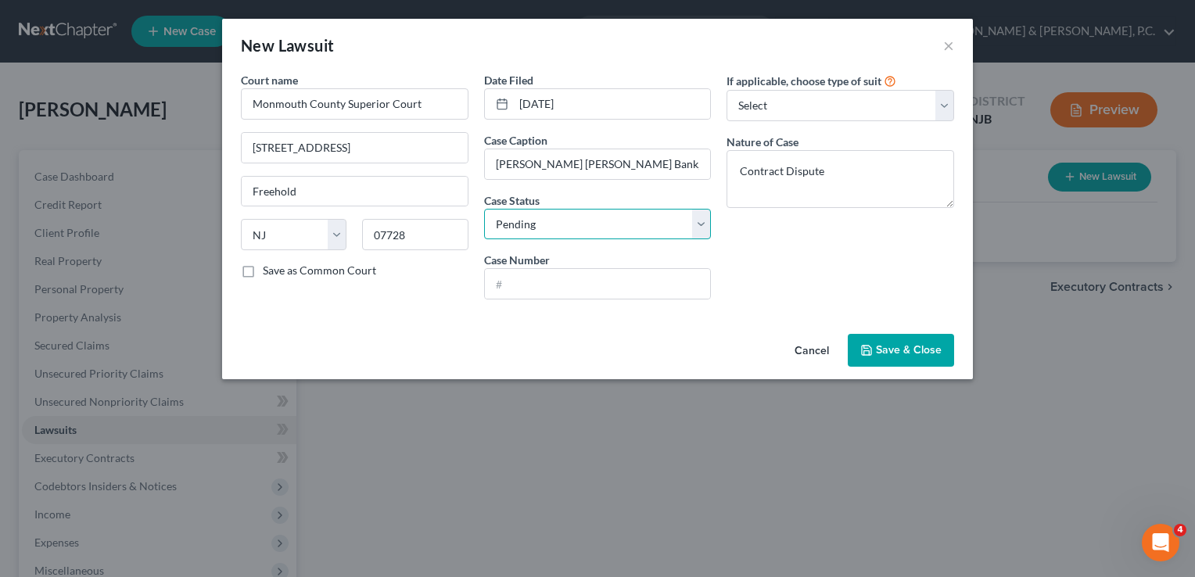
select select "2"
click at [484, 209] on select "Select Pending On Appeal Concluded" at bounding box center [598, 224] width 228 height 31
click at [304, 269] on label "Save as Common Court" at bounding box center [319, 271] width 113 height 16
click at [279, 269] on input "Save as Common Court" at bounding box center [274, 268] width 10 height 10
checkbox input "true"
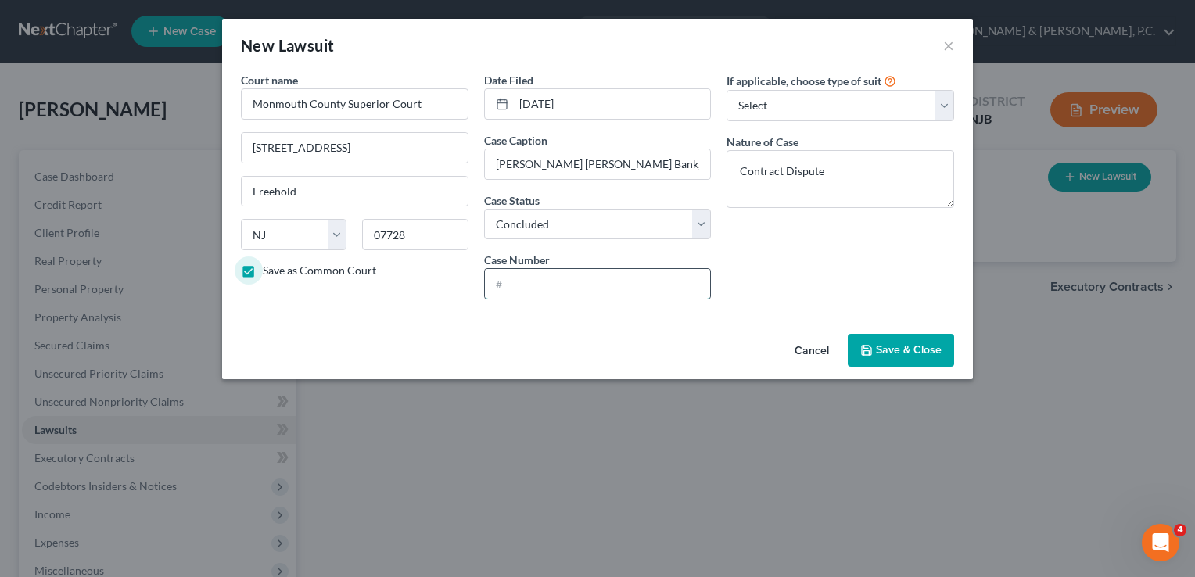
click at [522, 280] on input "text" at bounding box center [598, 284] width 226 height 30
type input "MON-DC-16017-24"
click at [930, 355] on span "Save & Close" at bounding box center [909, 349] width 66 height 13
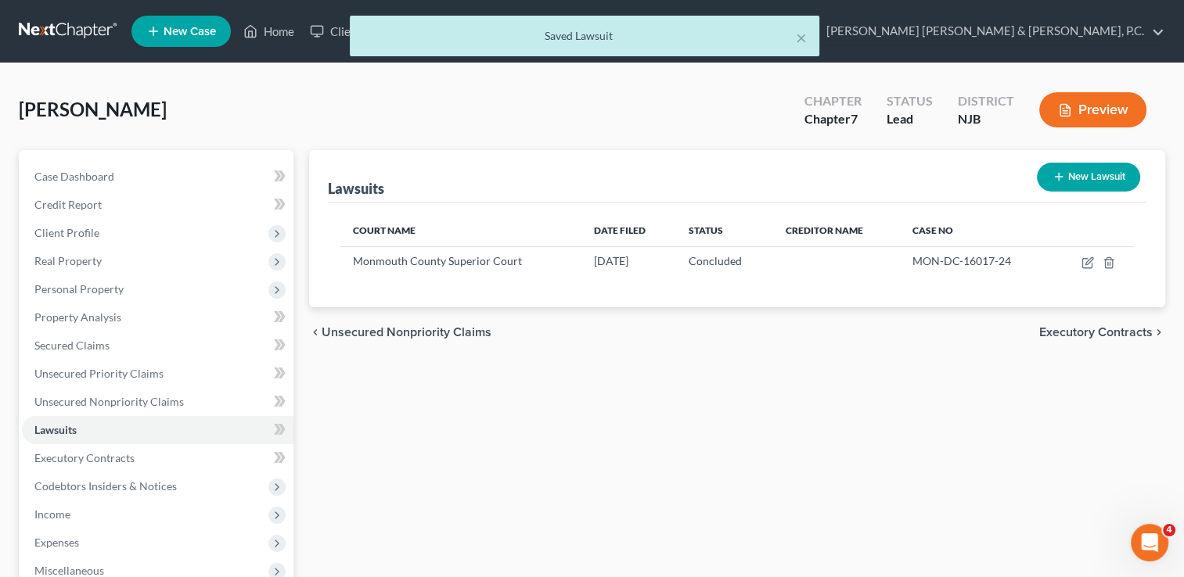
click at [1073, 174] on button "New Lawsuit" at bounding box center [1088, 177] width 103 height 29
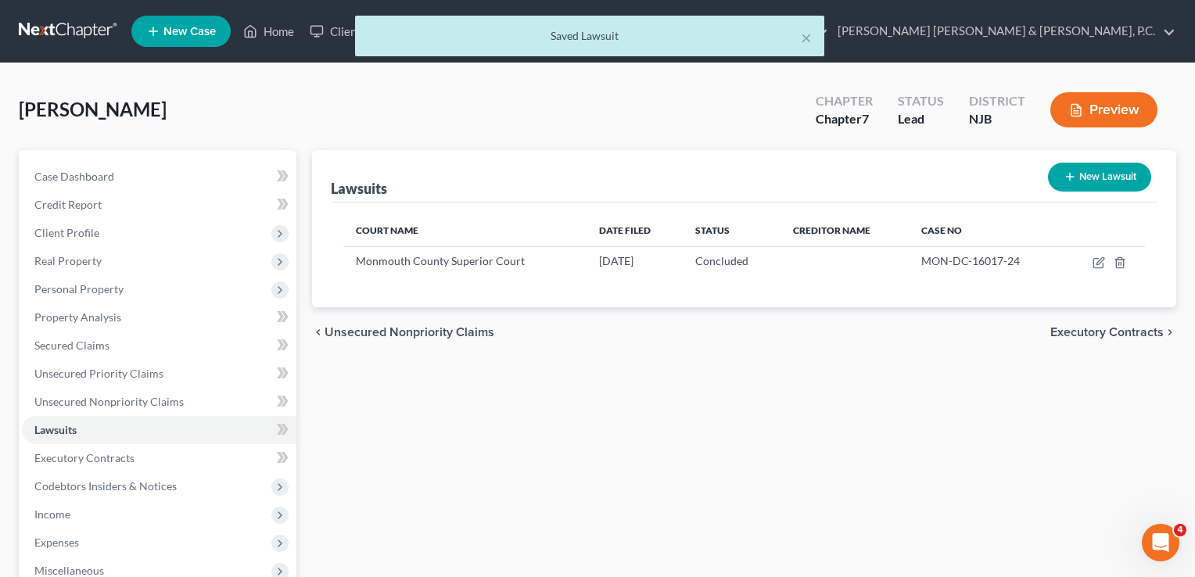
select select "0"
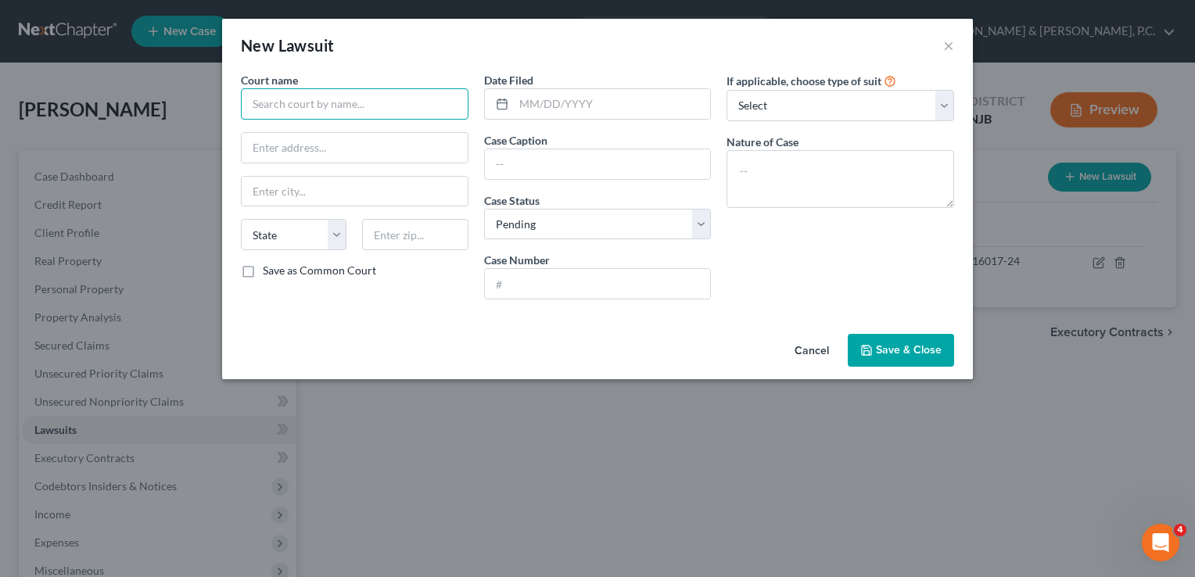
click at [370, 101] on input "text" at bounding box center [355, 103] width 228 height 31
type input "Monmouth County Superior Court"
click at [354, 139] on input "text" at bounding box center [355, 148] width 226 height 30
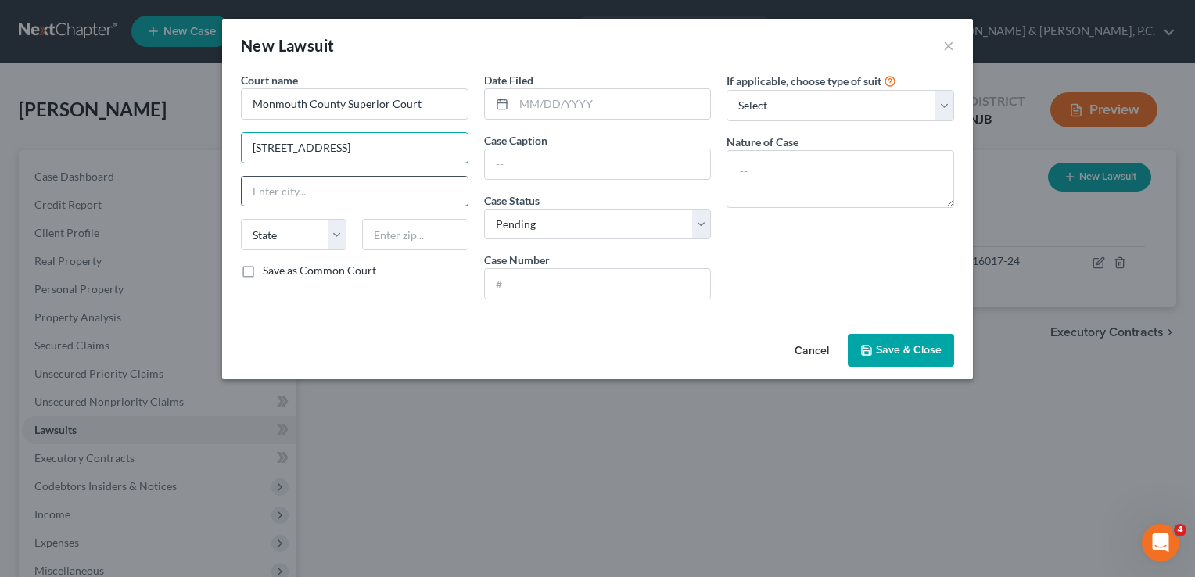
type input "[STREET_ADDRESS]"
click at [347, 186] on input "text" at bounding box center [355, 192] width 226 height 30
type input "Freehold"
click at [337, 229] on select "State [US_STATE] AK AR AZ CA CO CT DE DC [GEOGRAPHIC_DATA] [GEOGRAPHIC_DATA] GU…" at bounding box center [294, 234] width 106 height 31
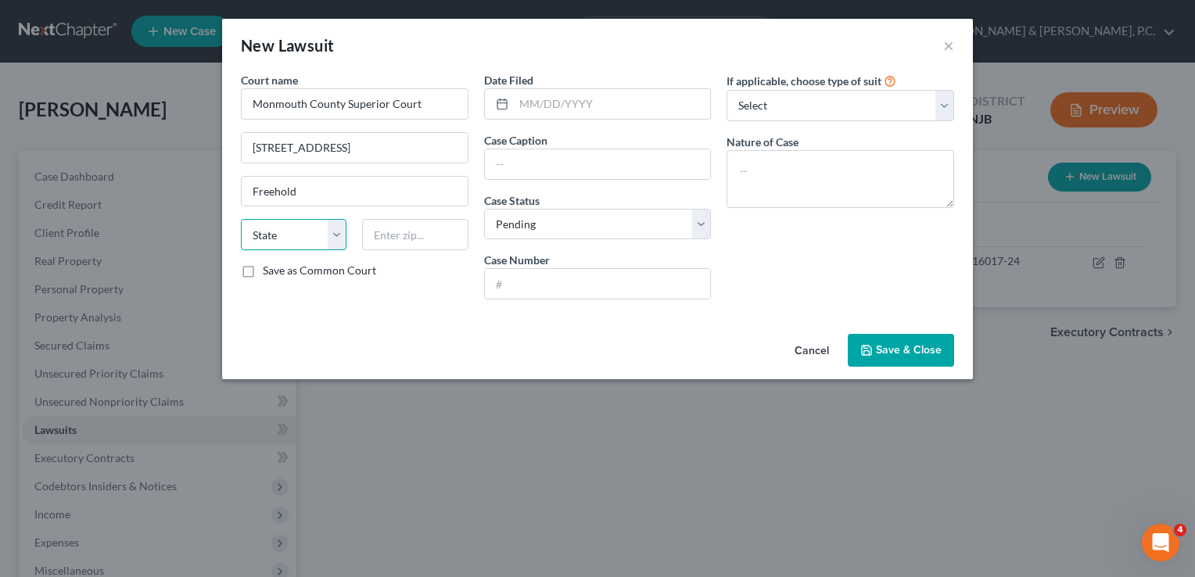
select select "33"
click at [241, 219] on select "State [US_STATE] AK AR AZ CA CO CT DE DC [GEOGRAPHIC_DATA] [GEOGRAPHIC_DATA] GU…" at bounding box center [294, 234] width 106 height 31
click at [384, 234] on input "text" at bounding box center [415, 234] width 106 height 31
type input "07728"
click at [807, 313] on div "Court name * Monmouth County Superior Court 71 Monument Street Freehold State A…" at bounding box center [597, 200] width 751 height 256
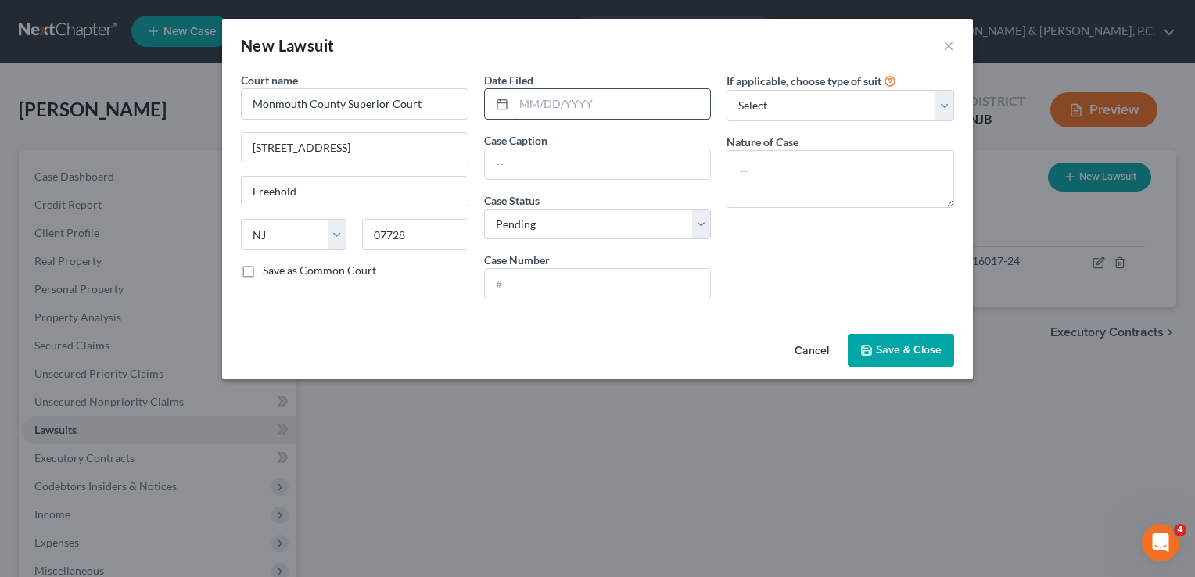
click at [527, 99] on input "text" at bounding box center [612, 104] width 197 height 30
type input "08/21/2024"
click at [577, 159] on input "text" at bounding box center [598, 164] width 226 height 30
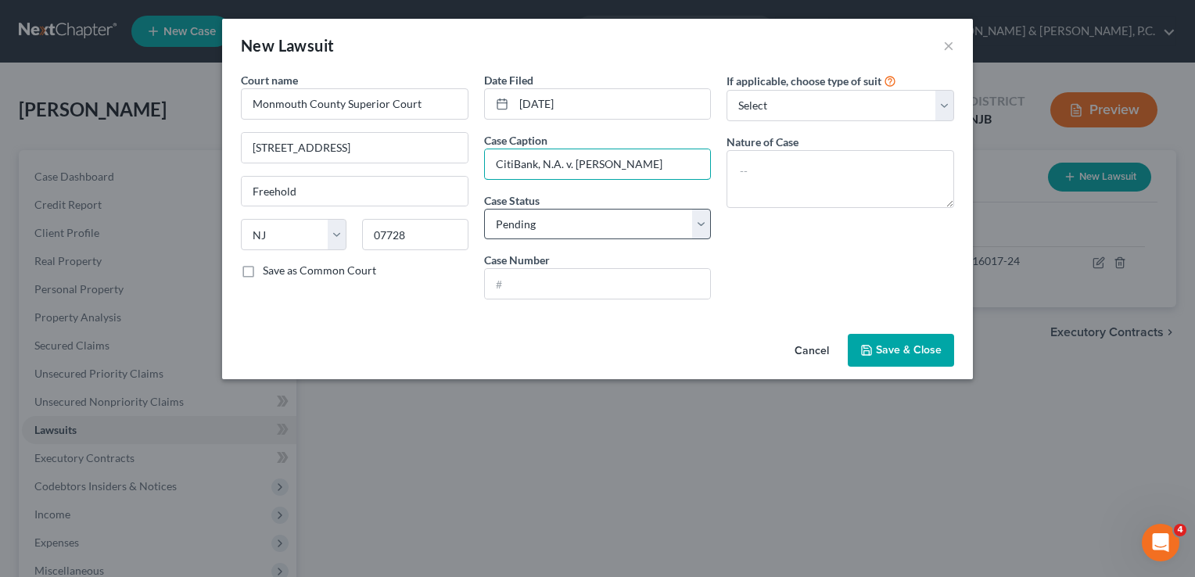
type input "CitiBank, N.A. v. Kathleen Colombrita"
click at [569, 219] on select "Select Pending On Appeal Concluded" at bounding box center [598, 224] width 228 height 31
click at [535, 324] on div "Court name * Monmouth County Superior Court 71 Monument Street Freehold State A…" at bounding box center [597, 200] width 751 height 256
click at [522, 290] on input "text" at bounding box center [598, 284] width 226 height 30
type input "m"
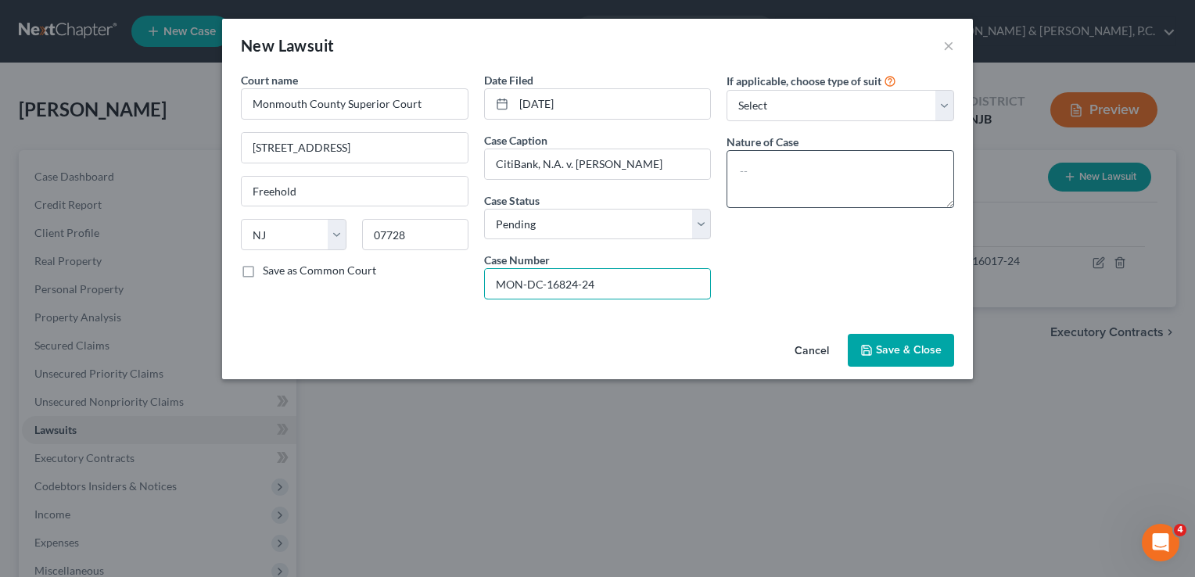
type input "MON-DC-16824-24"
click at [845, 183] on textarea at bounding box center [841, 179] width 228 height 58
type textarea "Contract Dispute"
click at [870, 352] on icon "button" at bounding box center [867, 350] width 13 height 13
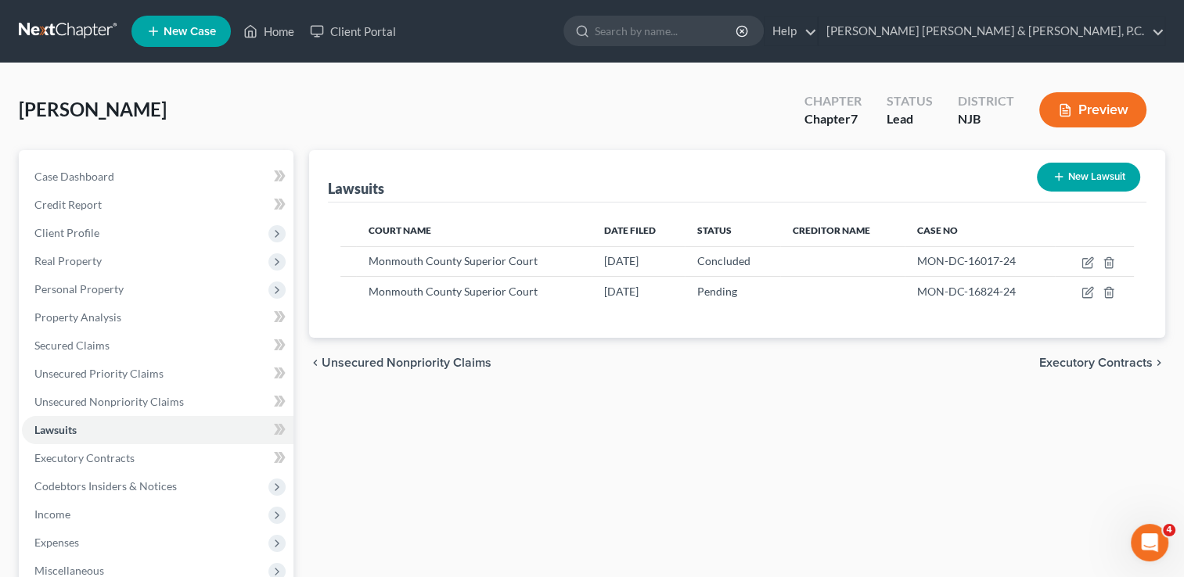
click at [911, 446] on div "Lawsuits New Lawsuit Court Name Date Filed Status Creditor Name Case No Monmout…" at bounding box center [736, 461] width 871 height 622
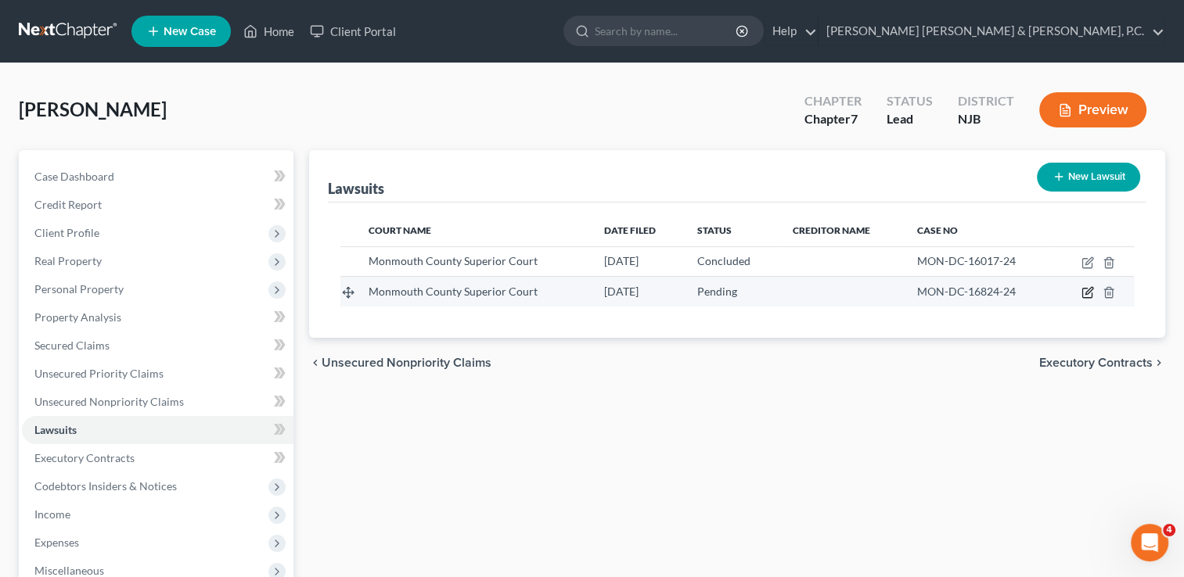
click at [1081, 291] on icon "button" at bounding box center [1087, 292] width 13 height 13
select select "33"
select select "0"
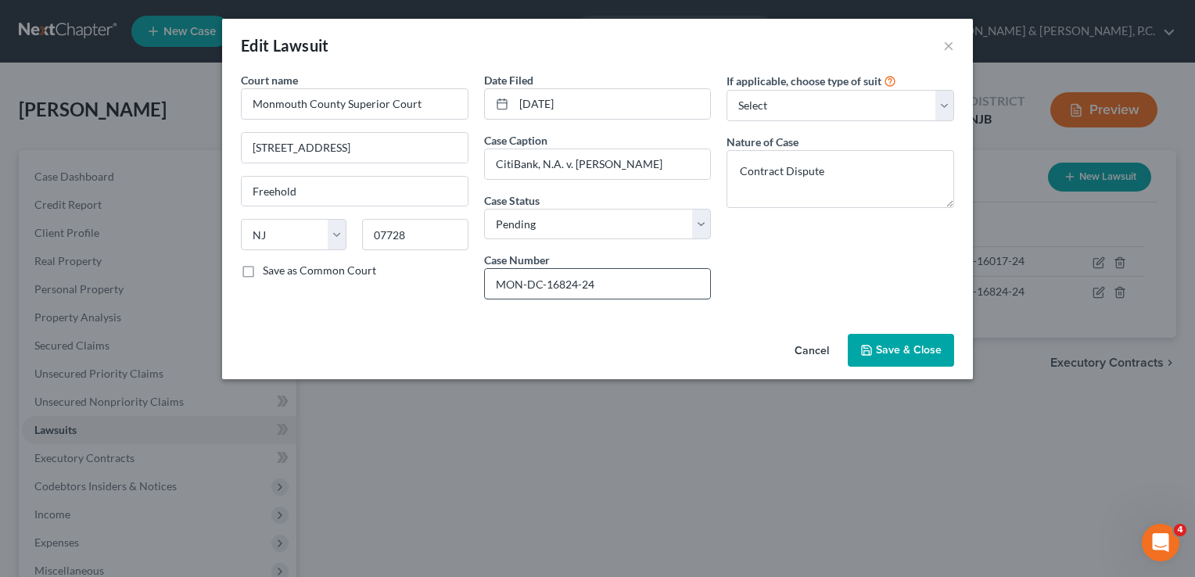
click at [566, 282] on input "MON-DC-16824-24" at bounding box center [598, 284] width 226 height 30
type input "MON-DC-10684-24"
click at [552, 235] on select "Select Pending On Appeal Concluded" at bounding box center [598, 224] width 228 height 31
select select "2"
click at [484, 209] on select "Select Pending On Appeal Concluded" at bounding box center [598, 224] width 228 height 31
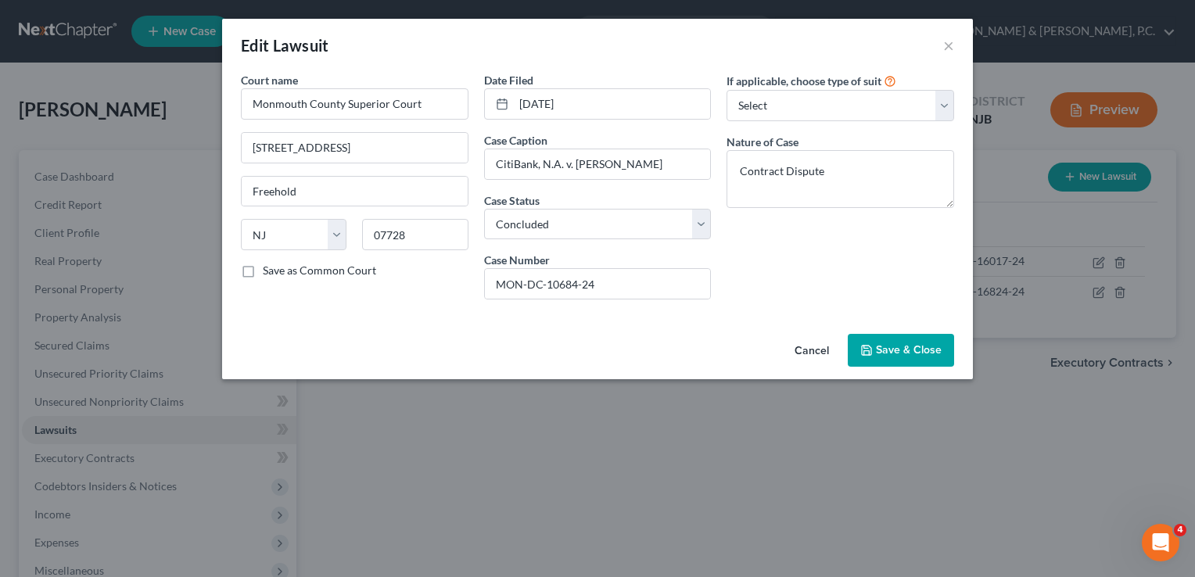
click at [880, 349] on span "Save & Close" at bounding box center [909, 349] width 66 height 13
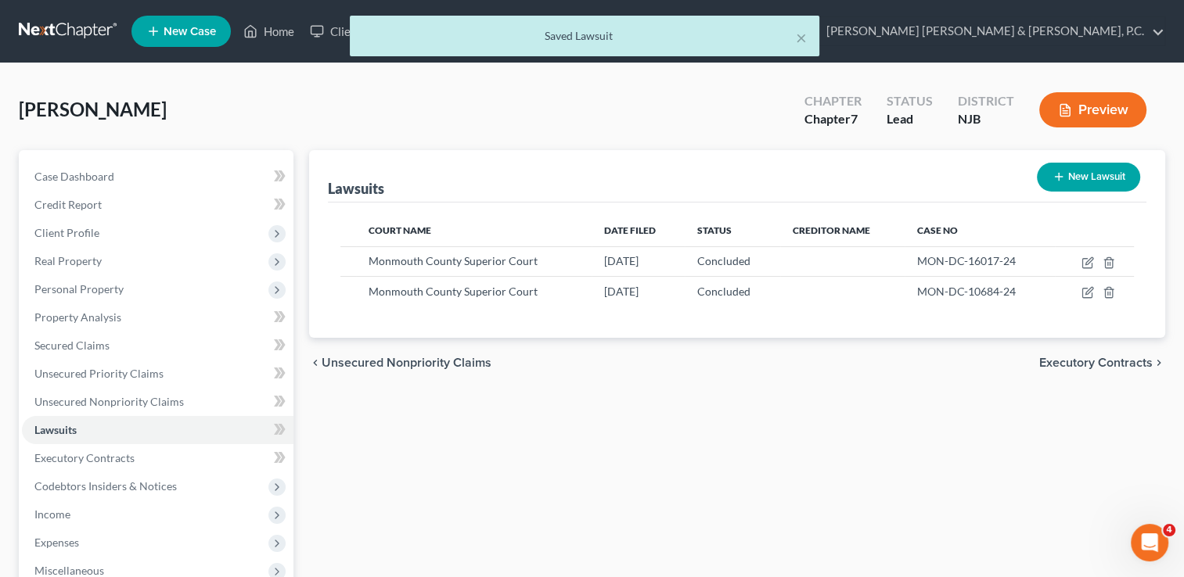
click at [1127, 365] on span "Executory Contracts" at bounding box center [1095, 363] width 113 height 13
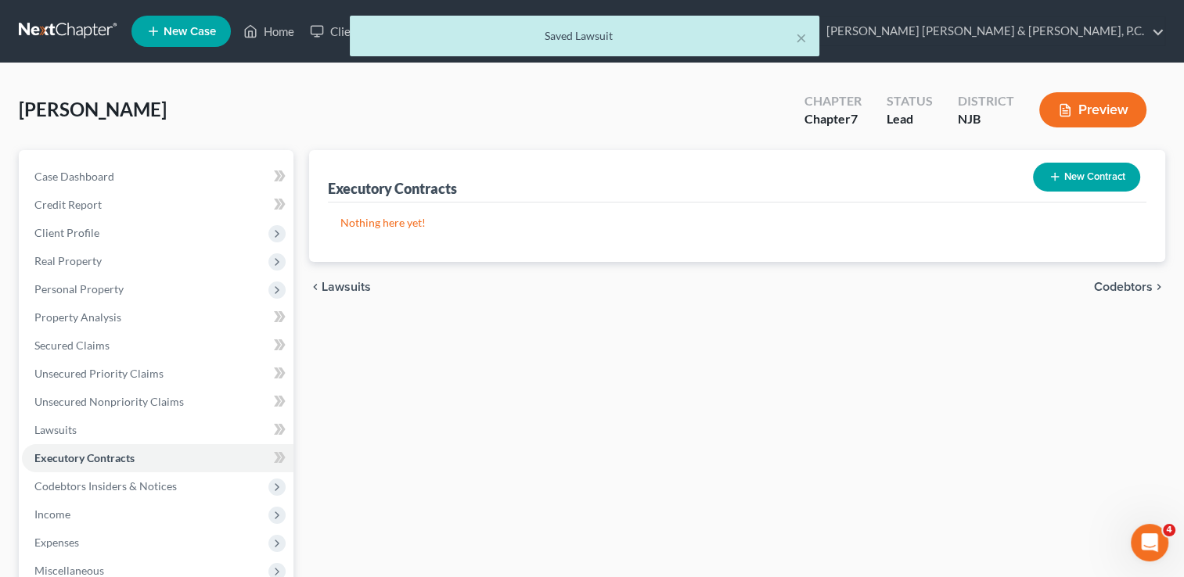
click at [1083, 180] on button "New Contract" at bounding box center [1086, 177] width 107 height 29
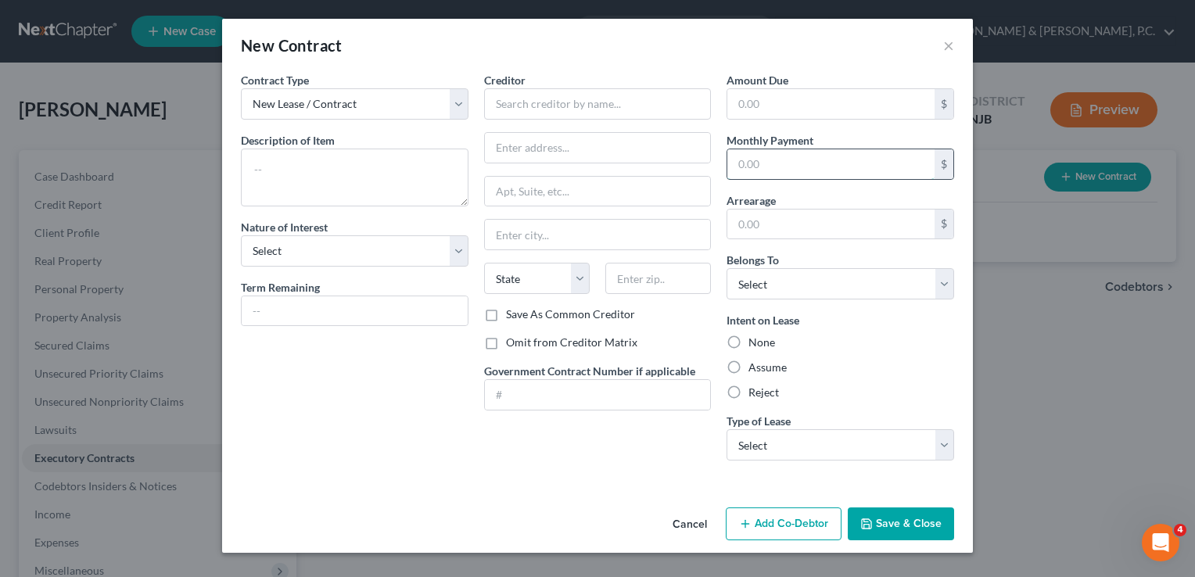
click at [792, 161] on input "text" at bounding box center [831, 164] width 207 height 30
click at [749, 365] on label "Assume" at bounding box center [768, 368] width 38 height 16
click at [755, 365] on input "Assume" at bounding box center [760, 365] width 10 height 10
radio input "true"
click at [748, 437] on select "Select Real Estate Car Other" at bounding box center [841, 444] width 228 height 31
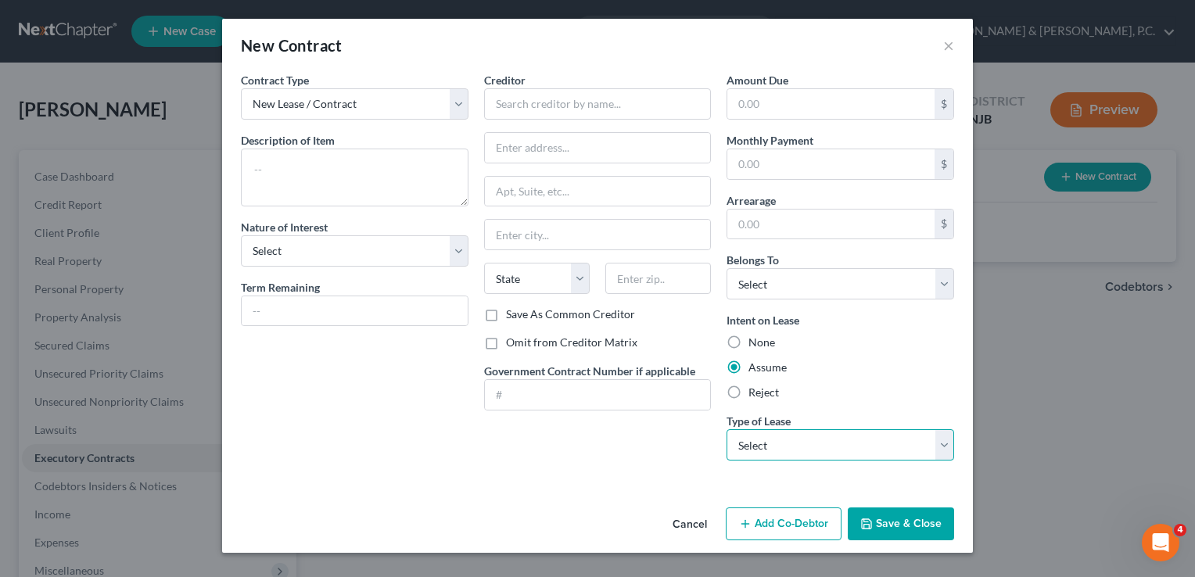
select select "0"
click at [727, 429] on select "Select Real Estate Car Other" at bounding box center [841, 444] width 228 height 31
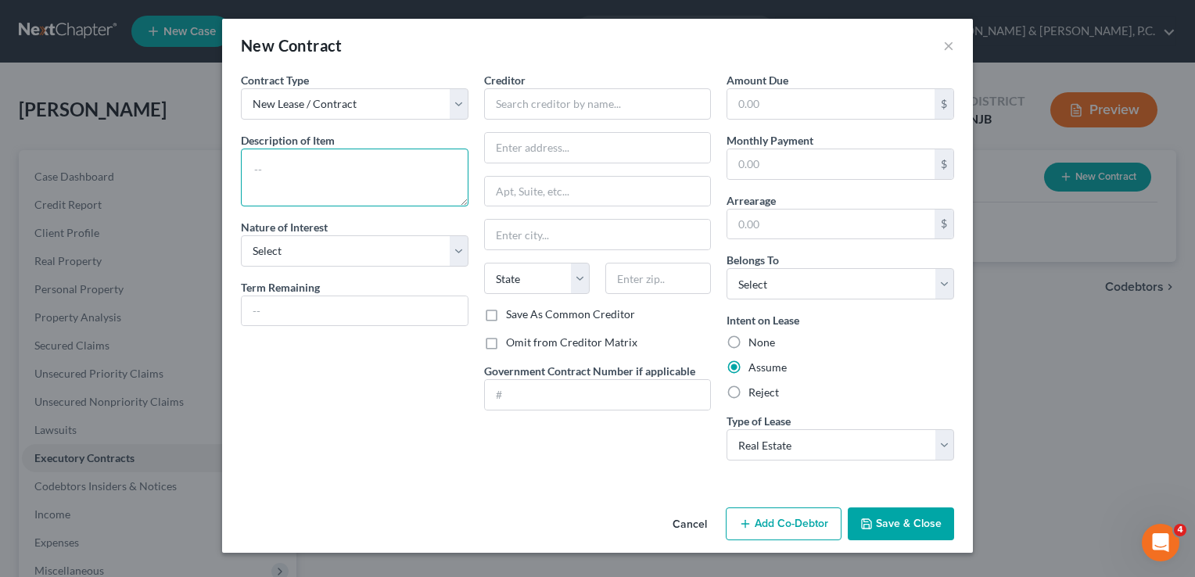
click at [297, 167] on textarea at bounding box center [355, 178] width 228 height 58
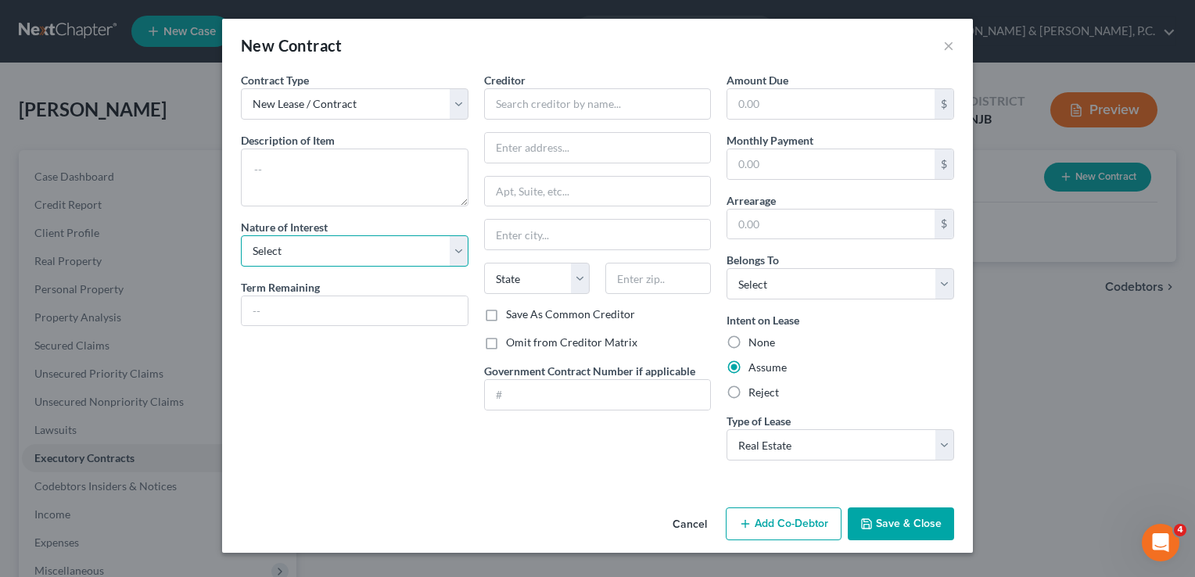
click at [278, 257] on select "Select Purchaser Agent Lessor Lessee" at bounding box center [355, 250] width 228 height 31
select select "2"
click at [241, 235] on select "Select Purchaser Agent Lessor Lessee" at bounding box center [355, 250] width 228 height 31
click at [323, 310] on input "text" at bounding box center [355, 311] width 226 height 30
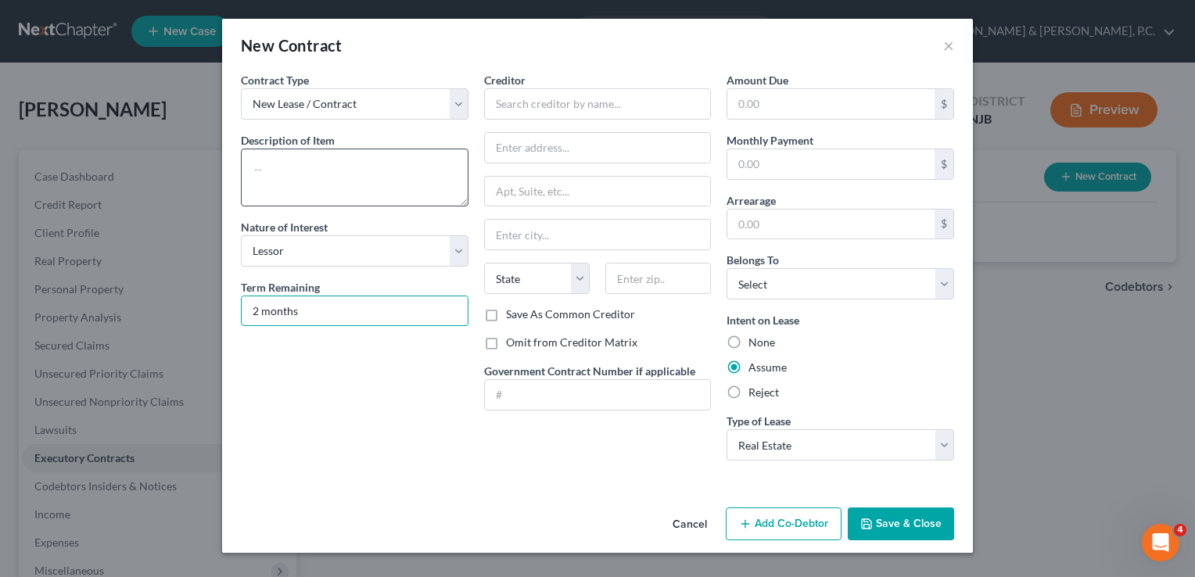
type input "2 months"
click at [295, 187] on textarea at bounding box center [355, 178] width 228 height 58
type textarea "Residential lease"
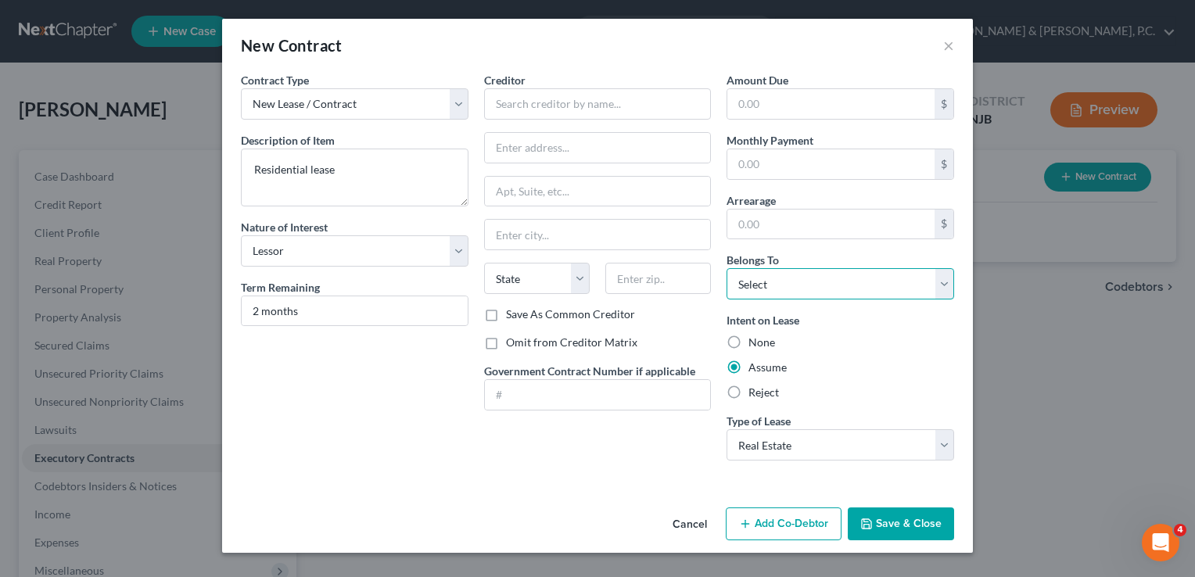
click at [776, 294] on select "Select Debtor 1 Only Debtor 2 Only Debtor 1 And Debtor 2 Only At Least One Of T…" at bounding box center [841, 283] width 228 height 31
select select "3"
click at [727, 268] on select "Select Debtor 1 Only Debtor 2 Only Debtor 1 And Debtor 2 Only At Least One Of T…" at bounding box center [841, 283] width 228 height 31
click at [771, 109] on input "text" at bounding box center [831, 104] width 207 height 30
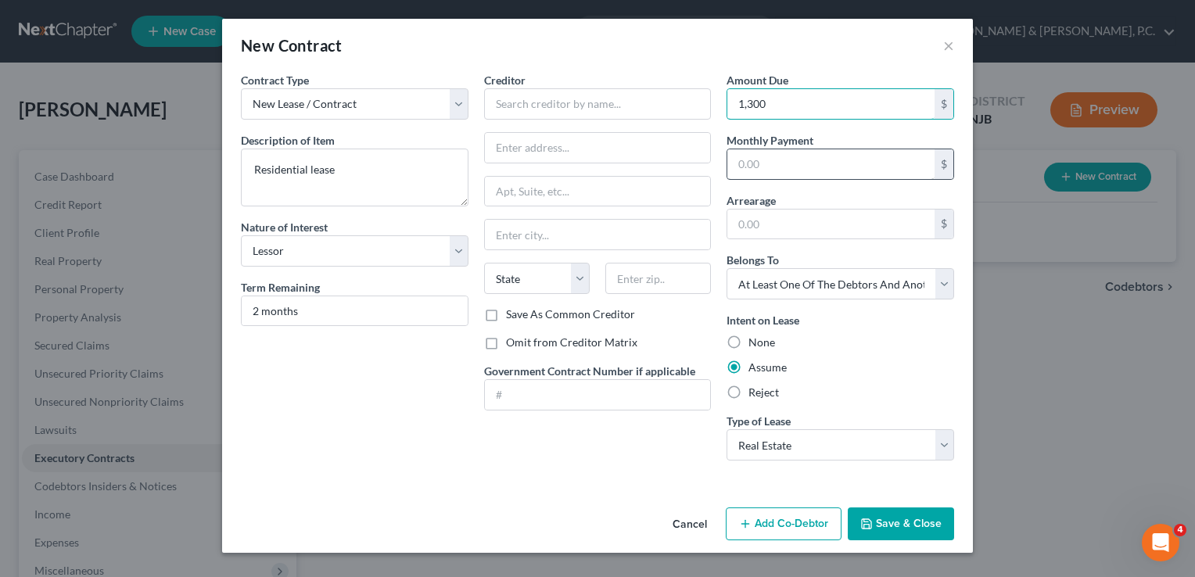
type input "1,300"
click at [772, 162] on input "text" at bounding box center [831, 164] width 207 height 30
click at [796, 99] on input "1,300" at bounding box center [831, 104] width 207 height 30
click at [794, 163] on input "text" at bounding box center [831, 164] width 207 height 30
type input "2,500"
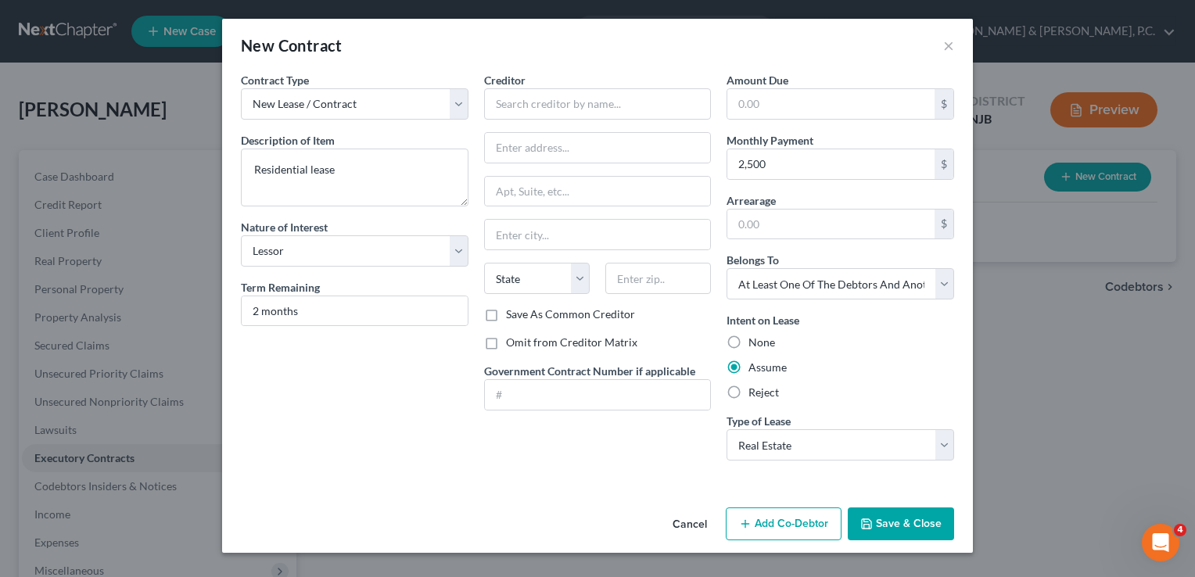
click at [864, 530] on button "Save & Close" at bounding box center [901, 524] width 106 height 33
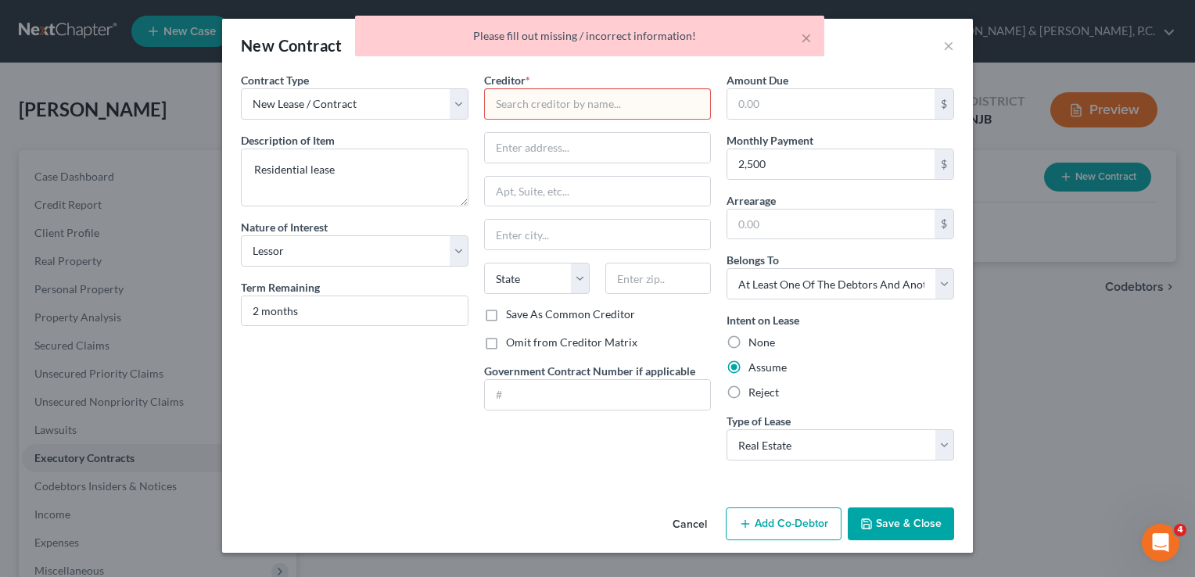
click at [592, 95] on input "text" at bounding box center [598, 103] width 228 height 31
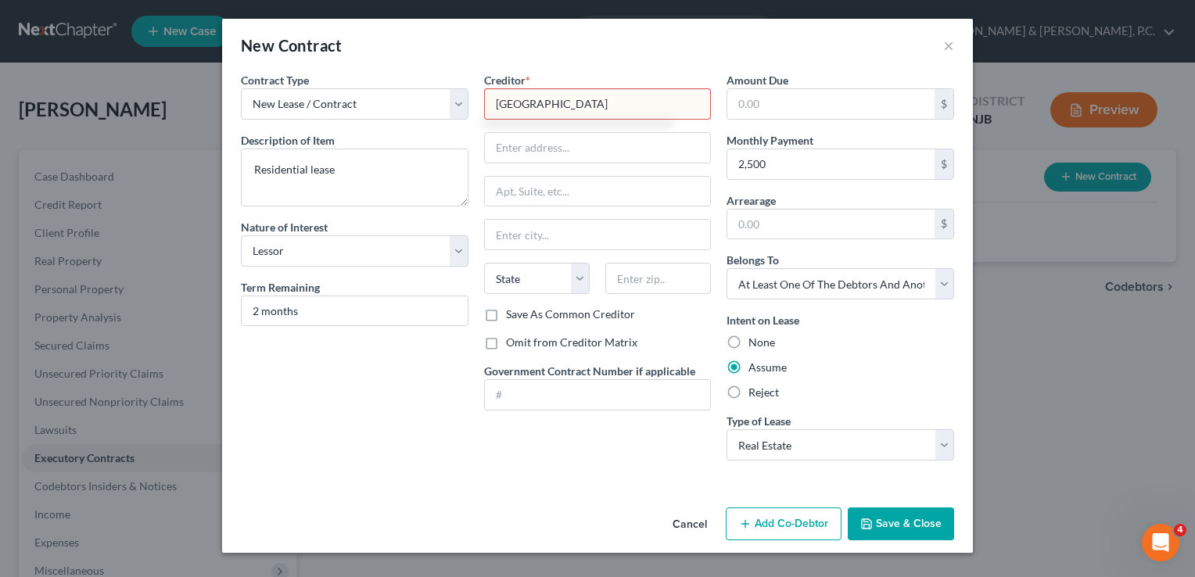
type input "Marine Gardens"
click at [876, 532] on button "Save & Close" at bounding box center [901, 524] width 106 height 33
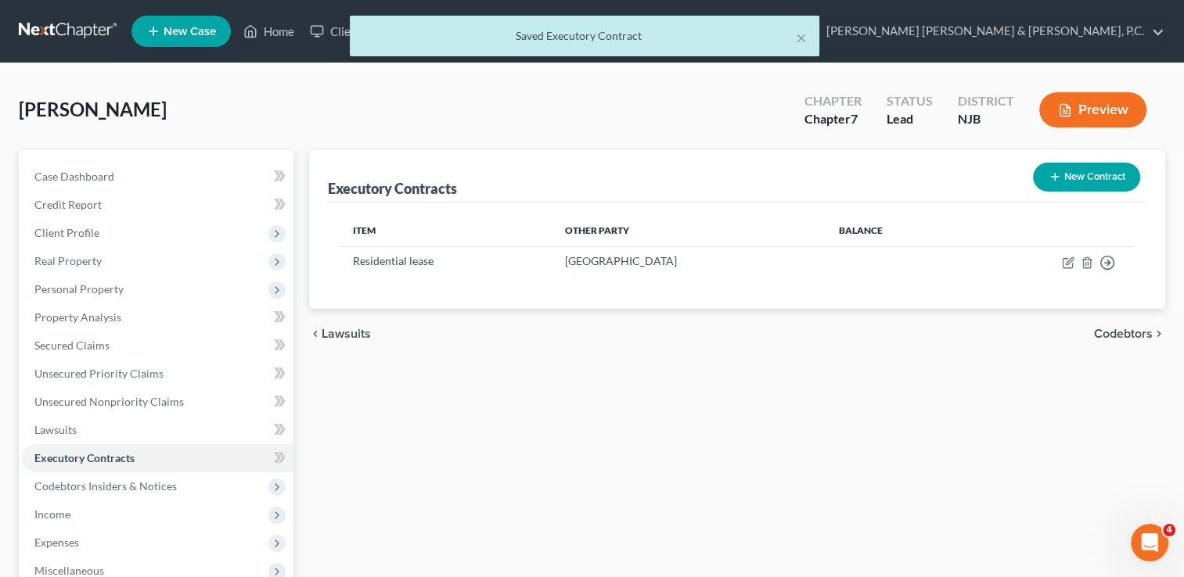
click at [1108, 330] on span "Codebtors" at bounding box center [1123, 334] width 59 height 13
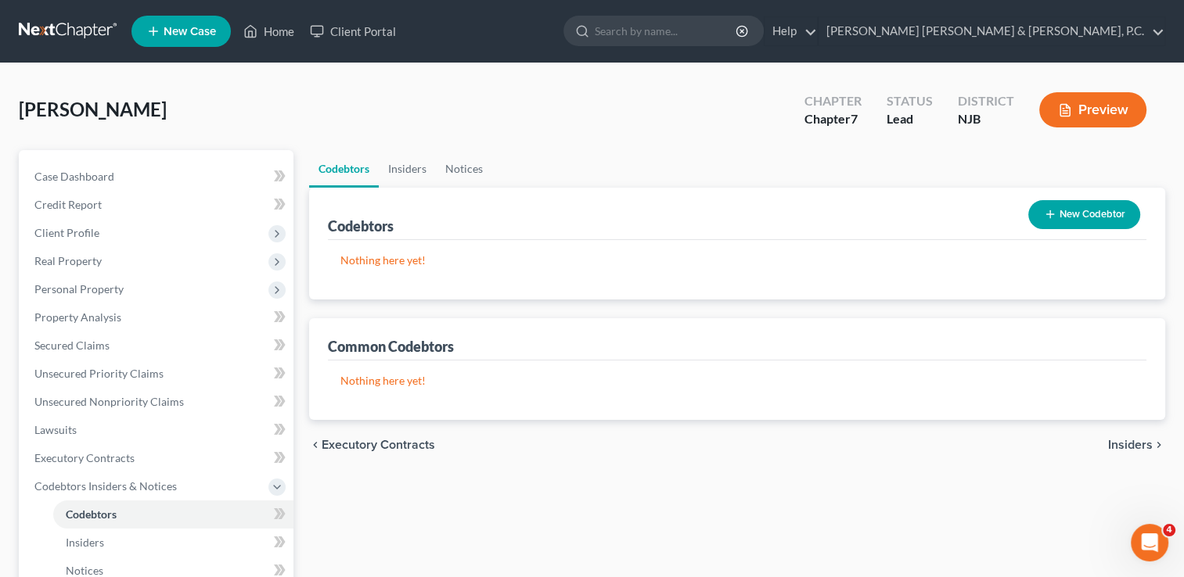
click at [1127, 439] on span "Insiders" at bounding box center [1130, 445] width 45 height 13
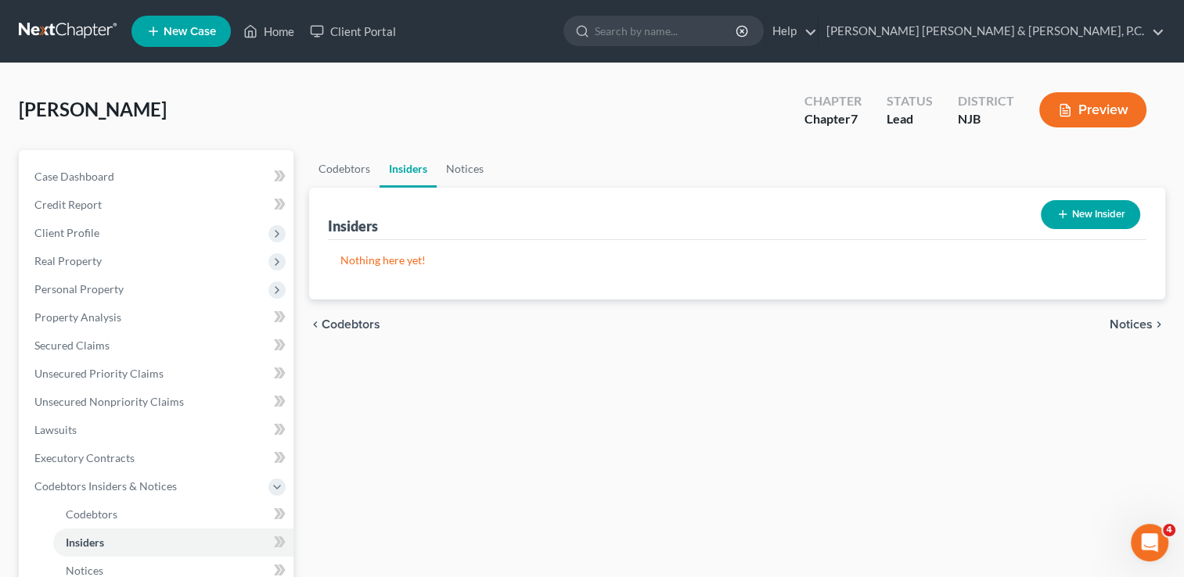
click at [1098, 228] on div "New Insider" at bounding box center [1090, 214] width 112 height 41
click at [1095, 217] on button "New Insider" at bounding box center [1089, 214] width 99 height 29
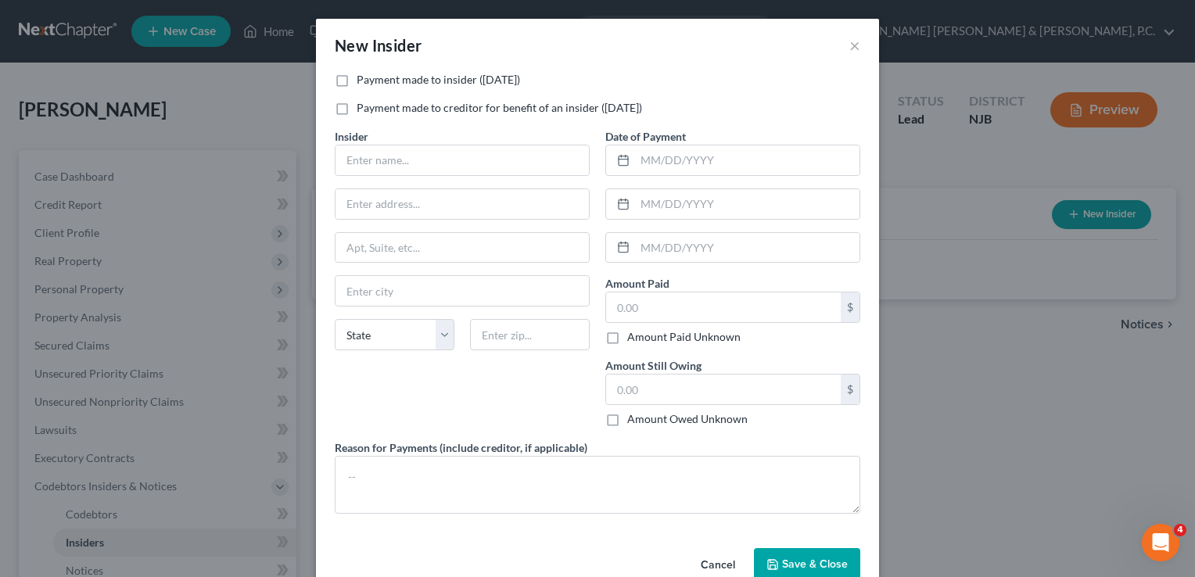
click at [855, 39] on div "New Insider ×" at bounding box center [597, 45] width 563 height 53
click at [850, 49] on button "×" at bounding box center [855, 45] width 11 height 19
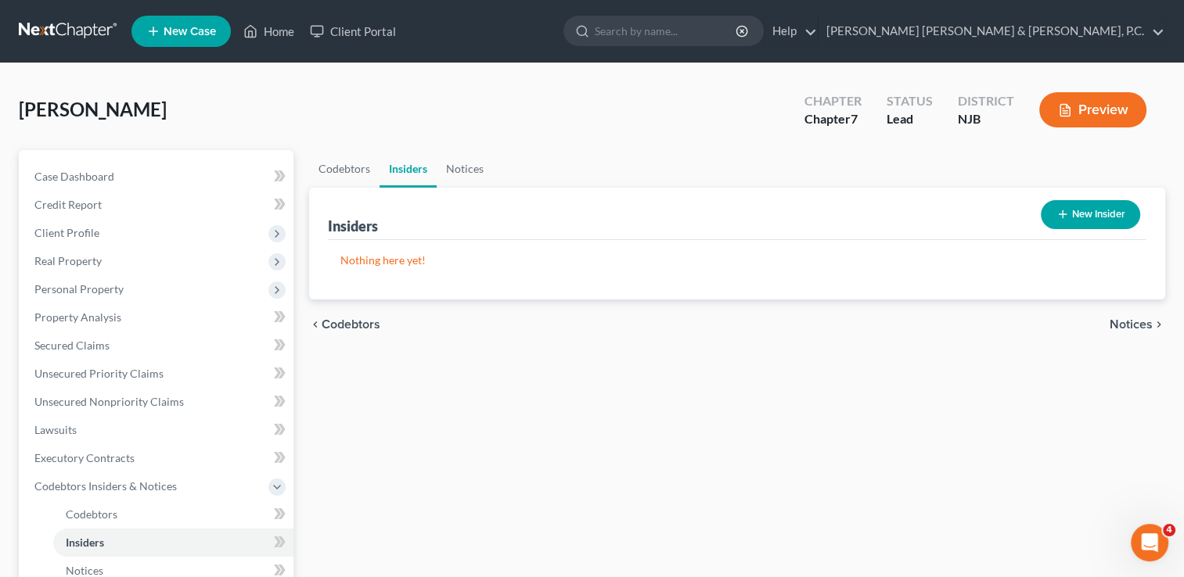
click at [1153, 318] on icon "chevron_right" at bounding box center [1158, 324] width 13 height 13
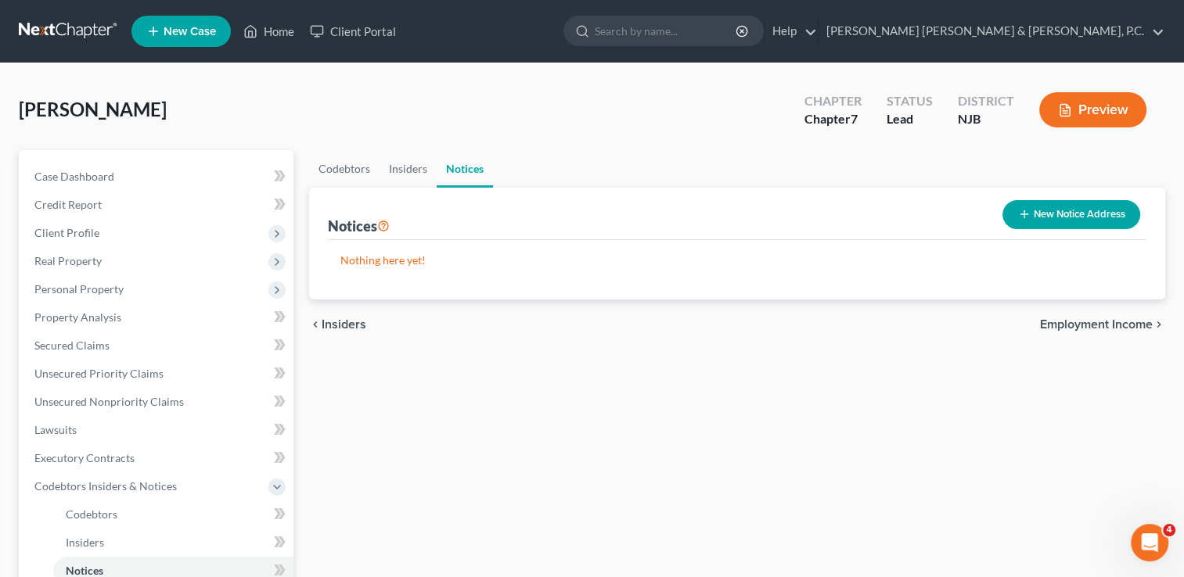
click at [1088, 212] on button "New Notice Address" at bounding box center [1071, 214] width 138 height 29
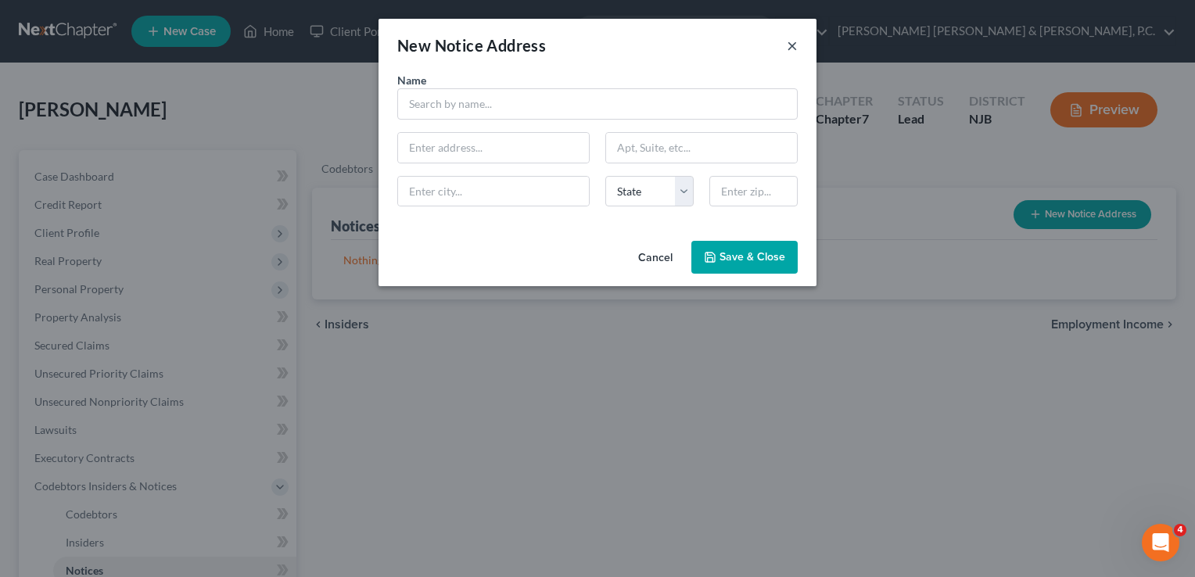
click at [796, 45] on button "×" at bounding box center [792, 45] width 11 height 19
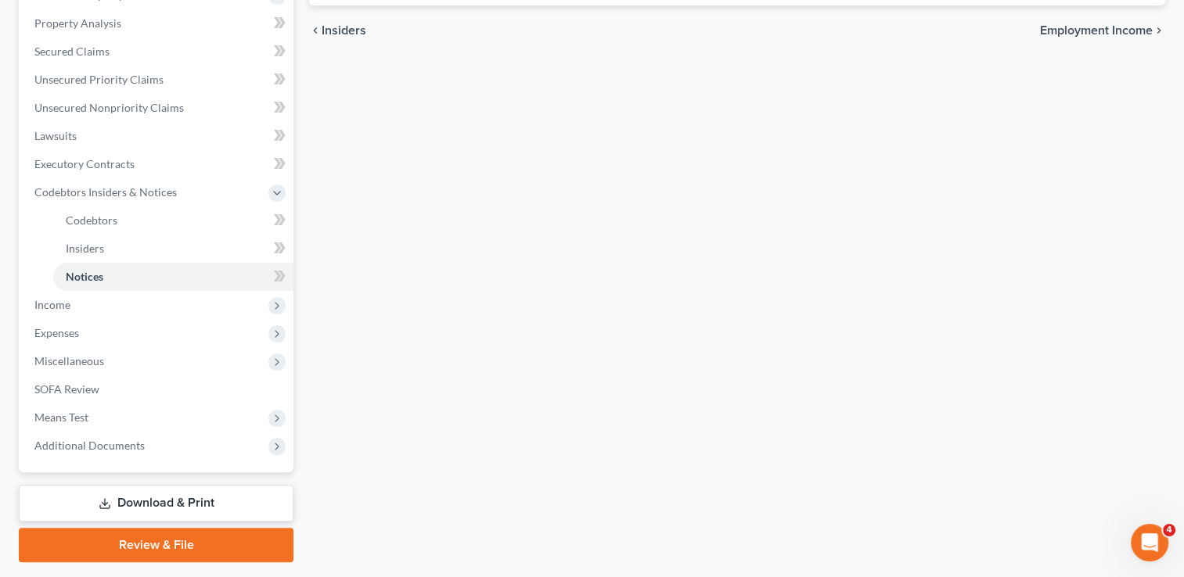
scroll to position [296, 0]
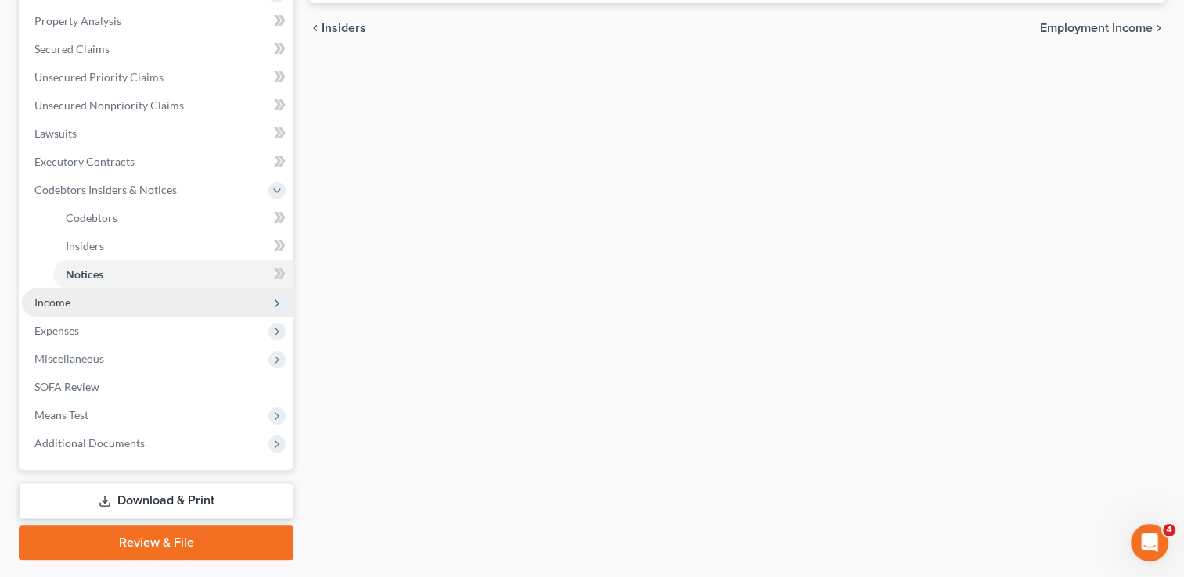
click at [154, 303] on span "Income" at bounding box center [157, 303] width 271 height 28
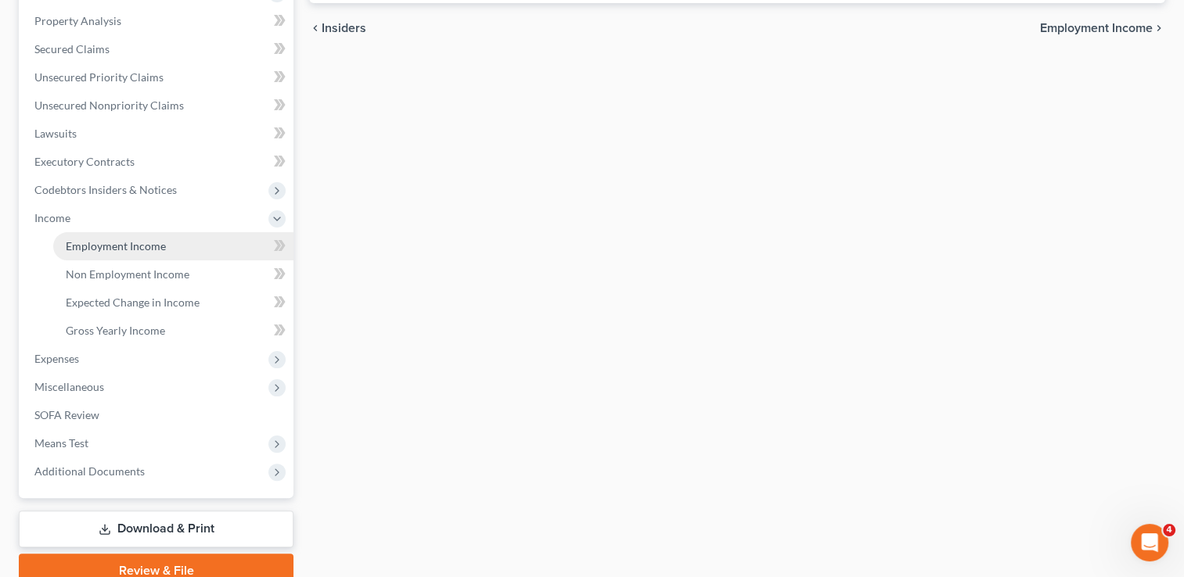
click at [141, 246] on span "Employment Income" at bounding box center [116, 245] width 100 height 13
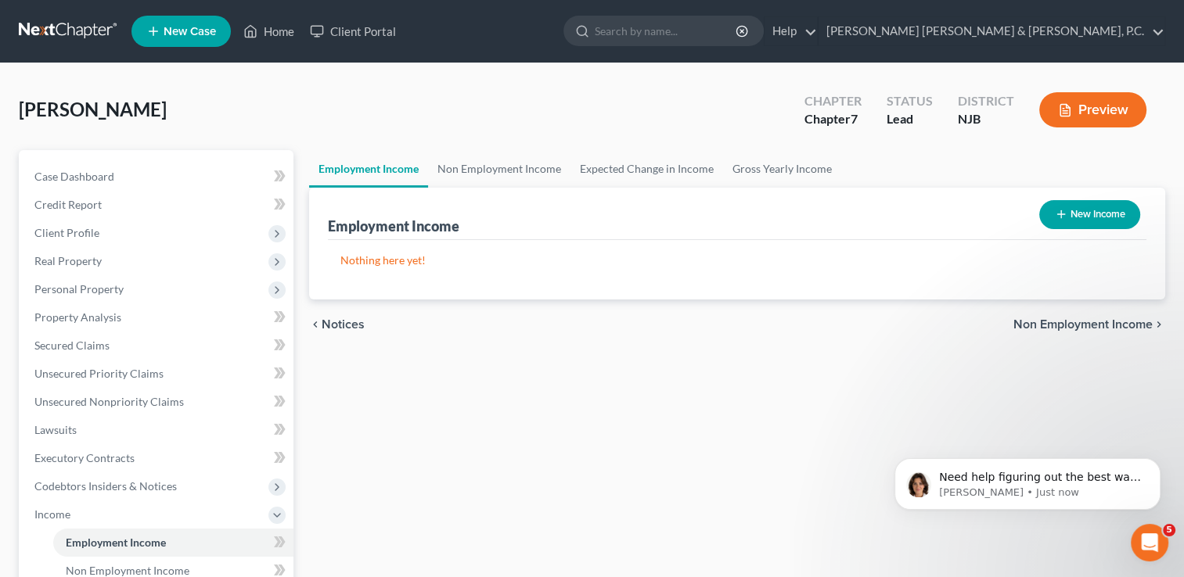
click at [1080, 217] on button "New Income" at bounding box center [1089, 214] width 101 height 29
select select "0"
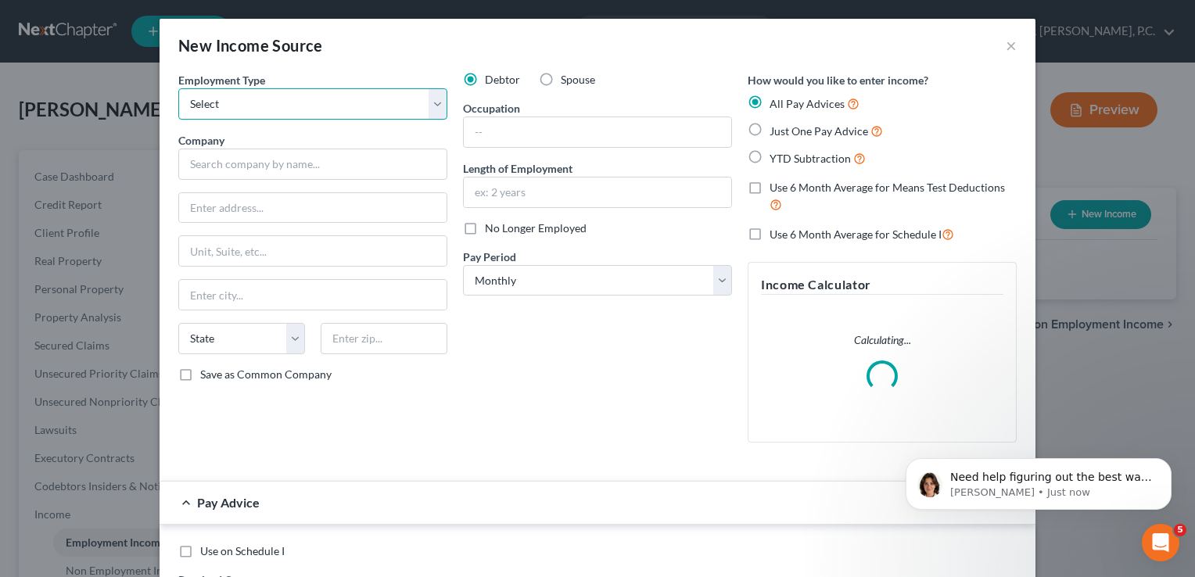
click at [261, 106] on select "Select Full or Part Time Employment Self Employment" at bounding box center [312, 103] width 269 height 31
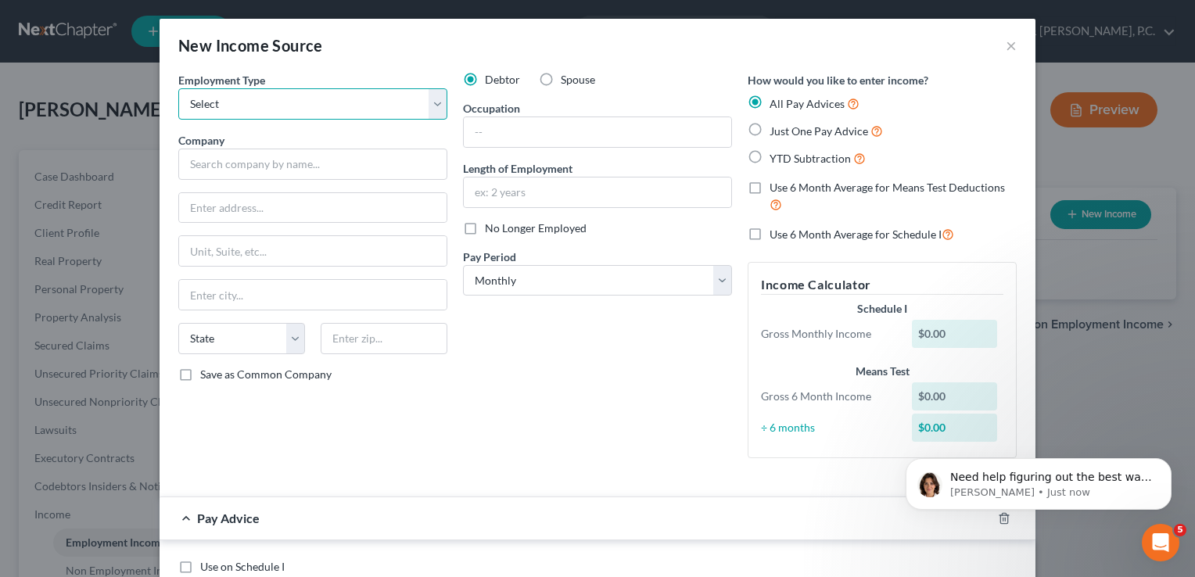
select select "0"
click at [178, 88] on select "Select Full or Part Time Employment Self Employment" at bounding box center [312, 103] width 269 height 31
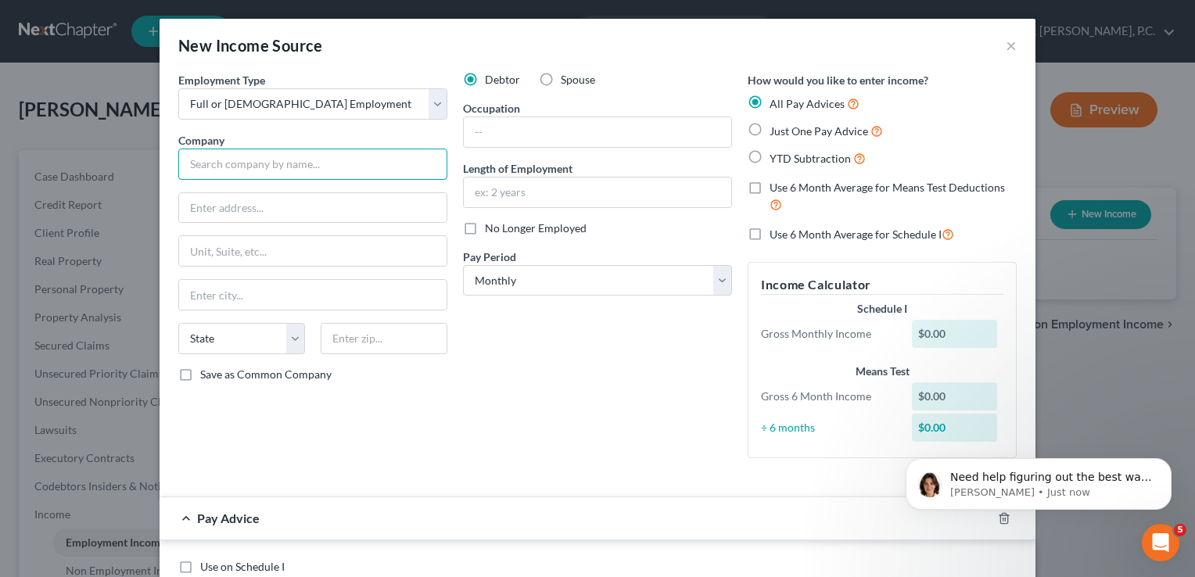
click at [257, 153] on input "text" at bounding box center [312, 164] width 269 height 31
type input "Home Depot"
click at [491, 129] on input "text" at bounding box center [598, 132] width 268 height 30
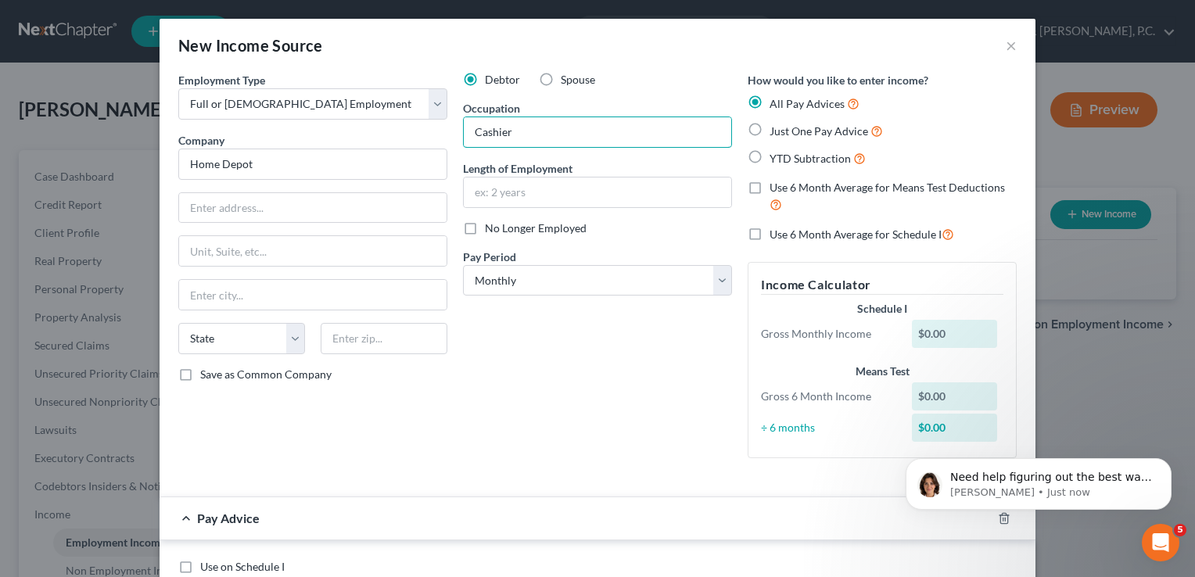
type input "Cashier"
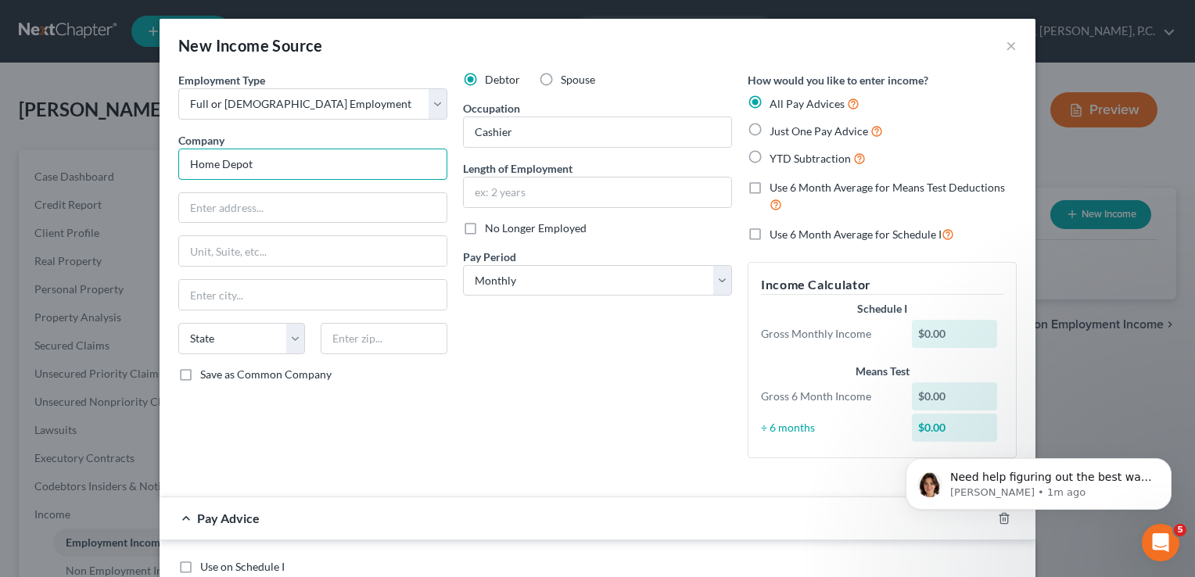
click at [272, 153] on input "Home Depot" at bounding box center [312, 164] width 269 height 31
type input "Home Depot U.S.A. Inc."
click at [296, 202] on input "text" at bounding box center [313, 208] width 268 height 30
click at [357, 214] on input "2455 Paces Ferry Road" at bounding box center [313, 208] width 268 height 30
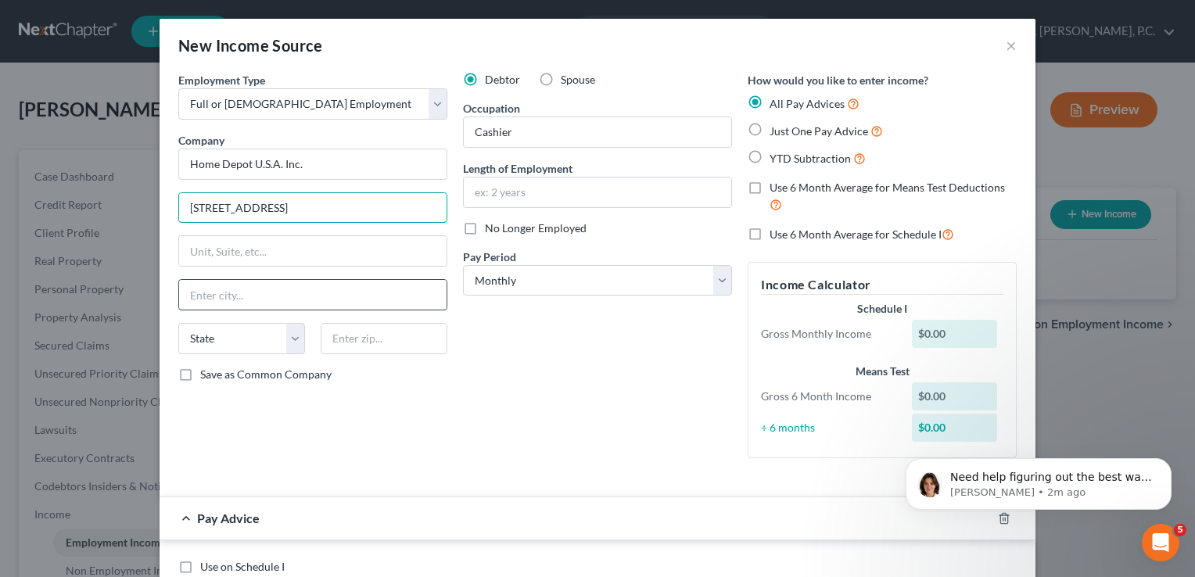
type input "2455 Paces Ferry Road B3"
click at [294, 296] on input "text" at bounding box center [313, 295] width 268 height 30
type input "Atlanta"
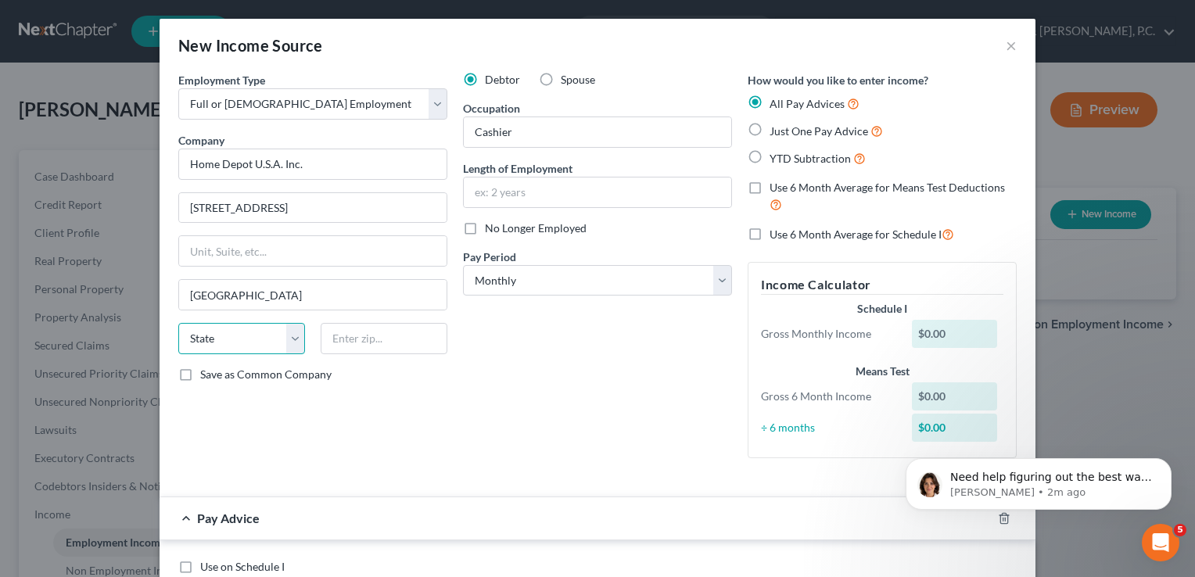
click at [265, 349] on select "State [US_STATE] AK AR AZ CA CO CT DE DC [GEOGRAPHIC_DATA] [GEOGRAPHIC_DATA] GU…" at bounding box center [241, 338] width 127 height 31
select select "10"
click at [178, 323] on select "State [US_STATE] AK AR AZ CA CO CT DE DC [GEOGRAPHIC_DATA] [GEOGRAPHIC_DATA] GU…" at bounding box center [241, 338] width 127 height 31
click at [351, 336] on input "text" at bounding box center [384, 338] width 127 height 31
type input "2"
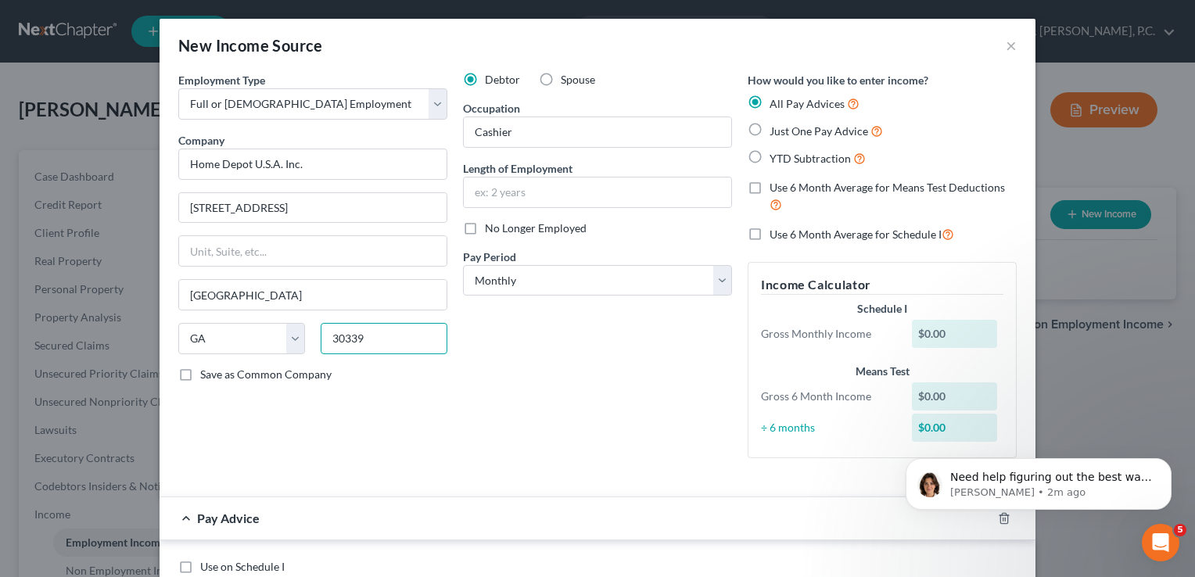
type input "30339"
click at [200, 376] on label "Save as Common Company" at bounding box center [265, 375] width 131 height 16
click at [207, 376] on input "Save as Common Company" at bounding box center [212, 372] width 10 height 10
checkbox input "true"
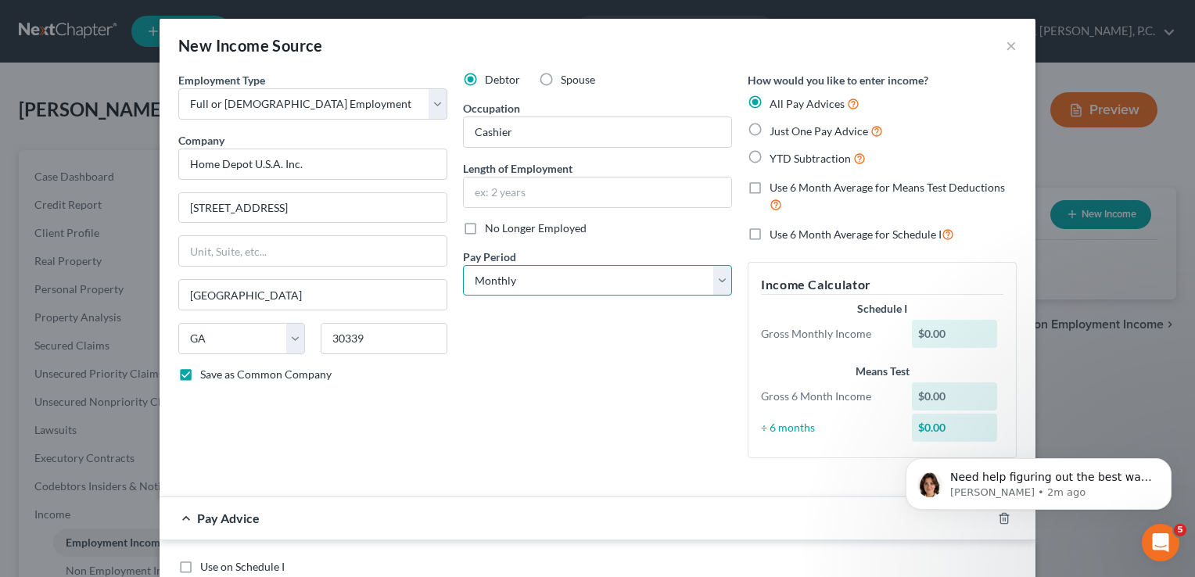
click at [537, 272] on select "Select Monthly Twice Monthly Every Other Week Weekly" at bounding box center [597, 280] width 269 height 31
select select "1"
click at [463, 265] on select "Select Monthly Twice Monthly Every Other Week Weekly" at bounding box center [597, 280] width 269 height 31
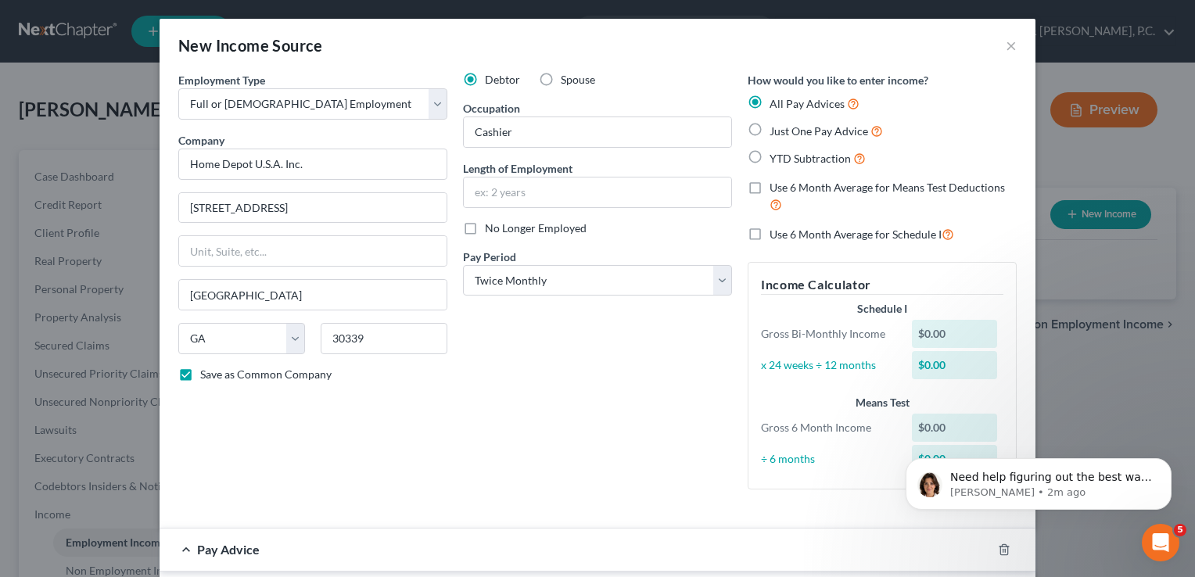
click at [470, 437] on div "Debtor Spouse Occupation Cashier Length of Employment No Longer Employed Pay Pe…" at bounding box center [597, 287] width 285 height 430
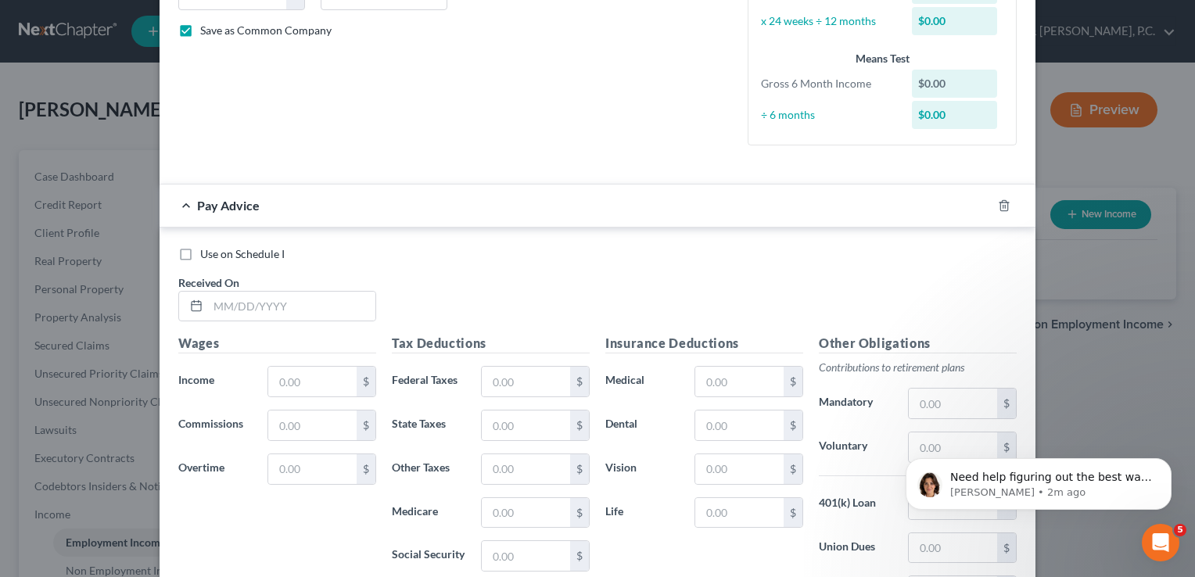
scroll to position [376, 0]
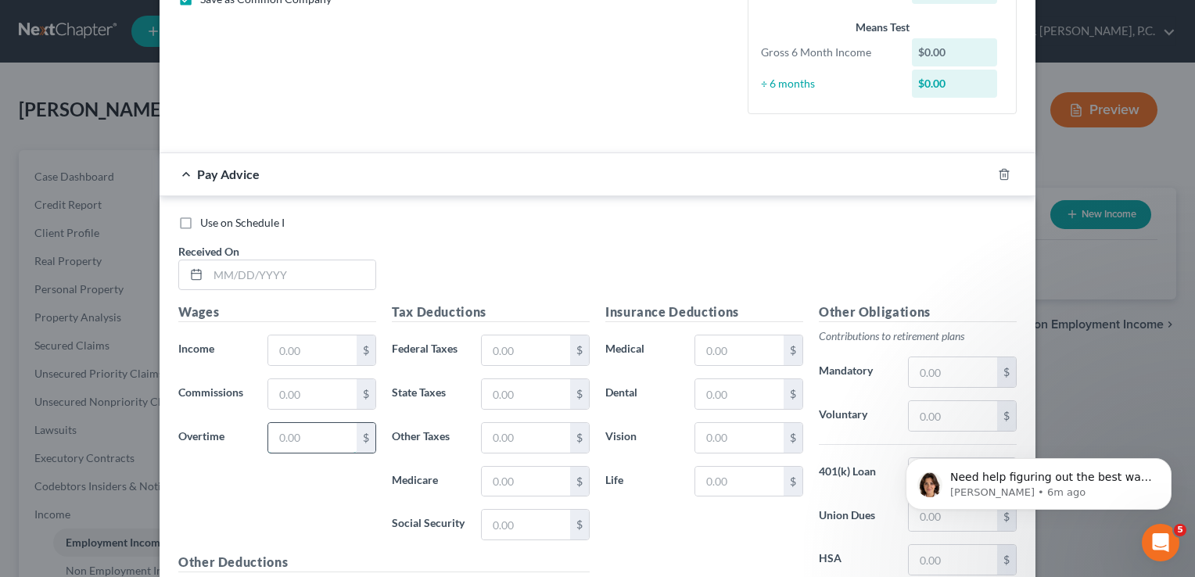
click at [325, 431] on input "text" at bounding box center [312, 438] width 88 height 30
type input "0"
click at [322, 383] on input "text" at bounding box center [312, 394] width 88 height 30
type input "0"
click at [214, 274] on input "text" at bounding box center [291, 276] width 167 height 30
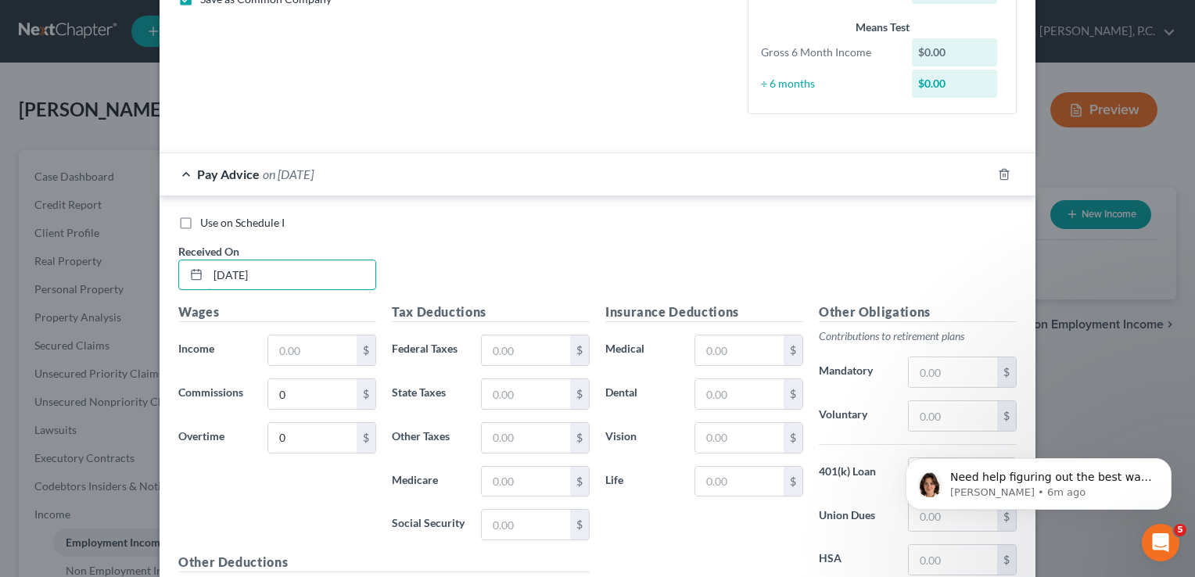
type input "6/20/2025"
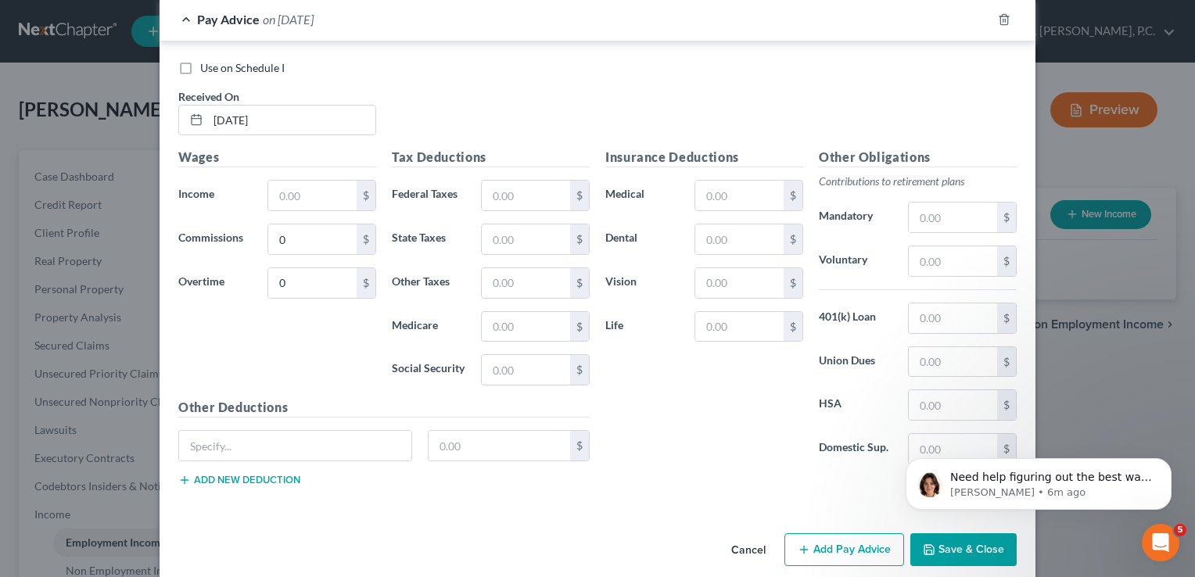
scroll to position [540, 0]
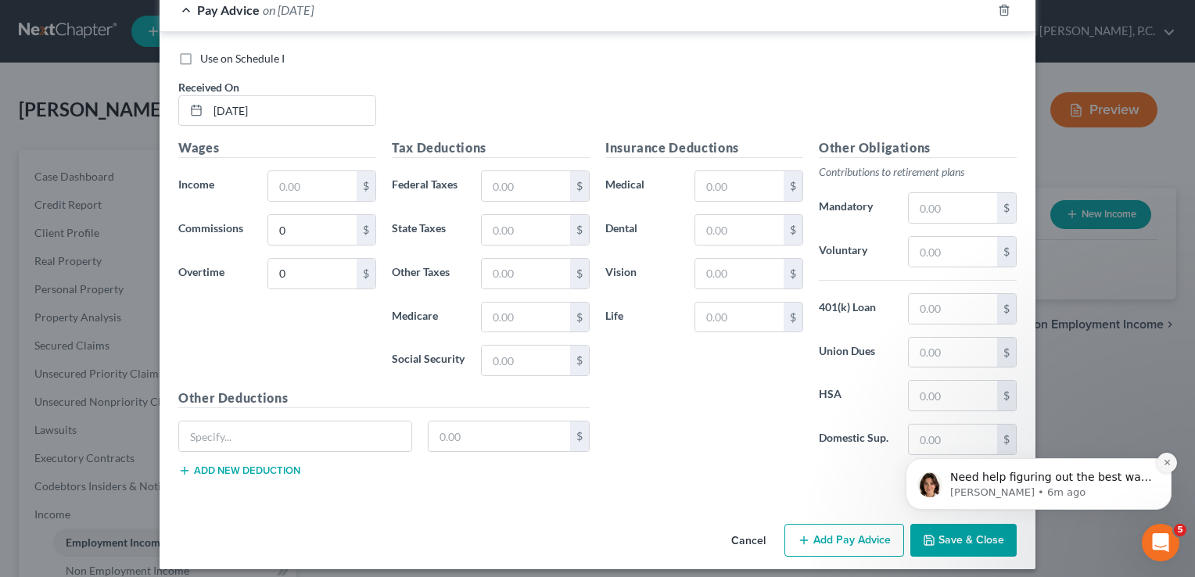
click at [1166, 462] on icon "Dismiss notification" at bounding box center [1167, 462] width 9 height 9
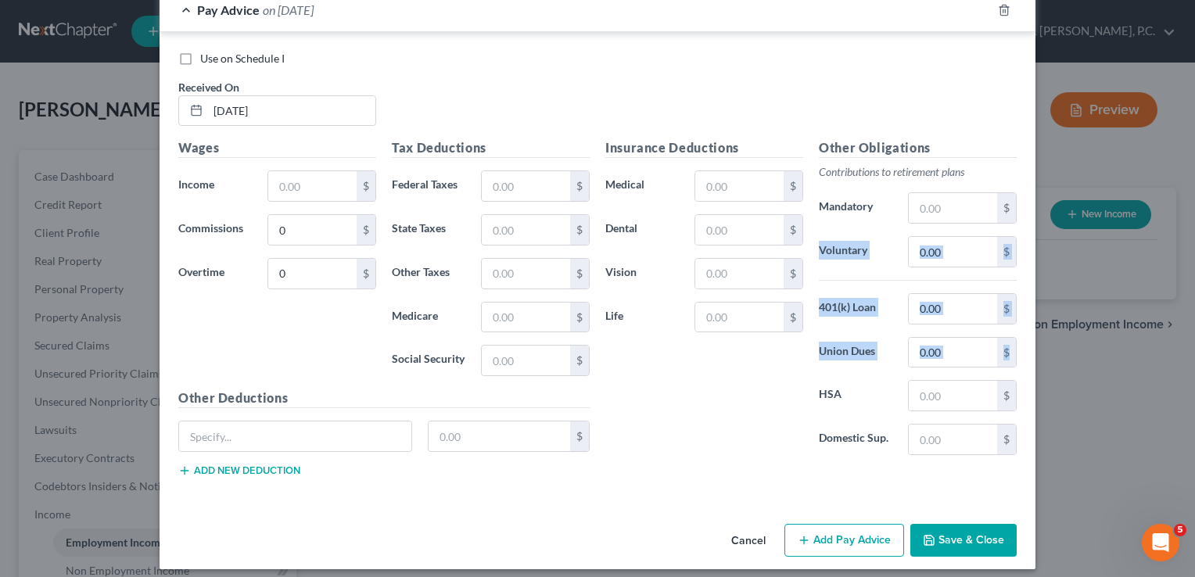
drag, startPoint x: 1182, startPoint y: 352, endPoint x: 1186, endPoint y: 274, distance: 78.3
click at [1186, 274] on div "New Income Source × Employment Type * Select Full or Part Time Employment Self …" at bounding box center [597, 288] width 1195 height 577
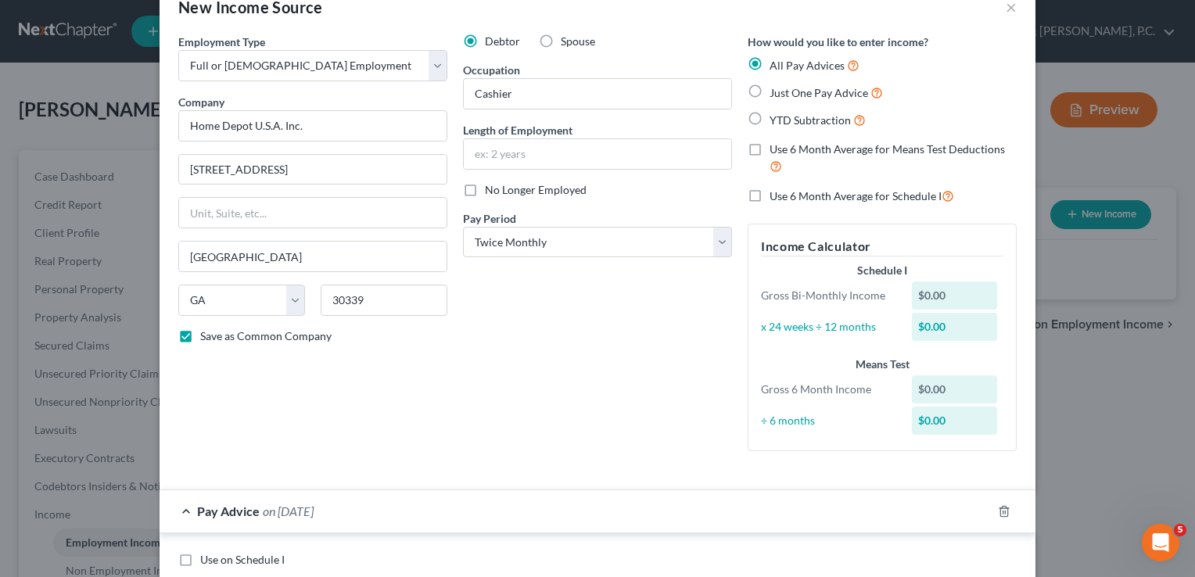
scroll to position [26, 0]
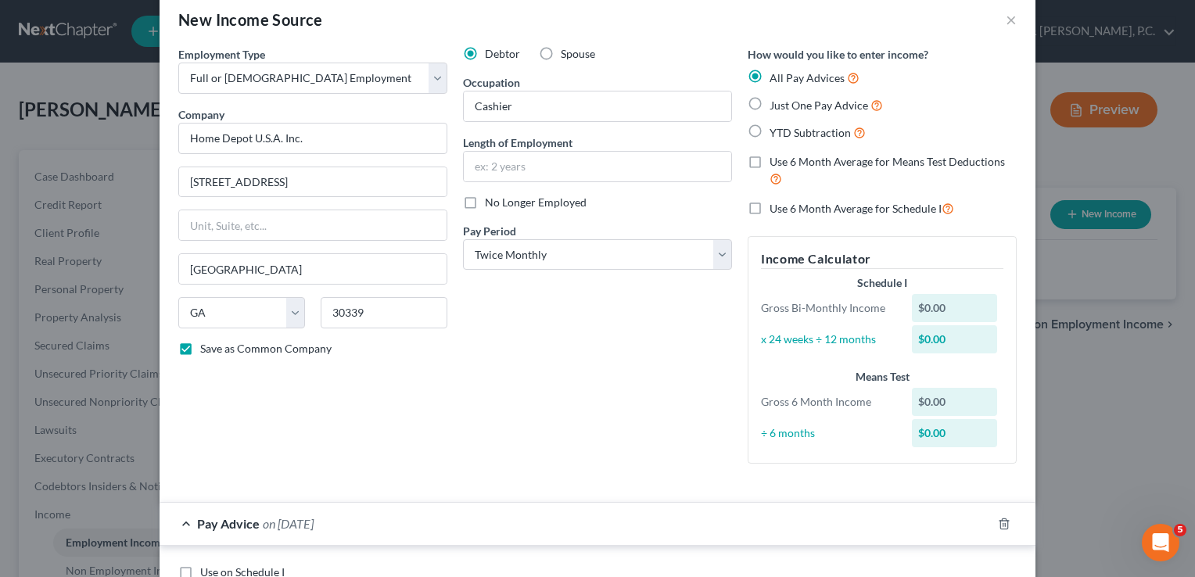
click at [842, 102] on span "Just One Pay Advice" at bounding box center [819, 105] width 99 height 13
click at [786, 102] on input "Just One Pay Advice" at bounding box center [781, 101] width 10 height 10
radio input "true"
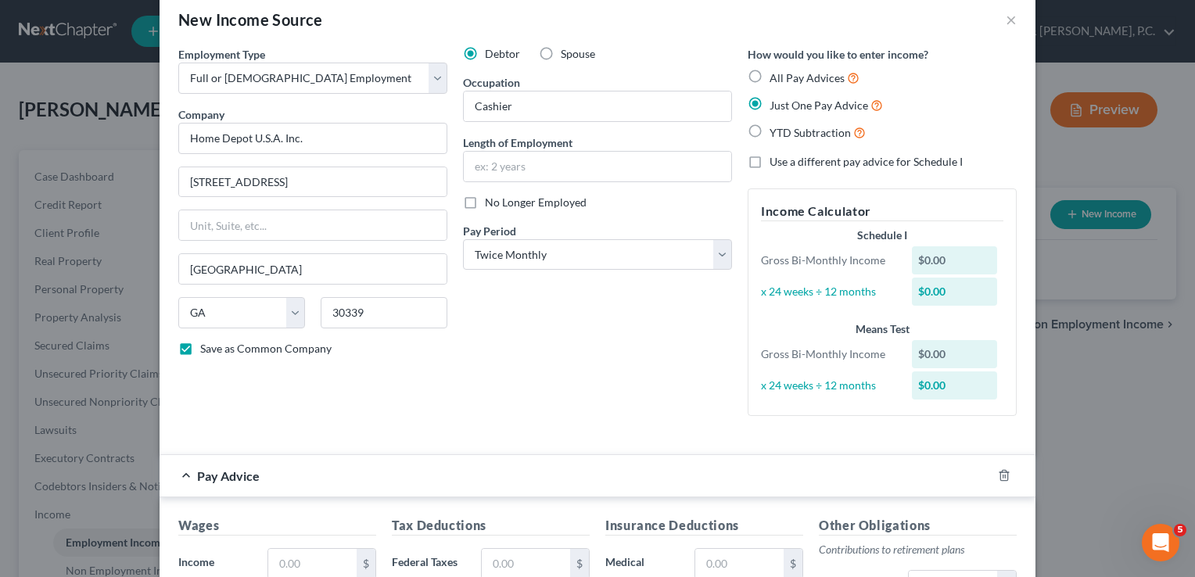
click at [776, 124] on input "YTD Subtraction" at bounding box center [781, 129] width 10 height 10
radio input "true"
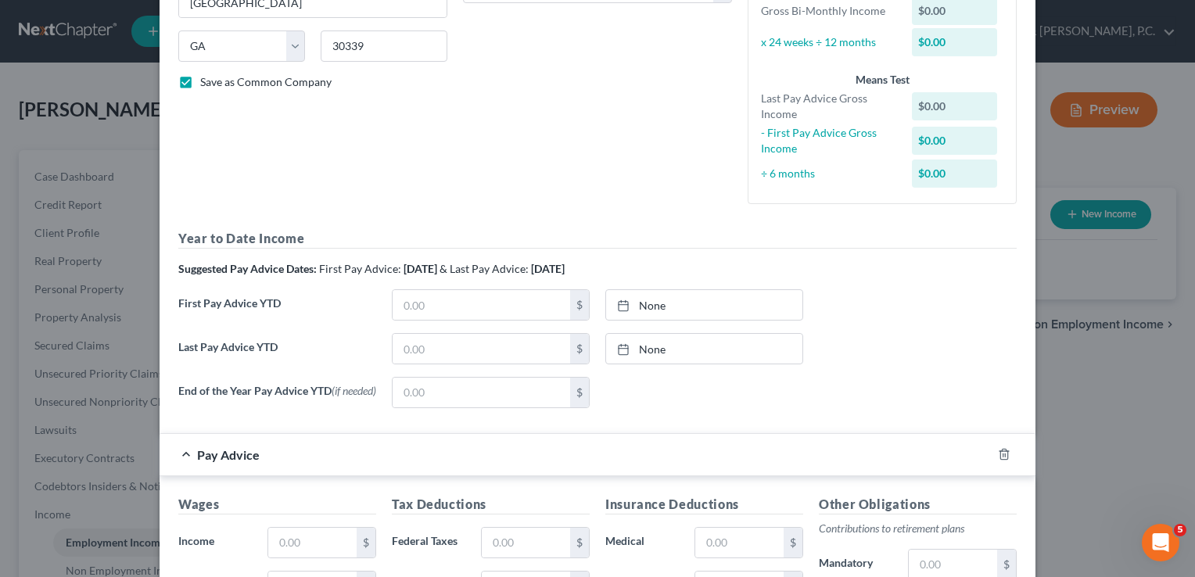
scroll to position [316, 0]
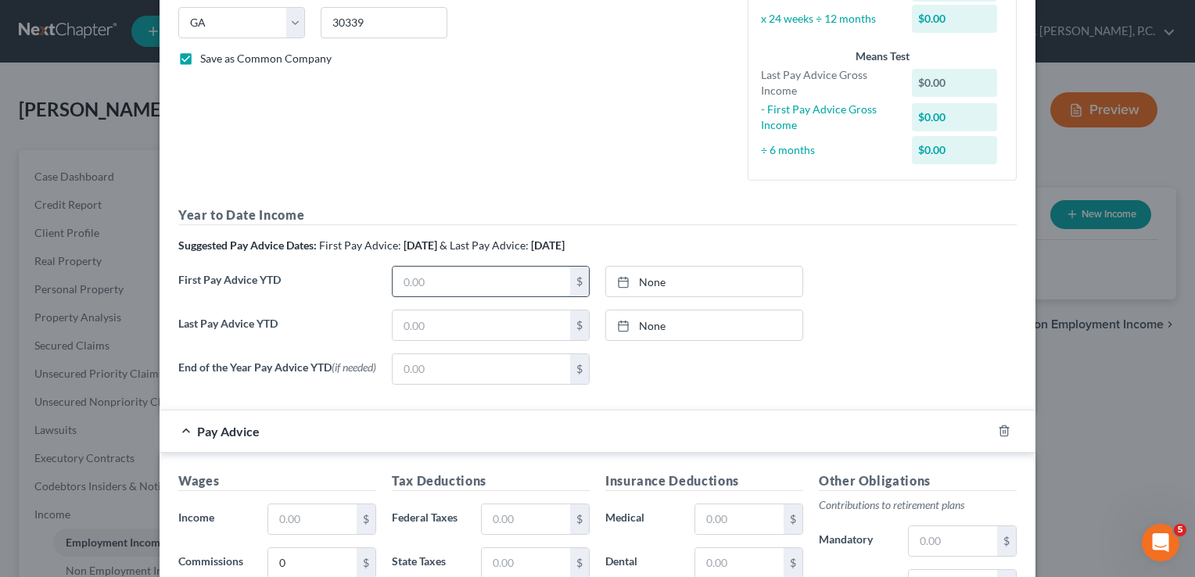
click at [507, 282] on input "text" at bounding box center [482, 282] width 178 height 30
click at [313, 525] on input "text" at bounding box center [312, 520] width 88 height 30
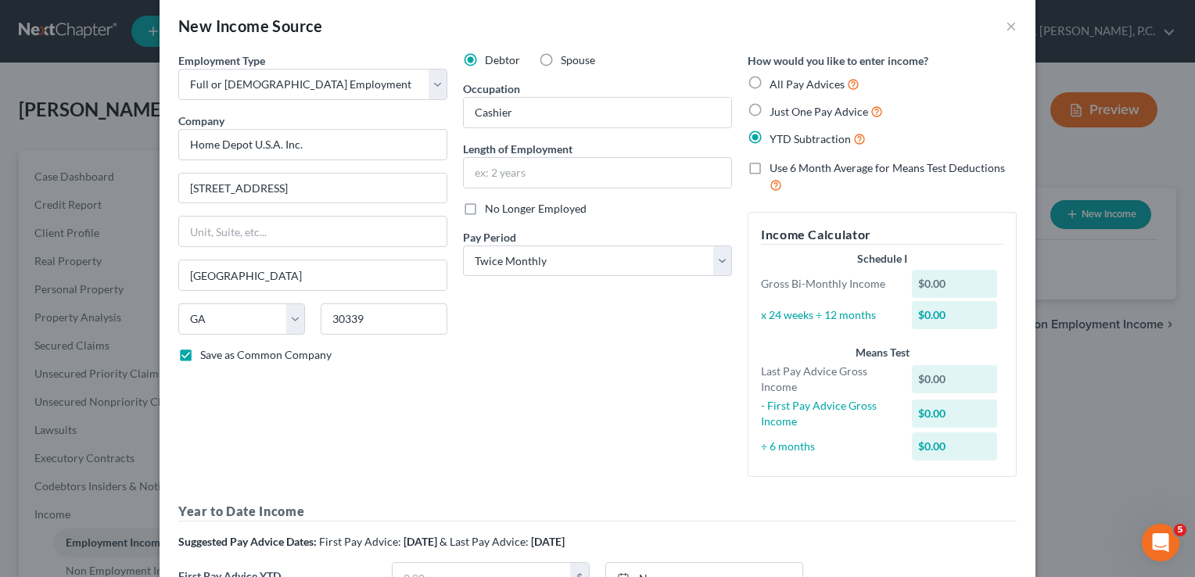
scroll to position [0, 0]
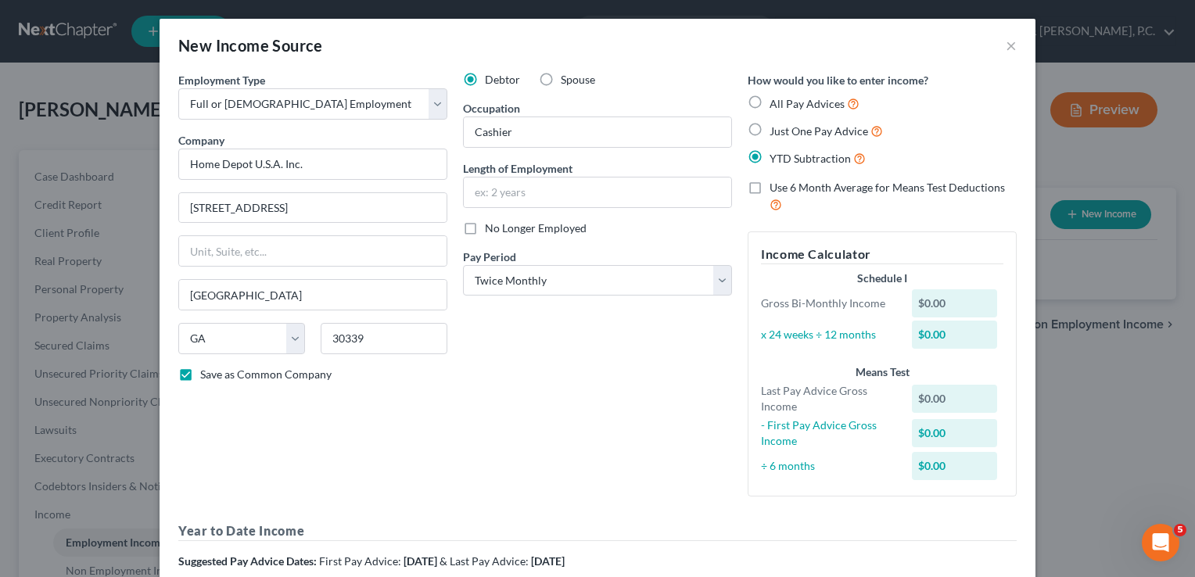
click at [809, 133] on span "Just One Pay Advice" at bounding box center [819, 130] width 99 height 13
click at [786, 132] on input "Just One Pay Advice" at bounding box center [781, 127] width 10 height 10
radio input "true"
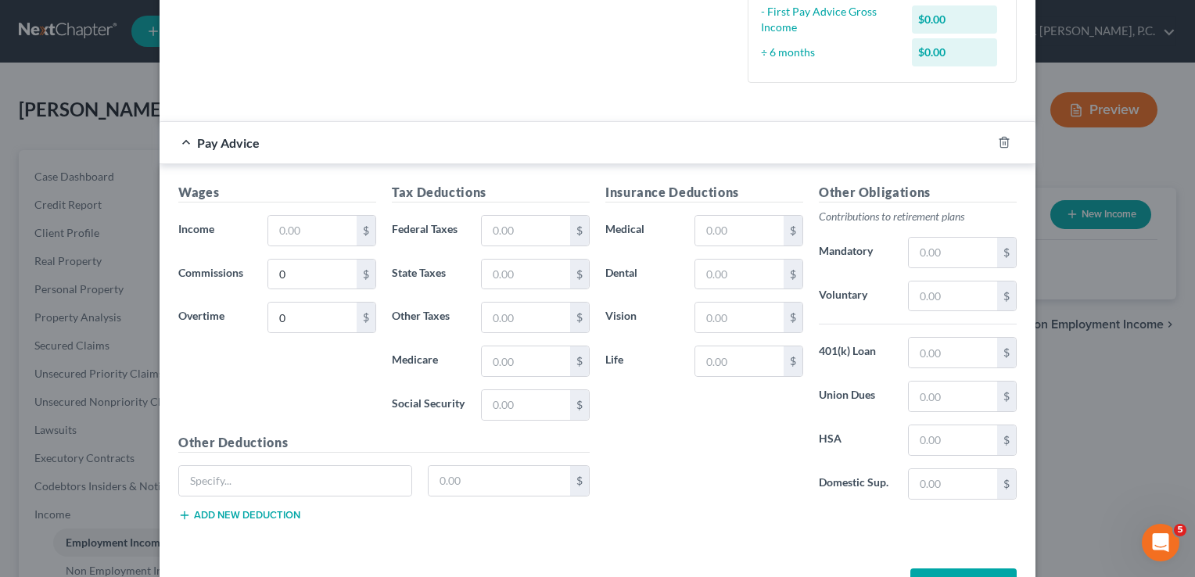
scroll to position [397, 0]
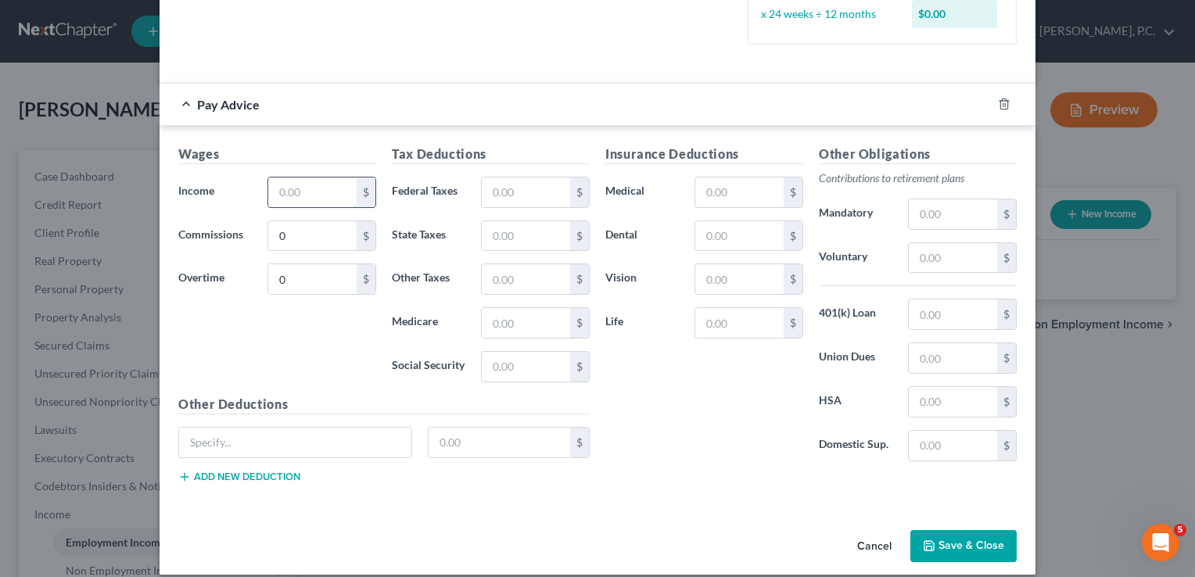
click at [309, 185] on input "text" at bounding box center [312, 193] width 88 height 30
type input "420.92"
click at [507, 235] on input "text" at bounding box center [526, 236] width 88 height 30
type input "6.31"
click at [504, 283] on input "text" at bounding box center [526, 279] width 88 height 30
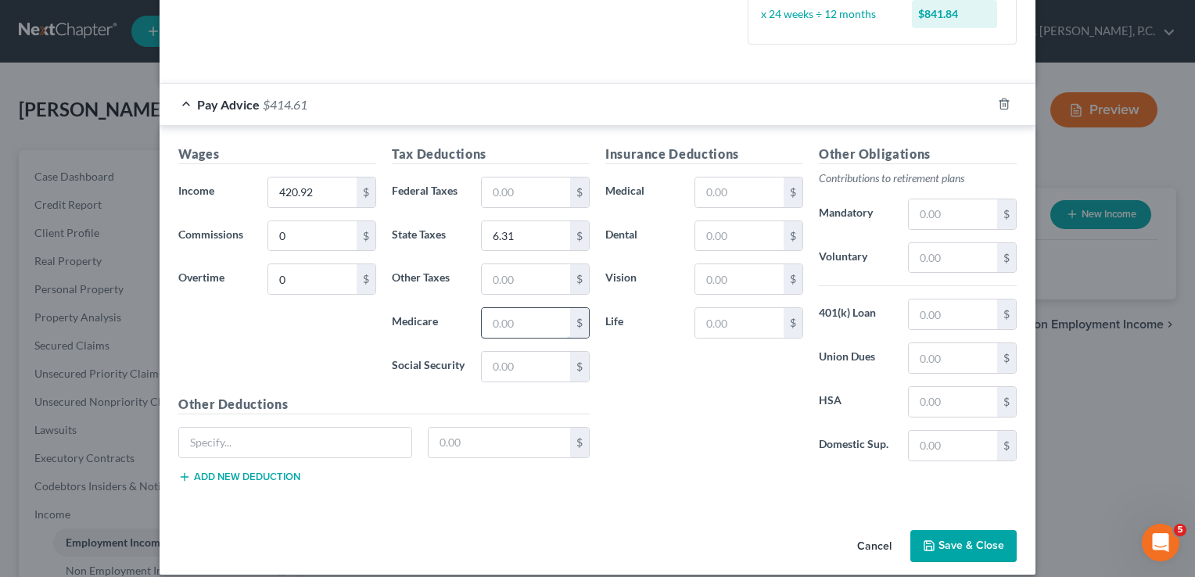
click at [551, 318] on input "text" at bounding box center [526, 323] width 88 height 30
type input "6.10"
click at [491, 181] on input "text" at bounding box center [526, 193] width 88 height 30
type input "0"
click at [244, 439] on input "text" at bounding box center [295, 443] width 232 height 30
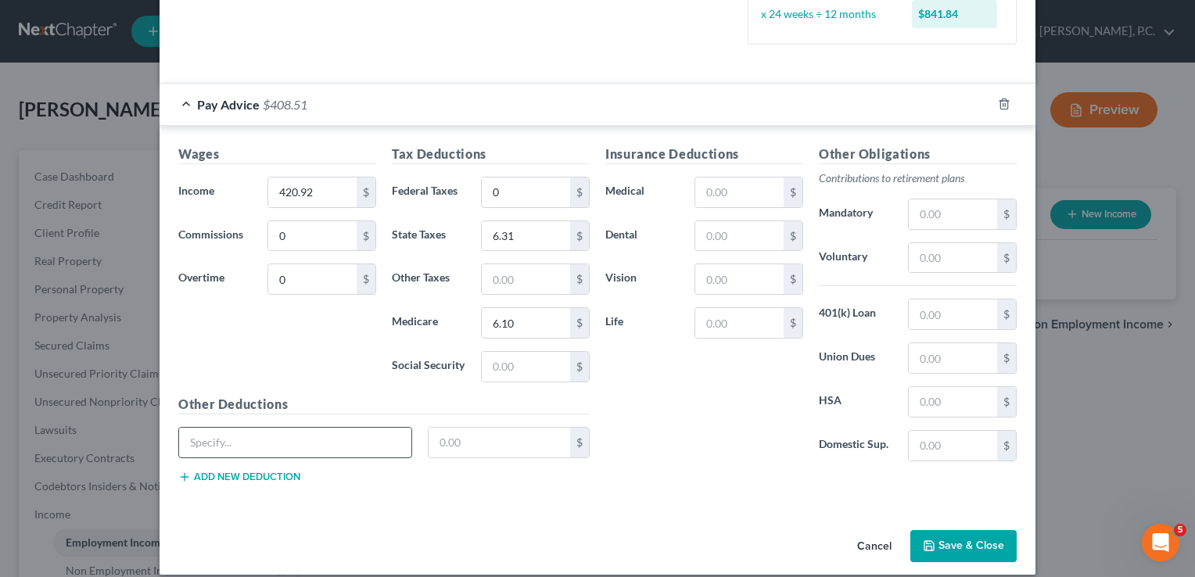
click at [375, 433] on input "text" at bounding box center [295, 443] width 232 height 30
type input "DASDI"
click at [448, 440] on input "text" at bounding box center [500, 443] width 142 height 30
type input "26.10"
click at [211, 474] on button "Add new deduction" at bounding box center [239, 477] width 122 height 13
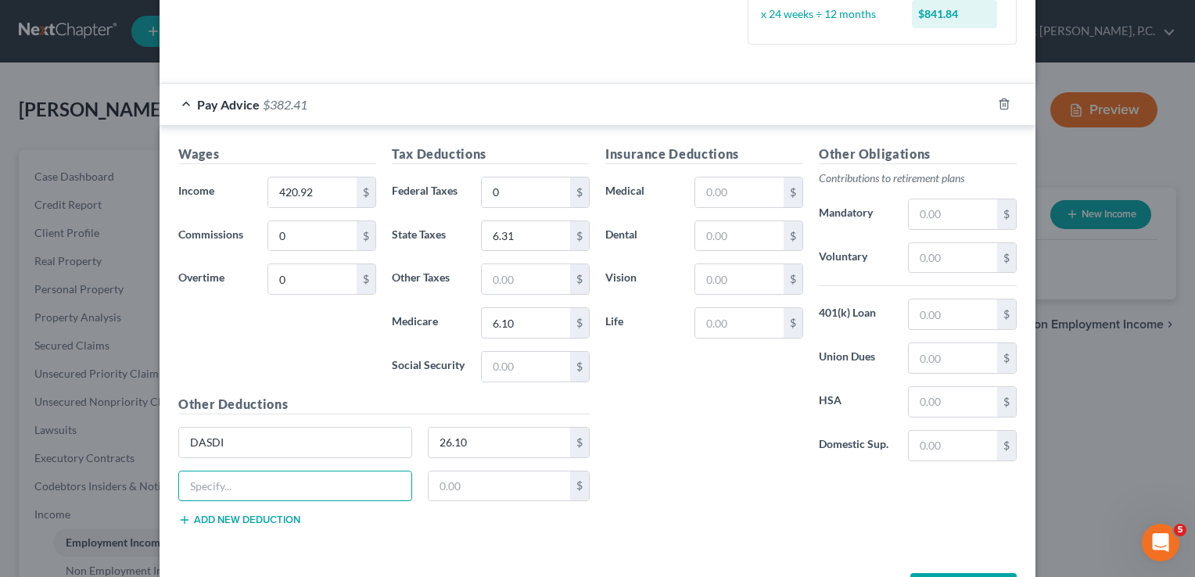
click at [211, 474] on input "text" at bounding box center [295, 487] width 232 height 30
type input "SUI-Associate Paid-NJ"
click at [498, 476] on input "text" at bounding box center [500, 487] width 142 height 30
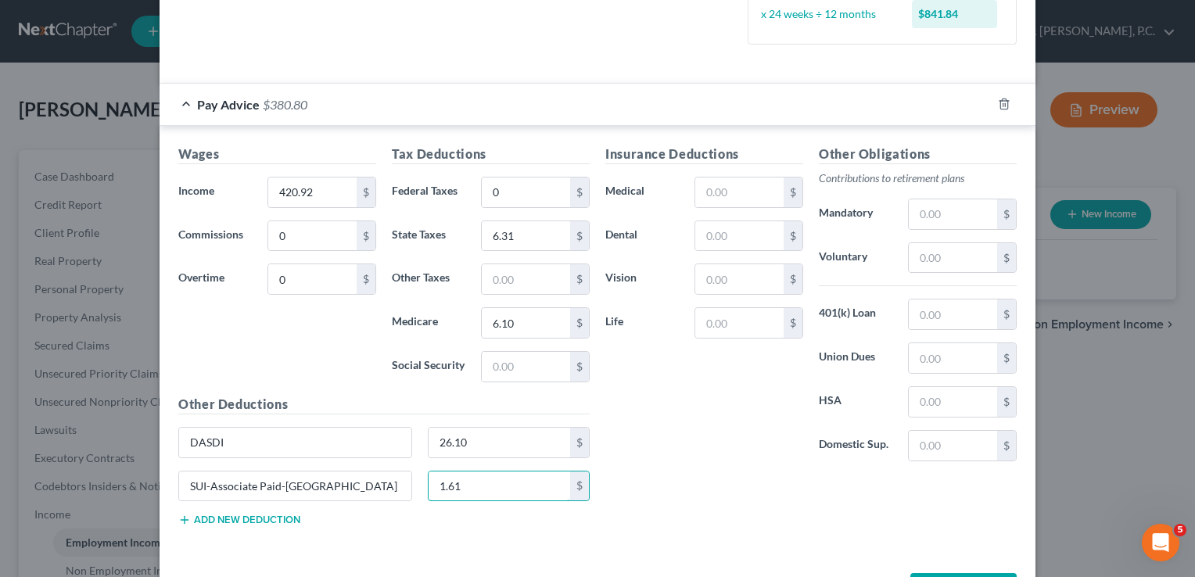
type input "1.61"
click at [253, 523] on button "Add new deduction" at bounding box center [239, 520] width 122 height 13
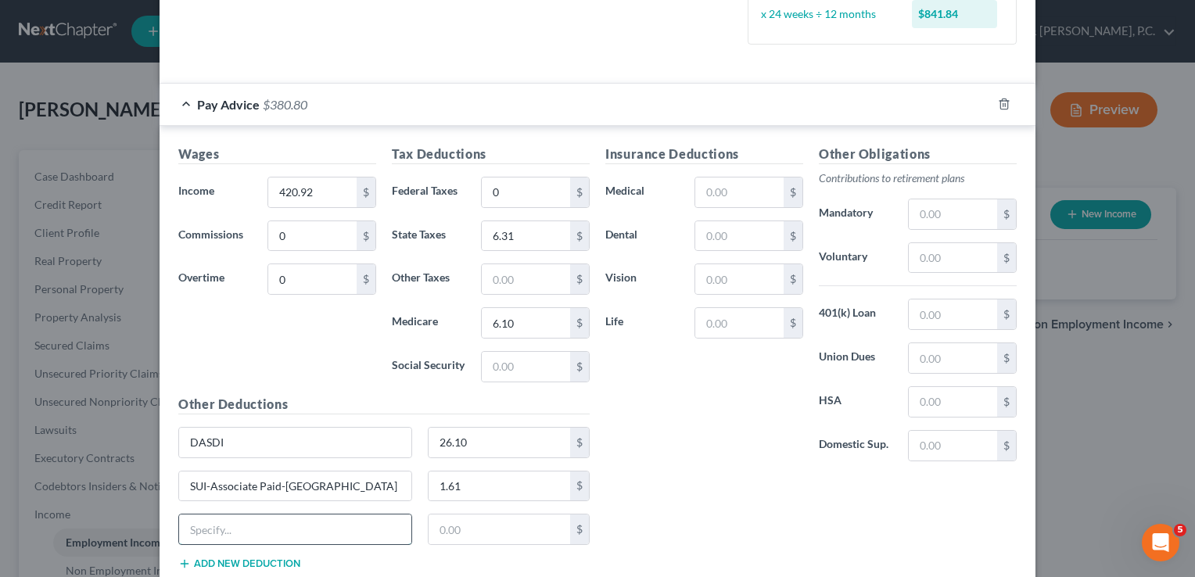
click at [237, 516] on input "text" at bounding box center [295, 530] width 232 height 30
type input "NJFLI"
click at [458, 523] on input "text" at bounding box center [500, 530] width 142 height 30
type input "1.39"
click at [209, 558] on button "Add new deduction" at bounding box center [239, 564] width 122 height 13
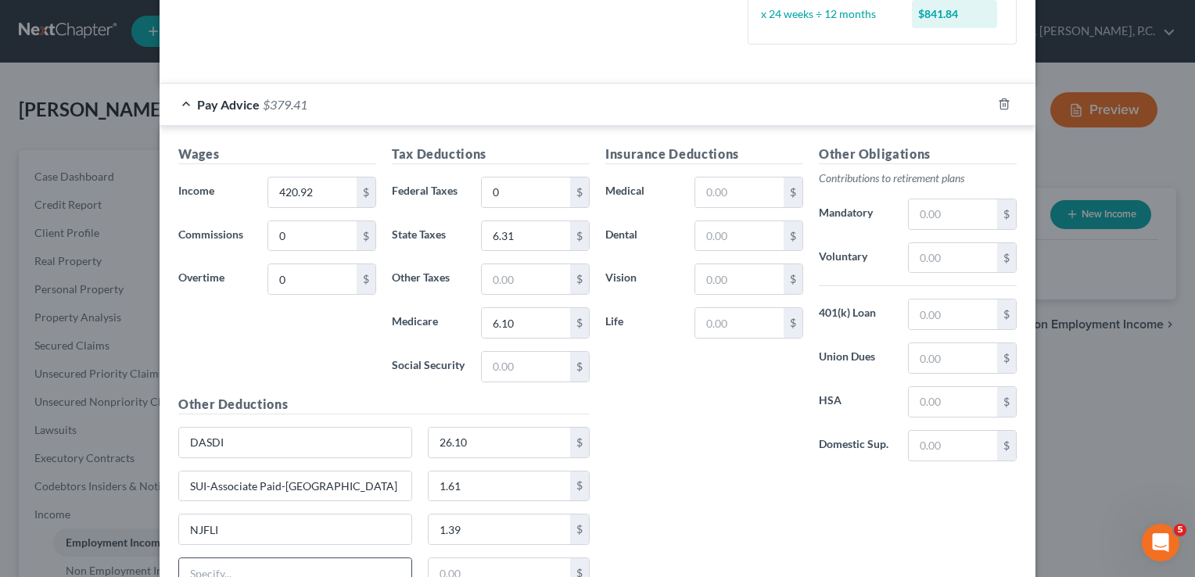
click at [319, 562] on input "text" at bounding box center [295, 574] width 232 height 30
type input "NJTDF"
click at [473, 563] on input "text" at bounding box center [500, 574] width 142 height 30
type input "0.97"
drag, startPoint x: 1182, startPoint y: 394, endPoint x: 1191, endPoint y: 468, distance: 74.1
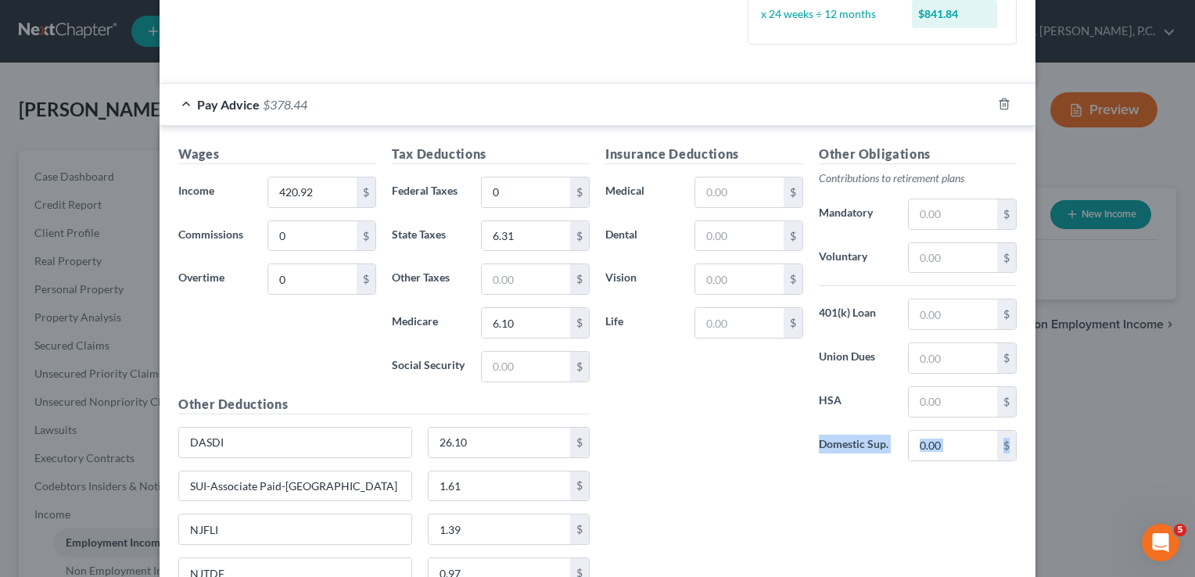
click at [1191, 468] on div "New Income Source × Employment Type * Select Full or Part Time Employment Self …" at bounding box center [597, 288] width 1195 height 577
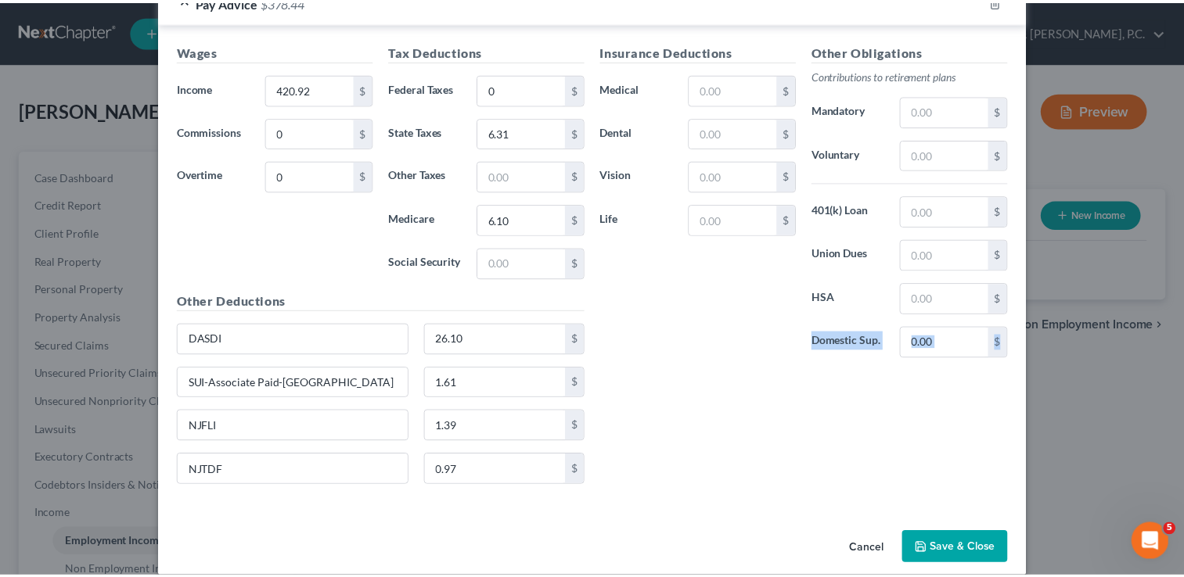
scroll to position [516, 0]
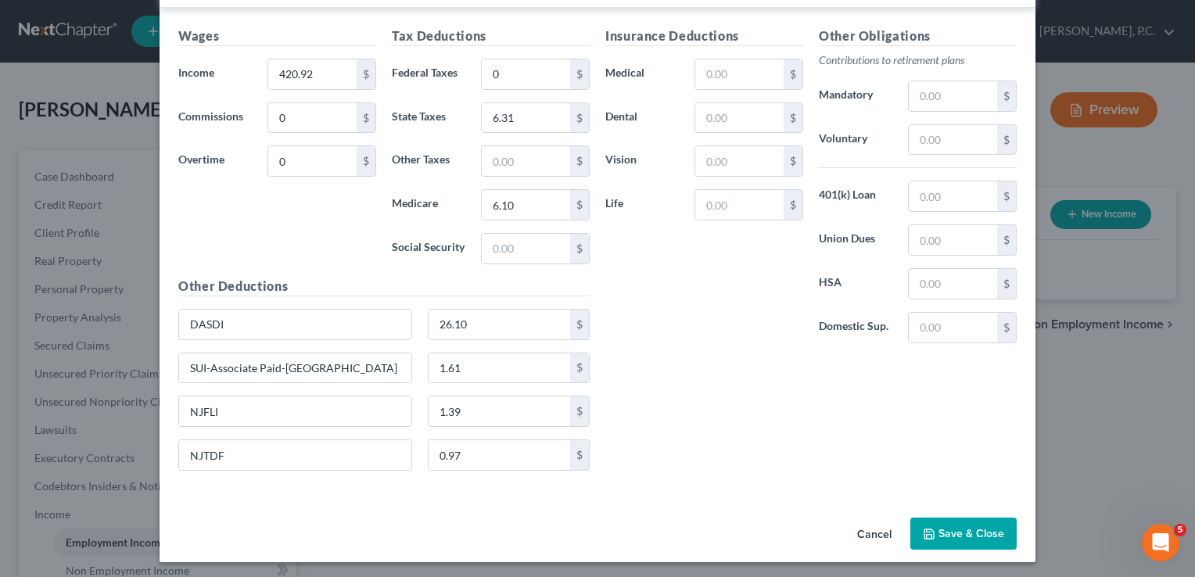
click at [801, 418] on div "Insurance Deductions Medical $ Dental $ Vision $ Life $ Other Obligations Contr…" at bounding box center [811, 255] width 427 height 457
click at [519, 168] on input "text" at bounding box center [526, 161] width 88 height 30
type input "0.15"
click at [944, 527] on button "Save & Close" at bounding box center [964, 534] width 106 height 33
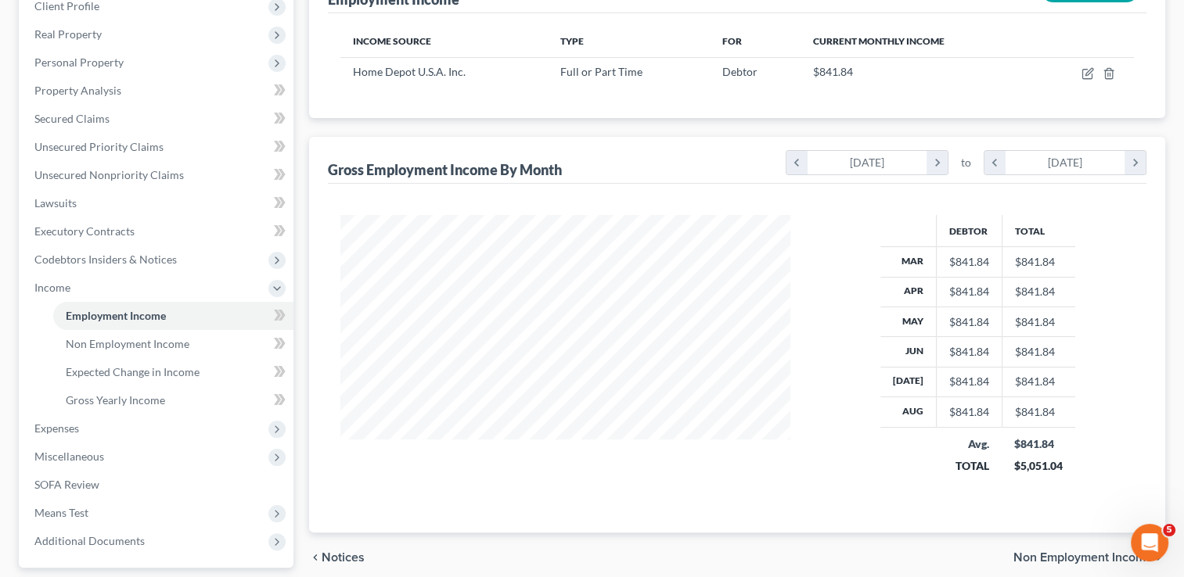
scroll to position [365, 0]
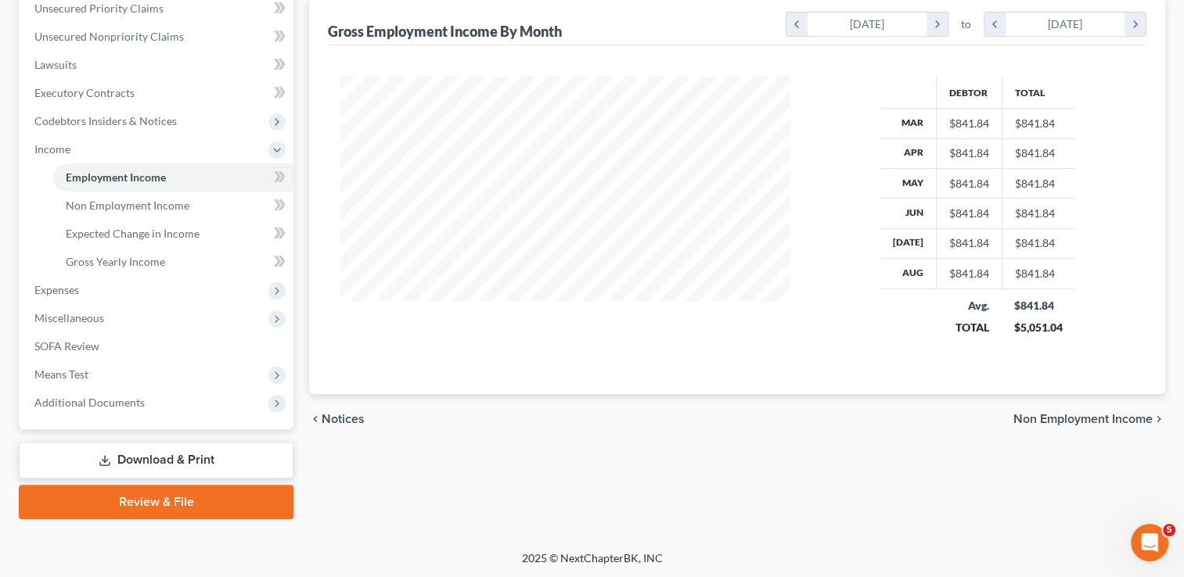
click at [1145, 414] on span "Non Employment Income" at bounding box center [1082, 419] width 139 height 13
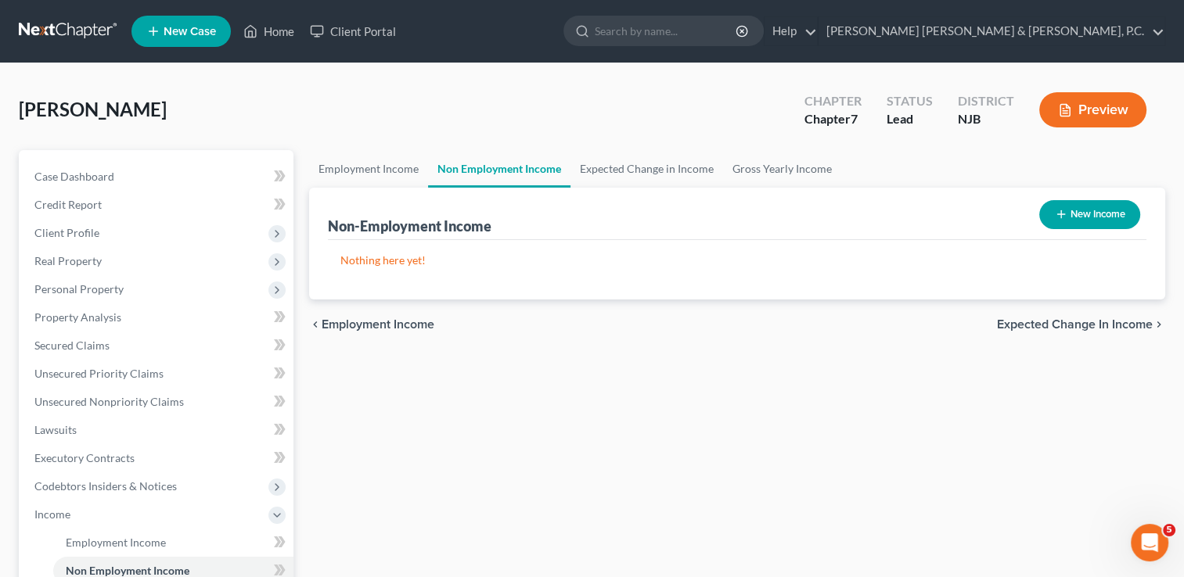
click at [1098, 214] on button "New Income" at bounding box center [1089, 214] width 101 height 29
select select "0"
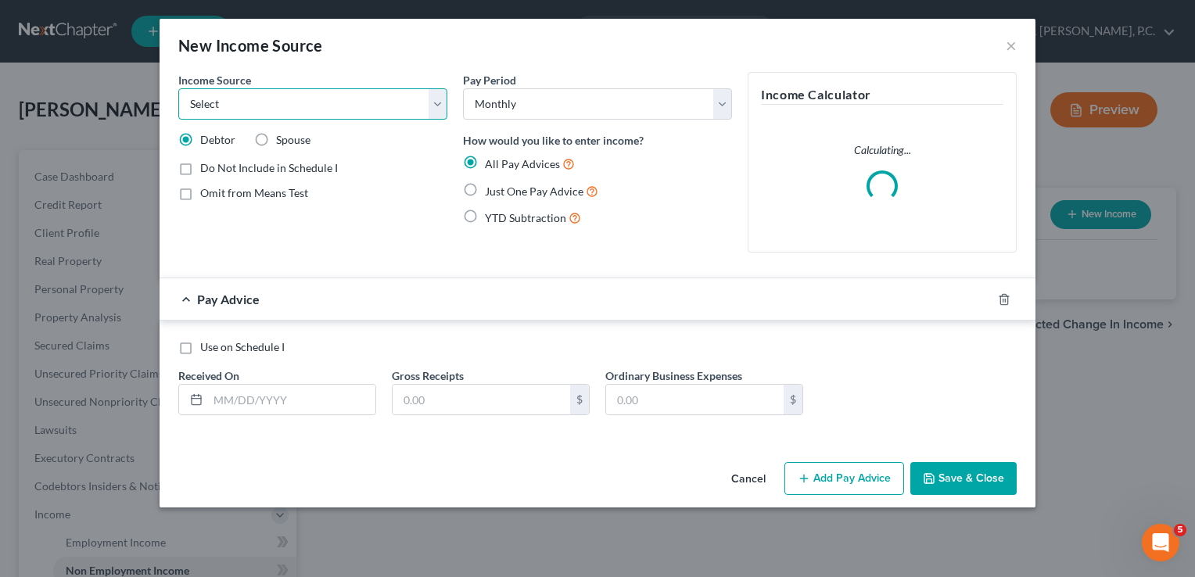
click at [343, 100] on select "Select Unemployment Disability (from employer) Pension Retirement Social Securi…" at bounding box center [312, 103] width 269 height 31
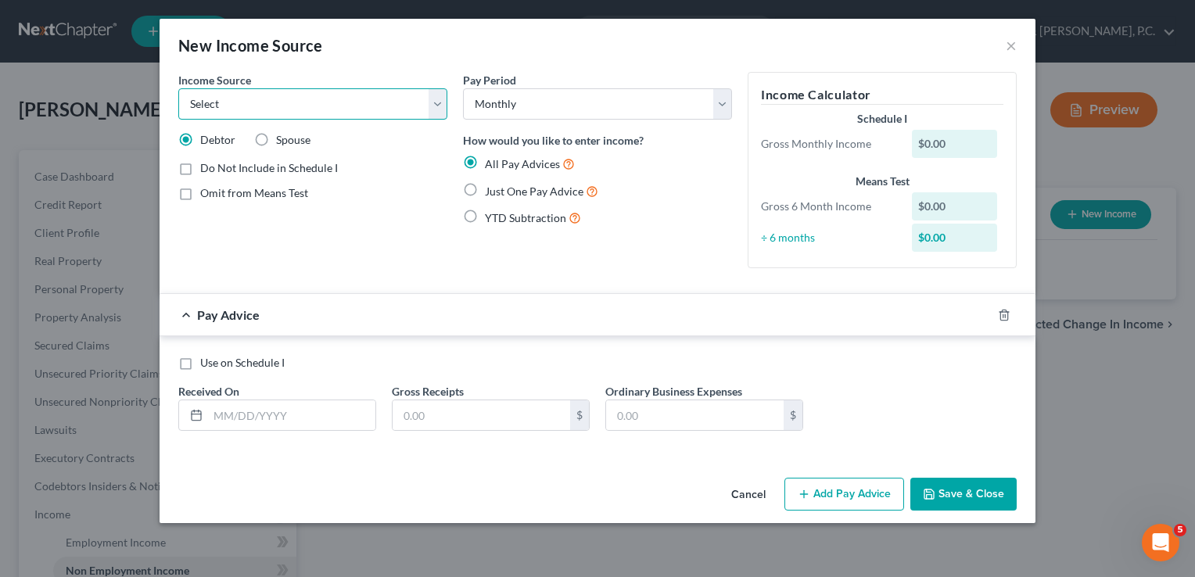
select select "2"
click at [178, 88] on select "Select Unemployment Disability (from employer) Pension Retirement Social Securi…" at bounding box center [312, 103] width 269 height 31
click at [417, 419] on input "text" at bounding box center [482, 416] width 178 height 30
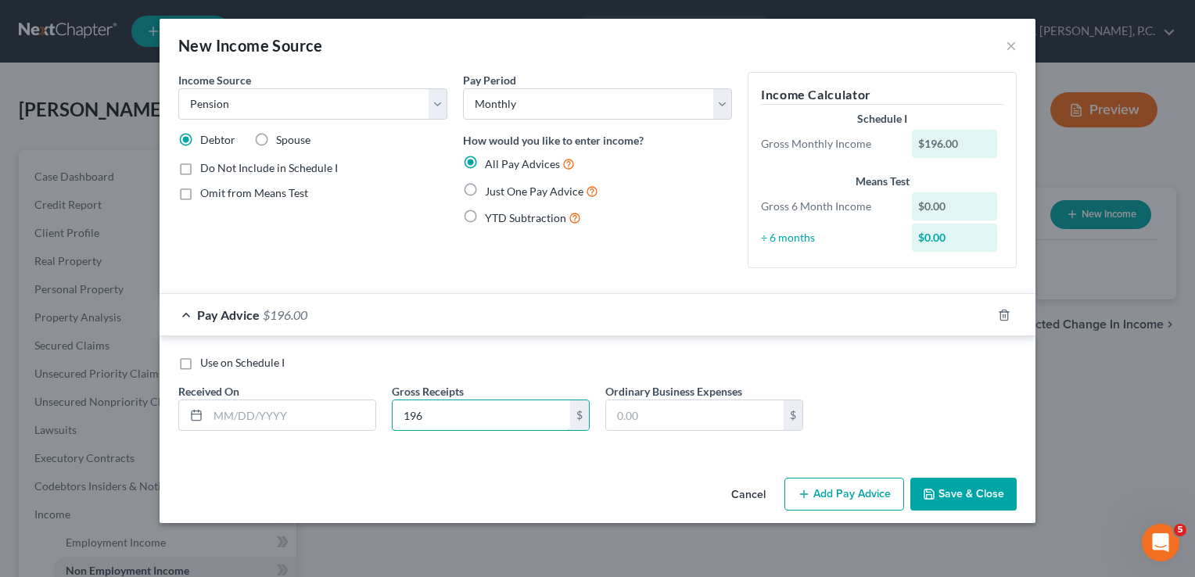
type input "196"
click at [548, 186] on span "Just One Pay Advice" at bounding box center [534, 191] width 99 height 13
click at [501, 186] on input "Just One Pay Advice" at bounding box center [496, 187] width 10 height 10
radio input "true"
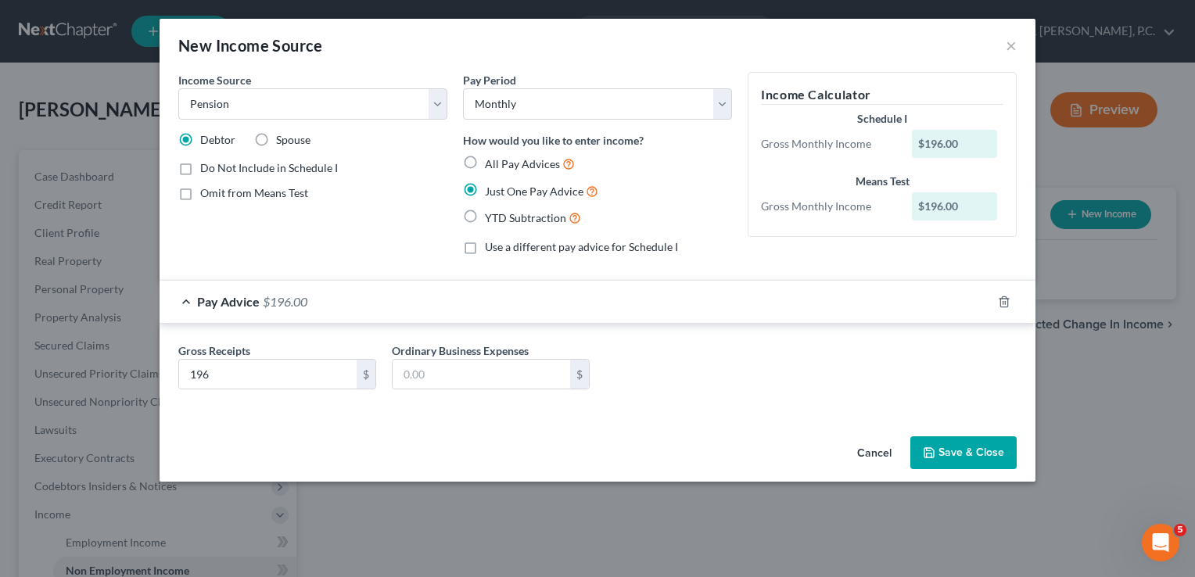
click at [942, 455] on button "Save & Close" at bounding box center [964, 453] width 106 height 33
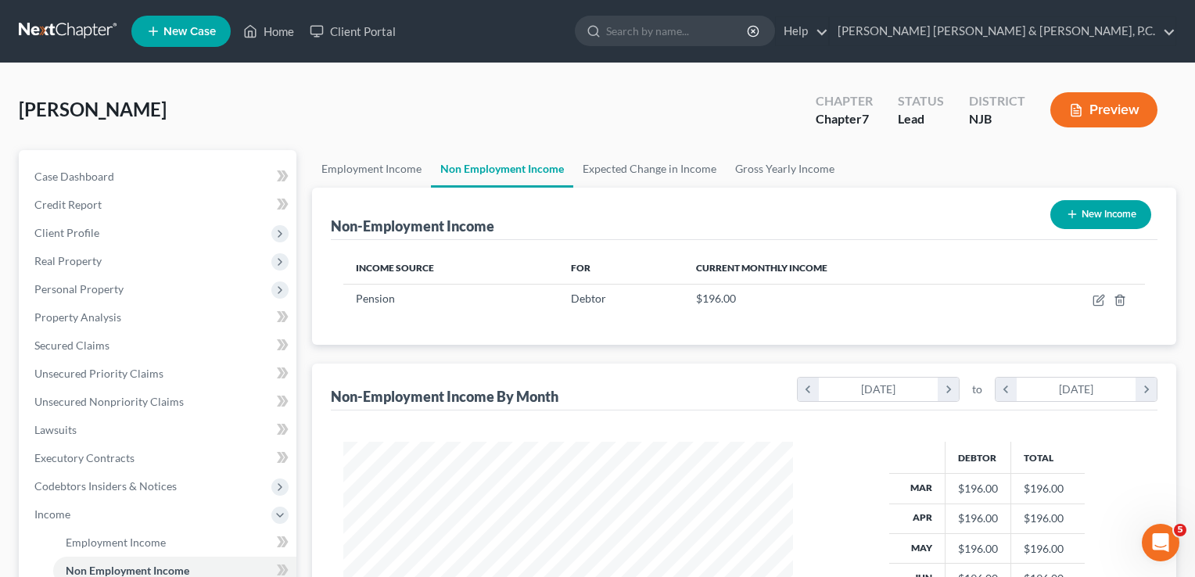
scroll to position [278, 481]
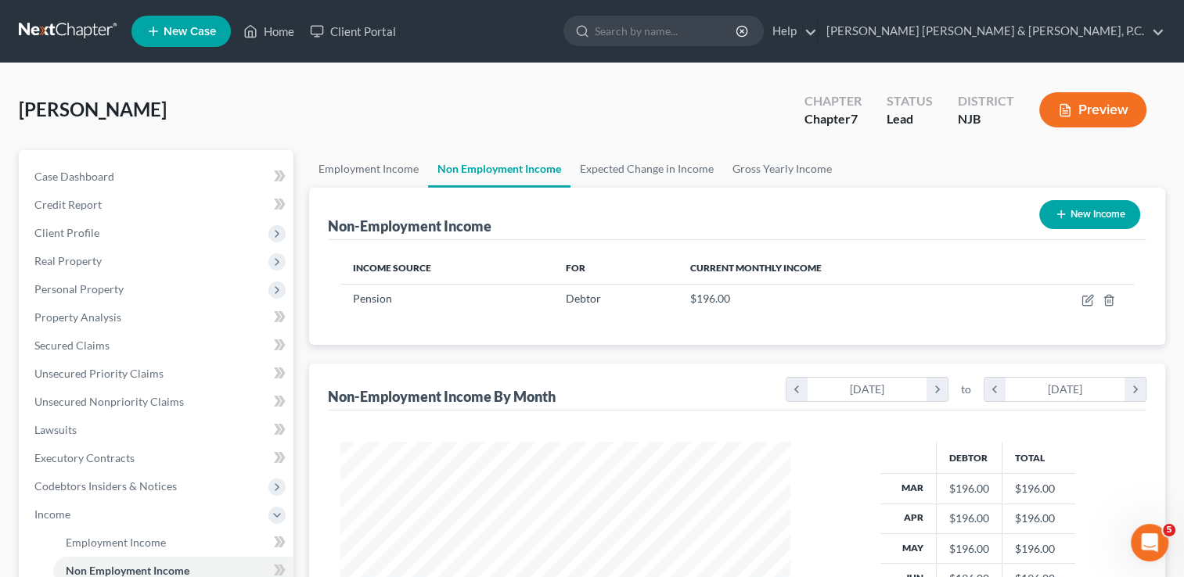
click at [1064, 214] on icon "button" at bounding box center [1061, 214] width 13 height 13
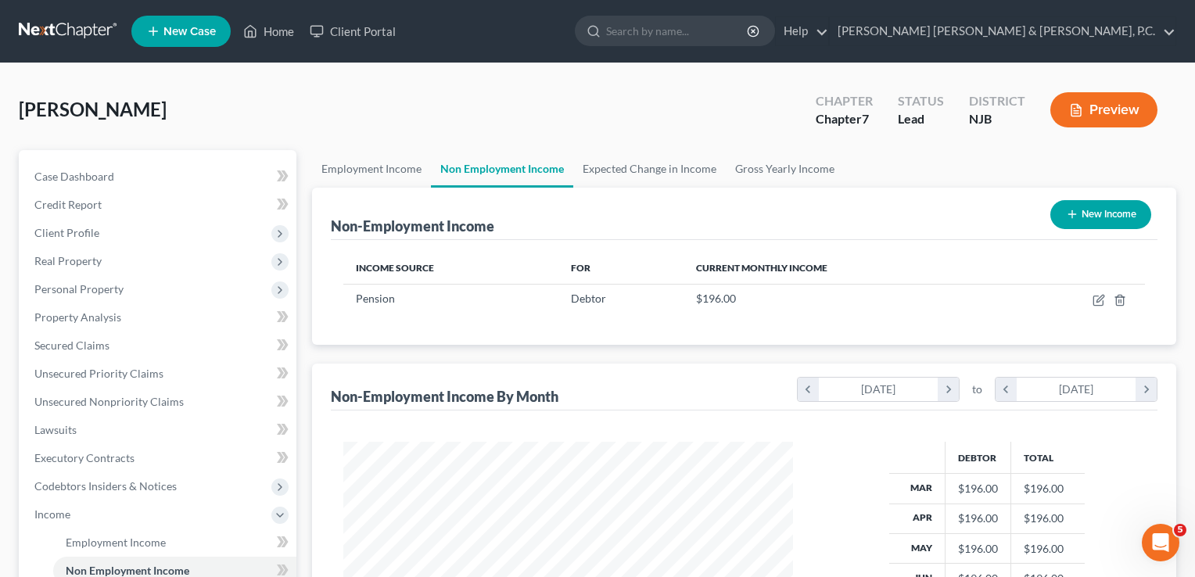
select select "0"
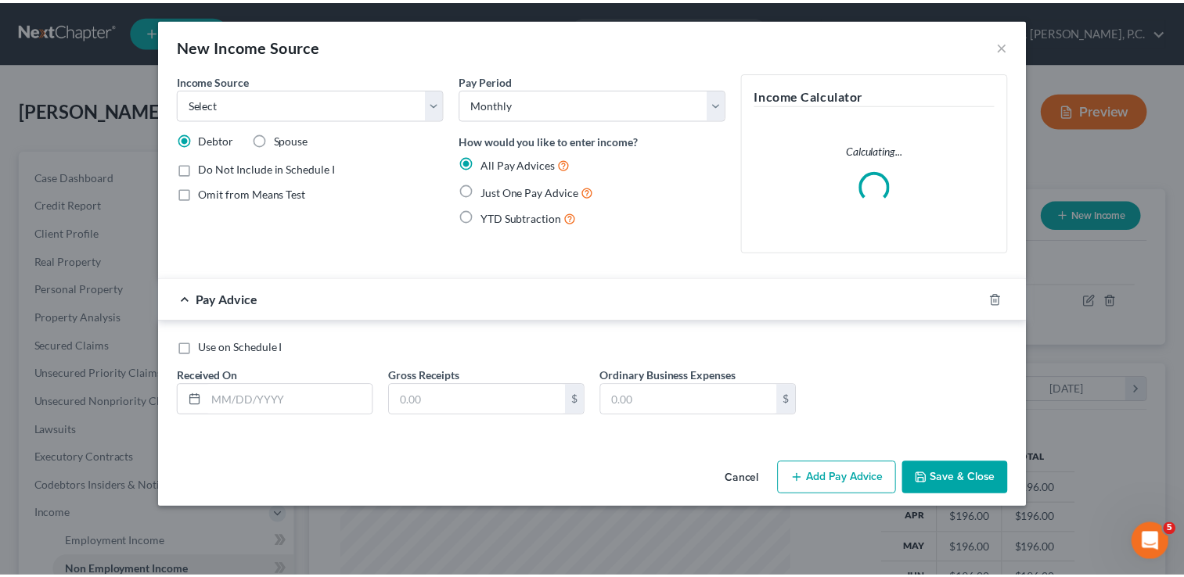
scroll to position [278, 485]
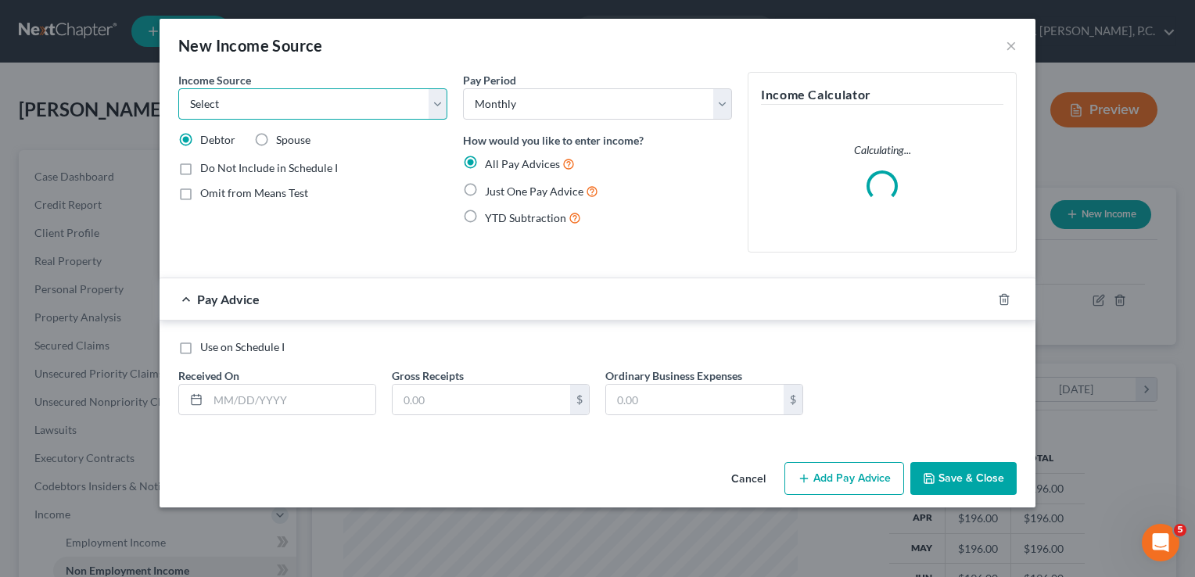
click at [415, 99] on select "Select Unemployment Disability (from employer) Pension Retirement Social Securi…" at bounding box center [312, 103] width 269 height 31
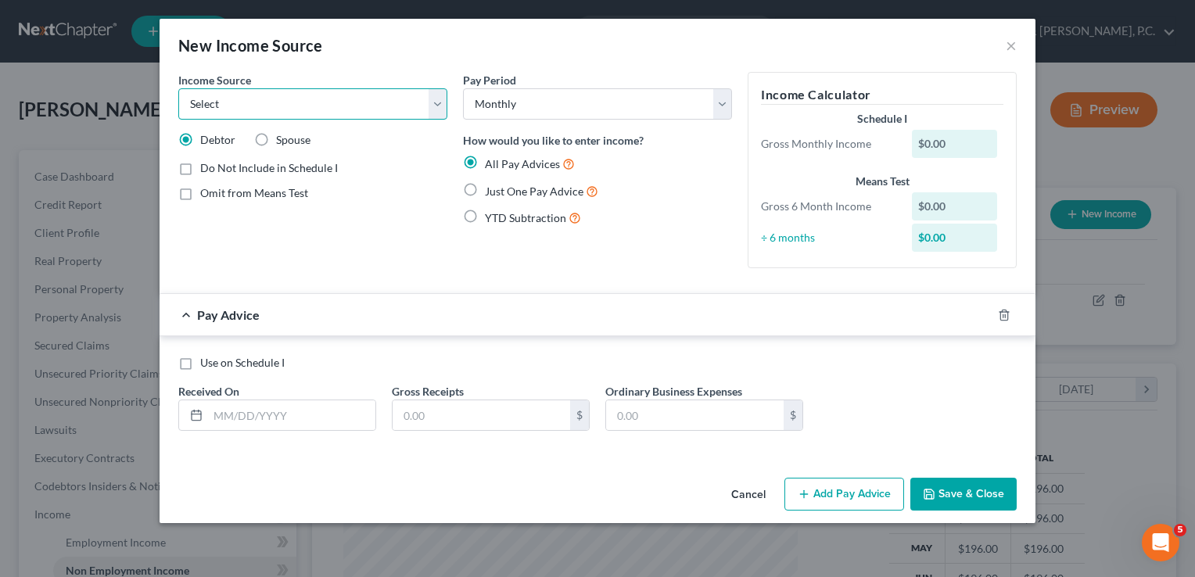
select select "4"
click at [178, 88] on select "Select Unemployment Disability (from employer) Pension Retirement Social Securi…" at bounding box center [312, 103] width 269 height 31
click at [469, 414] on input "text" at bounding box center [482, 416] width 178 height 30
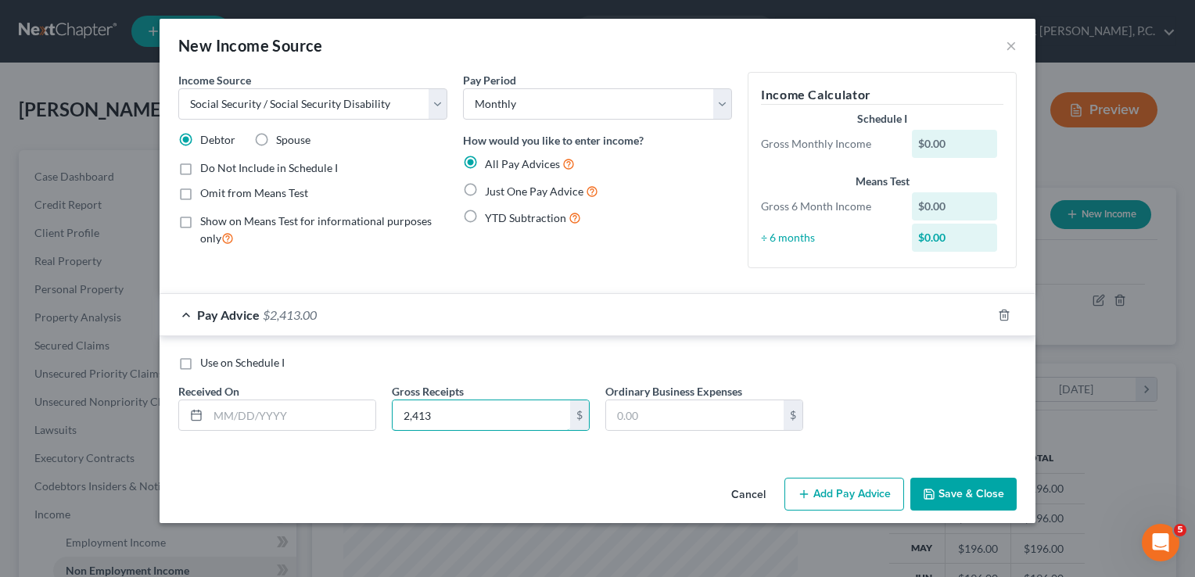
type input "2,413"
click at [977, 503] on button "Save & Close" at bounding box center [964, 494] width 106 height 33
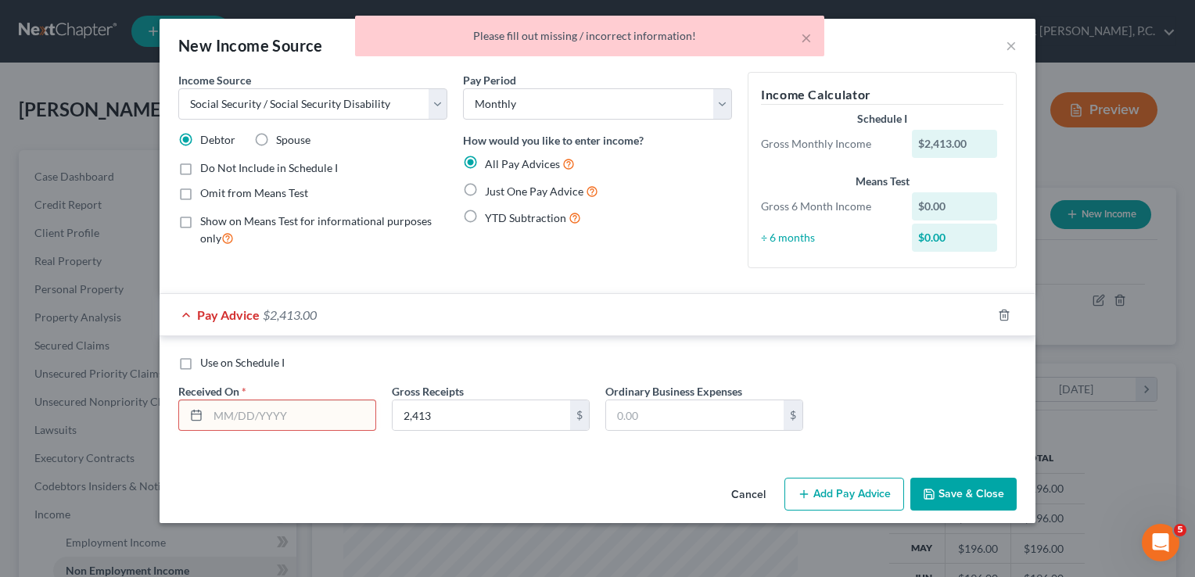
click at [262, 419] on input "text" at bounding box center [291, 416] width 167 height 30
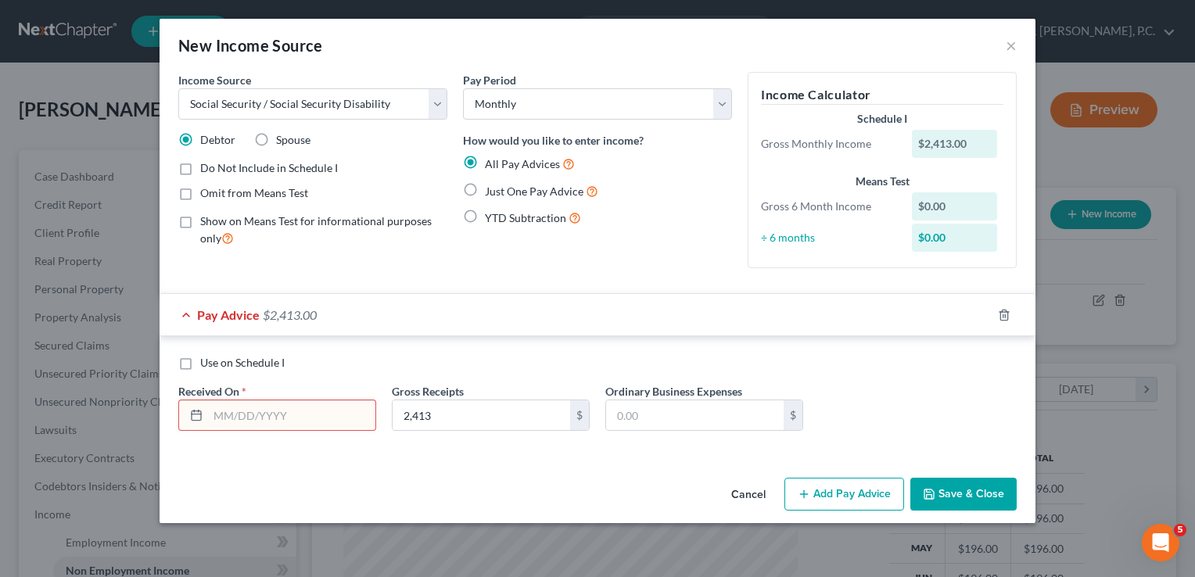
click at [491, 191] on span "Just One Pay Advice" at bounding box center [534, 191] width 99 height 13
click at [491, 191] on input "Just One Pay Advice" at bounding box center [496, 187] width 10 height 10
radio input "true"
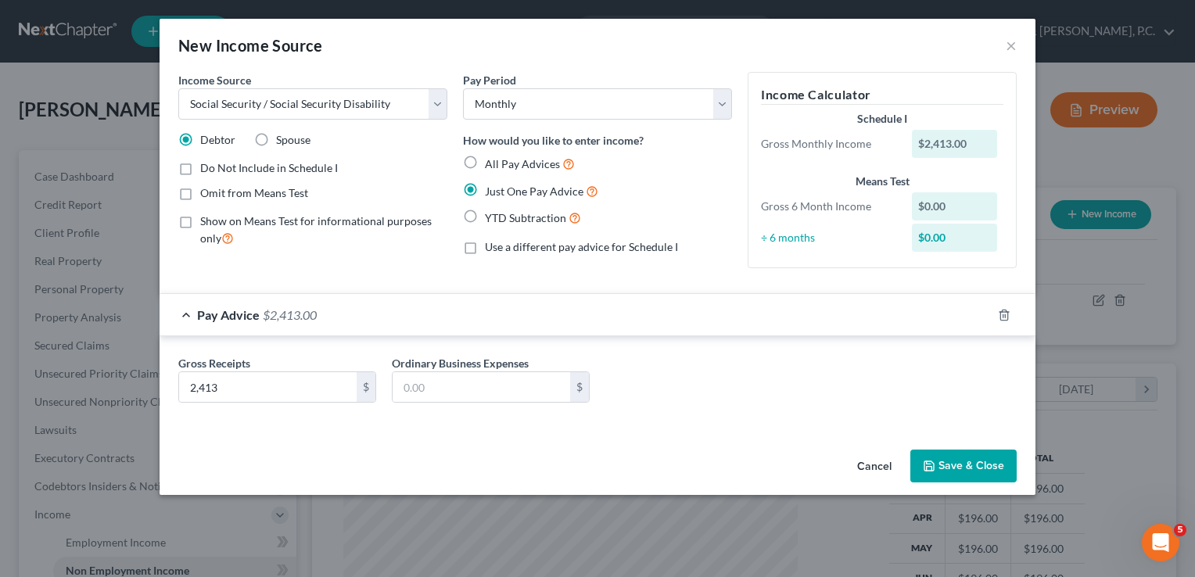
click at [932, 469] on icon "button" at bounding box center [929, 466] width 13 height 13
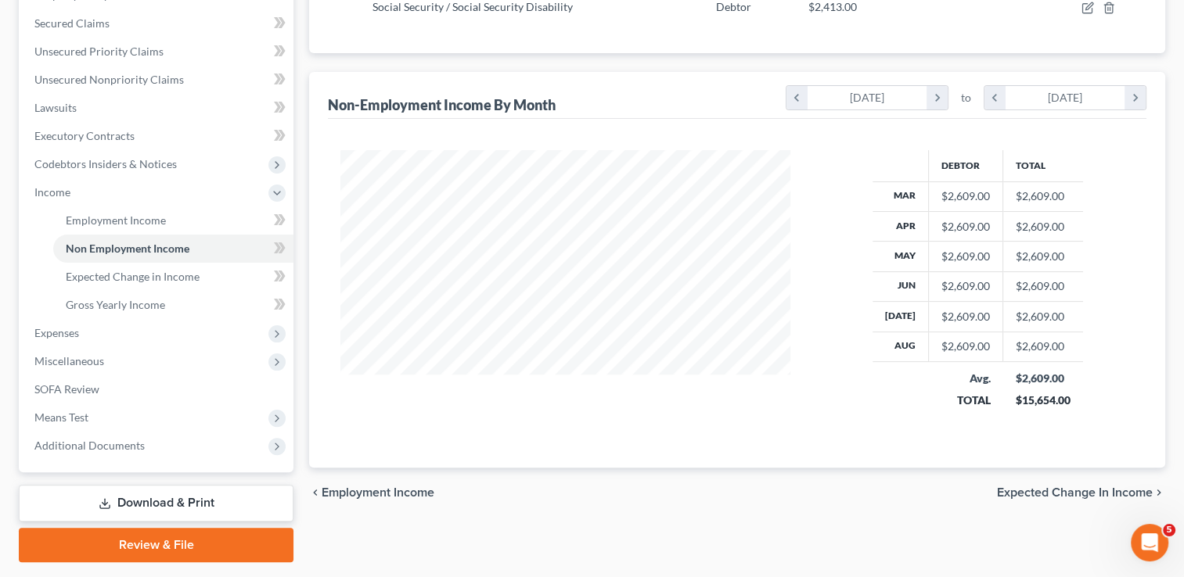
scroll to position [365, 0]
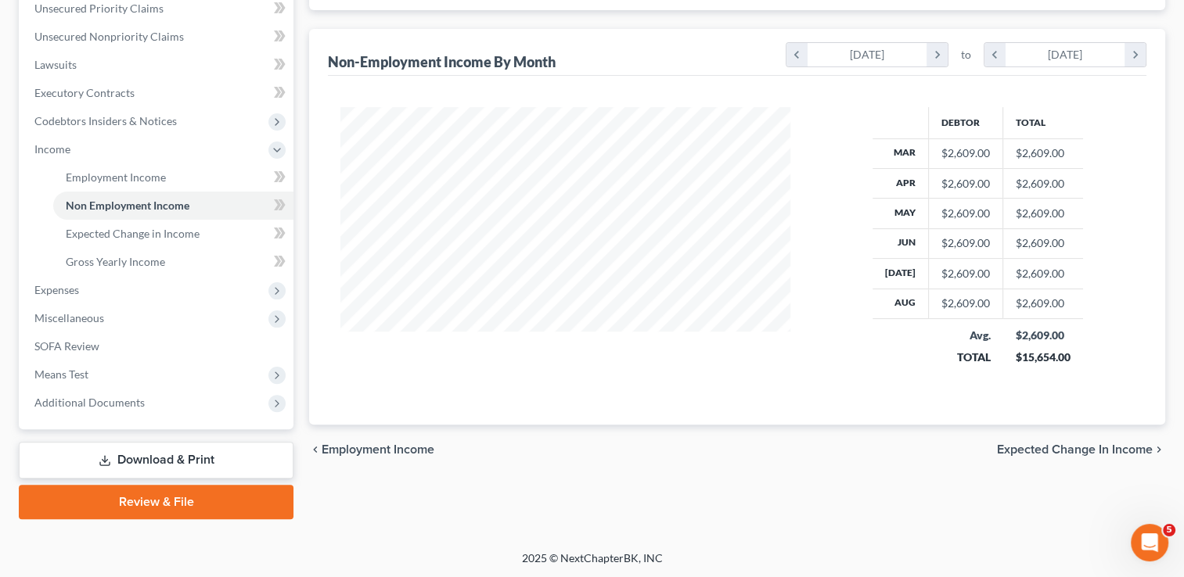
click at [1111, 444] on span "Expected Change in Income" at bounding box center [1075, 450] width 156 height 13
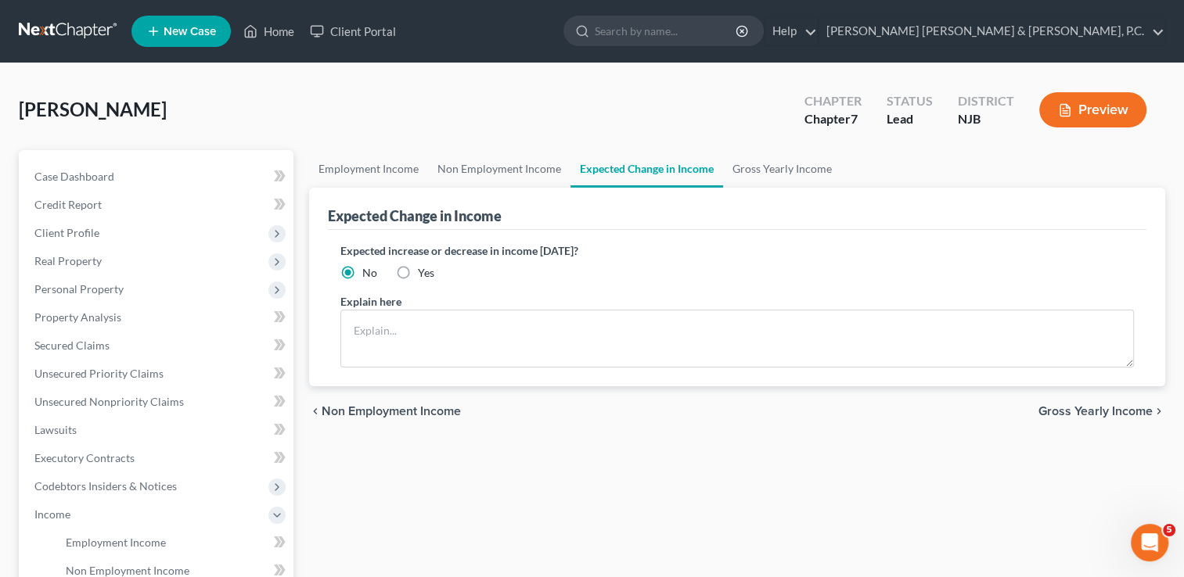
click at [1105, 405] on span "Gross Yearly Income" at bounding box center [1095, 411] width 114 height 13
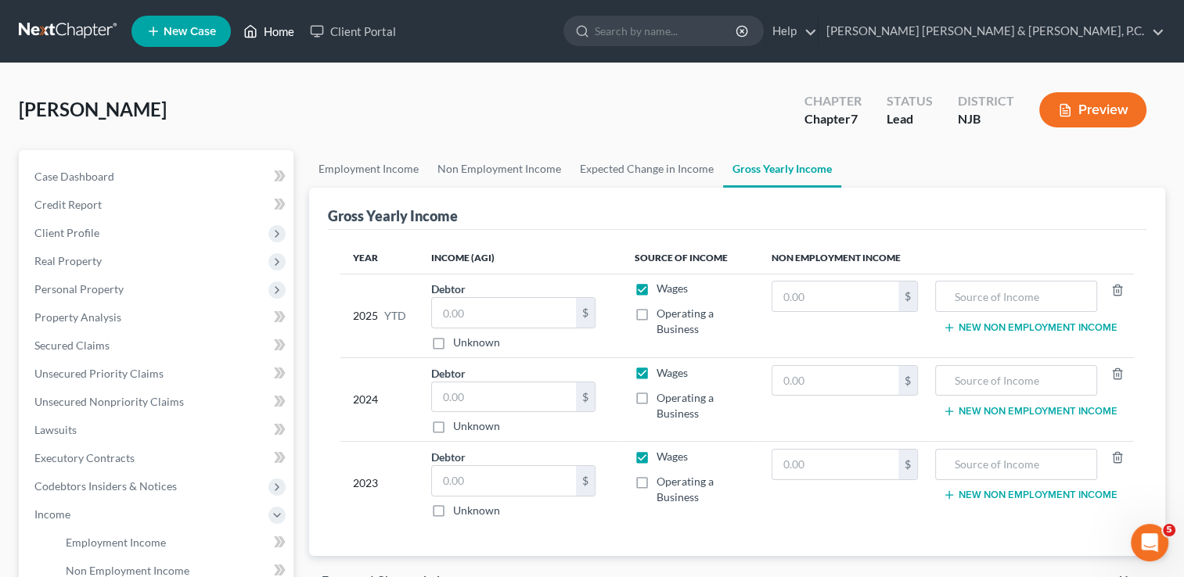
click at [275, 33] on link "Home" at bounding box center [268, 31] width 66 height 28
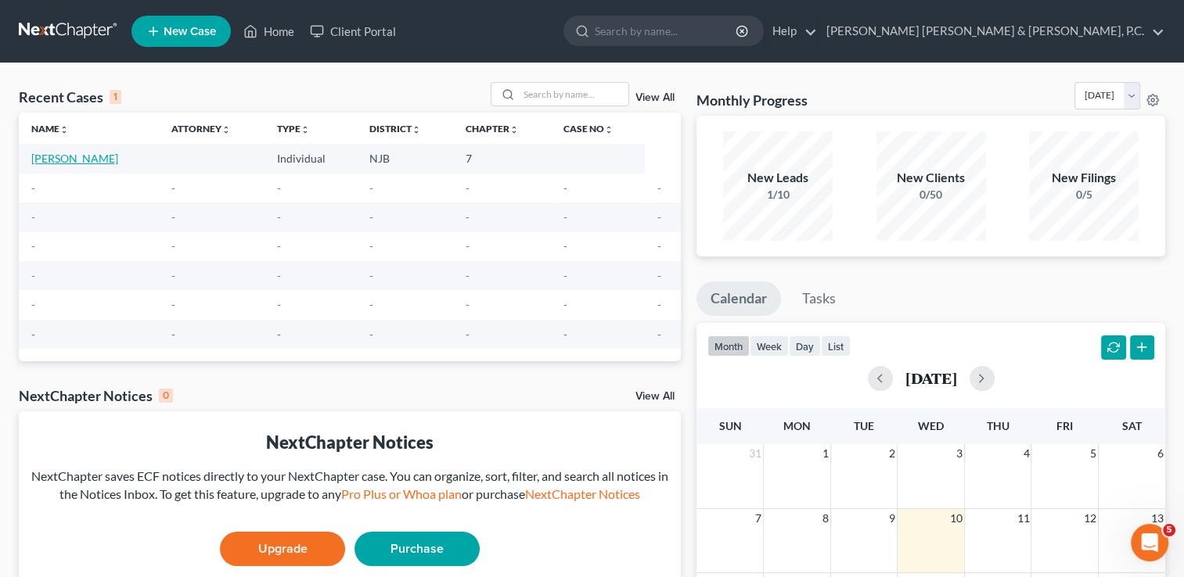
click at [94, 158] on link "[PERSON_NAME]" at bounding box center [74, 158] width 87 height 13
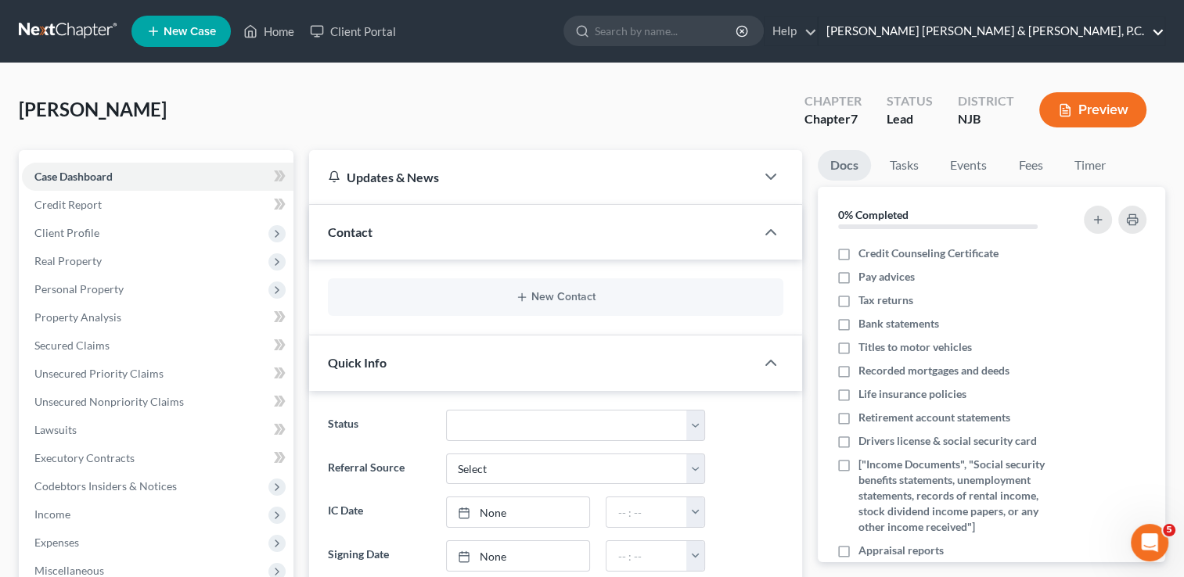
click at [1083, 29] on link "[PERSON_NAME] [PERSON_NAME] & [PERSON_NAME], P.C." at bounding box center [991, 31] width 346 height 28
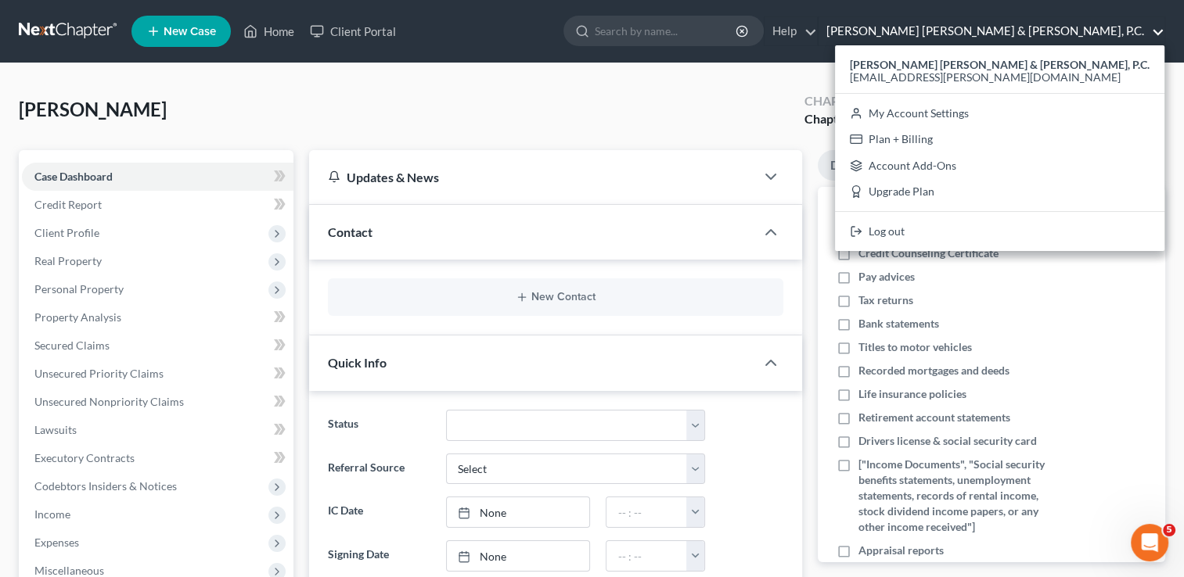
scroll to position [306, 0]
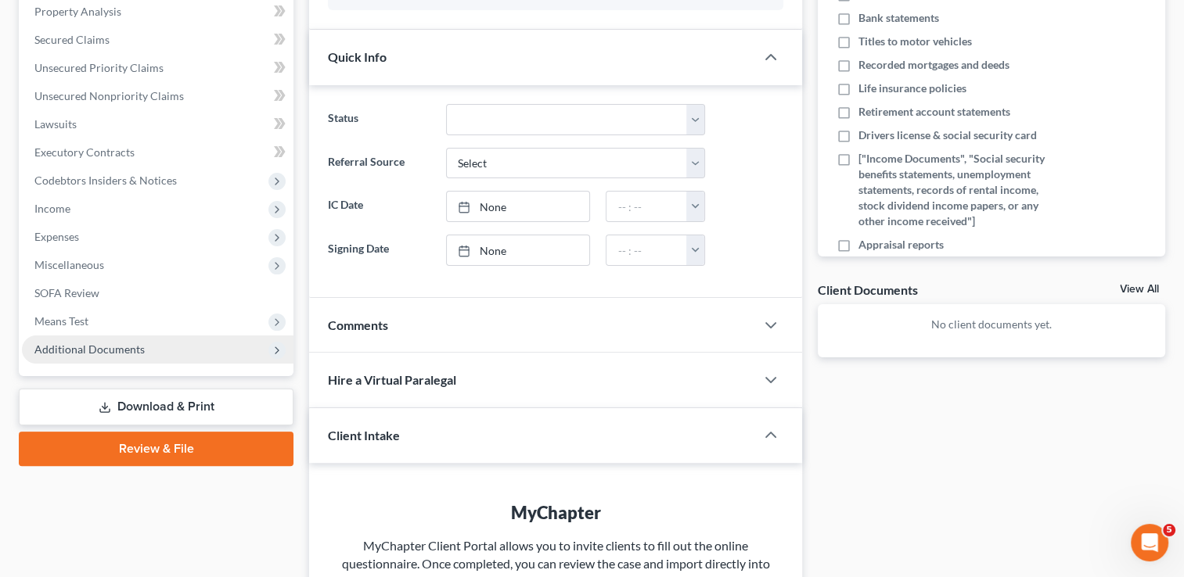
click at [118, 345] on span "Additional Documents" at bounding box center [89, 349] width 110 height 13
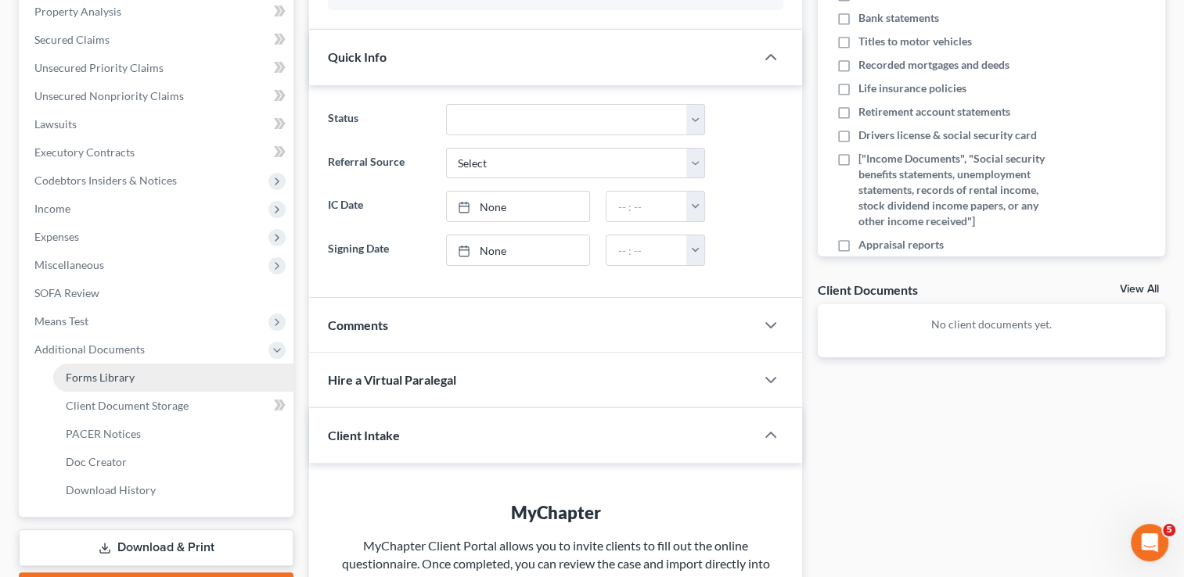
click at [107, 373] on span "Forms Library" at bounding box center [100, 377] width 69 height 13
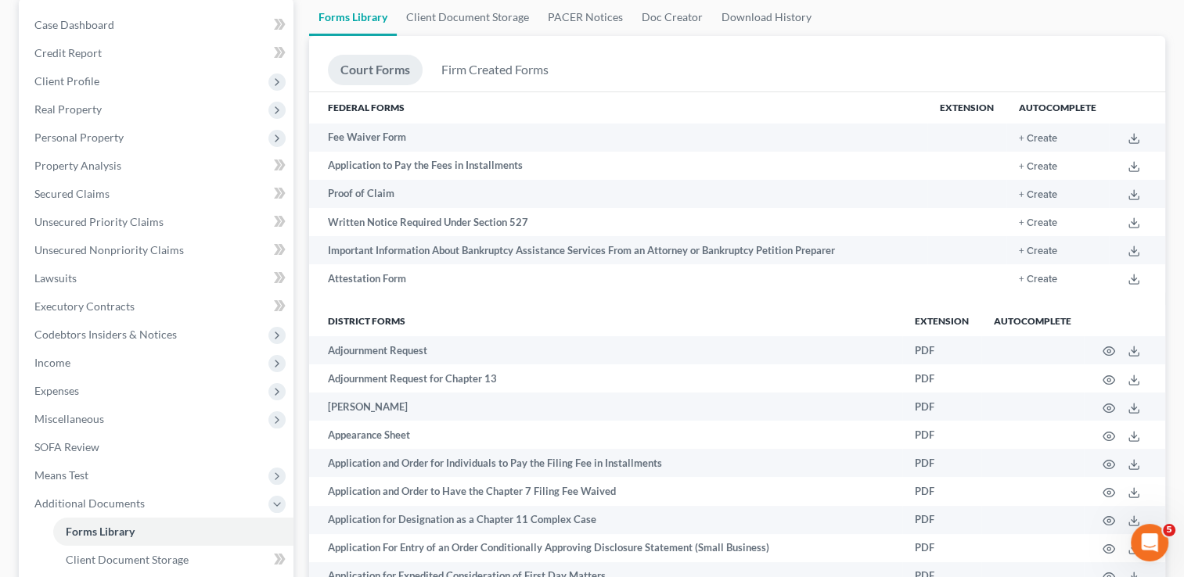
scroll to position [159, 0]
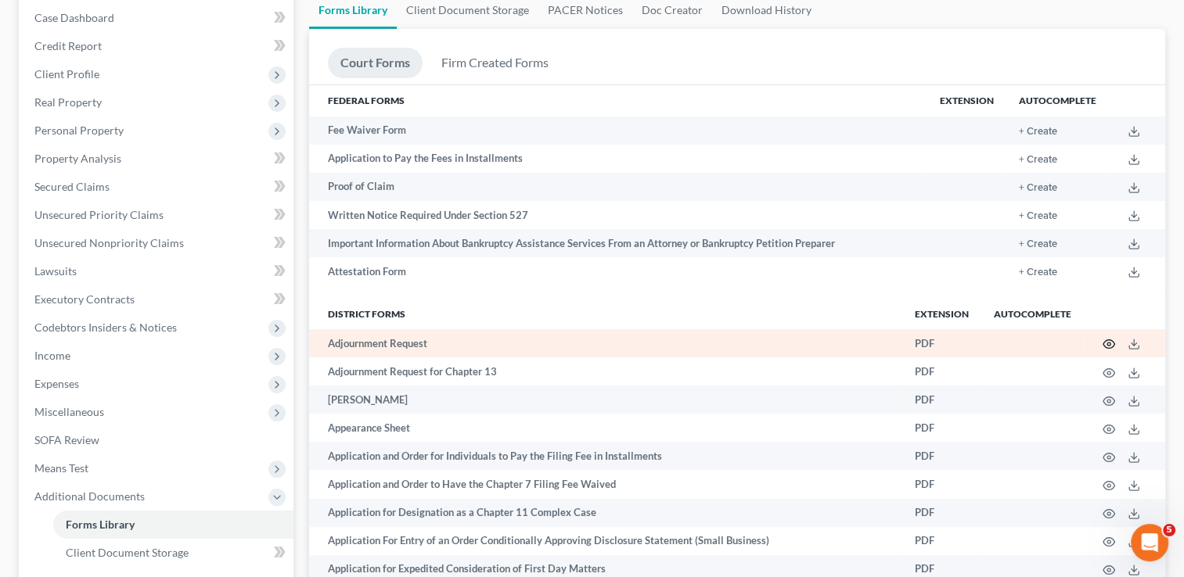
click at [1107, 346] on circle "button" at bounding box center [1108, 344] width 3 height 3
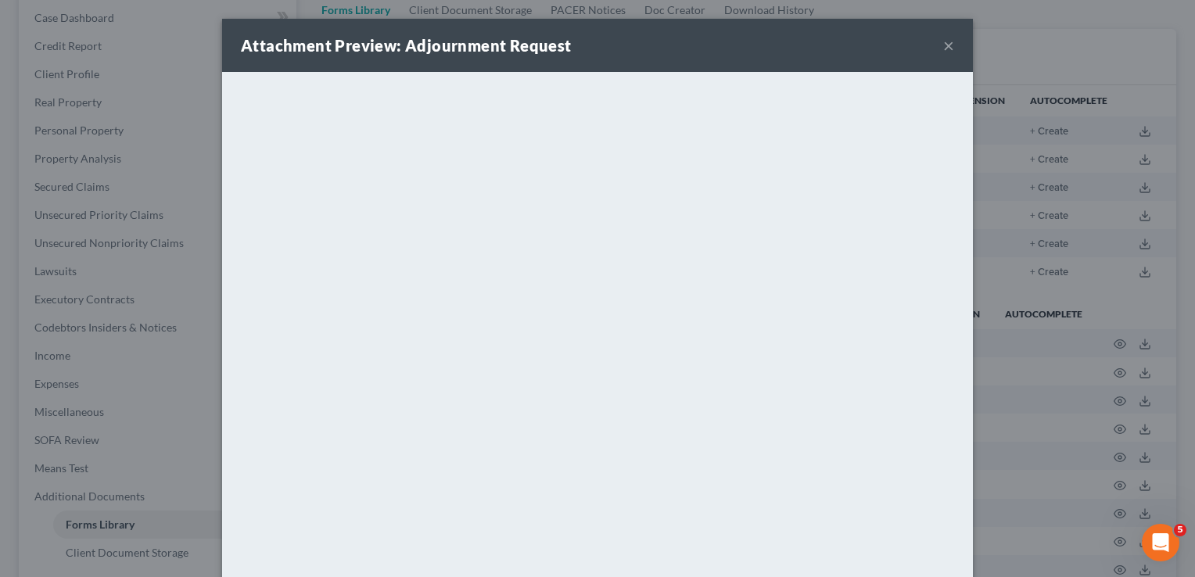
click at [943, 47] on button "×" at bounding box center [948, 45] width 11 height 19
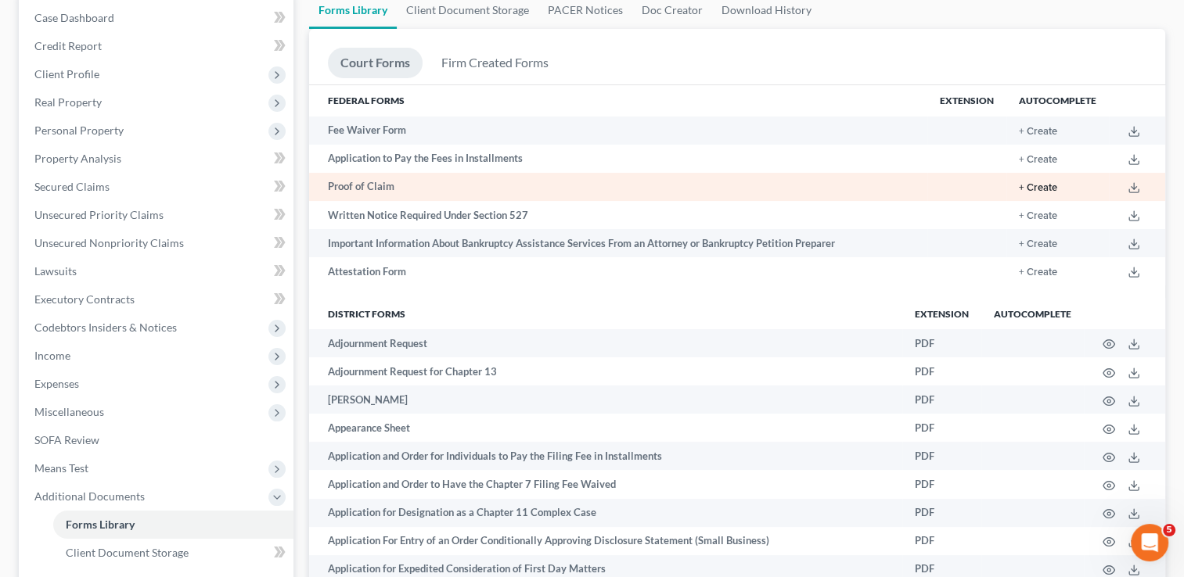
click at [1048, 183] on button "+ Create" at bounding box center [1038, 188] width 38 height 10
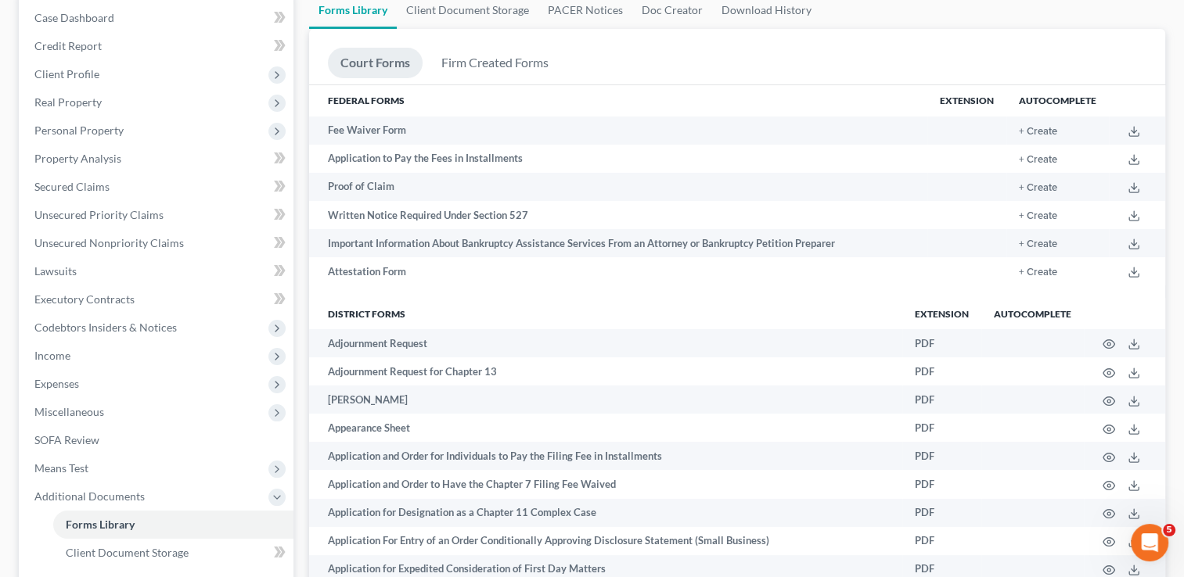
drag, startPoint x: 1186, startPoint y: 141, endPoint x: 1159, endPoint y: 305, distance: 166.4
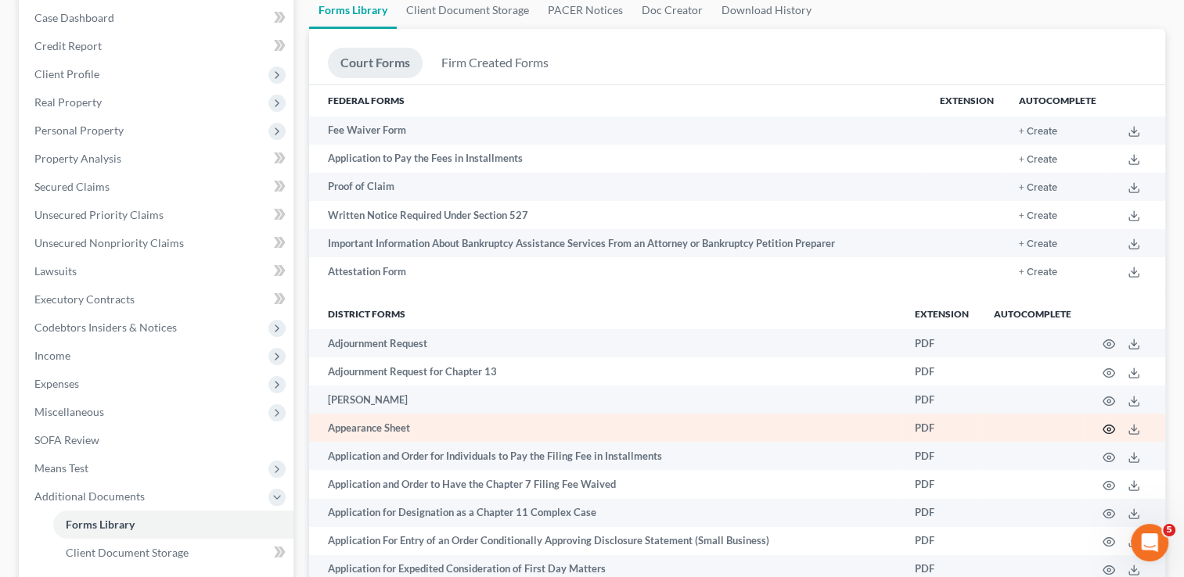
click at [1111, 427] on icon "button" at bounding box center [1108, 429] width 13 height 13
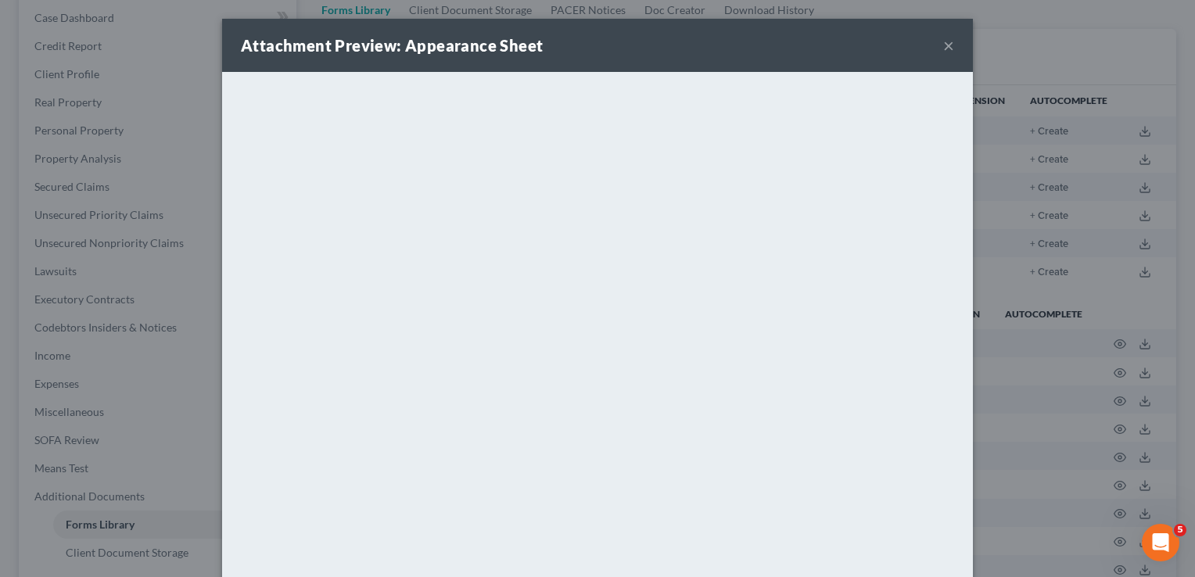
click at [943, 36] on button "×" at bounding box center [948, 45] width 11 height 19
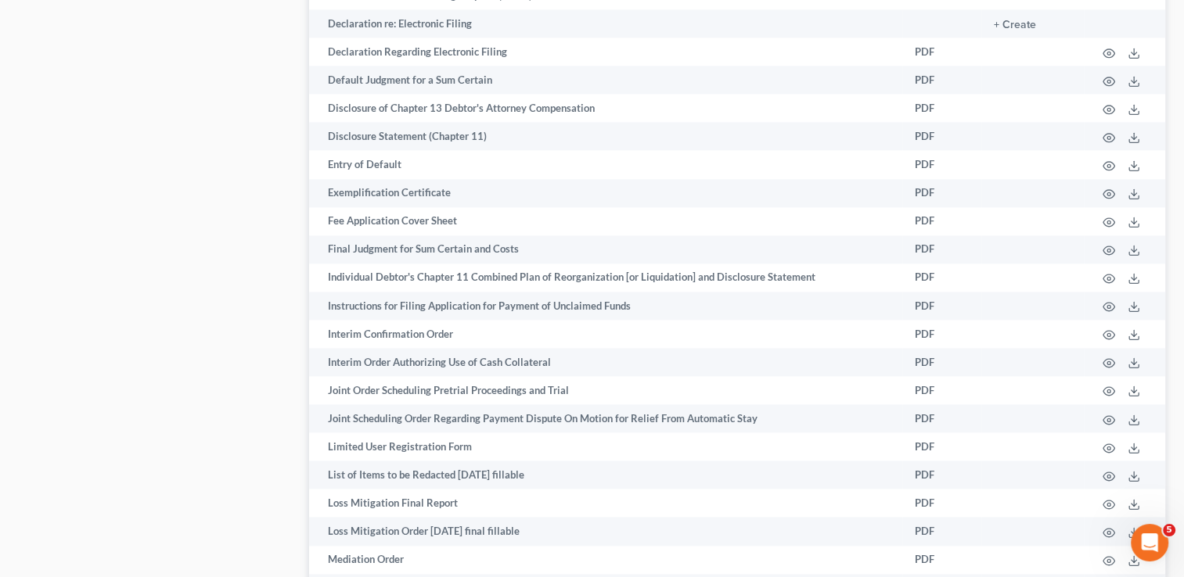
scroll to position [2107, 0]
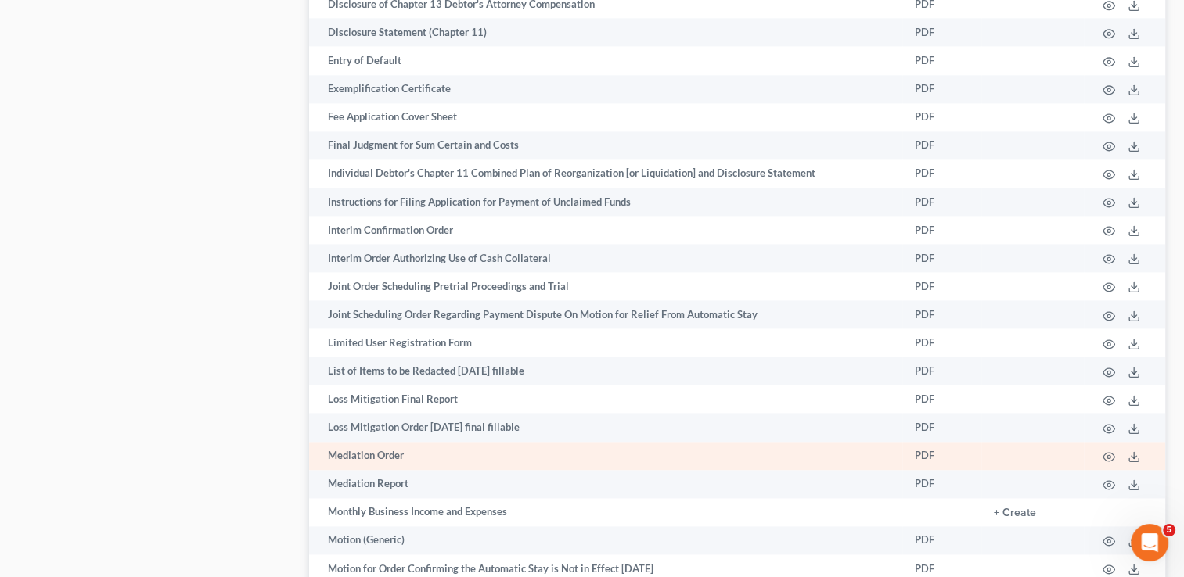
click at [1100, 470] on td at bounding box center [1123, 456] width 81 height 28
click at [1109, 463] on icon "button" at bounding box center [1108, 457] width 13 height 13
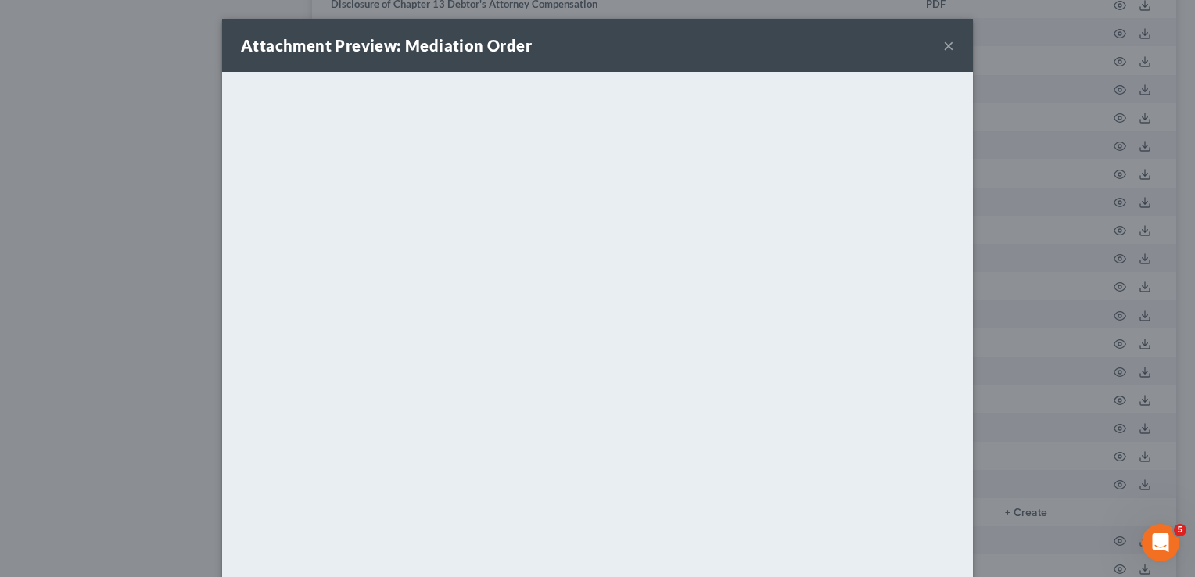
click at [943, 49] on button "×" at bounding box center [948, 45] width 11 height 19
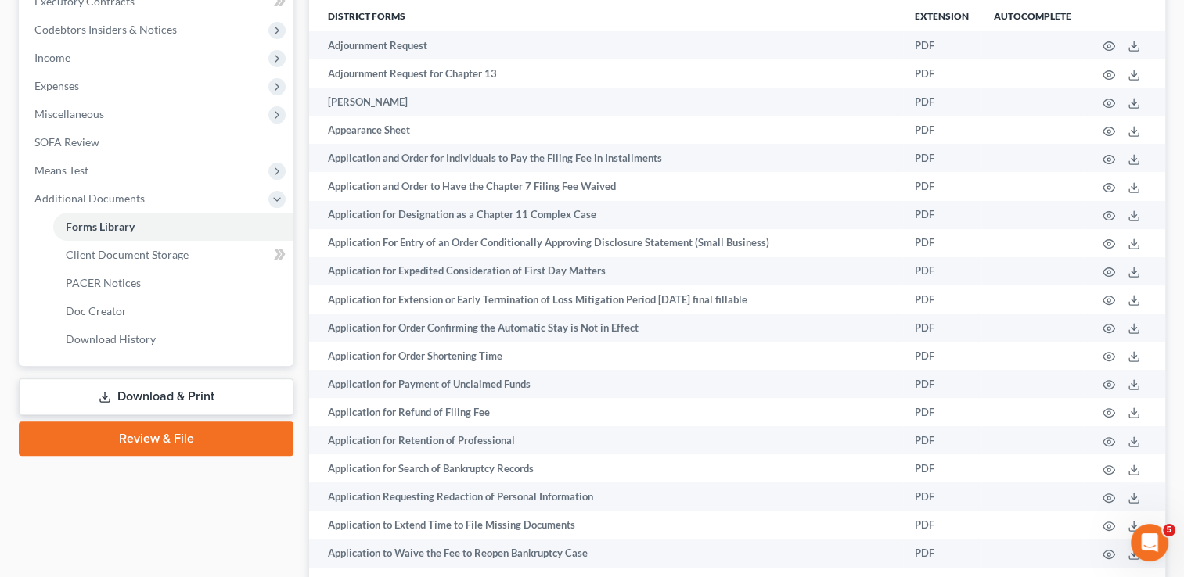
scroll to position [425, 0]
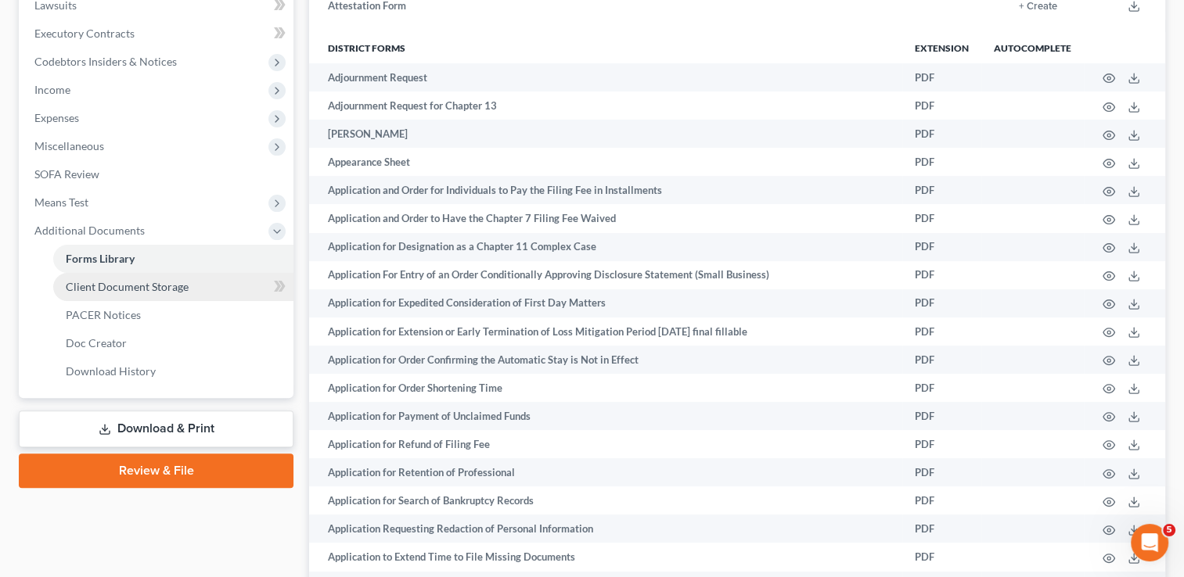
click at [112, 296] on link "Client Document Storage" at bounding box center [173, 287] width 240 height 28
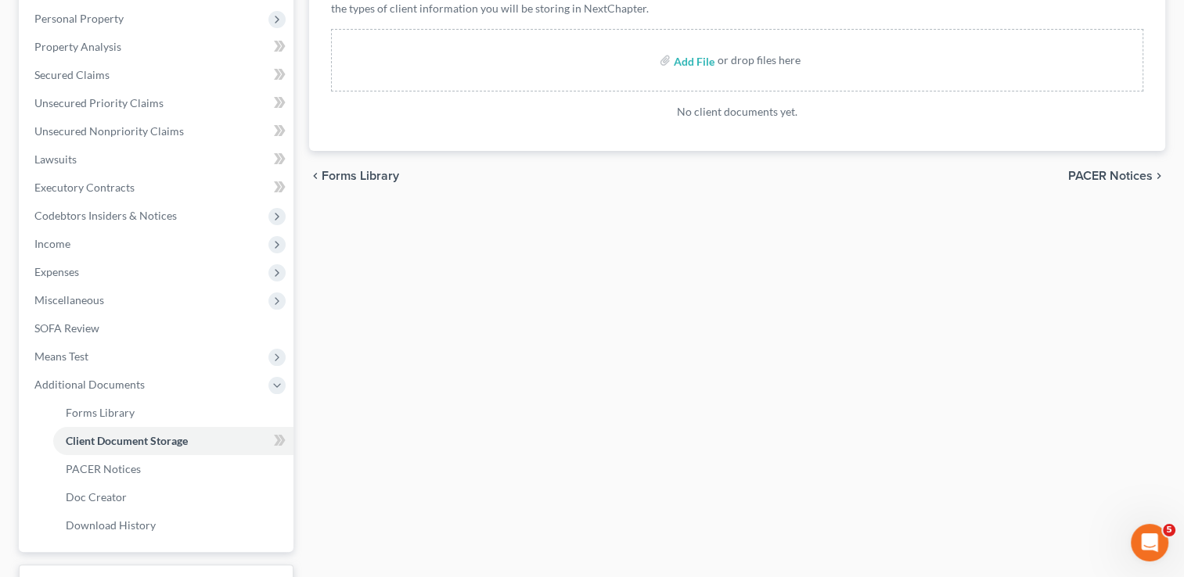
scroll to position [274, 0]
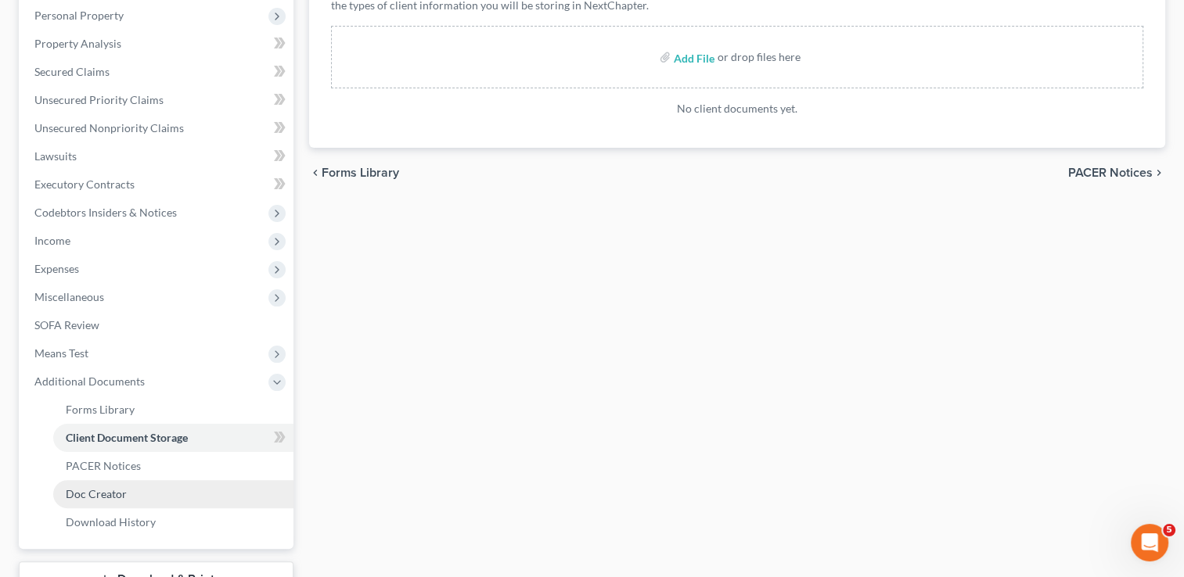
click at [102, 496] on span "Doc Creator" at bounding box center [96, 493] width 61 height 13
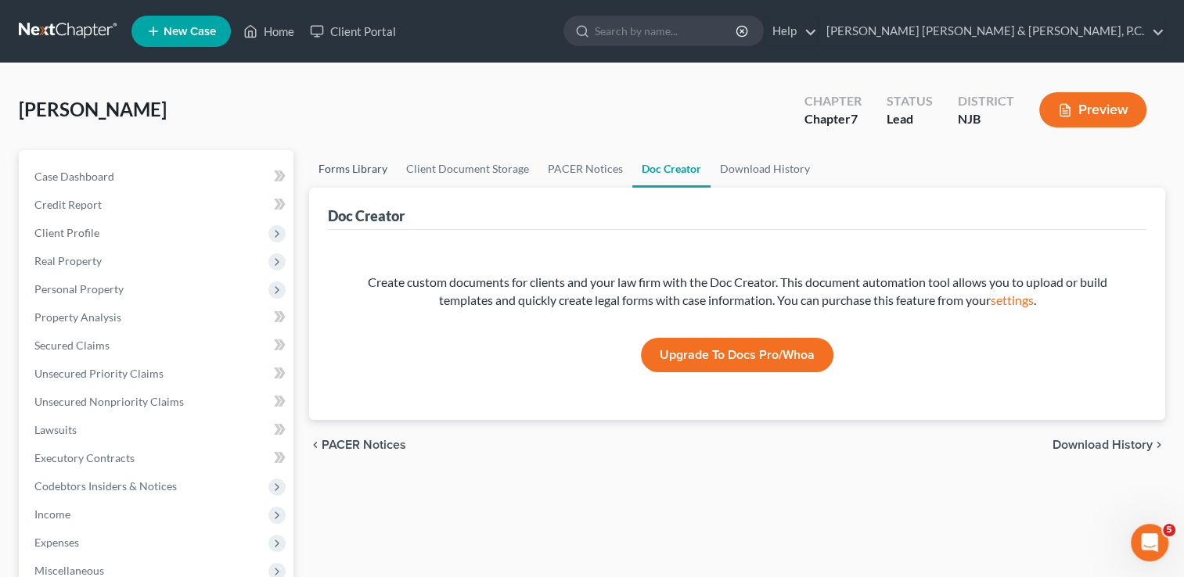
click at [366, 172] on link "Forms Library" at bounding box center [353, 169] width 88 height 38
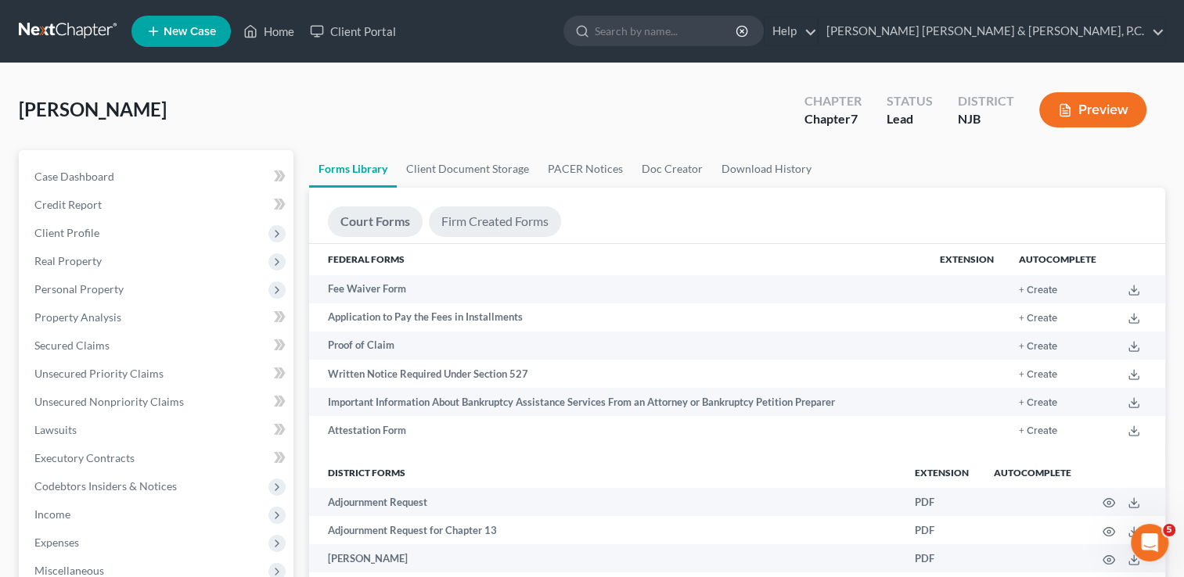
click at [529, 213] on link "Firm Created Forms" at bounding box center [495, 222] width 132 height 31
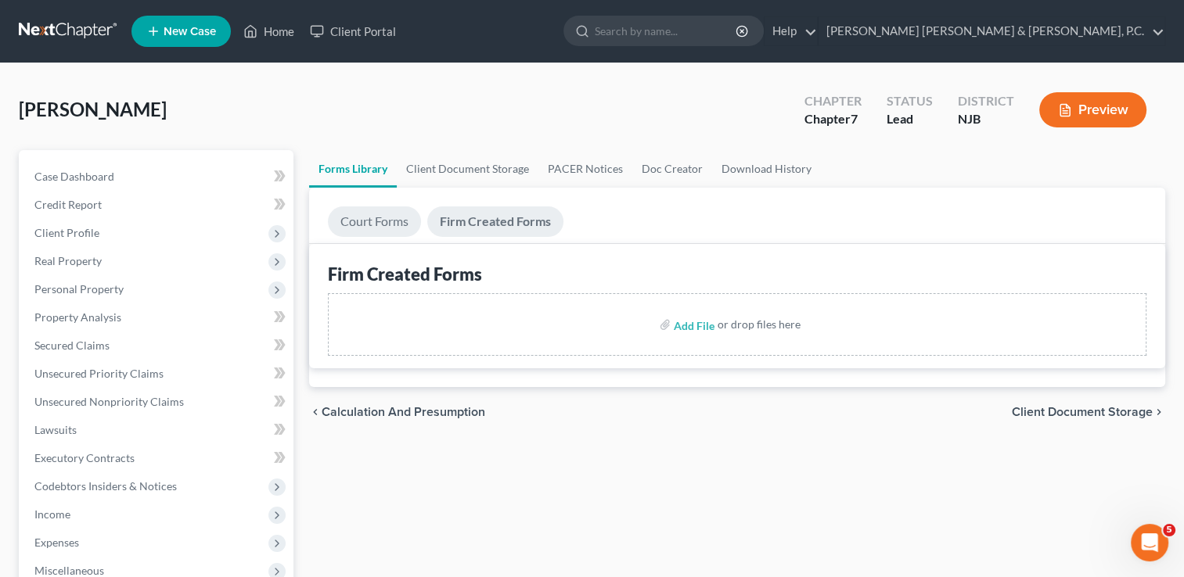
click at [399, 218] on link "Court Forms" at bounding box center [374, 222] width 93 height 31
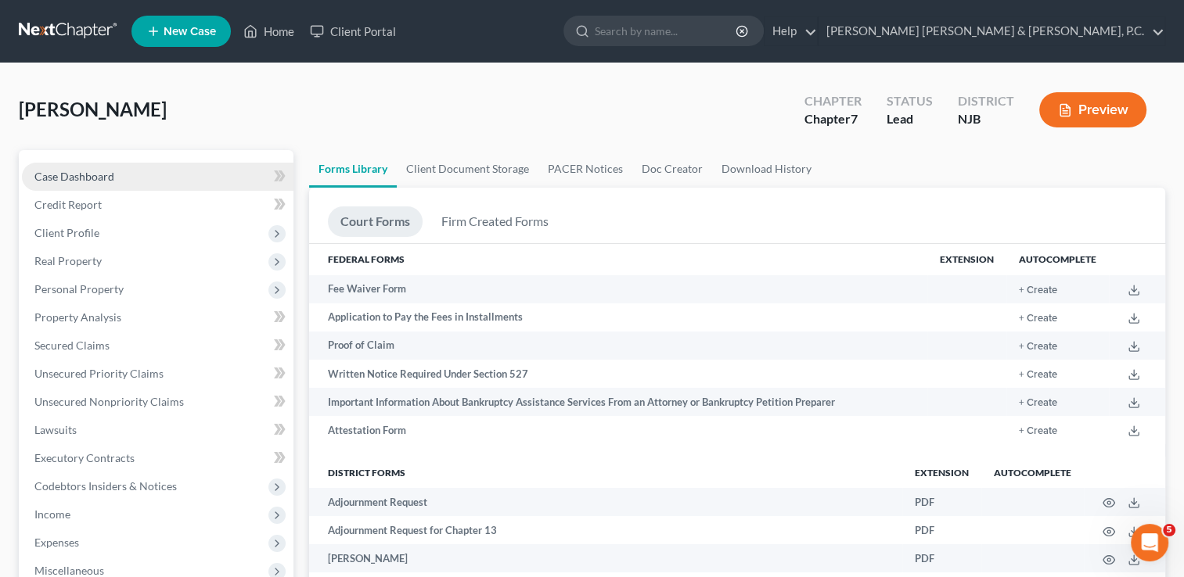
click at [205, 166] on link "Case Dashboard" at bounding box center [157, 177] width 271 height 28
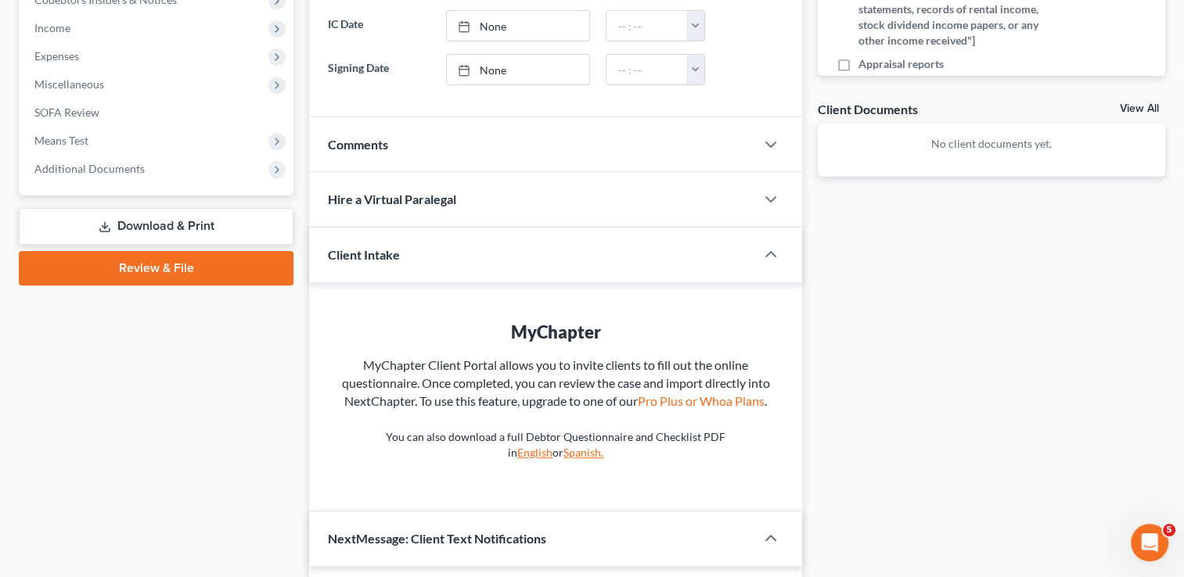
scroll to position [493, 0]
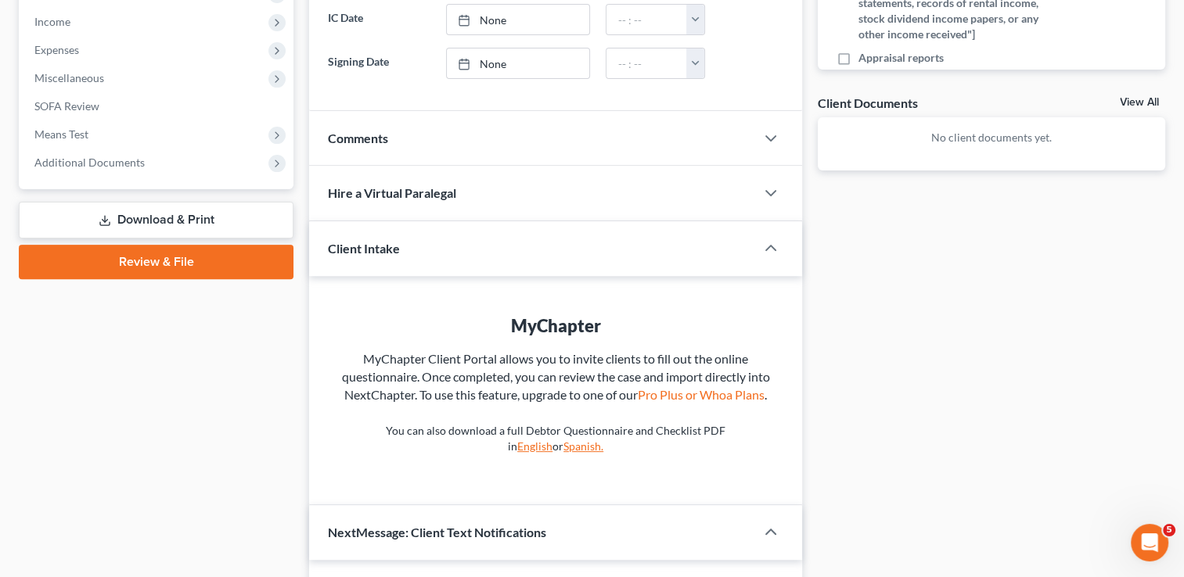
click at [552, 446] on link "English" at bounding box center [534, 446] width 35 height 13
click at [677, 136] on div "Comments" at bounding box center [532, 138] width 446 height 54
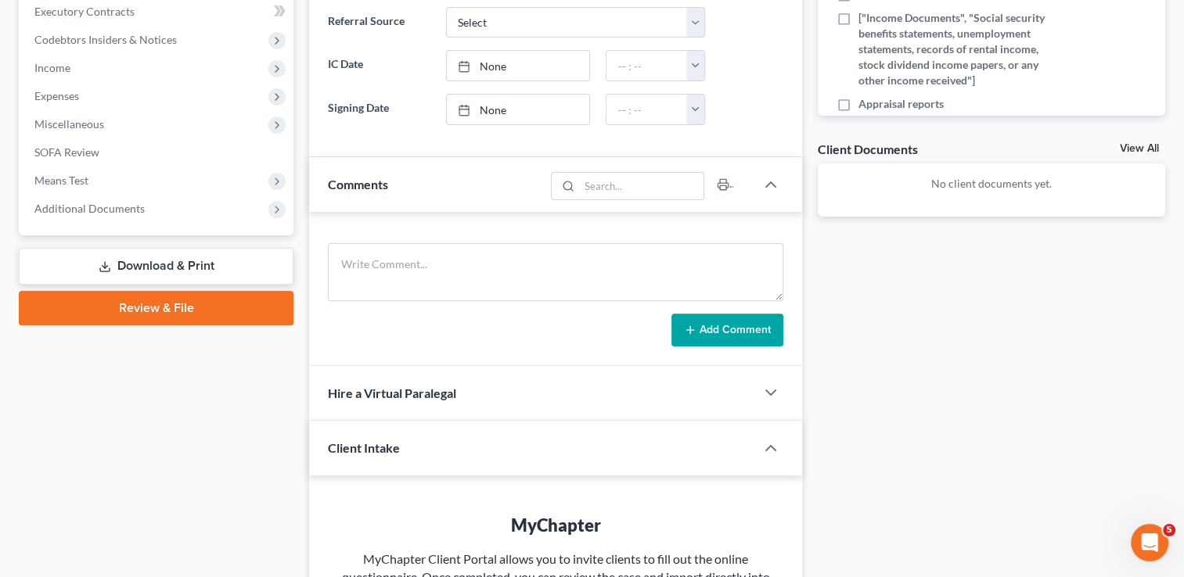
scroll to position [0, 0]
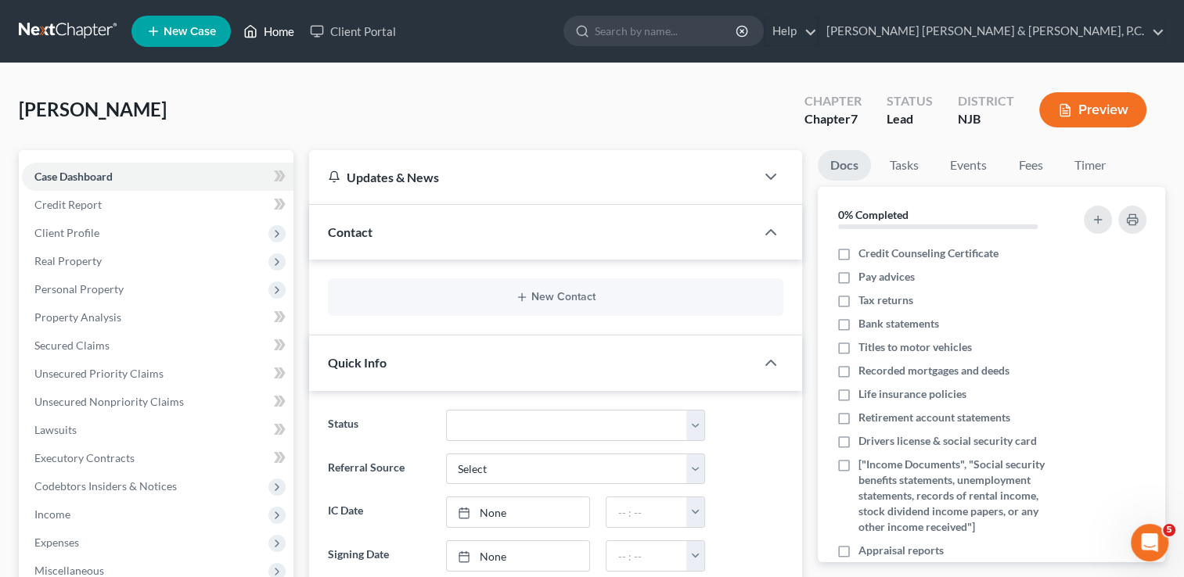
click at [286, 35] on link "Home" at bounding box center [268, 31] width 66 height 28
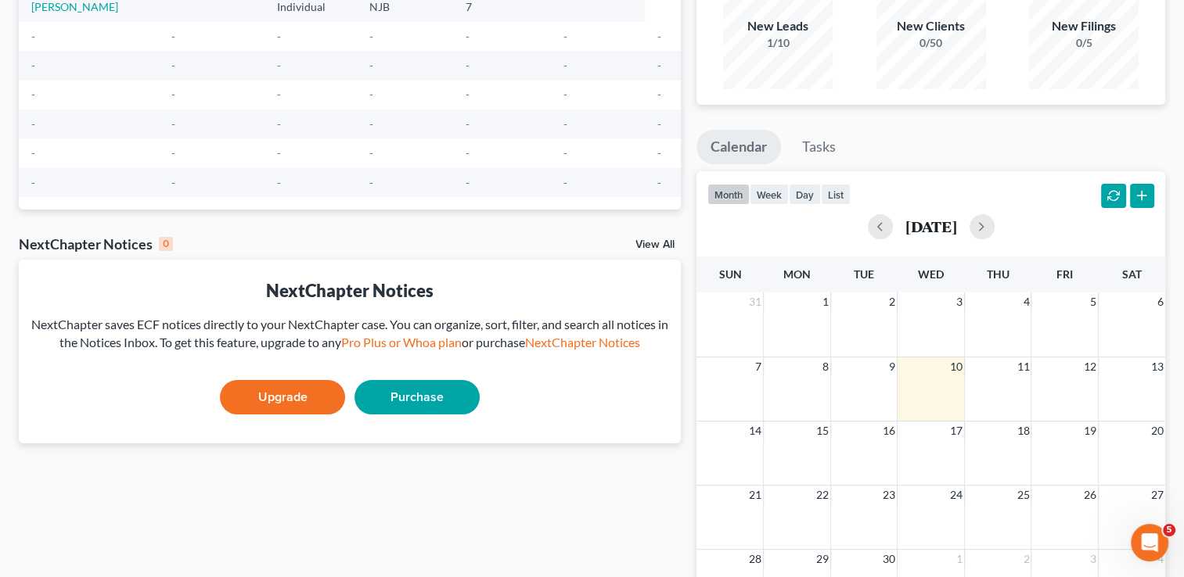
scroll to position [156, 0]
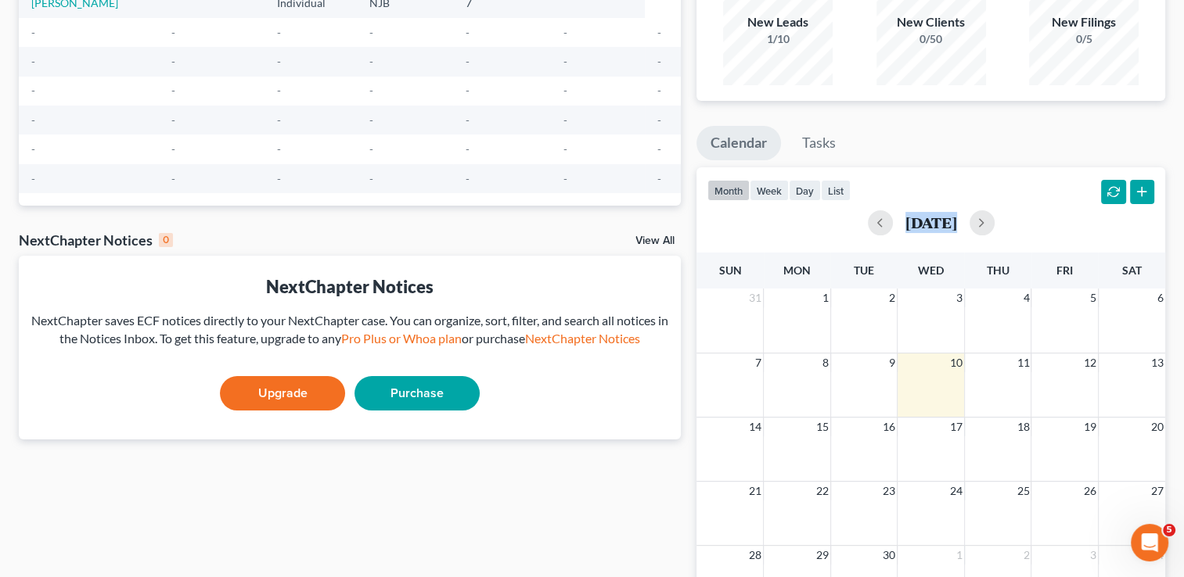
drag, startPoint x: 1182, startPoint y: 210, endPoint x: 1190, endPoint y: 284, distance: 74.7
click at [1184, 284] on html "Home New Case Client Portal Ansell Grimm & Aaron, P.C. nbenis@ansell.law My Acc…" at bounding box center [592, 296] width 1184 height 904
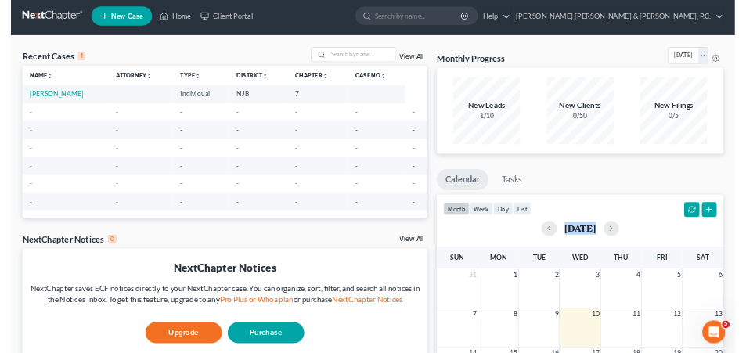
scroll to position [0, 0]
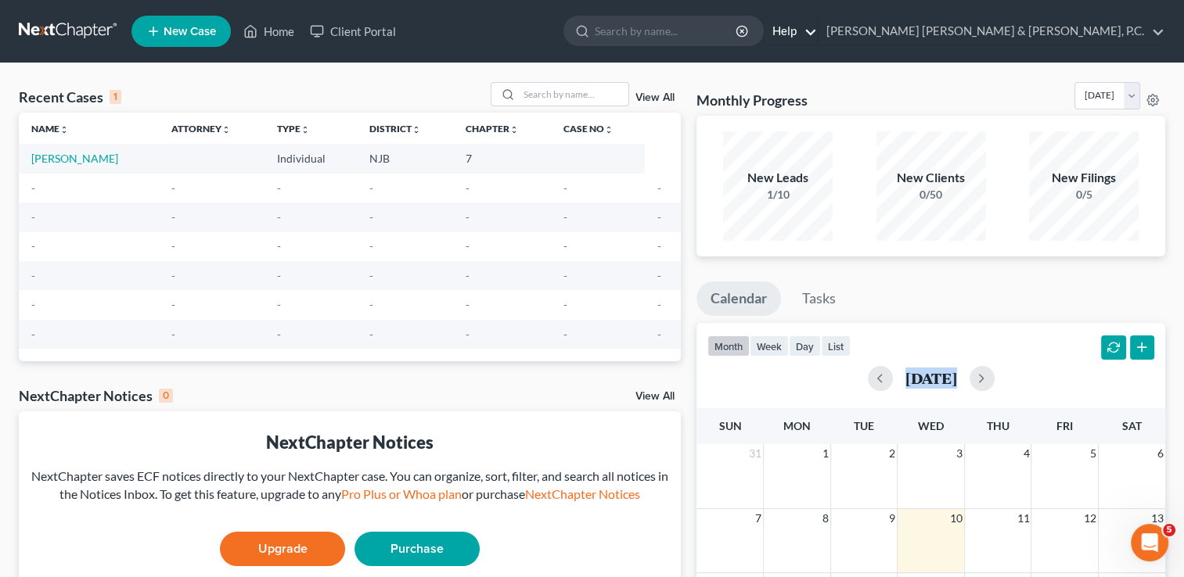
click at [817, 30] on link "Help" at bounding box center [790, 31] width 52 height 28
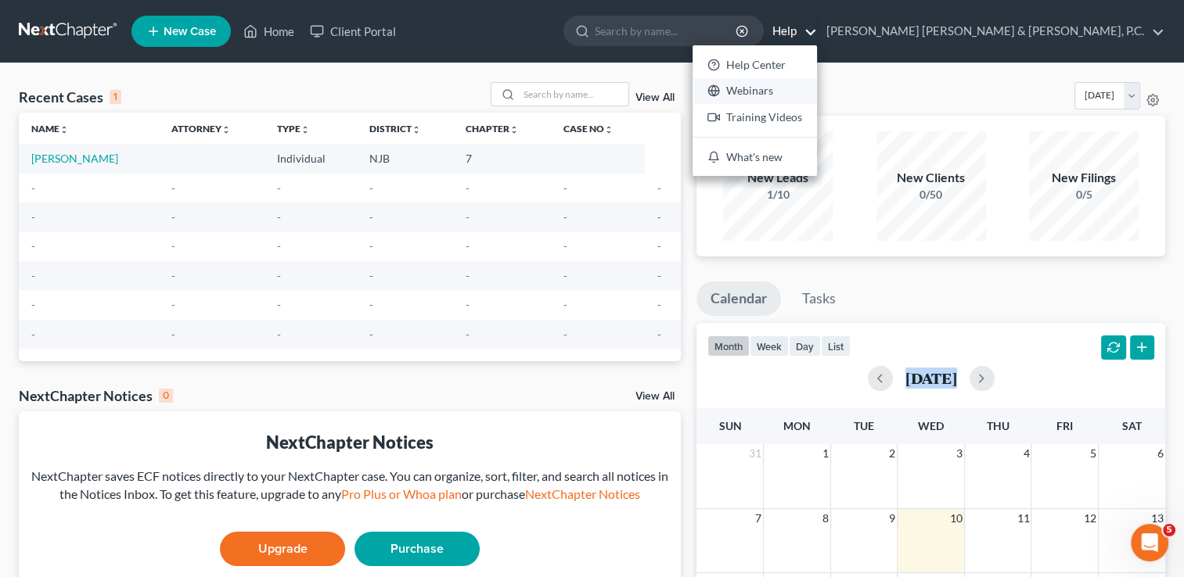
click at [817, 92] on link "Webinars" at bounding box center [754, 91] width 124 height 27
